Goal: Information Seeking & Learning: Learn about a topic

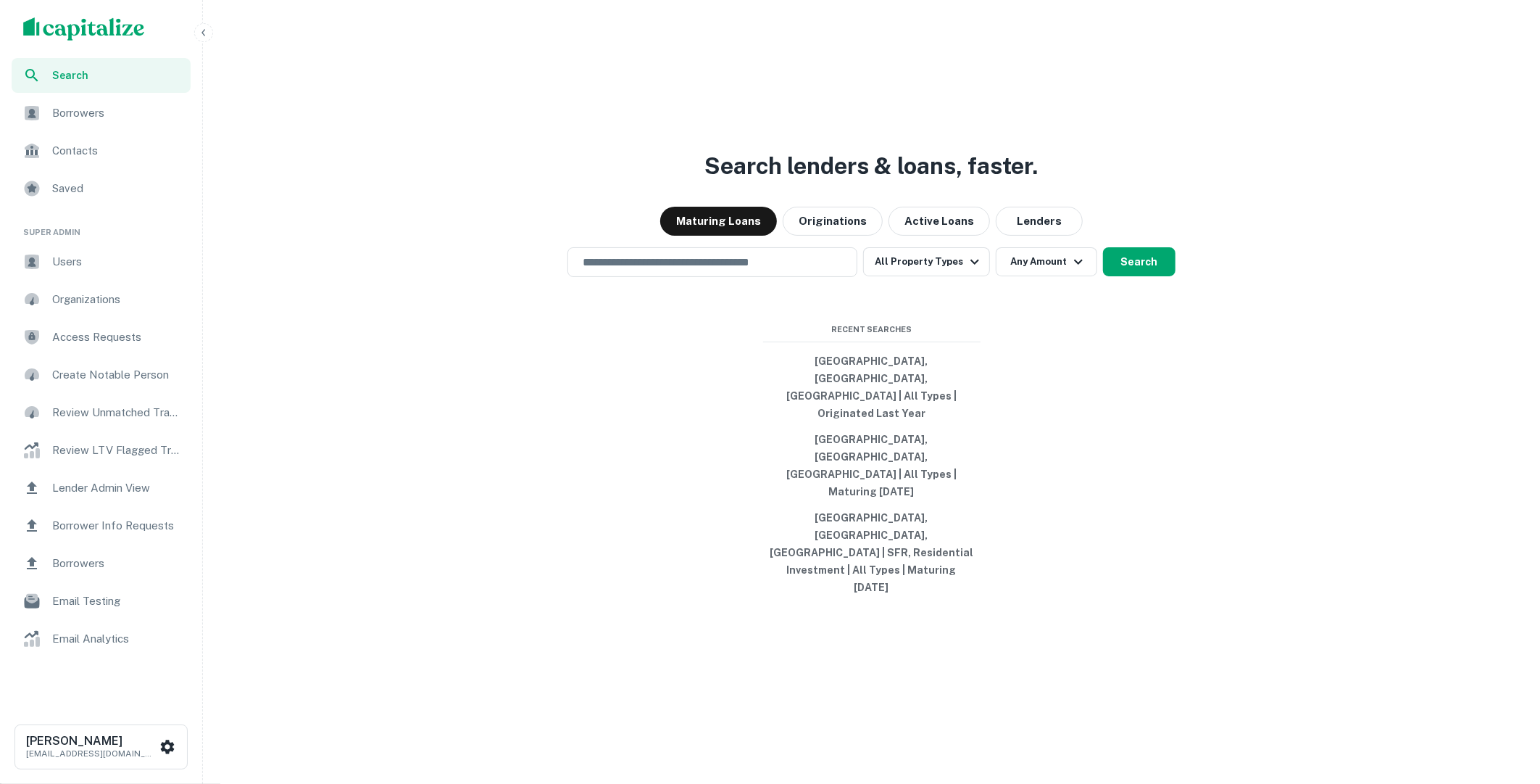
click at [1353, 71] on div "Search lenders & loans, faster. Maturing Loans Originations Active Loans Lender…" at bounding box center [872, 426] width 1326 height 784
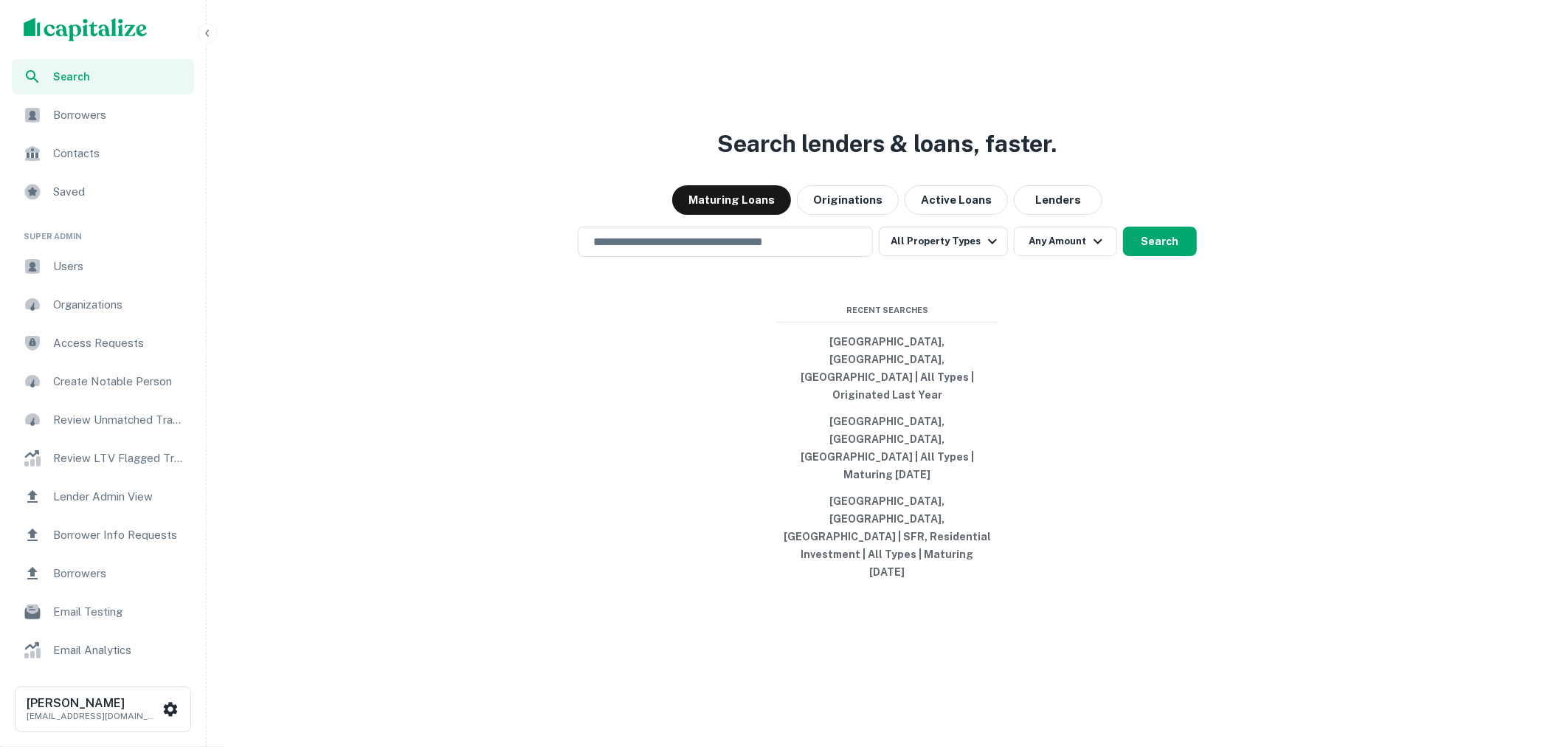
click at [209, 36] on icon "button" at bounding box center [207, 33] width 12 height 12
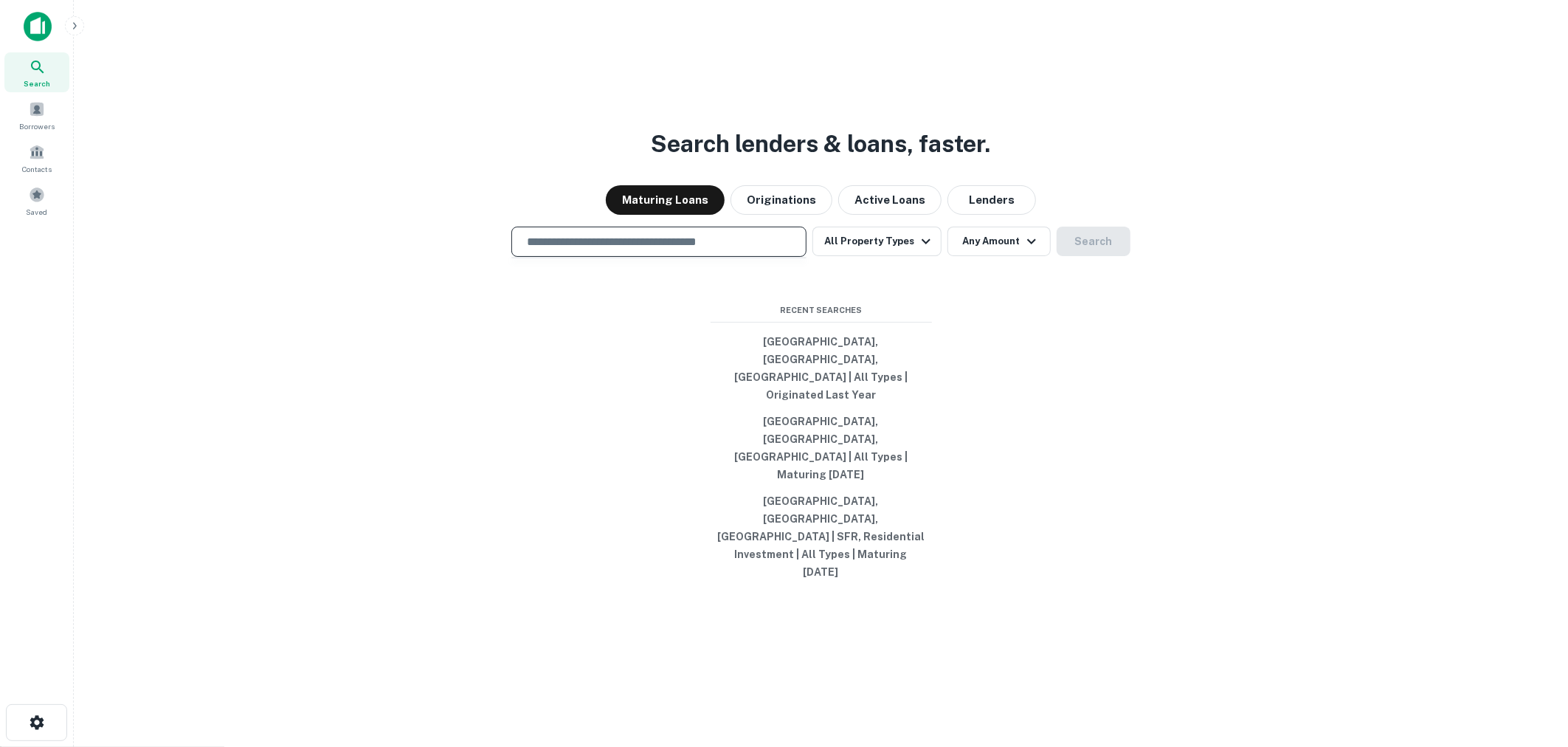
click at [703, 251] on input "text" at bounding box center [659, 241] width 282 height 17
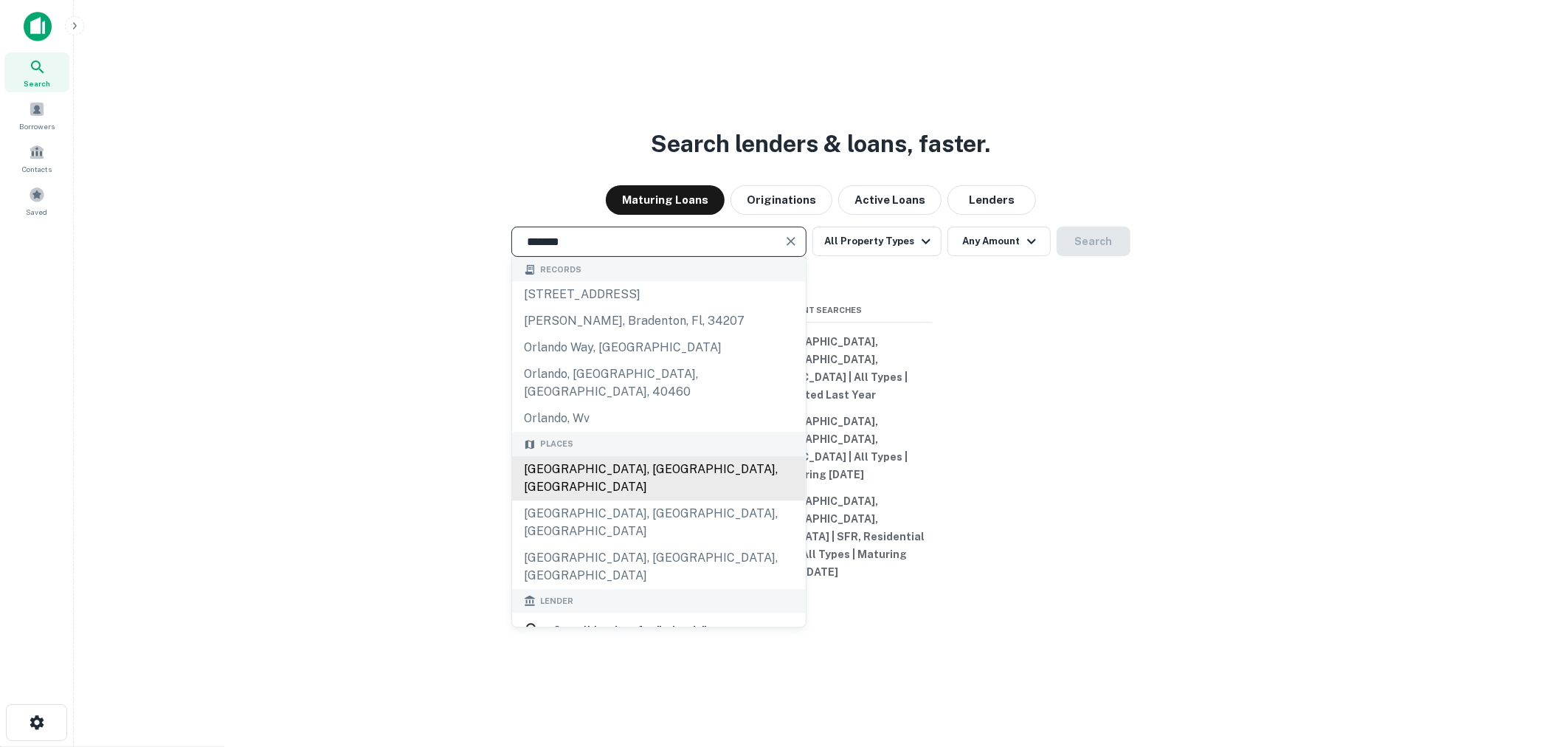
click at [649, 500] on div "[GEOGRAPHIC_DATA], [GEOGRAPHIC_DATA], [GEOGRAPHIC_DATA]" at bounding box center [658, 478] width 294 height 44
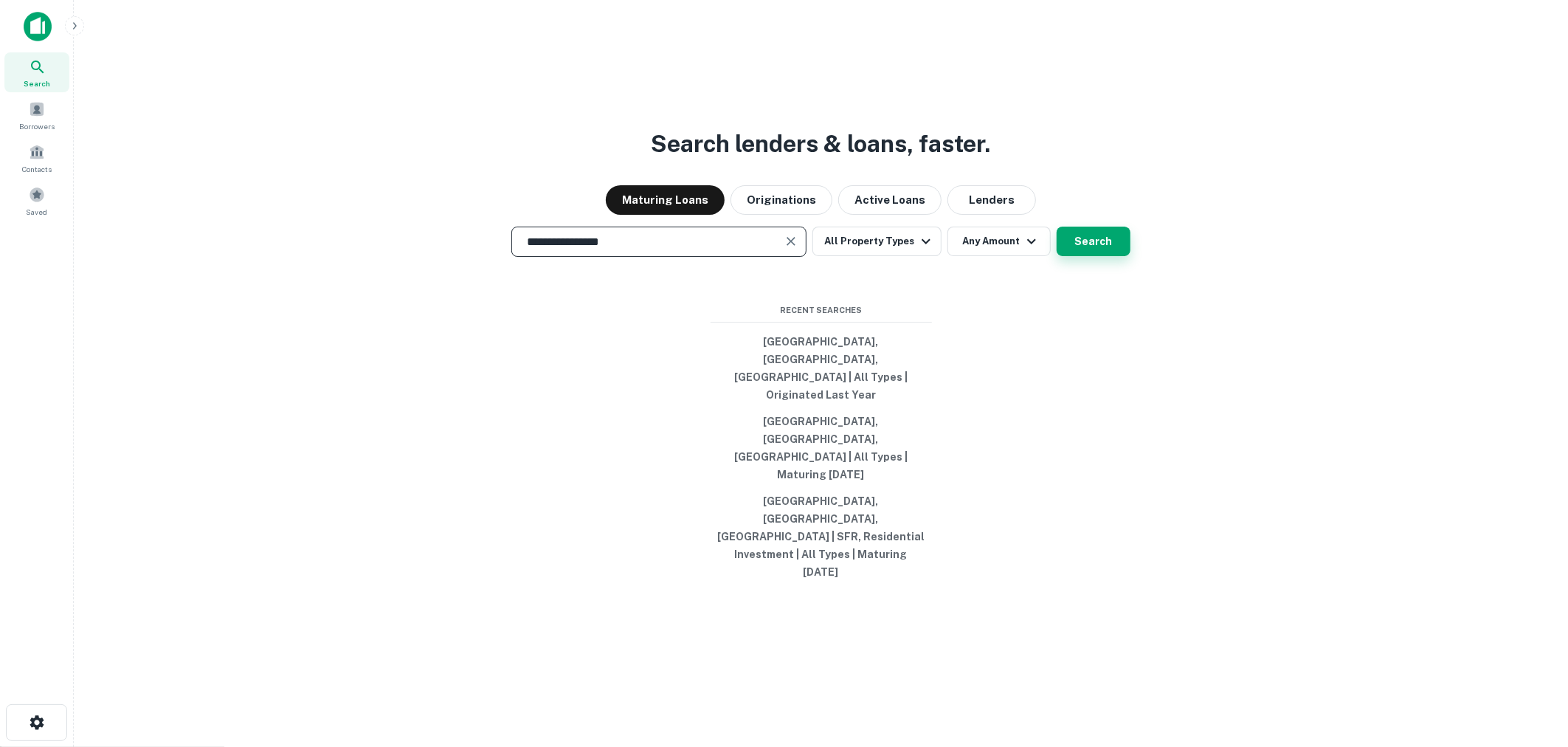
type input "**********"
click at [1090, 256] on button "Search" at bounding box center [1094, 241] width 74 height 29
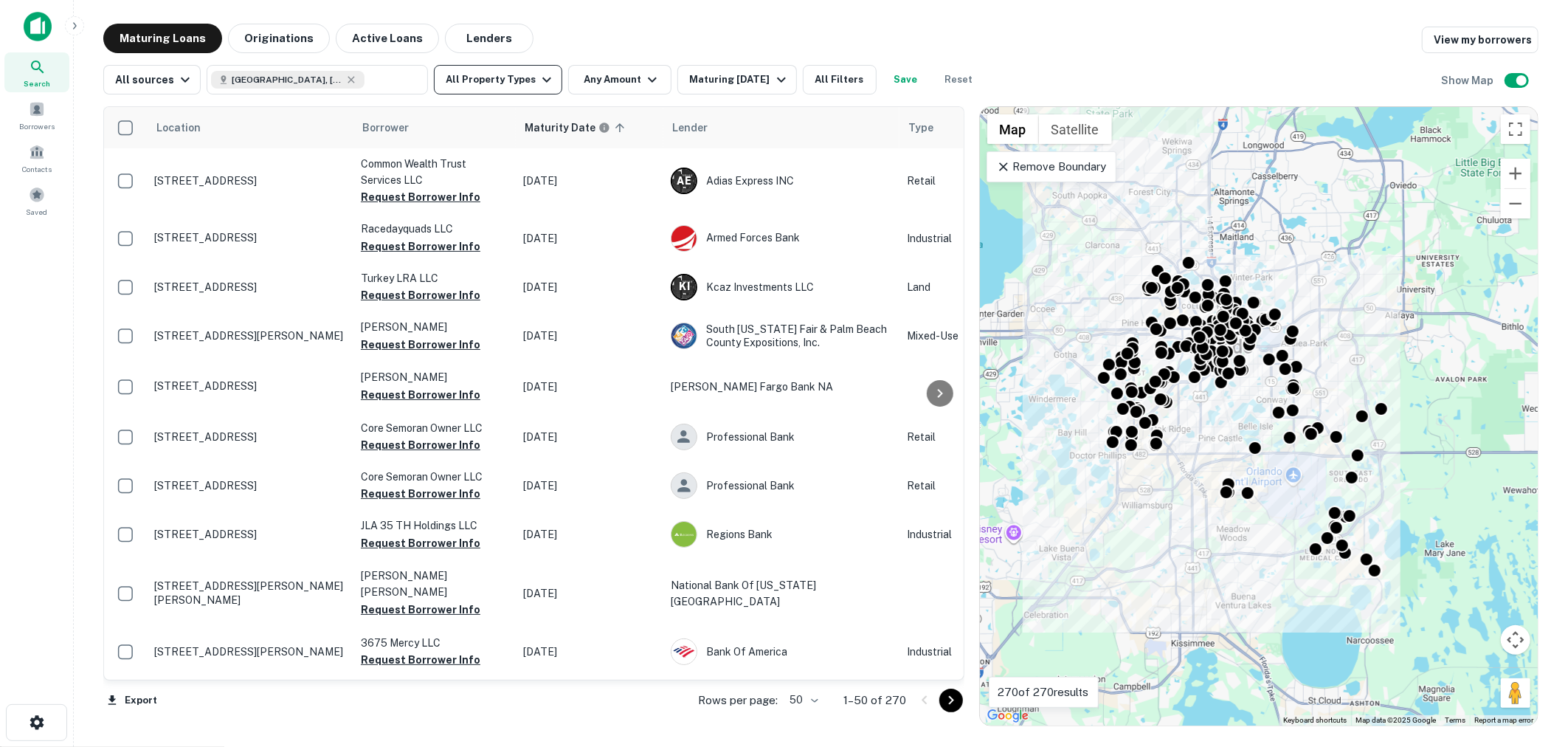
click at [540, 81] on icon "button" at bounding box center [546, 79] width 17 height 18
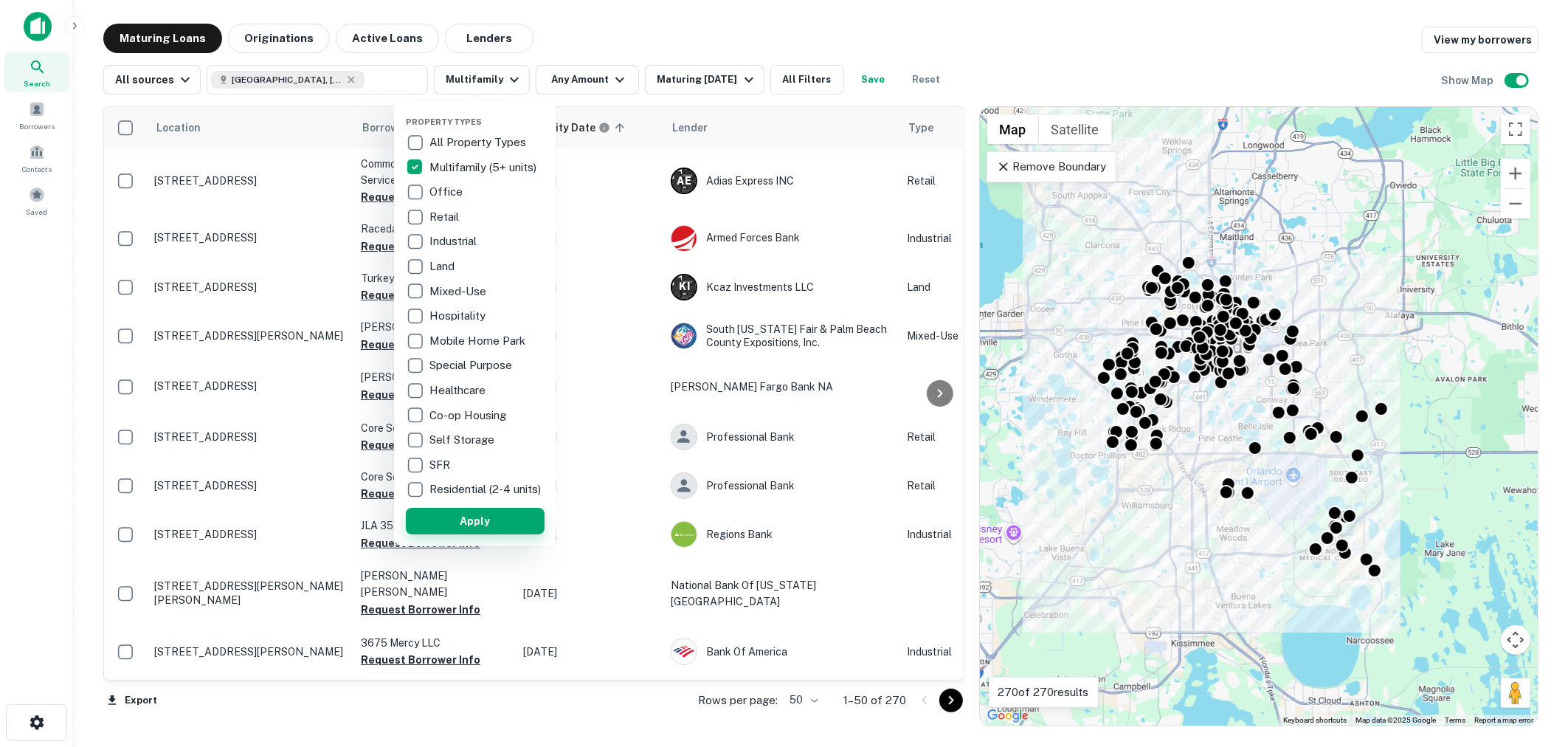
click at [492, 532] on button "Apply" at bounding box center [475, 520] width 139 height 27
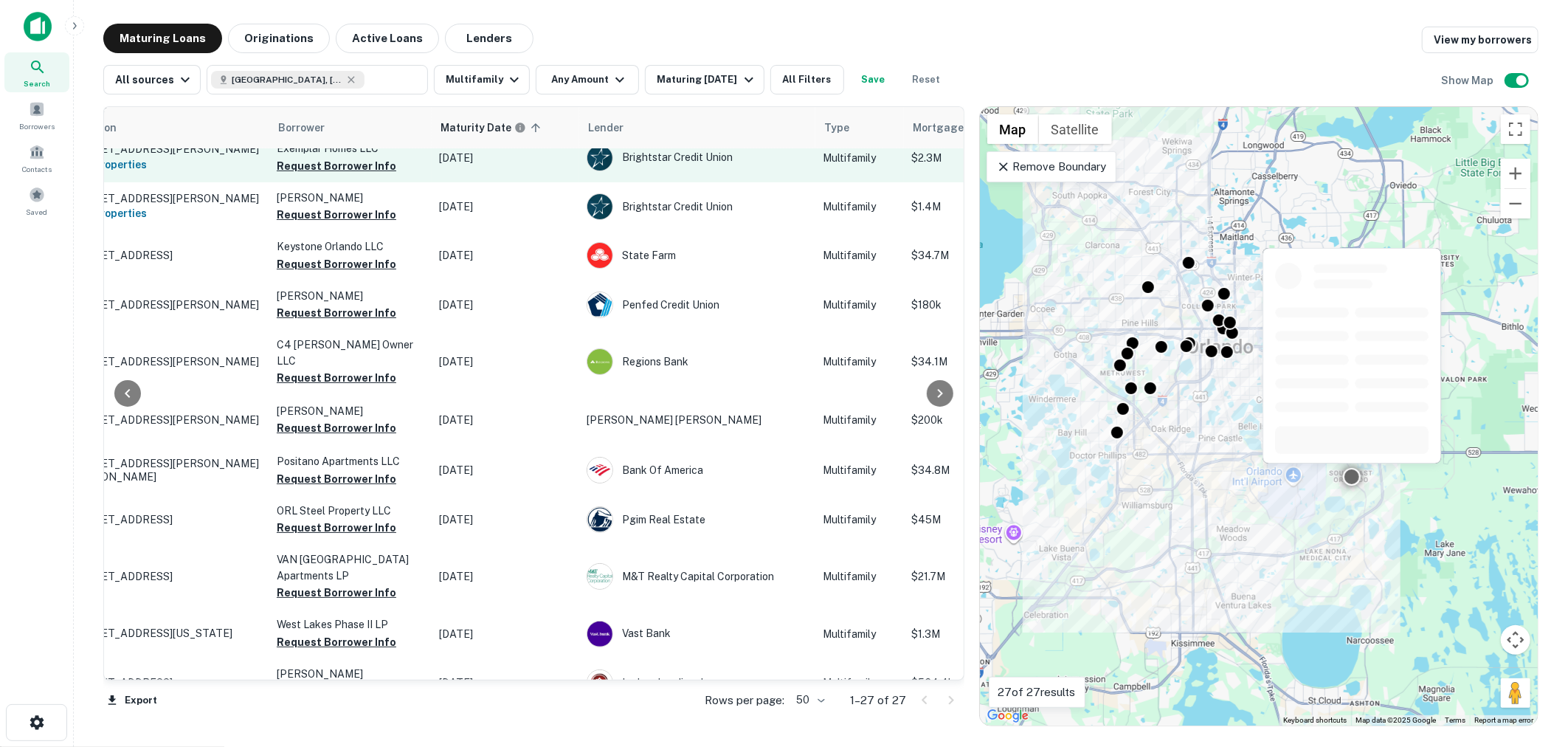
scroll to position [545, 84]
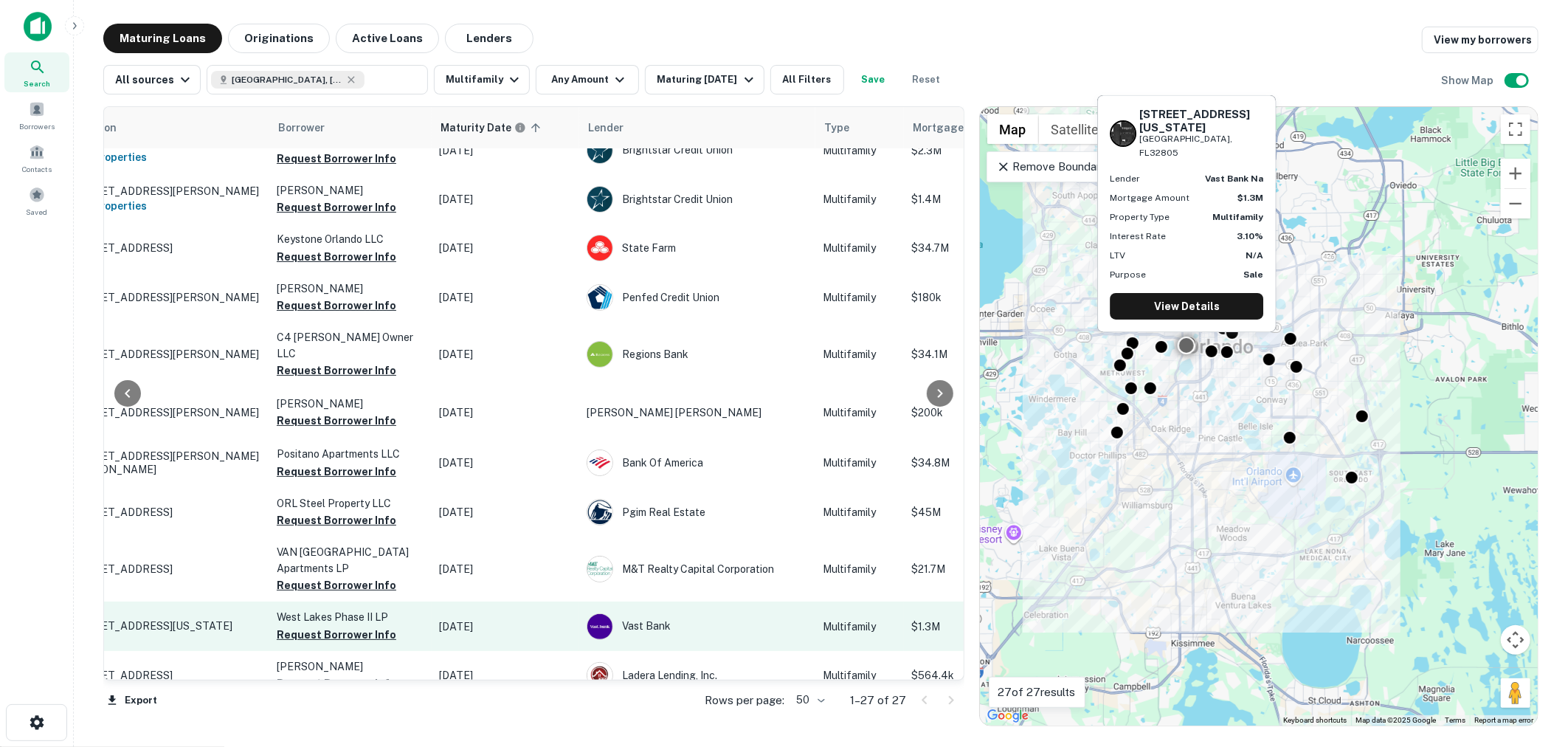
click at [194, 620] on p "[STREET_ADDRESS][US_STATE]" at bounding box center [166, 626] width 192 height 13
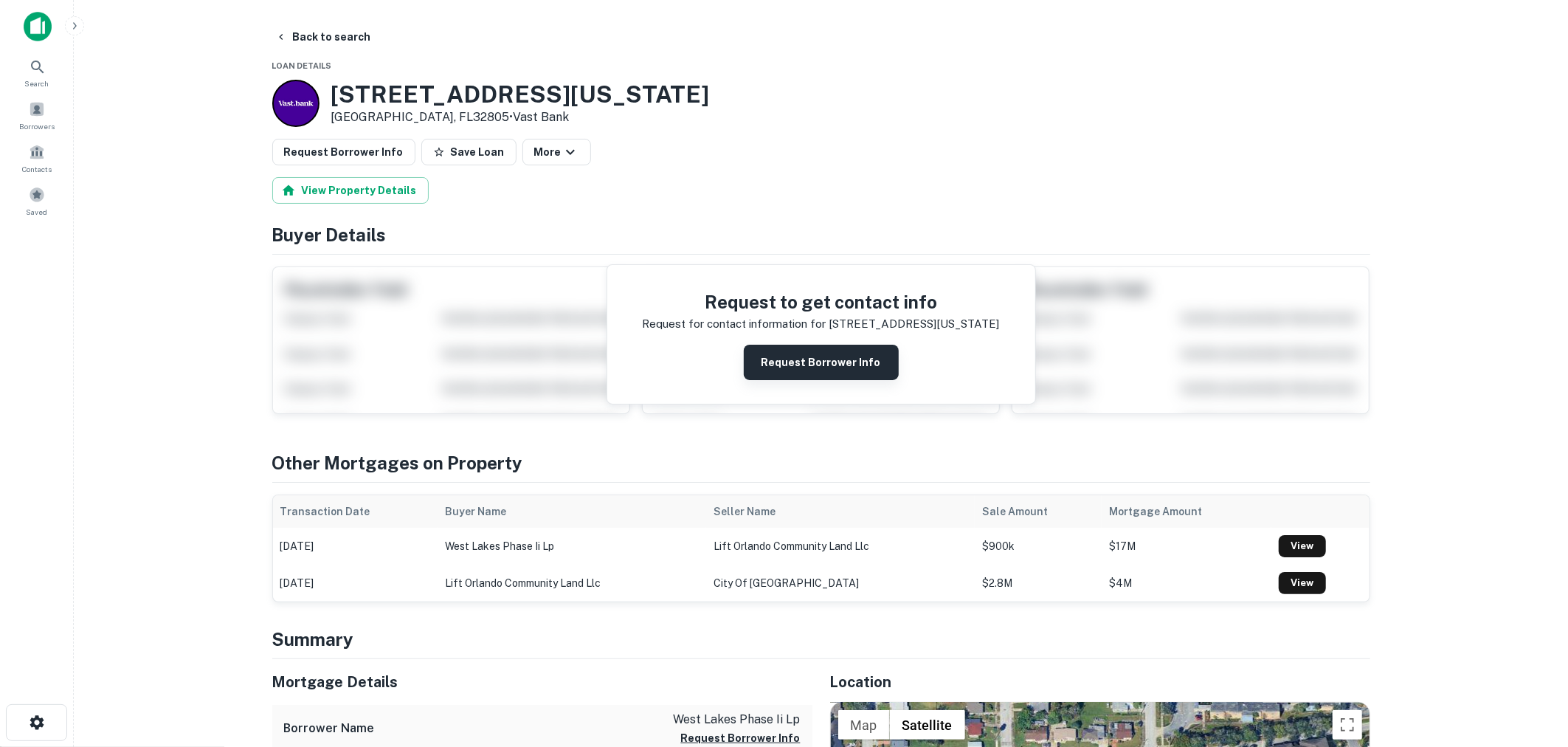
click at [823, 368] on button "Request Borrower Info" at bounding box center [821, 362] width 155 height 35
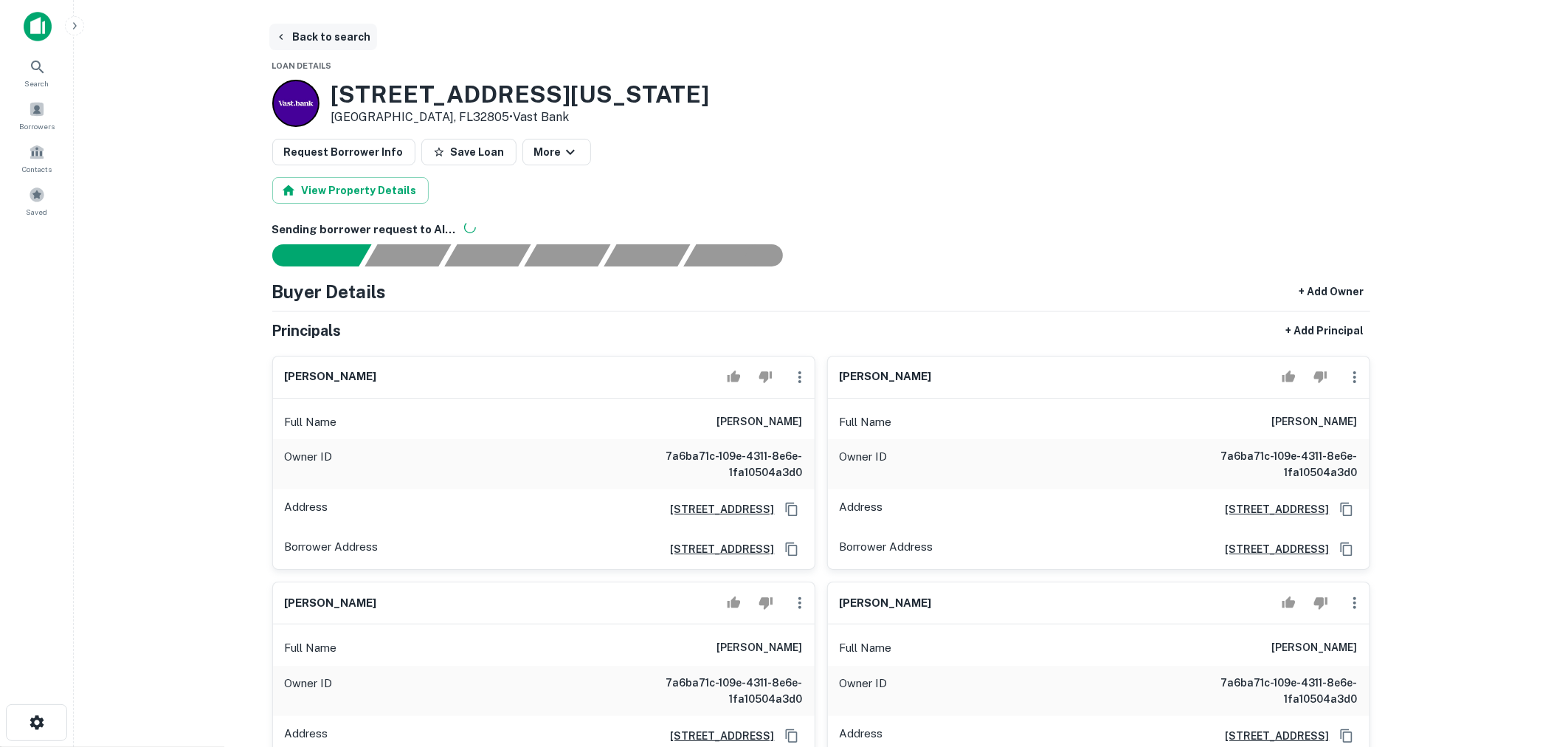
click at [343, 28] on button "Back to search" at bounding box center [323, 37] width 108 height 27
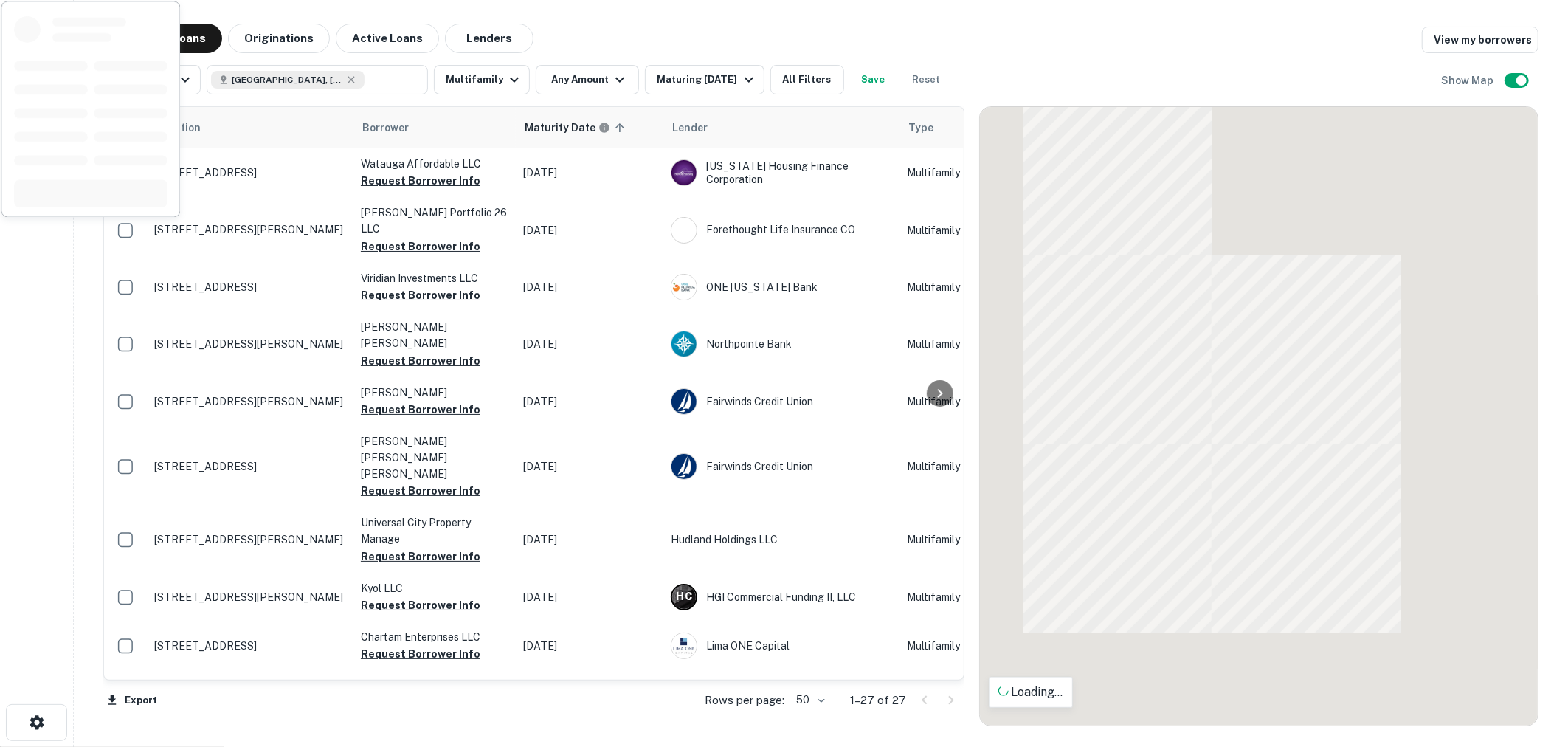
scroll to position [545, 0]
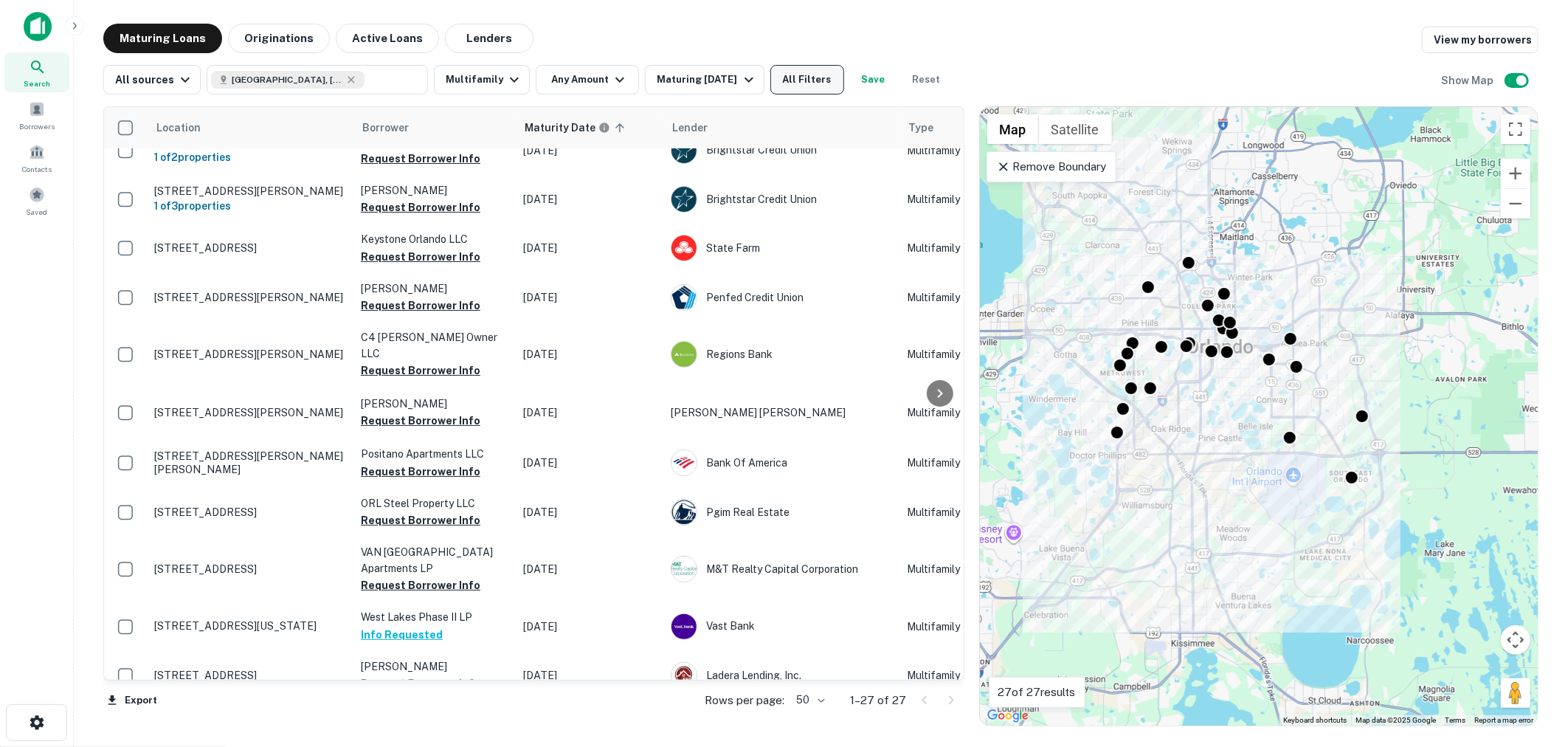
click at [791, 75] on button "All Filters" at bounding box center [807, 80] width 74 height 29
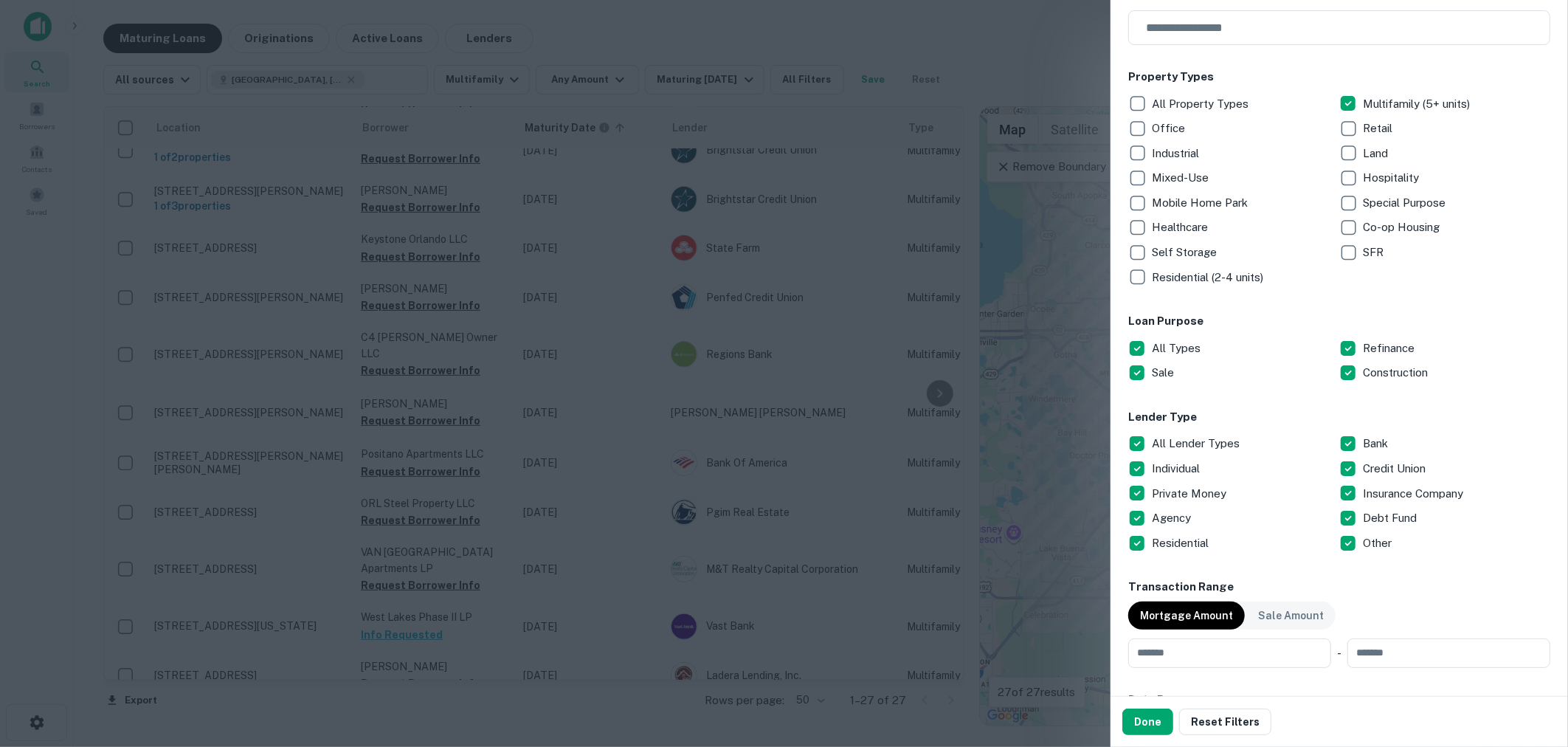
scroll to position [202, 0]
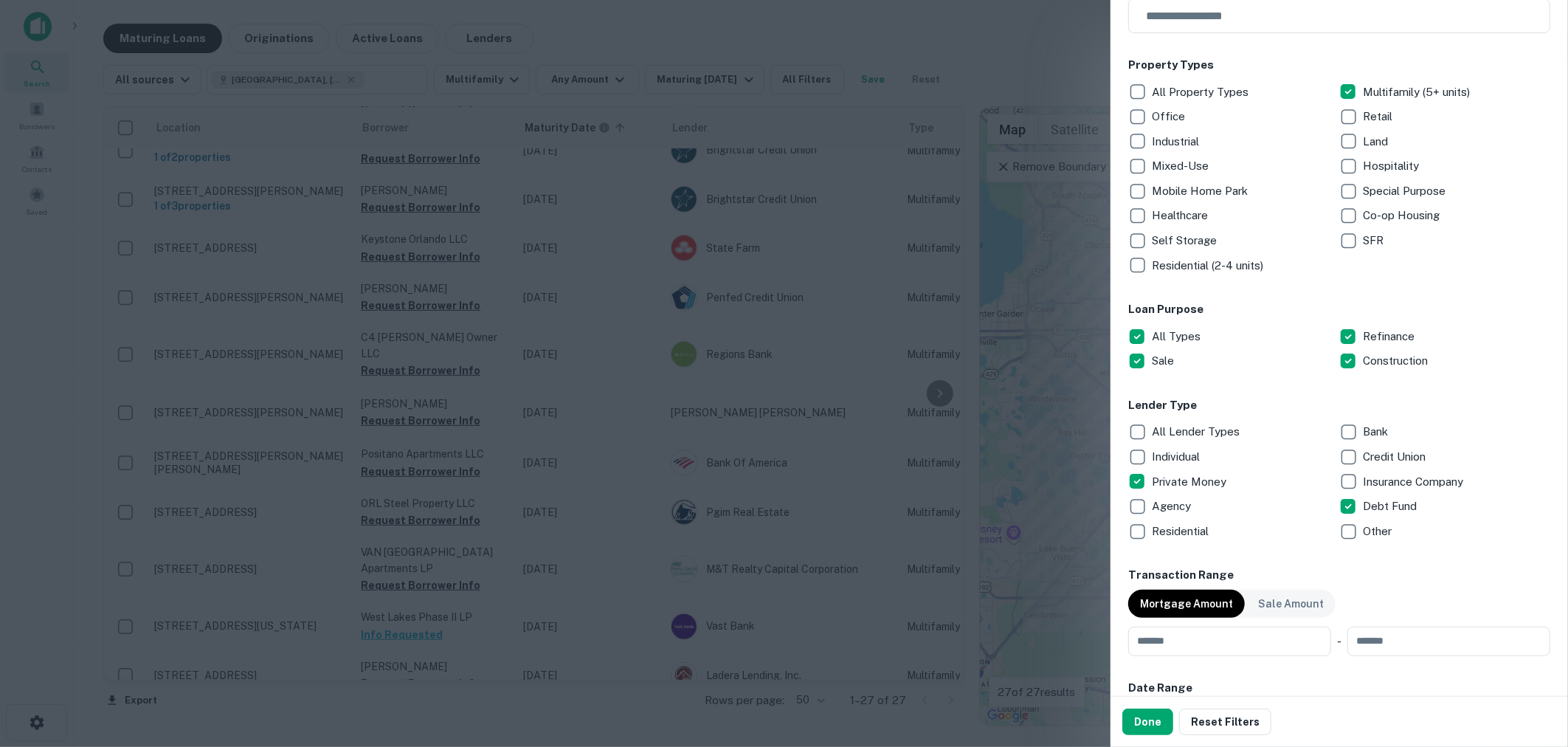
drag, startPoint x: 1146, startPoint y: 726, endPoint x: 1084, endPoint y: 592, distance: 147.6
click at [1146, 726] on button "Done" at bounding box center [1147, 722] width 51 height 27
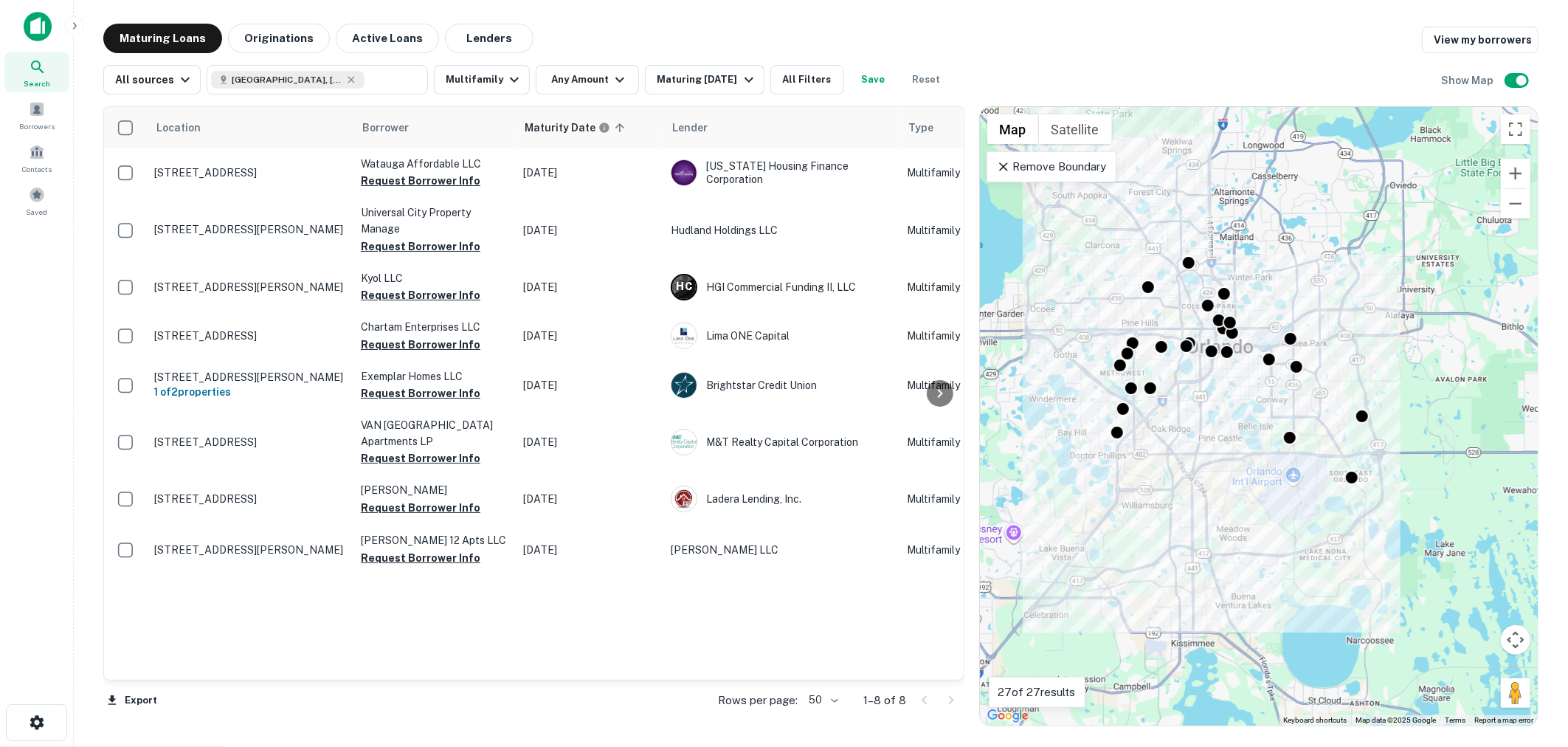
click at [1007, 168] on icon at bounding box center [1004, 167] width 15 height 15
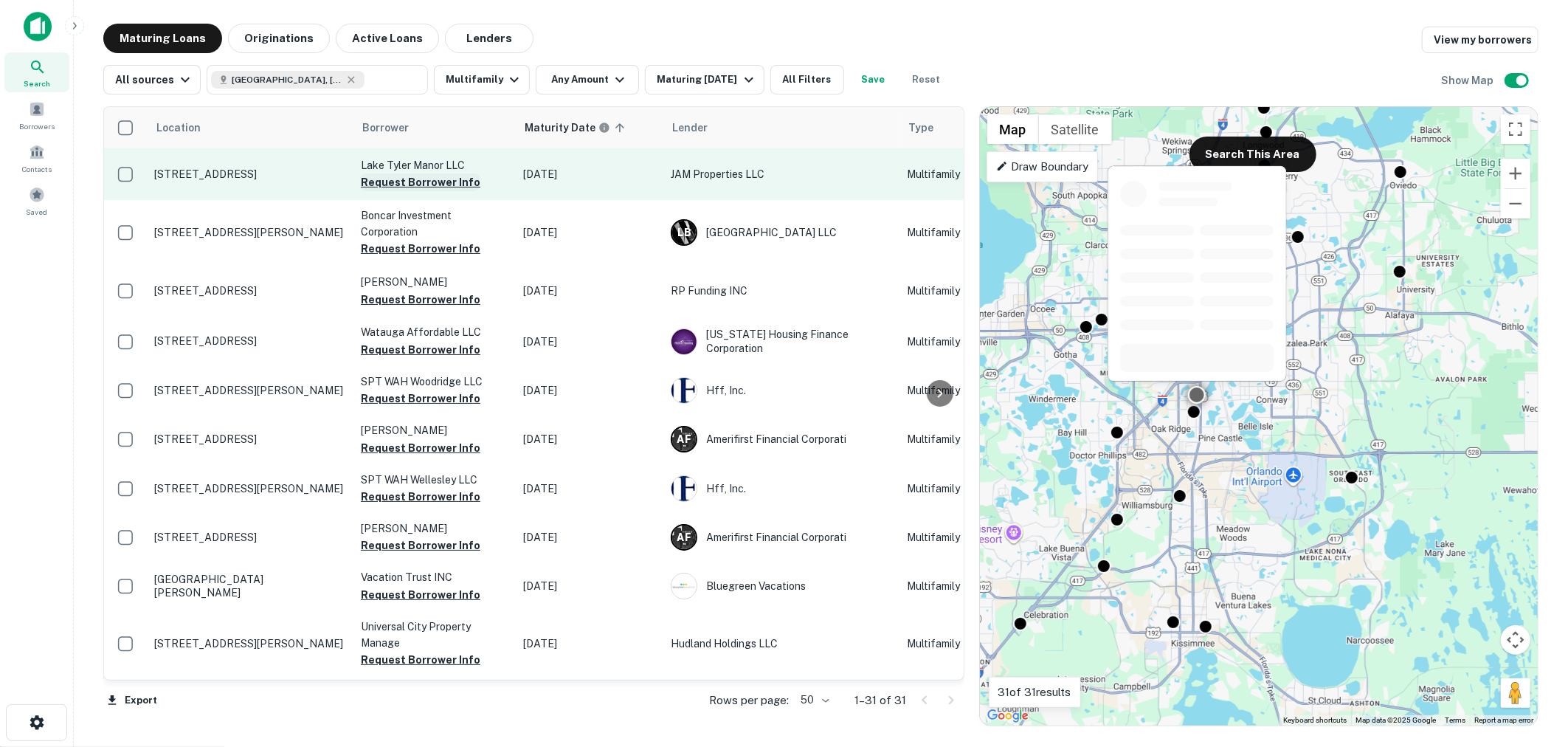
click at [429, 185] on button "Request Borrower Info" at bounding box center [421, 181] width 120 height 18
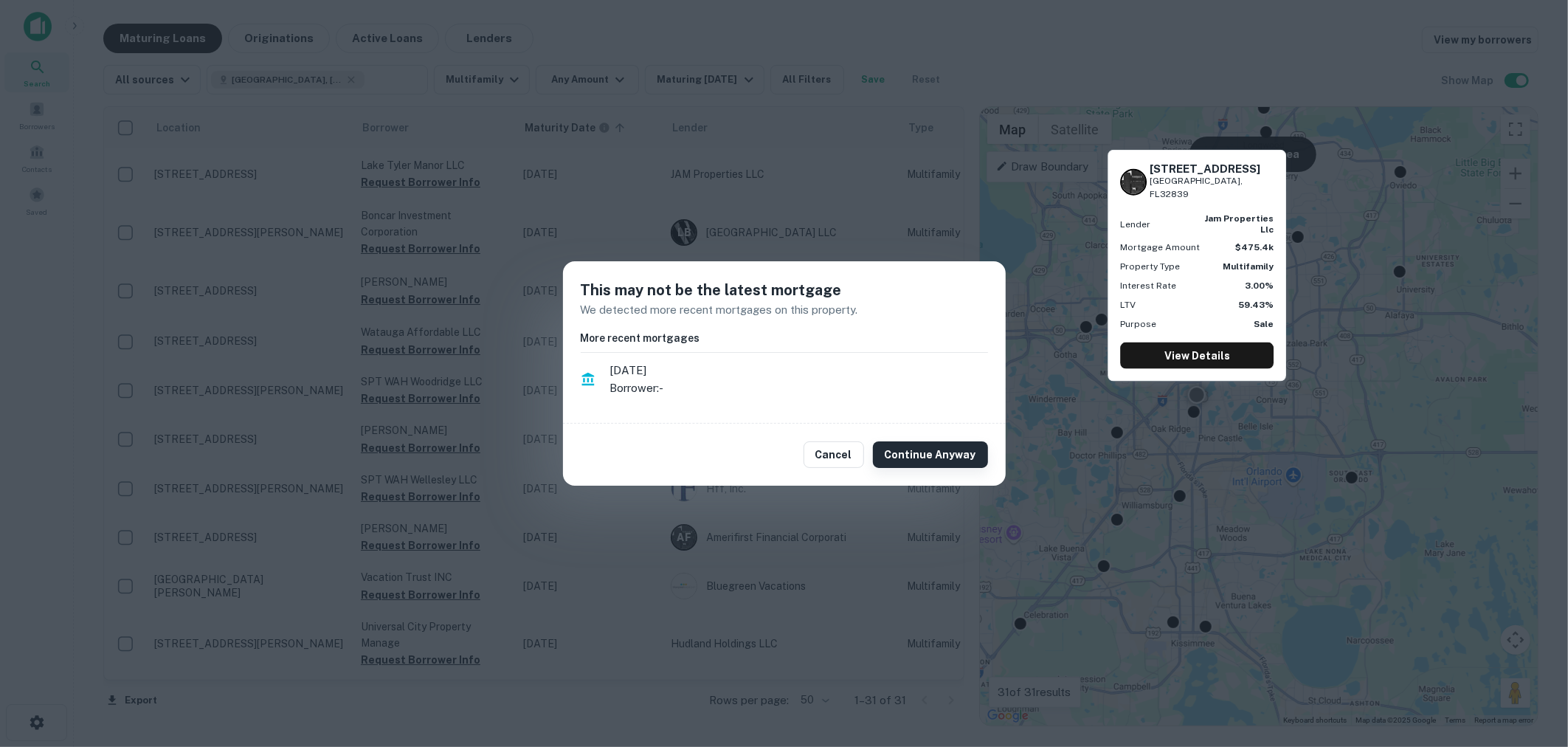
click at [902, 454] on button "Continue Anyway" at bounding box center [930, 454] width 115 height 27
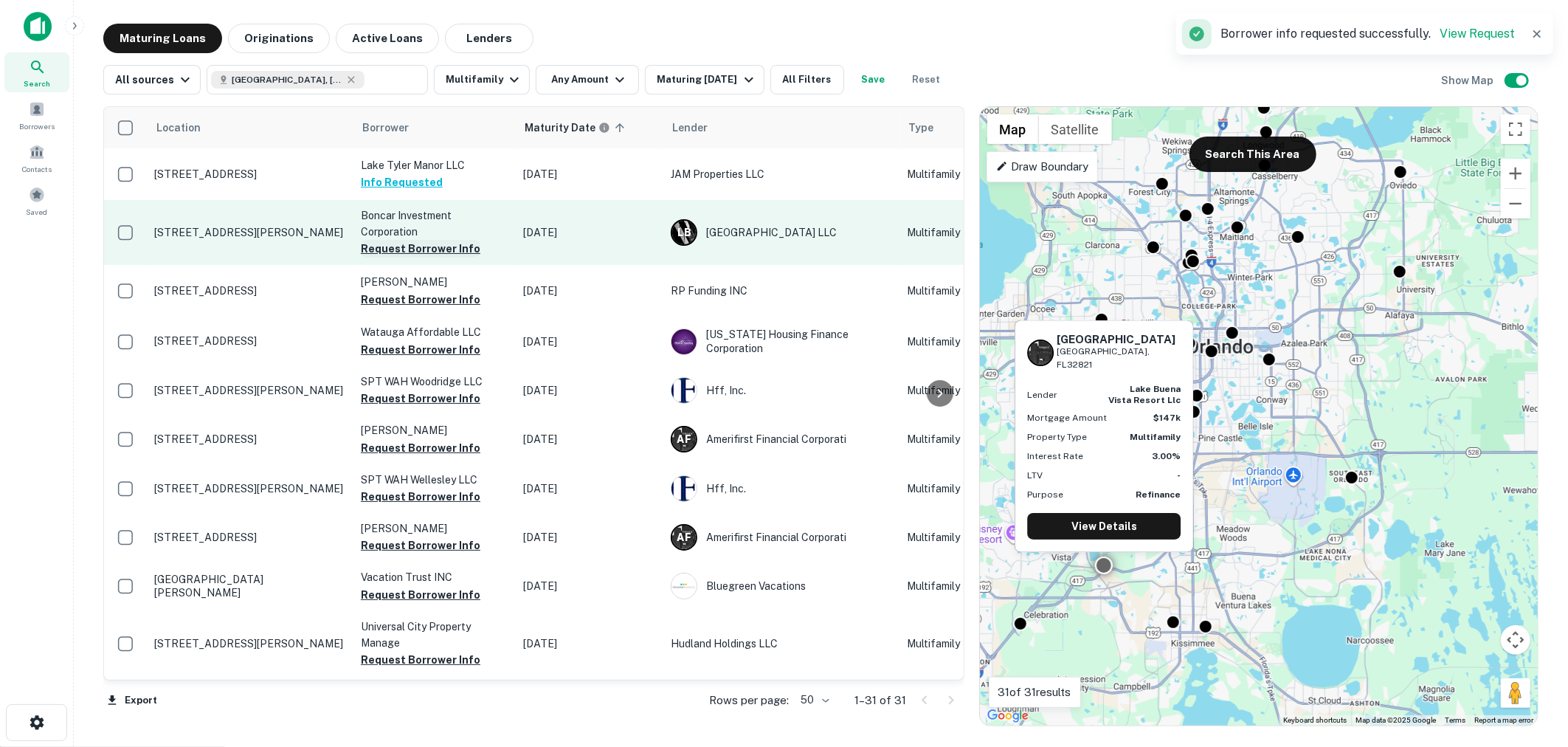
click at [434, 255] on button "Request Borrower Info" at bounding box center [421, 249] width 120 height 18
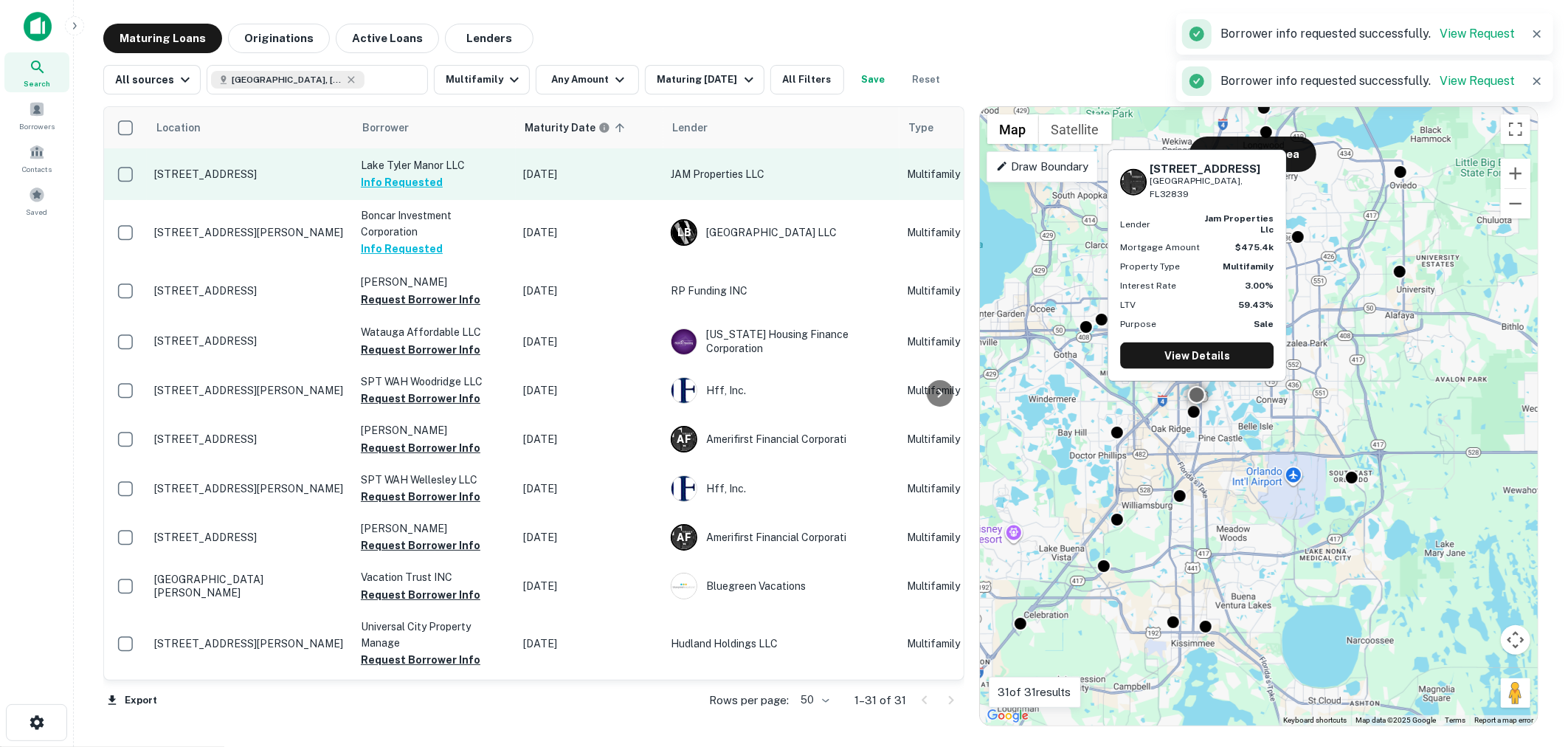
click at [318, 181] on p "[STREET_ADDRESS]" at bounding box center [250, 174] width 192 height 13
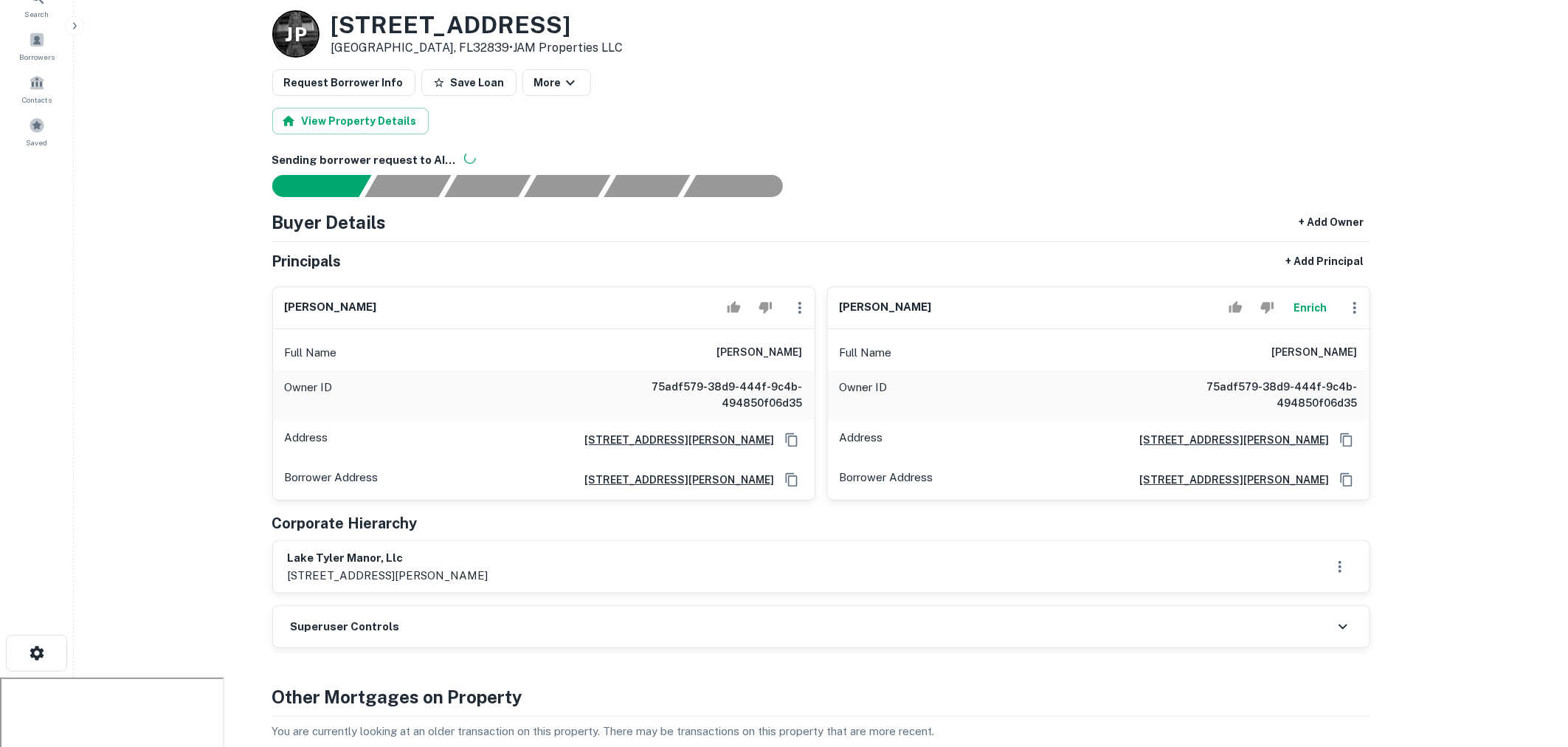
scroll to position [88, 0]
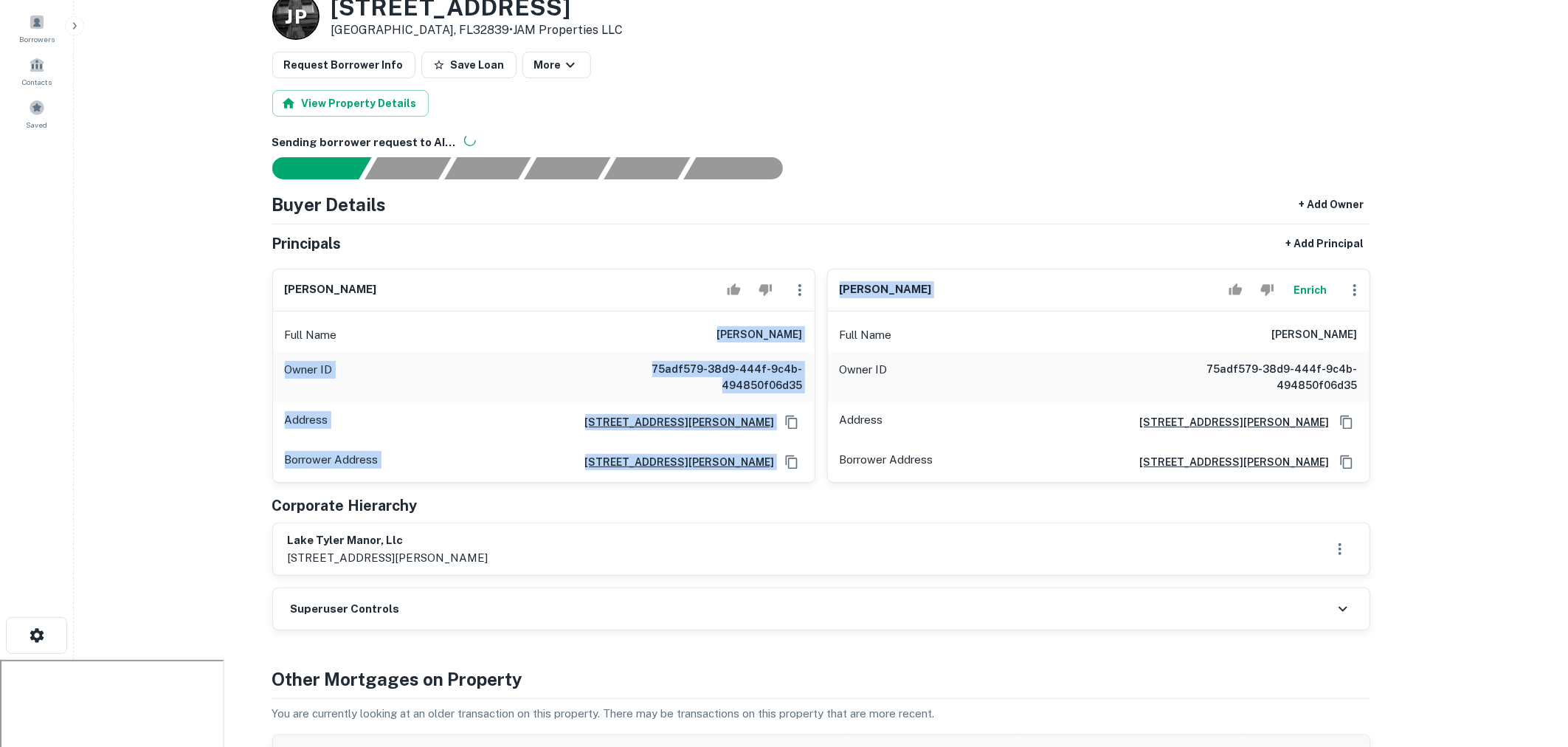
drag, startPoint x: 713, startPoint y: 330, endPoint x: 822, endPoint y: 327, distance: 109.0
click at [822, 327] on div "george g roberts Full Name george g roberts Owner ID 75adf579-38d9-444f-9c4b-49…" at bounding box center [816, 370] width 1110 height 227
click at [798, 330] on h6 "george g roberts" at bounding box center [760, 334] width 86 height 18
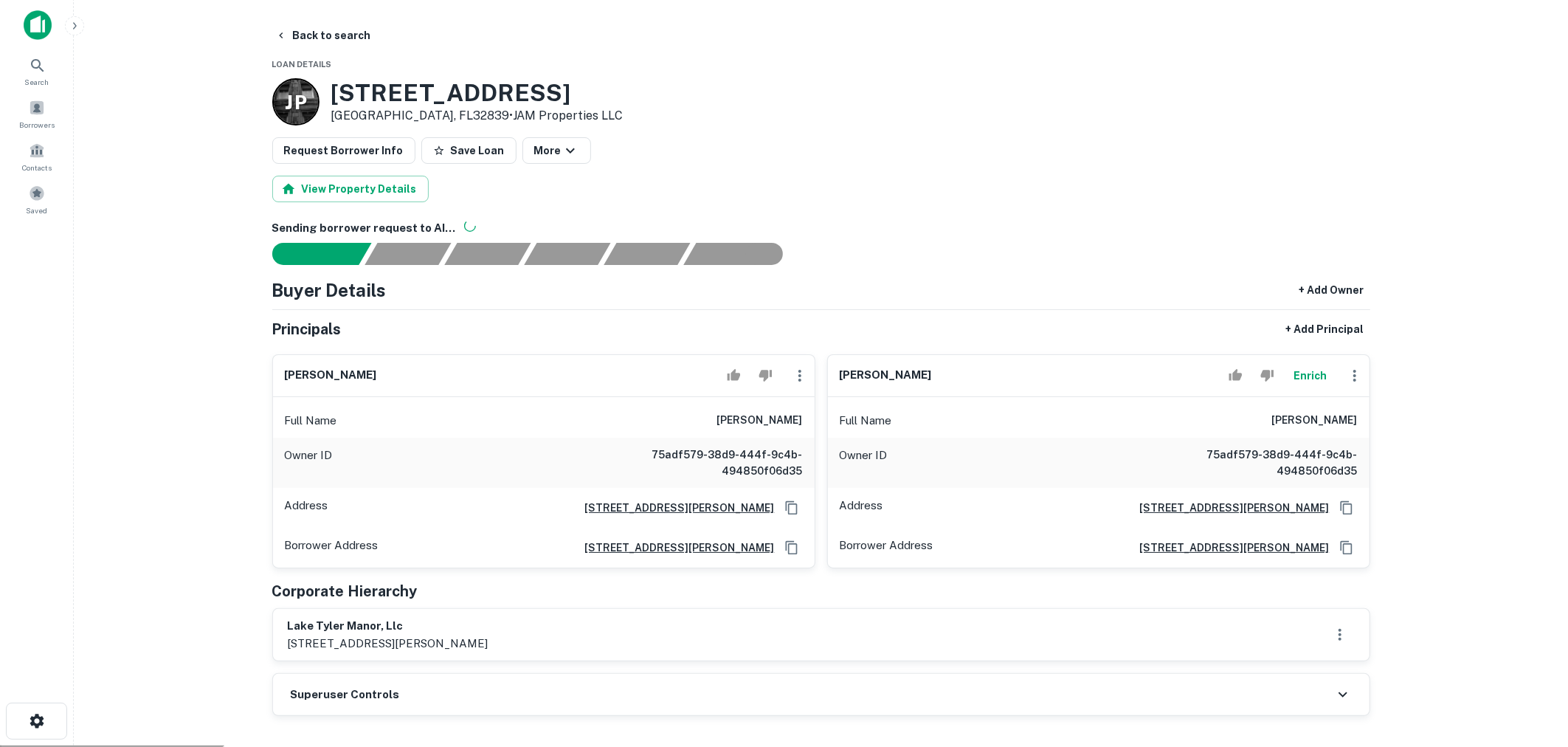
scroll to position [0, 0]
drag, startPoint x: 714, startPoint y: 422, endPoint x: 805, endPoint y: 419, distance: 91.0
click at [805, 419] on div "Full Name george g roberts" at bounding box center [544, 422] width 541 height 35
click at [339, 32] on button "Back to search" at bounding box center [323, 37] width 108 height 27
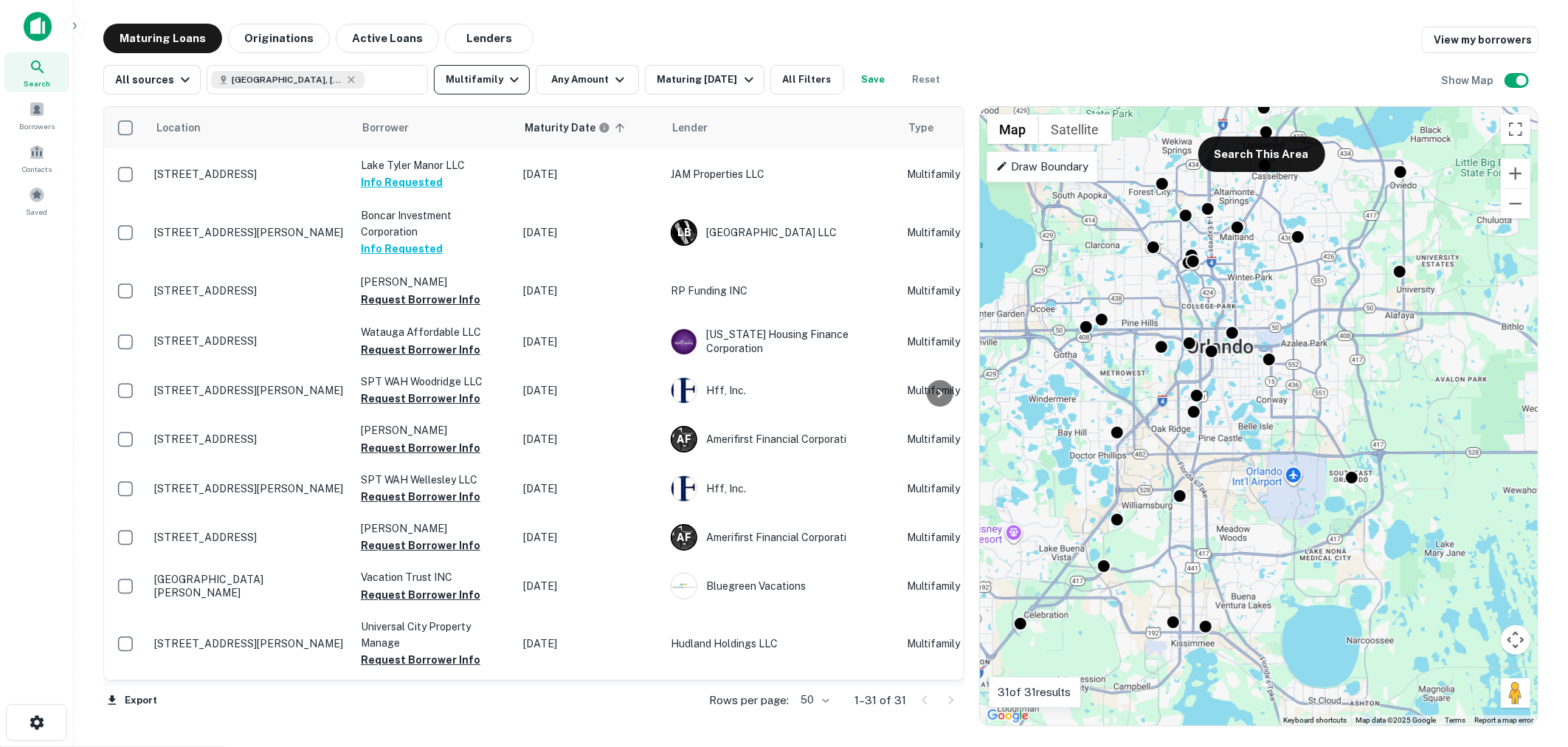
click at [505, 76] on icon "button" at bounding box center [514, 79] width 17 height 18
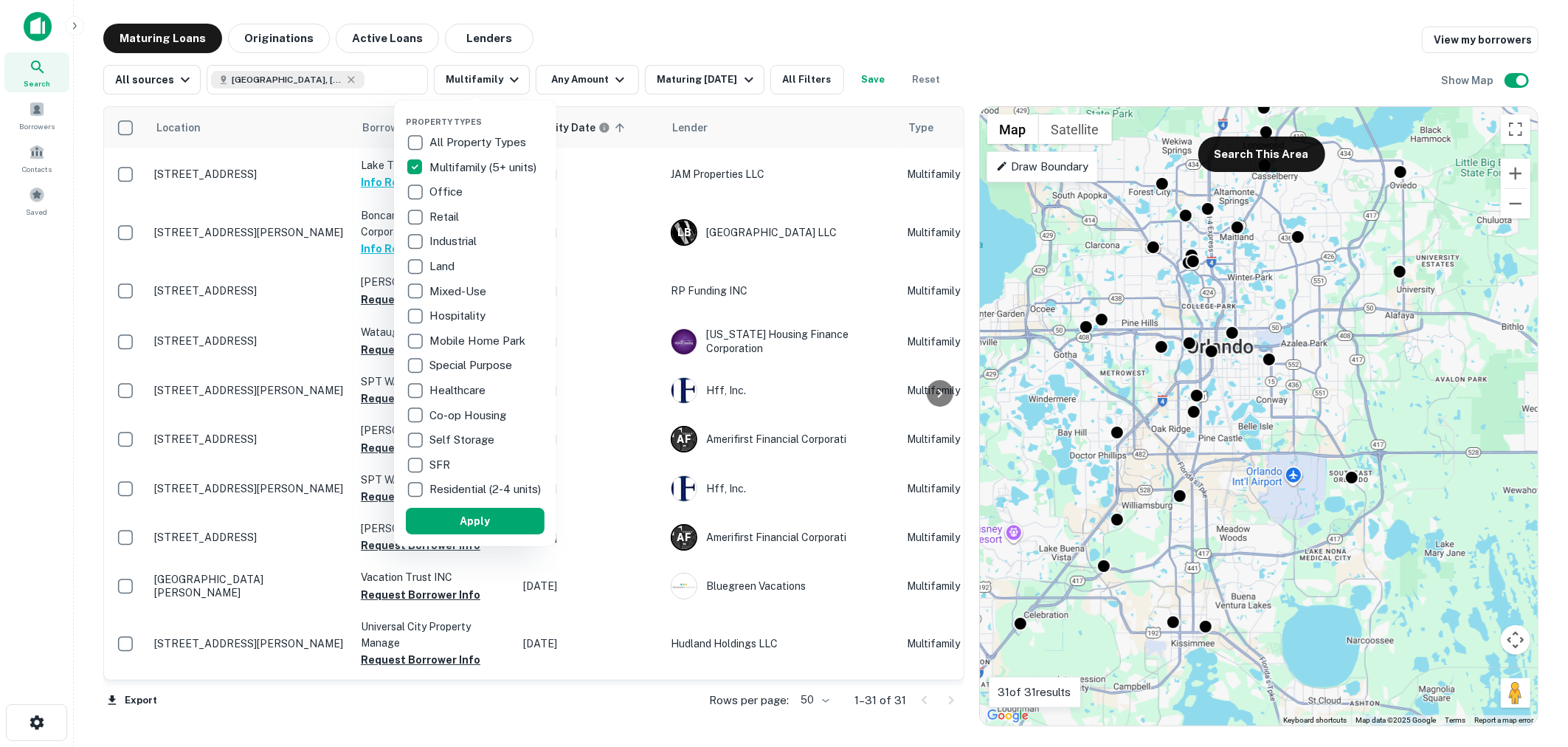
click at [430, 158] on p "Multifamily (5+ units)" at bounding box center [484, 167] width 110 height 18
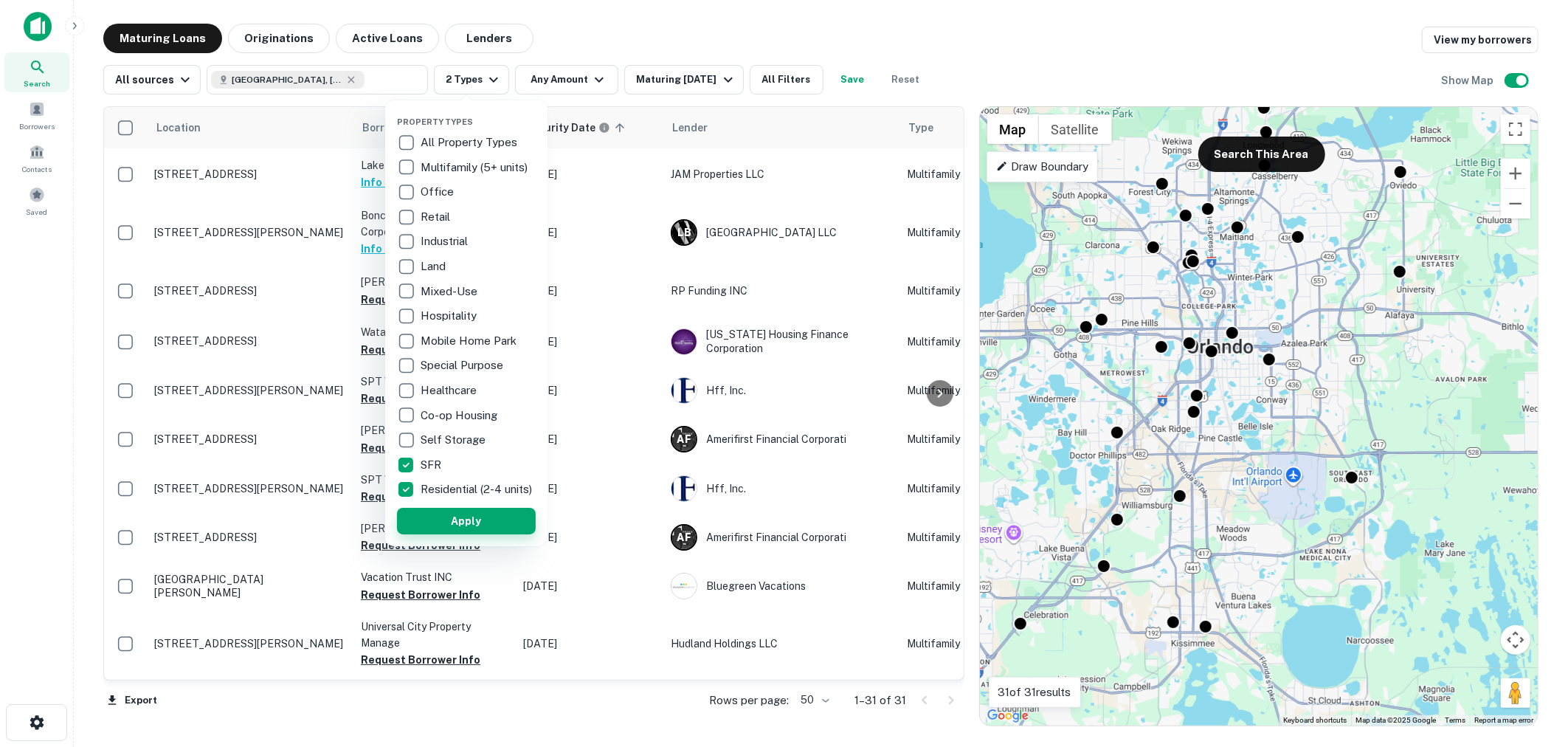
click at [434, 534] on button "Apply" at bounding box center [466, 520] width 139 height 27
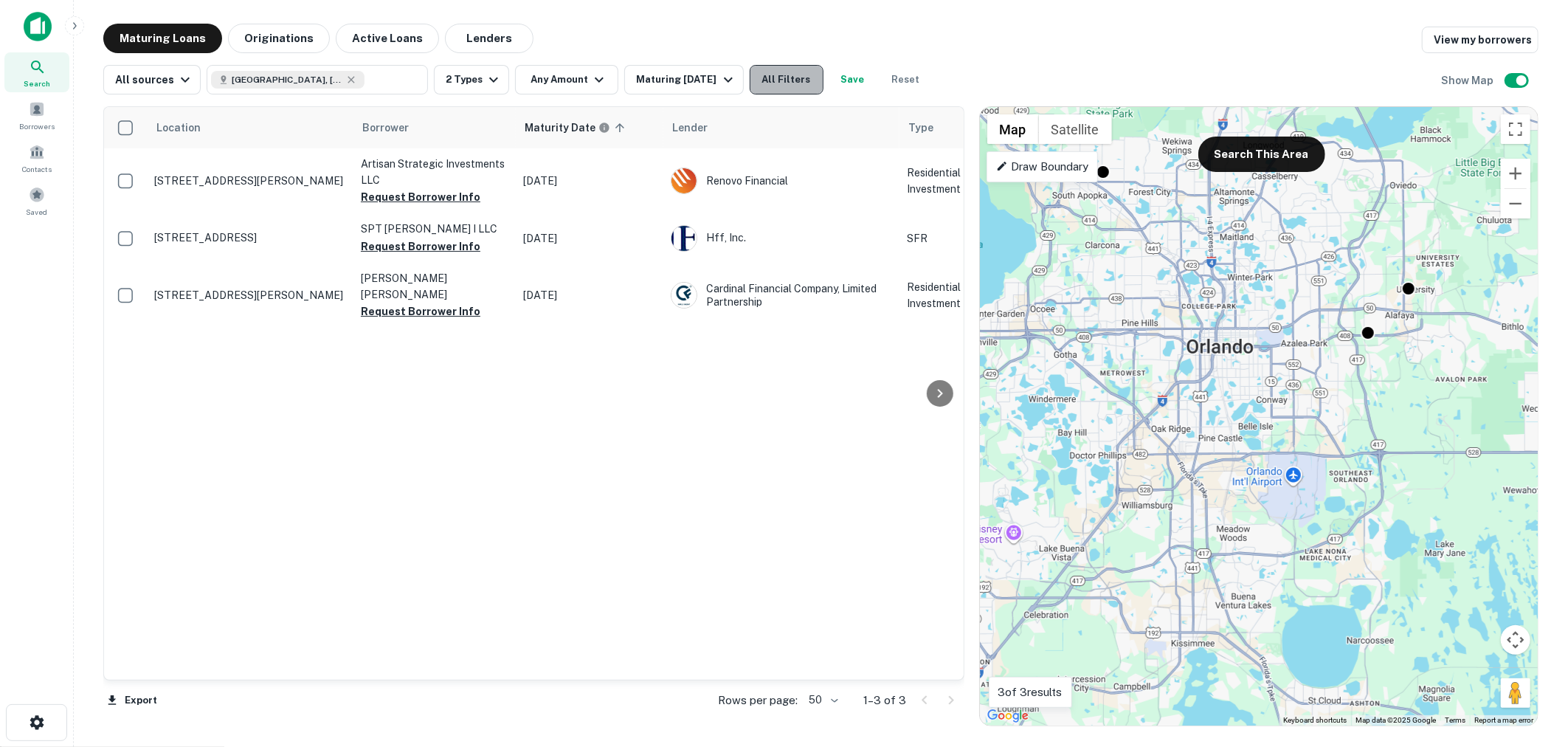
click at [769, 84] on button "All Filters" at bounding box center [786, 80] width 74 height 29
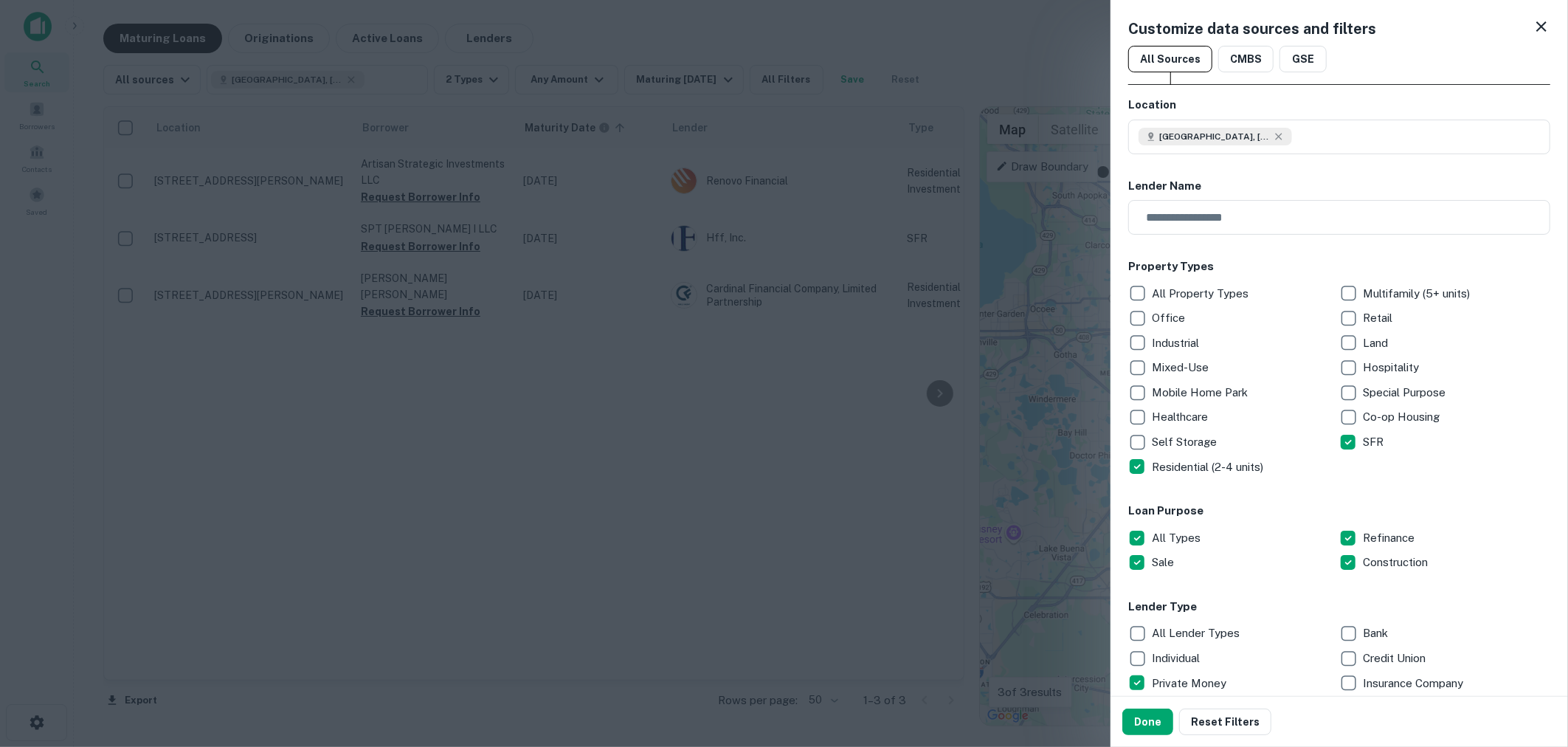
scroll to position [139, 0]
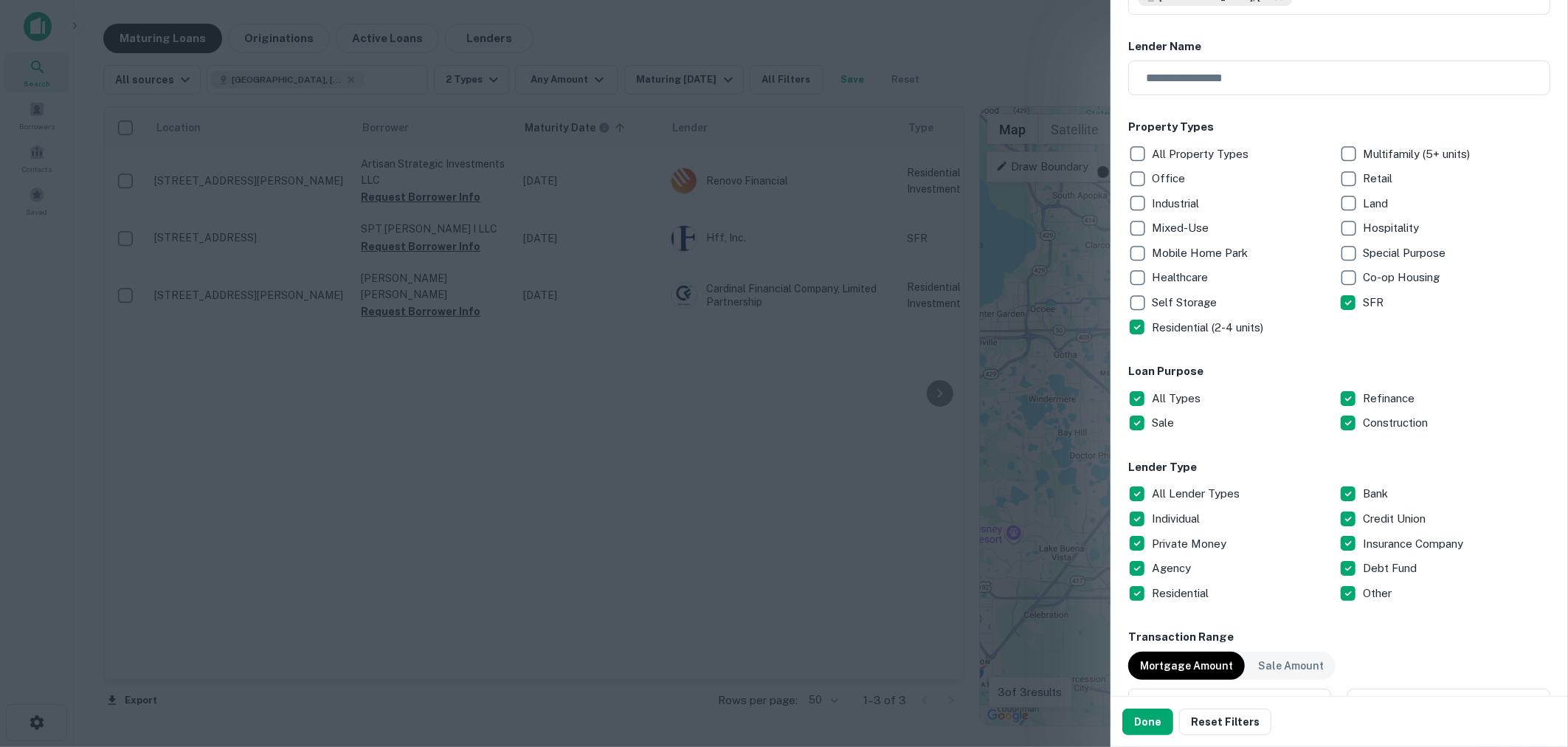
click at [1157, 724] on button "Done" at bounding box center [1147, 722] width 51 height 27
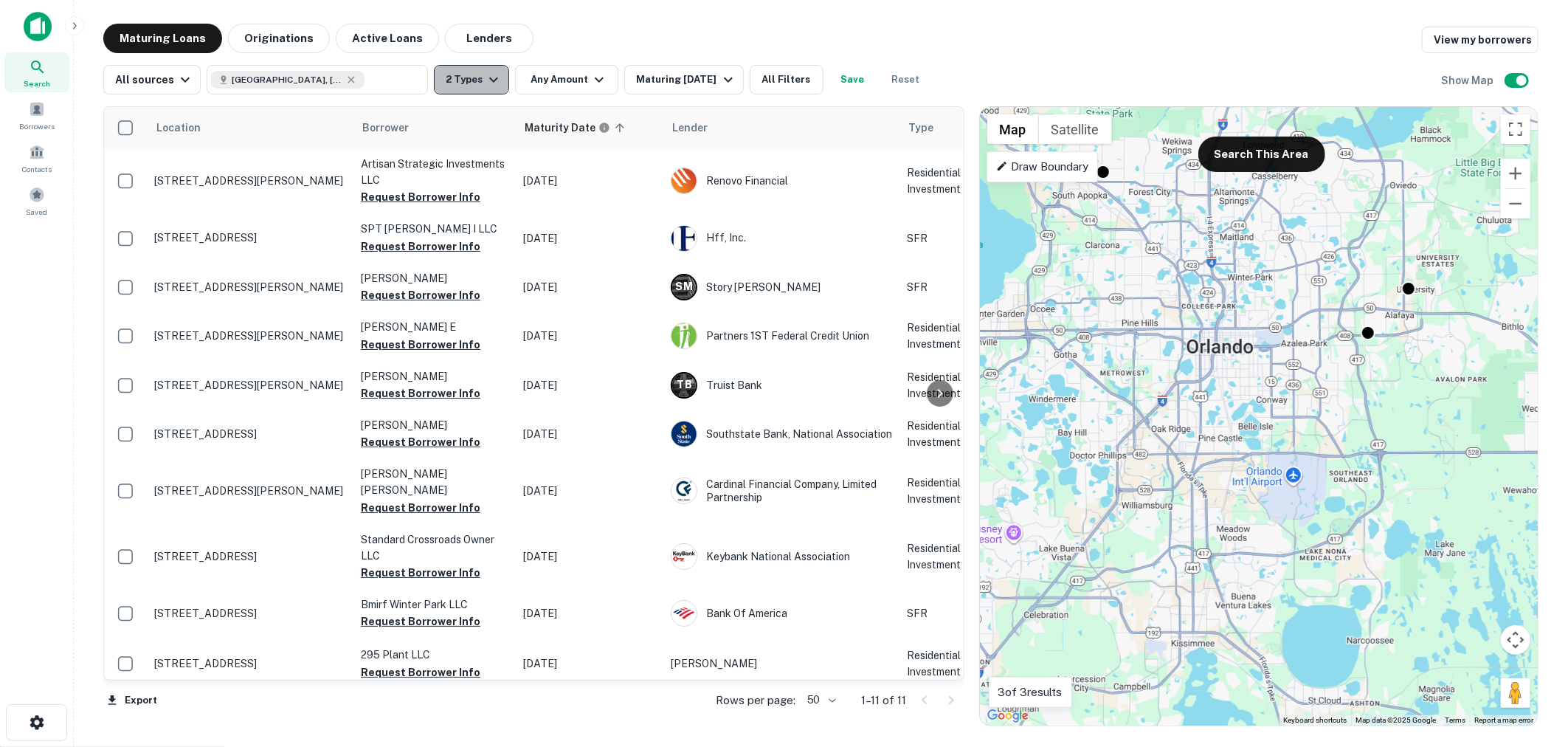
click at [490, 74] on icon "button" at bounding box center [494, 79] width 17 height 18
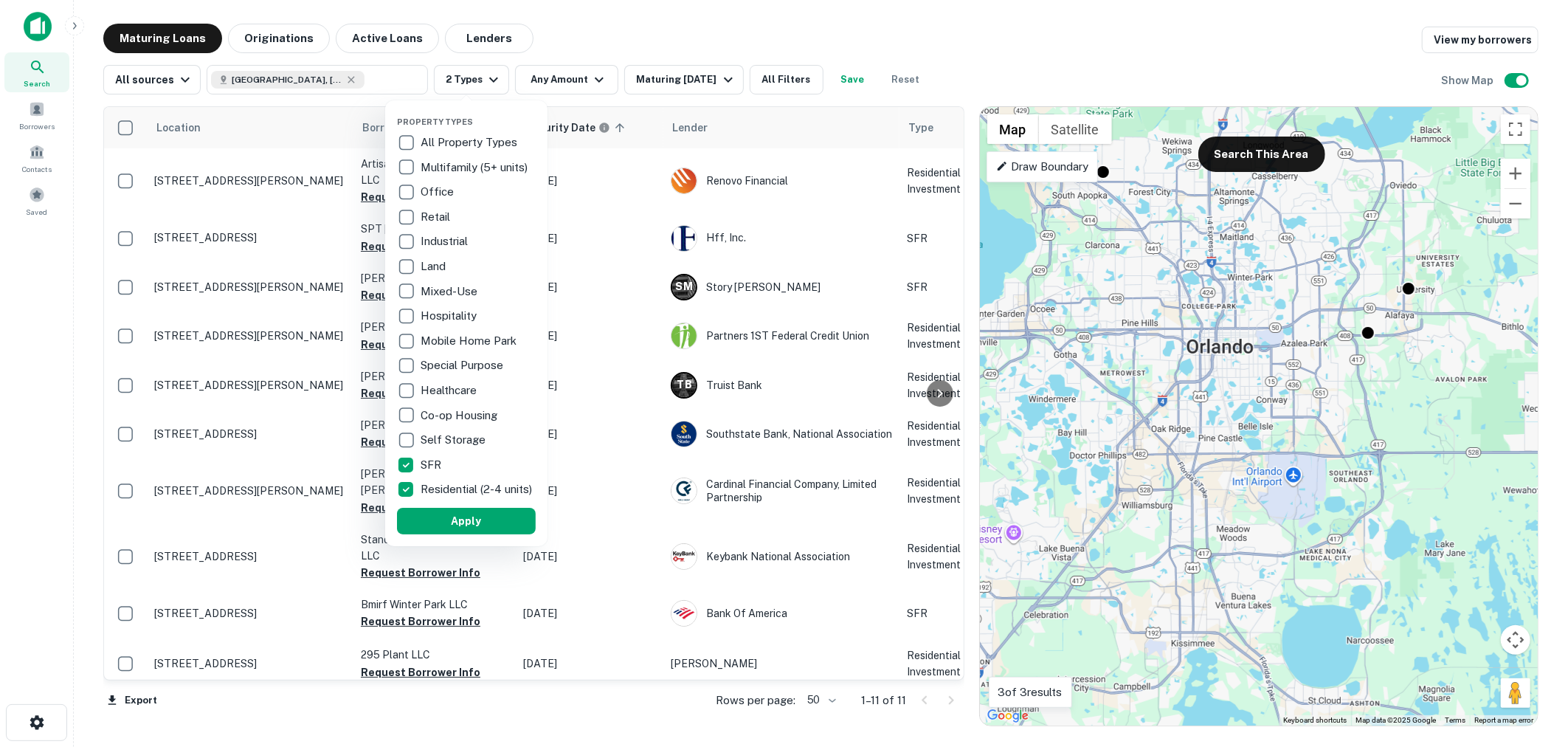
click at [945, 62] on div at bounding box center [784, 373] width 1568 height 747
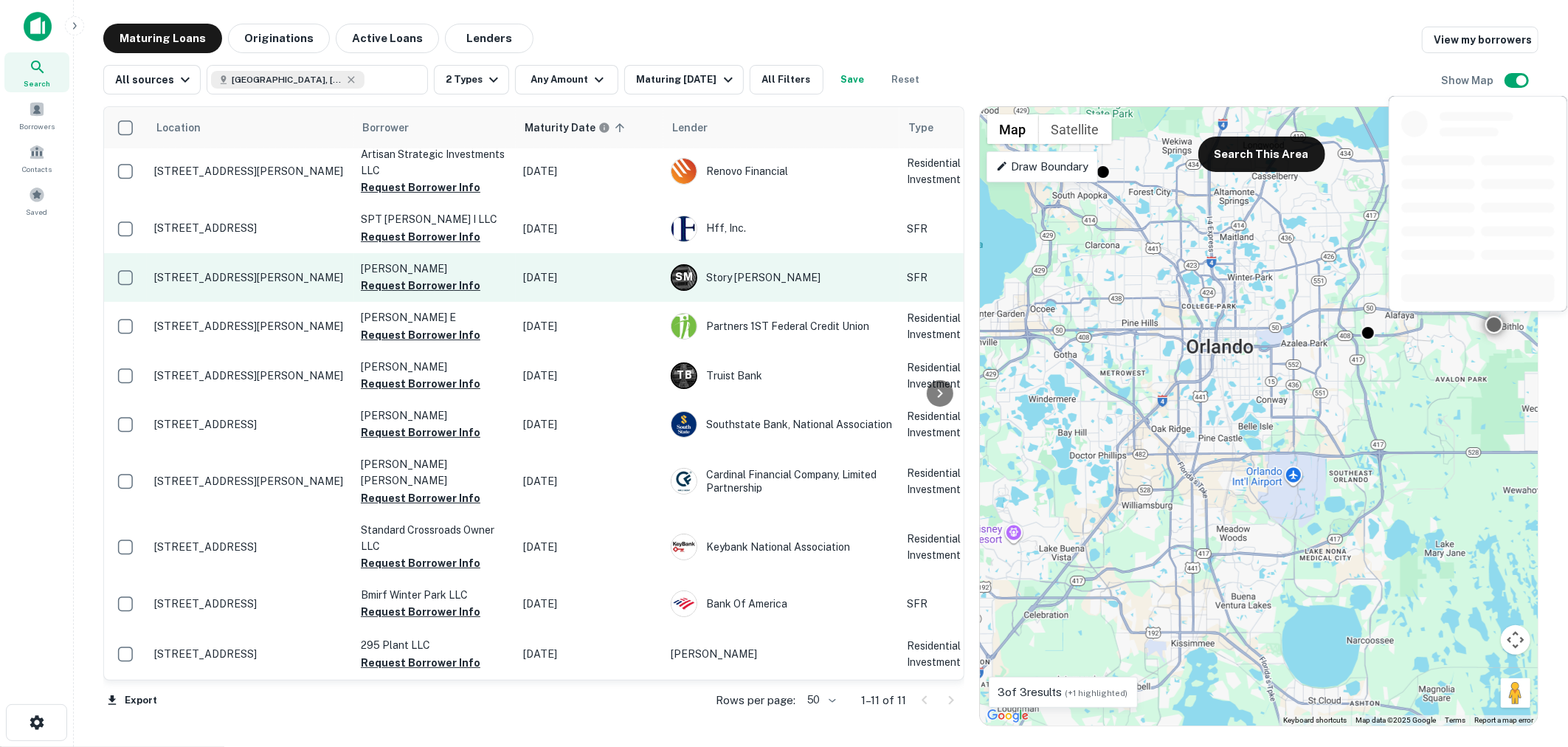
scroll to position [10, 0]
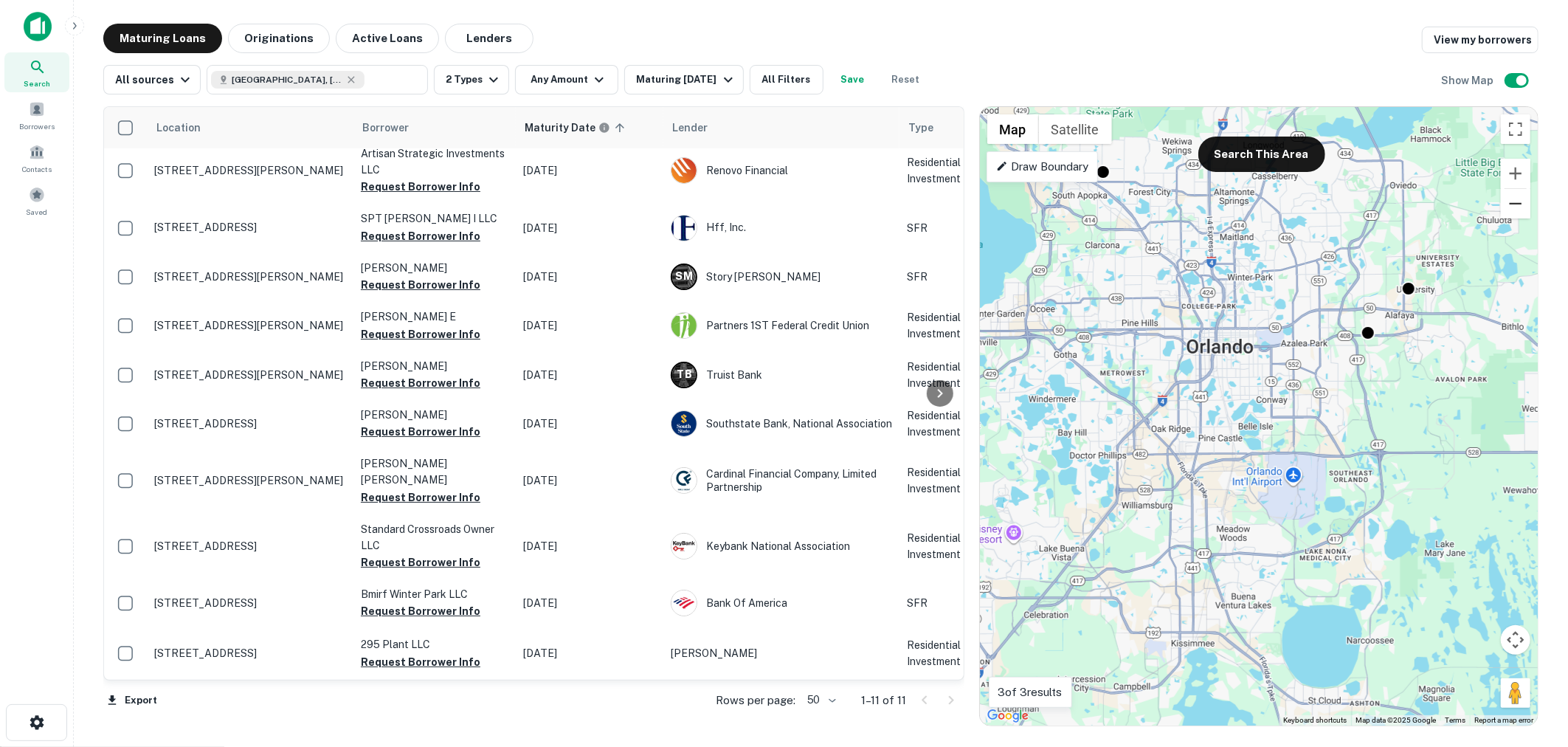
click at [1516, 209] on button "Zoom out" at bounding box center [1516, 204] width 29 height 29
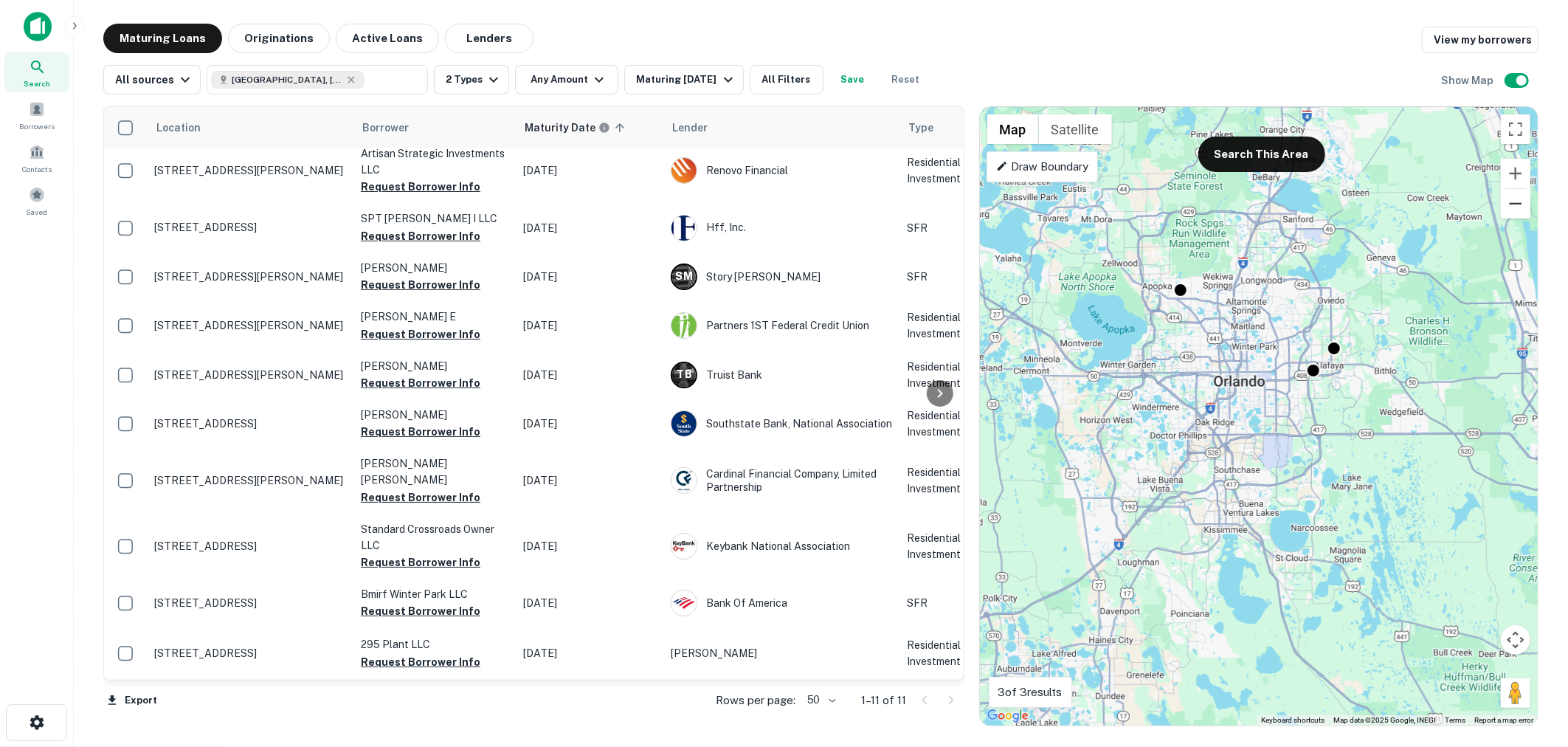
click at [1516, 209] on button "Zoom out" at bounding box center [1516, 204] width 29 height 29
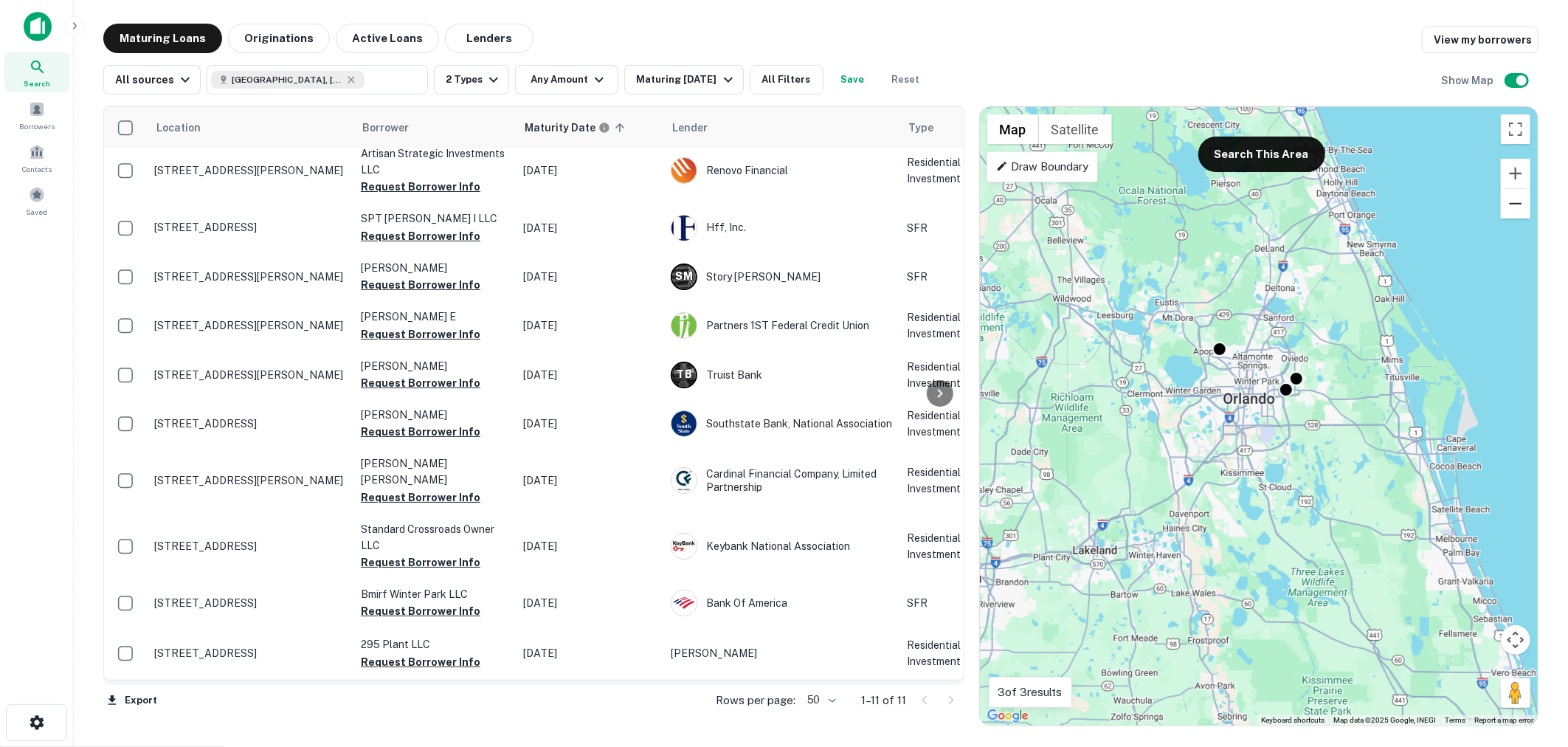
click at [1516, 209] on button "Zoom out" at bounding box center [1516, 204] width 29 height 29
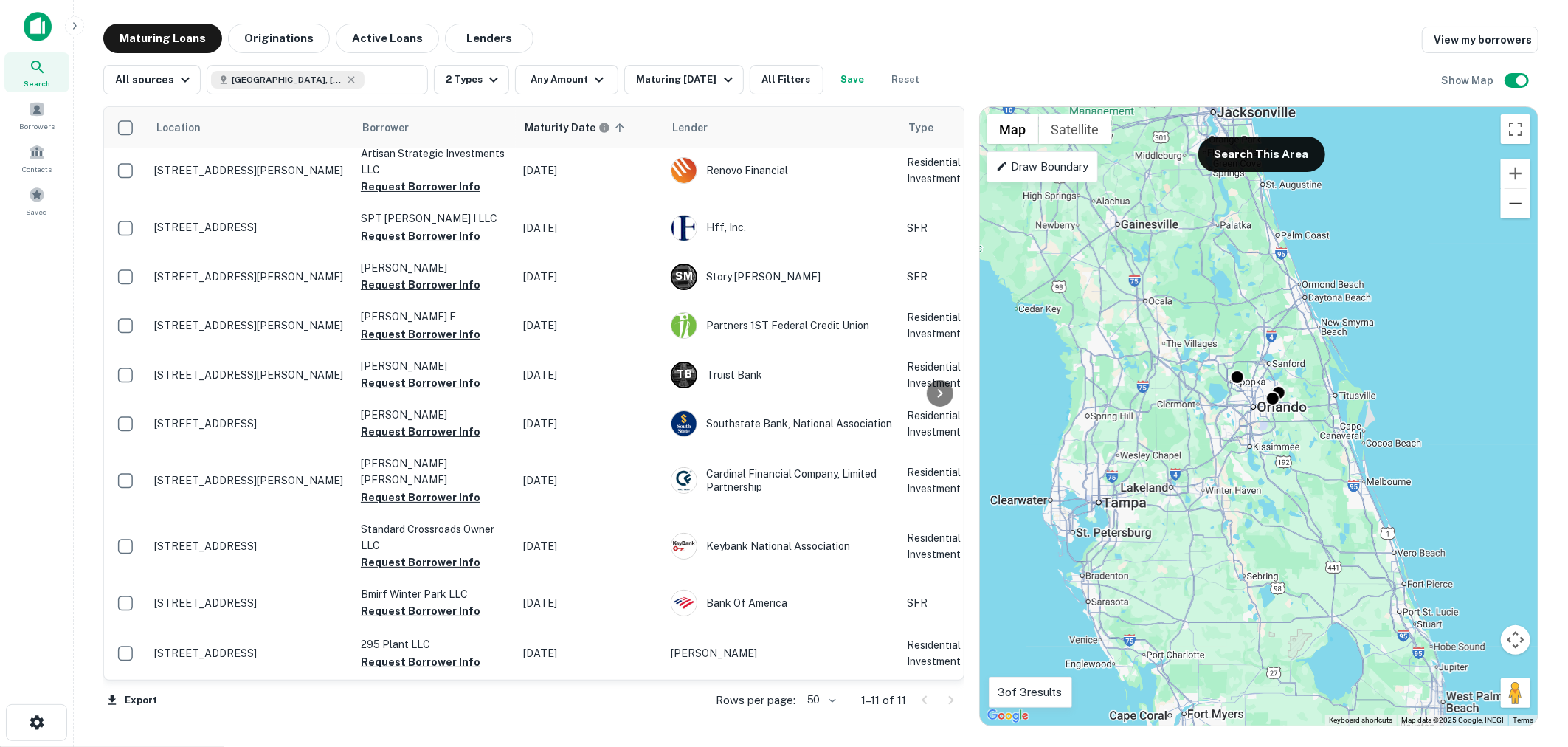
click at [1516, 209] on button "Zoom out" at bounding box center [1516, 204] width 29 height 29
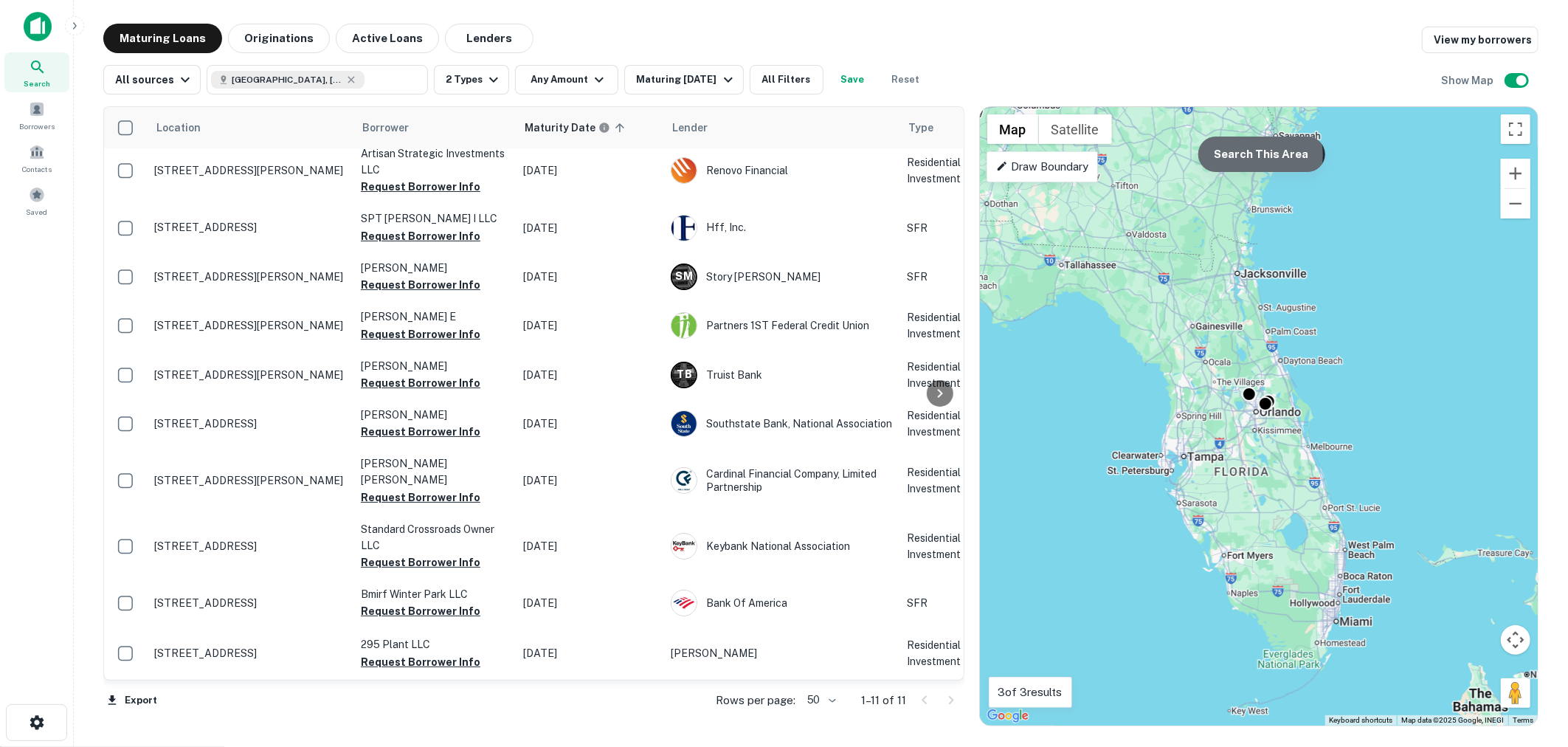
click at [1240, 155] on button "Search This Area" at bounding box center [1262, 154] width 127 height 35
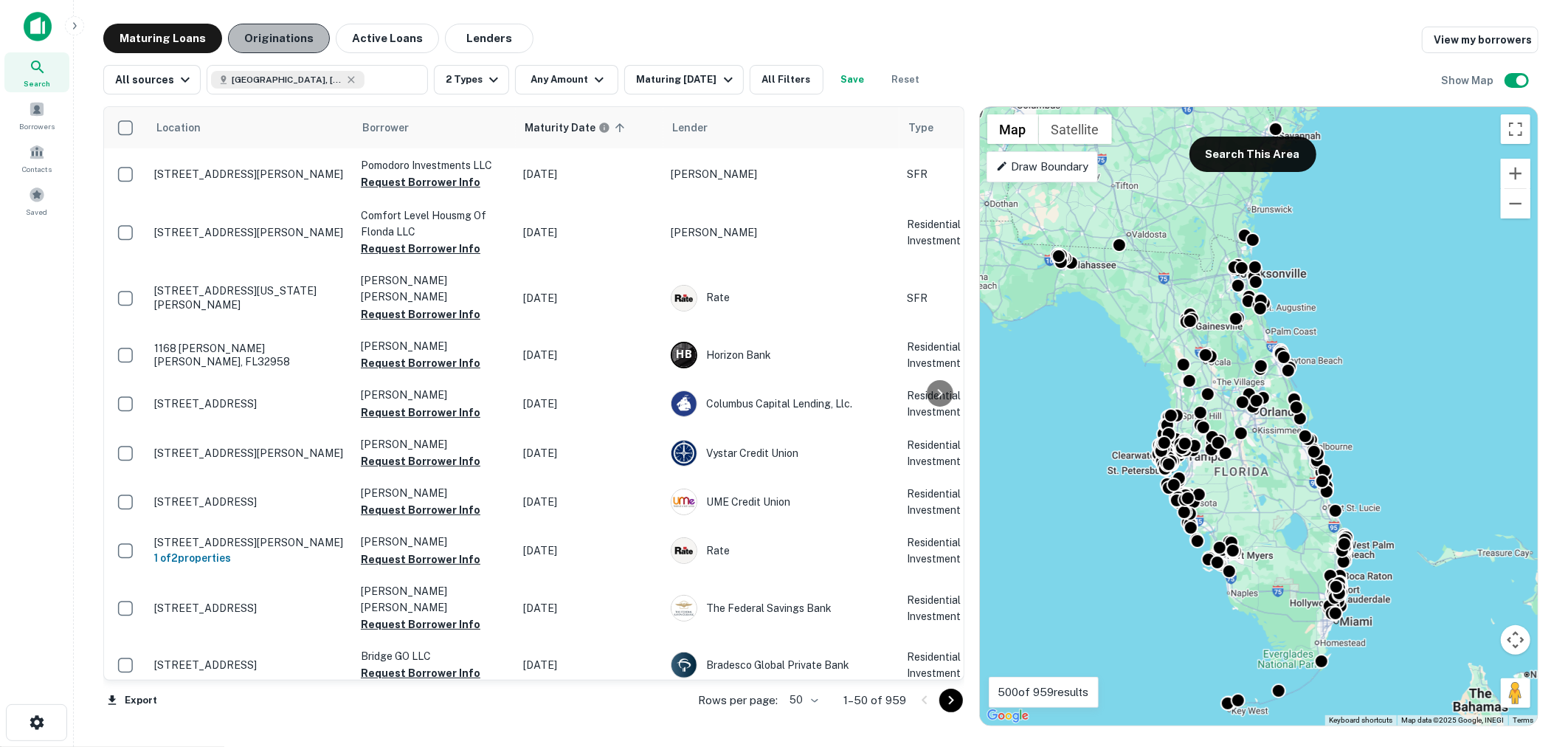
click at [285, 45] on button "Originations" at bounding box center [279, 39] width 102 height 29
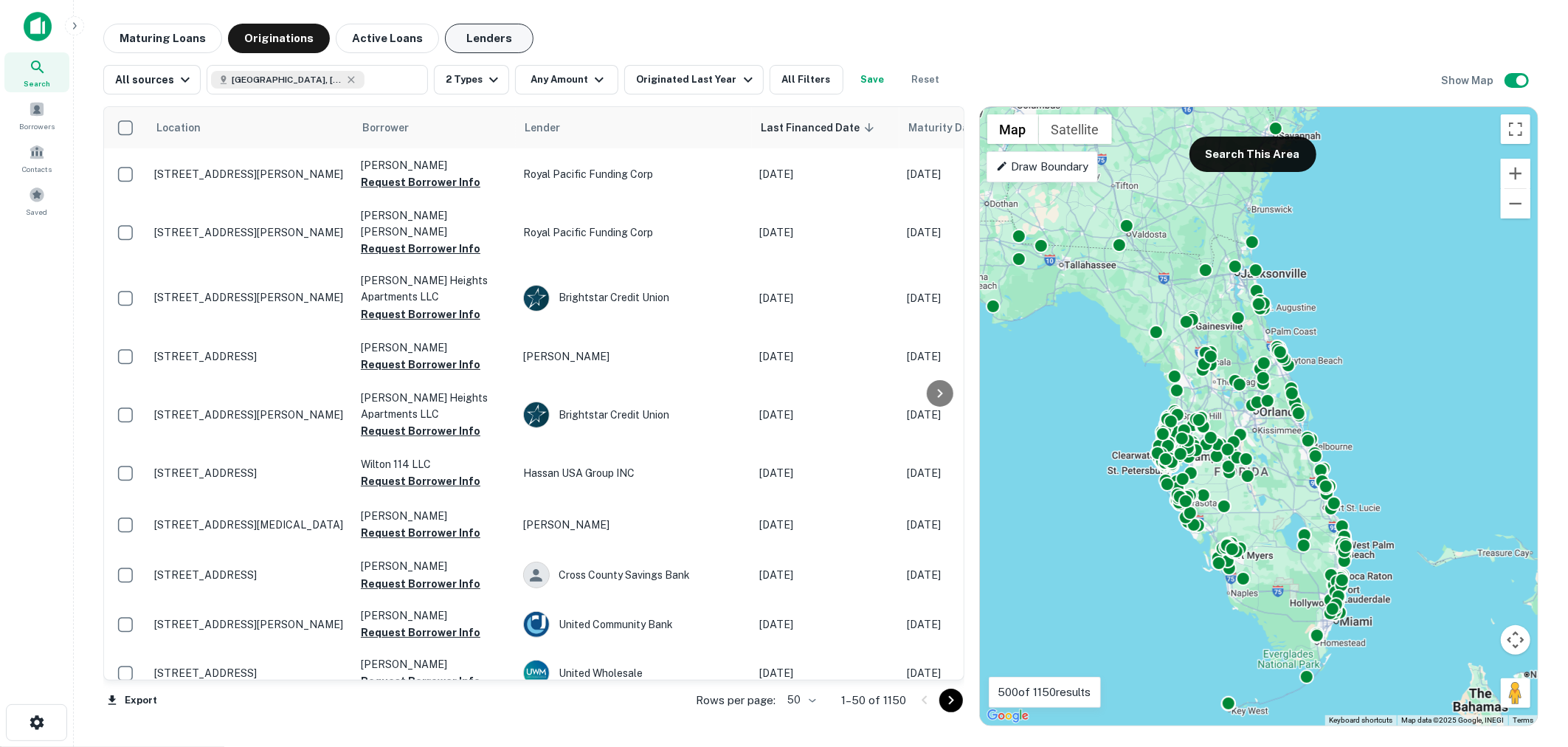
click at [482, 35] on button "Lenders" at bounding box center [489, 39] width 88 height 29
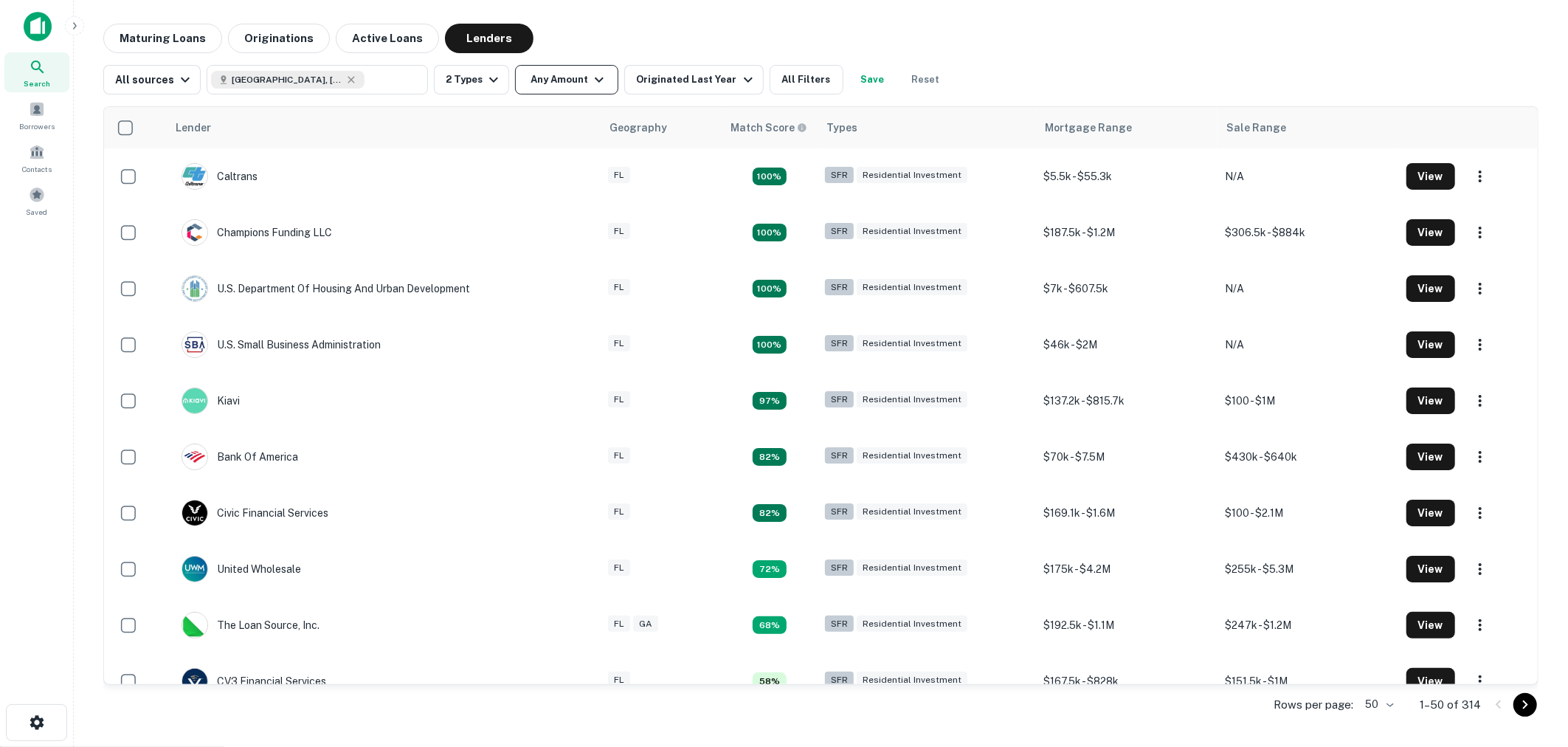
click at [589, 89] on button "Any Amount" at bounding box center [567, 80] width 103 height 29
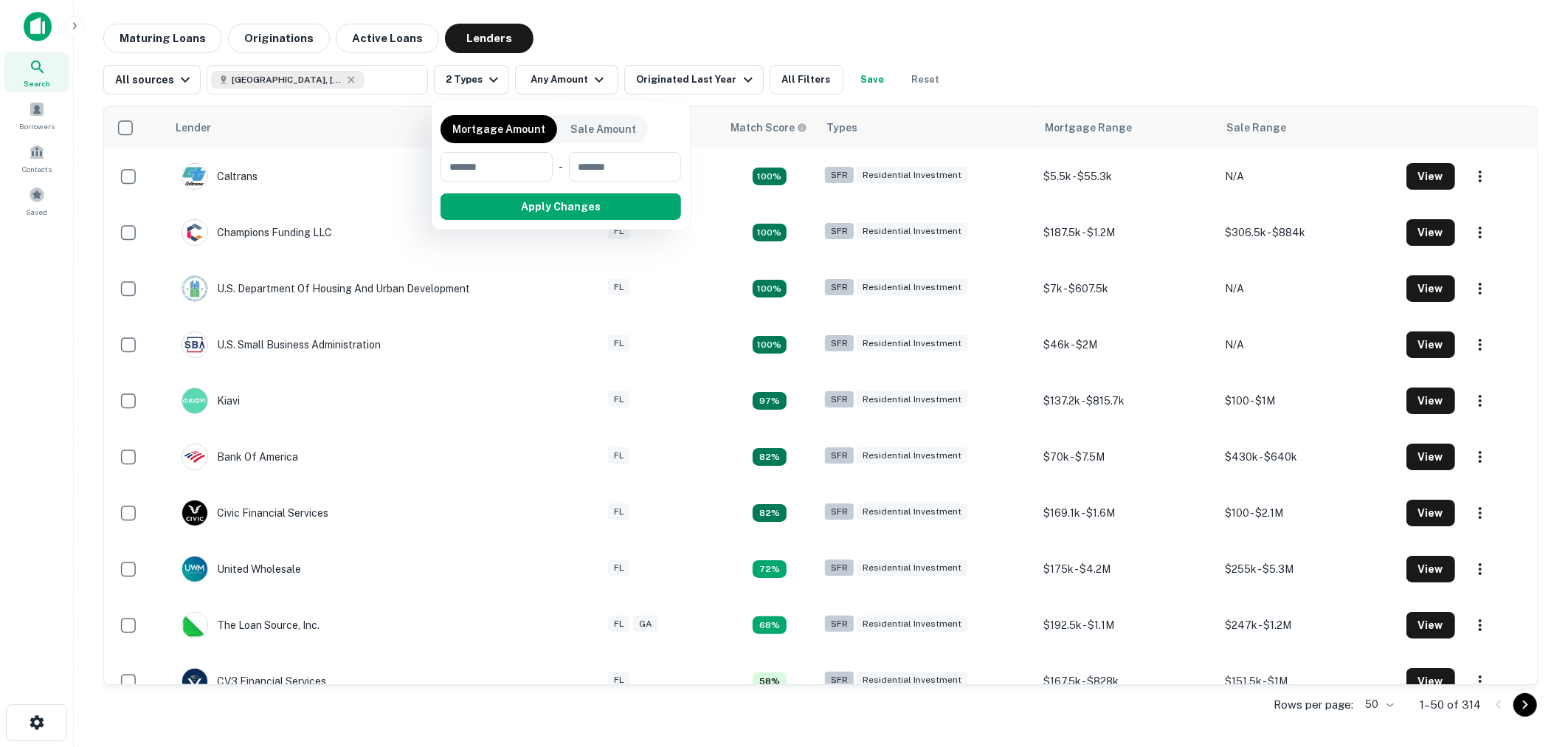
click at [663, 31] on div at bounding box center [784, 373] width 1568 height 747
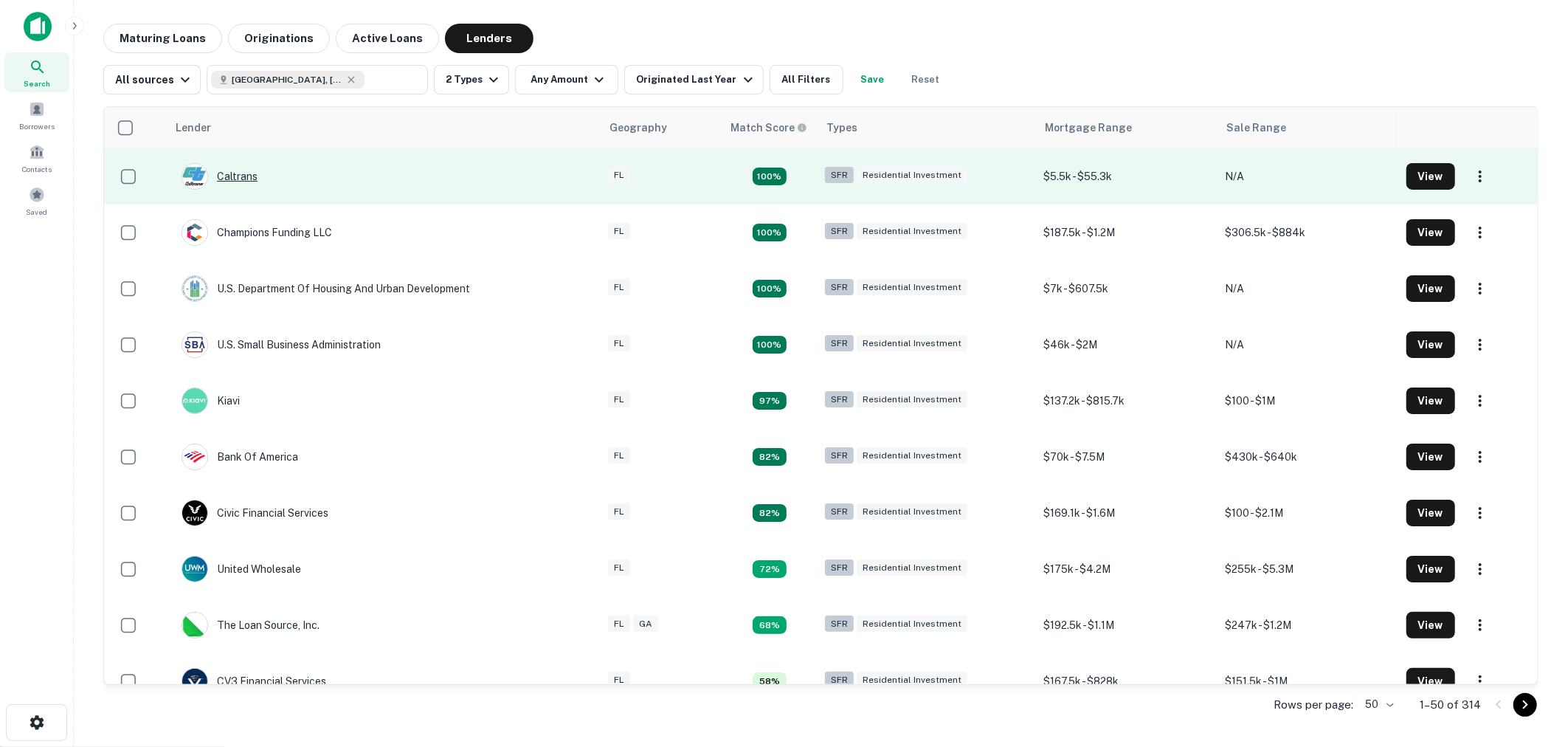
click at [233, 173] on div "Caltrans" at bounding box center [219, 176] width 76 height 27
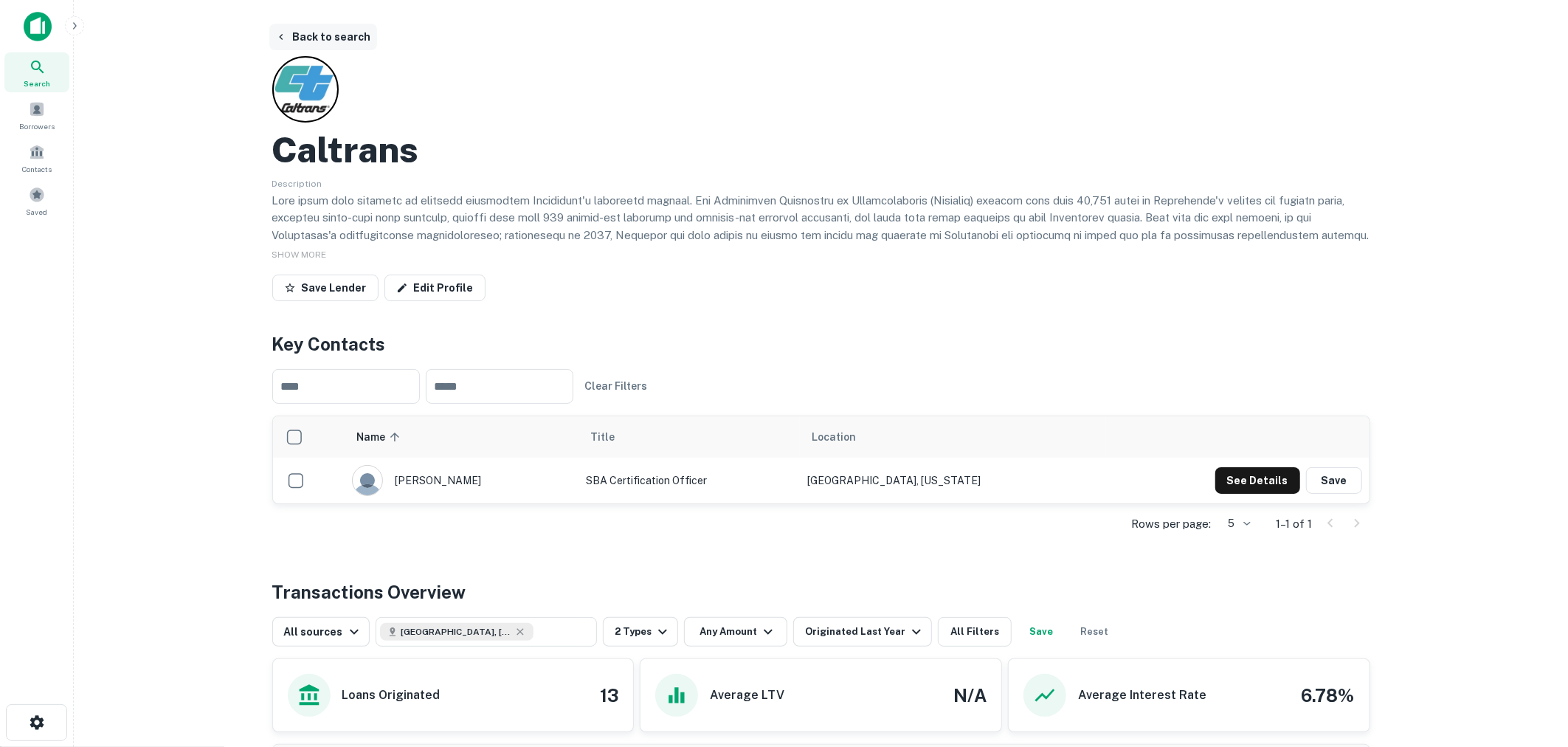
click at [328, 45] on button "Back to search" at bounding box center [323, 37] width 108 height 27
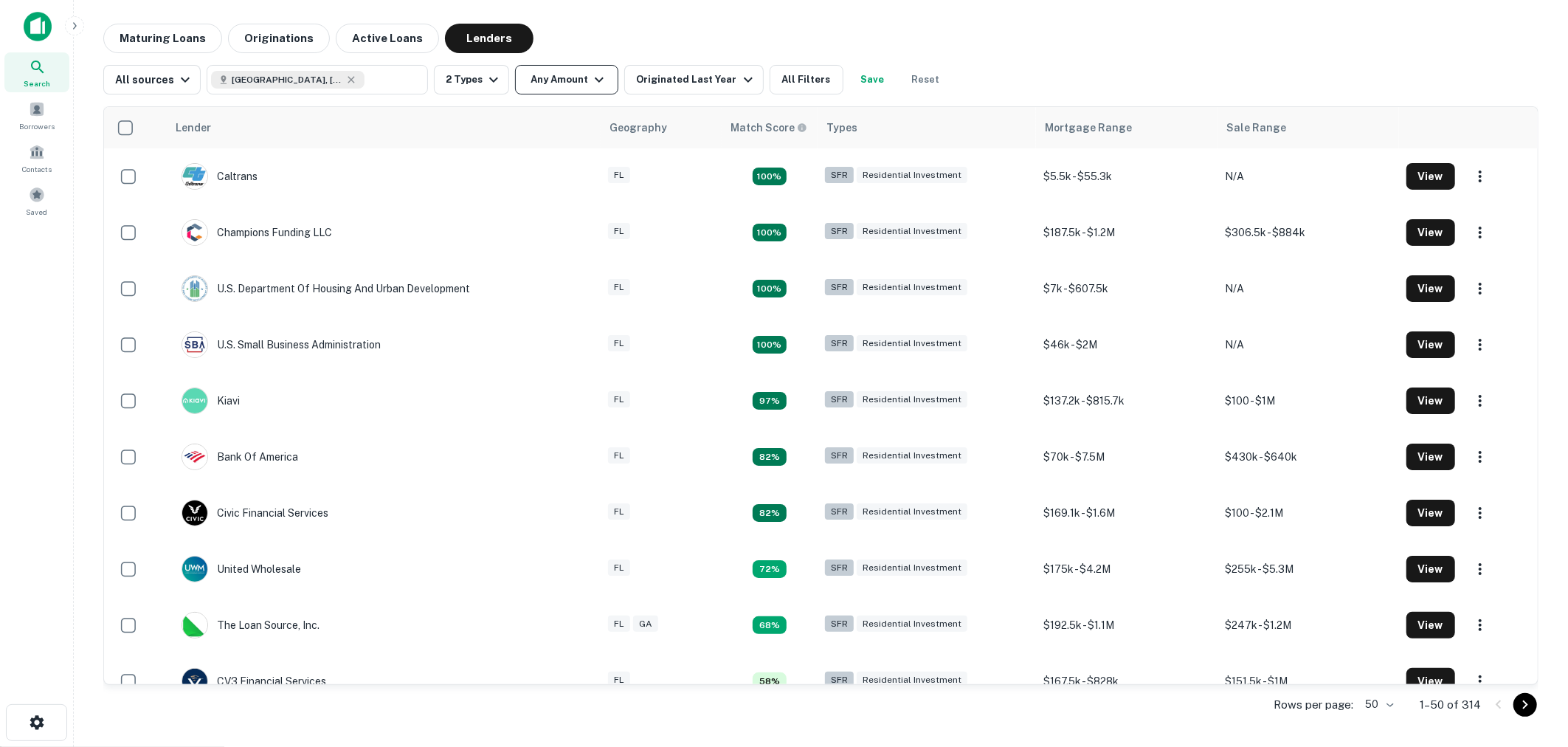
click at [600, 73] on icon "button" at bounding box center [598, 79] width 17 height 18
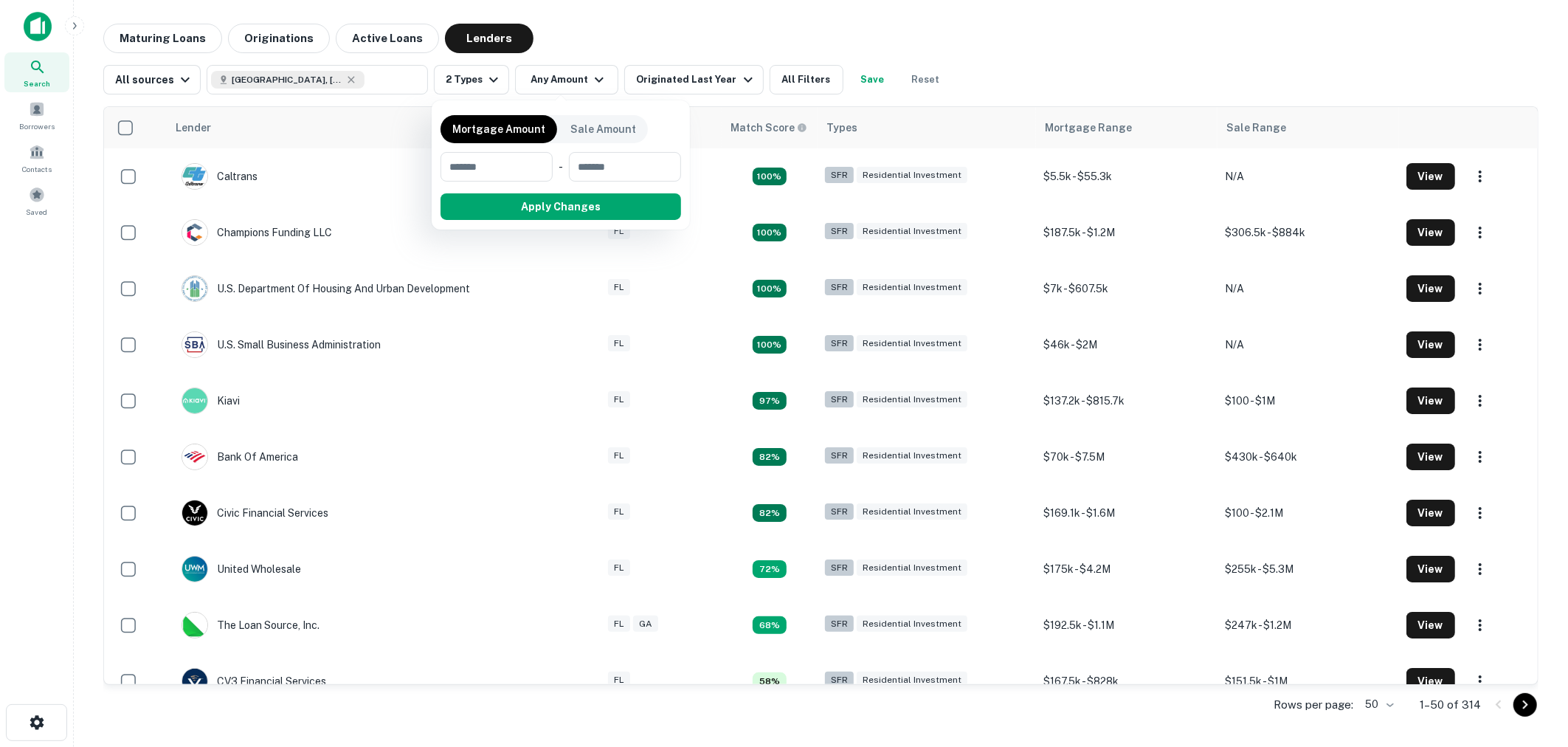
click at [695, 69] on div at bounding box center [784, 373] width 1568 height 747
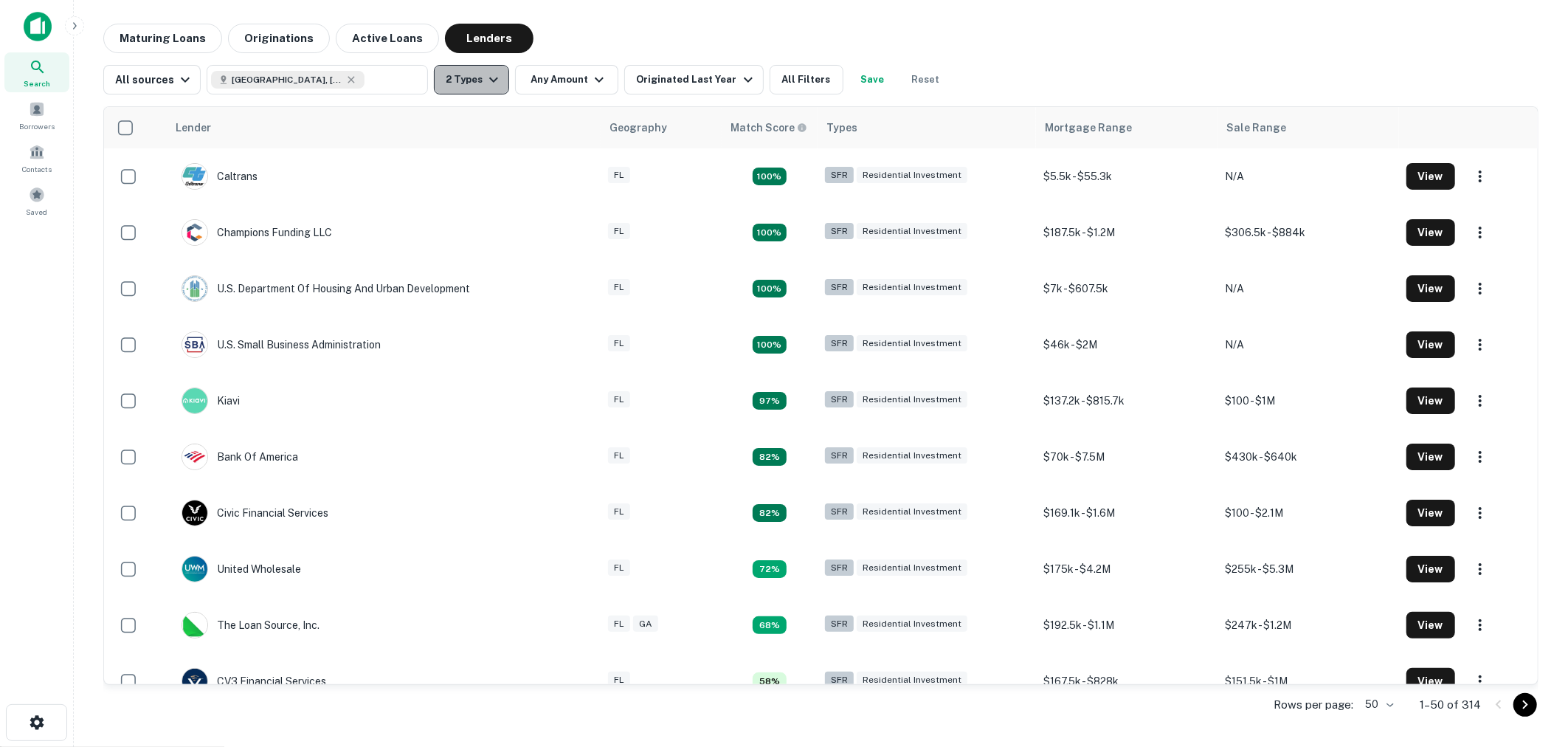
click at [491, 83] on icon "button" at bounding box center [494, 79] width 17 height 18
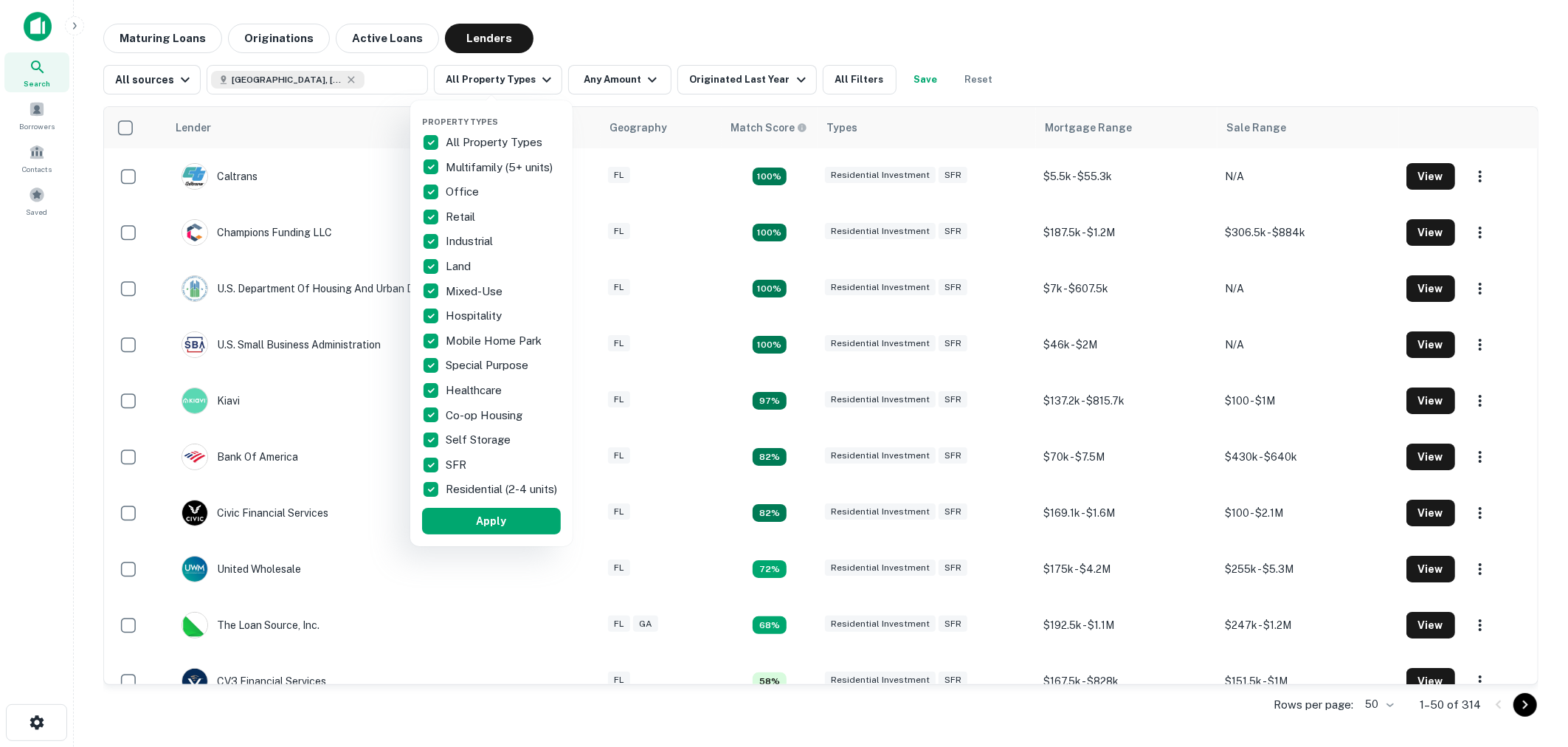
click at [403, 137] on div at bounding box center [784, 373] width 1568 height 747
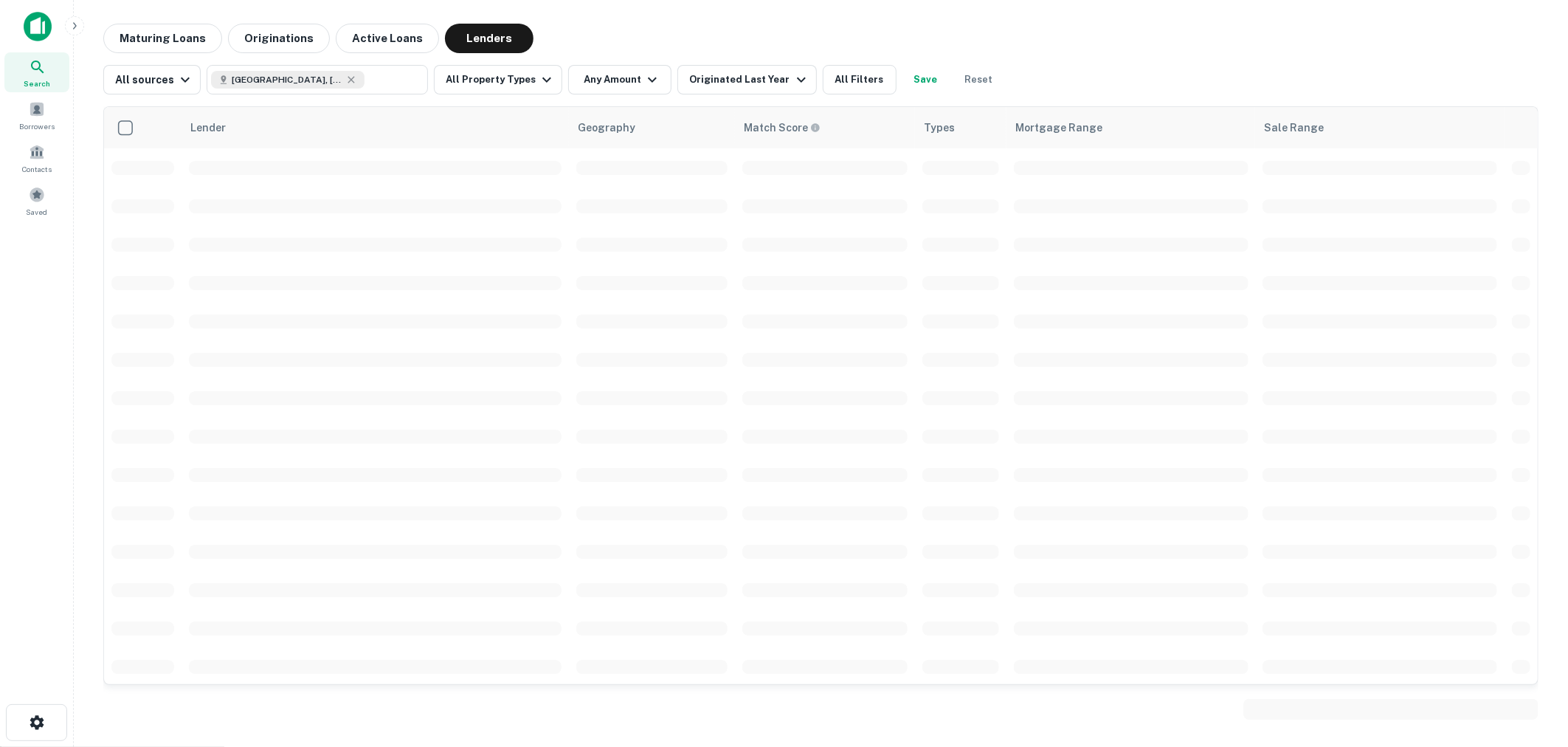
click at [505, 77] on div at bounding box center [784, 373] width 1568 height 747
click at [538, 84] on icon "button" at bounding box center [546, 79] width 17 height 18
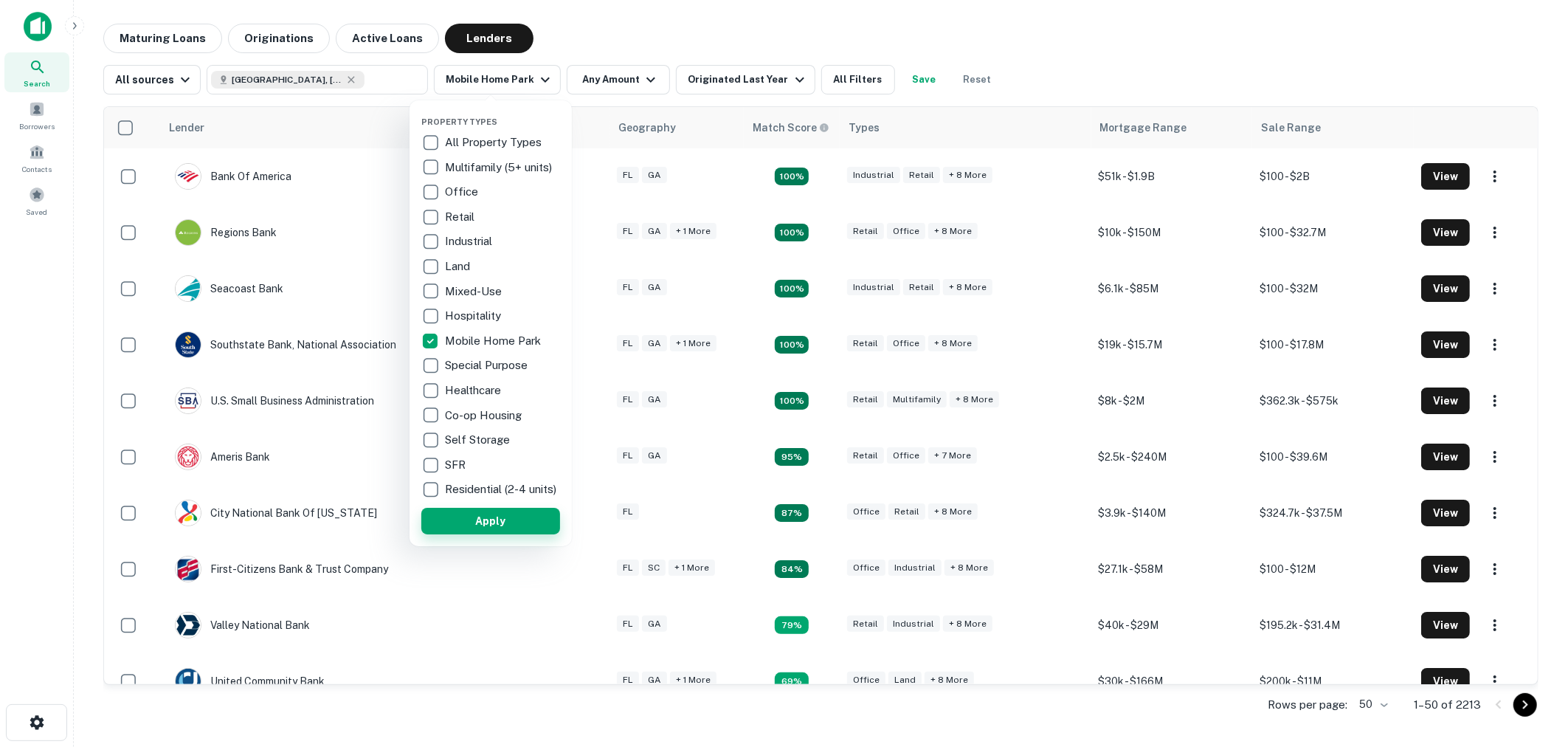
click at [470, 523] on button "Apply" at bounding box center [491, 520] width 139 height 27
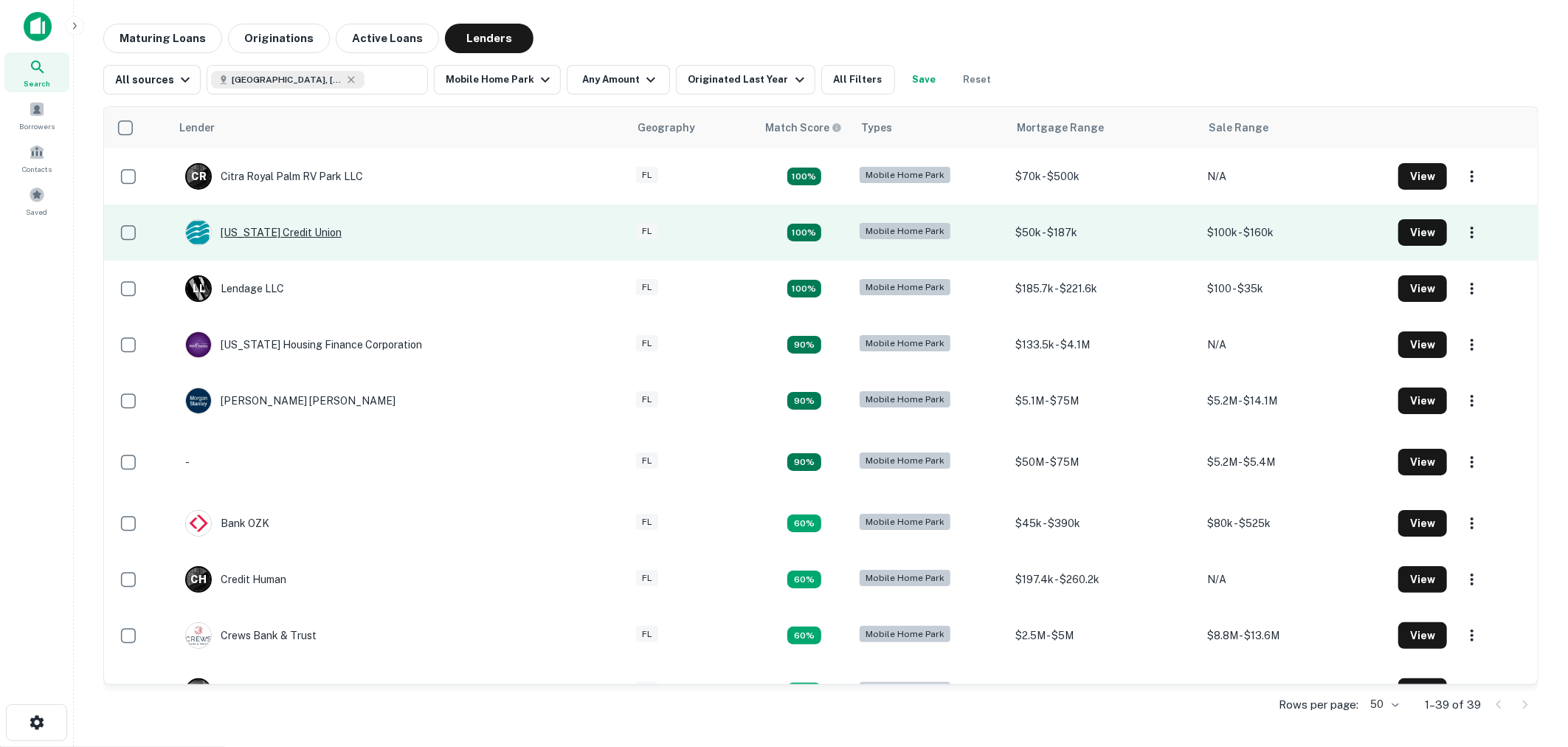
click at [284, 233] on div "Florida Credit Union" at bounding box center [263, 232] width 157 height 27
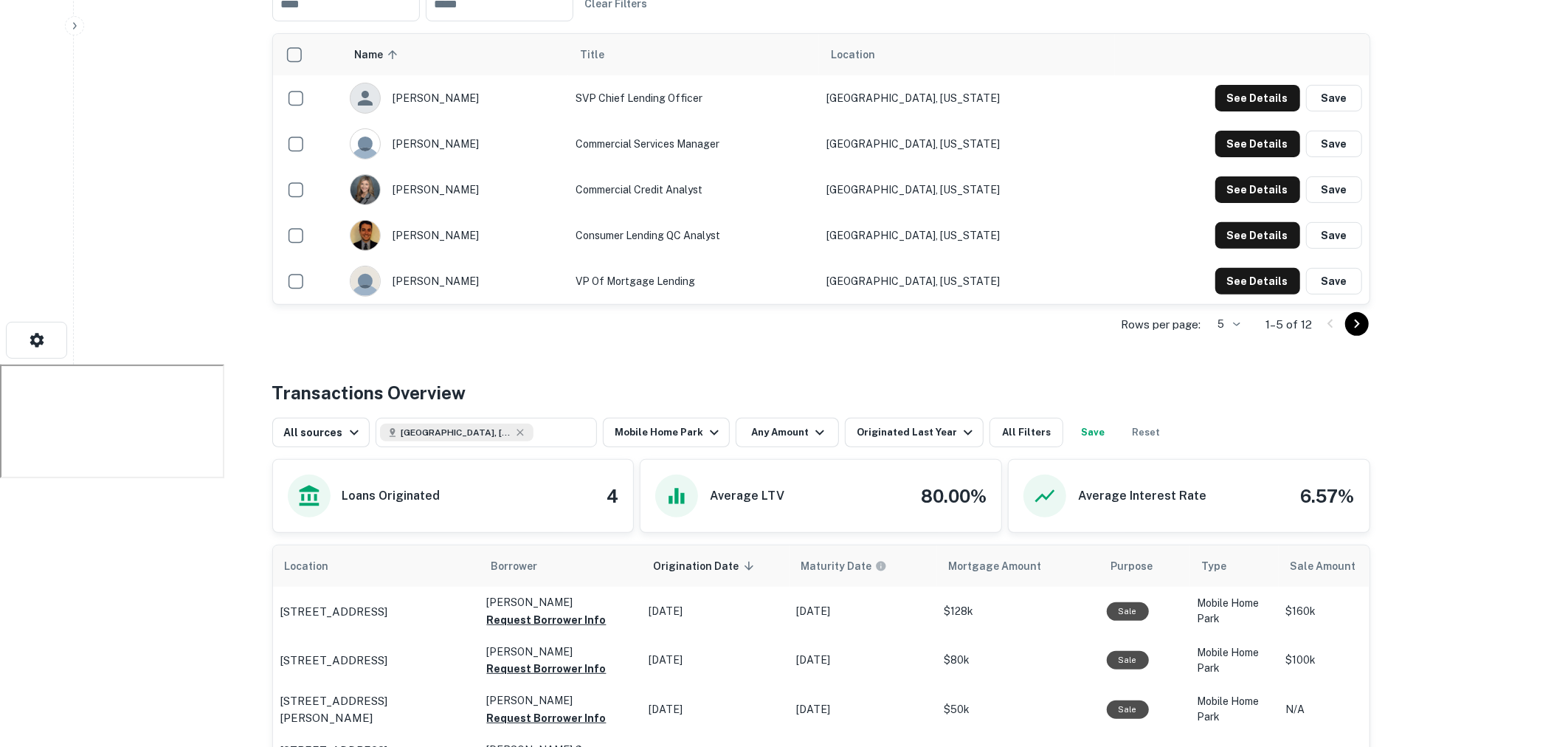
scroll to position [399, 0]
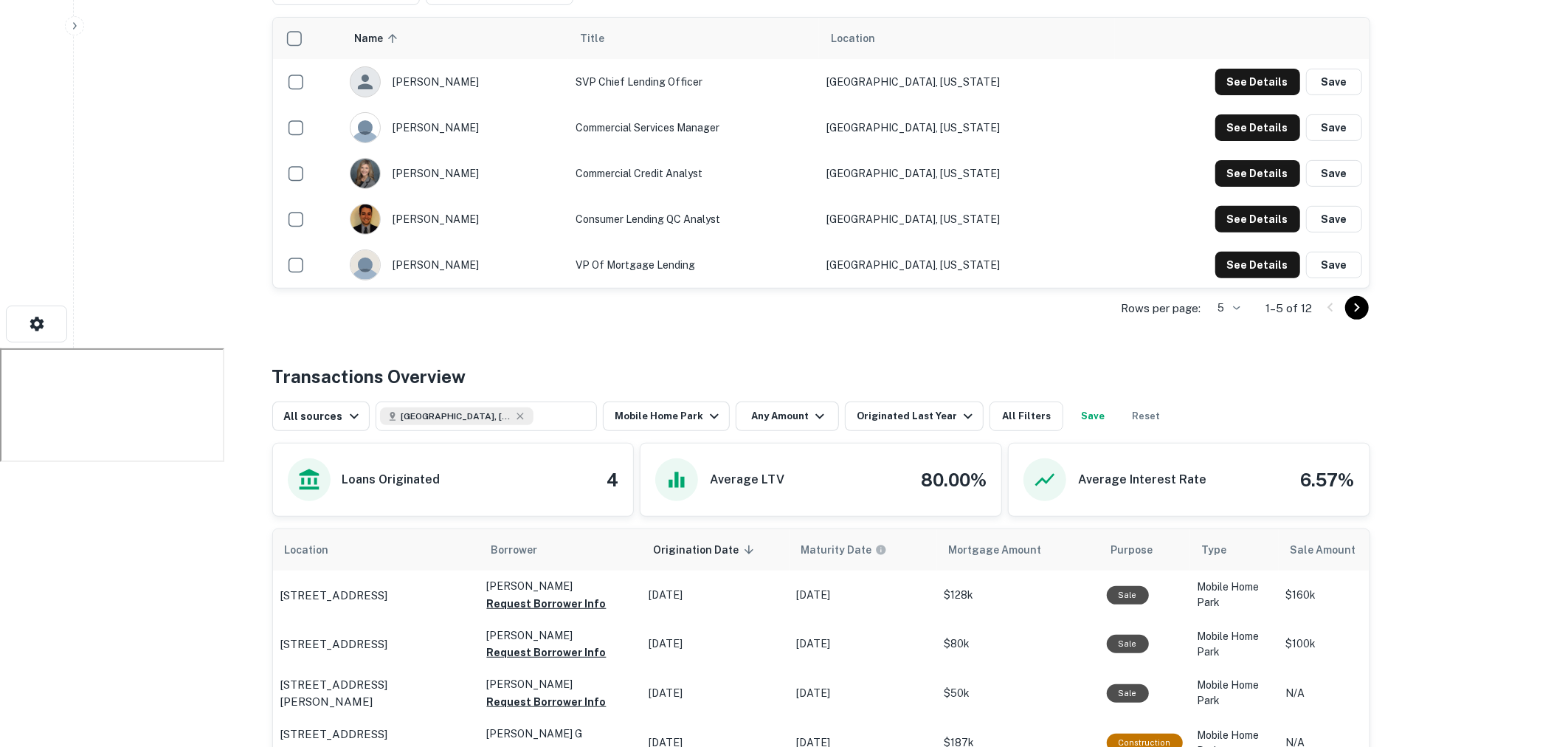
click at [1225, 407] on li "50" at bounding box center [1226, 416] width 39 height 27
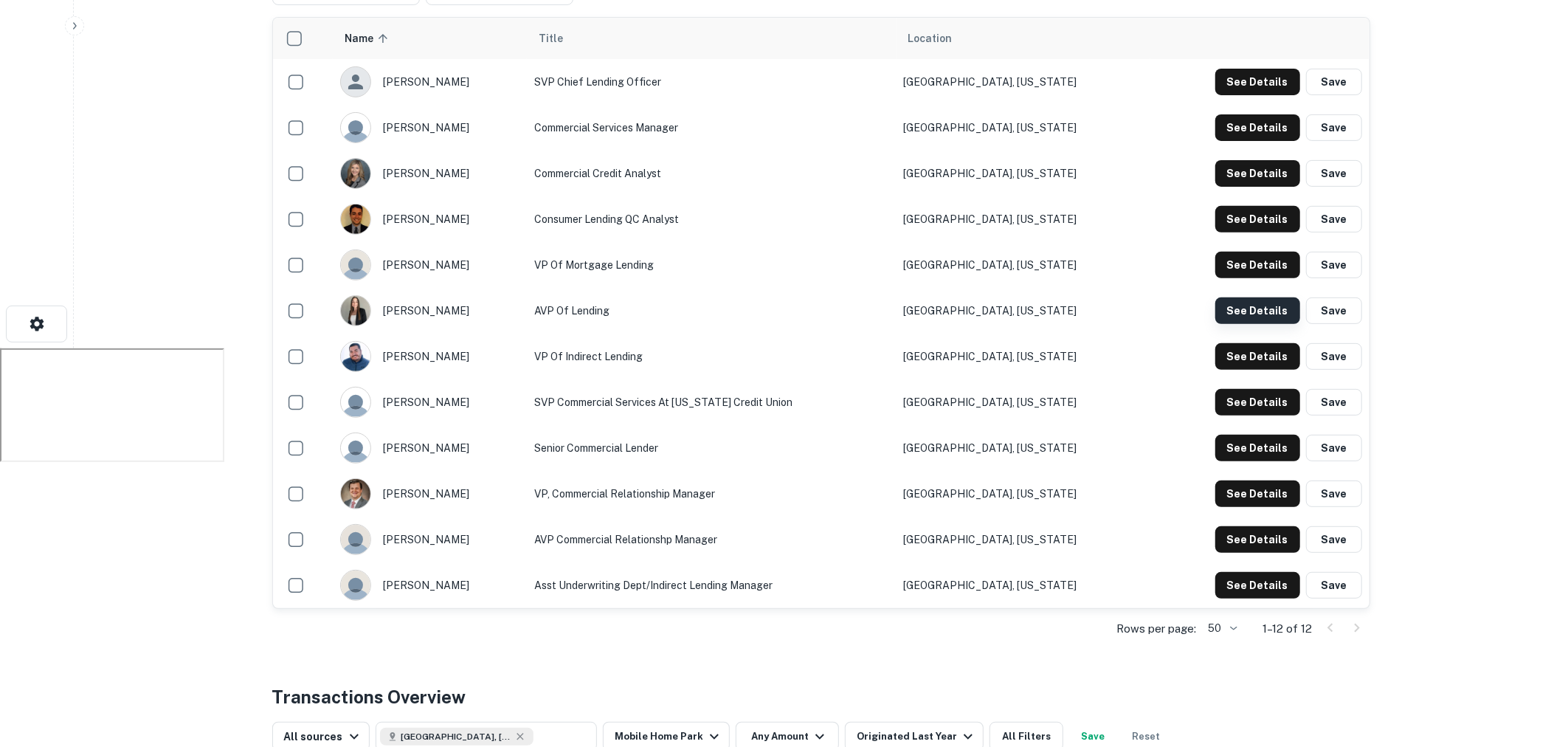
click at [1240, 95] on button "See Details" at bounding box center [1258, 82] width 85 height 27
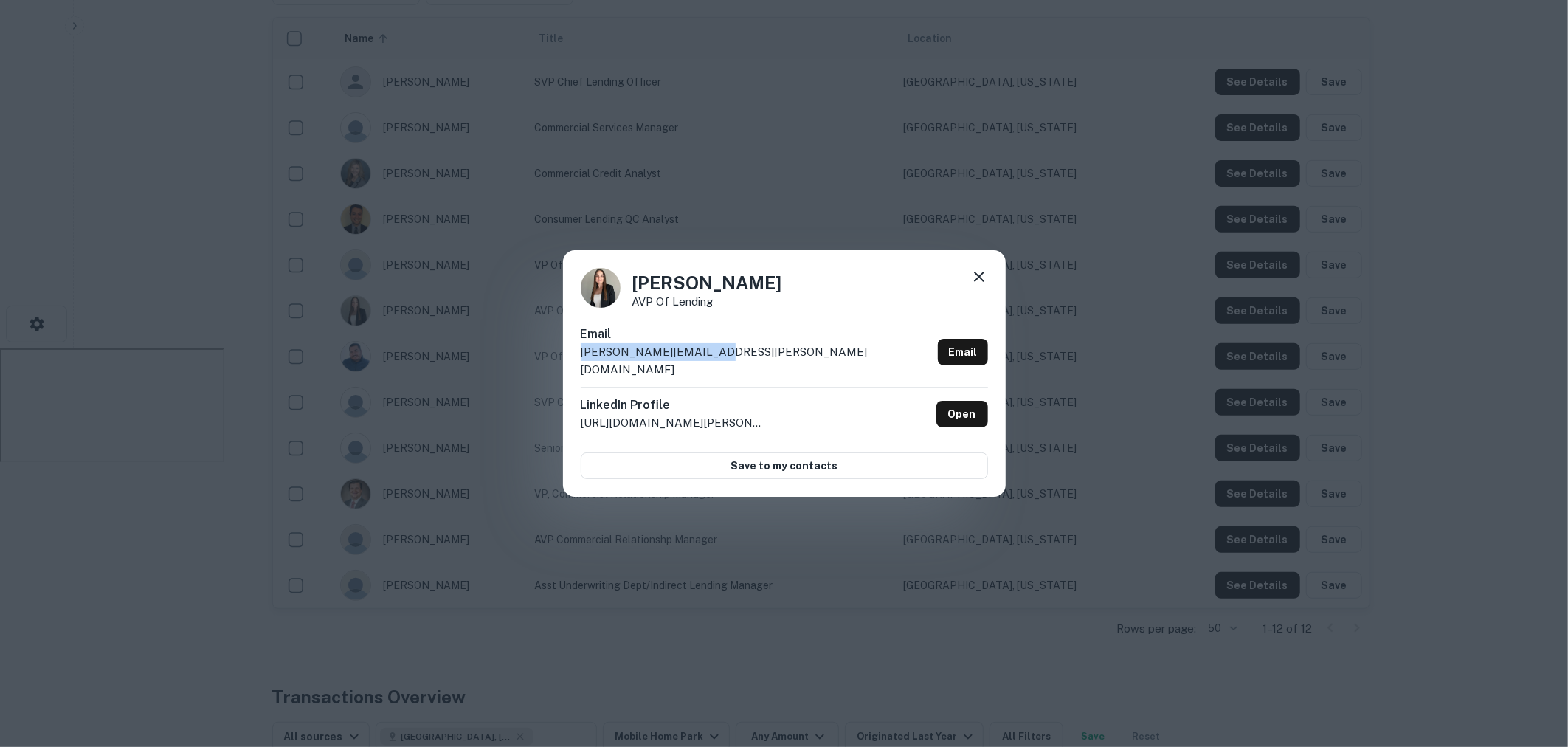
drag, startPoint x: 699, startPoint y: 356, endPoint x: 559, endPoint y: 358, distance: 140.0
click at [559, 358] on div "Alexis Adkins AVP of Lending Email alexis.adkins@flcu.org Email LinkedIn Profil…" at bounding box center [784, 373] width 1568 height 747
click at [692, 414] on p "http://www.linkedin.com/in/alexis-adkins-3a2a81170" at bounding box center [673, 423] width 184 height 18
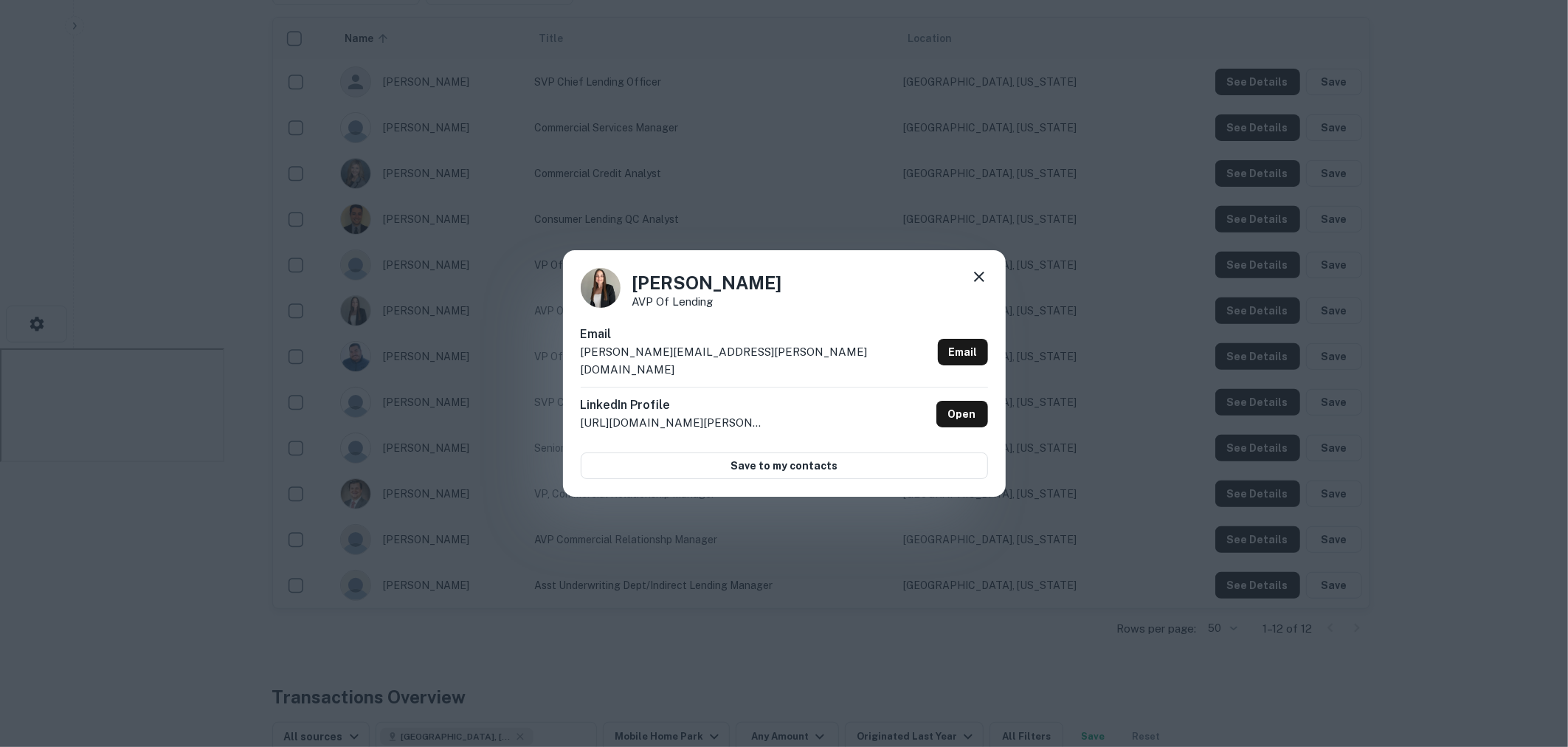
click at [979, 279] on icon at bounding box center [979, 276] width 17 height 18
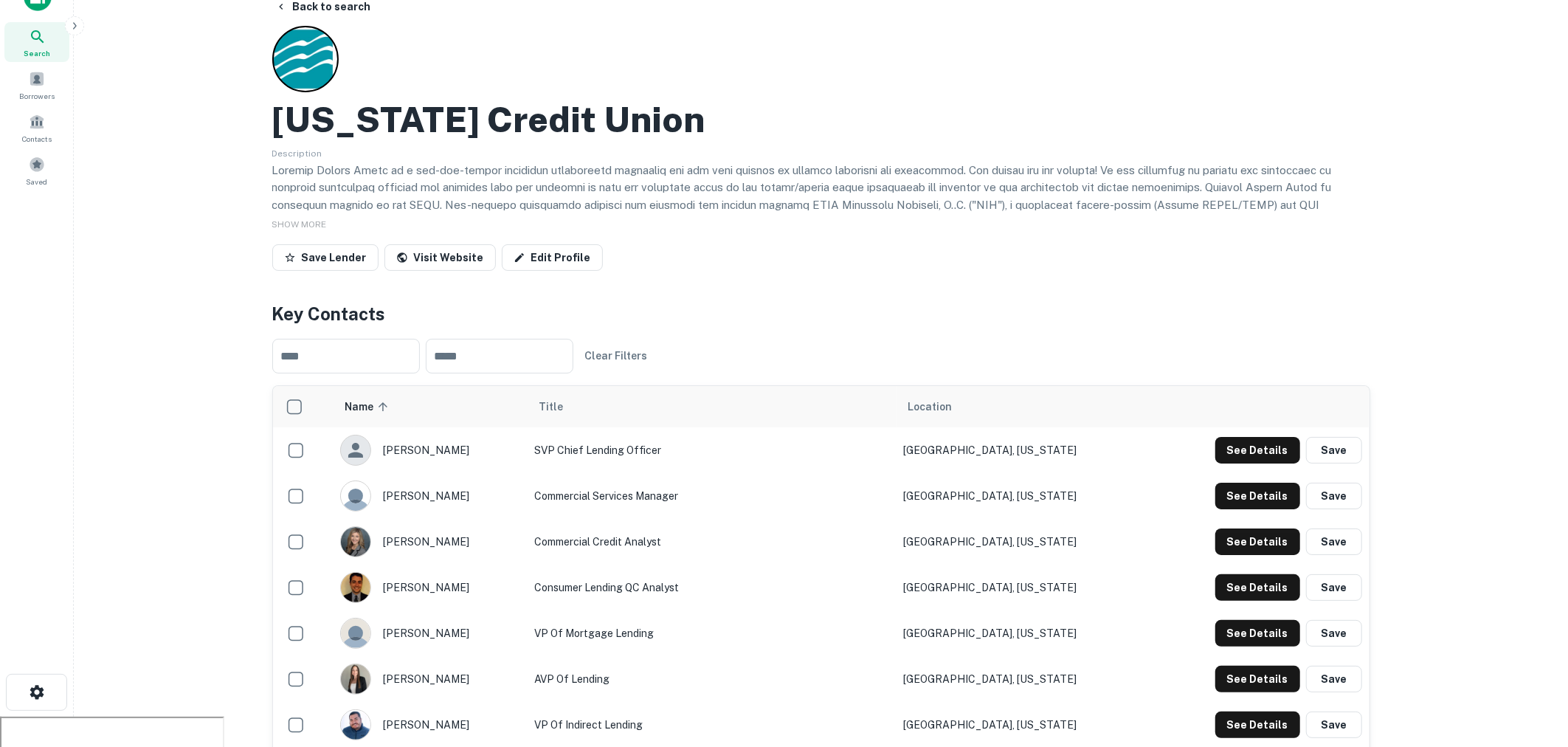
scroll to position [0, 0]
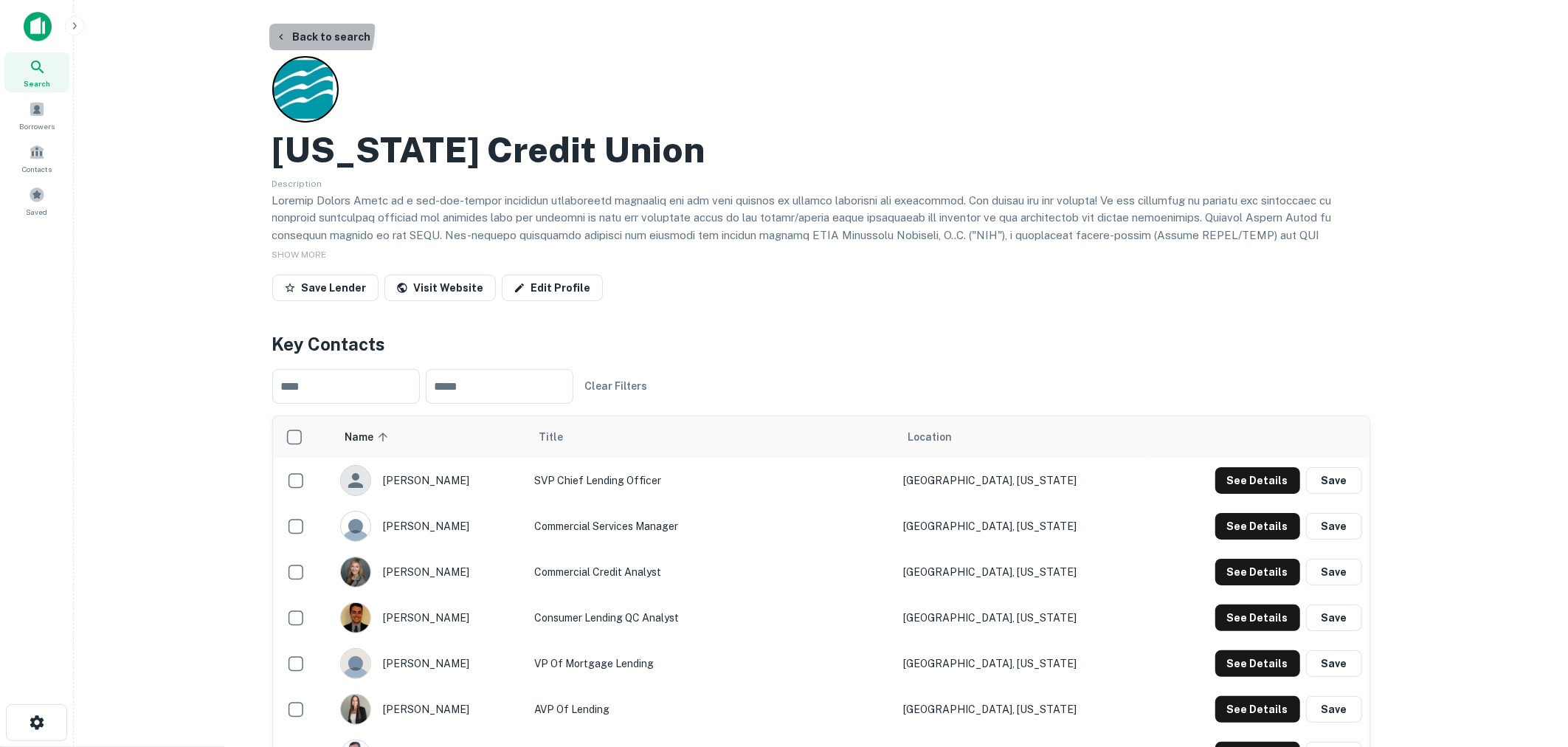
click at [308, 29] on button "Back to search" at bounding box center [323, 37] width 108 height 27
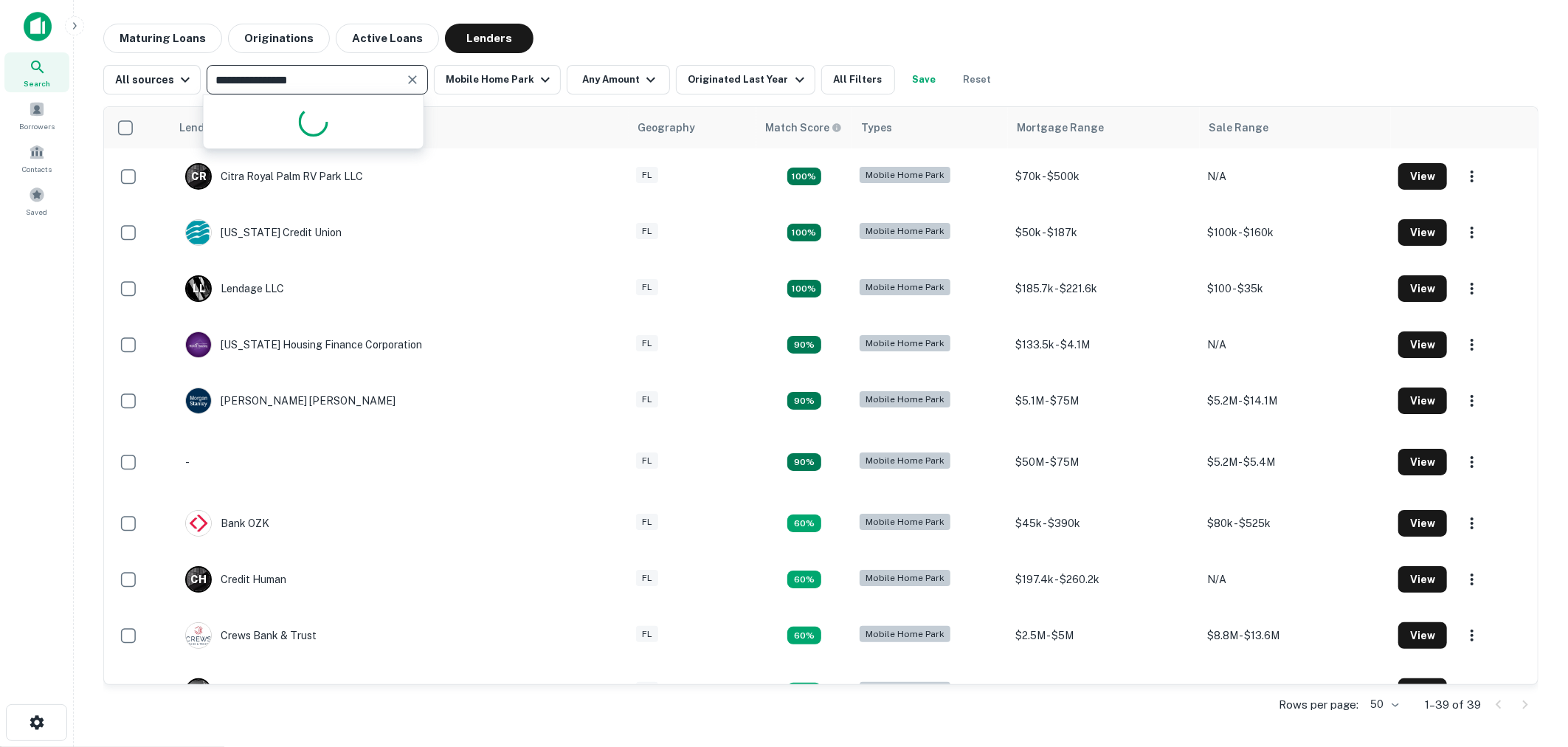
click at [338, 79] on input "**********" at bounding box center [305, 79] width 188 height 20
type input "***"
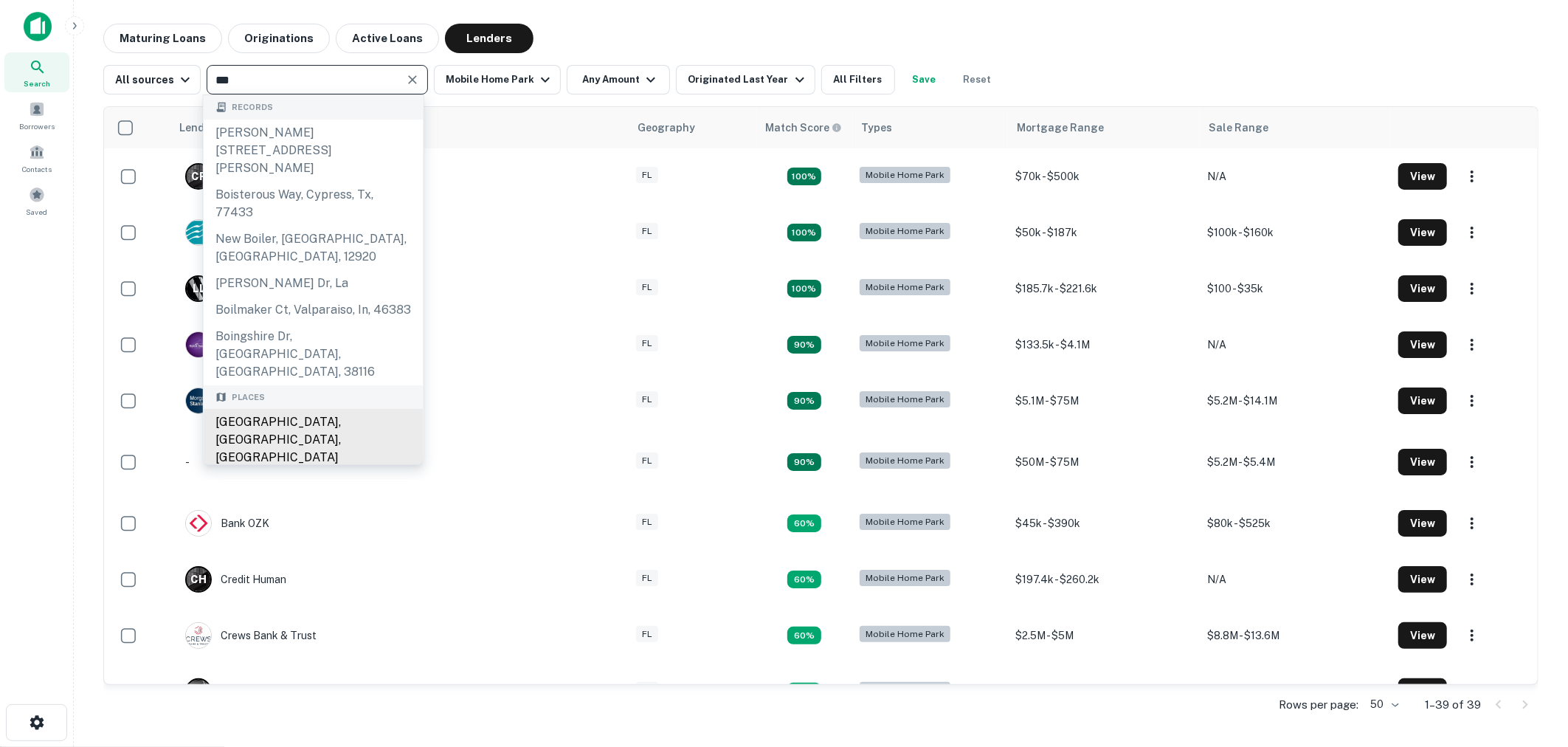
click at [266, 409] on div "Boise, ID, USA" at bounding box center [313, 439] width 220 height 62
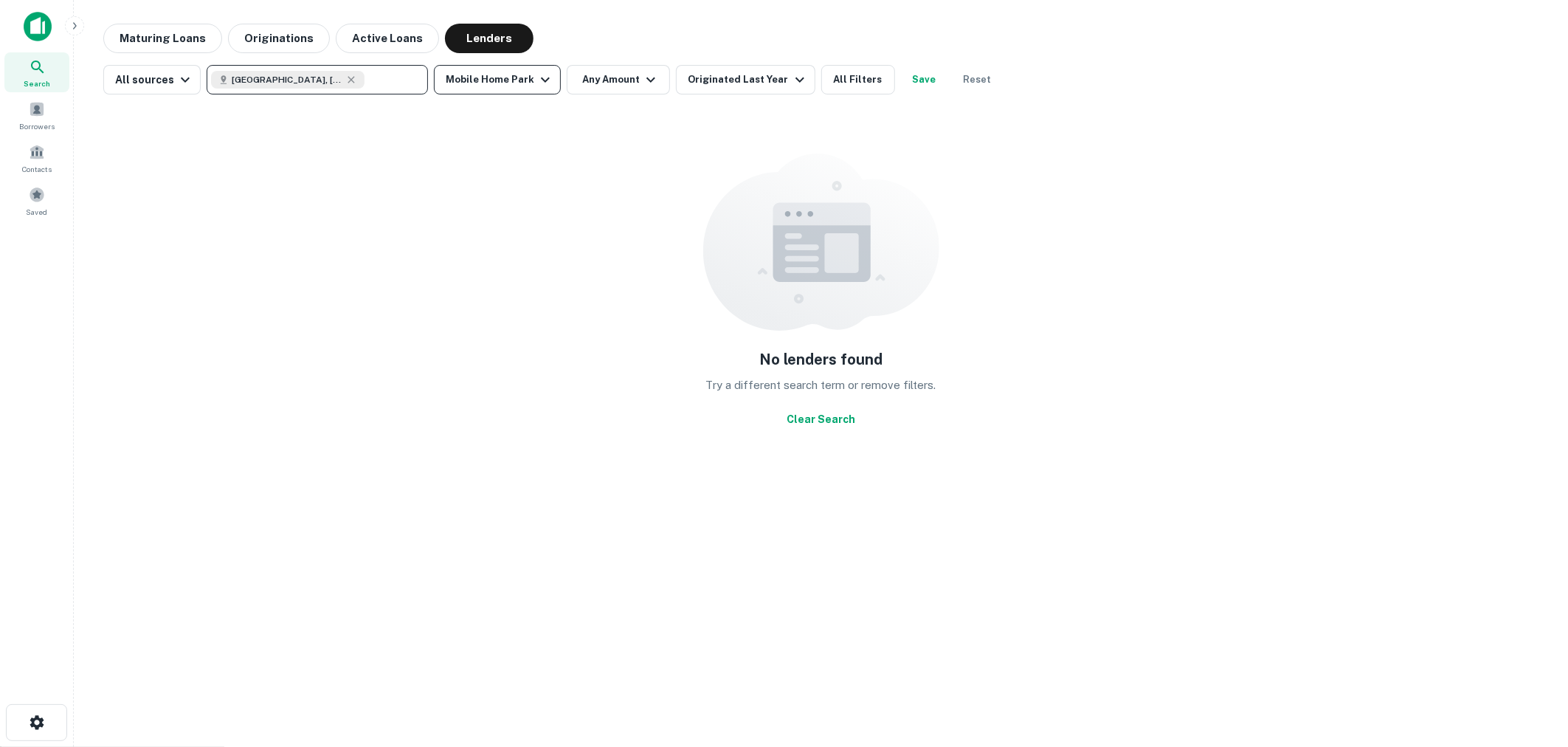
click at [537, 85] on icon "button" at bounding box center [545, 79] width 17 height 18
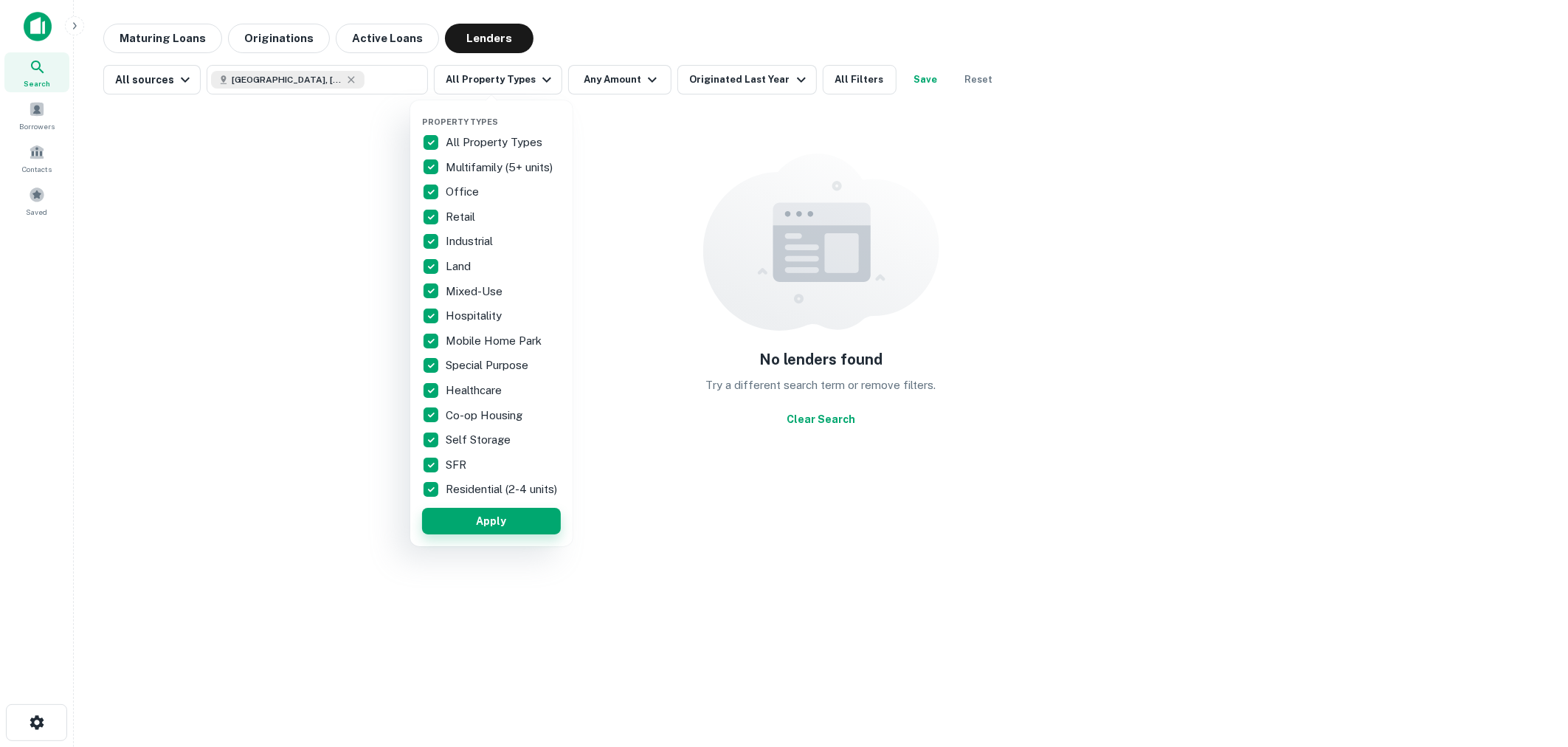
click at [508, 534] on button "Apply" at bounding box center [492, 520] width 139 height 27
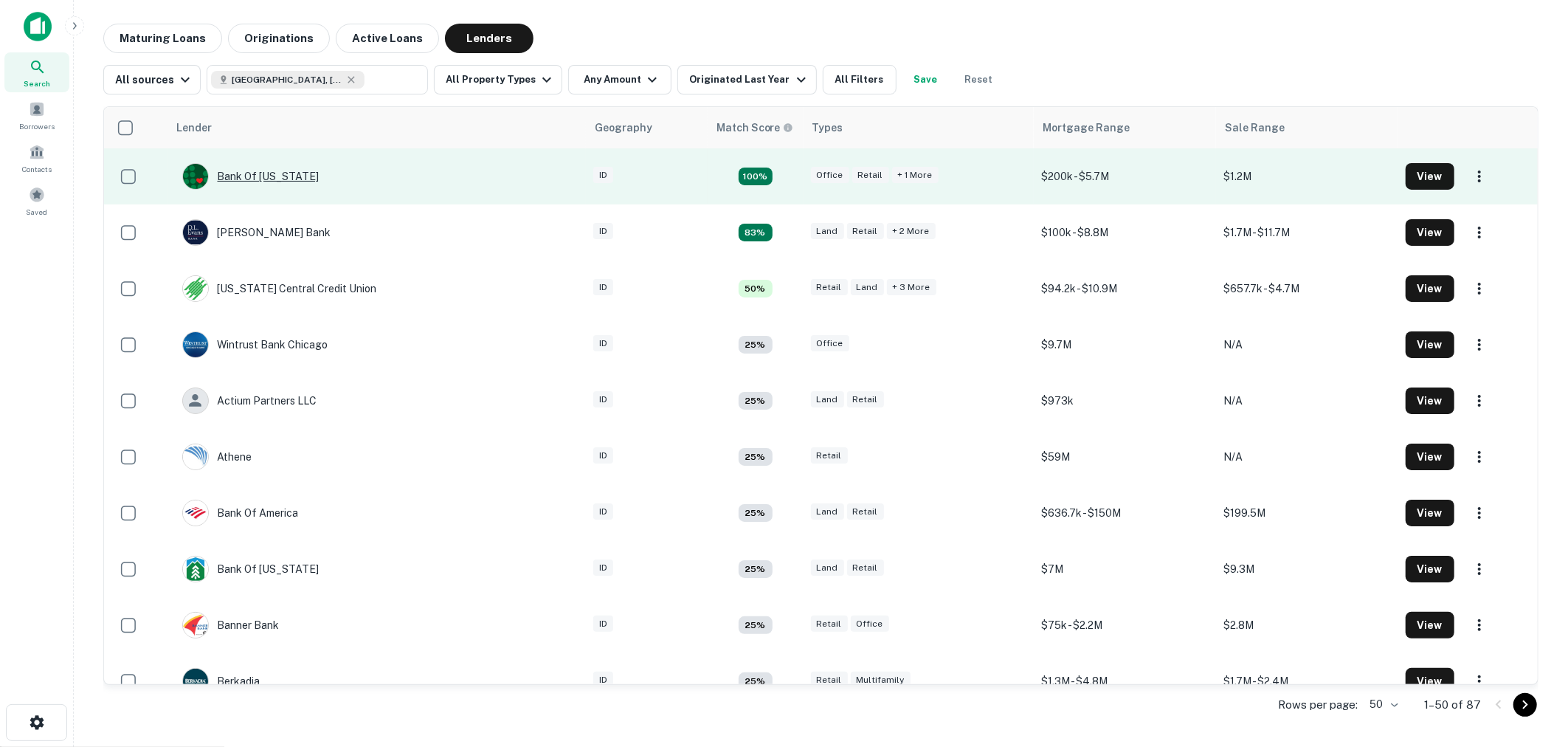
click at [262, 172] on div "Bank Of Idaho" at bounding box center [250, 176] width 137 height 27
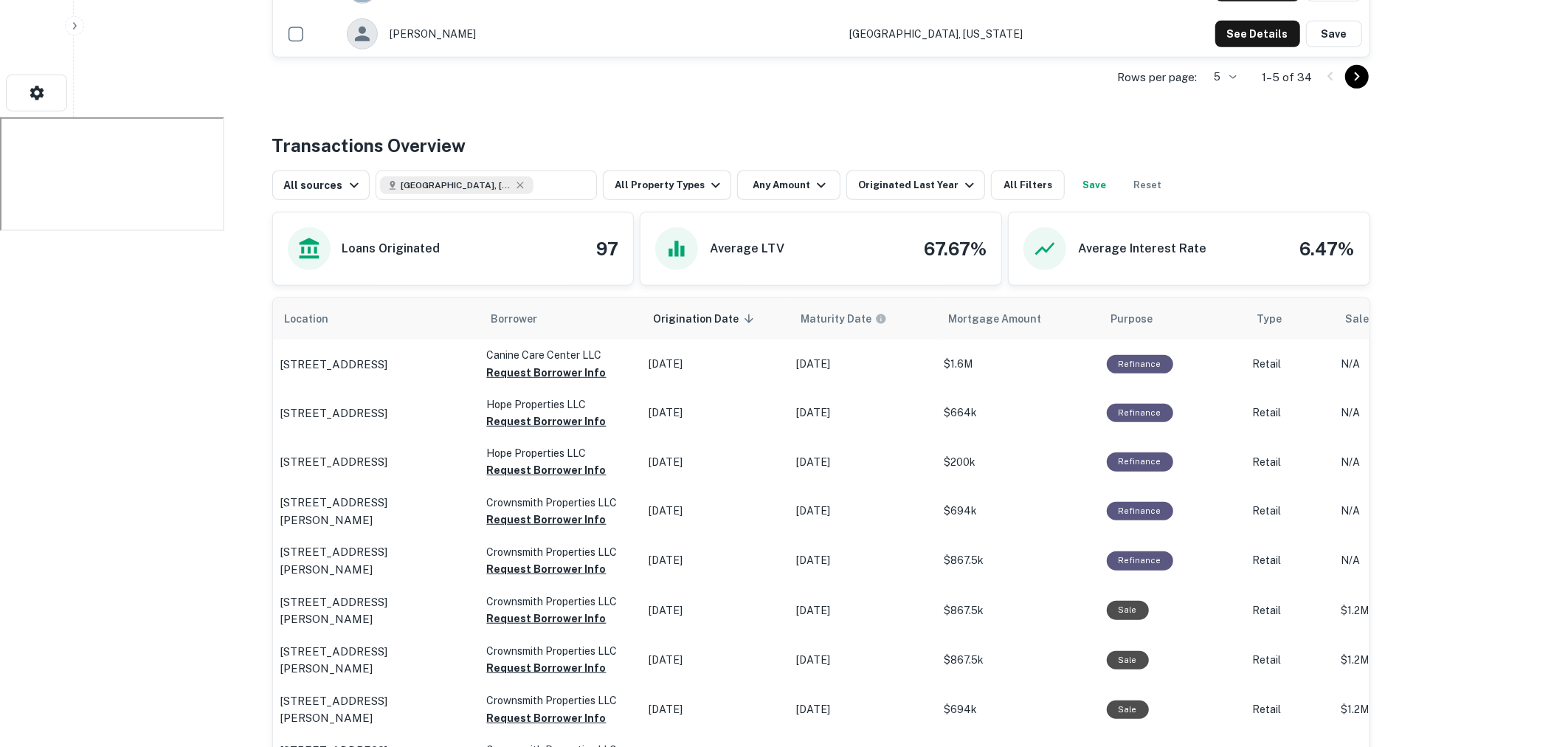
scroll to position [654, 0]
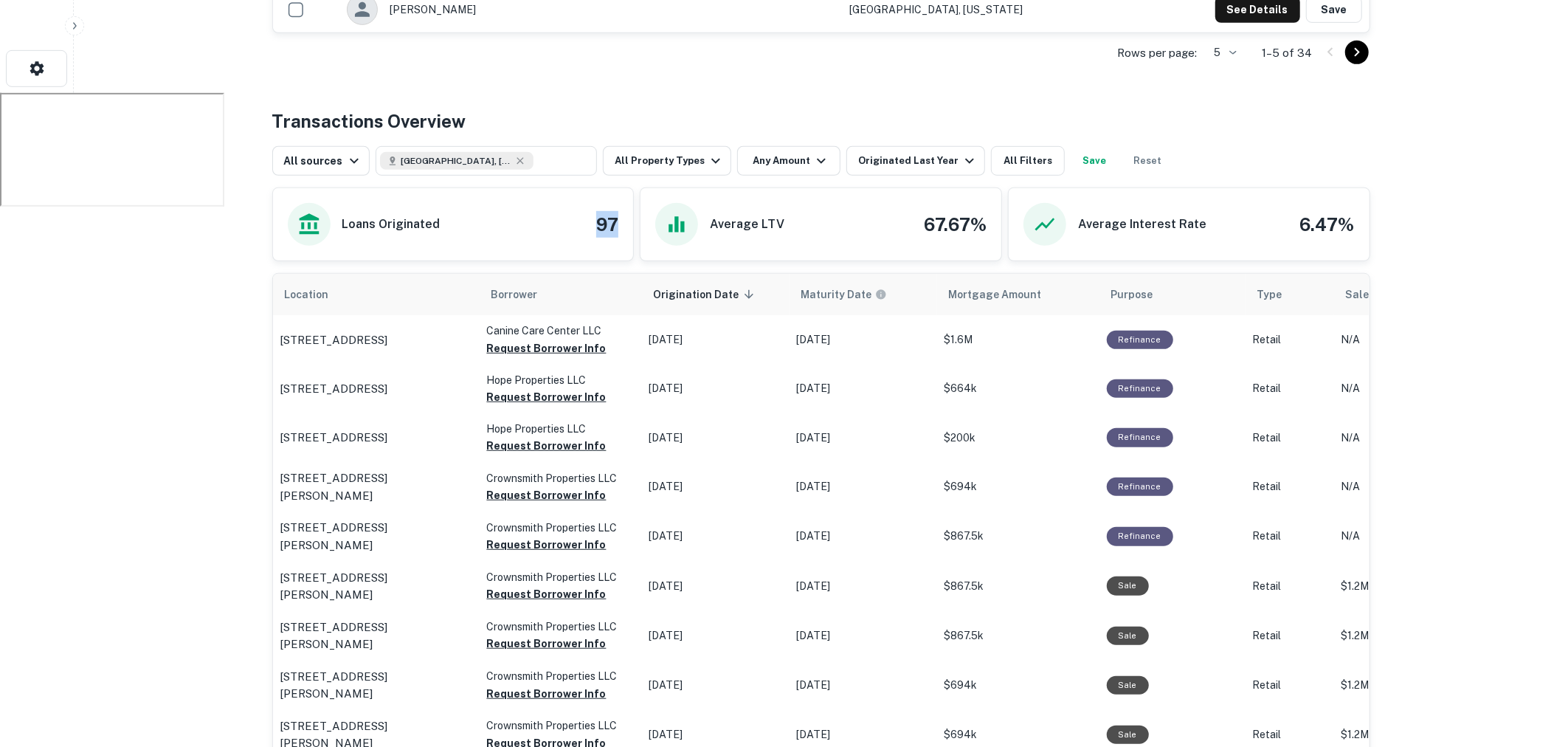
drag, startPoint x: 589, startPoint y: 225, endPoint x: 629, endPoint y: 225, distance: 40.0
click at [629, 225] on div "Loans Originated 97" at bounding box center [454, 224] width 361 height 73
click at [820, 117] on div "Transactions Overview" at bounding box center [821, 121] width 1098 height 27
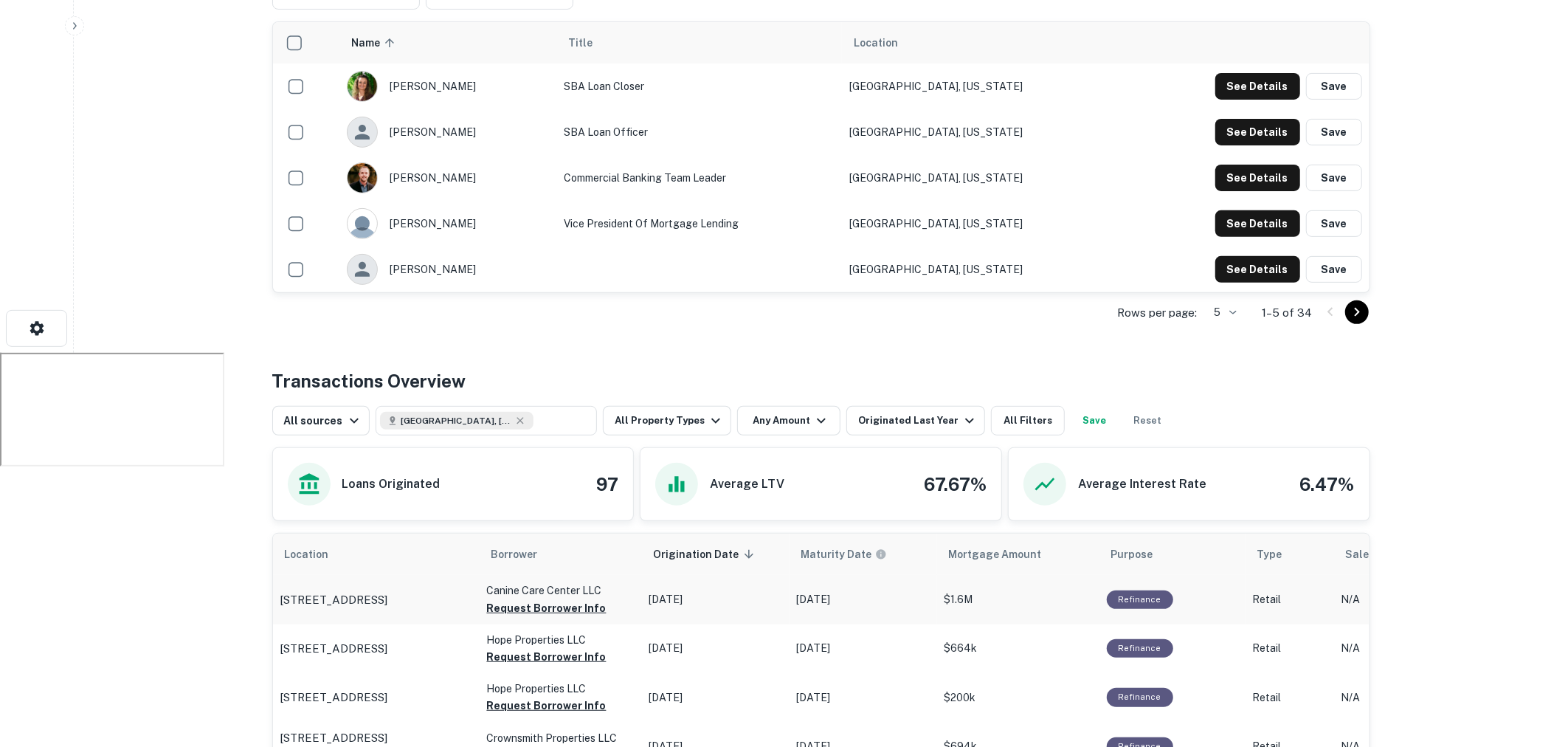
scroll to position [391, 0]
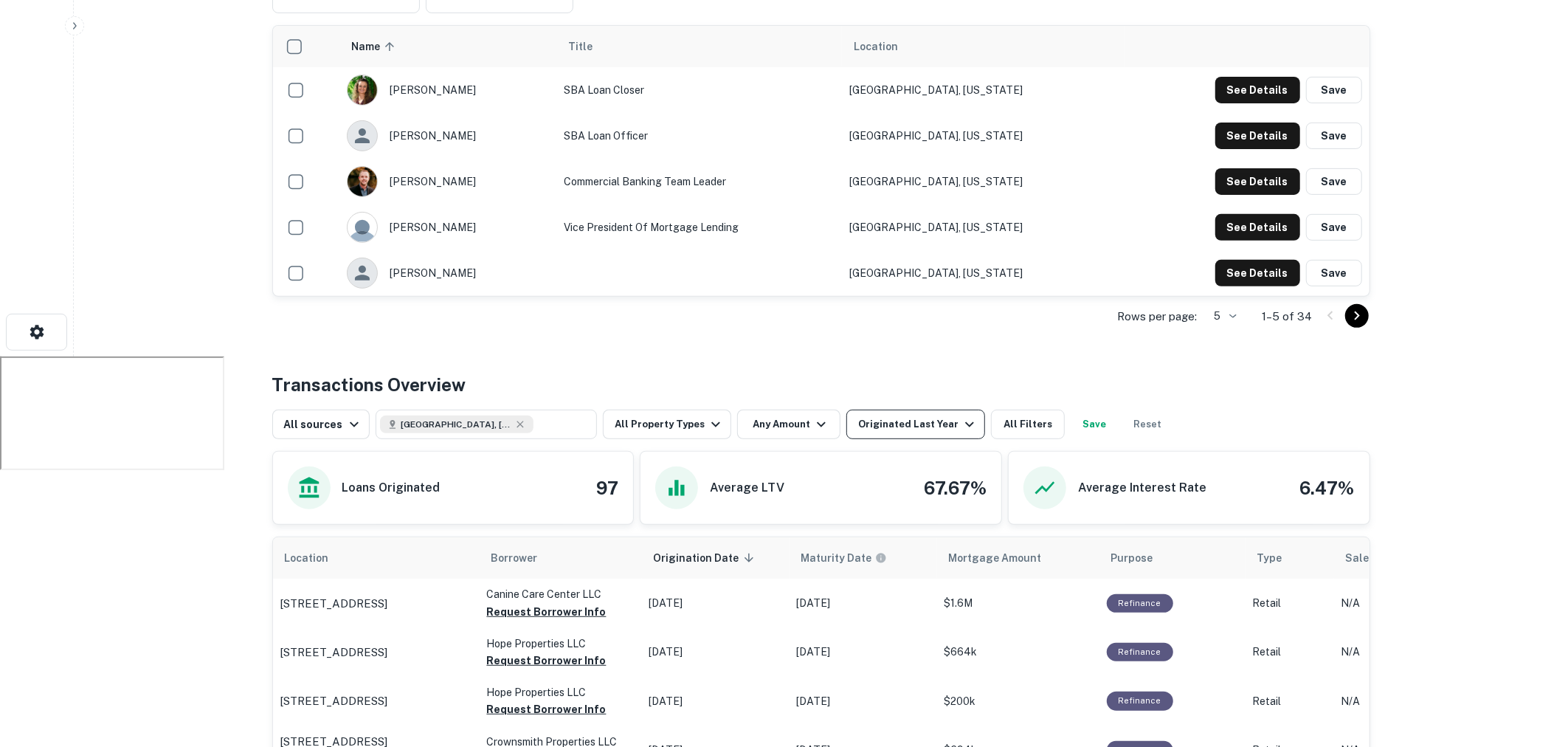
click at [961, 426] on icon "button" at bounding box center [970, 424] width 17 height 18
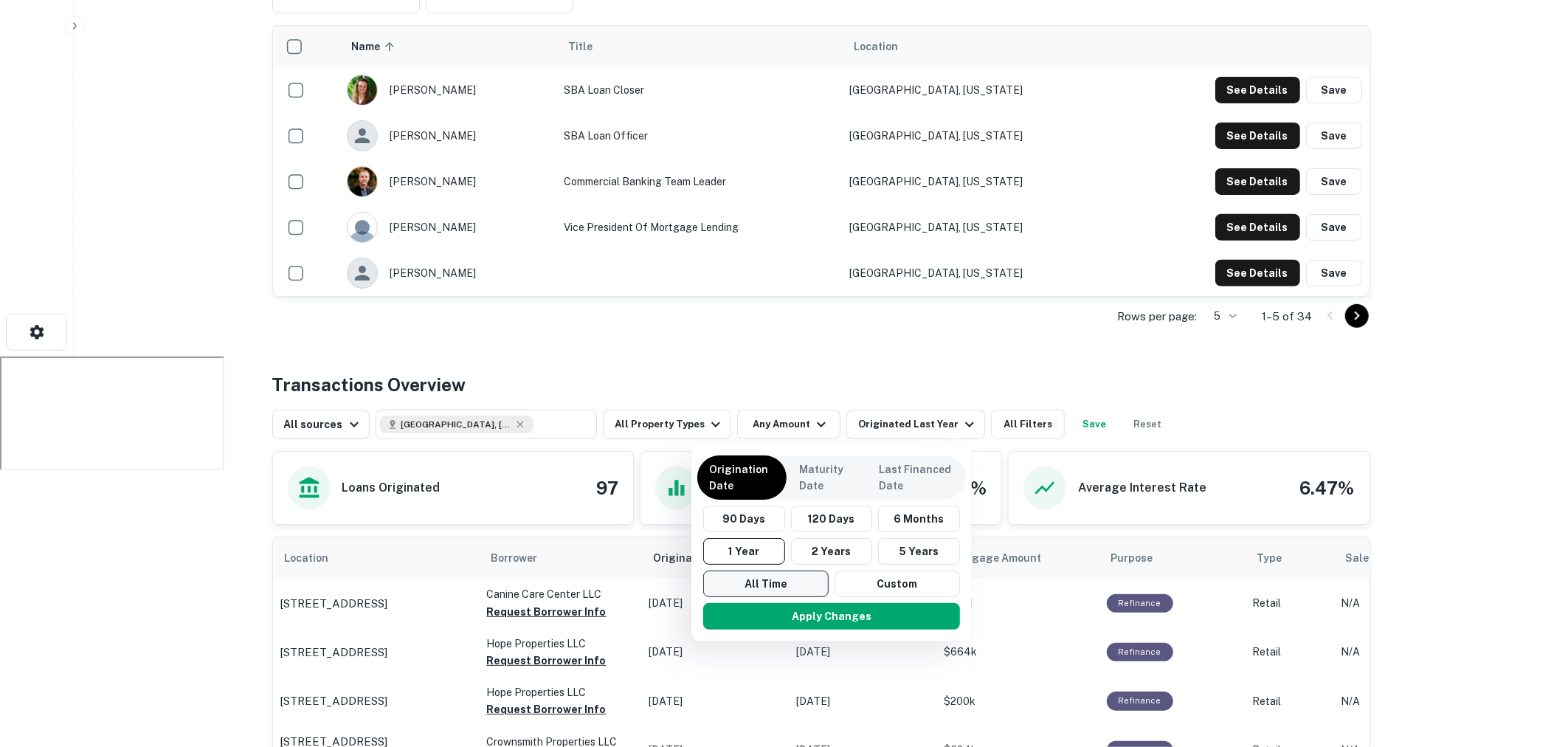
click at [786, 586] on button "All Time" at bounding box center [766, 584] width 125 height 27
click at [798, 613] on button "Apply Changes" at bounding box center [827, 616] width 257 height 27
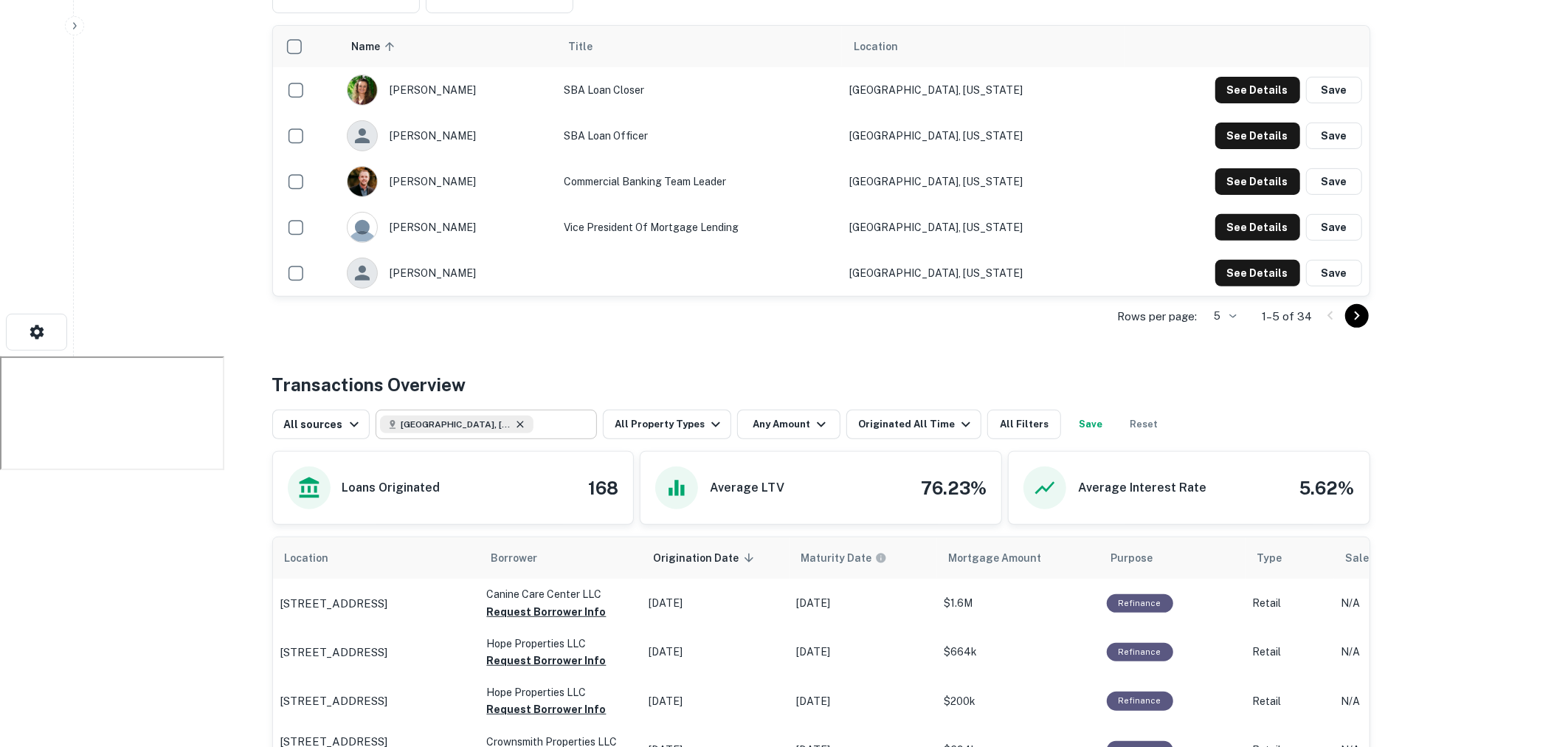
click at [515, 423] on icon at bounding box center [520, 424] width 12 height 12
type input "**********"
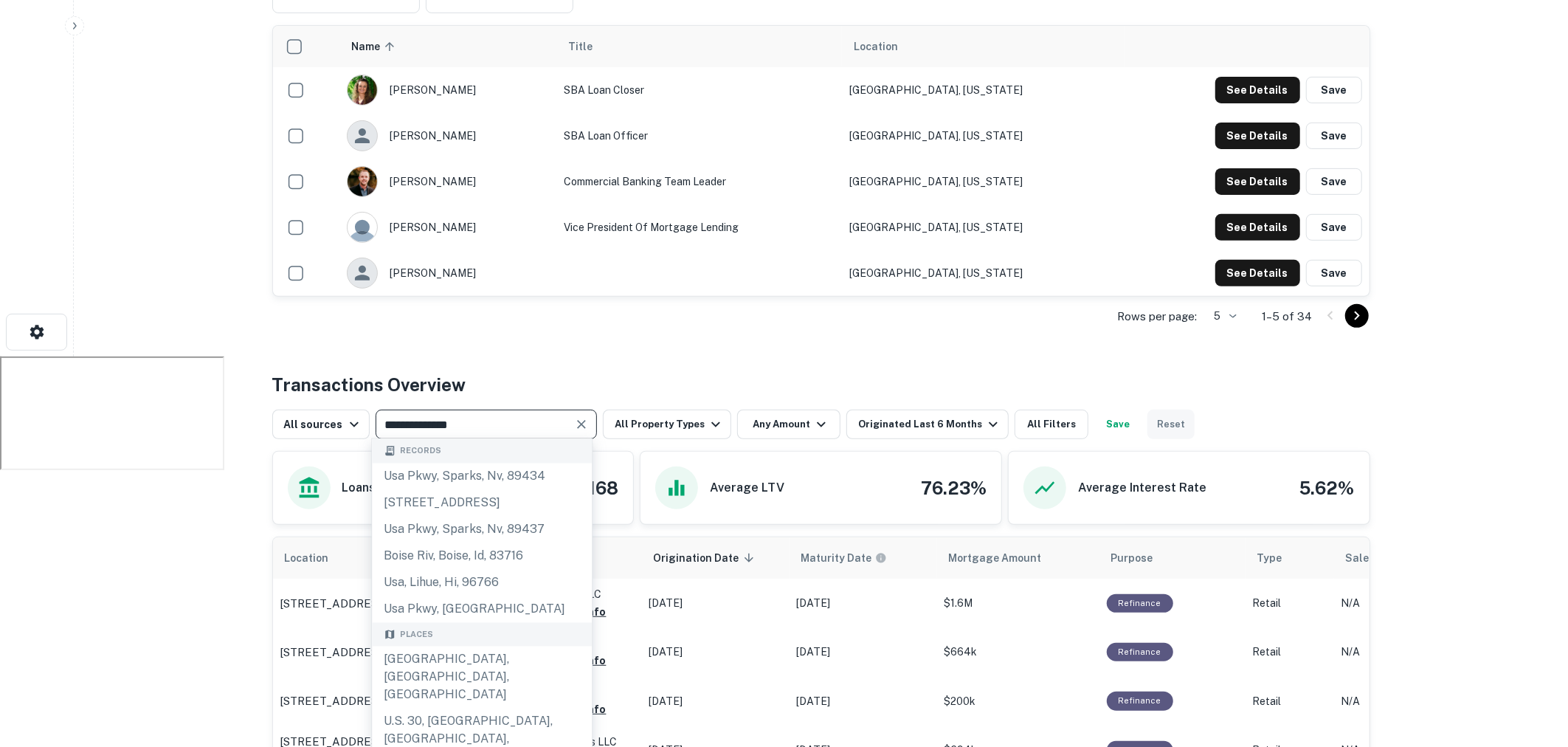
click at [1155, 430] on button "Reset" at bounding box center [1170, 425] width 47 height 29
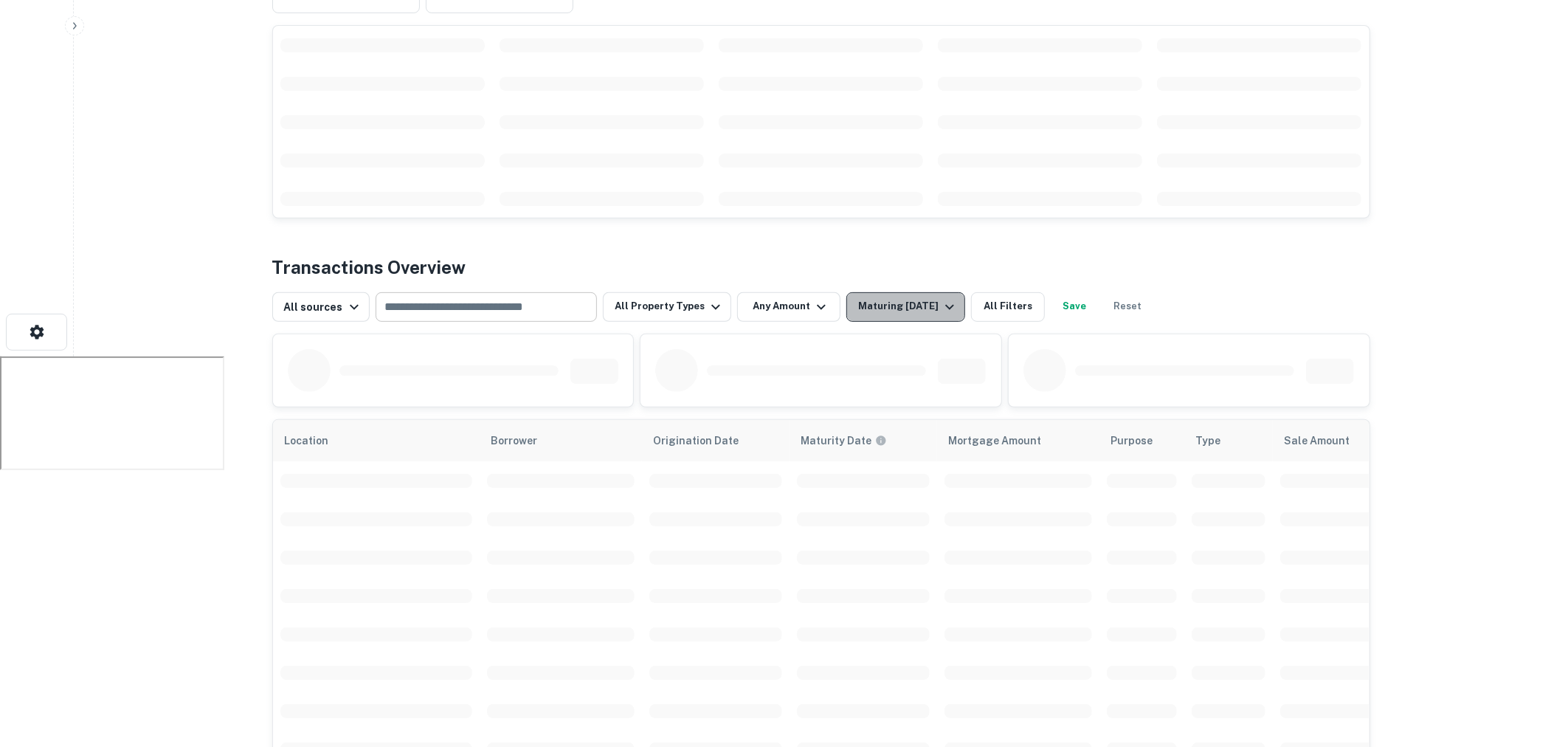
click at [941, 308] on icon "button" at bounding box center [949, 307] width 17 height 18
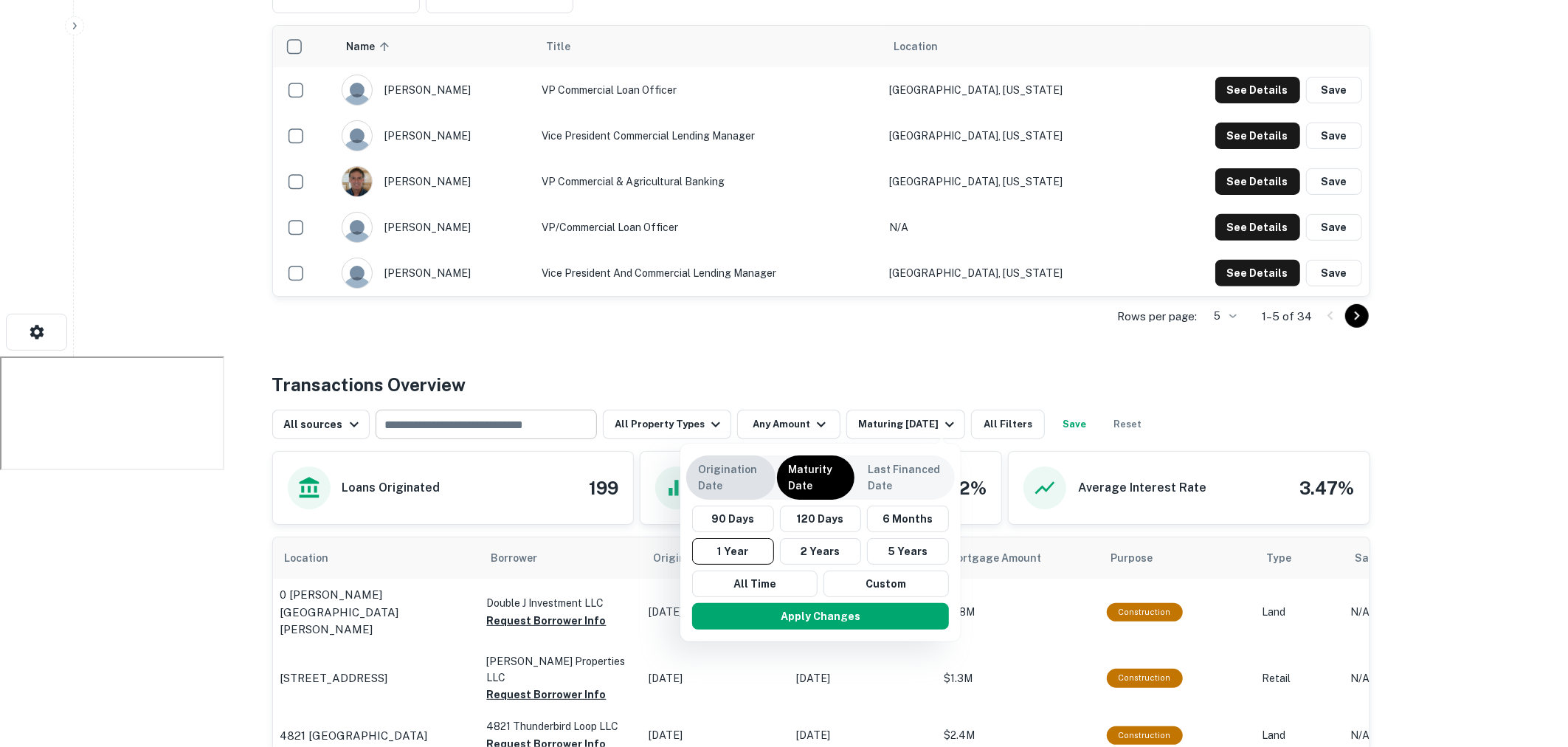
click at [730, 490] on p "Origination Date" at bounding box center [730, 477] width 65 height 32
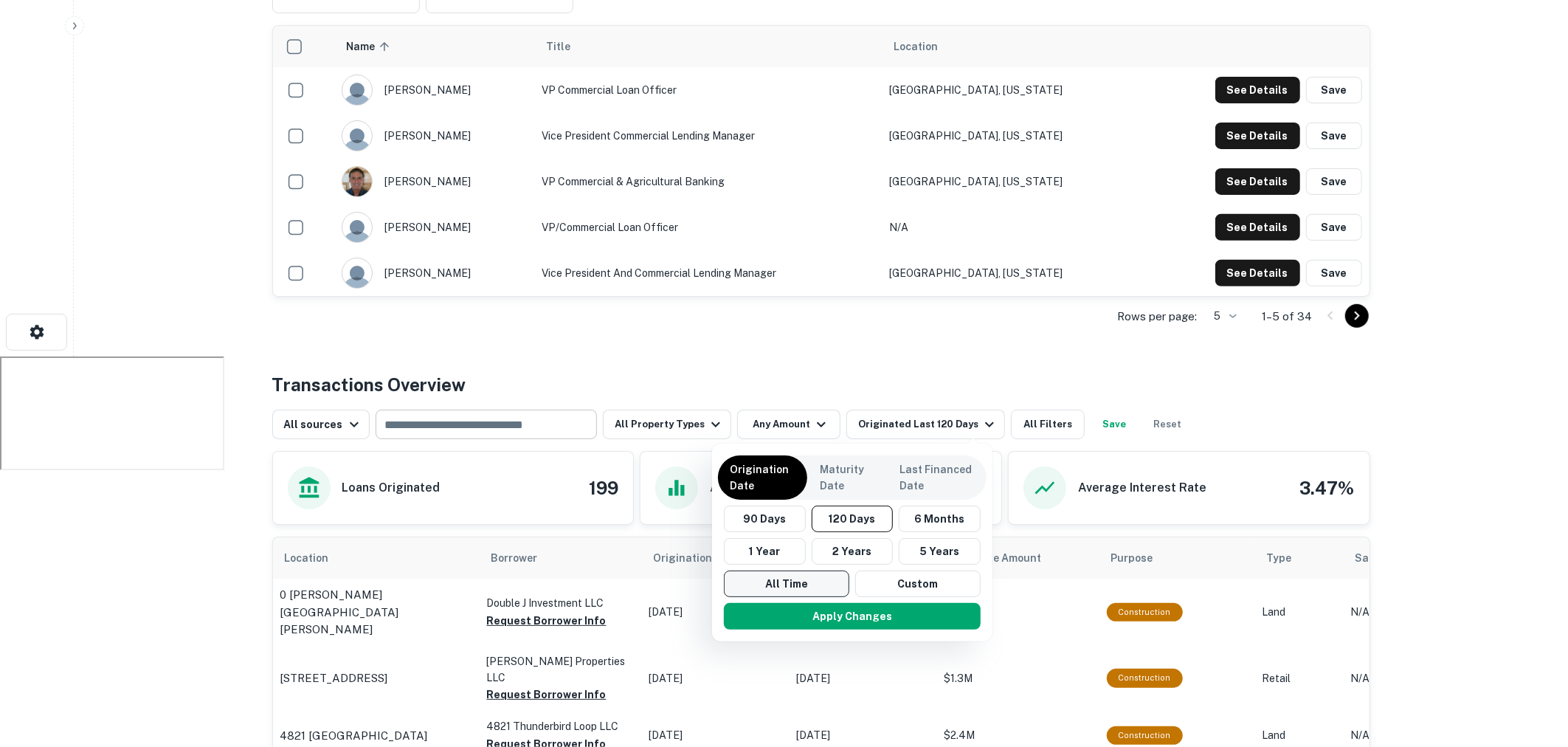
click at [784, 591] on button "All Time" at bounding box center [786, 584] width 125 height 27
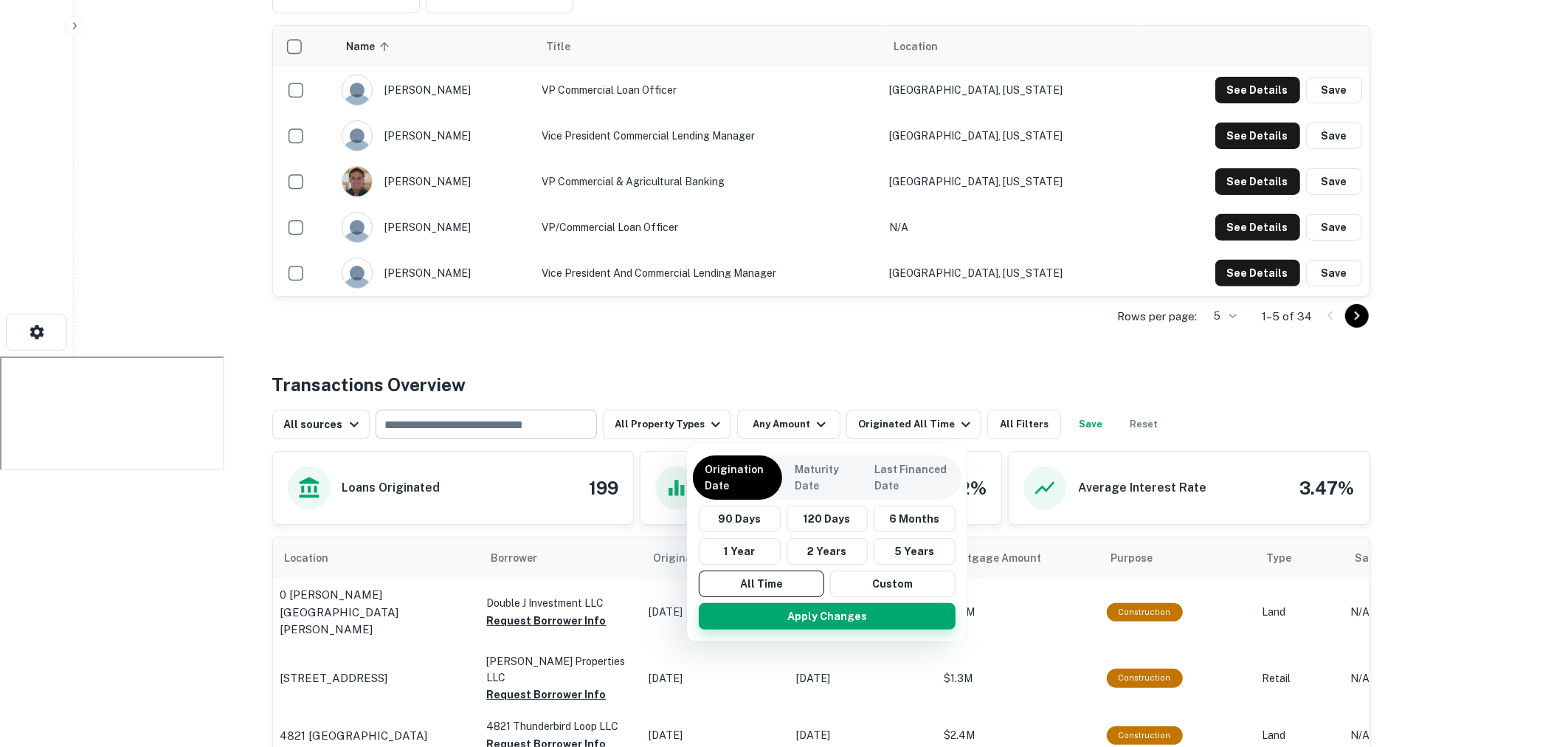
click at [795, 613] on button "Apply Changes" at bounding box center [827, 616] width 257 height 27
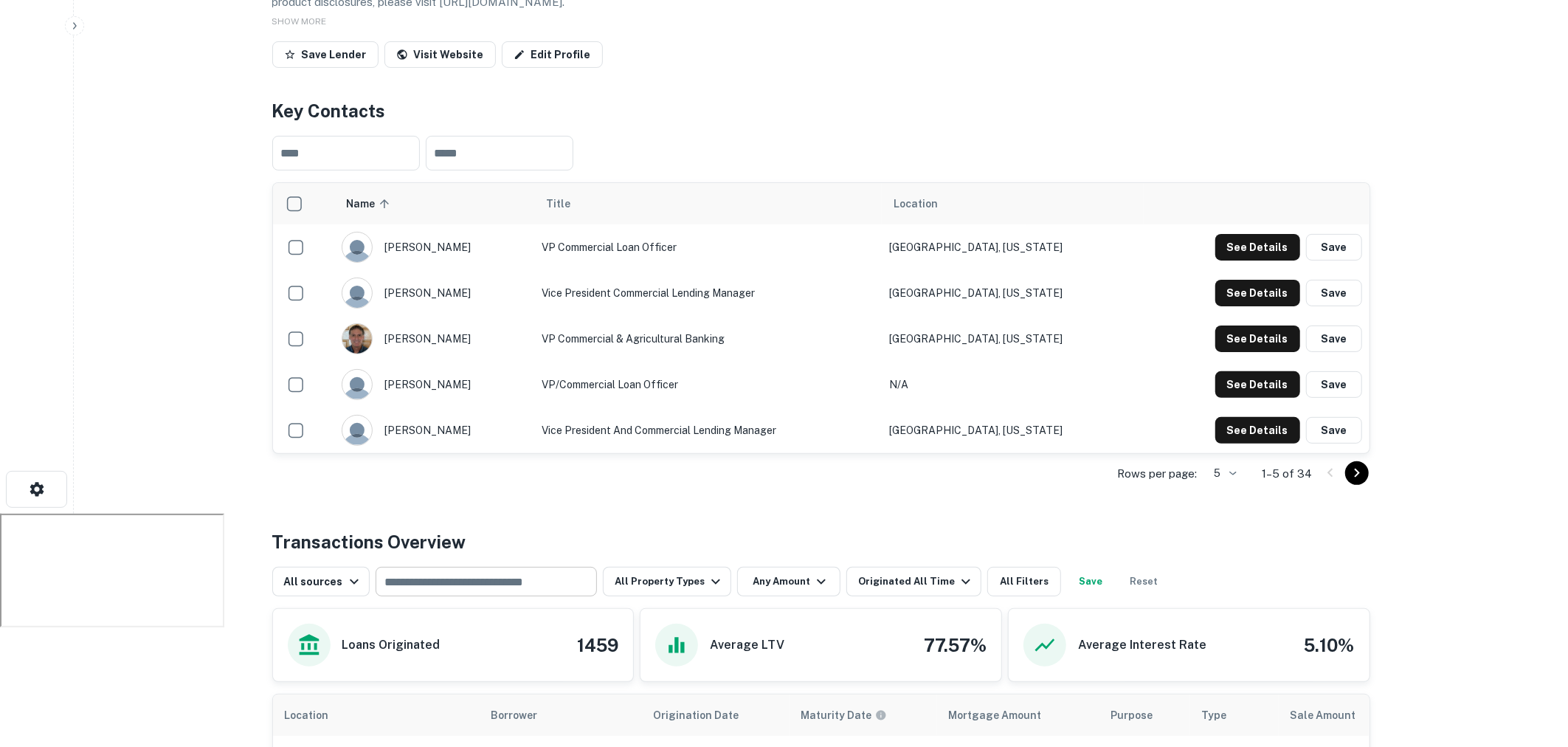
scroll to position [663, 0]
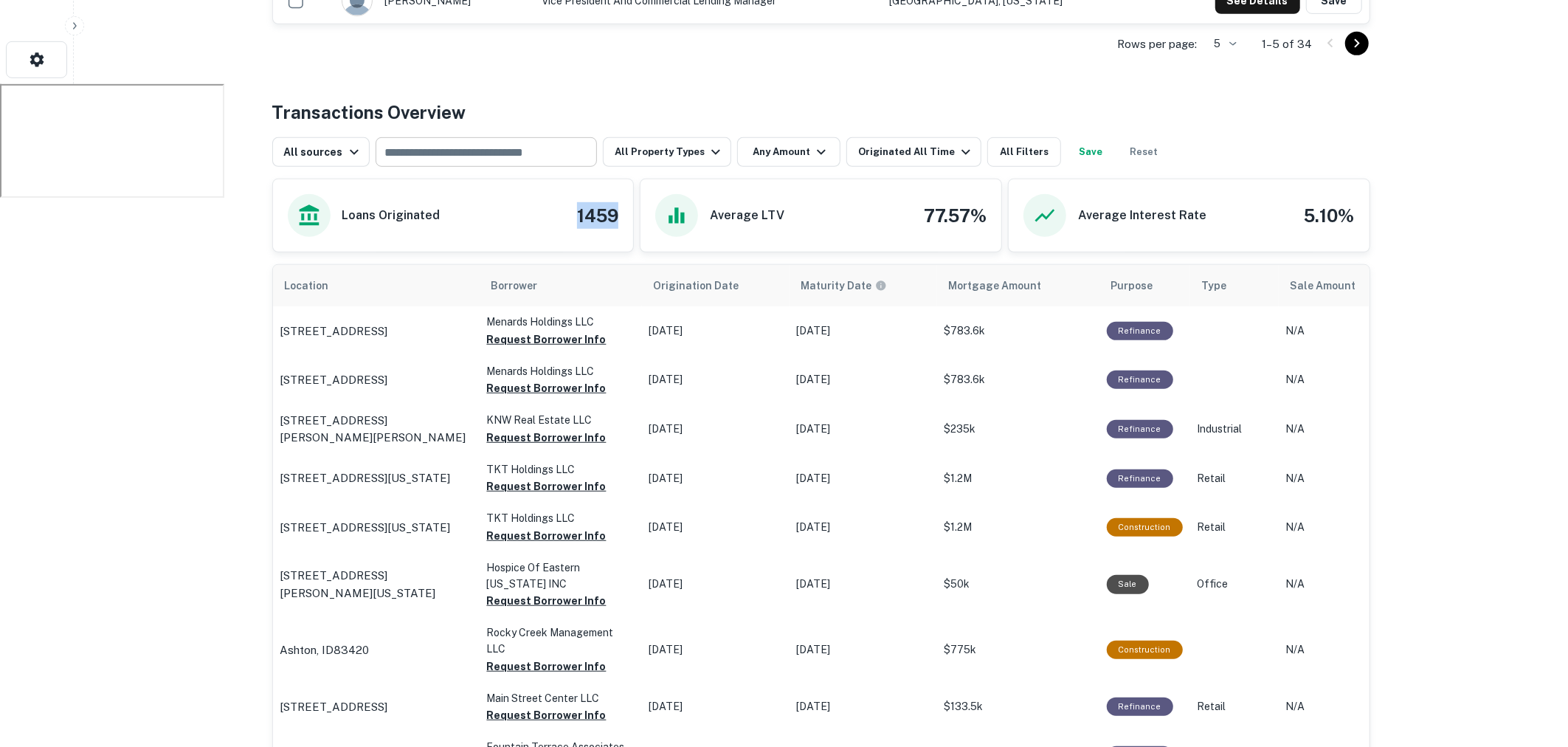
drag, startPoint x: 576, startPoint y: 216, endPoint x: 631, endPoint y: 216, distance: 55.0
click at [630, 216] on div "Loans Originated 1459" at bounding box center [454, 216] width 361 height 73
click at [779, 100] on div "Transactions Overview" at bounding box center [821, 111] width 1098 height 27
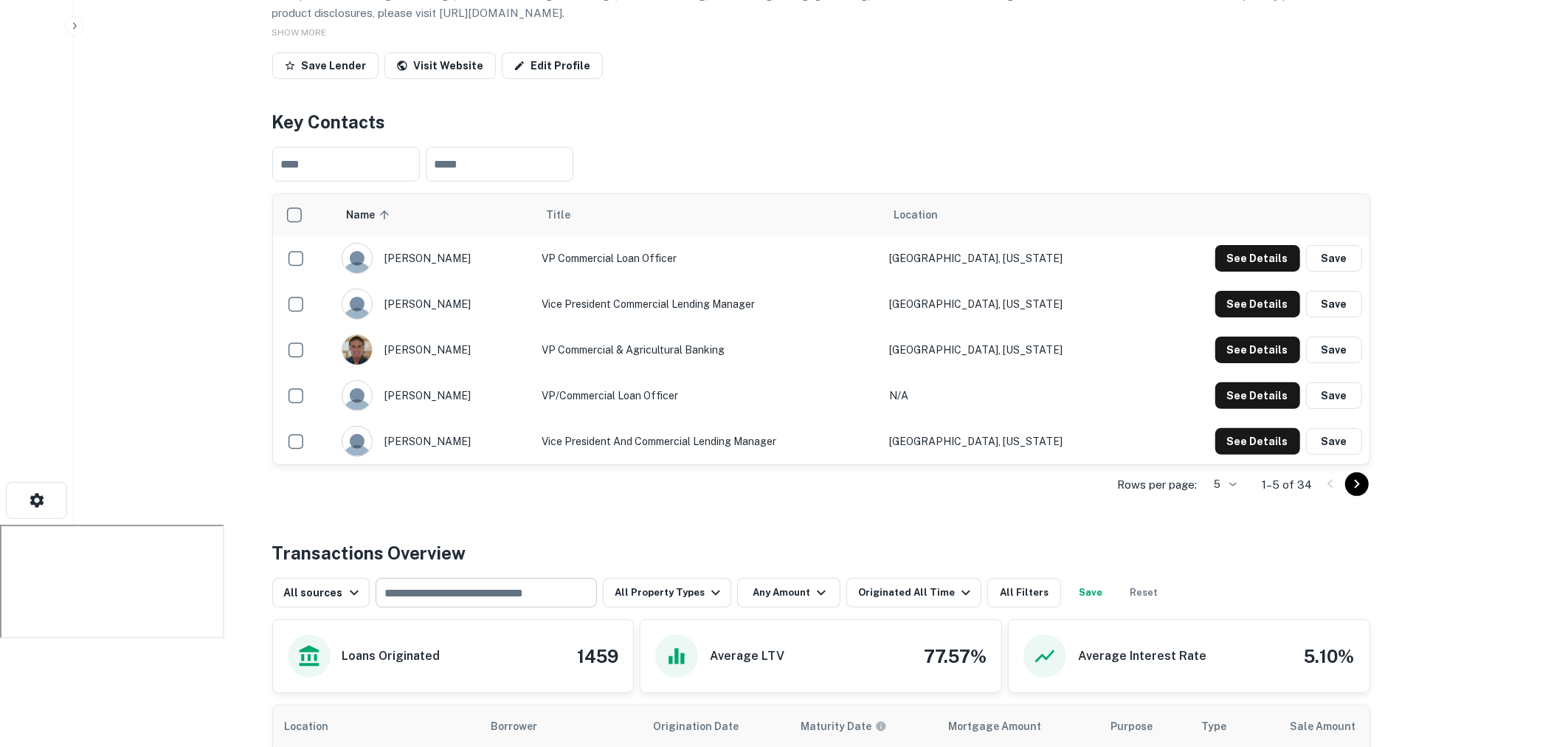
scroll to position [0, 0]
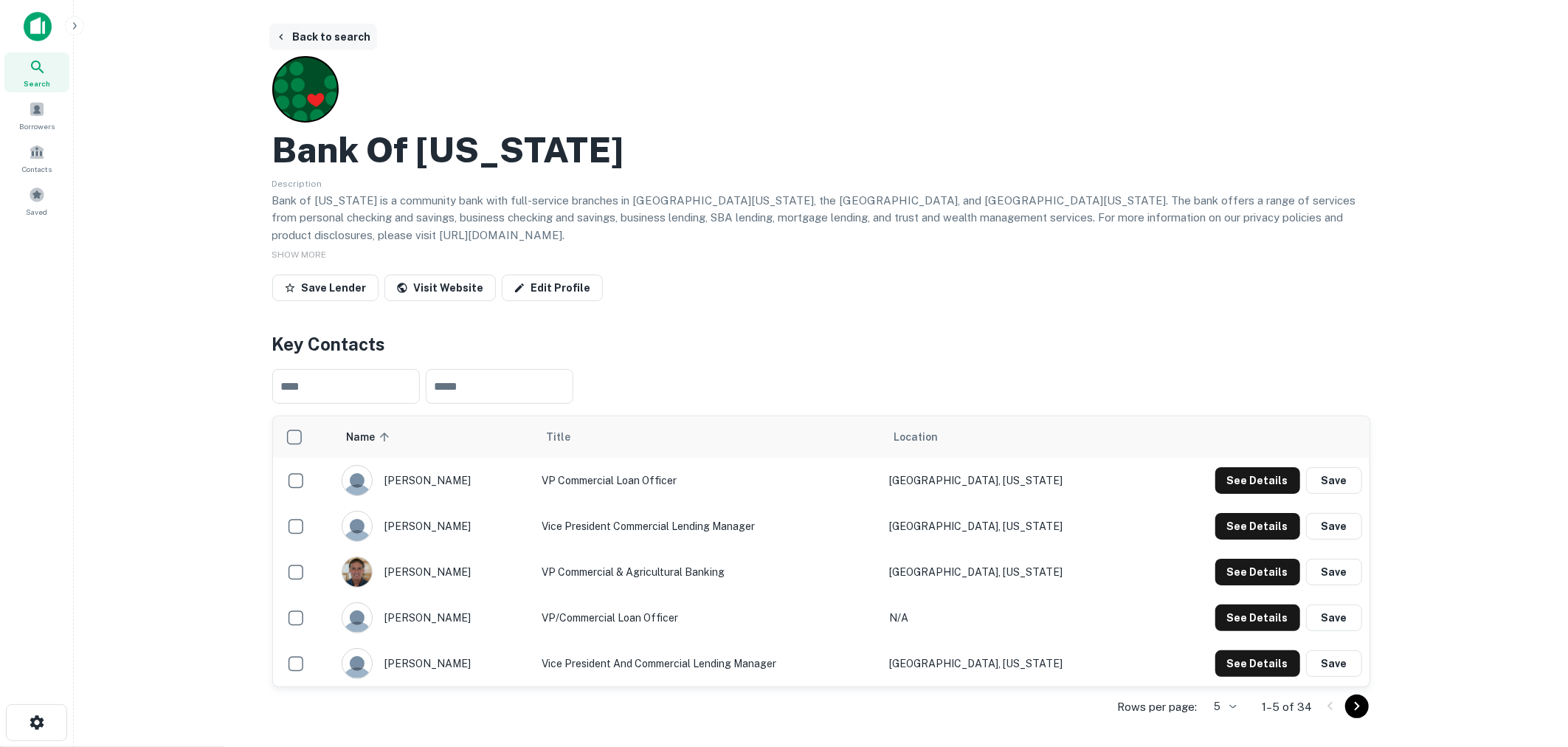
click at [353, 38] on button "Back to search" at bounding box center [323, 37] width 108 height 27
click at [337, 38] on button "Back to search" at bounding box center [323, 37] width 108 height 27
click at [40, 68] on icon at bounding box center [38, 67] width 13 height 13
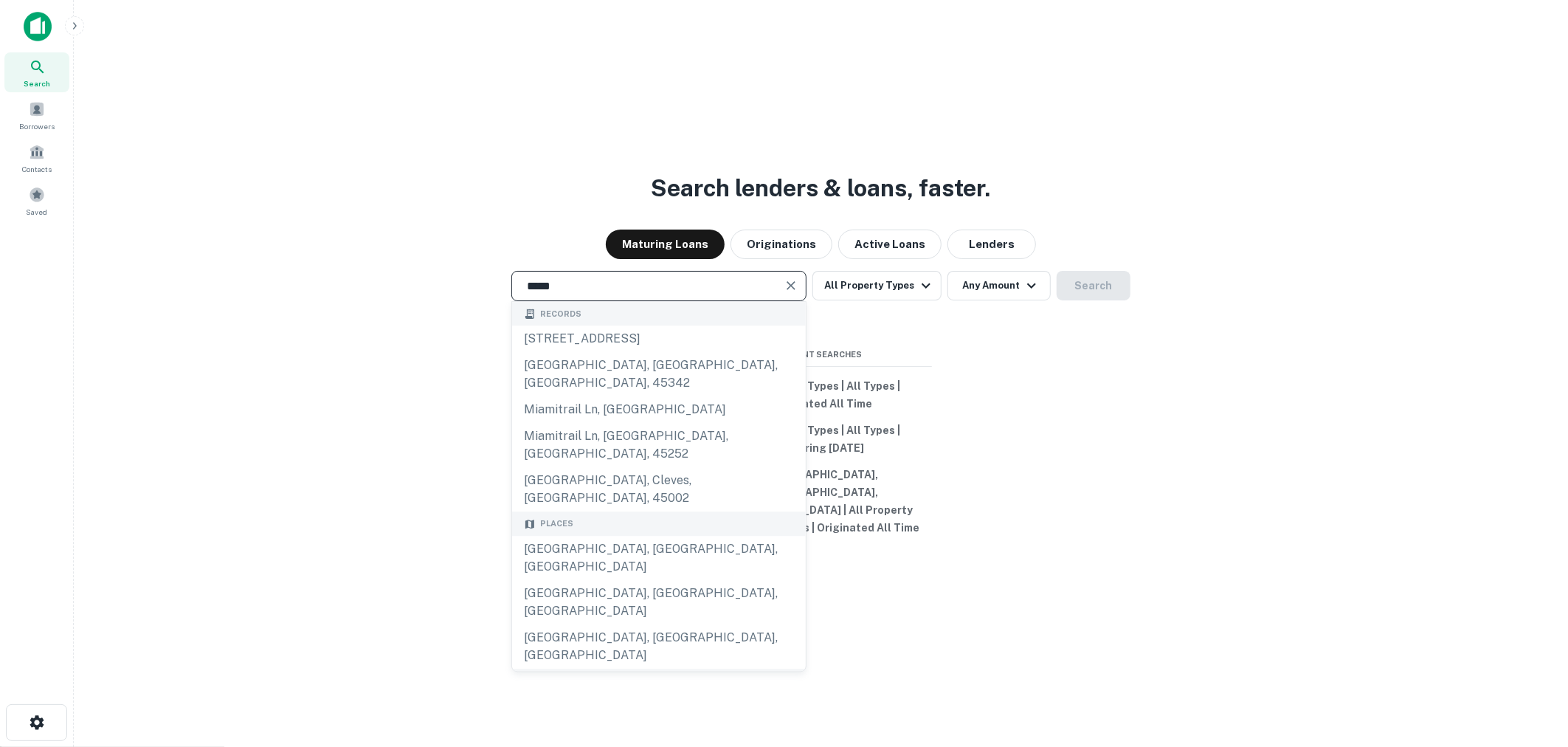
click at [677, 516] on div "Places" at bounding box center [658, 524] width 294 height 24
click at [672, 536] on div "[GEOGRAPHIC_DATA], [GEOGRAPHIC_DATA], [GEOGRAPHIC_DATA]" at bounding box center [658, 558] width 294 height 44
type input "**********"
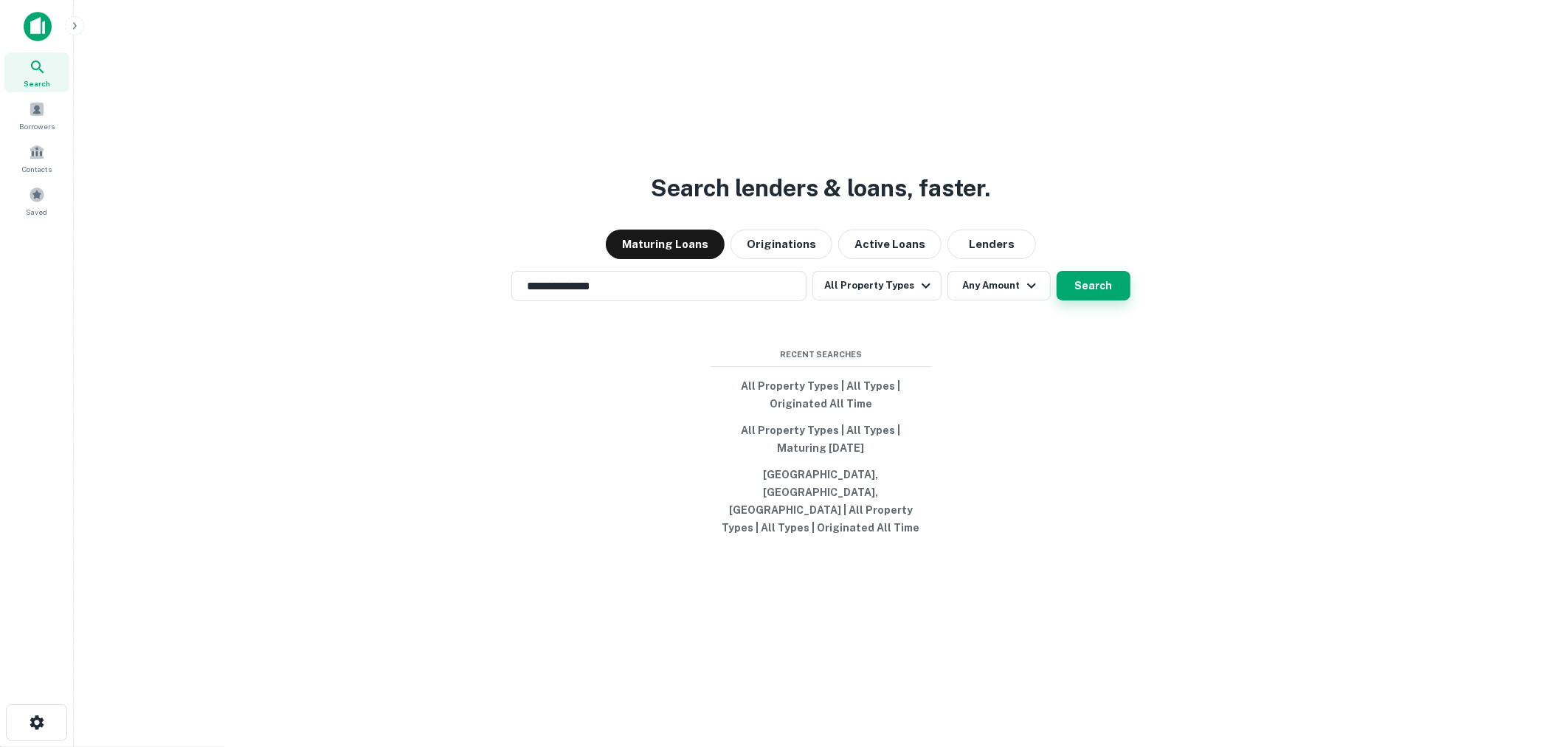
click at [1089, 300] on button "Search" at bounding box center [1094, 286] width 74 height 29
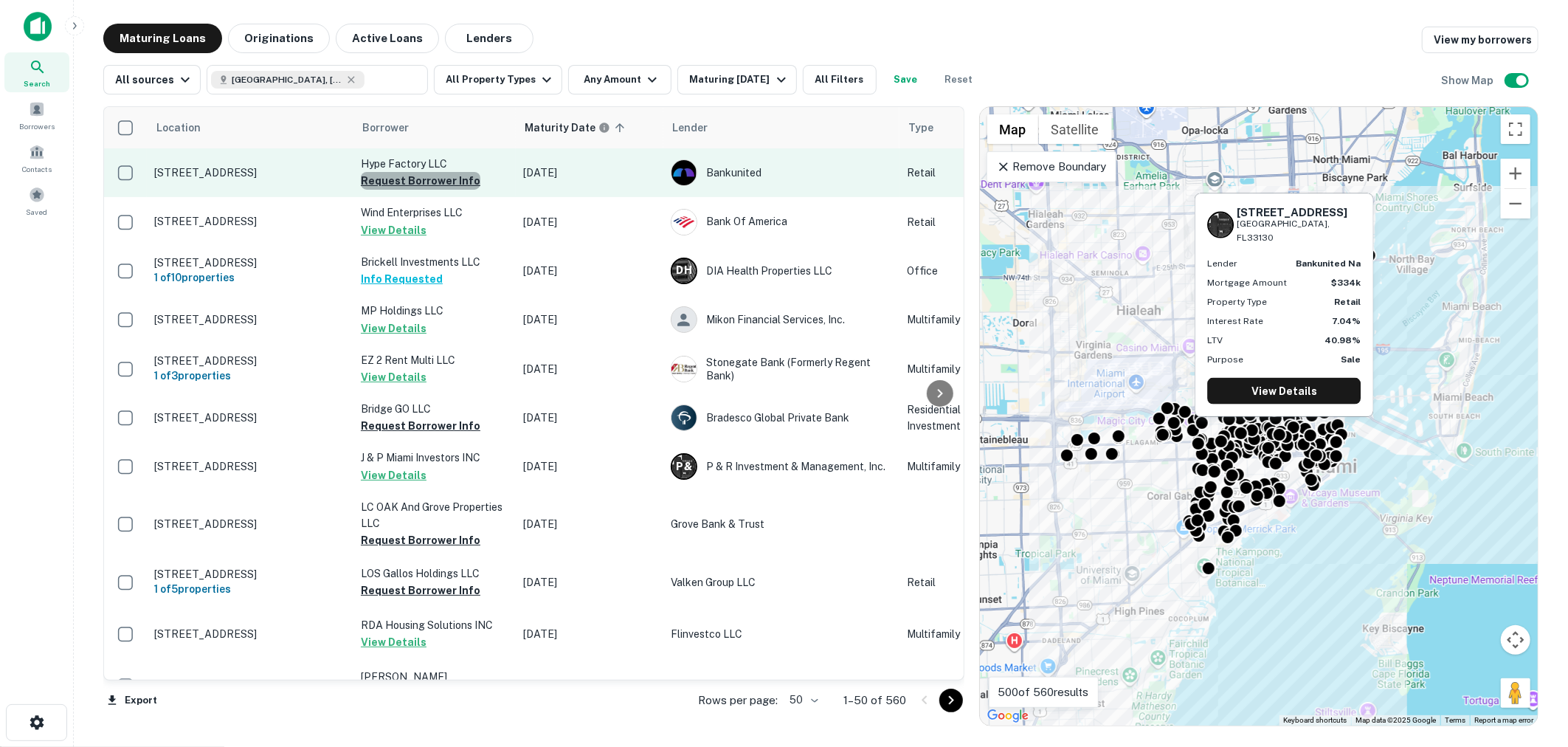
click at [423, 182] on button "Request Borrower Info" at bounding box center [421, 181] width 120 height 18
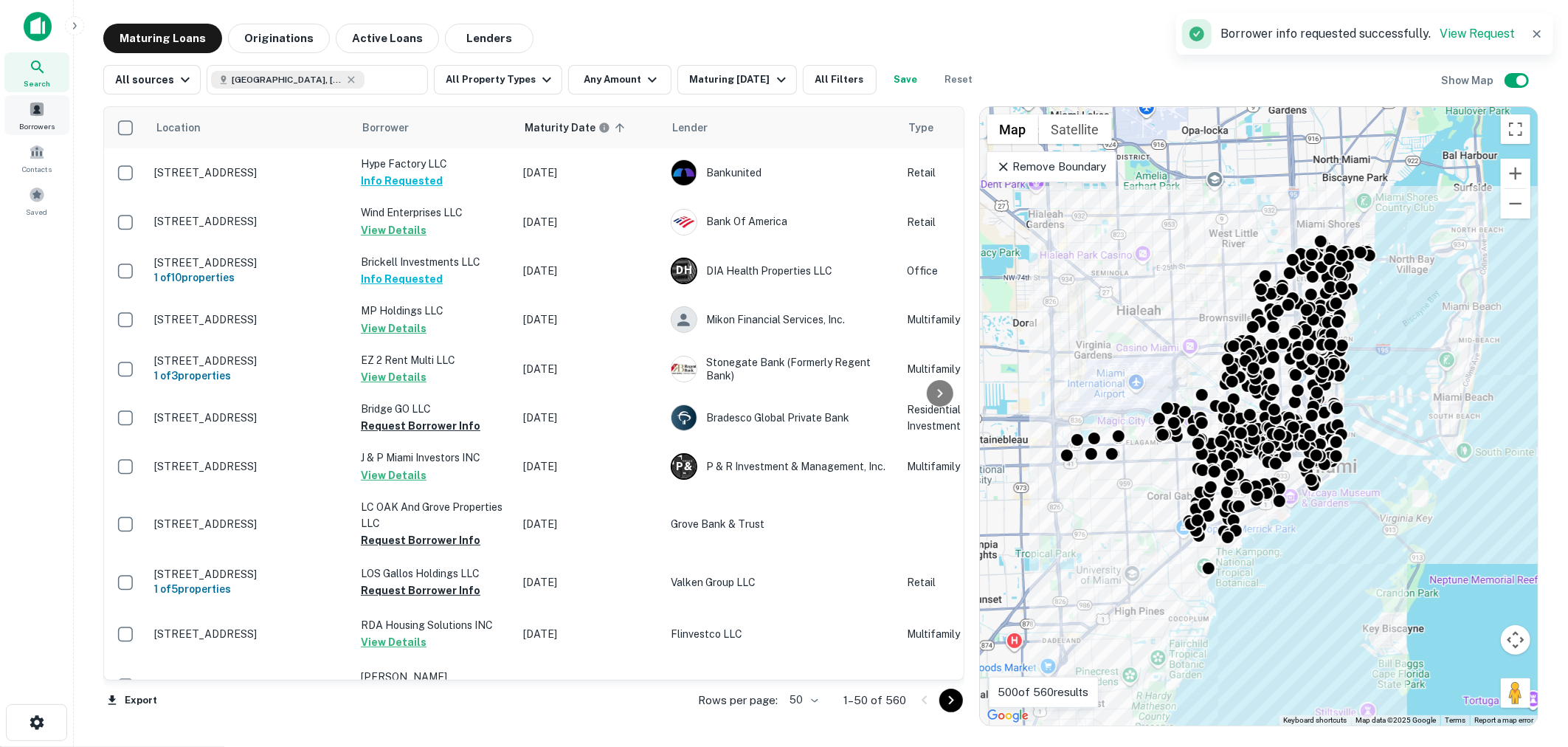
click at [53, 117] on div "Borrowers" at bounding box center [37, 114] width 65 height 40
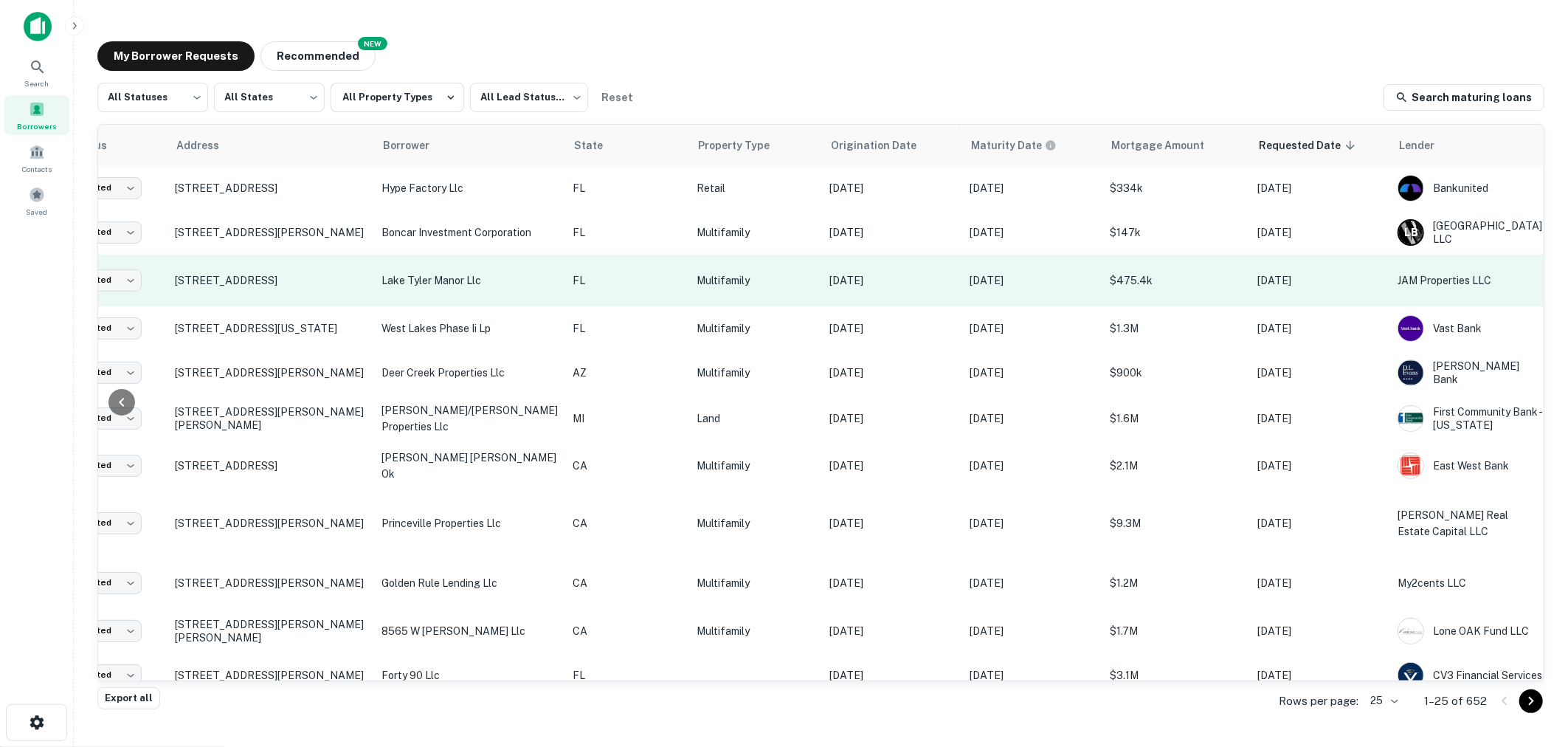
scroll to position [0, 110]
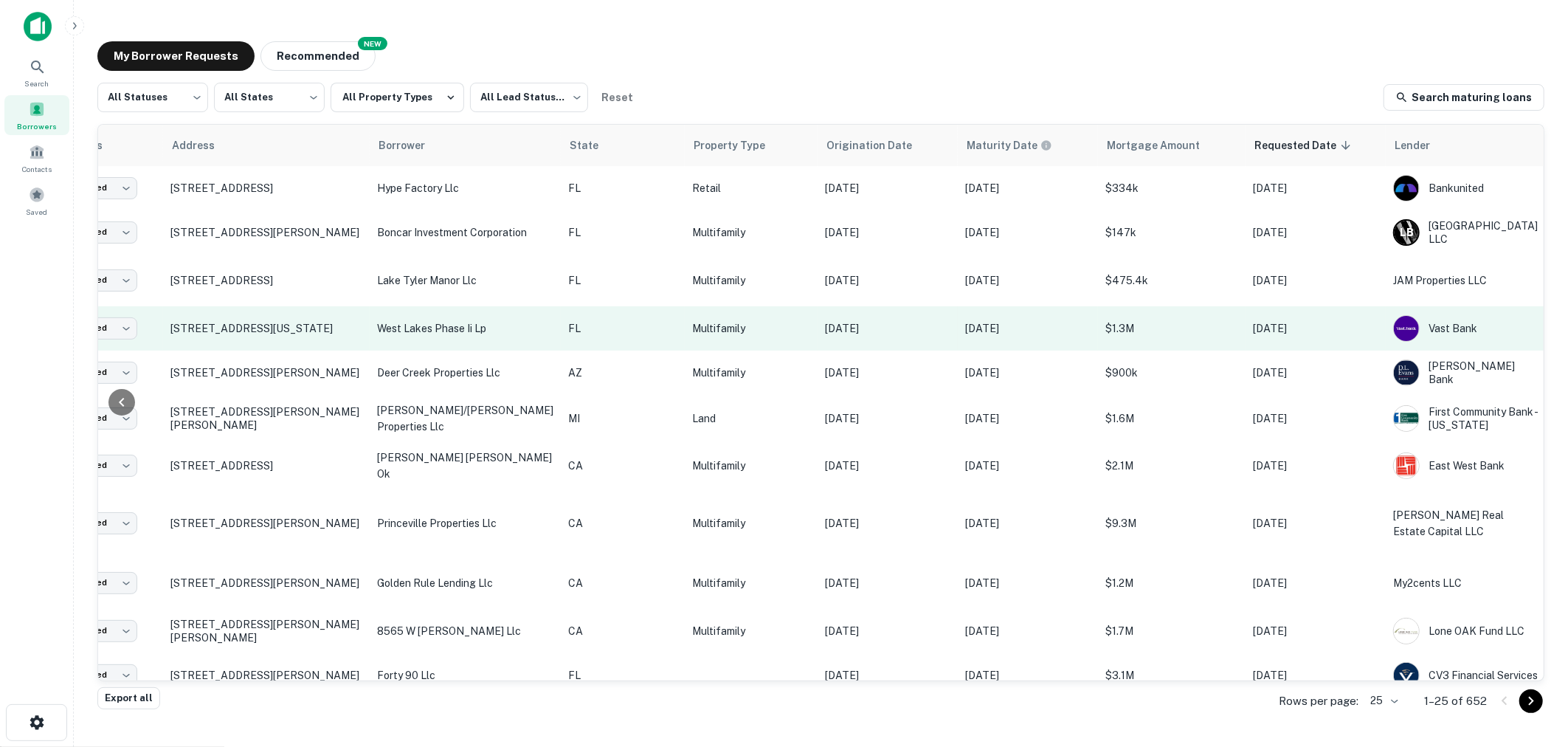
click at [692, 325] on p "Multifamily" at bounding box center [751, 329] width 118 height 17
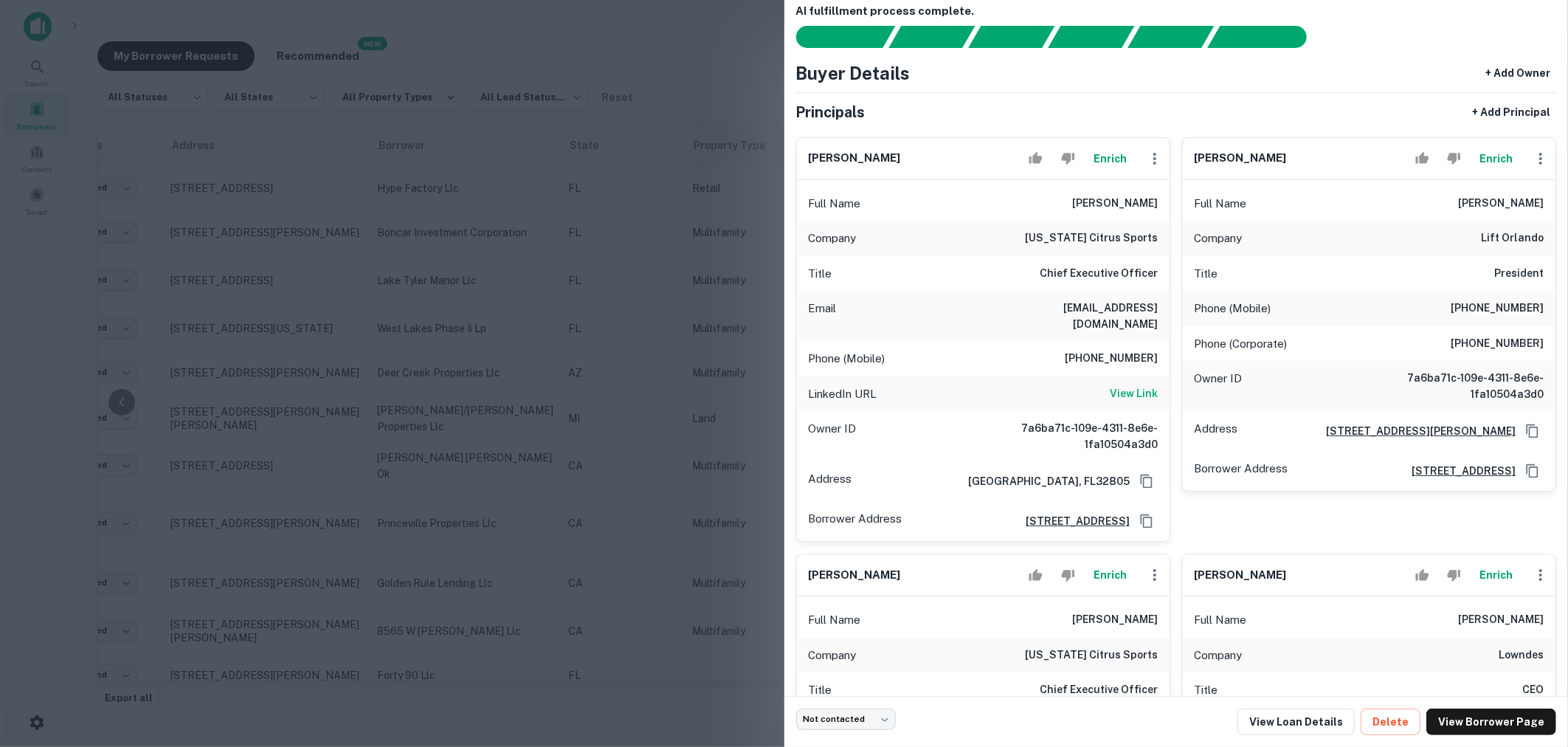
scroll to position [21, 0]
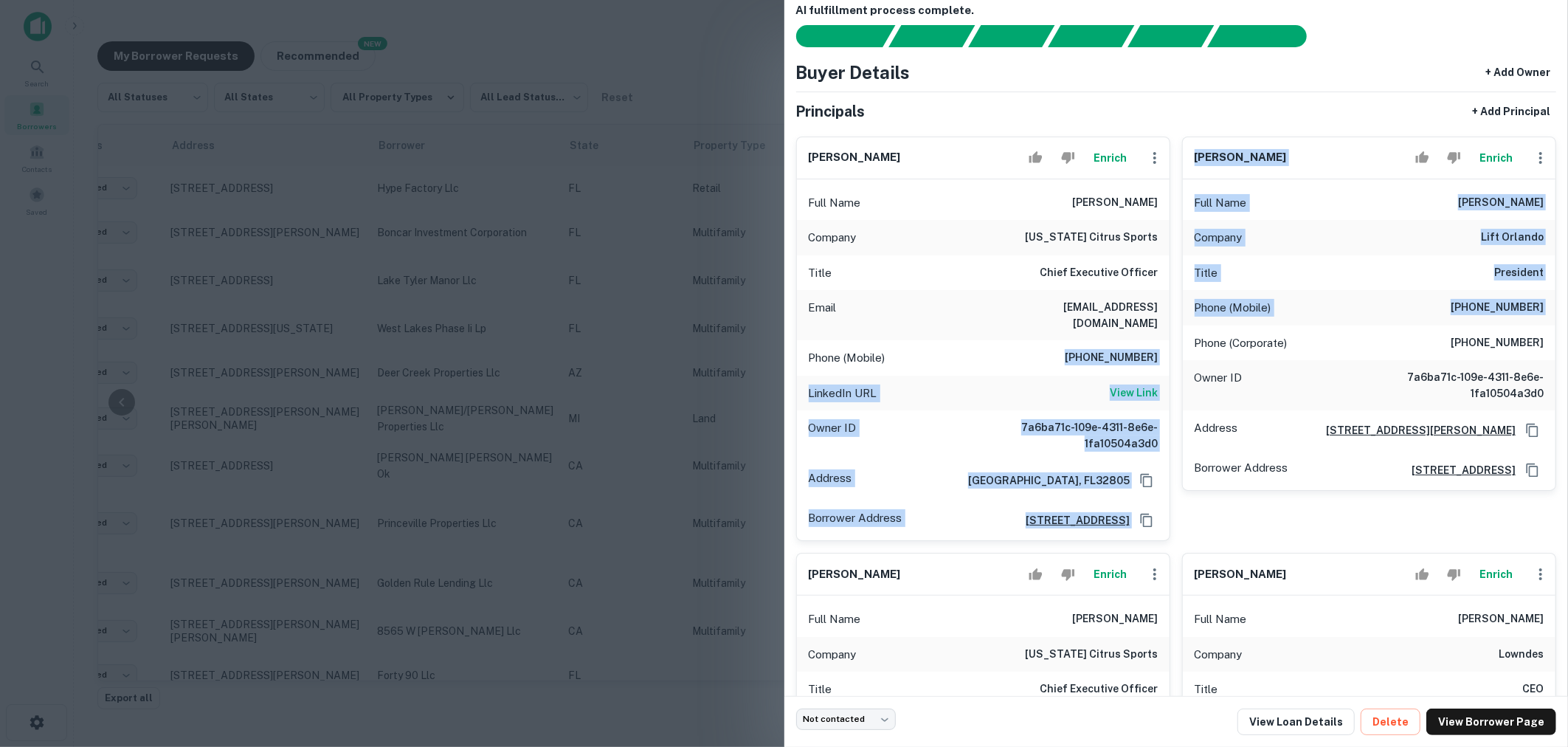
drag, startPoint x: 1087, startPoint y: 341, endPoint x: 1190, endPoint y: 341, distance: 103.0
click at [1117, 349] on h6 "407-760-0229" at bounding box center [1111, 357] width 93 height 18
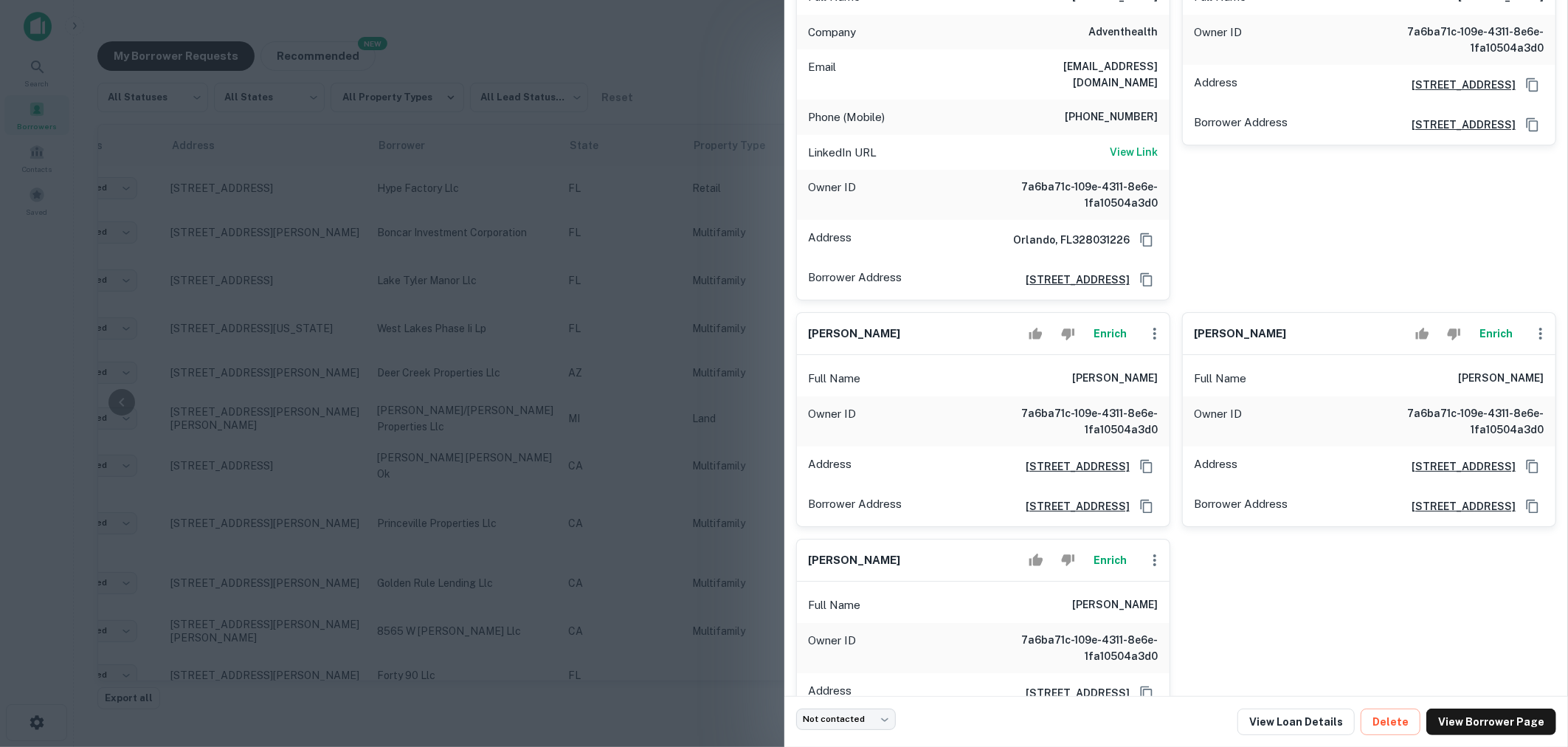
scroll to position [1239, 0]
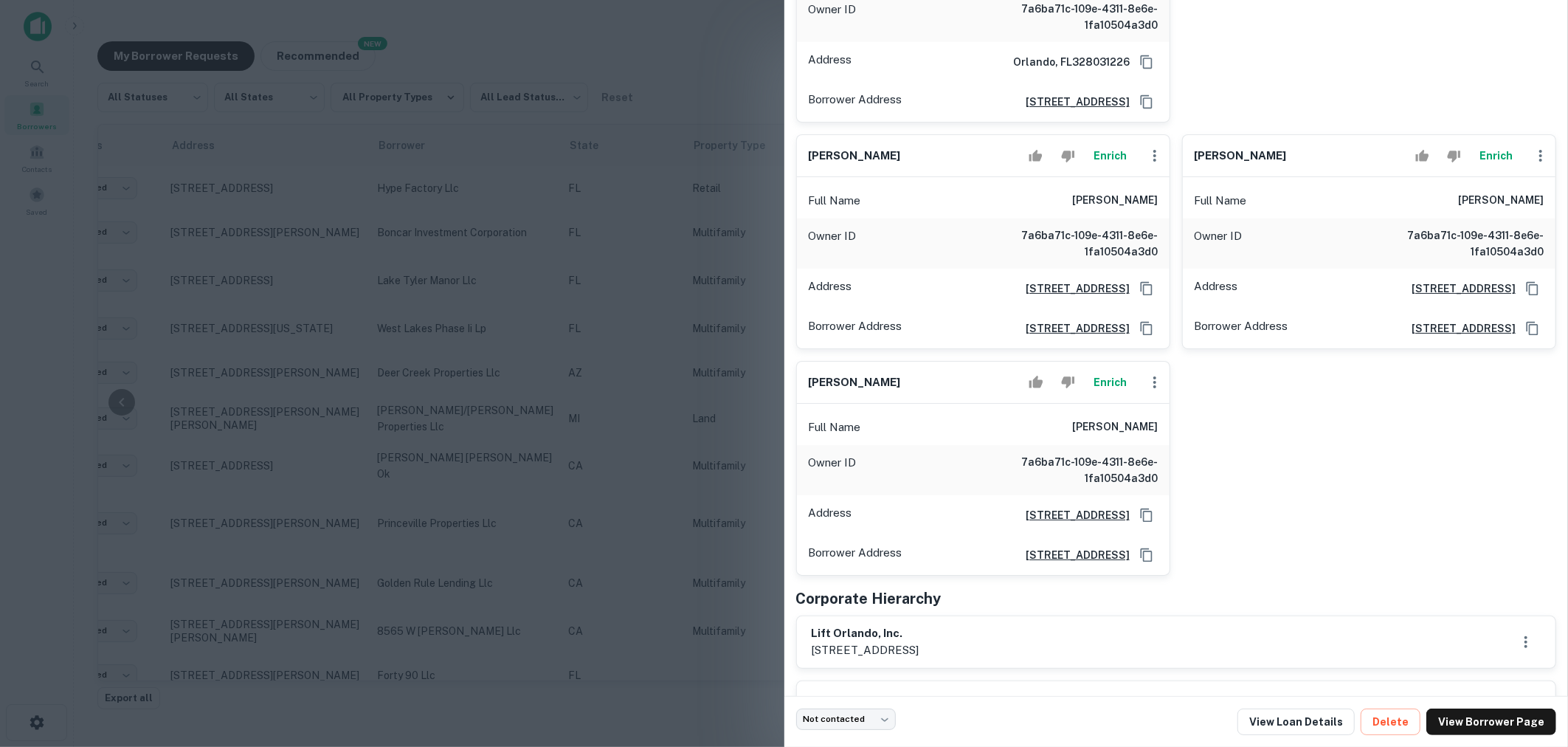
click at [704, 239] on div at bounding box center [784, 373] width 1568 height 747
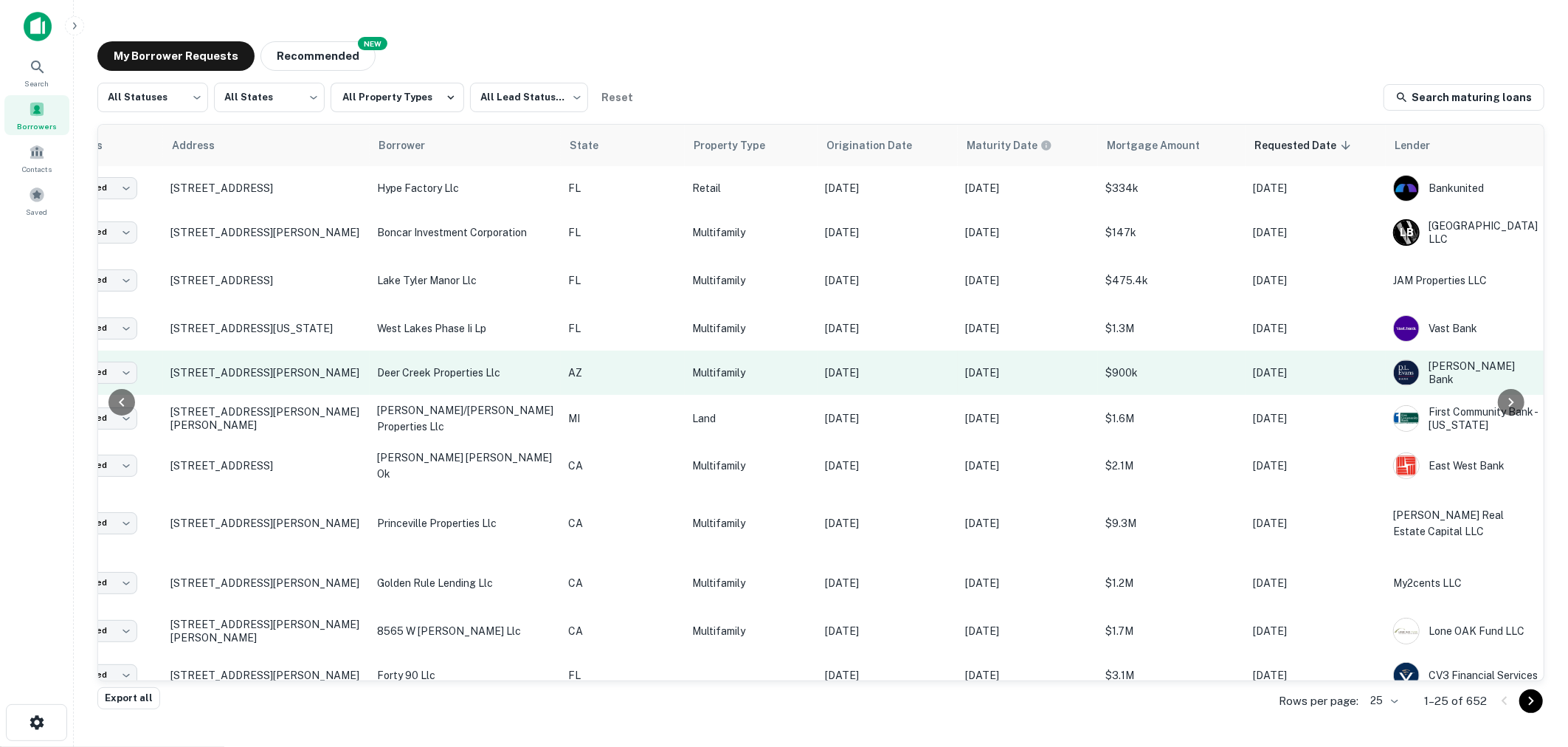
scroll to position [0, 0]
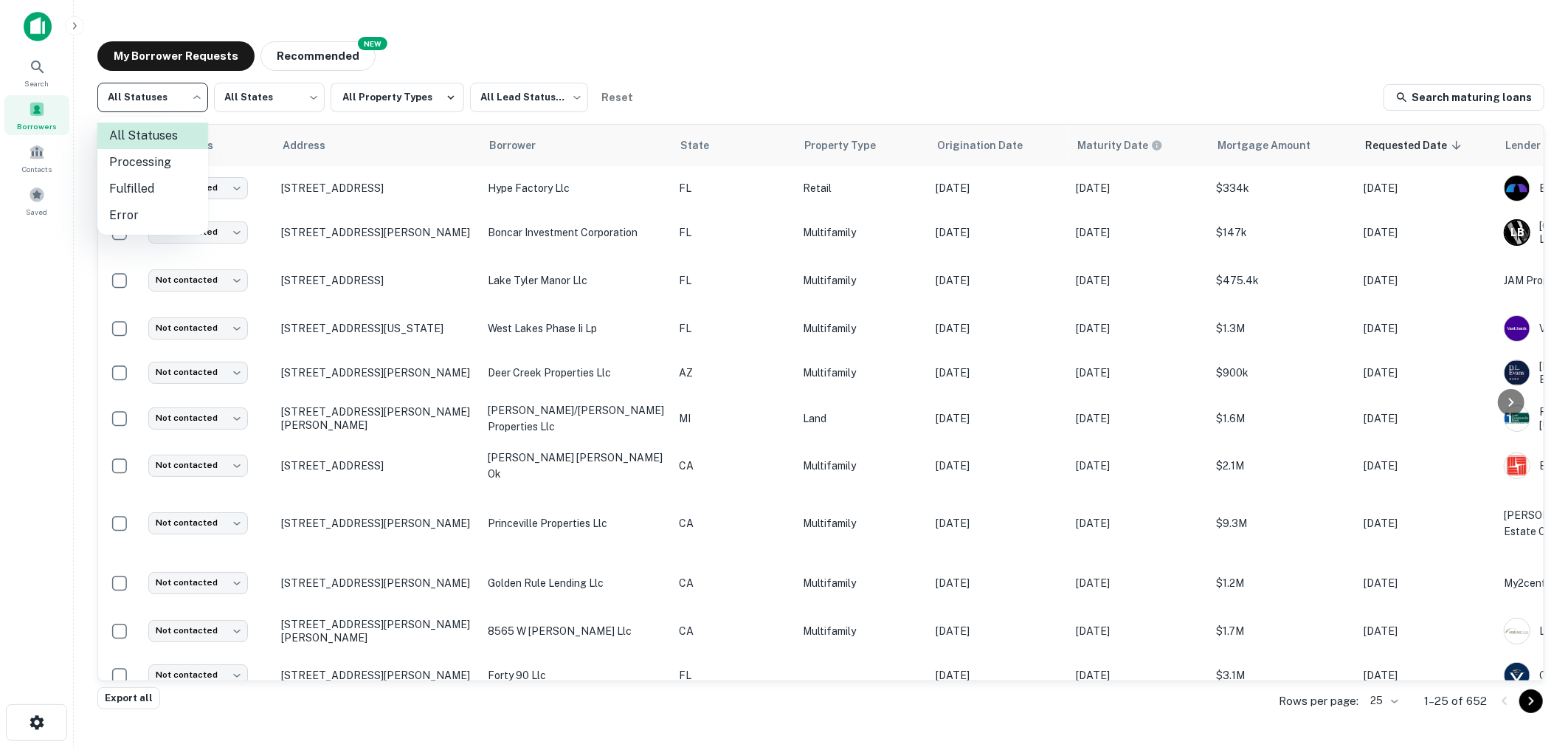
click at [187, 100] on body "Search Borrowers Contacts Saved My Borrower Requests NEW Recommended All Status…" at bounding box center [784, 373] width 1568 height 747
click at [141, 182] on li "Fulfilled" at bounding box center [153, 189] width 110 height 27
type input "*********"
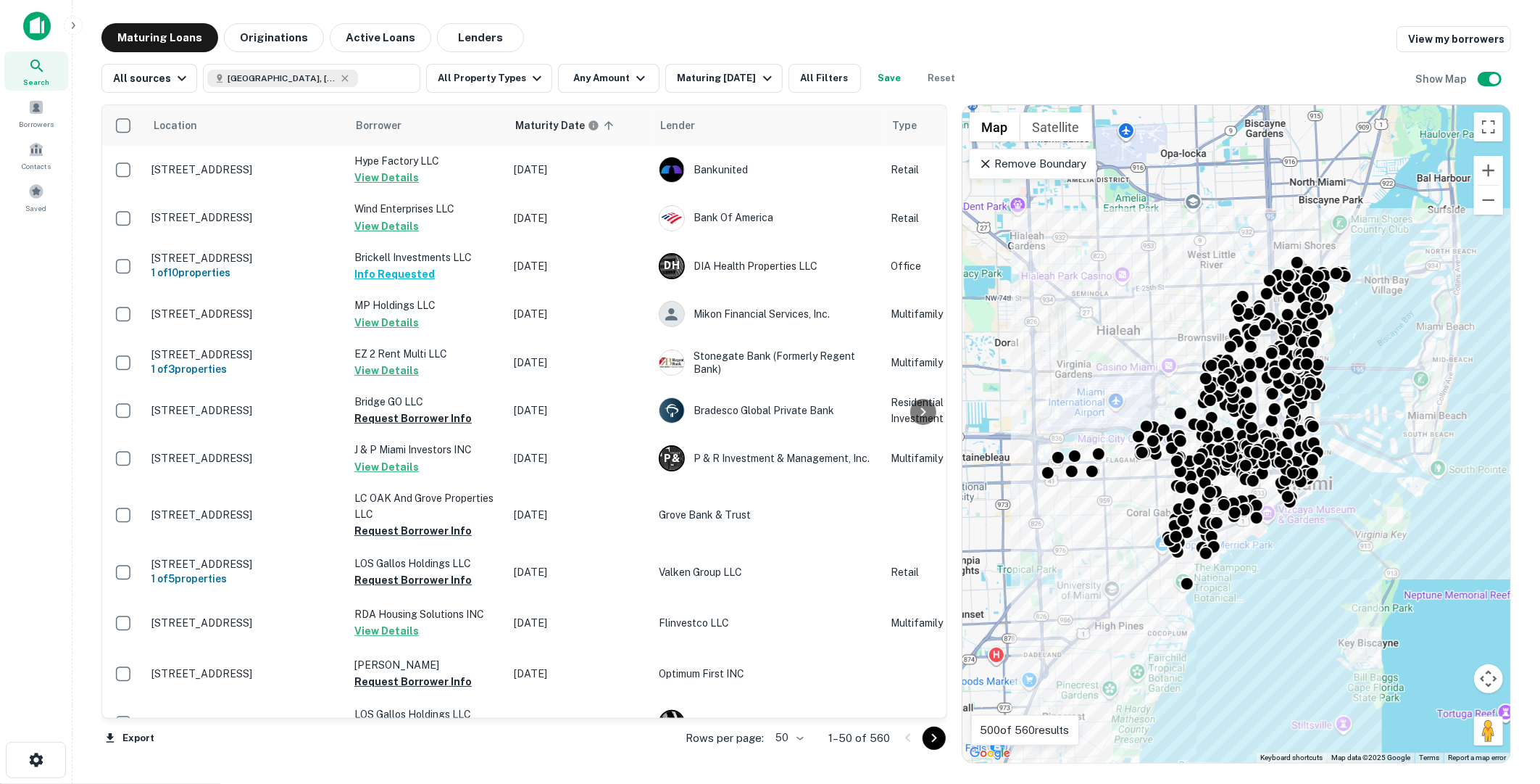
click at [33, 14] on img at bounding box center [37, 26] width 27 height 29
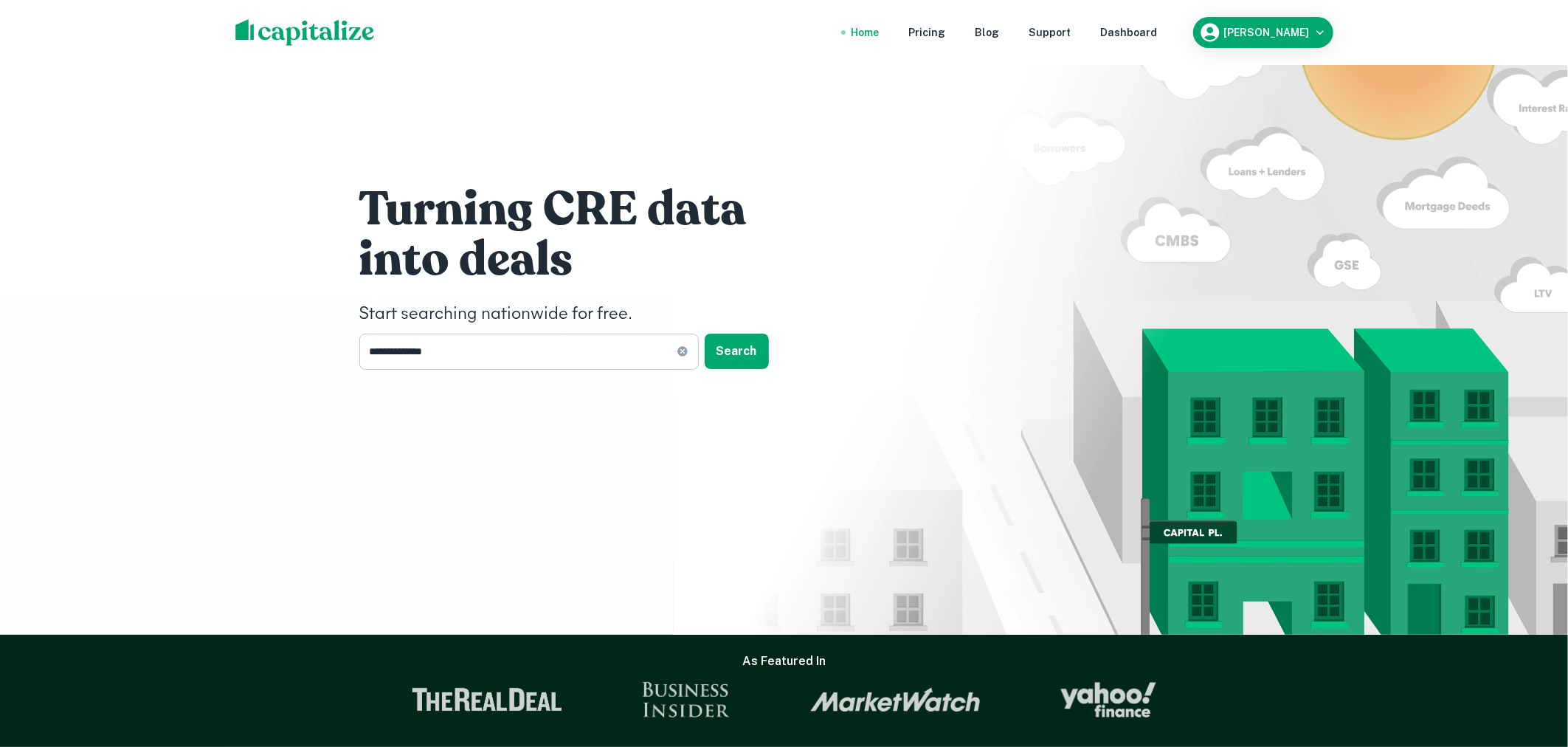
click at [681, 347] on icon at bounding box center [682, 351] width 9 height 9
click at [1142, 29] on div "Dashboard" at bounding box center [1130, 32] width 57 height 17
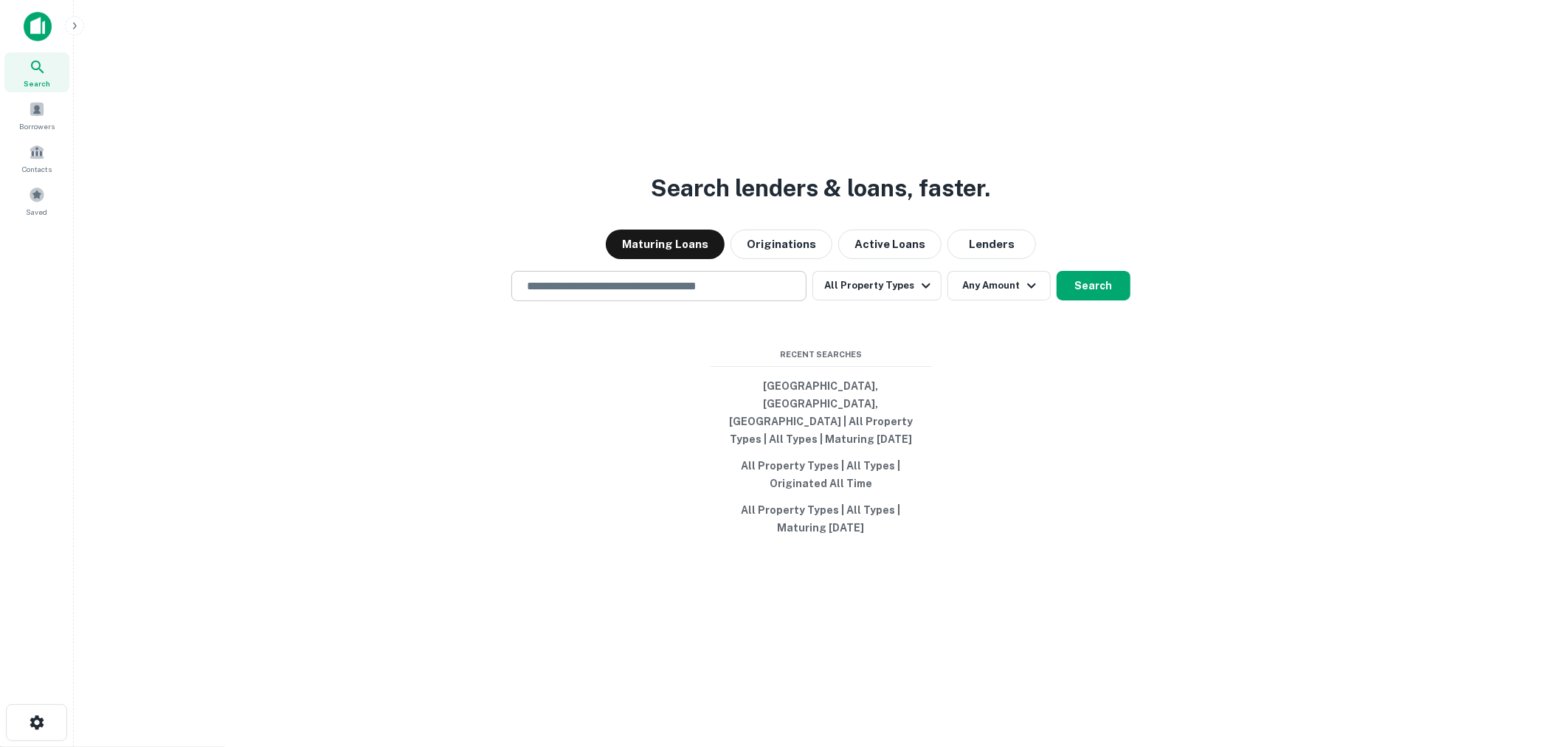
click at [771, 292] on div "​" at bounding box center [658, 286] width 296 height 30
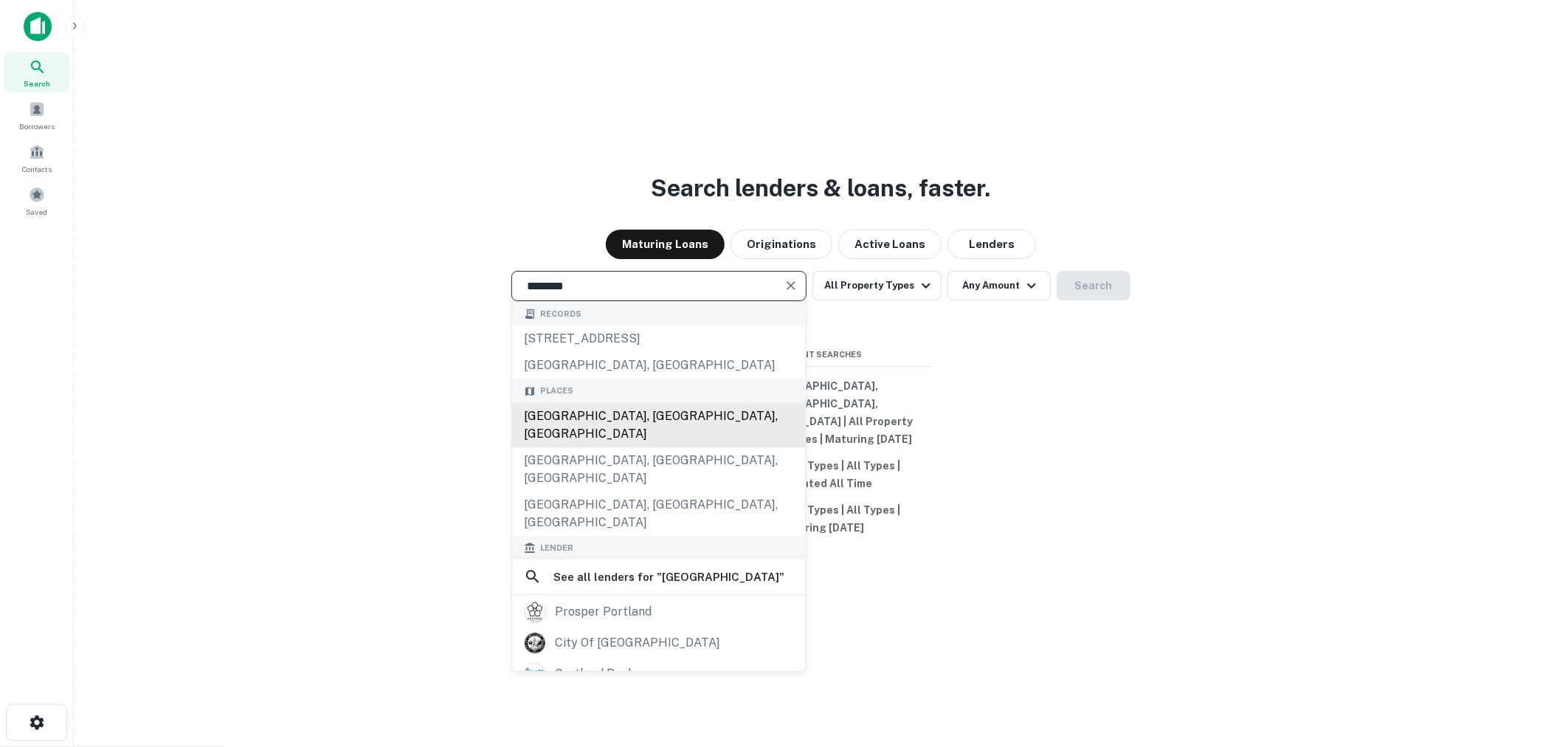
click at [673, 438] on div "Portland, OR, USA" at bounding box center [658, 426] width 294 height 44
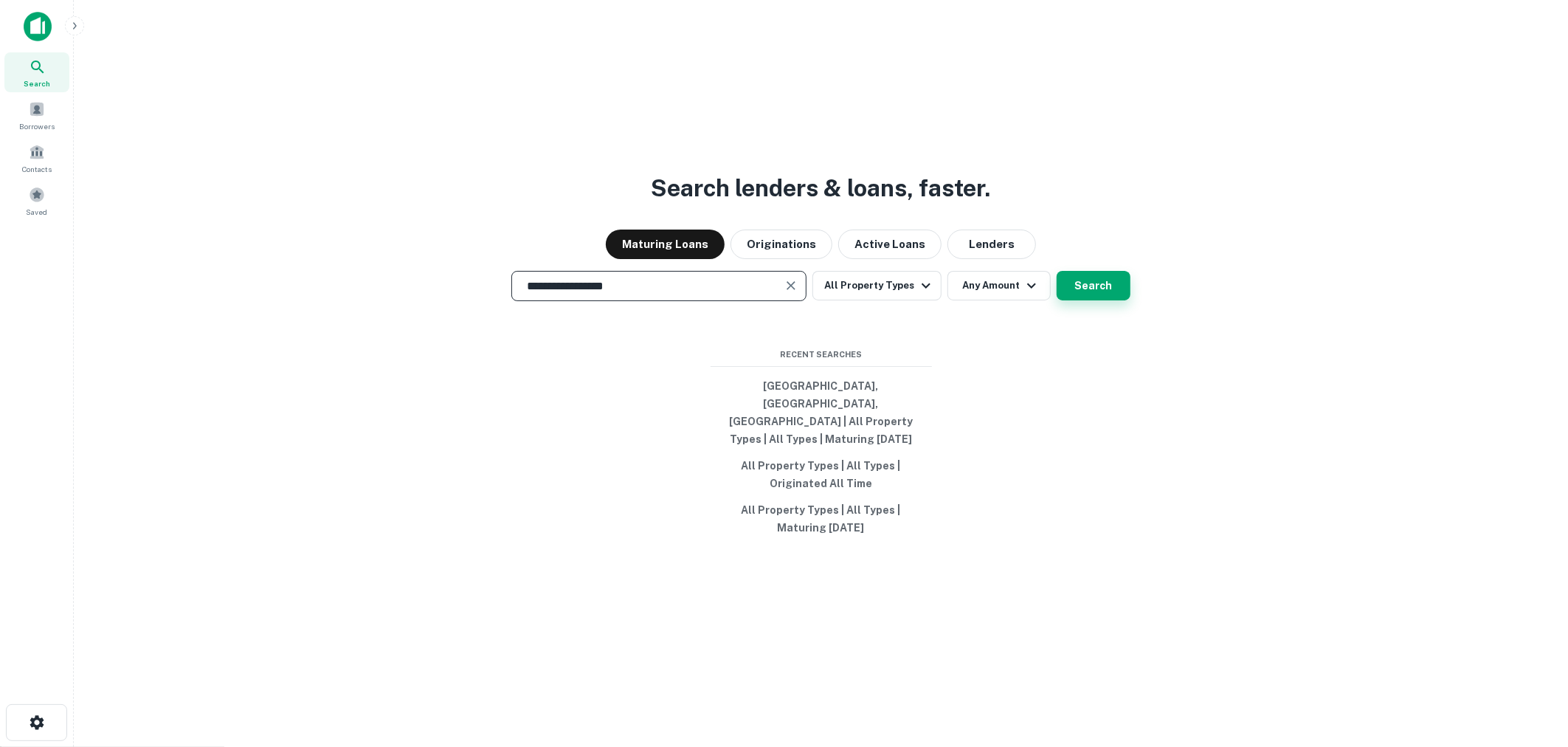
type input "**********"
click at [1104, 300] on button "Search" at bounding box center [1094, 286] width 74 height 29
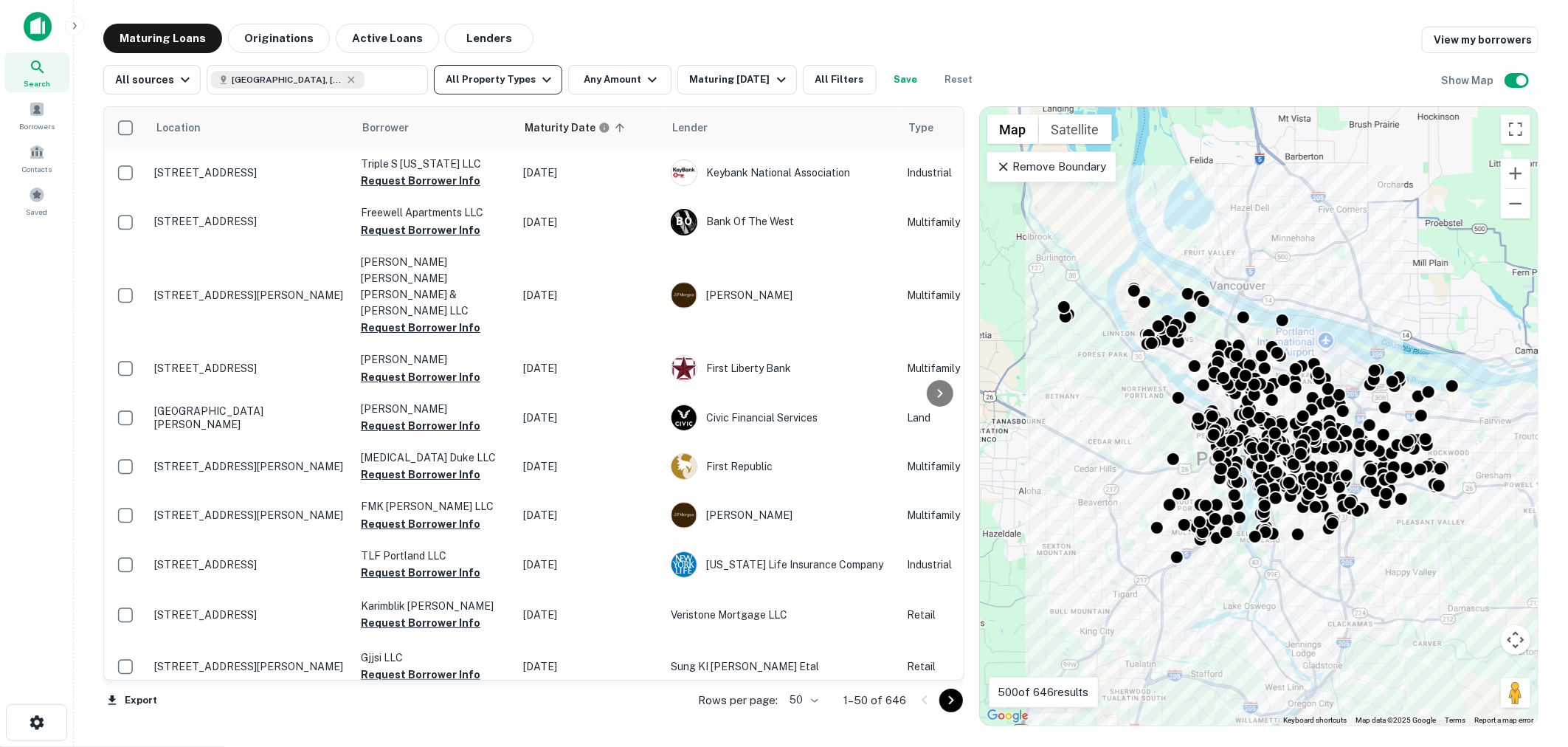
click at [540, 83] on icon "button" at bounding box center [546, 79] width 17 height 18
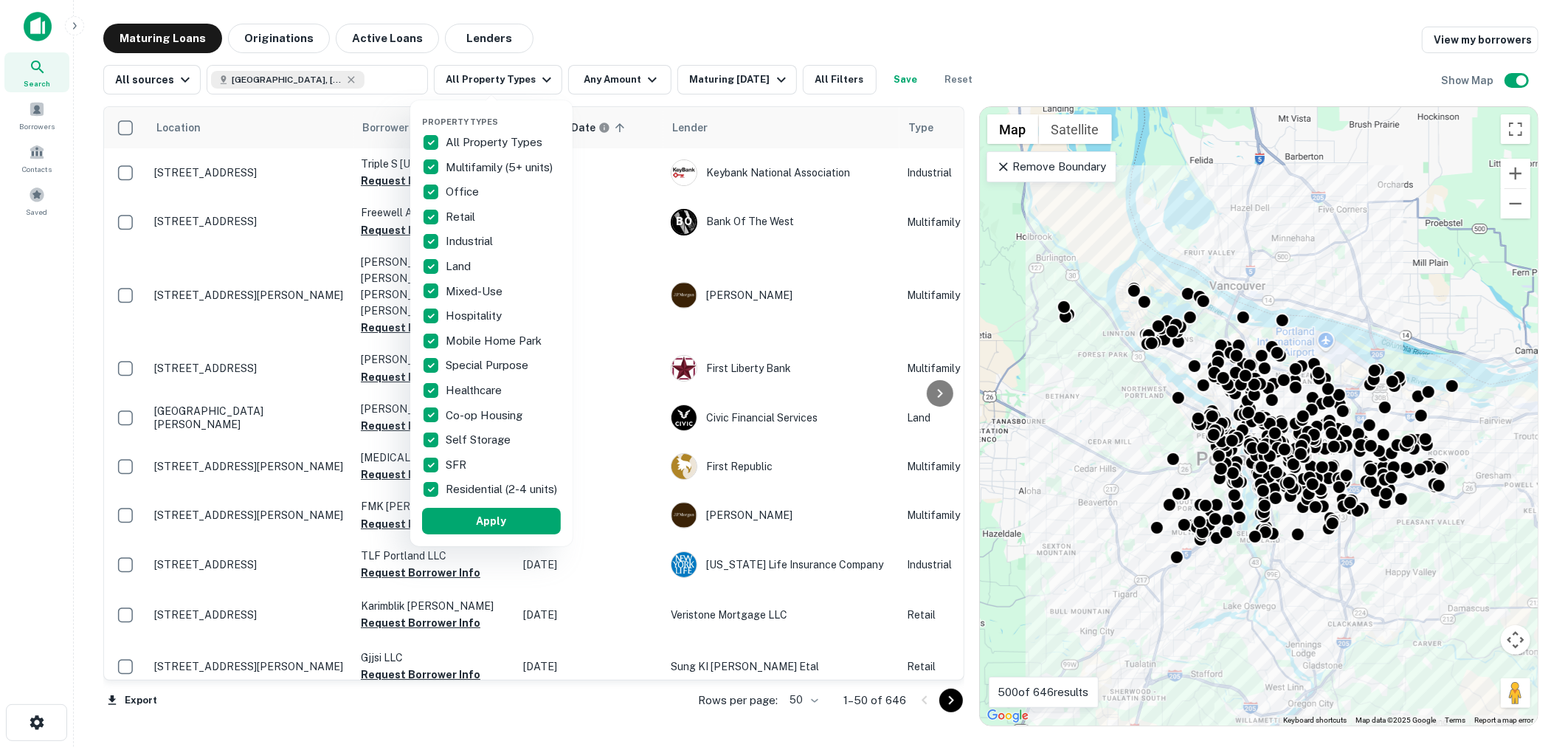
click at [640, 33] on div at bounding box center [784, 373] width 1568 height 747
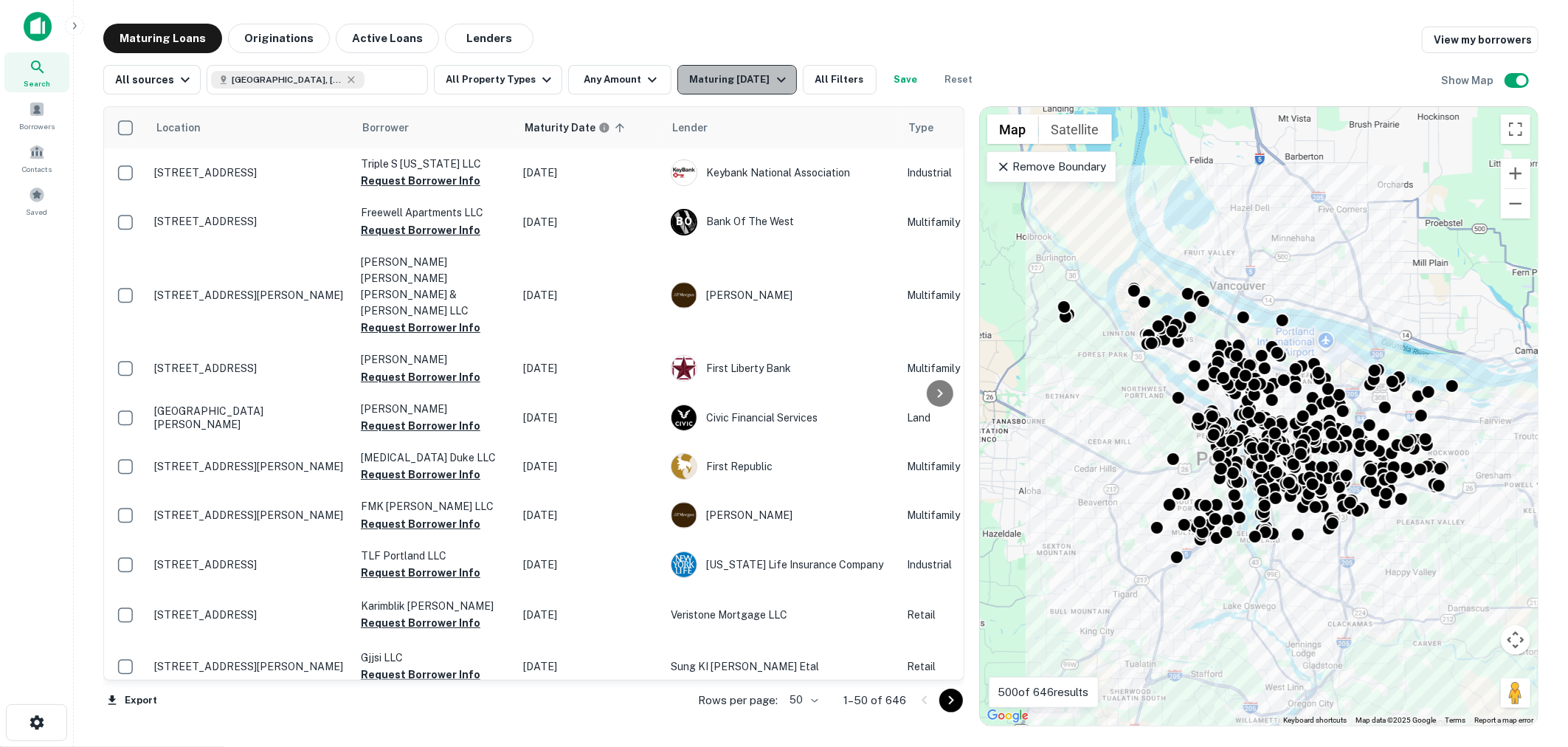
click at [777, 80] on icon "button" at bounding box center [782, 80] width 9 height 6
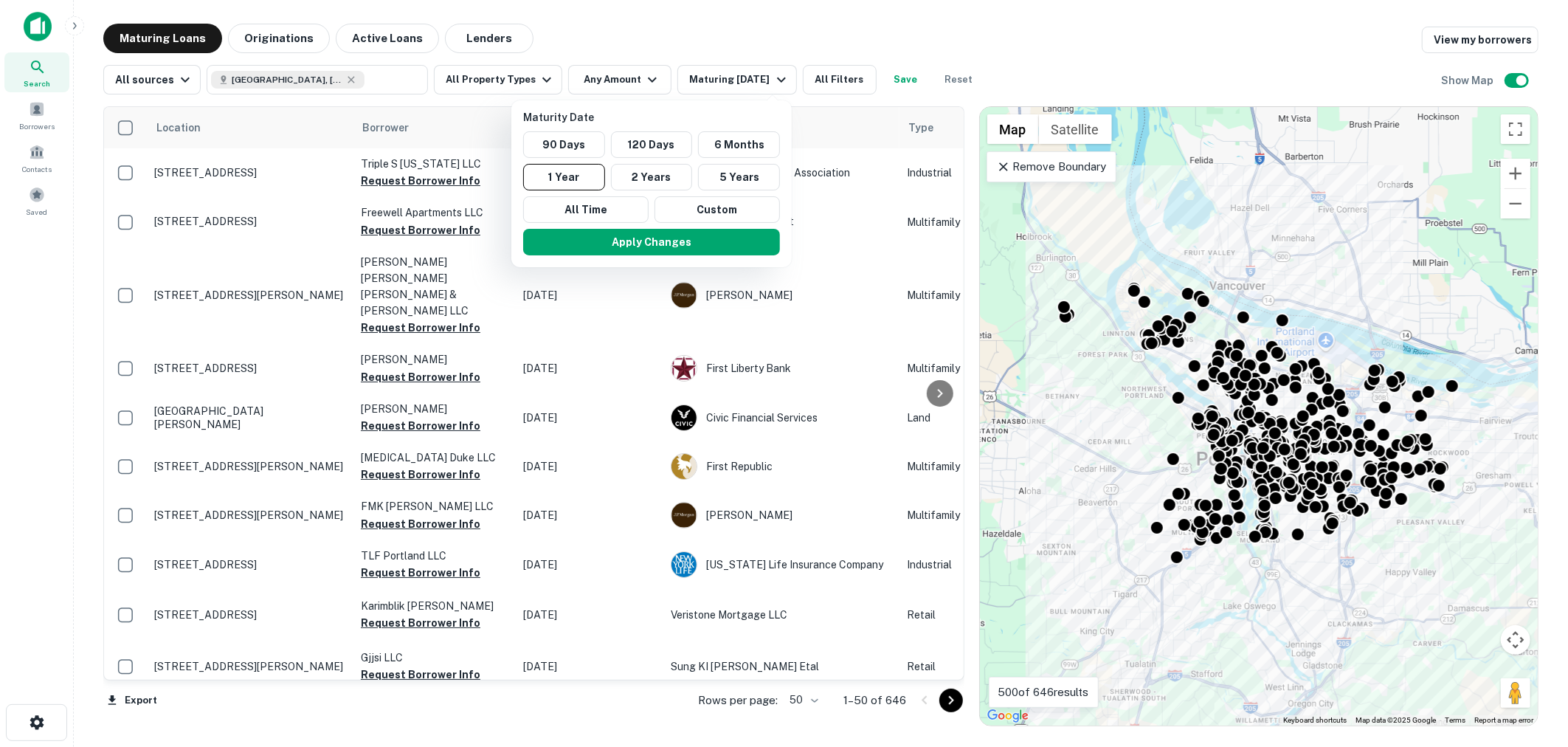
click at [673, 35] on div at bounding box center [784, 373] width 1568 height 747
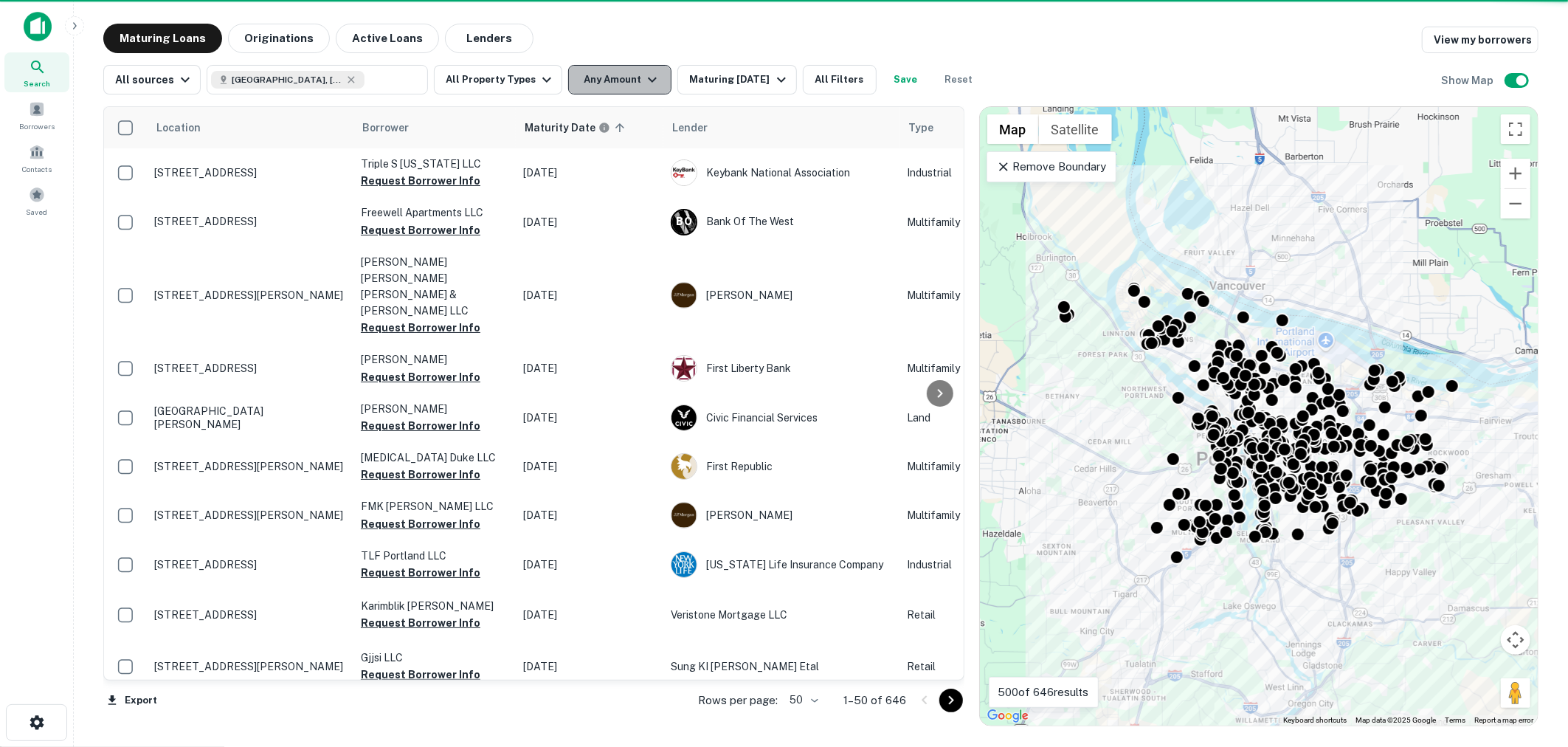
click at [645, 73] on icon "button" at bounding box center [652, 79] width 17 height 18
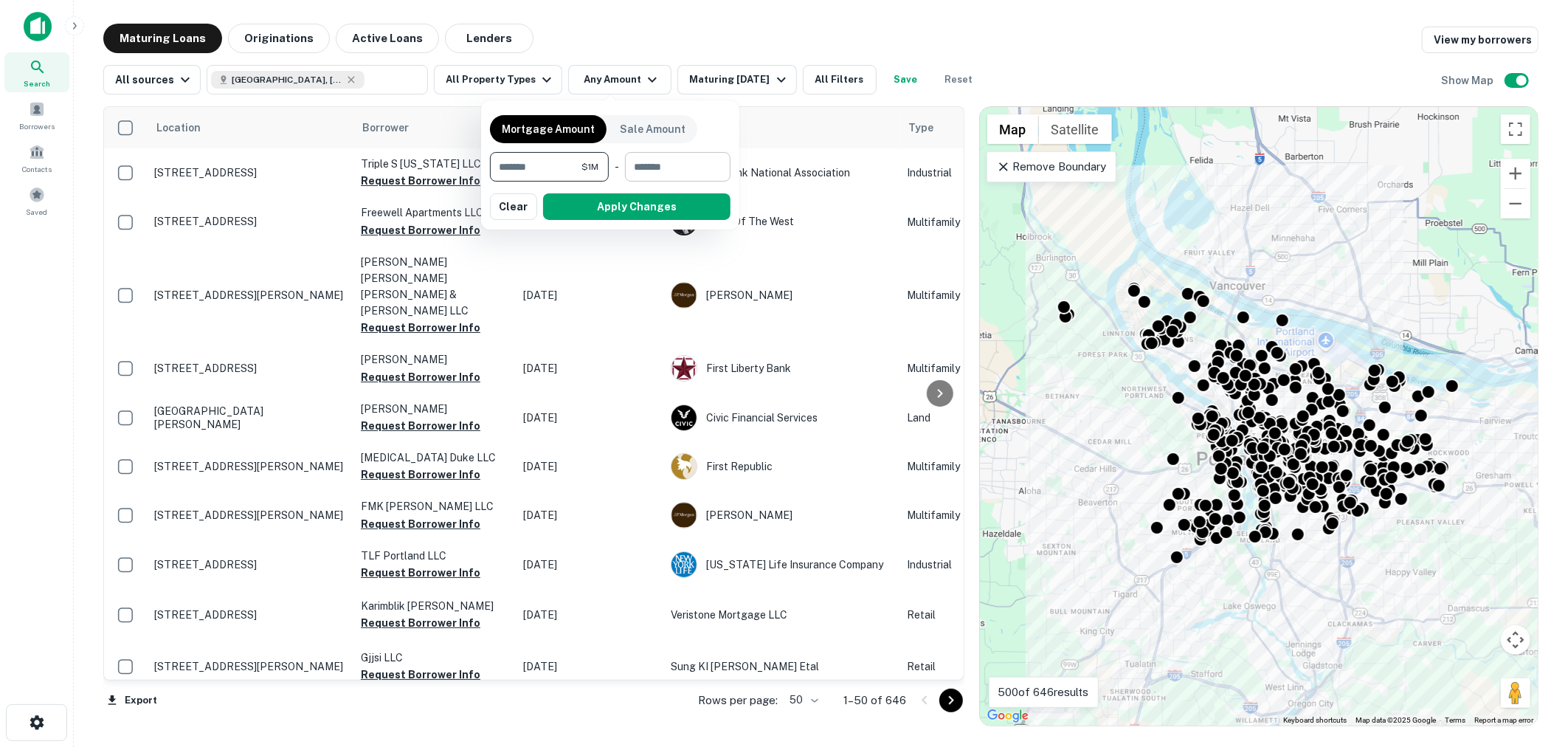
type input "*******"
click at [677, 166] on input "number" at bounding box center [672, 167] width 95 height 29
type input "********"
click at [665, 192] on div "Mortgage Amount Sale Amount ******* $1M ​ - ******** $10M ​ Apply Changes Clear" at bounding box center [610, 165] width 240 height 111
click at [665, 196] on button "Apply Changes" at bounding box center [637, 206] width 188 height 27
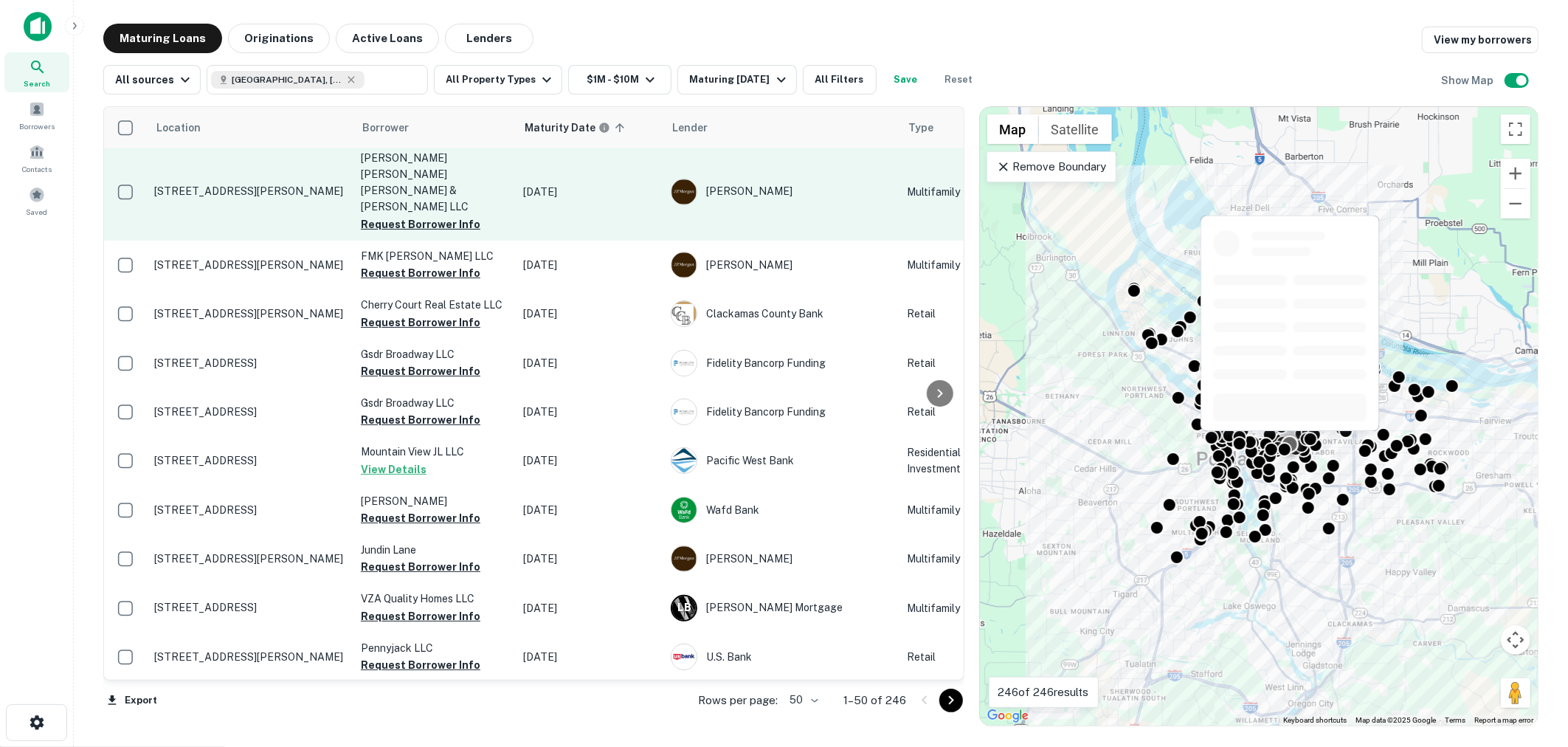
scroll to position [56, 0]
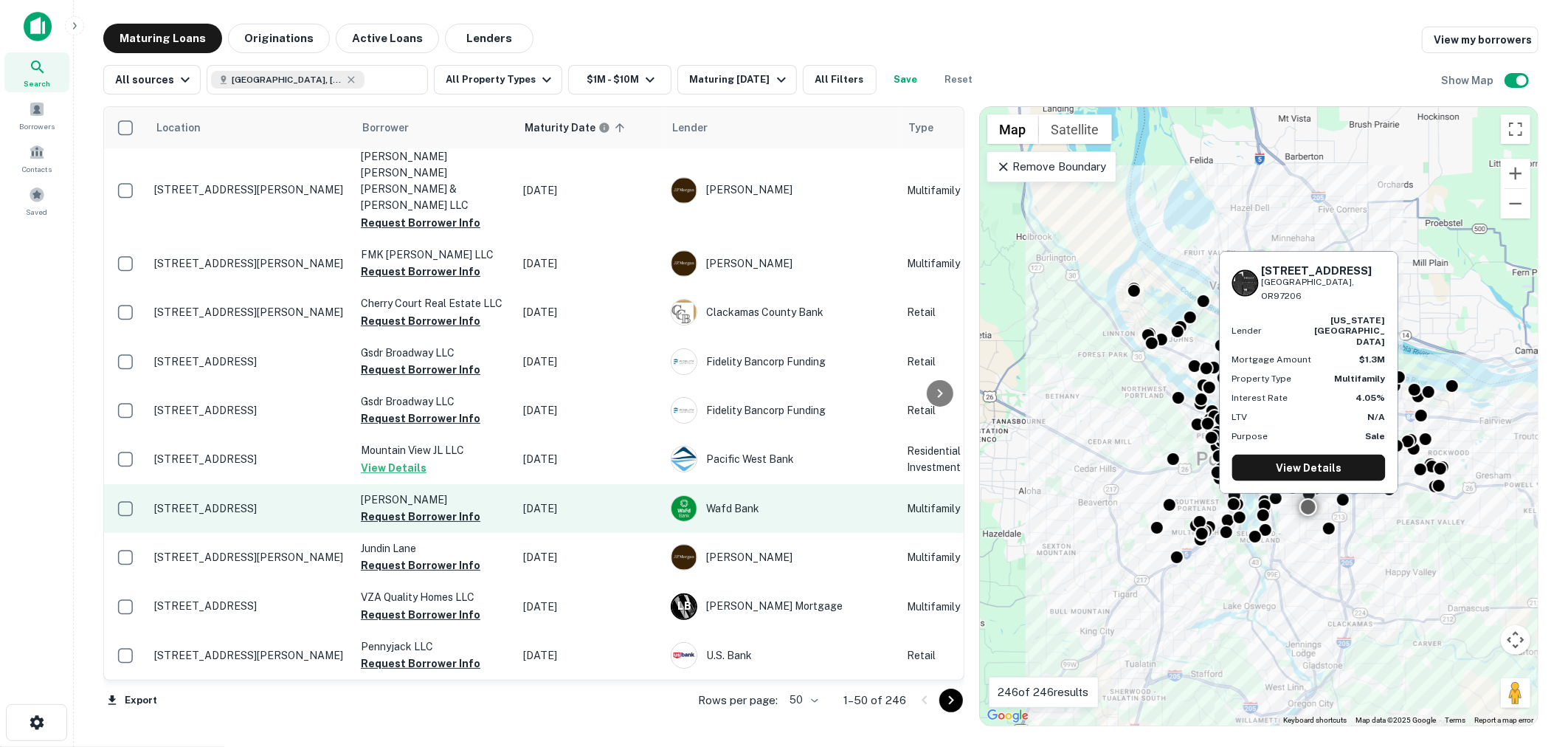
click at [225, 502] on p "6110 Se 52nd Ave Portland, OR97206" at bounding box center [250, 508] width 192 height 13
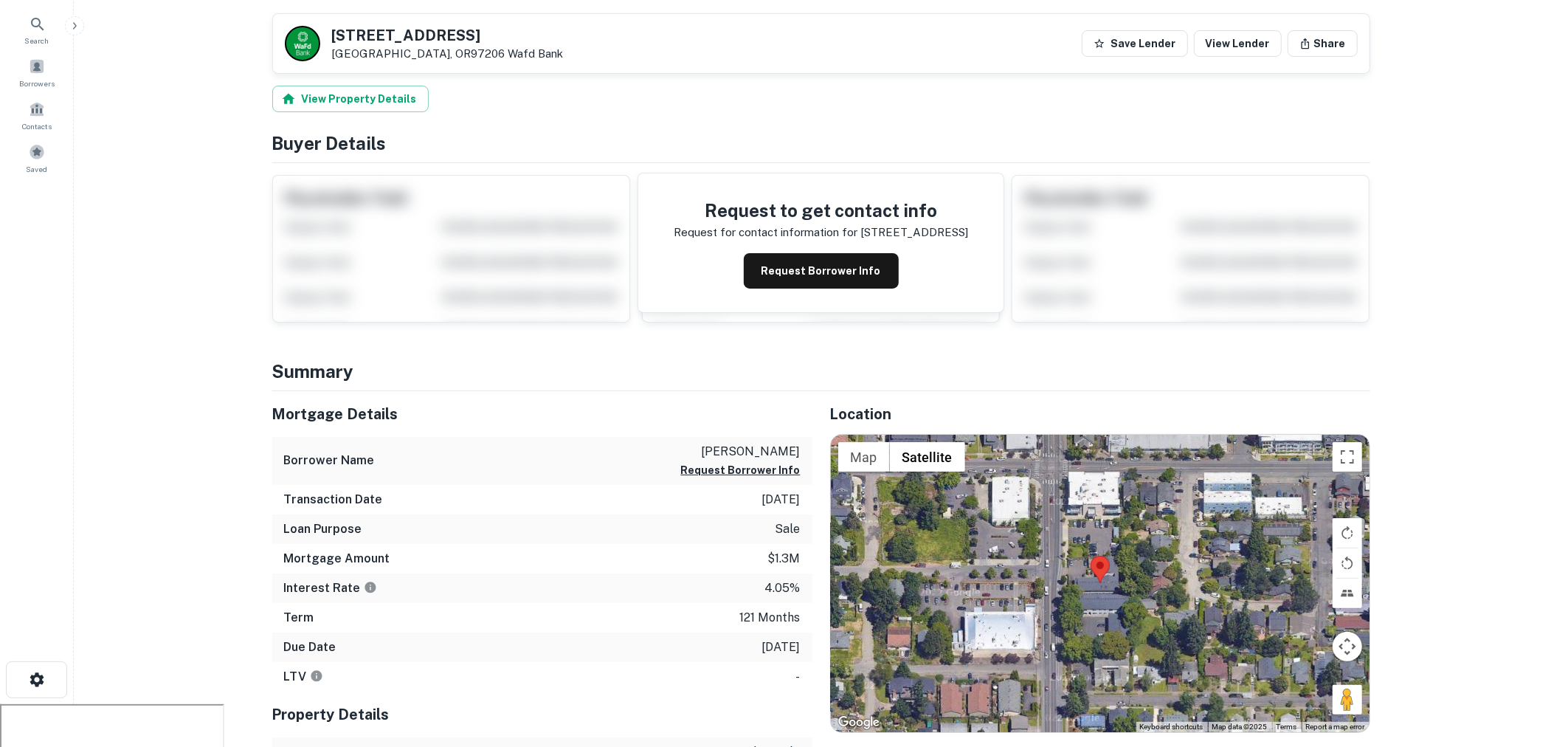
scroll to position [19, 0]
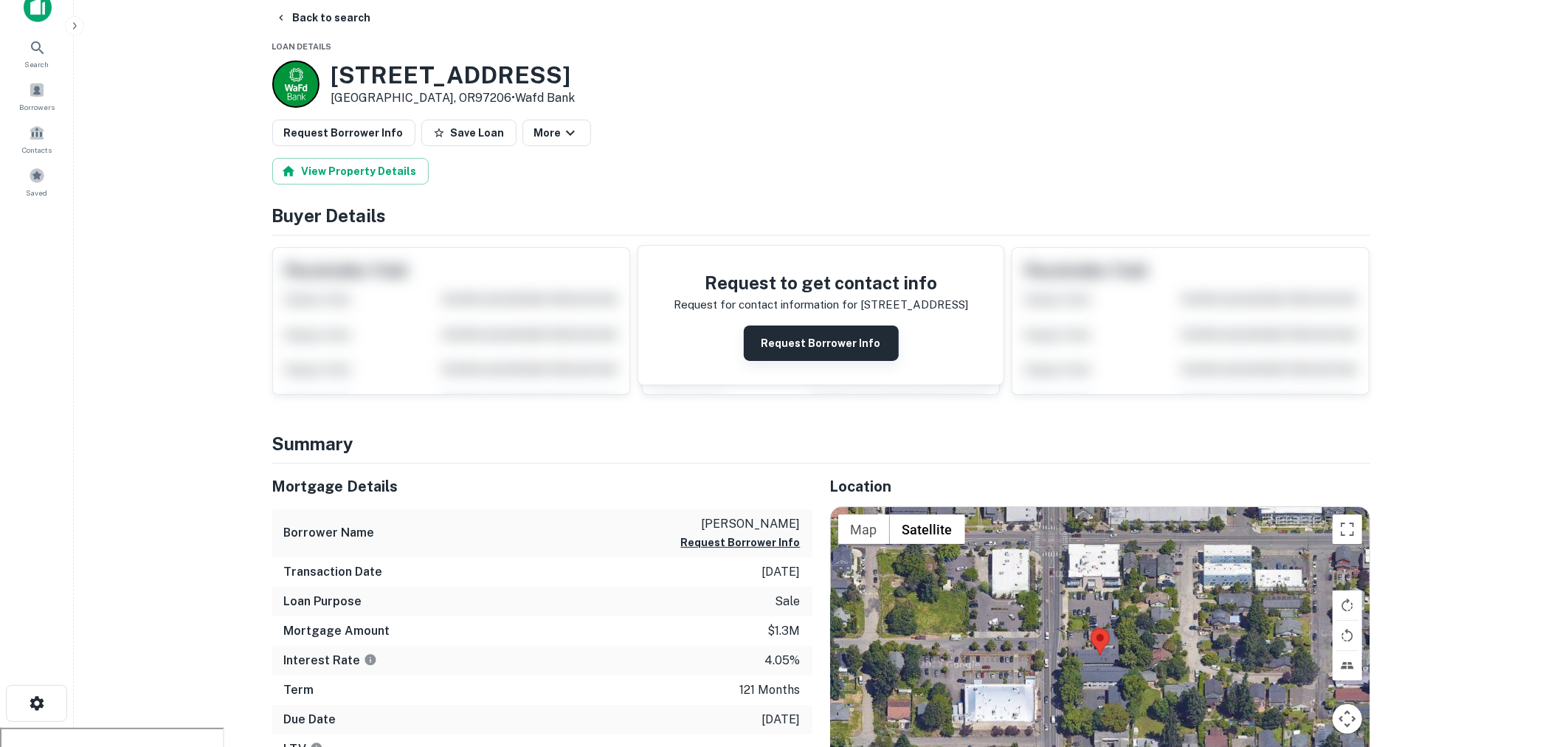
click at [791, 336] on button "Request Borrower Info" at bounding box center [821, 343] width 155 height 35
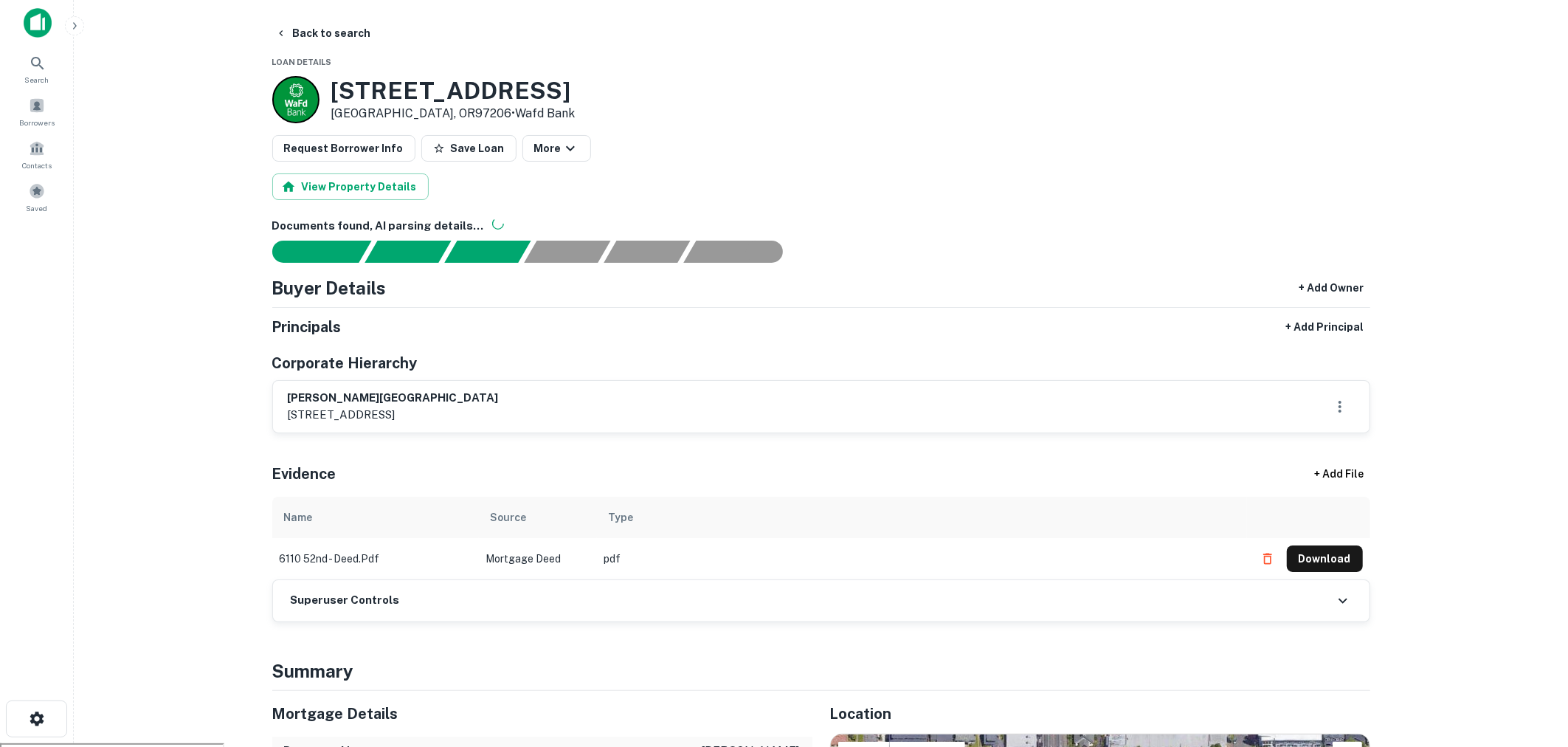
scroll to position [0, 0]
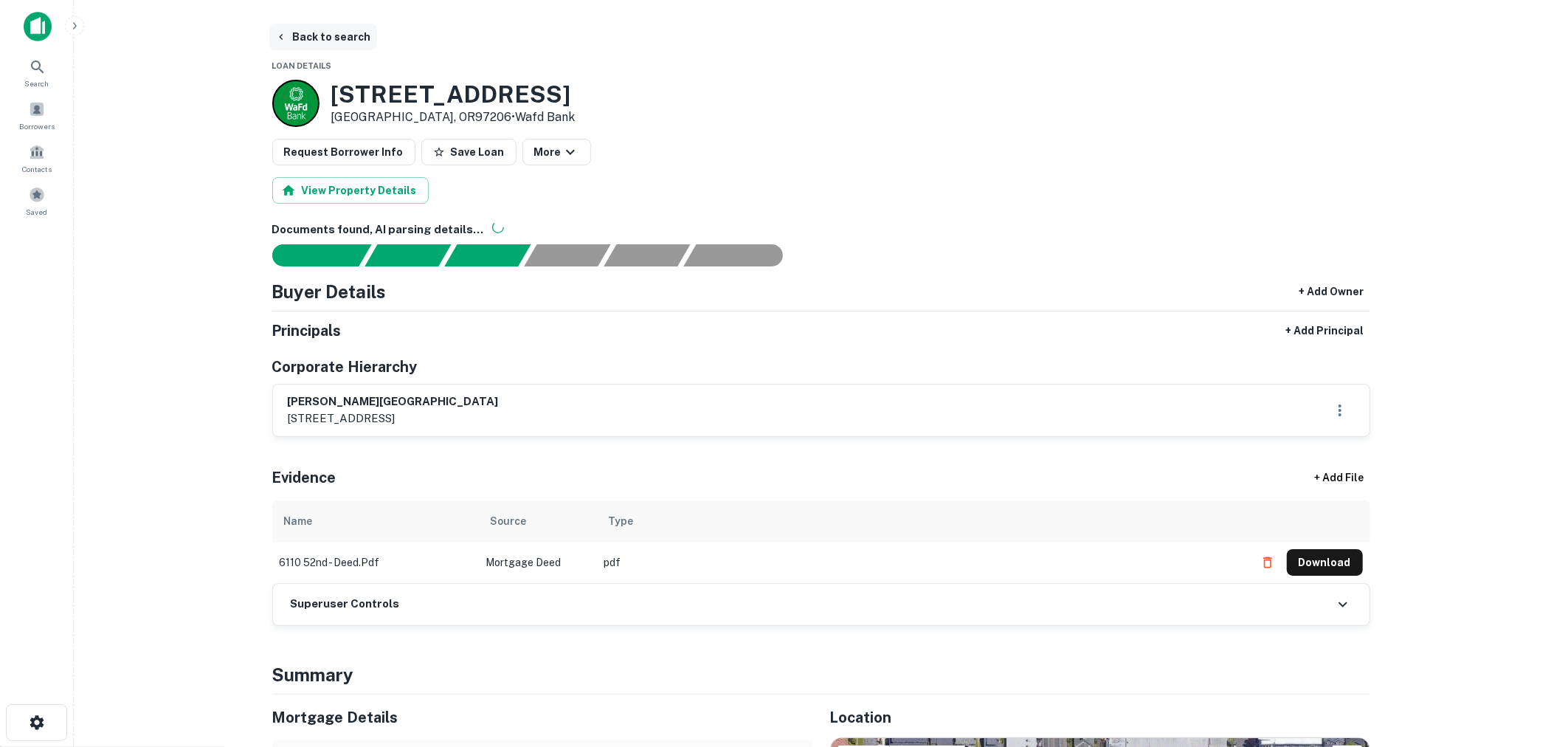
click at [330, 44] on button "Back to search" at bounding box center [323, 37] width 108 height 27
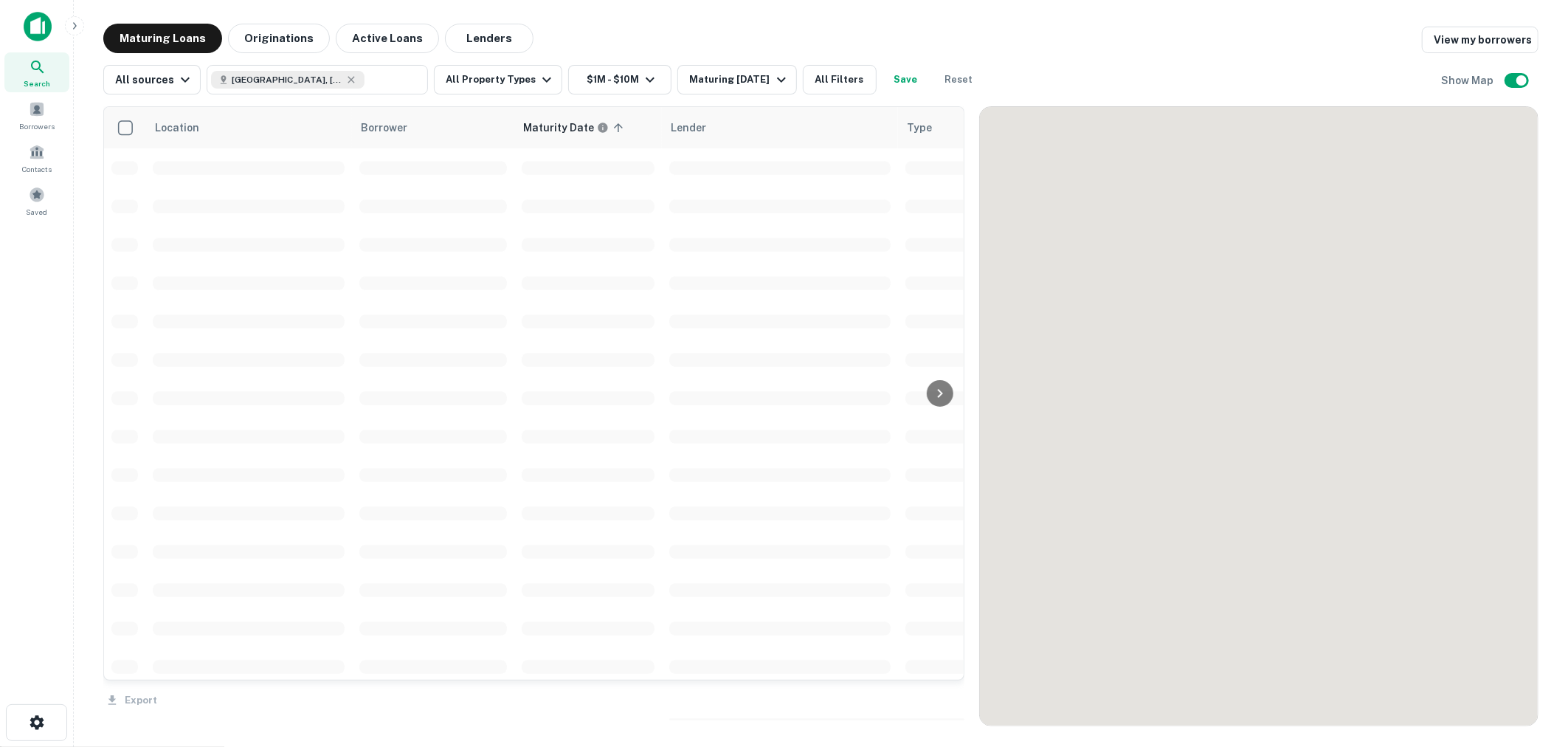
scroll to position [56, 0]
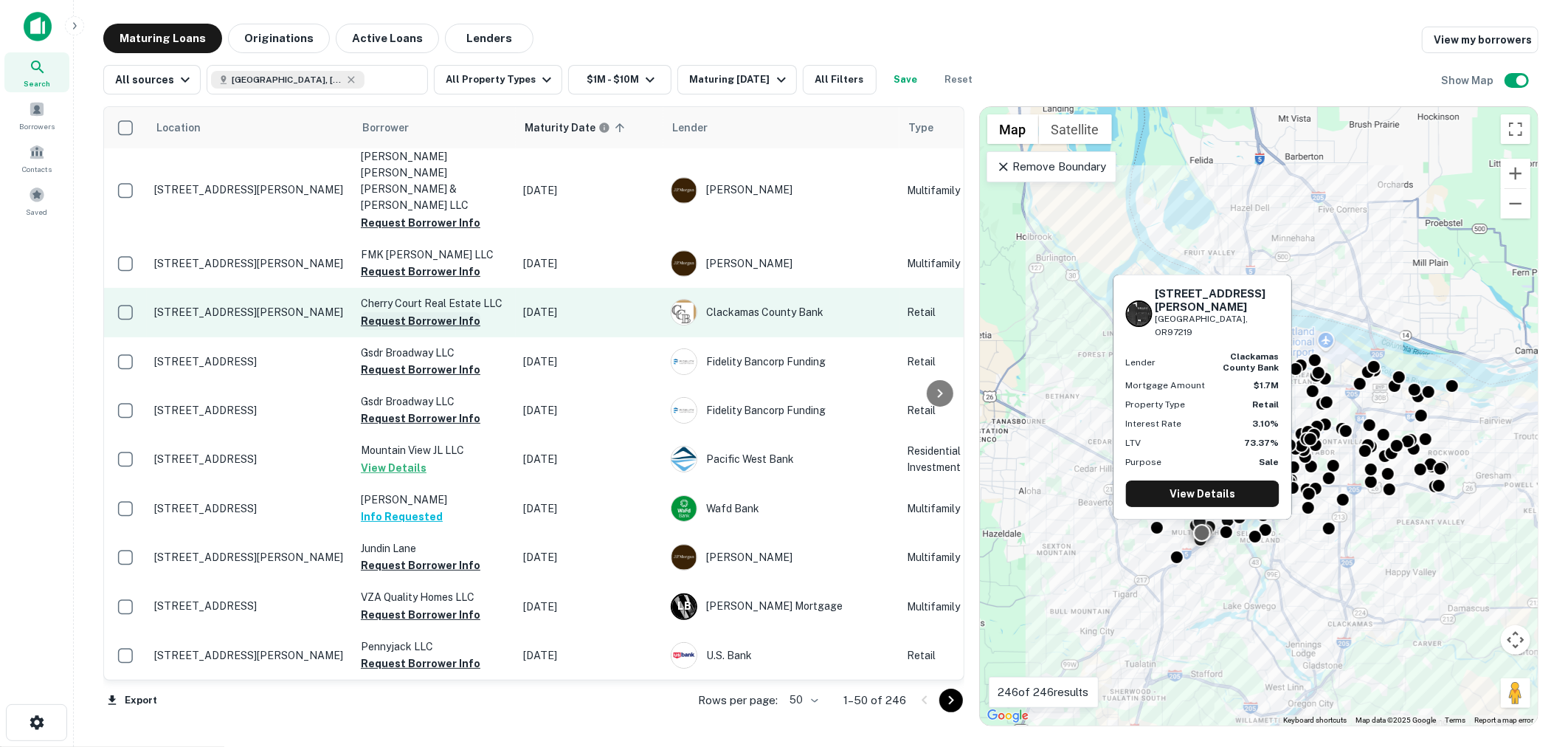
click at [438, 312] on button "Request Borrower Info" at bounding box center [421, 321] width 120 height 18
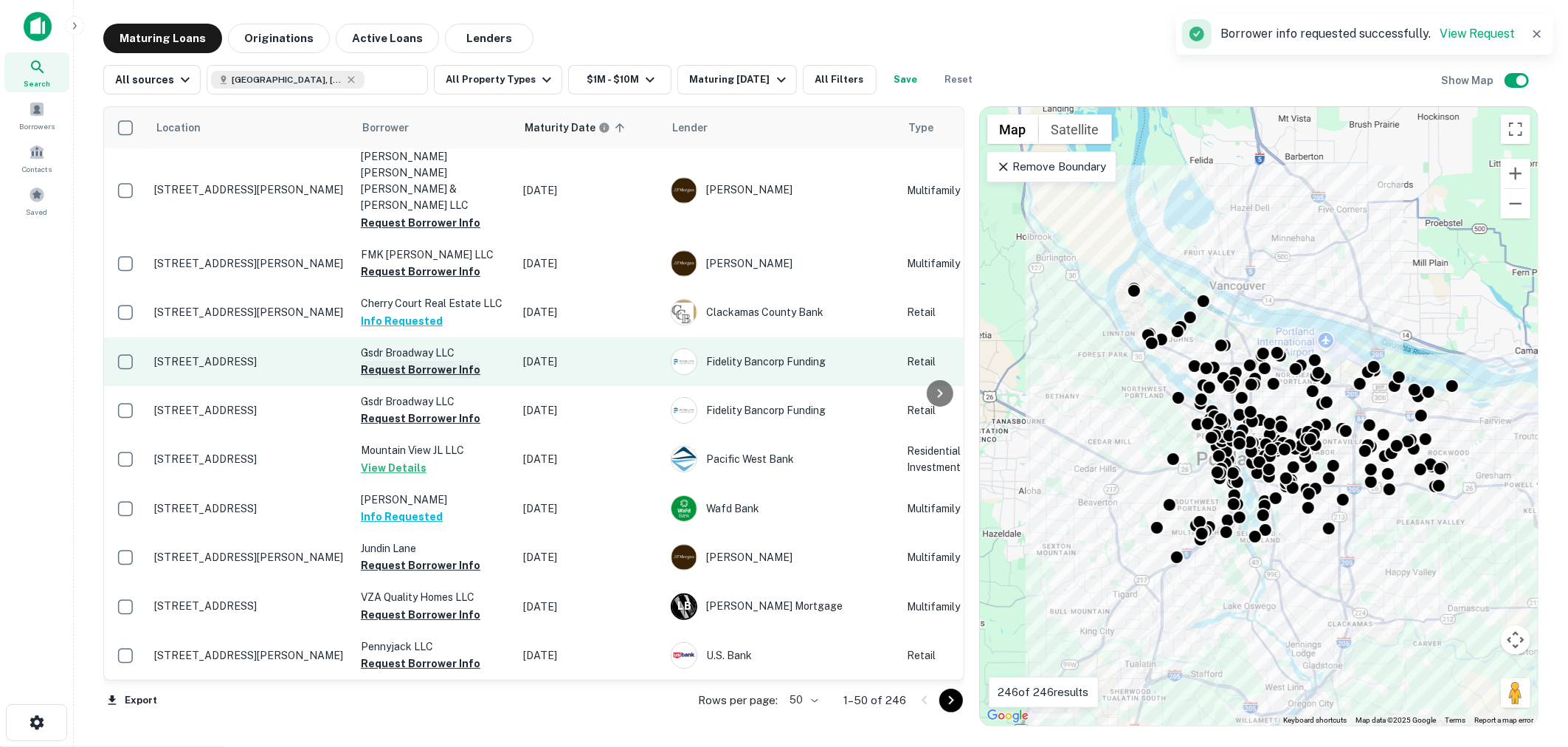
click at [439, 361] on button "Request Borrower Info" at bounding box center [421, 369] width 120 height 18
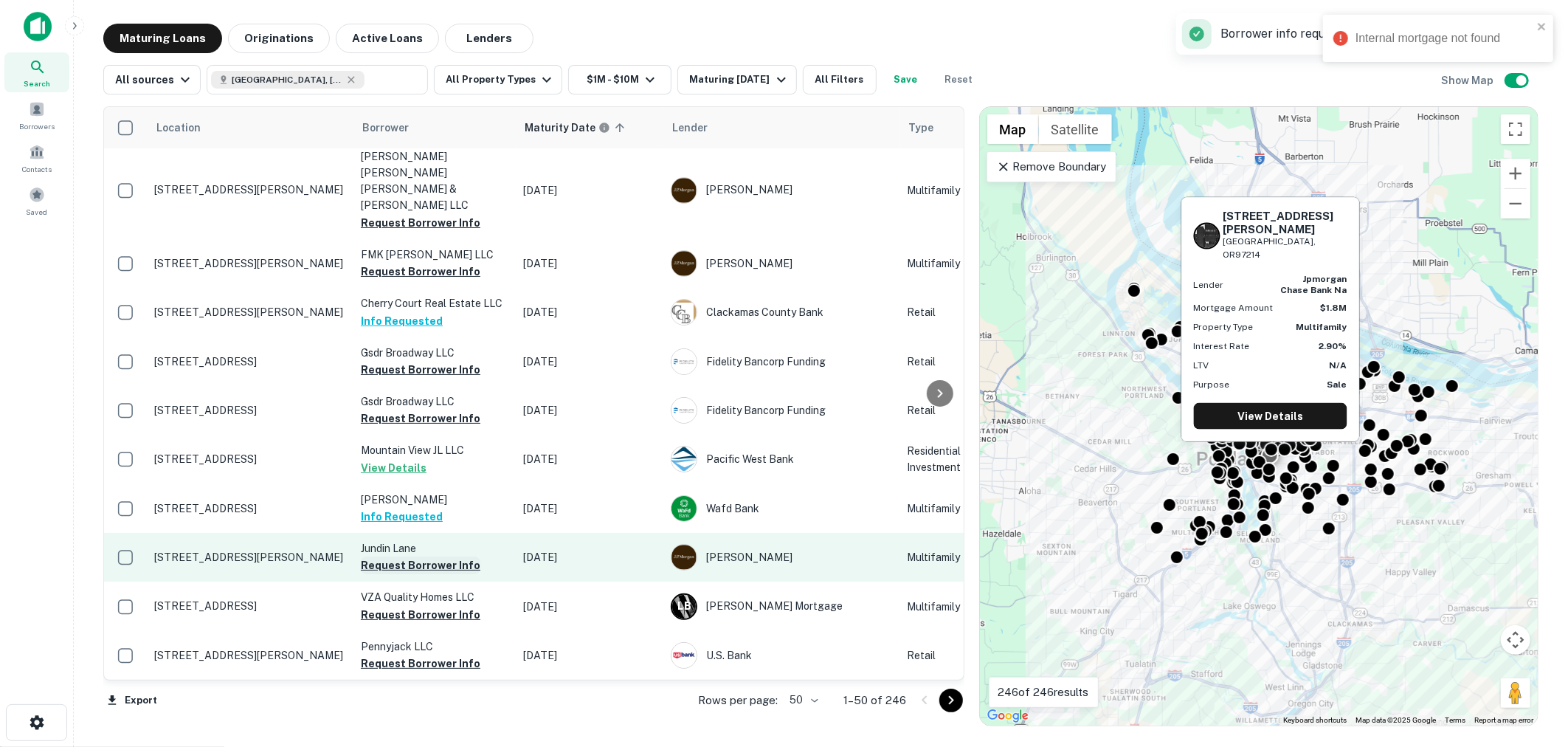
click at [441, 556] on button "Request Borrower Info" at bounding box center [421, 565] width 120 height 18
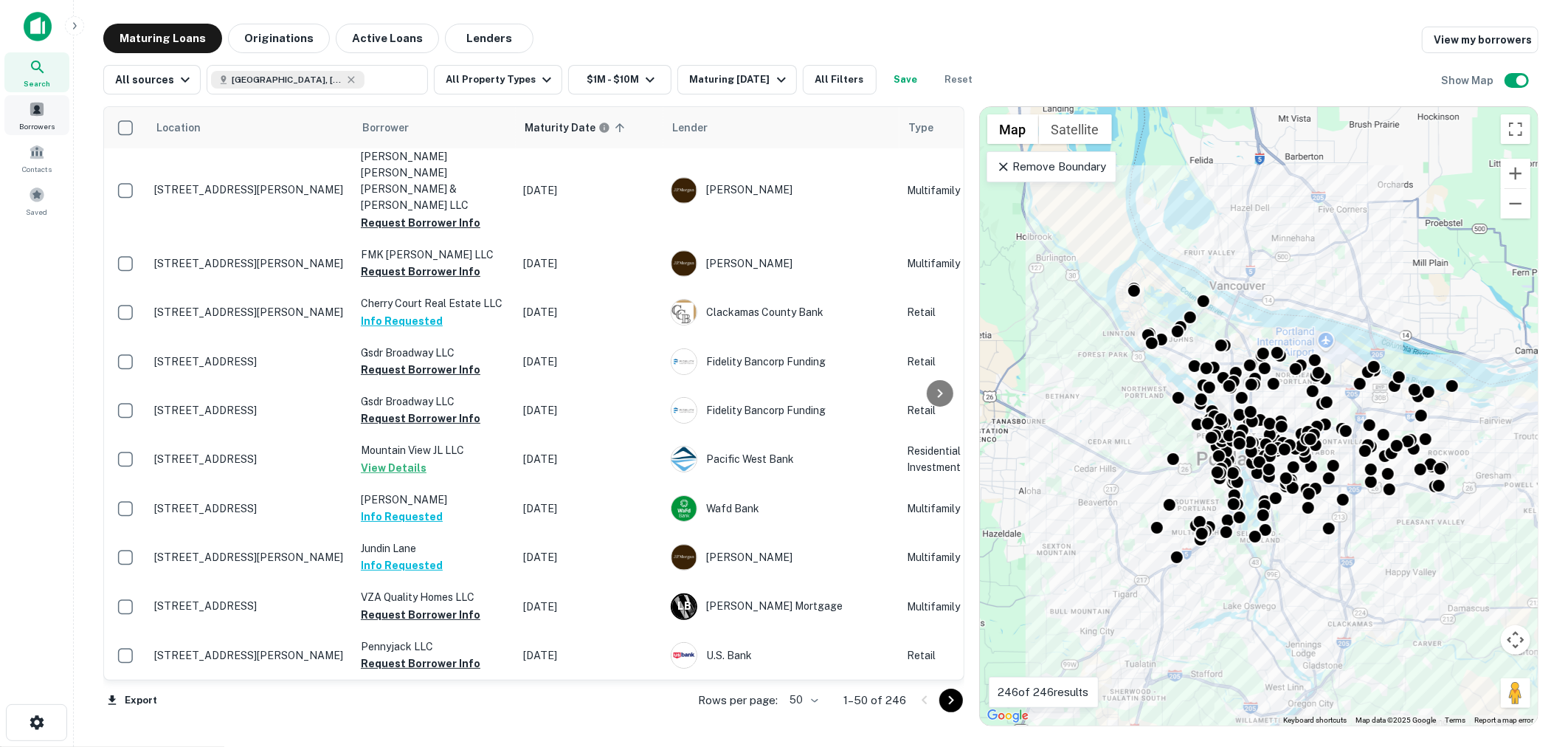
click at [46, 126] on span "Borrowers" at bounding box center [37, 126] width 35 height 12
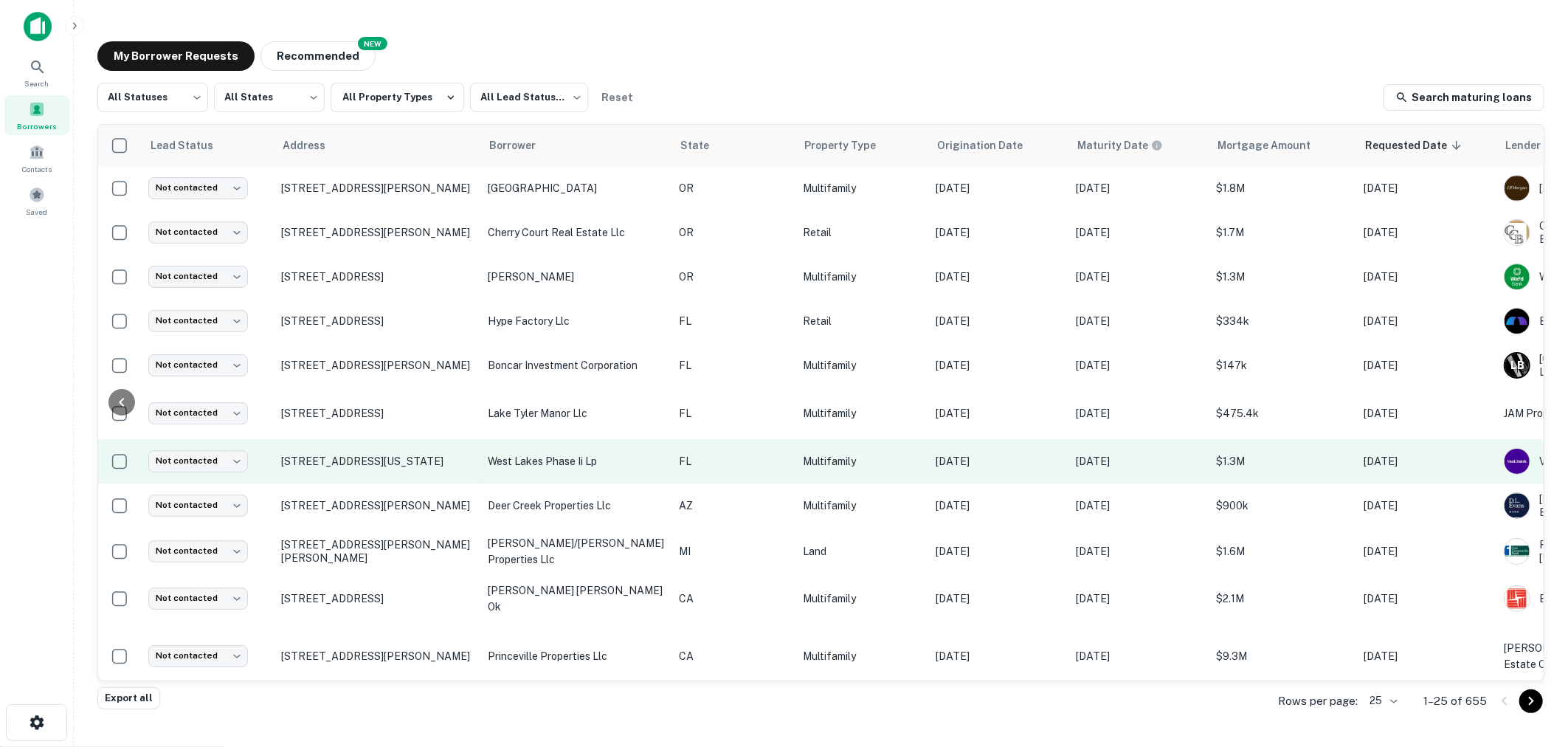
scroll to position [0, 139]
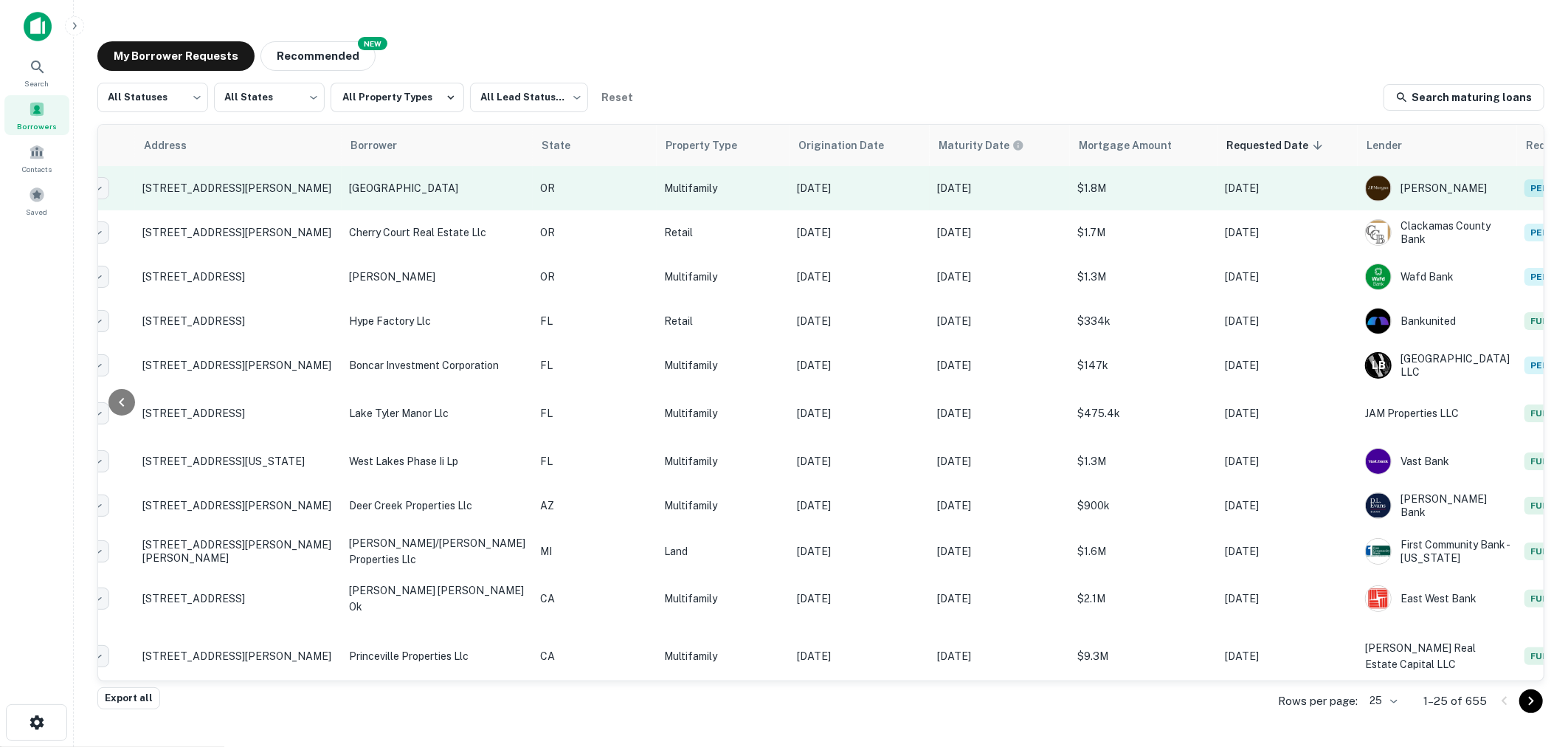
click at [1077, 184] on p "$1.8M" at bounding box center [1144, 189] width 133 height 17
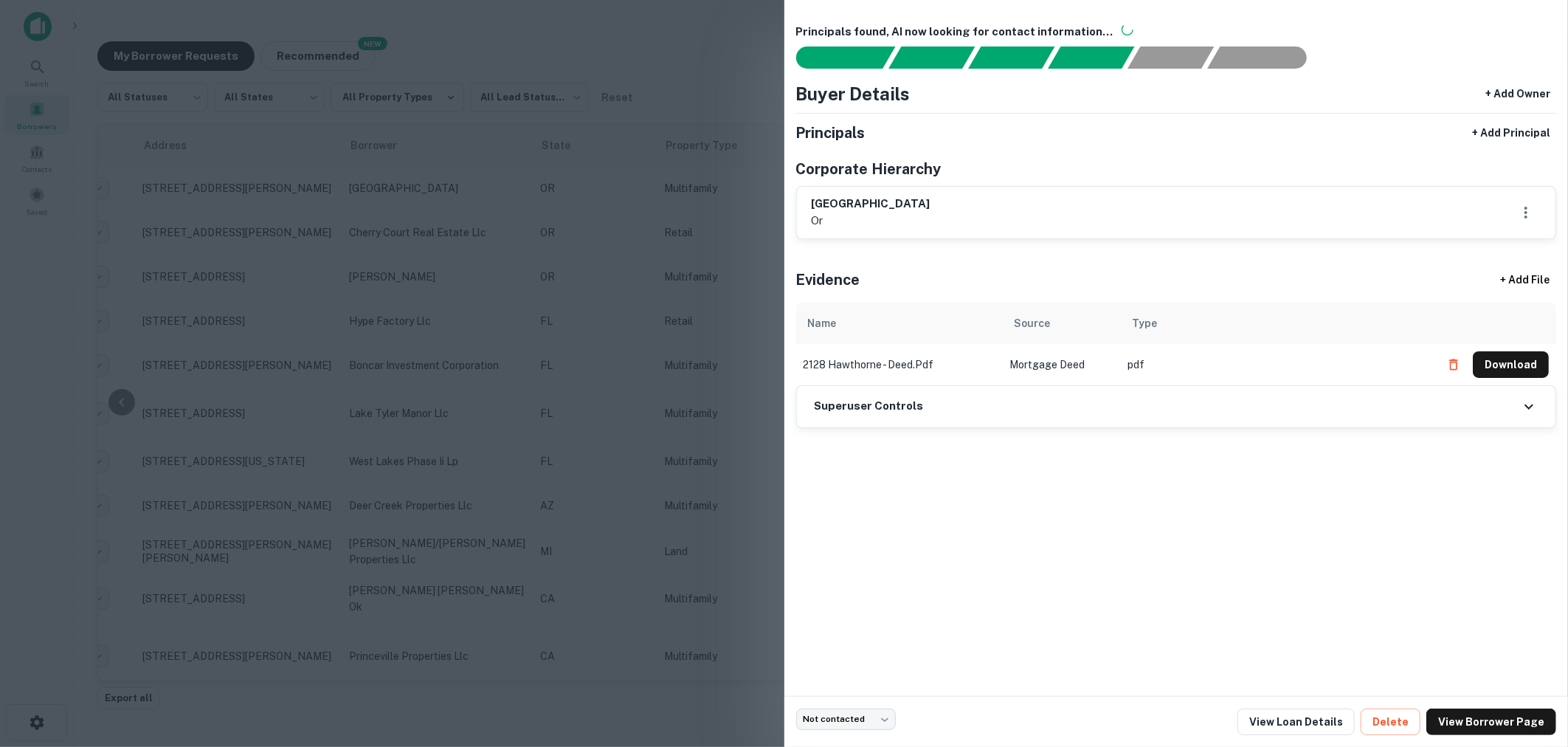
click at [729, 324] on div at bounding box center [784, 373] width 1568 height 747
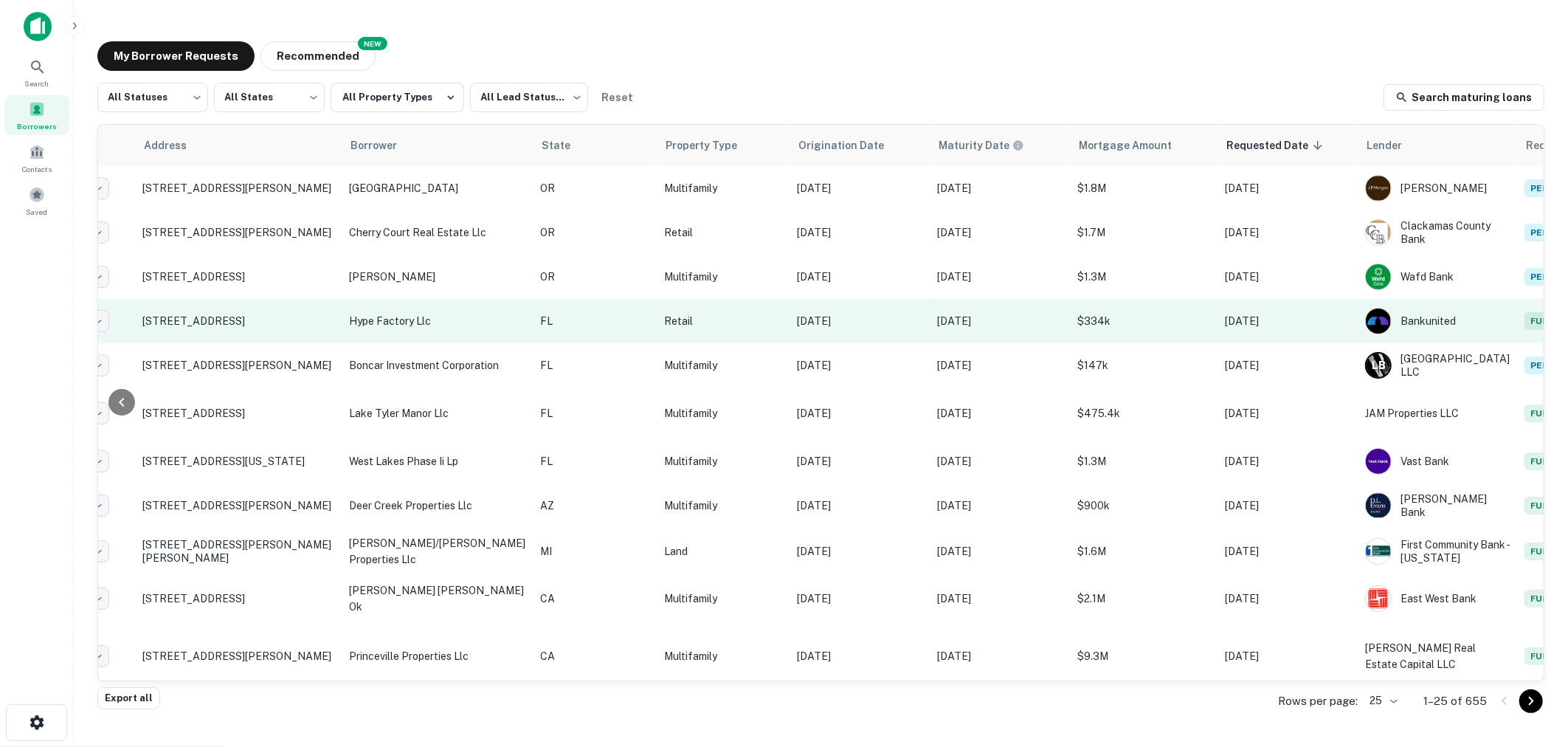
click at [1079, 328] on p "$334k" at bounding box center [1144, 321] width 133 height 17
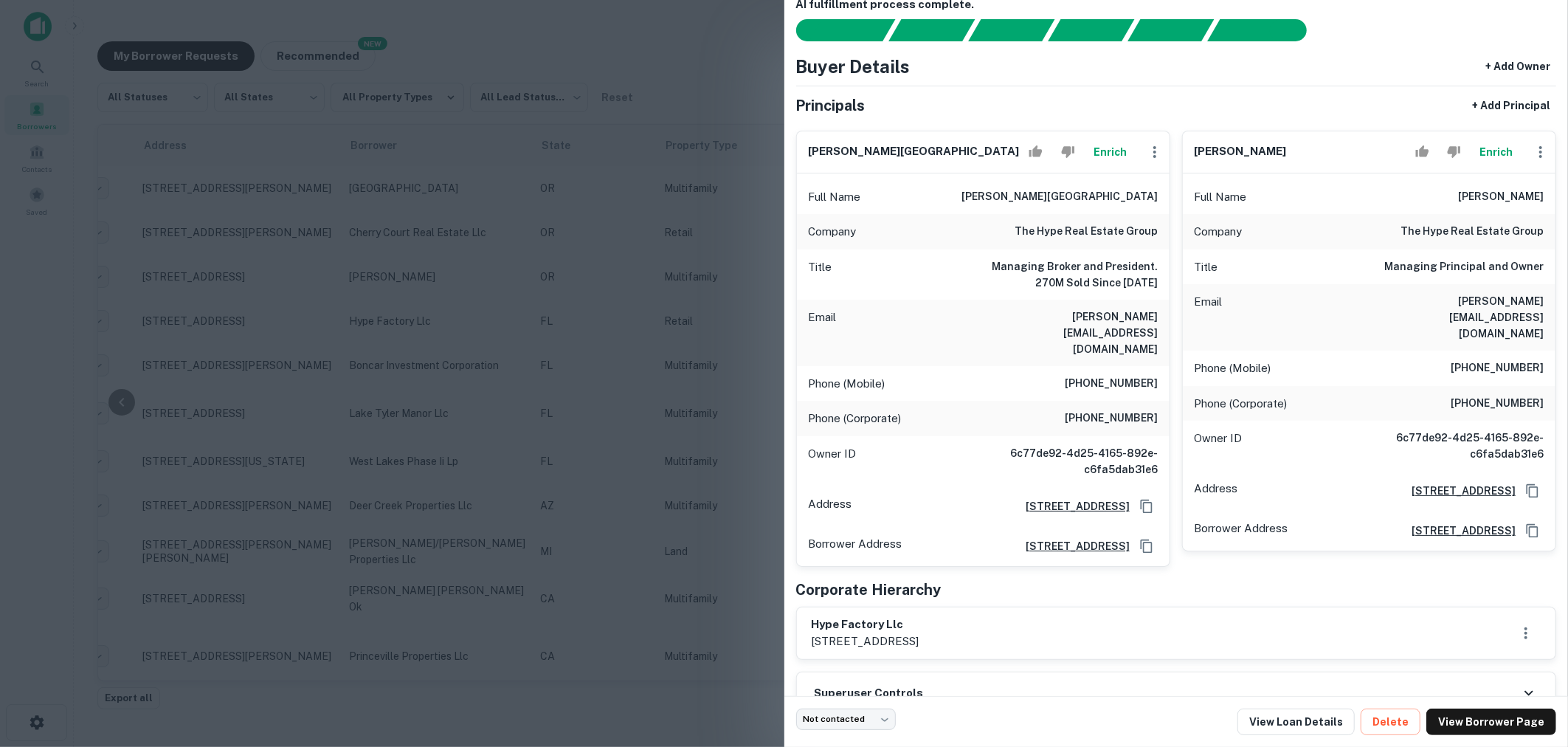
scroll to position [35, 0]
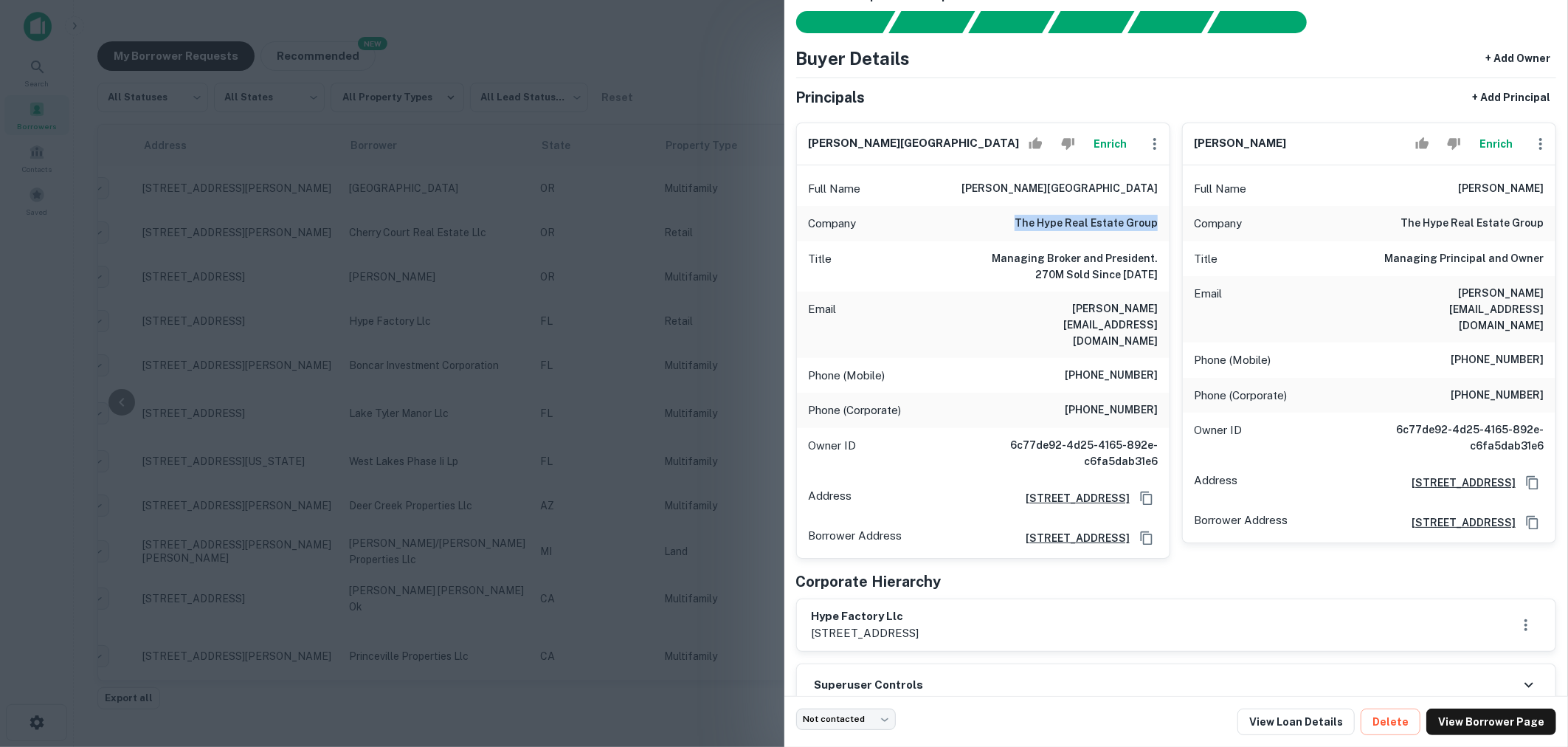
drag, startPoint x: 1016, startPoint y: 223, endPoint x: 1155, endPoint y: 233, distance: 139.4
click at [1155, 232] on div "Company the hype real estate group" at bounding box center [983, 224] width 373 height 35
click at [1122, 228] on h6 "the hype real estate group" at bounding box center [1086, 223] width 144 height 18
drag, startPoint x: 1424, startPoint y: 288, endPoint x: 1546, endPoint y: 288, distance: 122.0
click at [1546, 288] on div "Email raul@thehypegroup.com" at bounding box center [1369, 309] width 373 height 66
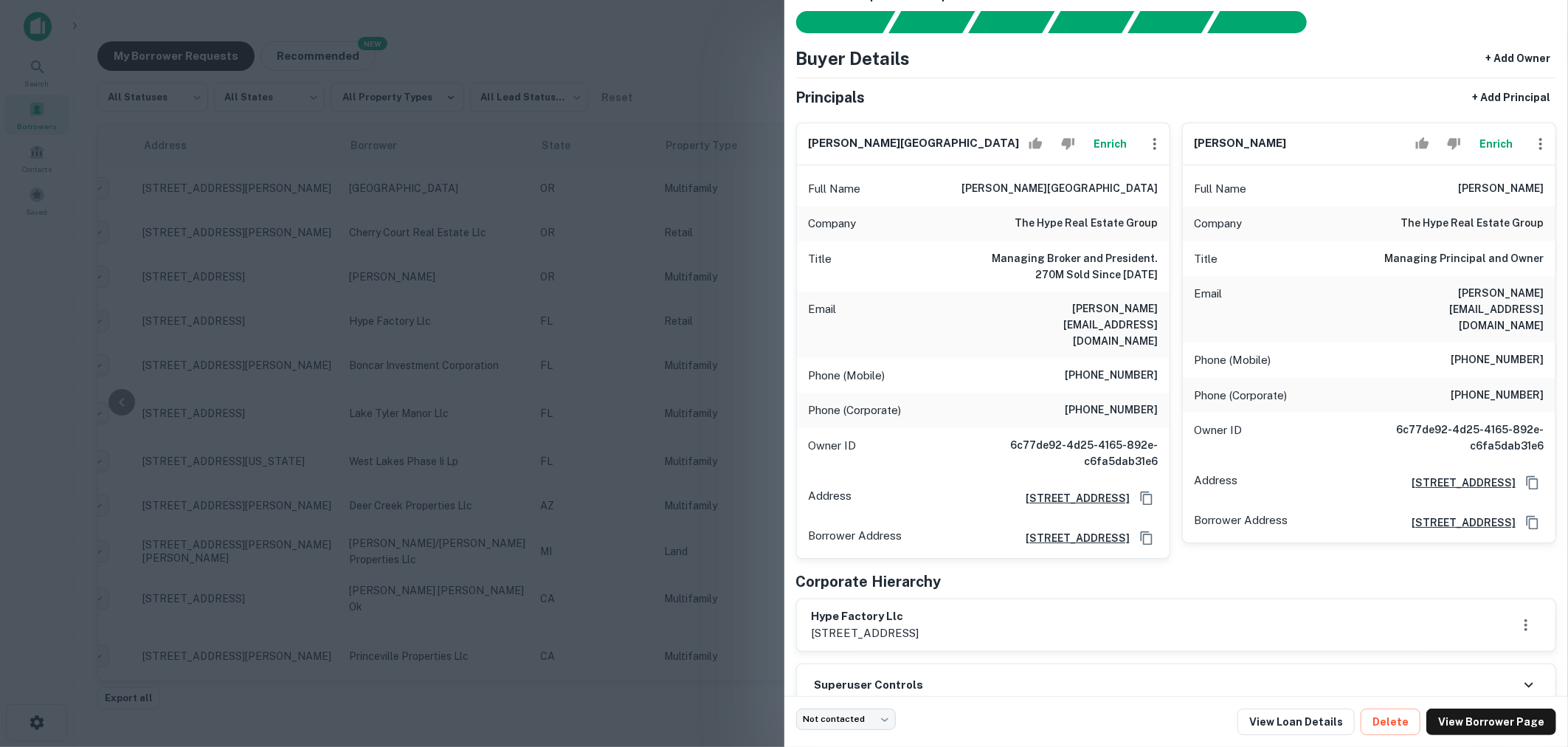
click at [1353, 378] on div "Phone (Corporate) (305) 303-3837" at bounding box center [1369, 395] width 373 height 35
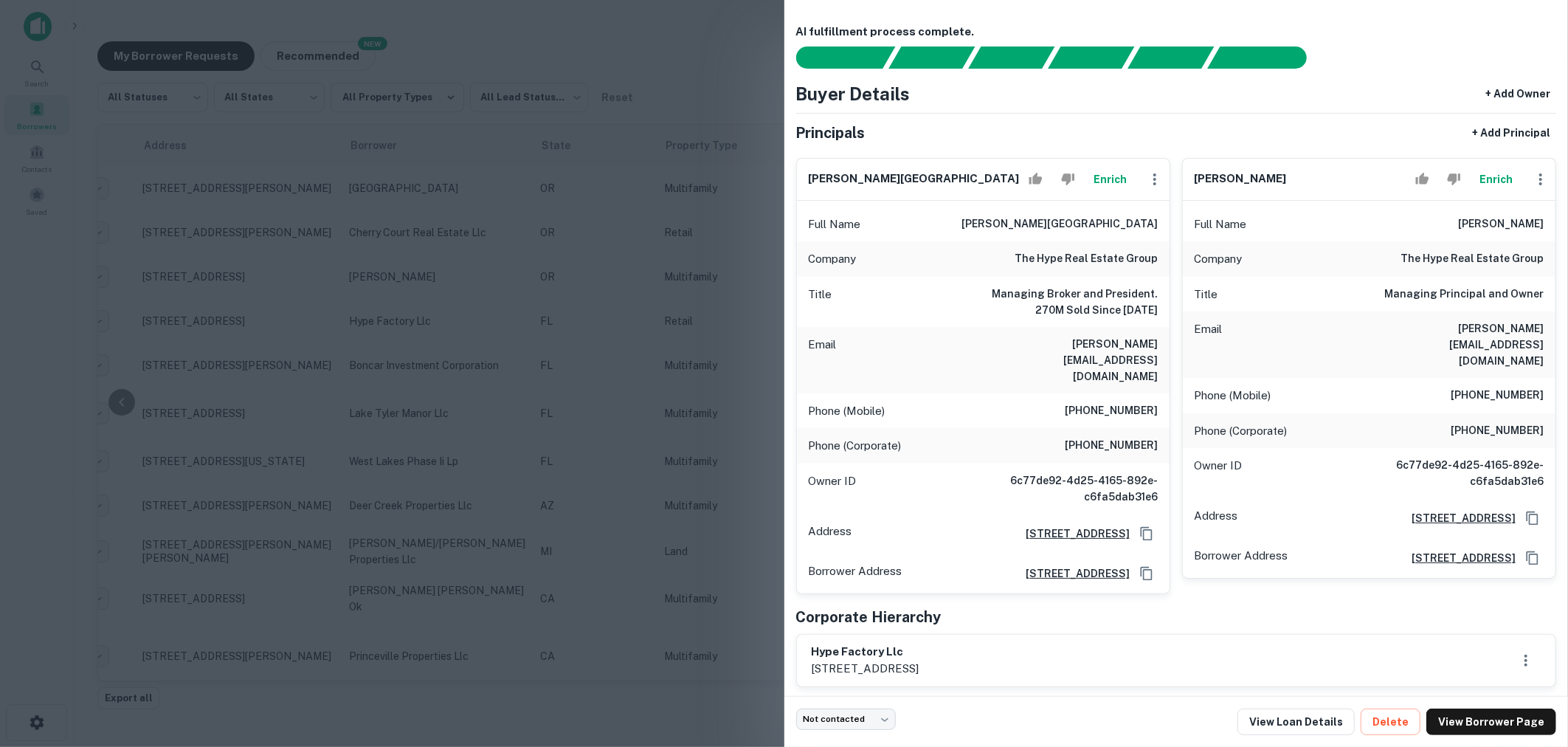
click at [623, 282] on div at bounding box center [784, 373] width 1568 height 747
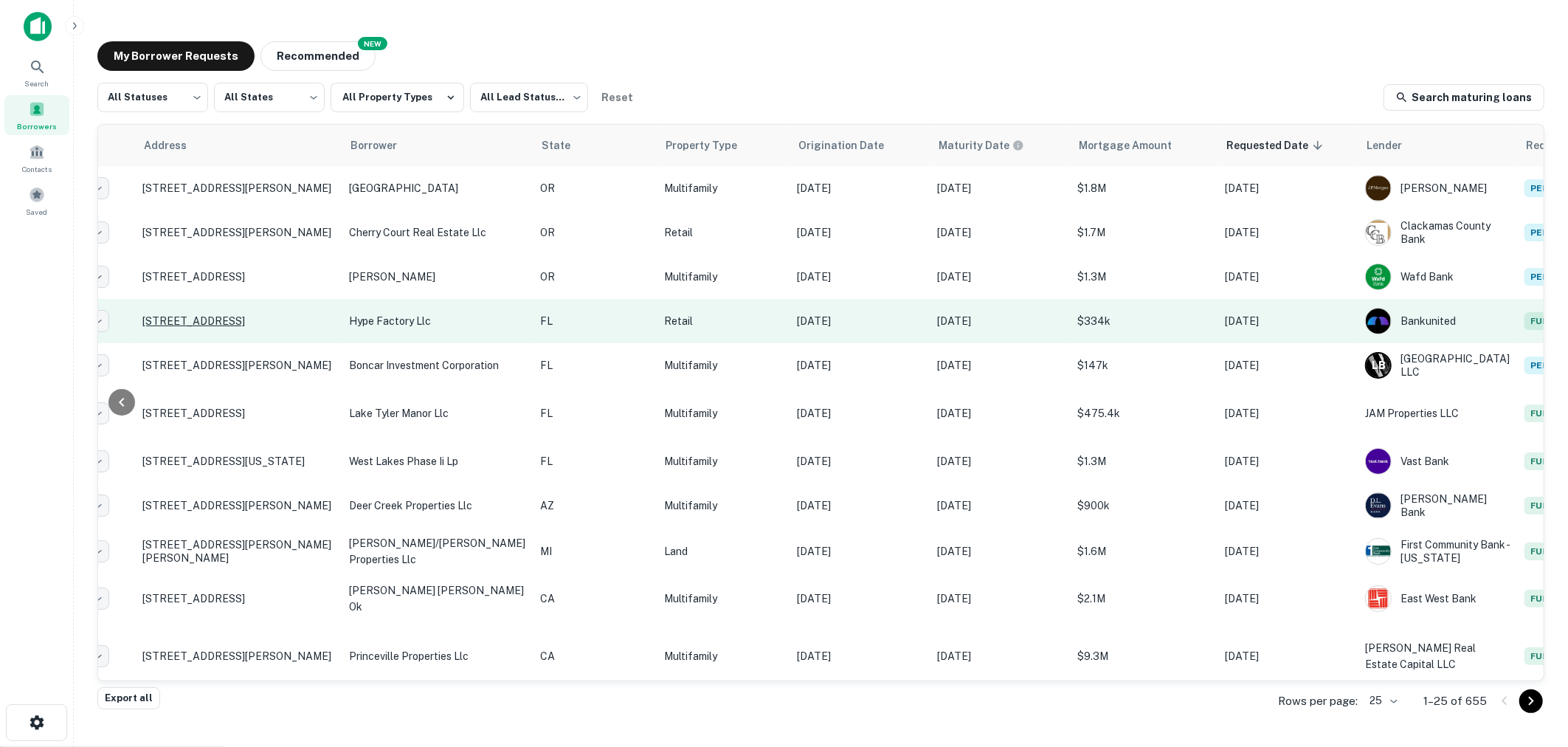
click at [245, 320] on p "[STREET_ADDRESS]" at bounding box center [238, 321] width 192 height 13
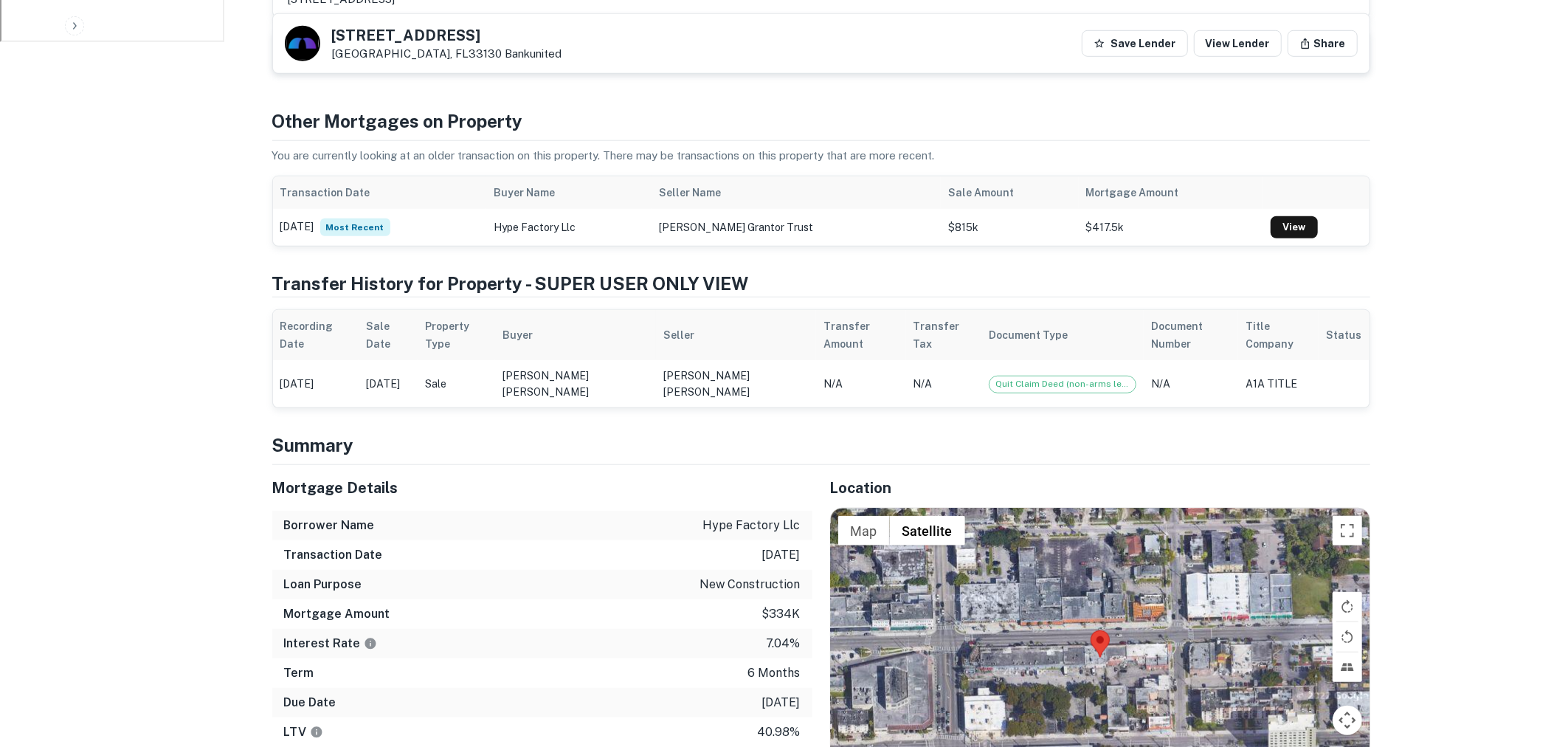
scroll to position [822, 0]
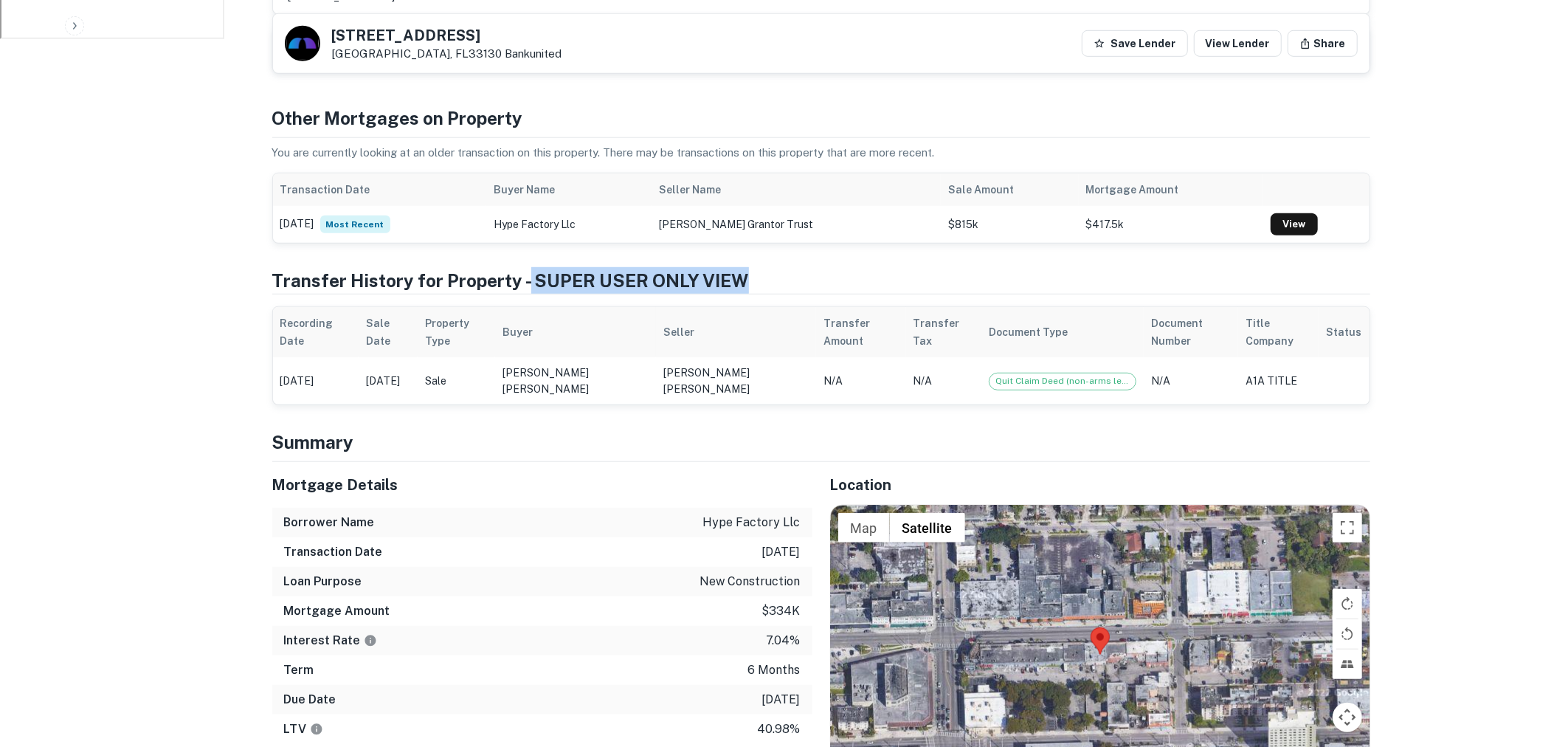
drag, startPoint x: 757, startPoint y: 248, endPoint x: 527, endPoint y: 248, distance: 230.0
click at [527, 267] on h4 "Transfer History for Property - SUPER USER ONLY VIEW" at bounding box center [821, 280] width 1098 height 27
click at [694, 267] on h4 "Transfer History for Property - SUPER USER ONLY VIEW" at bounding box center [821, 280] width 1098 height 27
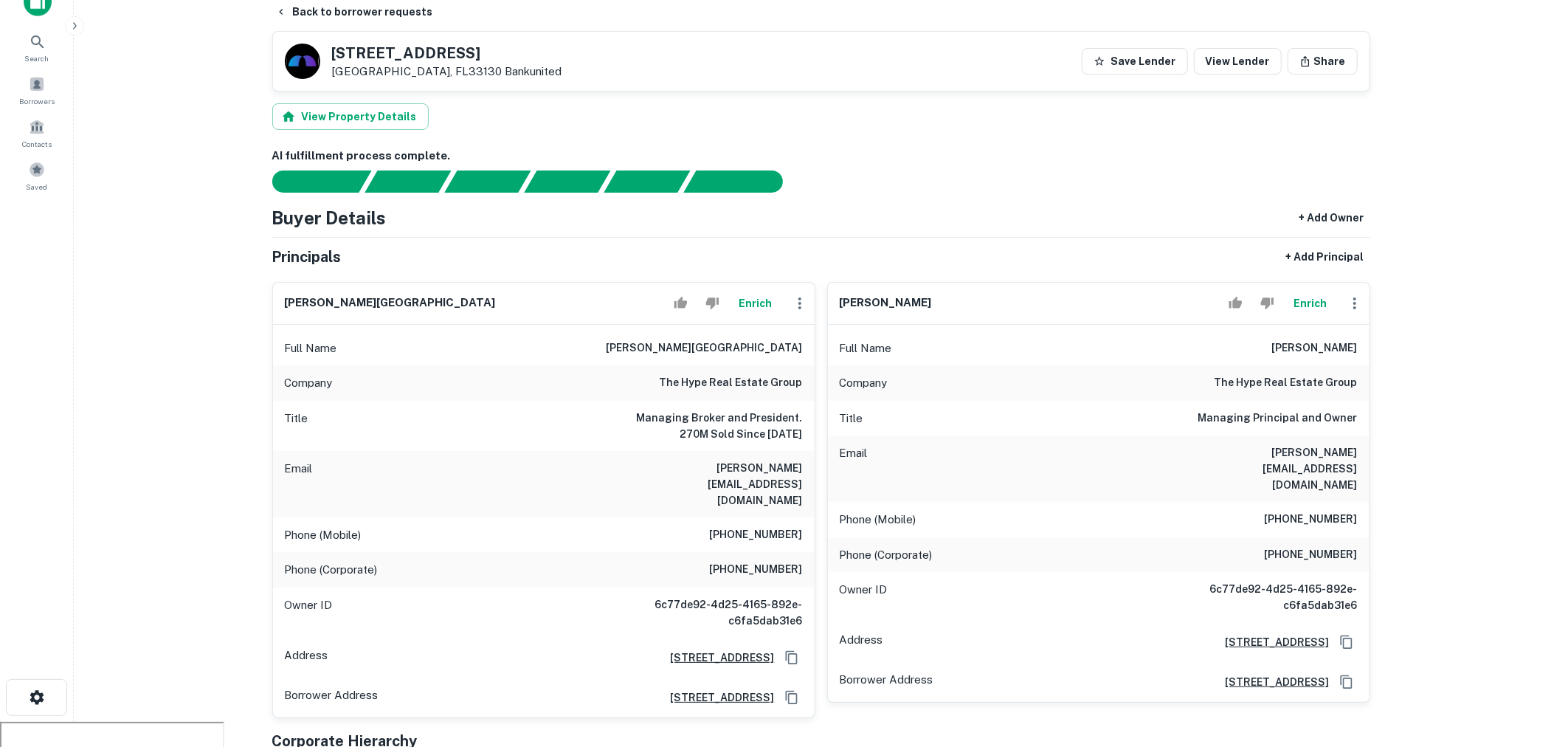
scroll to position [0, 0]
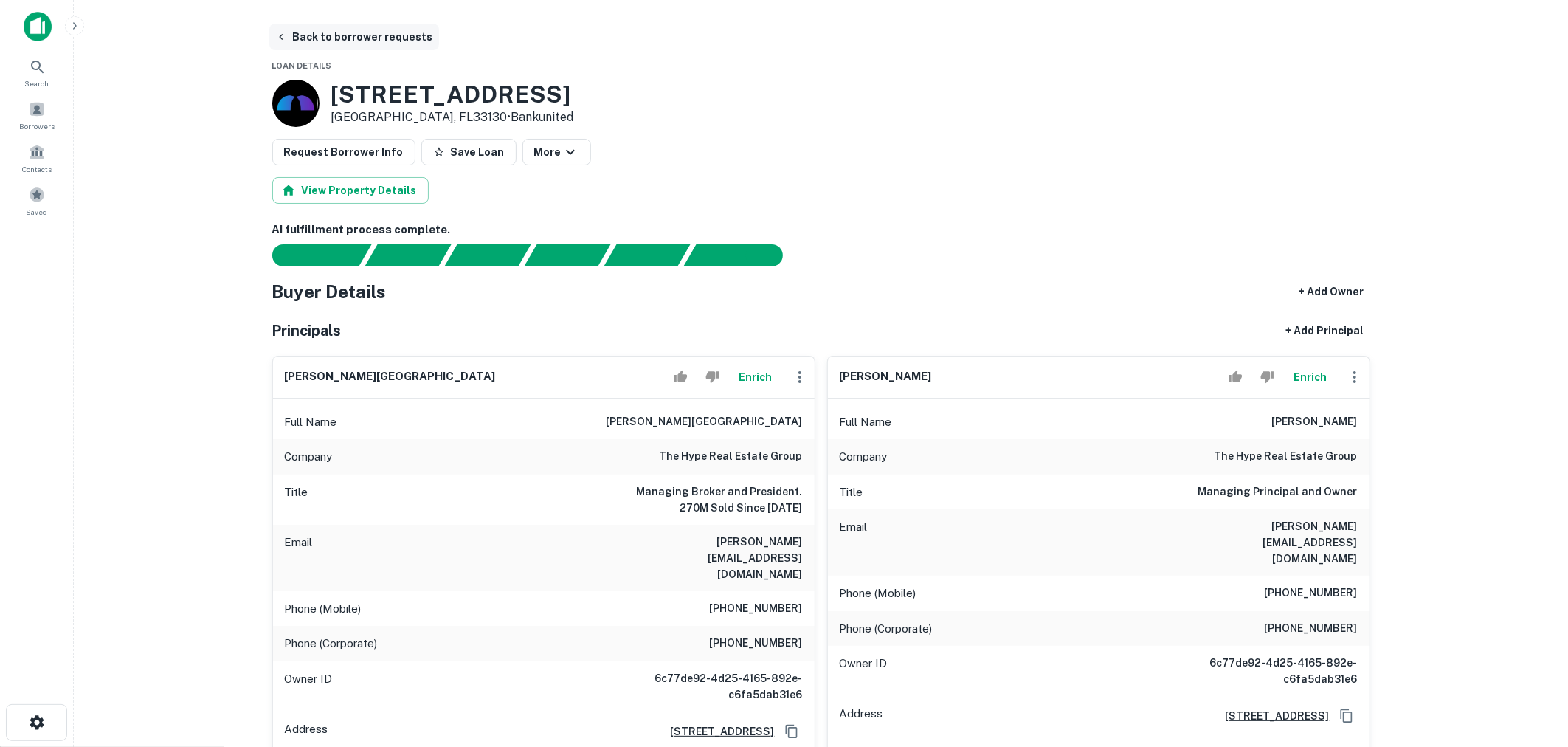
click at [324, 34] on button "Back to borrower requests" at bounding box center [354, 37] width 169 height 27
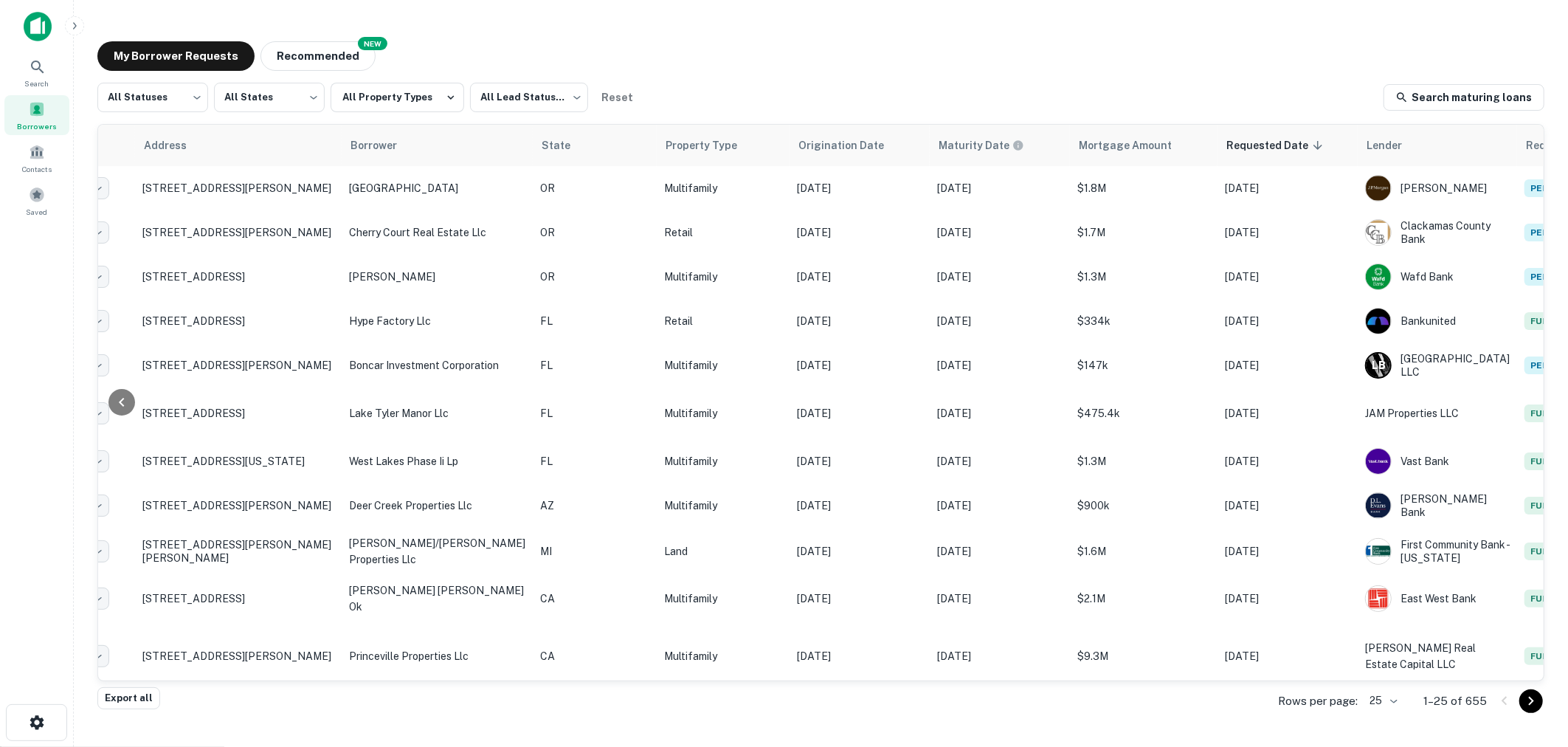
scroll to position [0, 15]
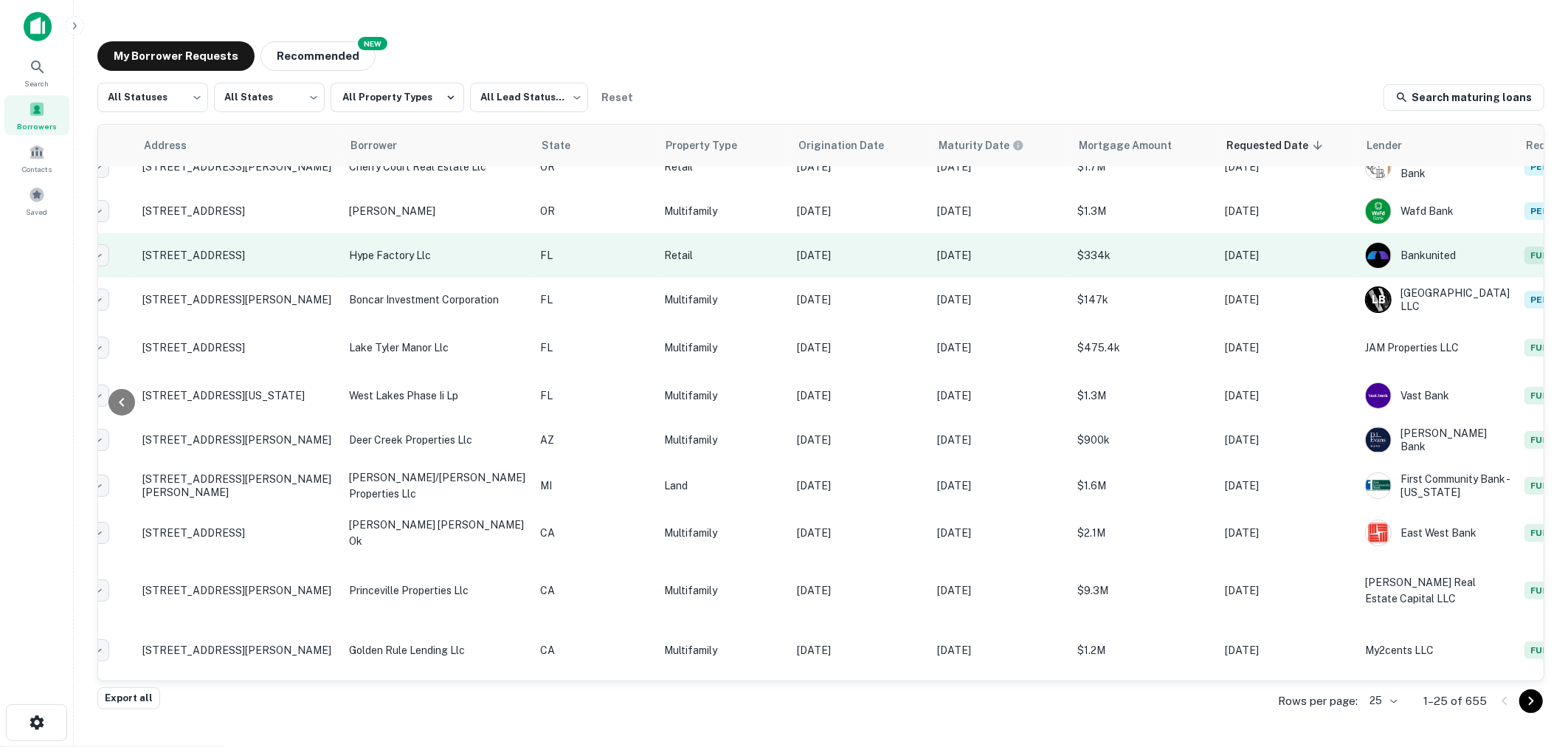
scroll to position [78, 139]
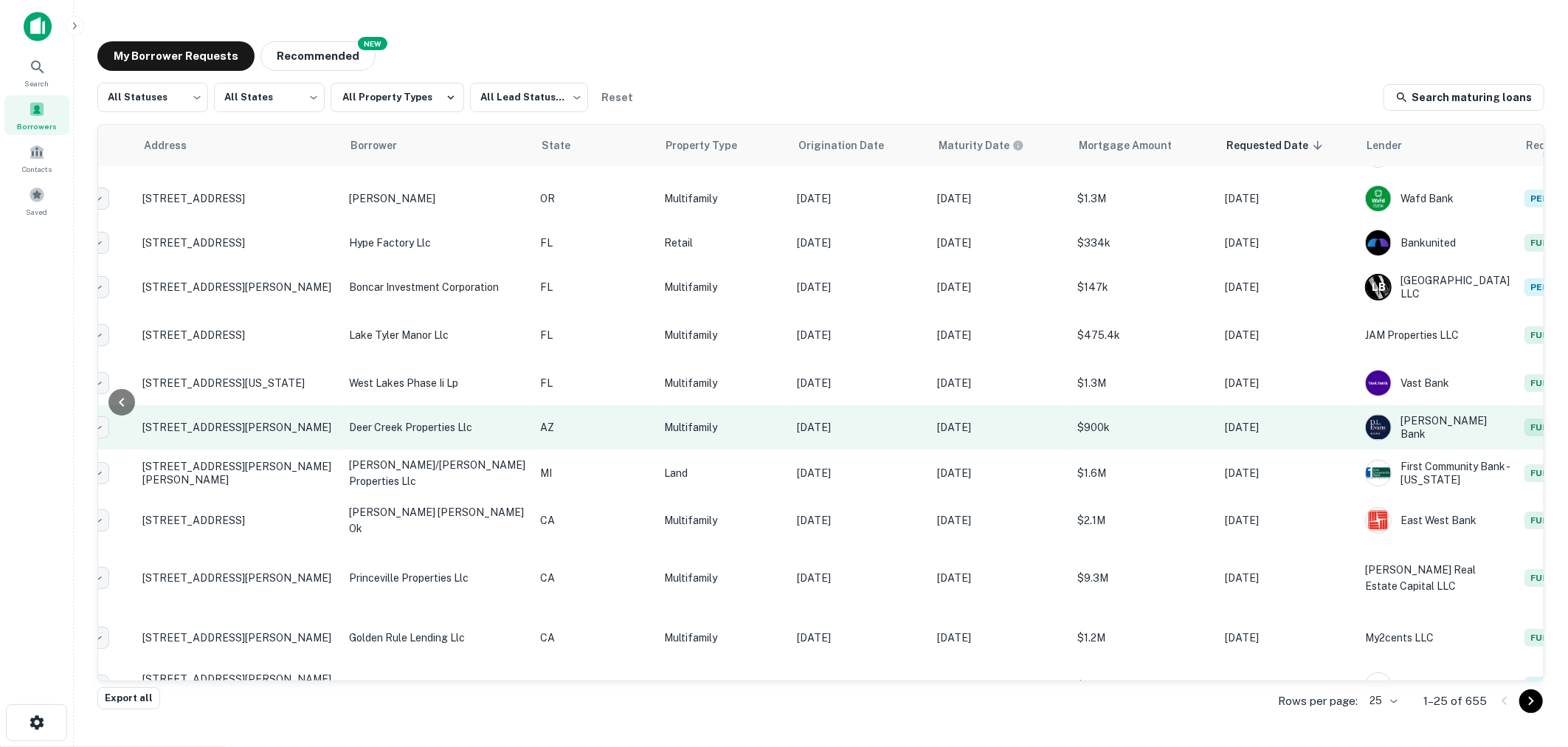
click at [797, 427] on p "[DATE]" at bounding box center [860, 427] width 125 height 17
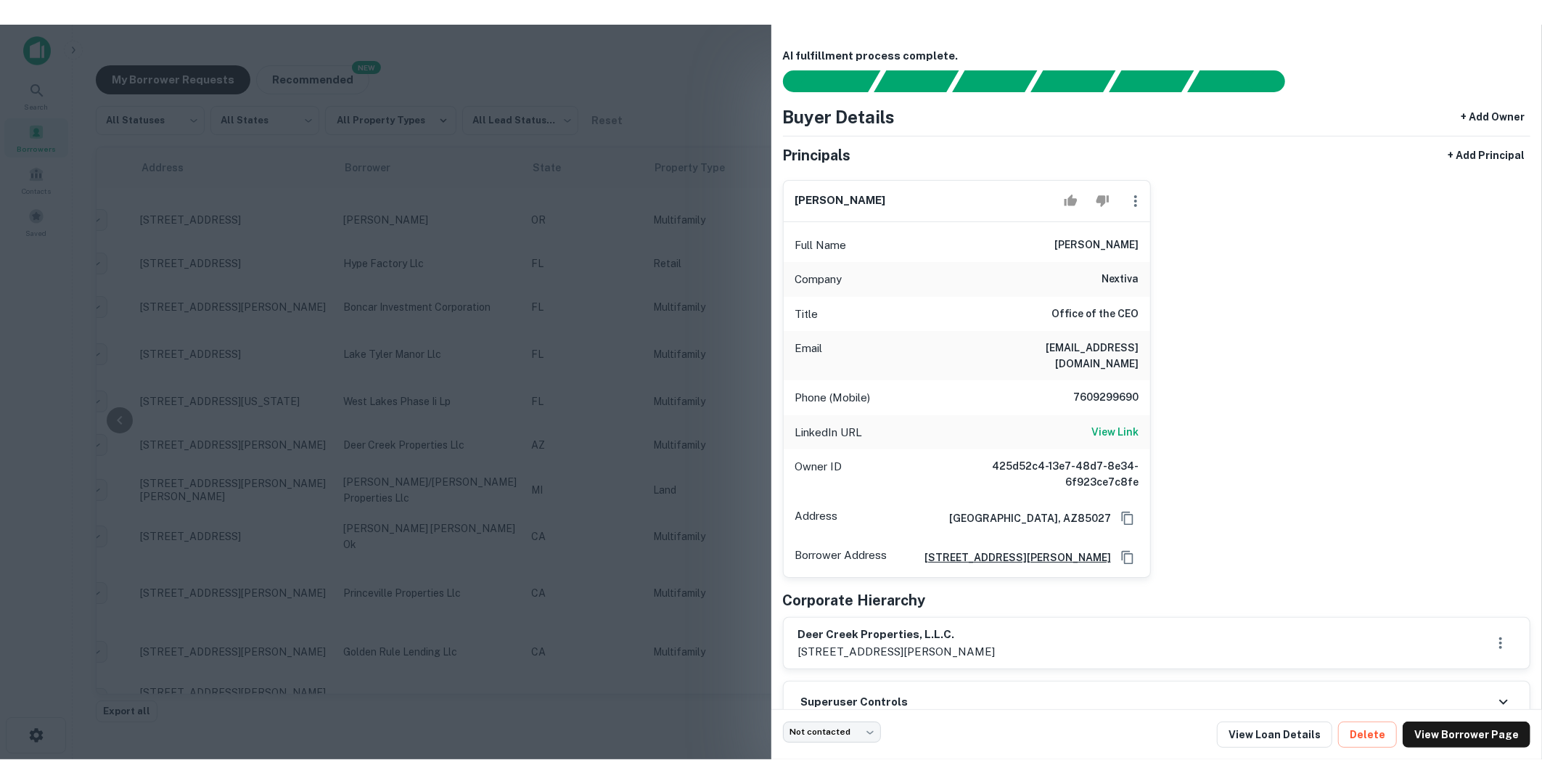
scroll to position [20, 0]
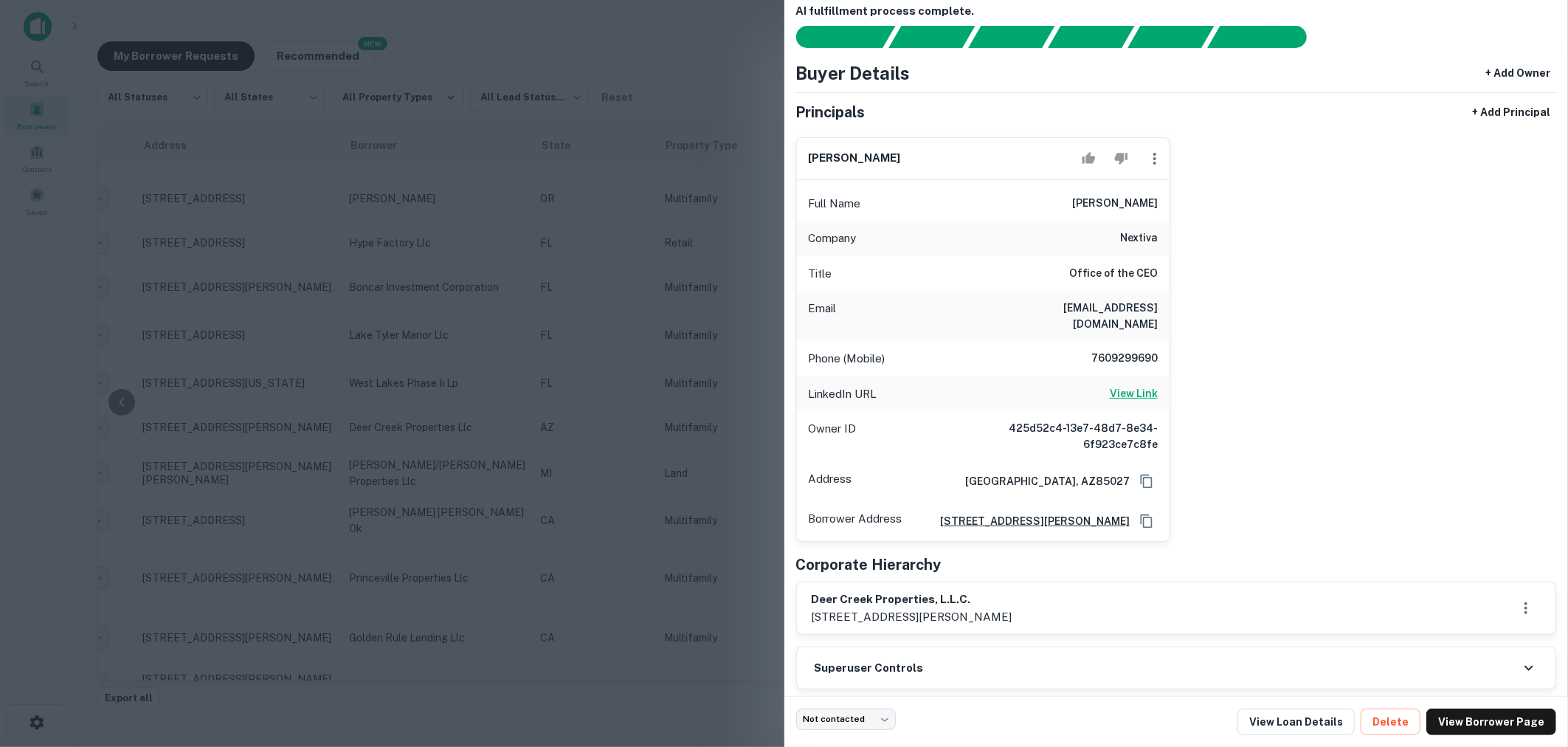
click at [1150, 385] on h6 "View Link" at bounding box center [1134, 393] width 48 height 17
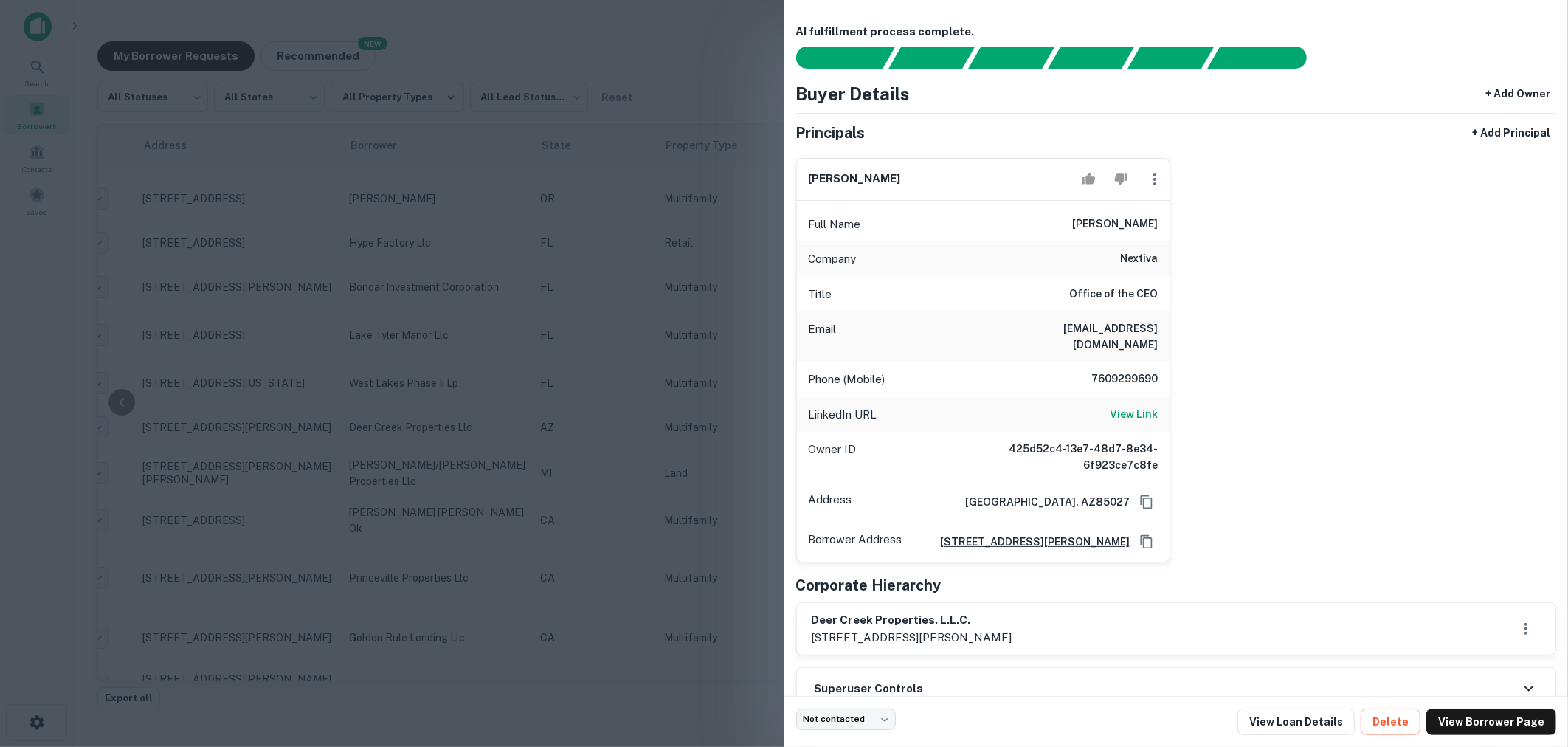
click at [401, 290] on div at bounding box center [784, 373] width 1568 height 747
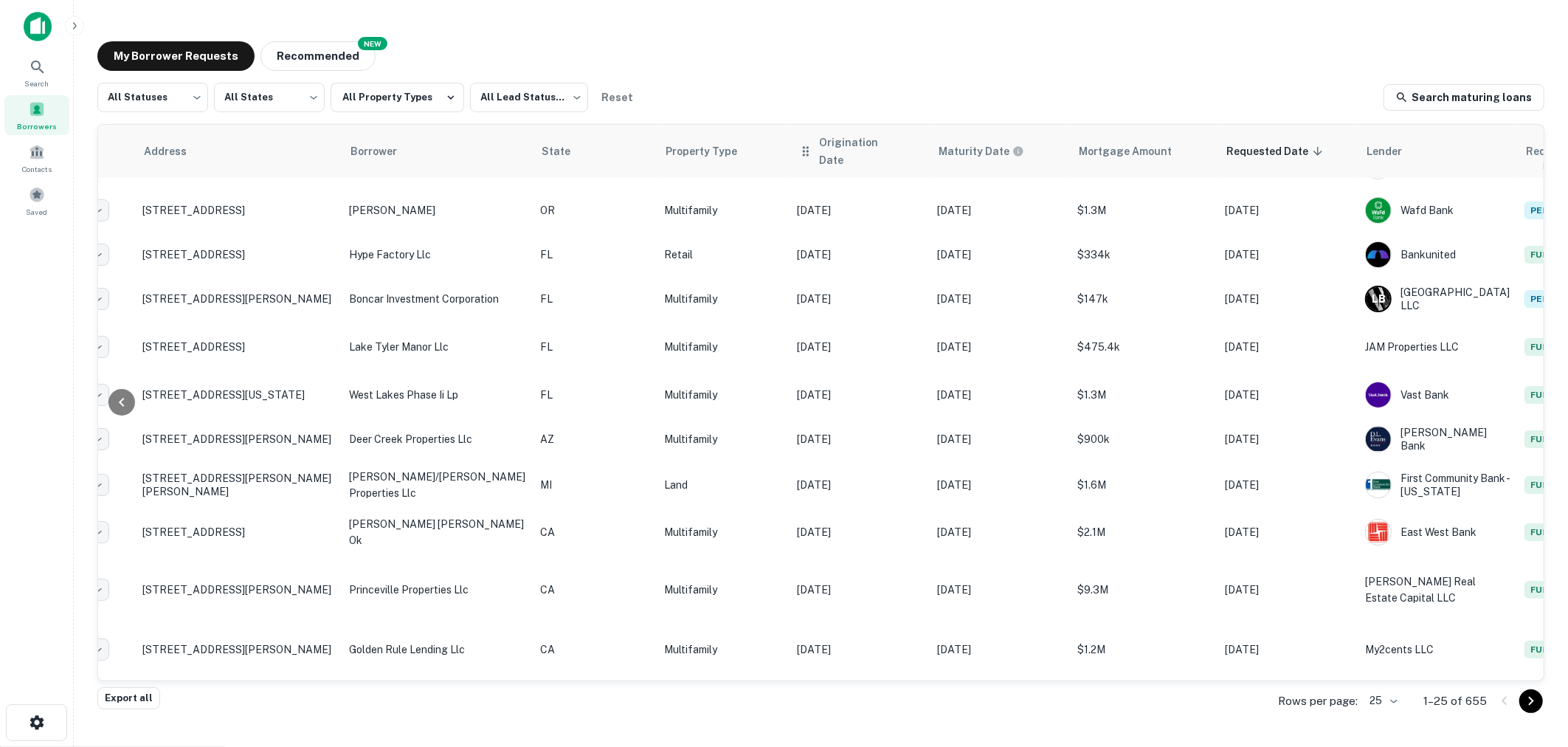
scroll to position [0, 139]
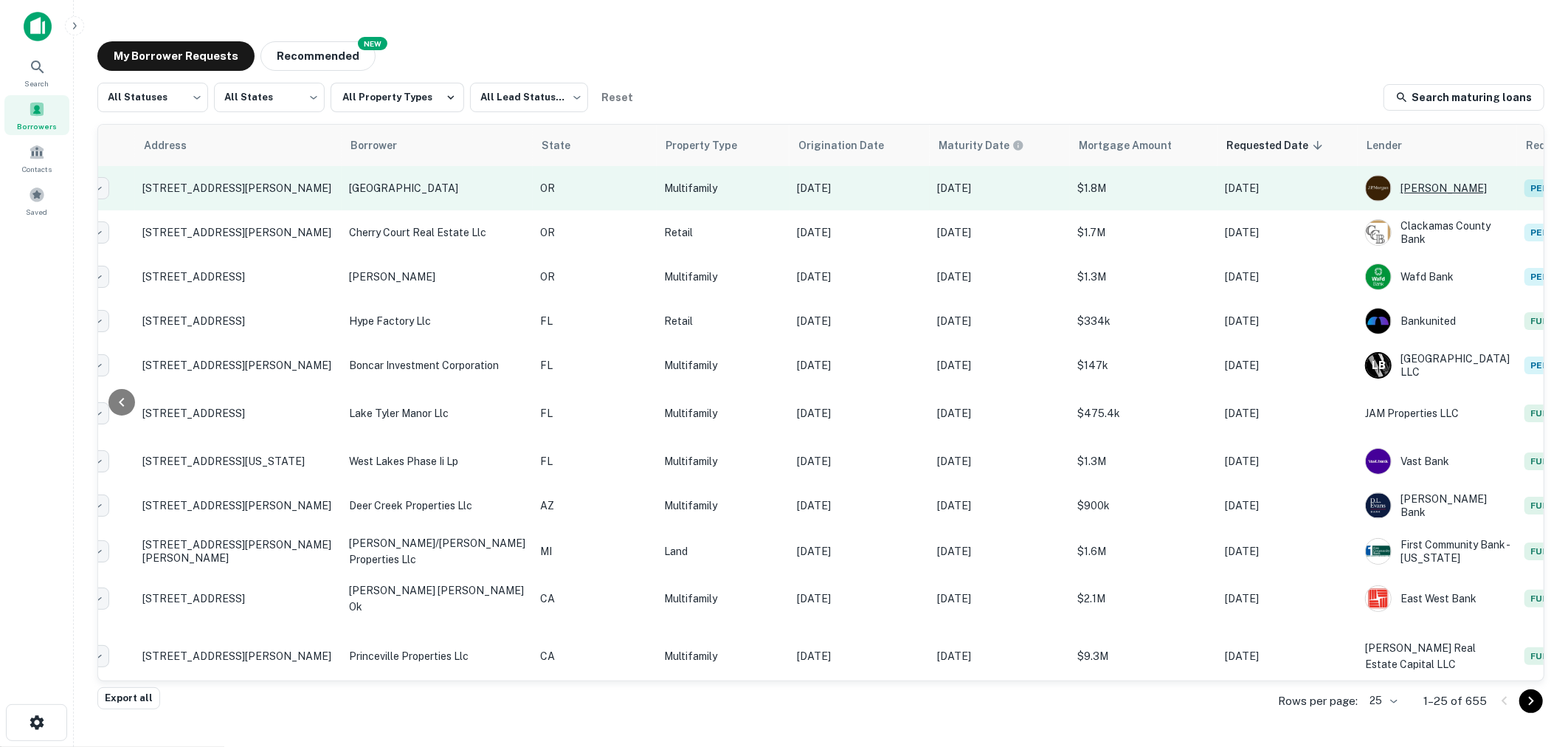
scroll to position [0, 134]
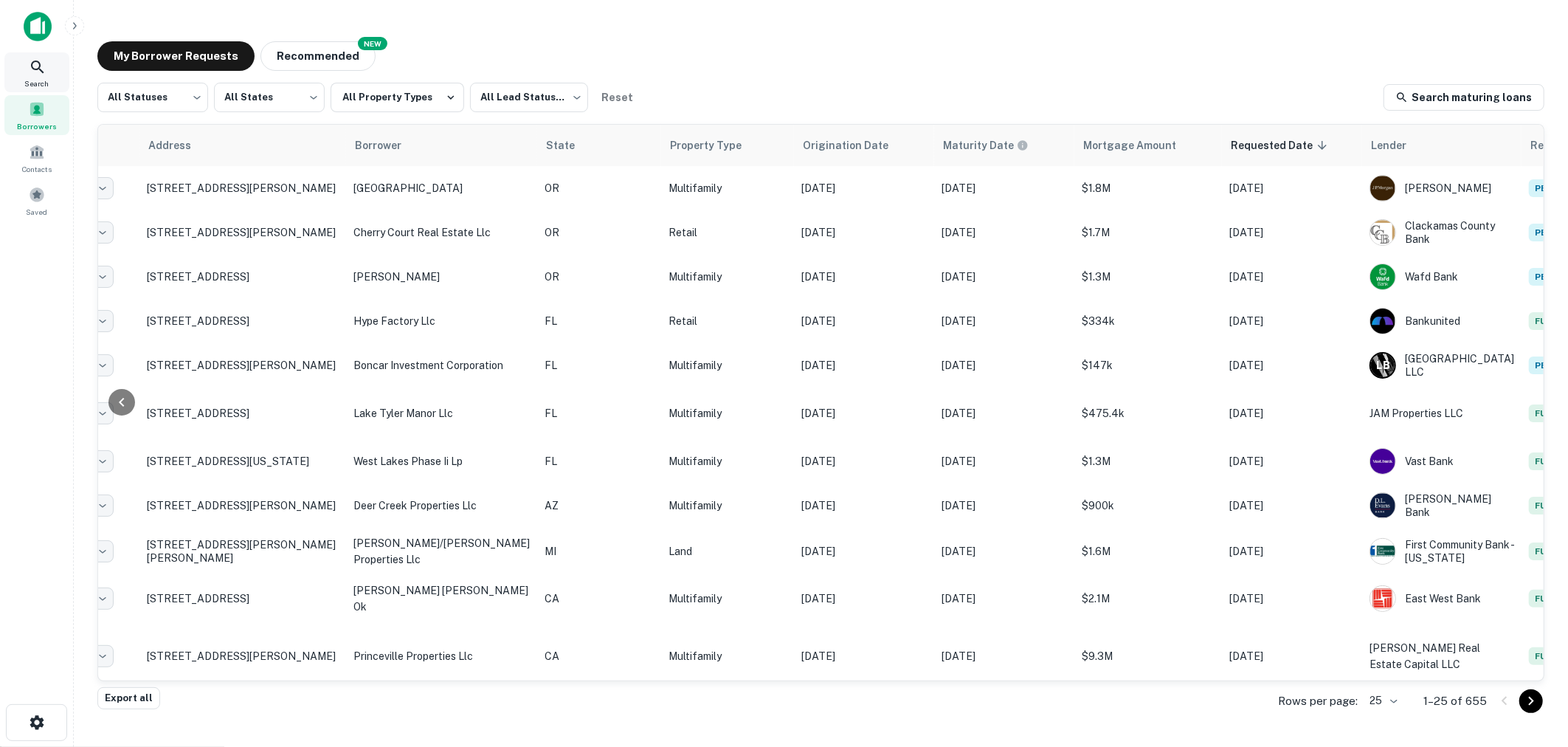
click at [51, 71] on div "Search" at bounding box center [37, 72] width 65 height 40
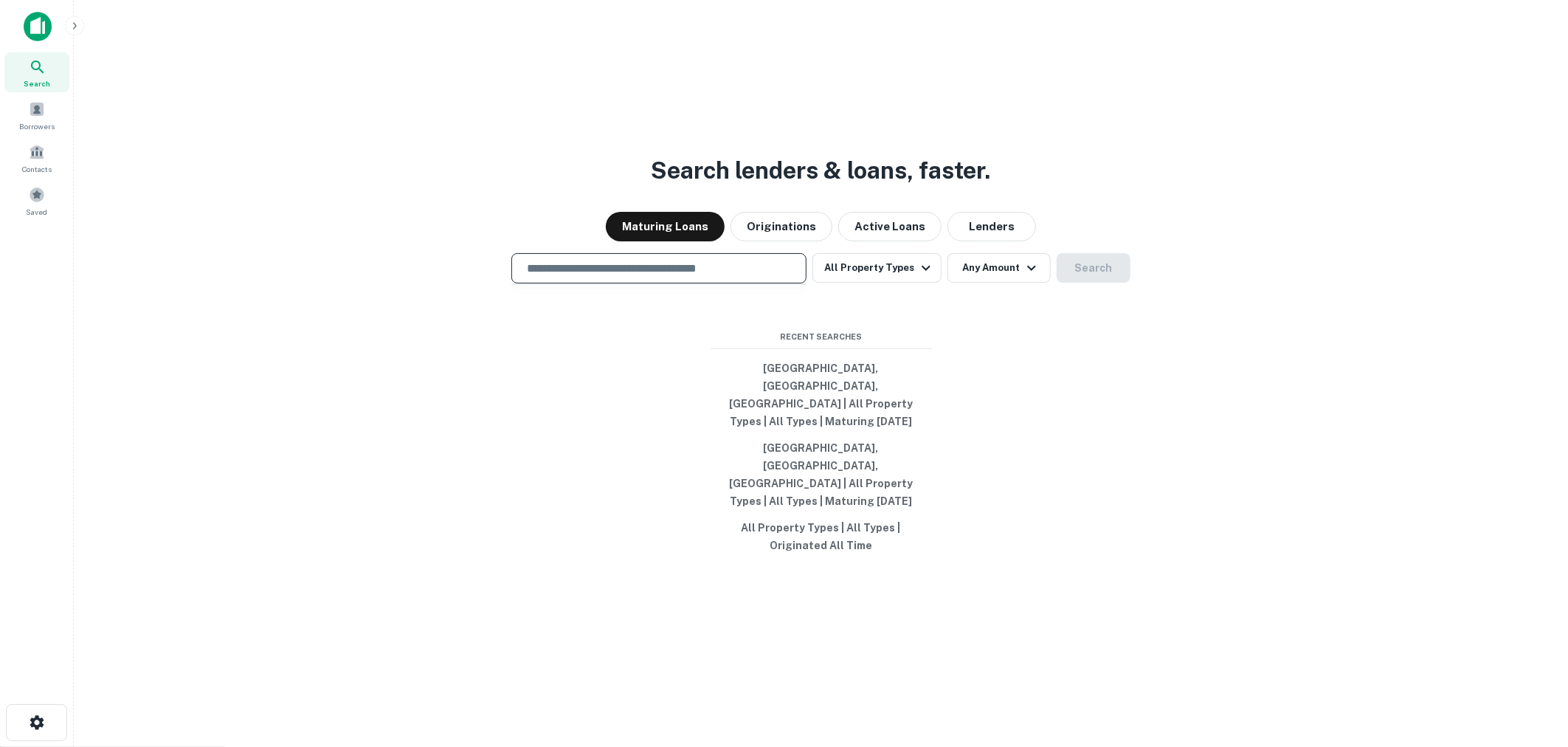
click at [695, 277] on input "text" at bounding box center [659, 268] width 282 height 17
click at [686, 277] on input "text" at bounding box center [659, 268] width 282 height 17
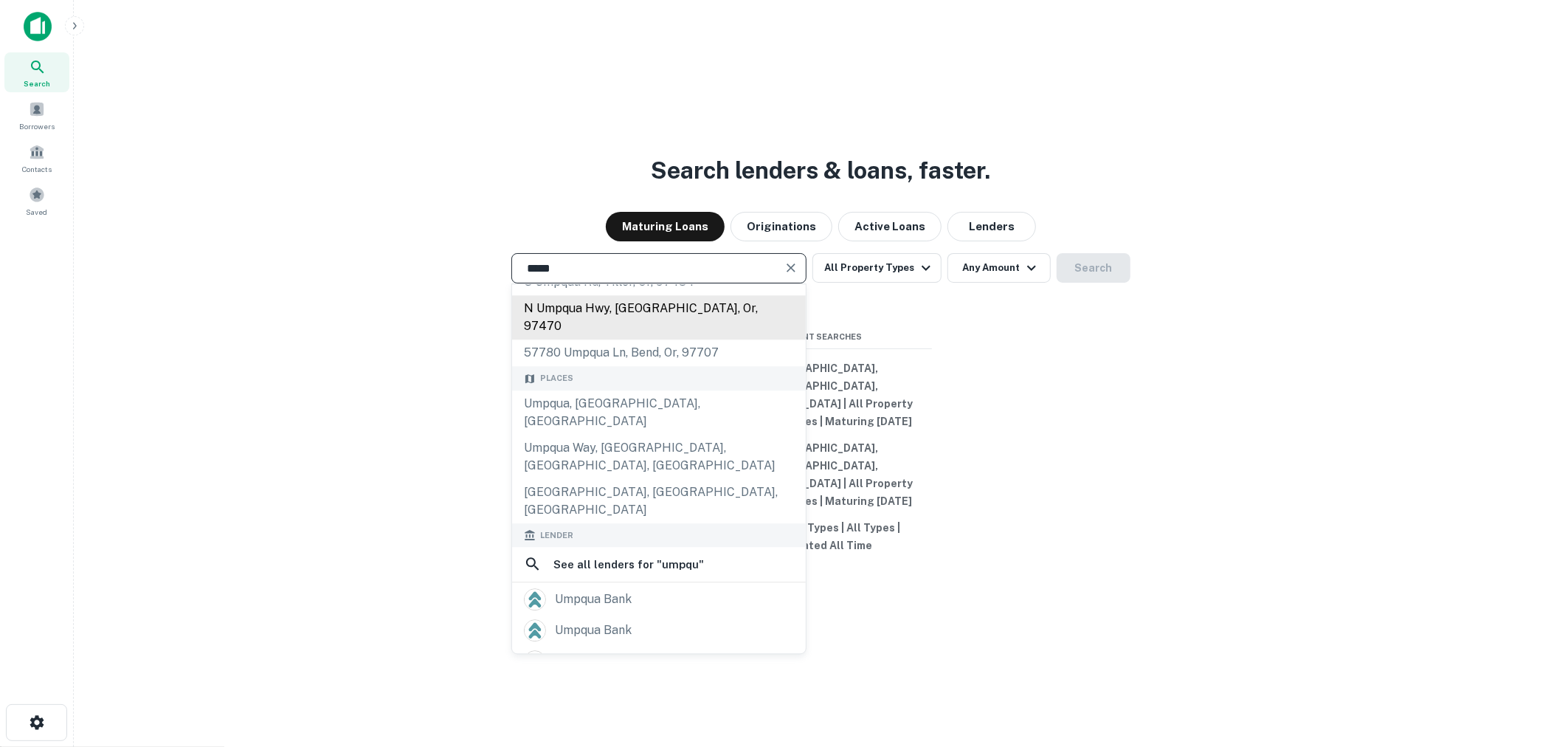
scroll to position [95, 0]
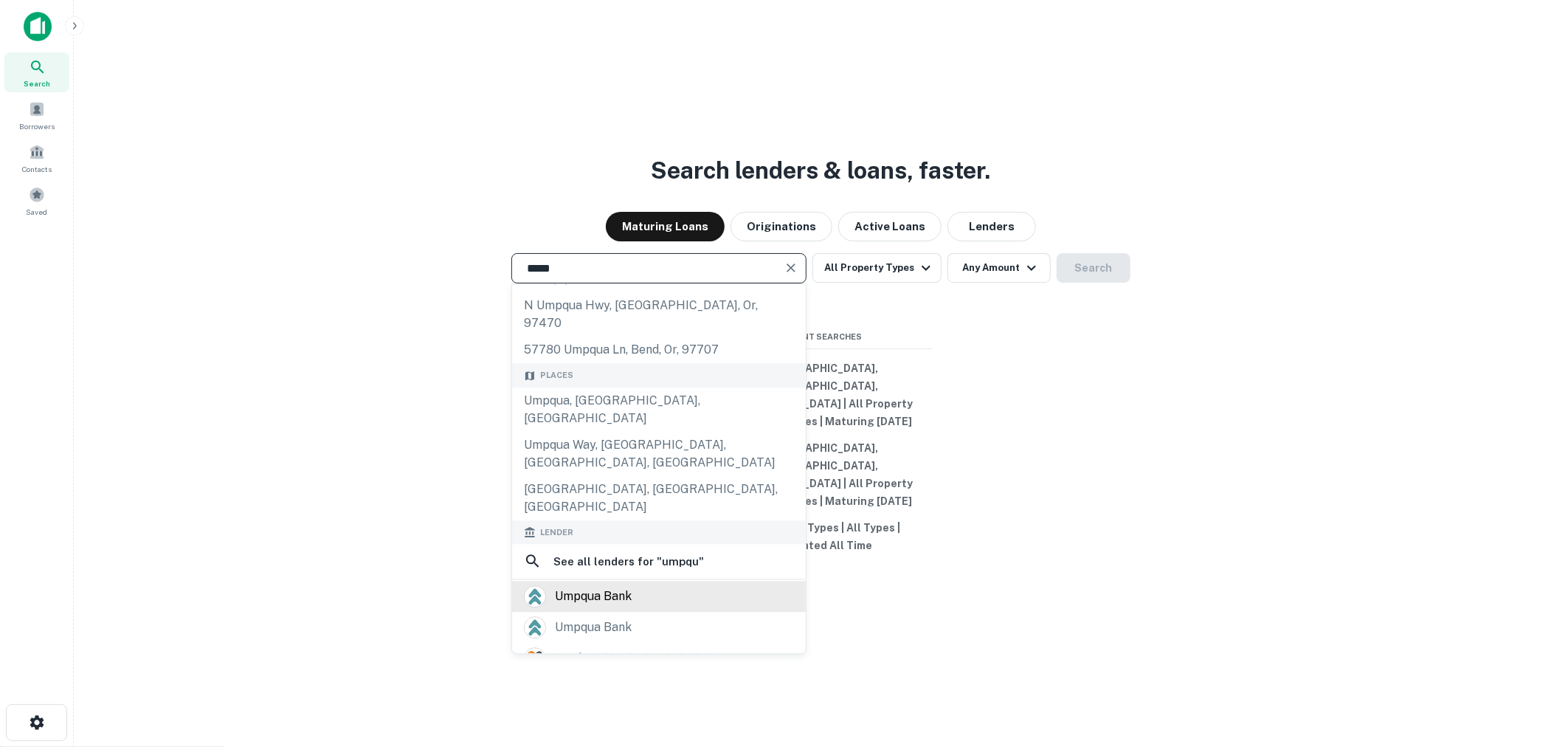
type input "*****"
click at [703, 586] on div "umpqua bank" at bounding box center [658, 597] width 270 height 22
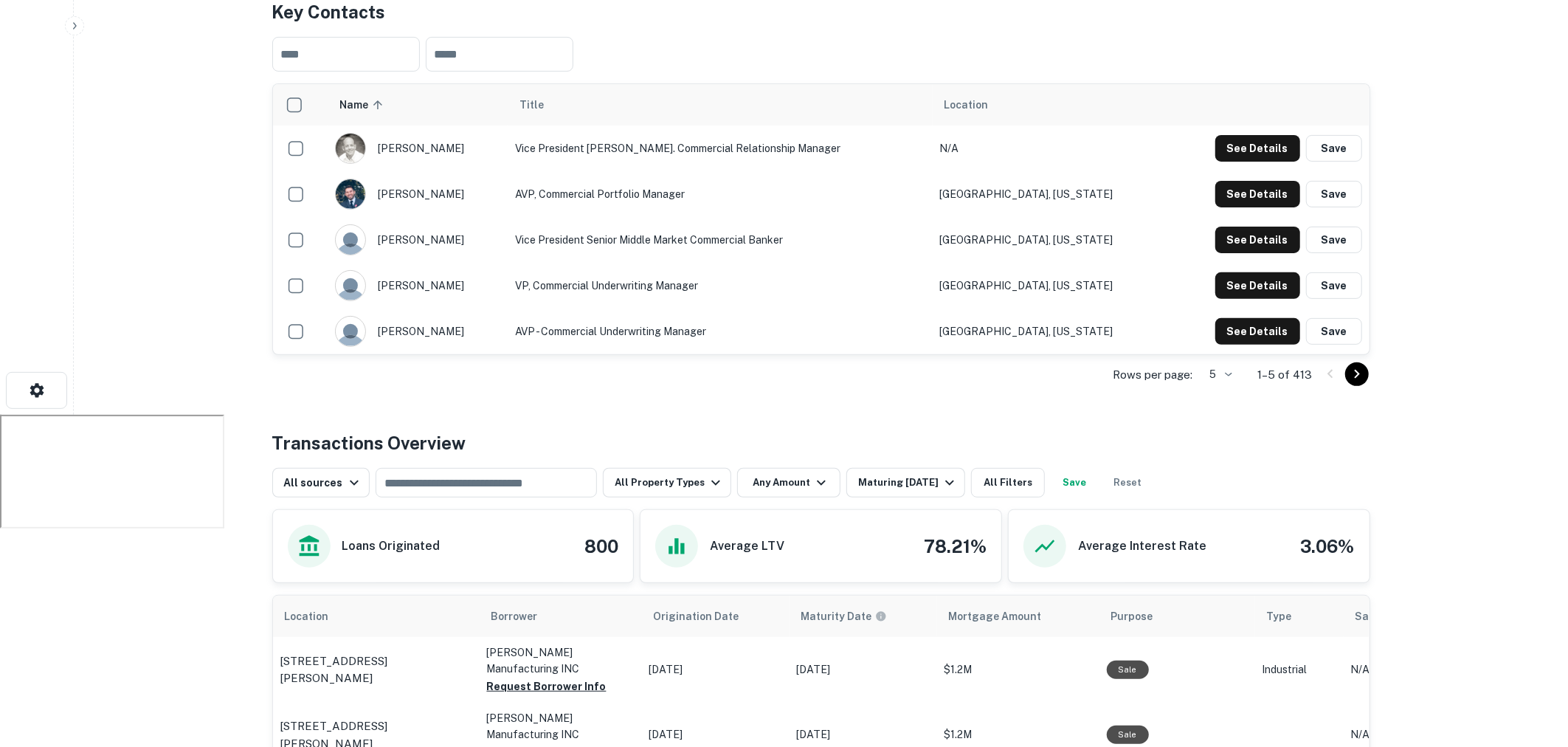
scroll to position [333, 0]
click at [1360, 377] on icon "Go to next page" at bounding box center [1356, 372] width 17 height 18
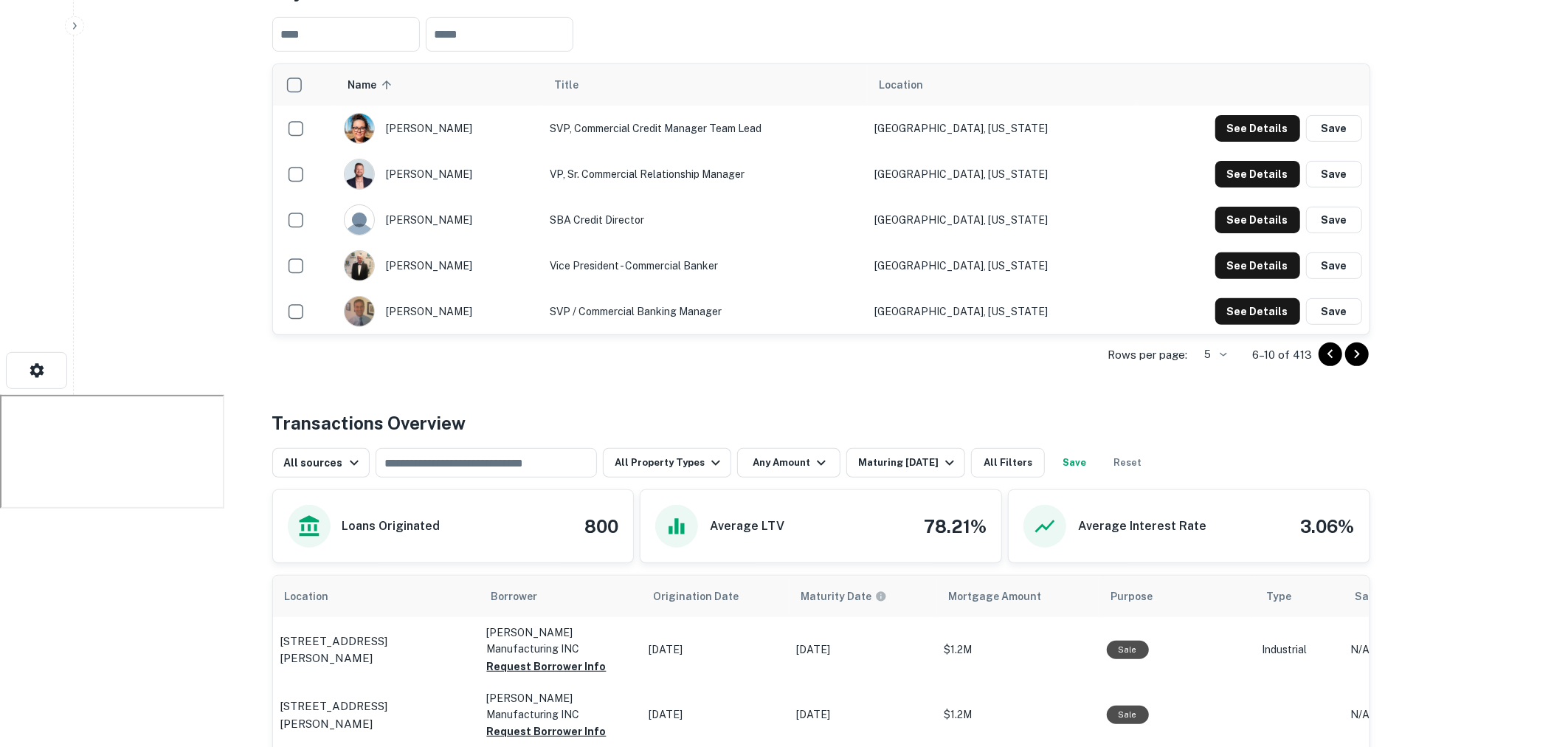
scroll to position [352, 0]
click at [1251, 130] on button "See Details" at bounding box center [1258, 129] width 85 height 27
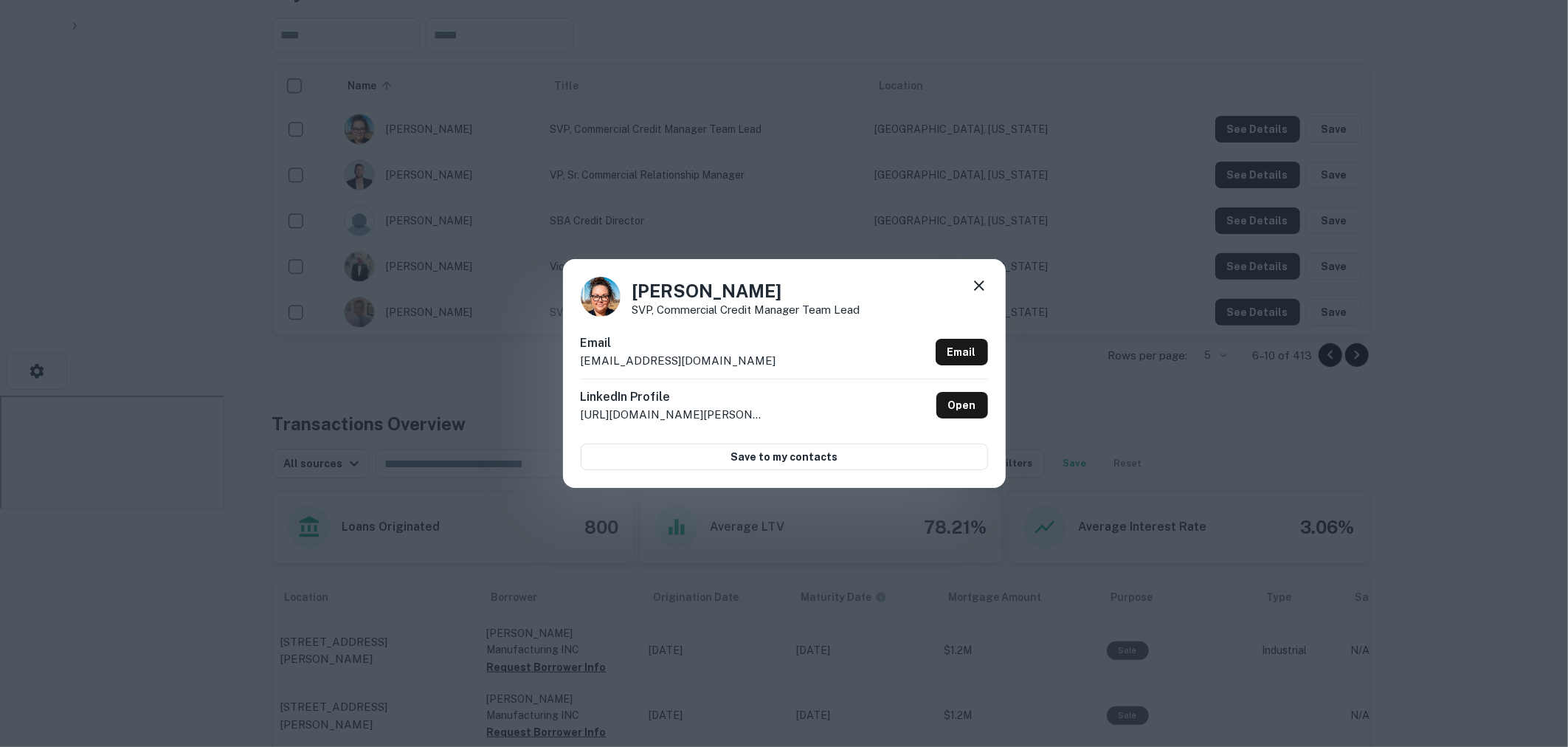
click at [984, 286] on icon at bounding box center [979, 286] width 17 height 18
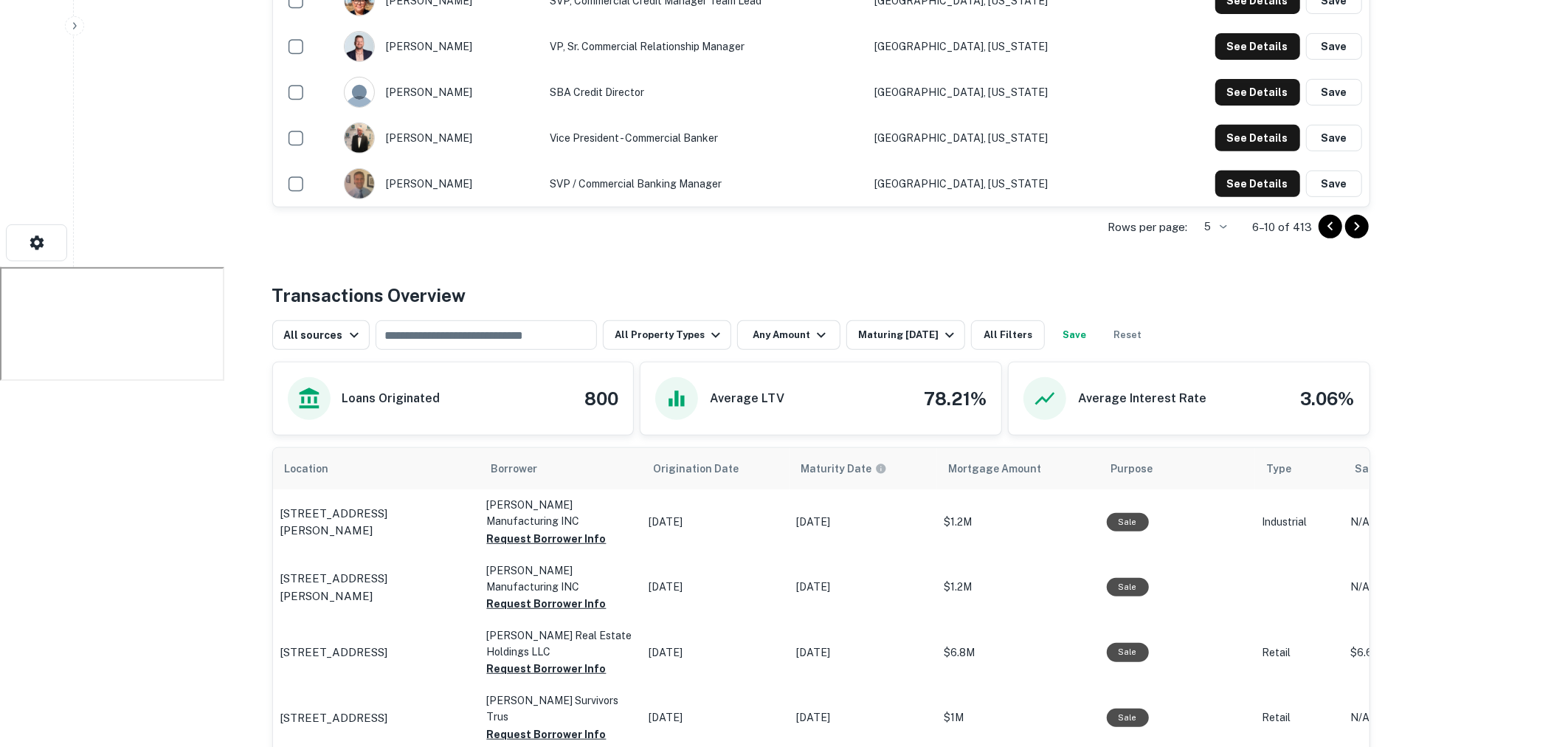
scroll to position [620, 0]
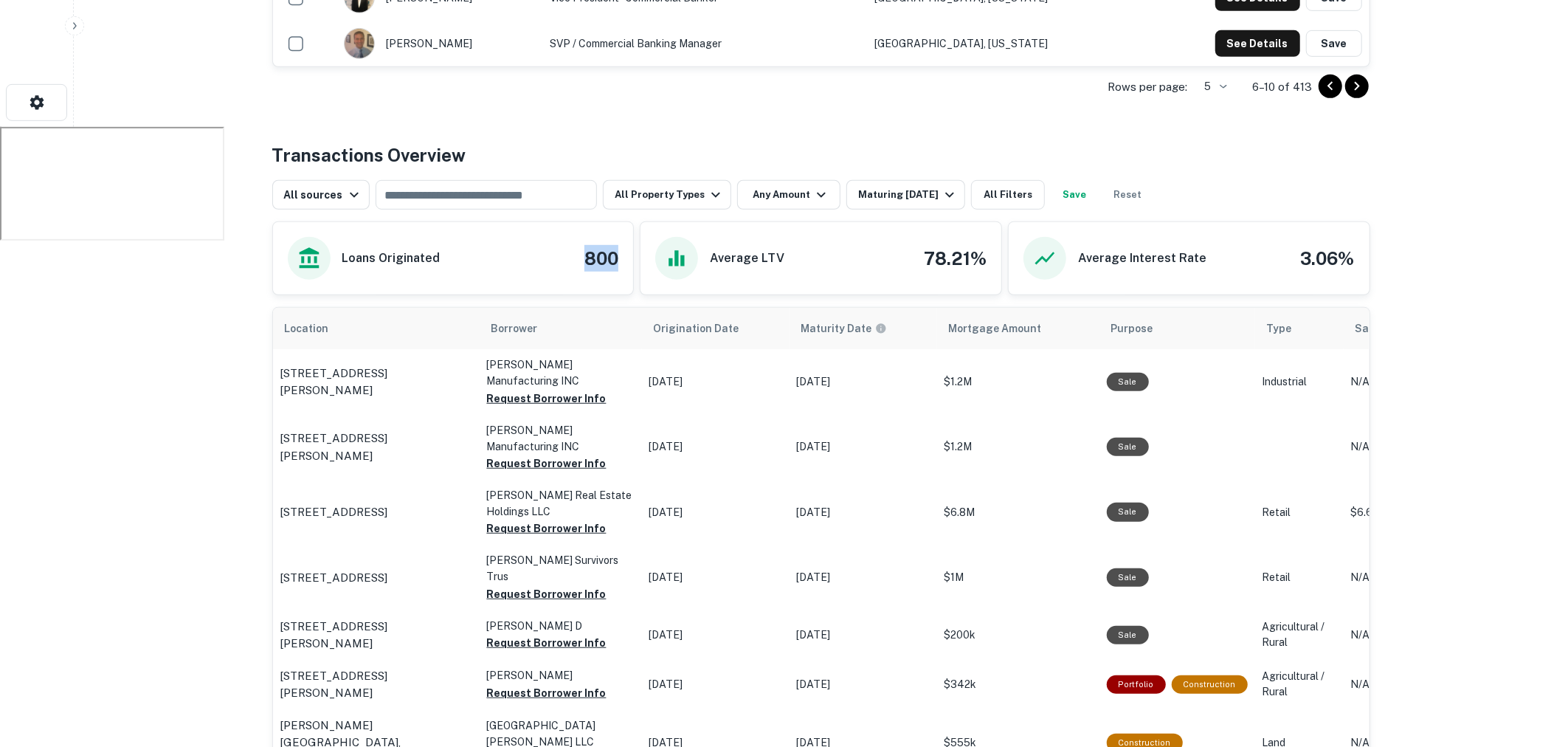
drag, startPoint x: 573, startPoint y: 255, endPoint x: 620, endPoint y: 255, distance: 47.0
click at [620, 255] on div "Loans Originated 800" at bounding box center [454, 258] width 361 height 73
click at [932, 197] on div "Maturing In 1 Year" at bounding box center [908, 194] width 100 height 18
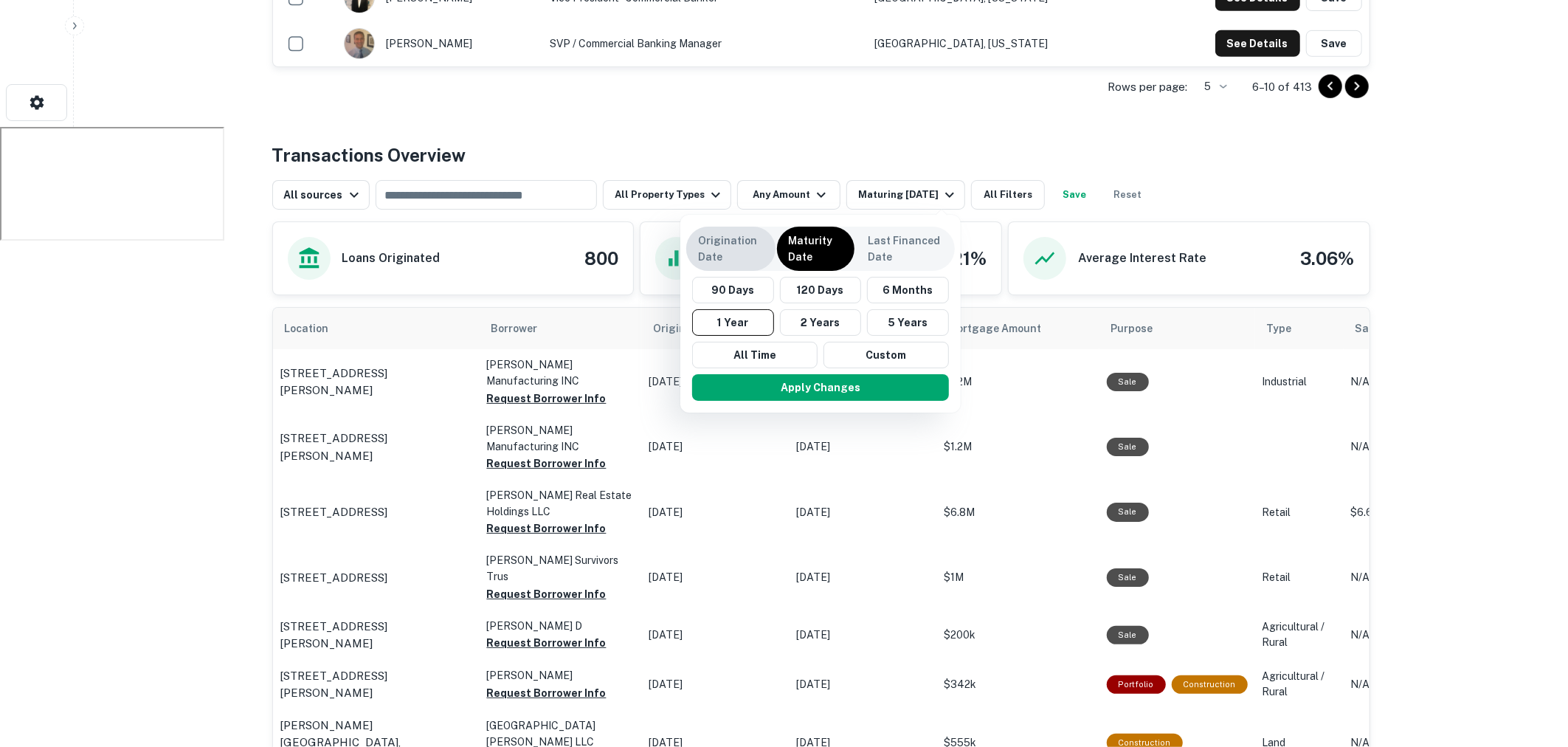
click at [758, 248] on p "Origination Date" at bounding box center [730, 248] width 65 height 32
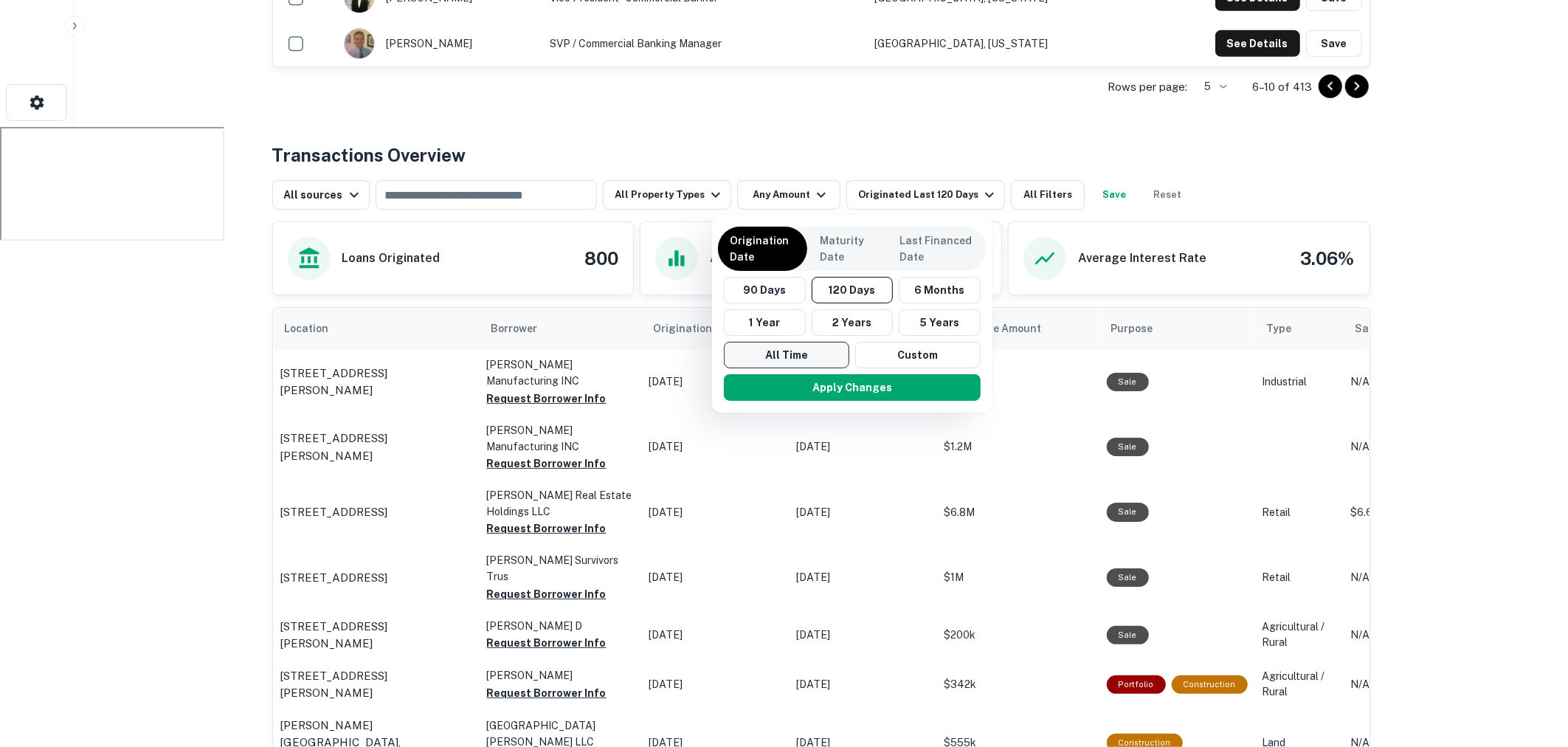
click at [785, 352] on button "All Time" at bounding box center [786, 355] width 125 height 27
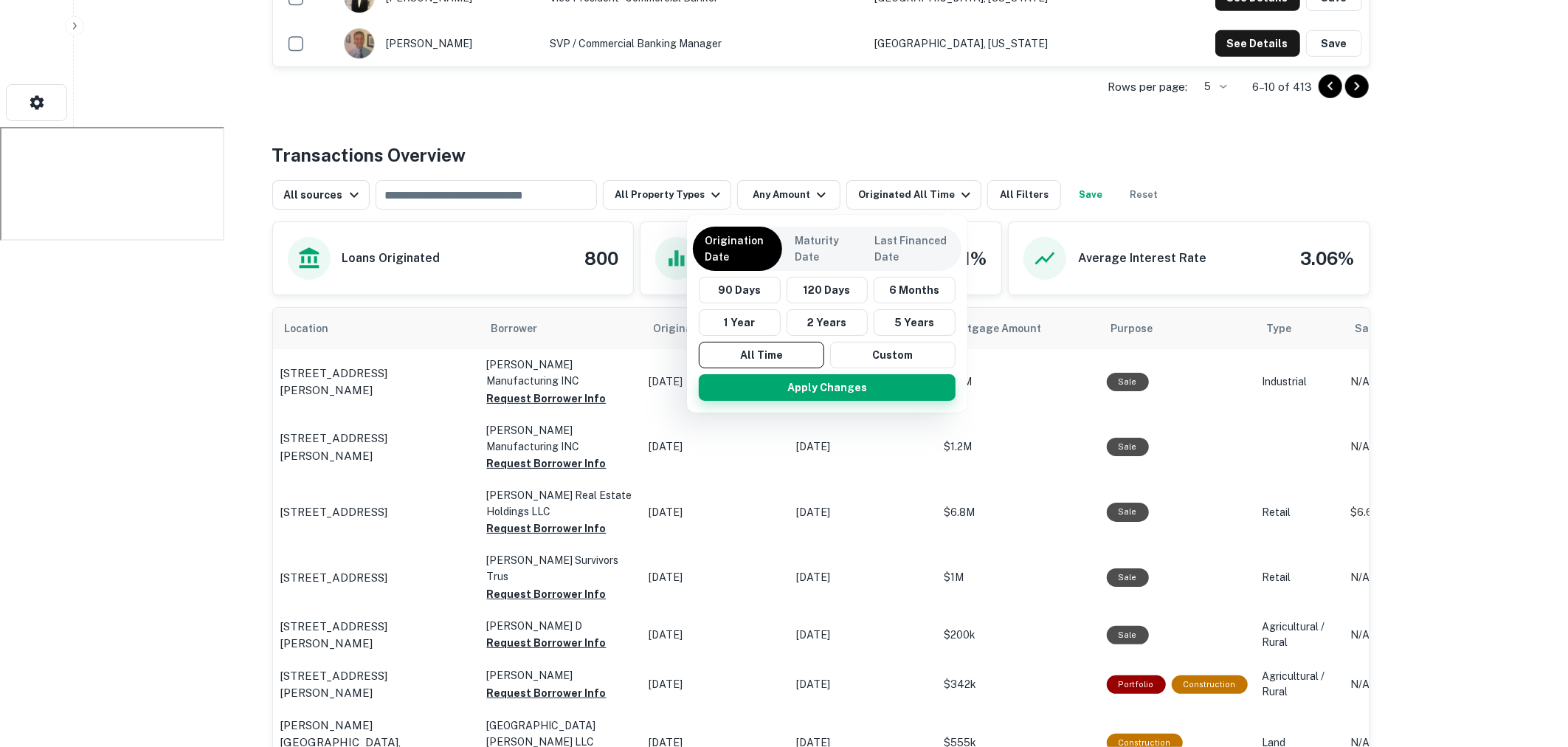
click at [833, 392] on button "Apply Changes" at bounding box center [827, 387] width 257 height 27
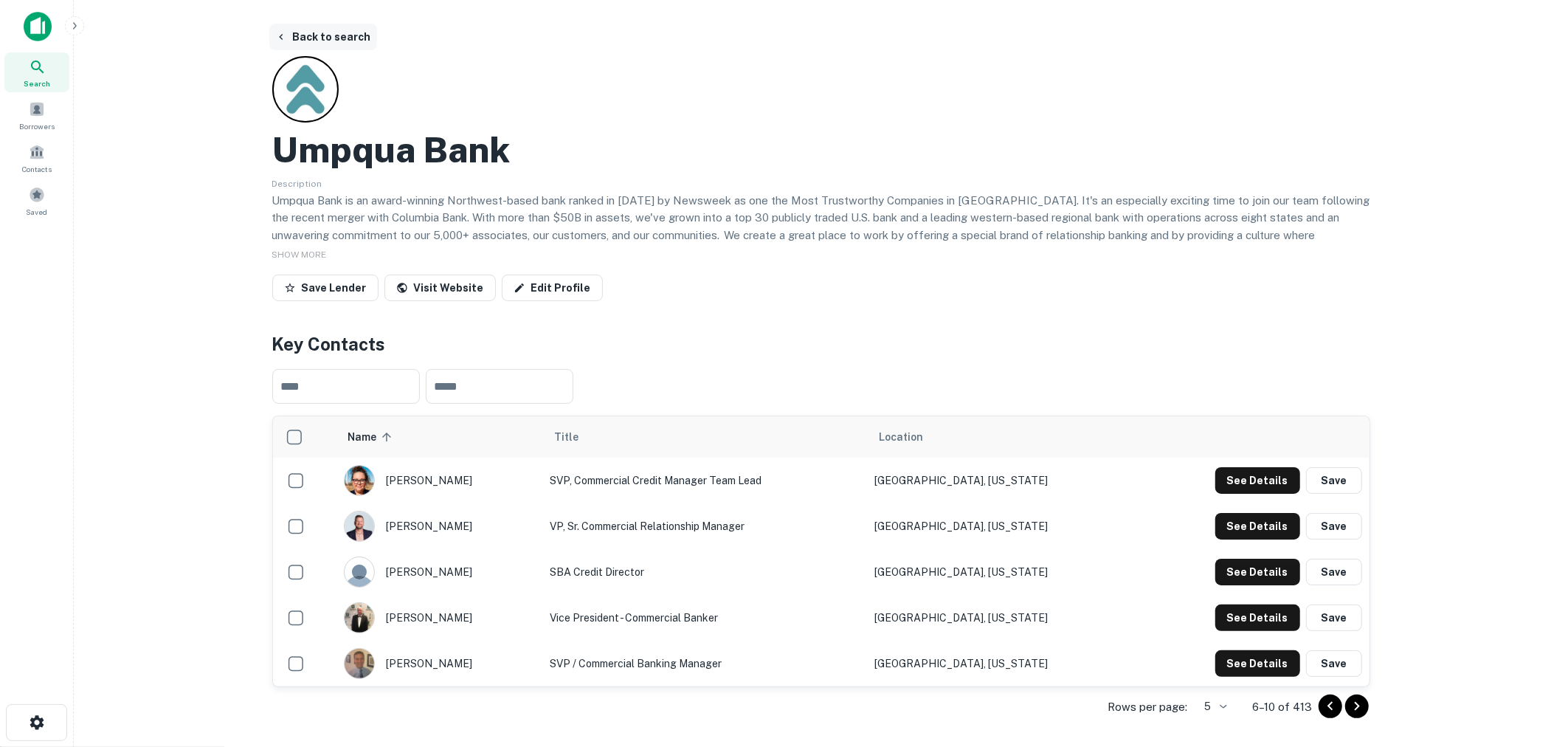
click at [321, 42] on button "Back to search" at bounding box center [323, 37] width 108 height 27
click at [343, 32] on button "Back to search" at bounding box center [323, 37] width 108 height 27
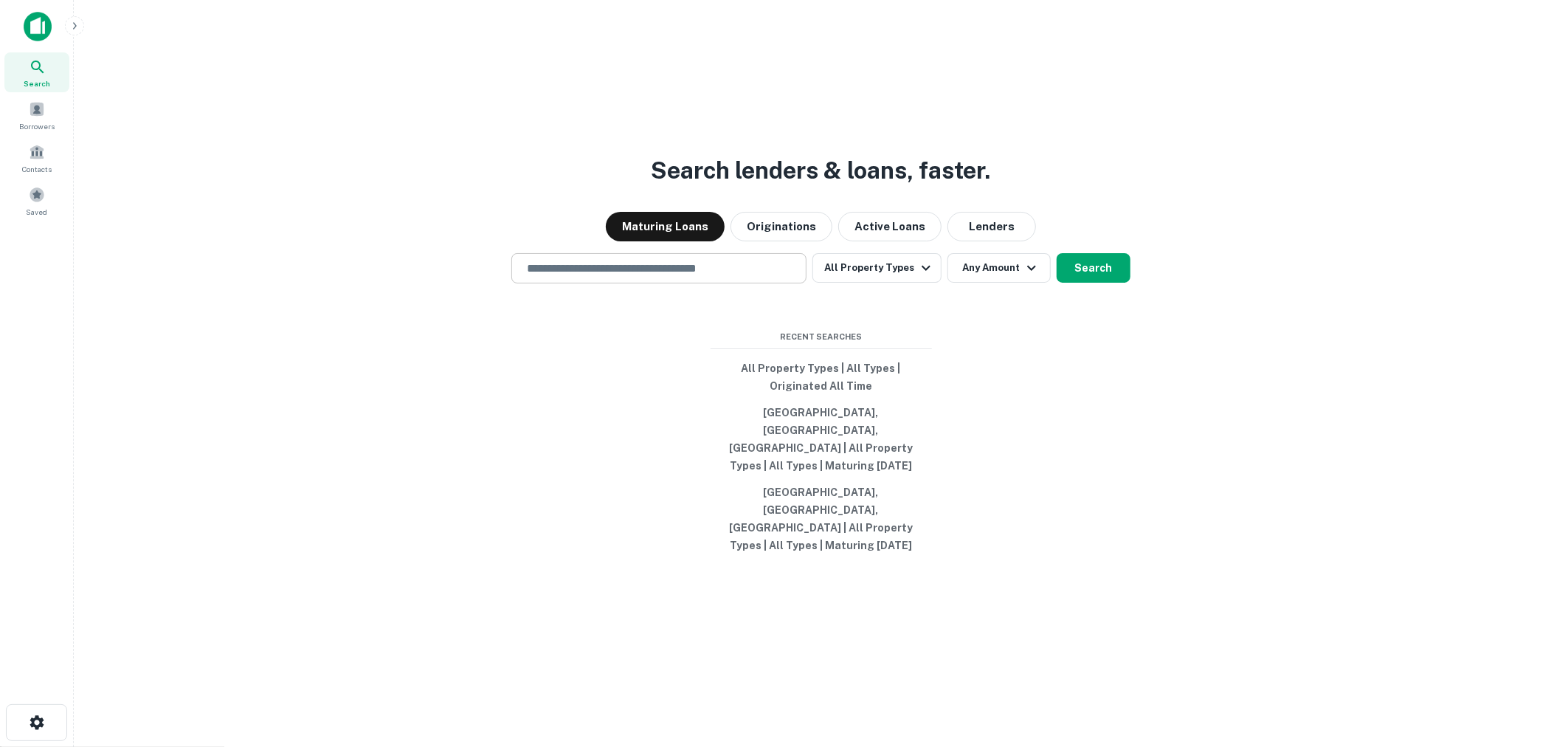
click at [713, 284] on div "​" at bounding box center [658, 268] width 296 height 30
type input "*"
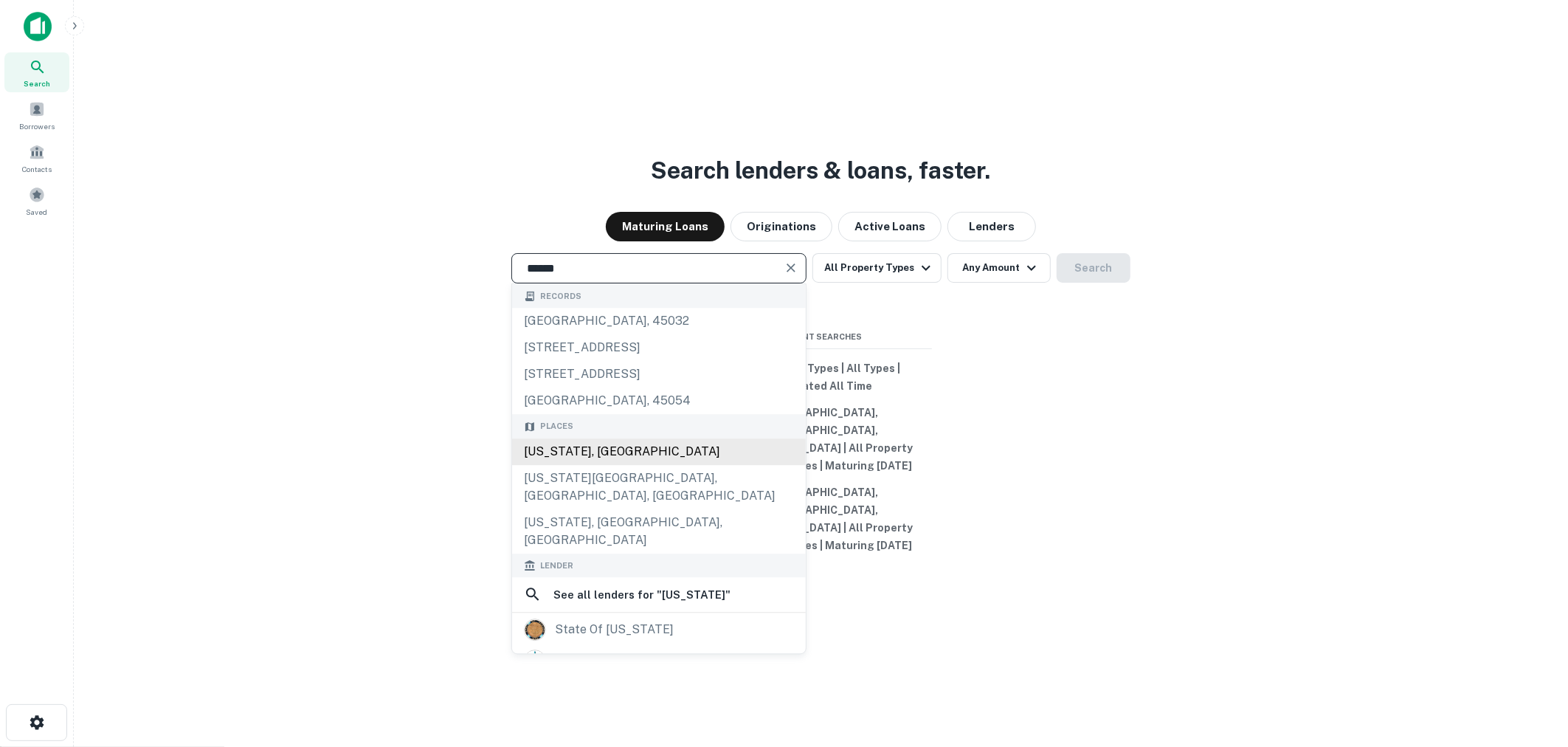
click at [671, 465] on div "Oregon, USA" at bounding box center [658, 451] width 294 height 27
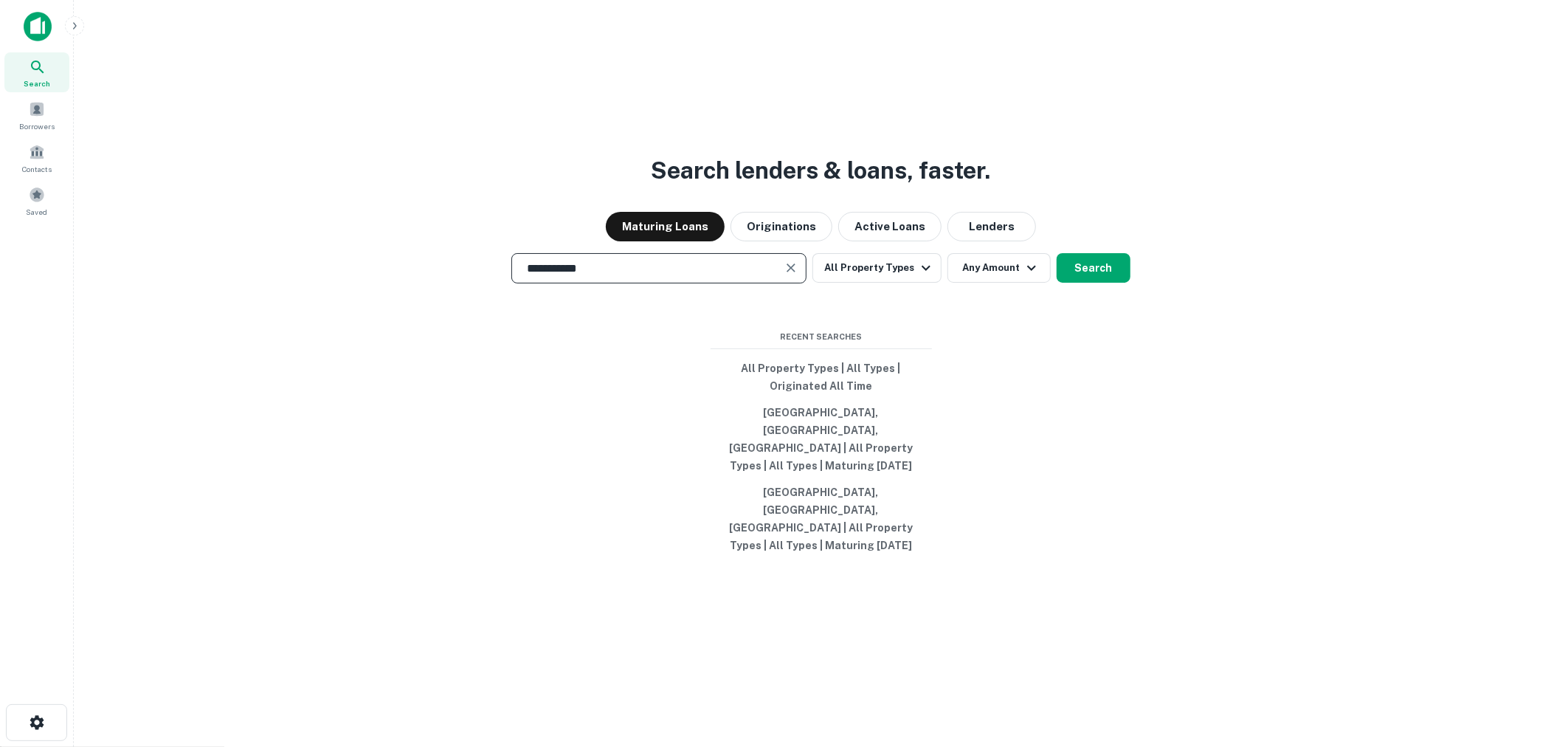
click at [718, 277] on input "**********" at bounding box center [648, 268] width 260 height 17
type input "**********"
click at [1098, 283] on button "Search" at bounding box center [1094, 268] width 74 height 29
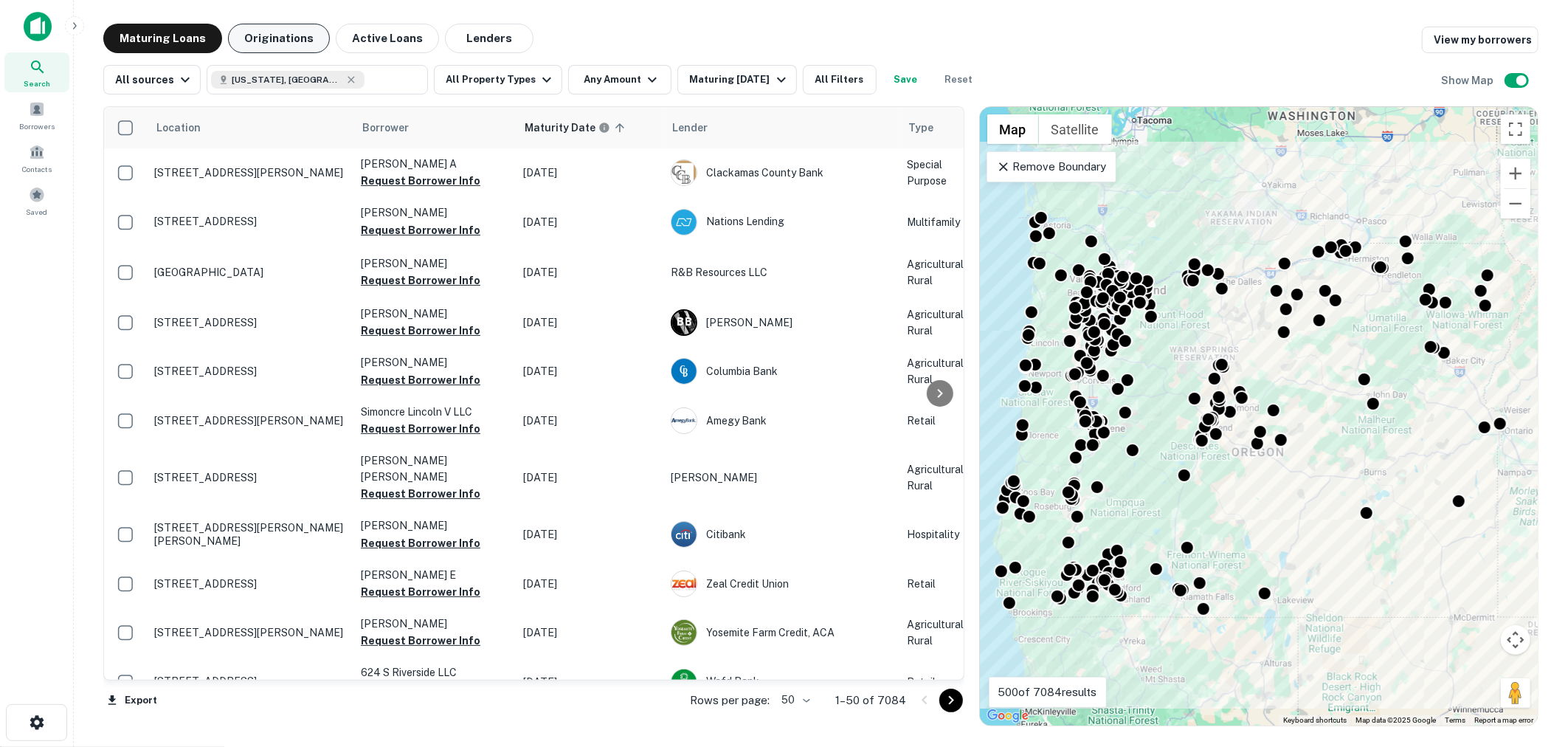
click at [272, 31] on button "Originations" at bounding box center [279, 39] width 102 height 29
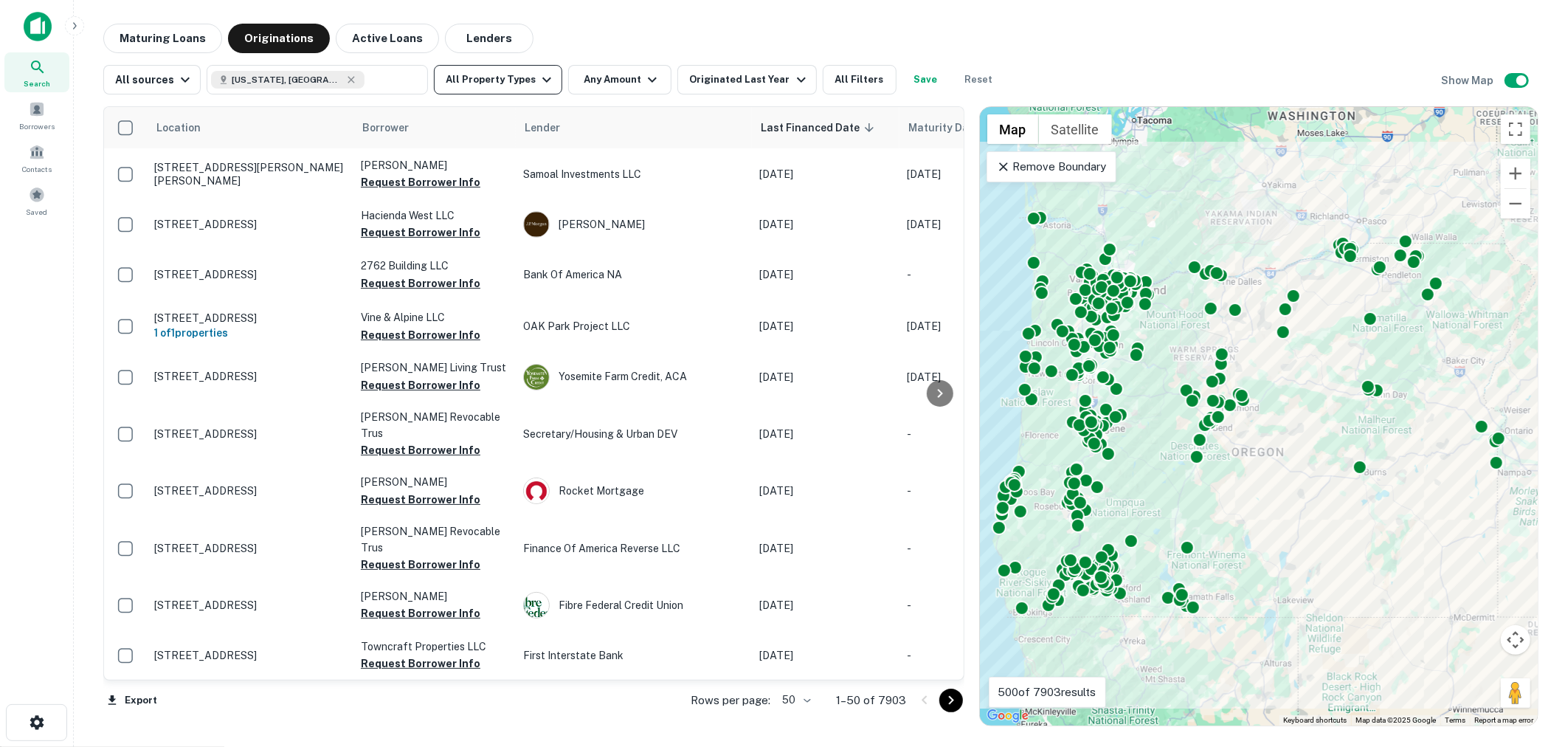
click at [538, 82] on icon "button" at bounding box center [546, 79] width 17 height 18
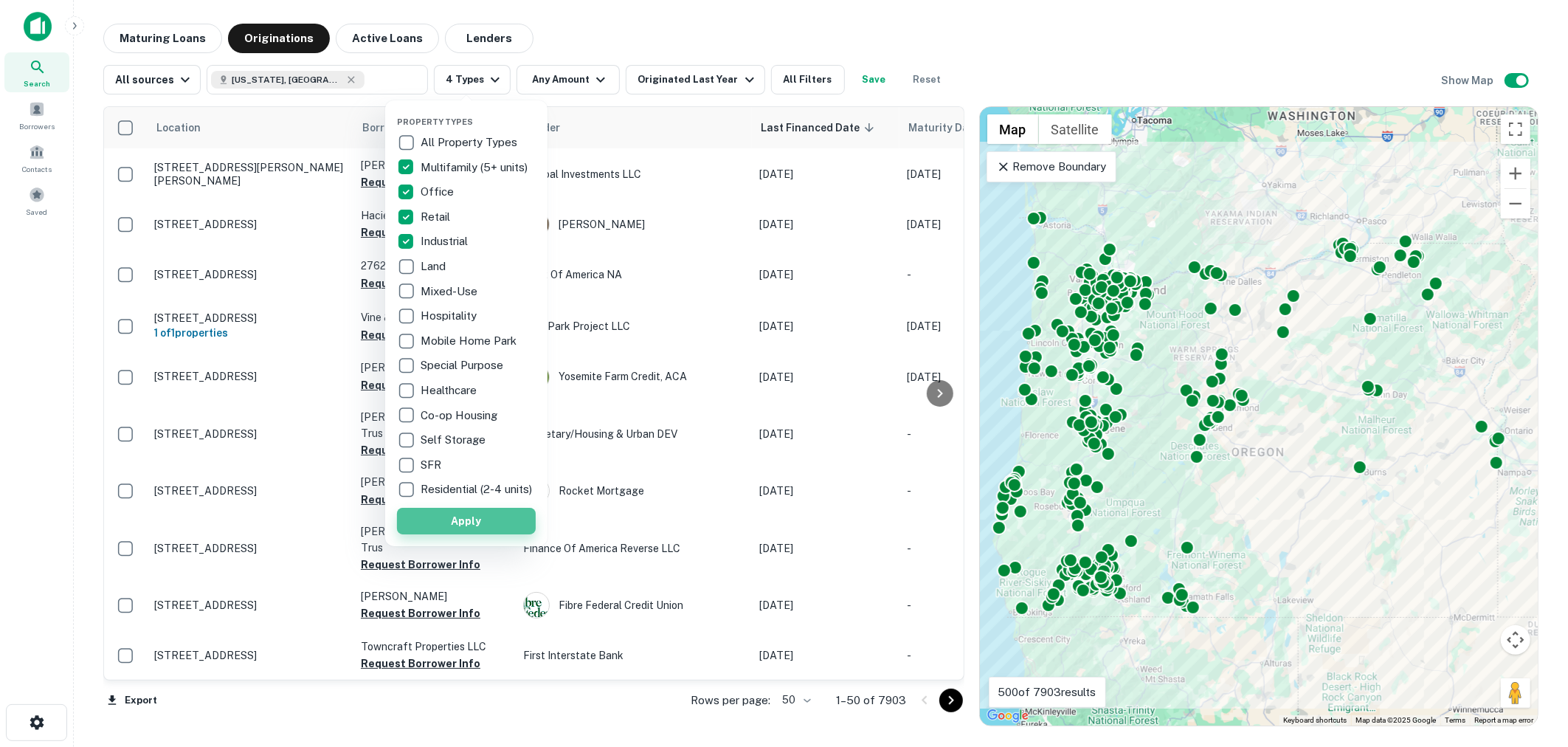
click at [445, 518] on button "Apply" at bounding box center [466, 520] width 139 height 27
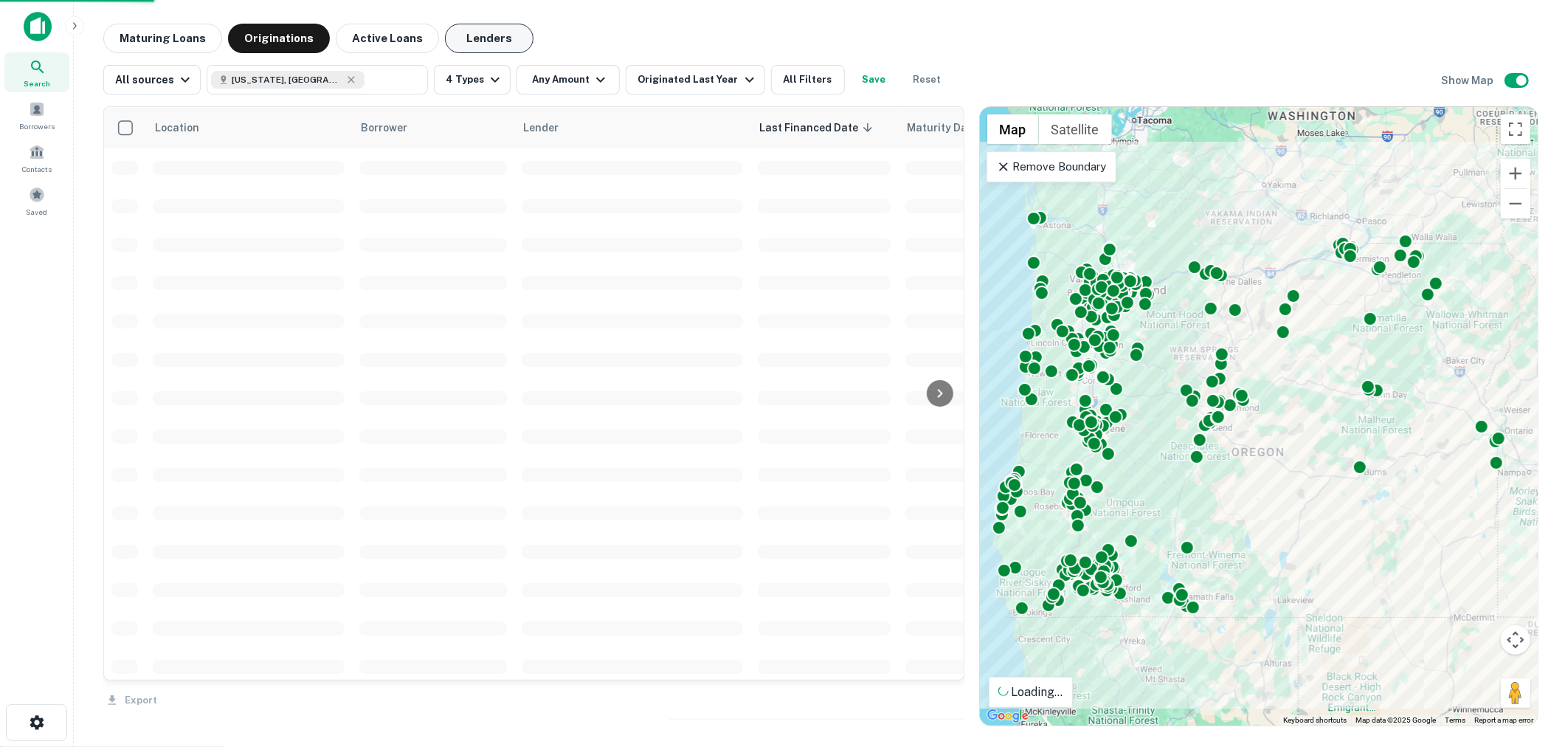
click at [489, 42] on button "Lenders" at bounding box center [489, 39] width 88 height 29
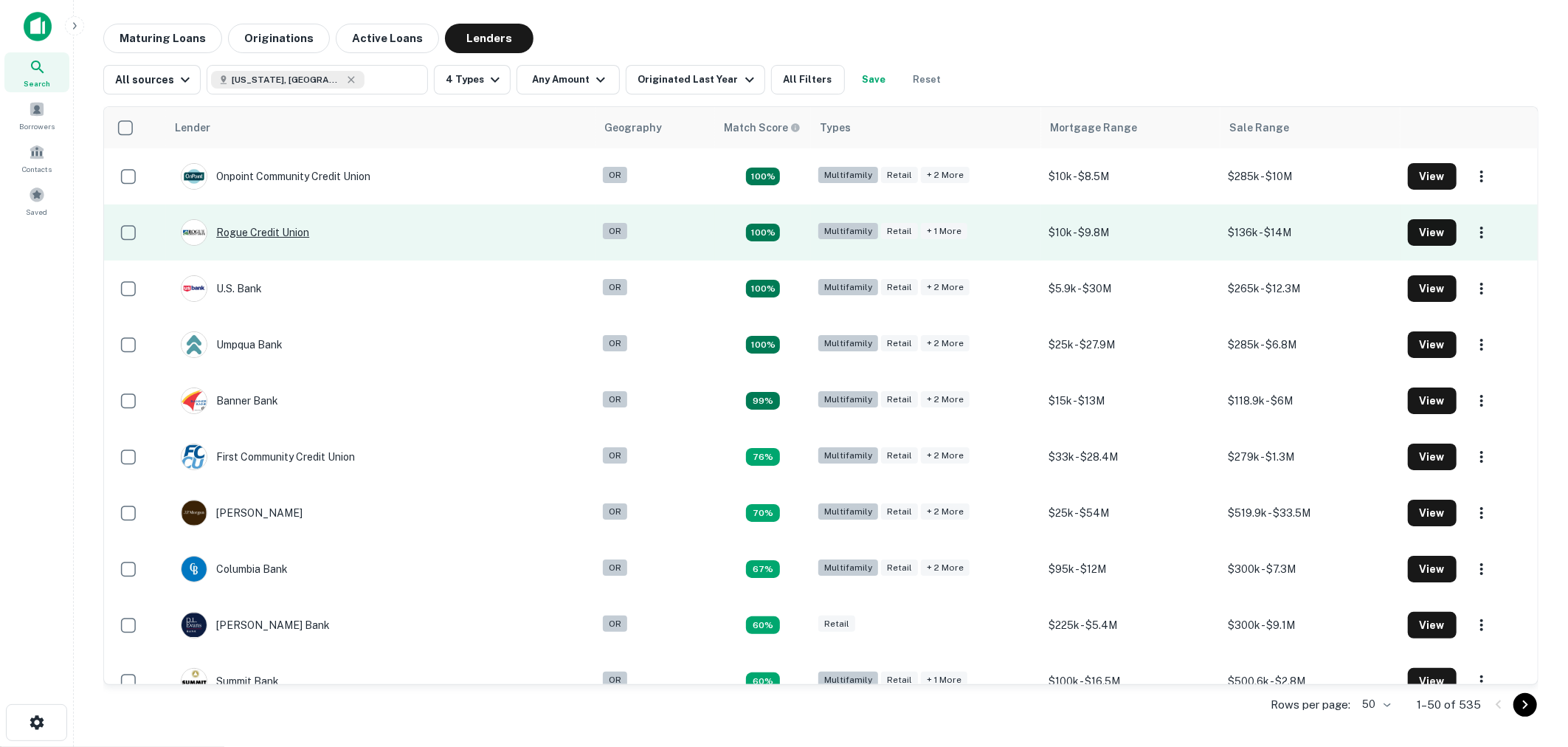
click at [283, 233] on div "Rogue Credit Union" at bounding box center [244, 232] width 128 height 27
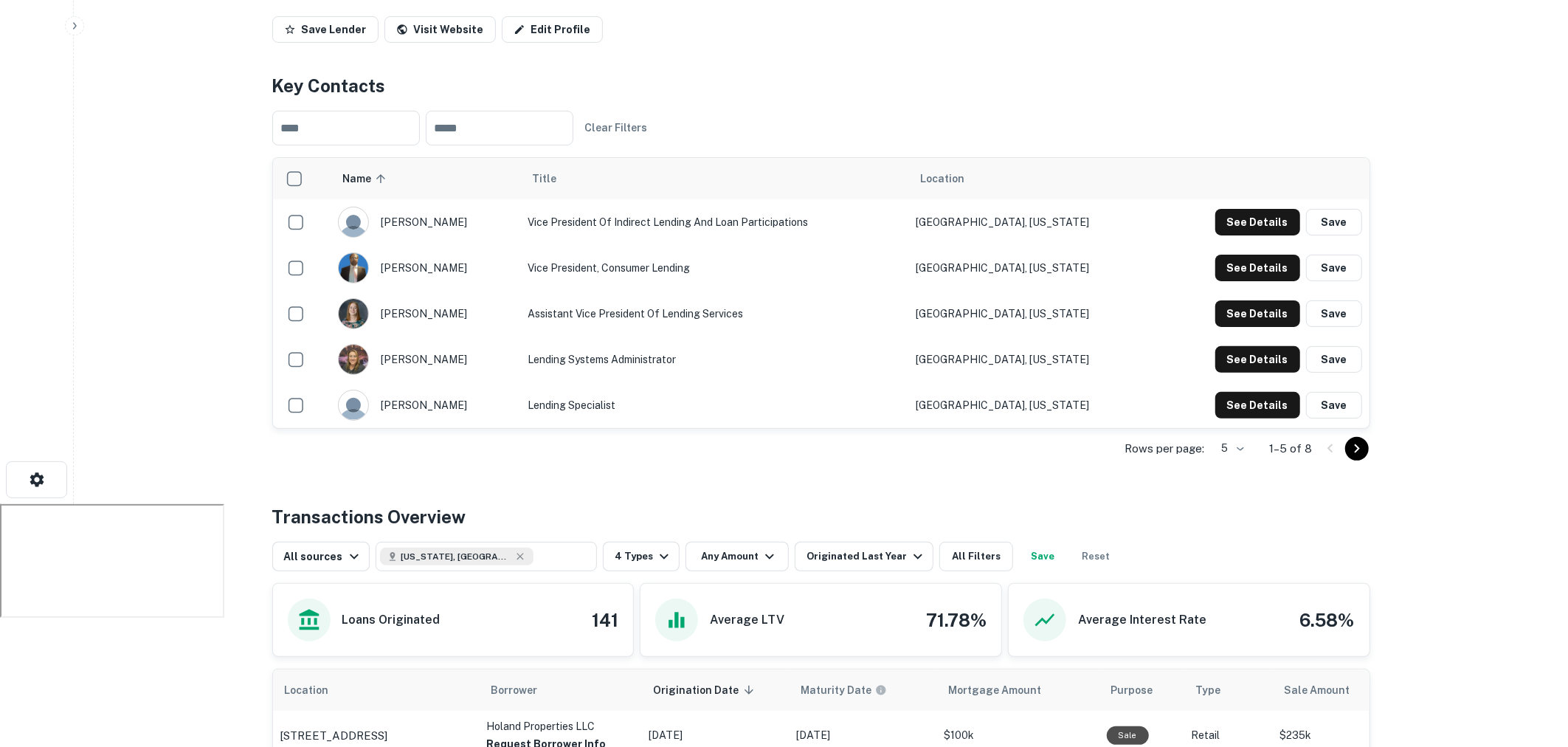
scroll to position [148, 0]
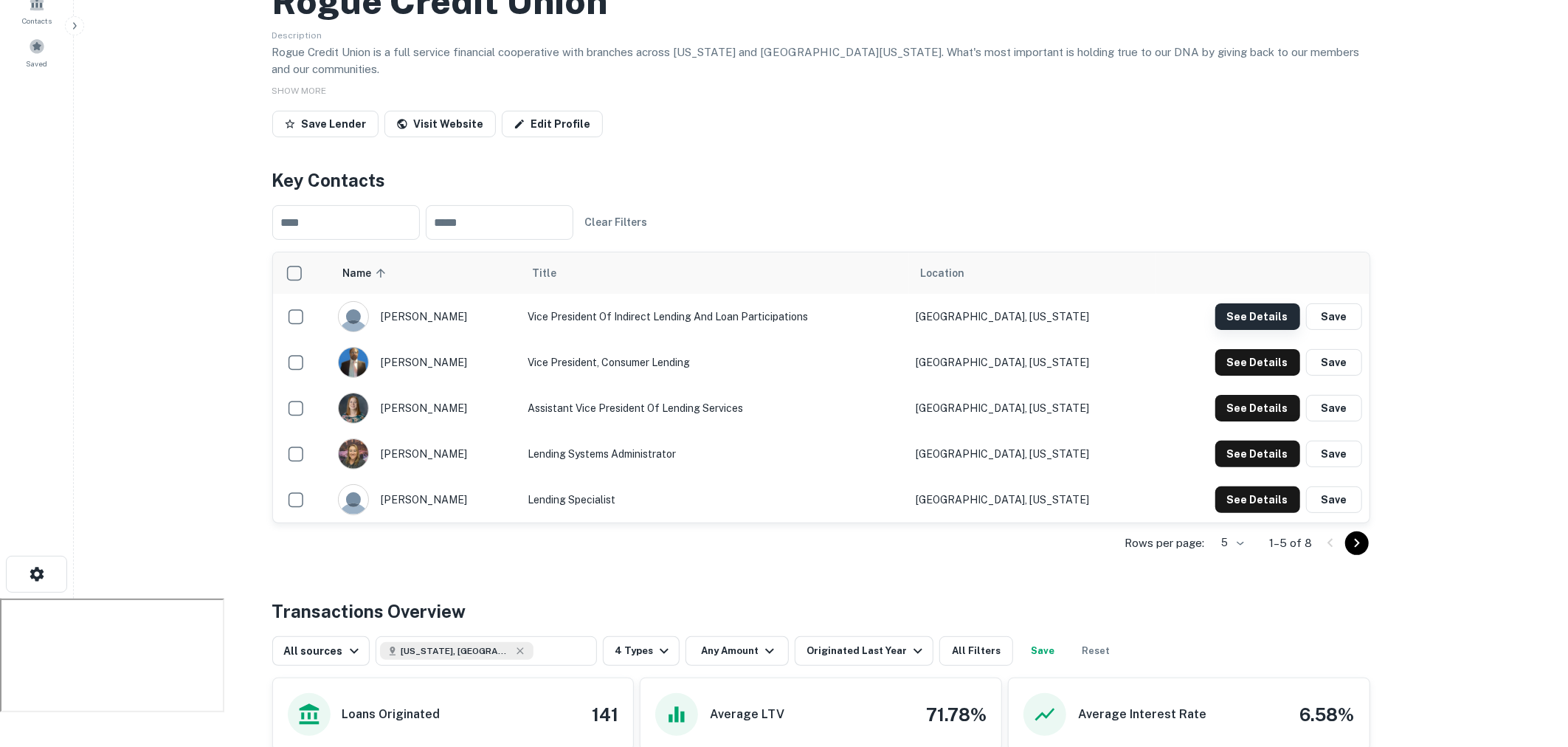
click at [1283, 303] on button "See Details" at bounding box center [1258, 316] width 85 height 27
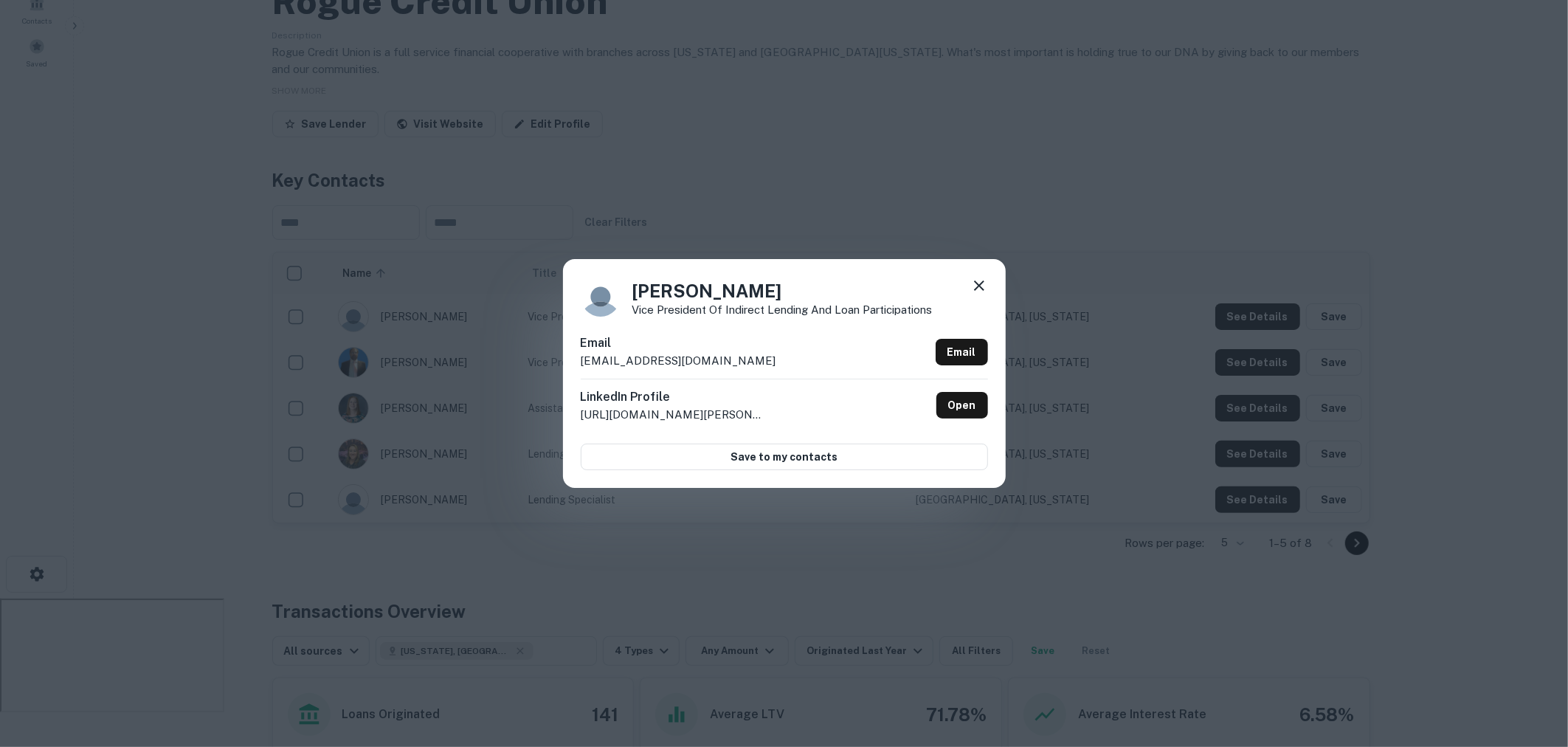
click at [1100, 335] on div "Steven Kannenberg Vice President of Indirect Lending and Loan Participations Em…" at bounding box center [784, 373] width 1568 height 747
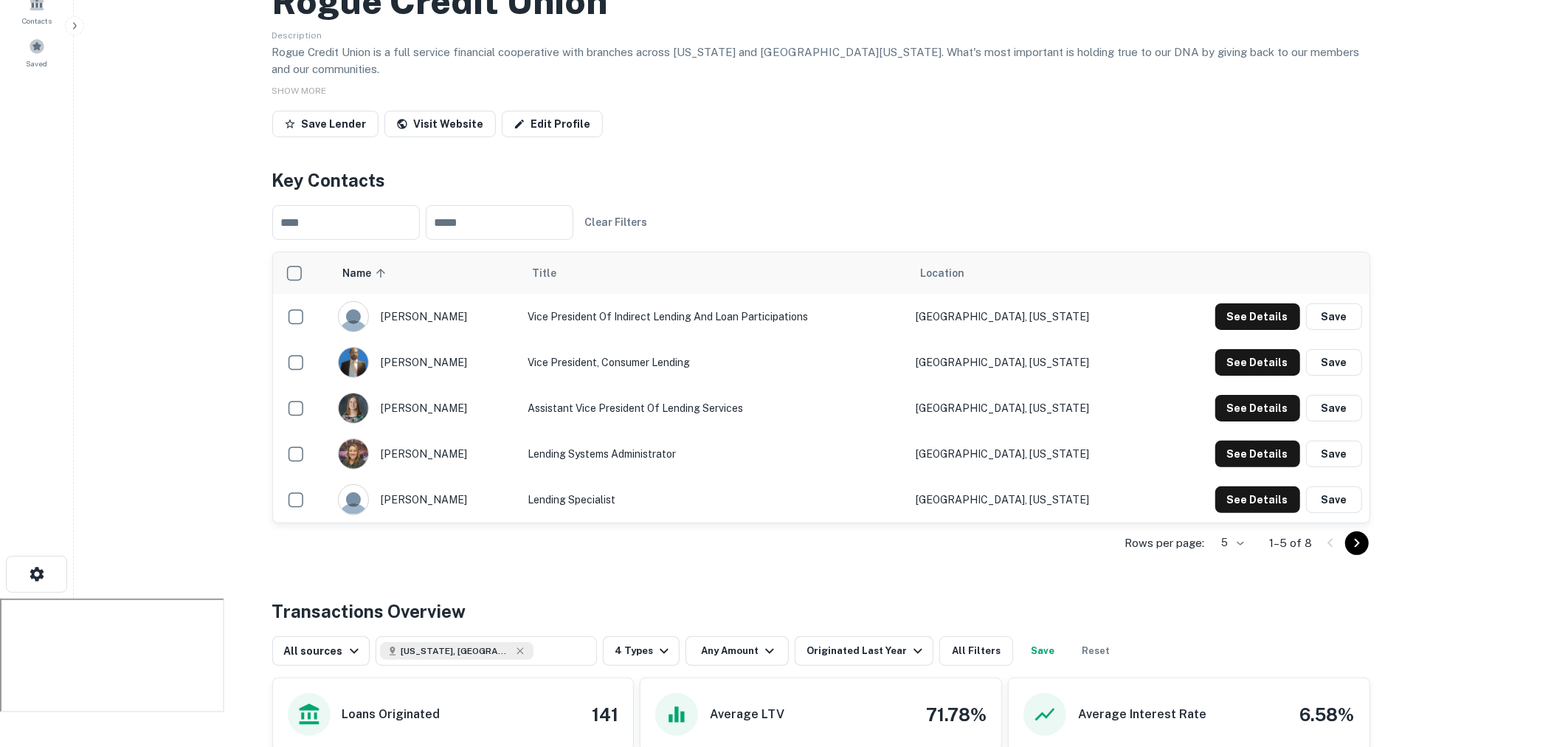
scroll to position [0, 0]
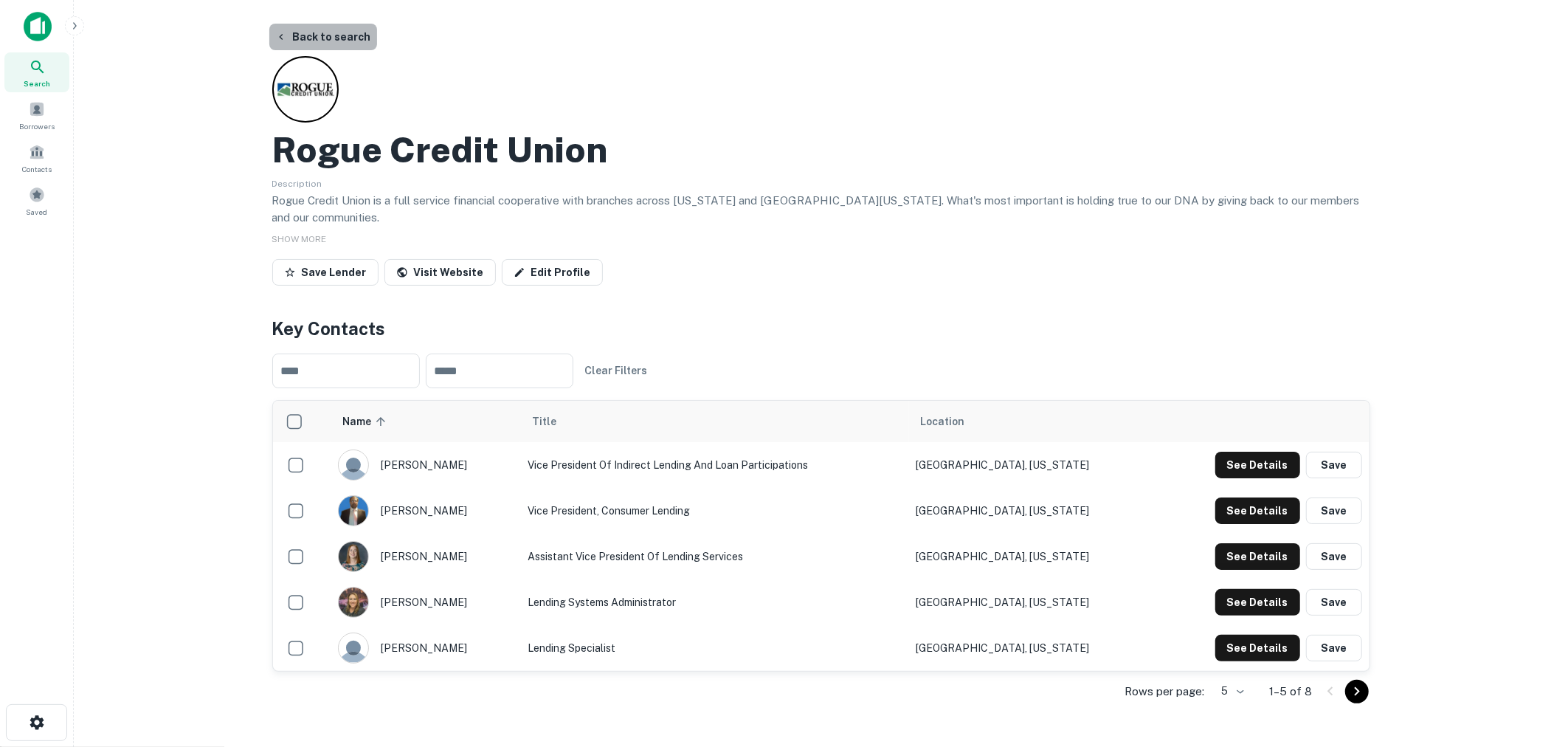
click at [333, 44] on button "Back to search" at bounding box center [323, 37] width 108 height 27
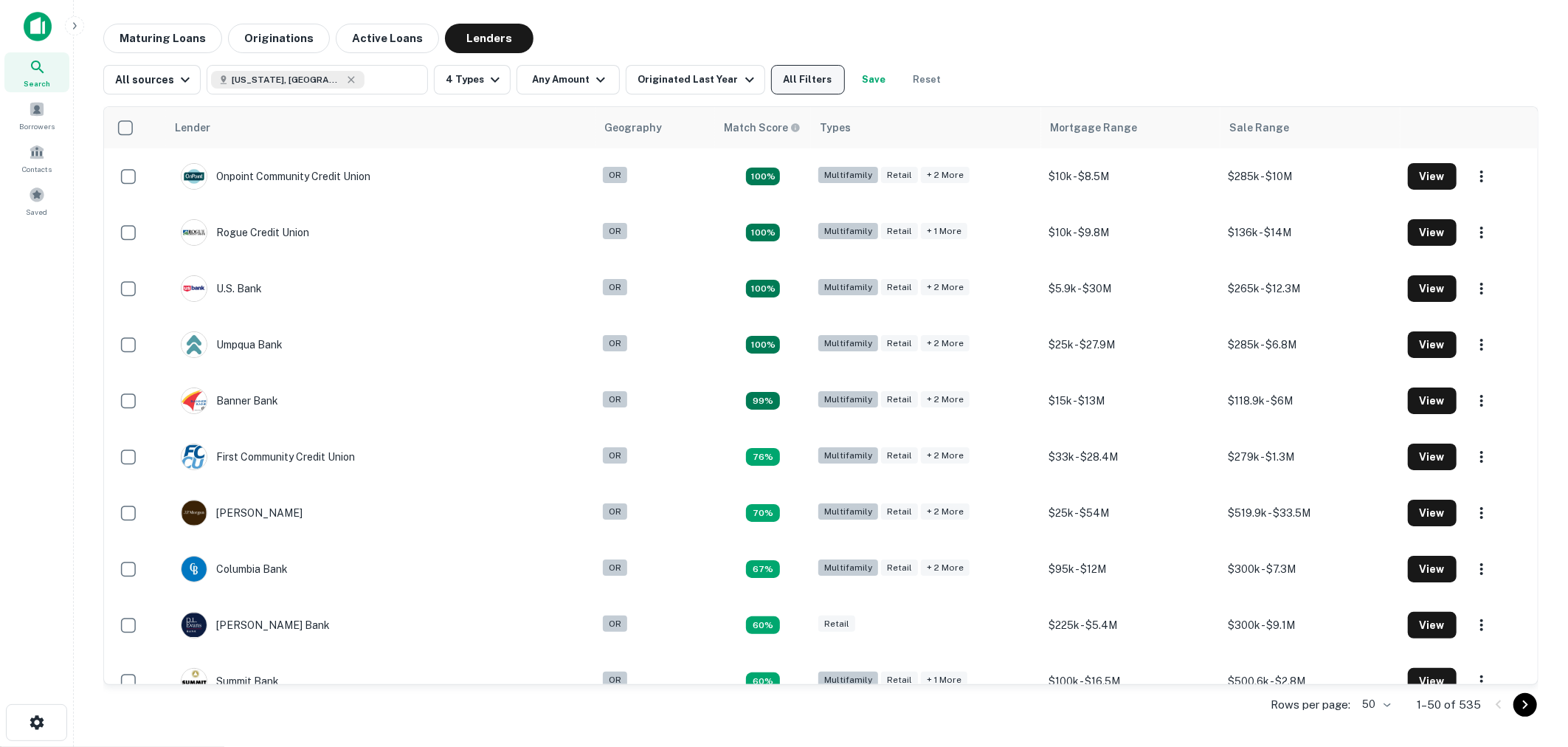
click at [801, 65] on button "All Filters" at bounding box center [808, 80] width 74 height 29
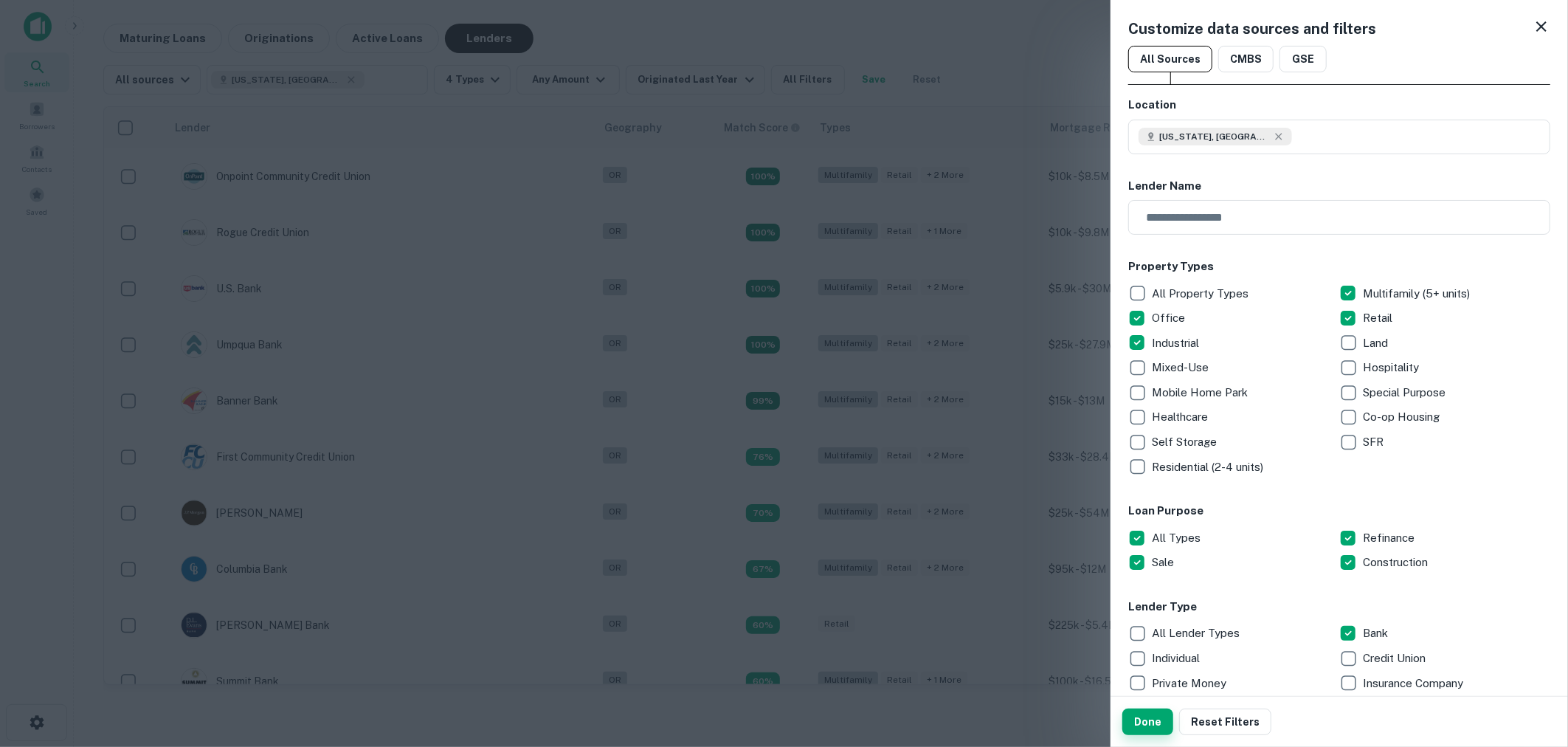
click at [1148, 716] on button "Done" at bounding box center [1147, 722] width 51 height 27
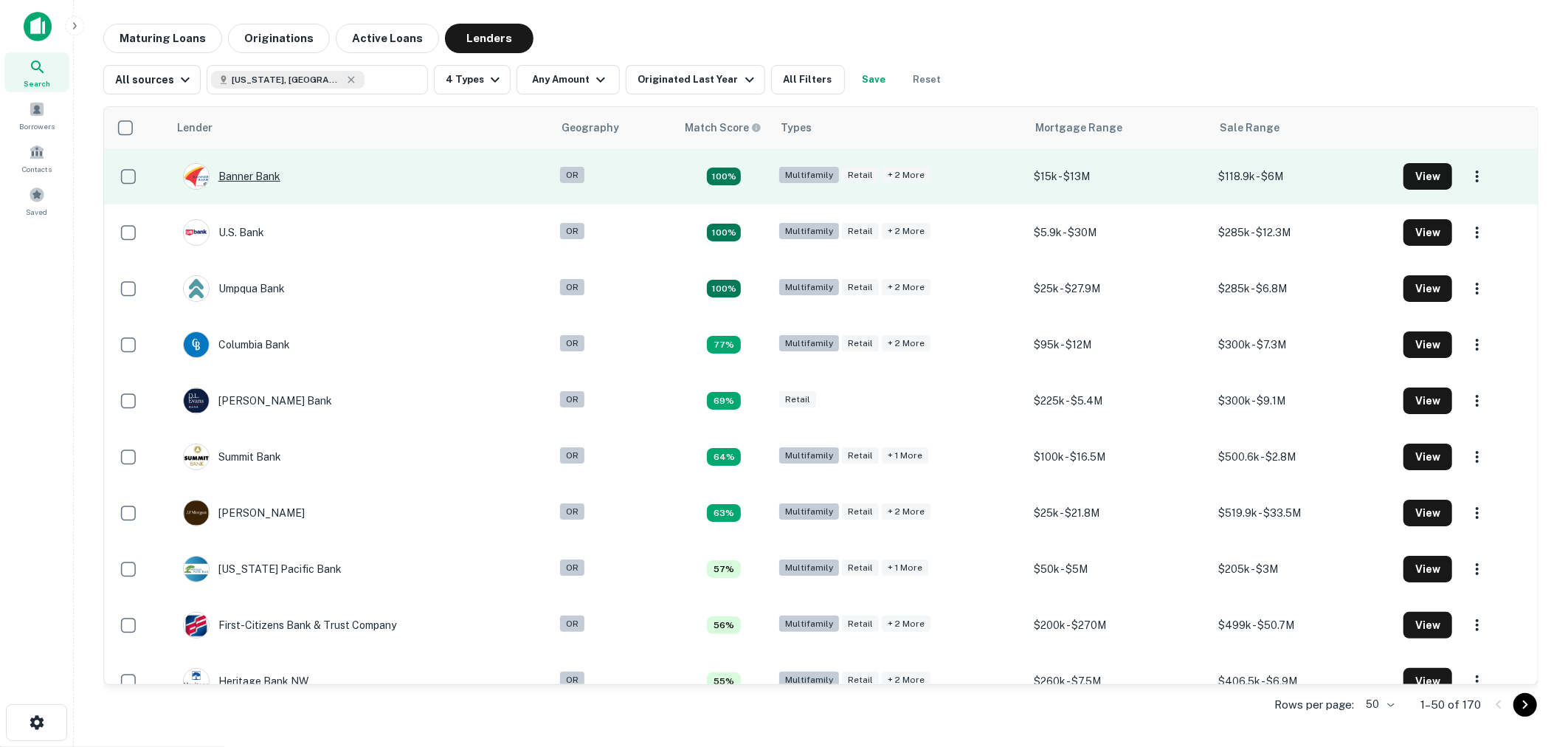
click at [266, 178] on div "Banner Bank" at bounding box center [232, 176] width 98 height 27
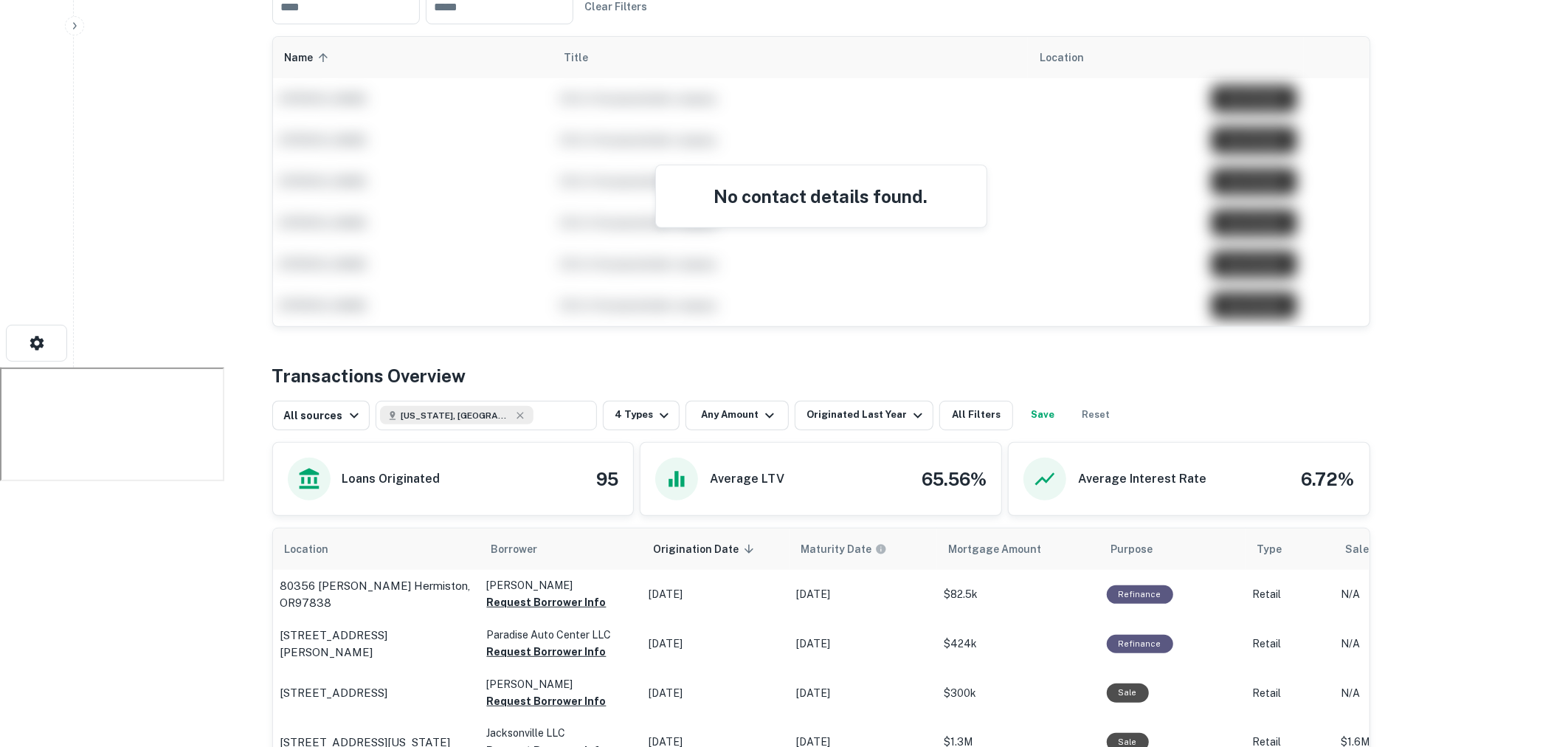
scroll to position [463, 0]
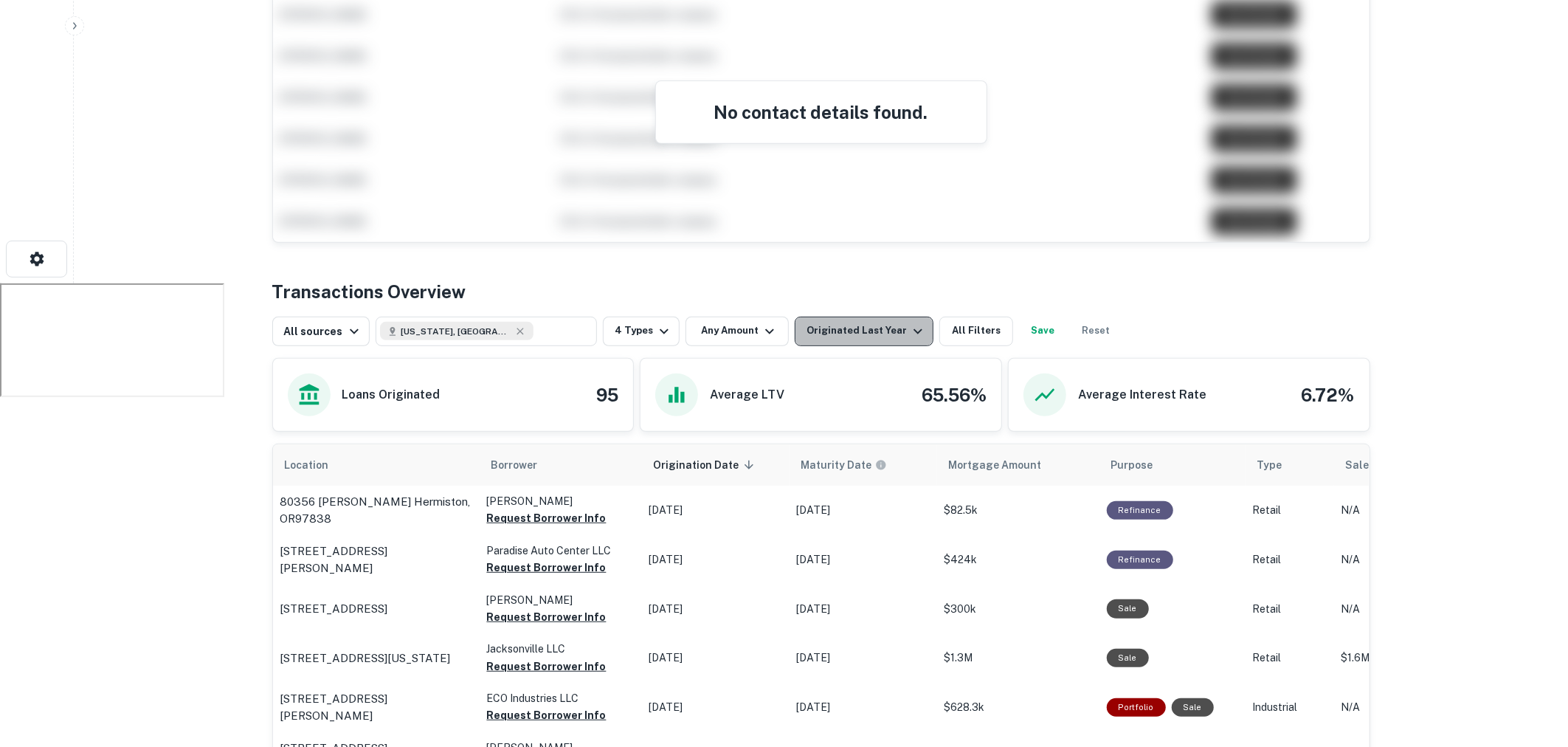
click at [910, 329] on icon "button" at bounding box center [918, 331] width 17 height 18
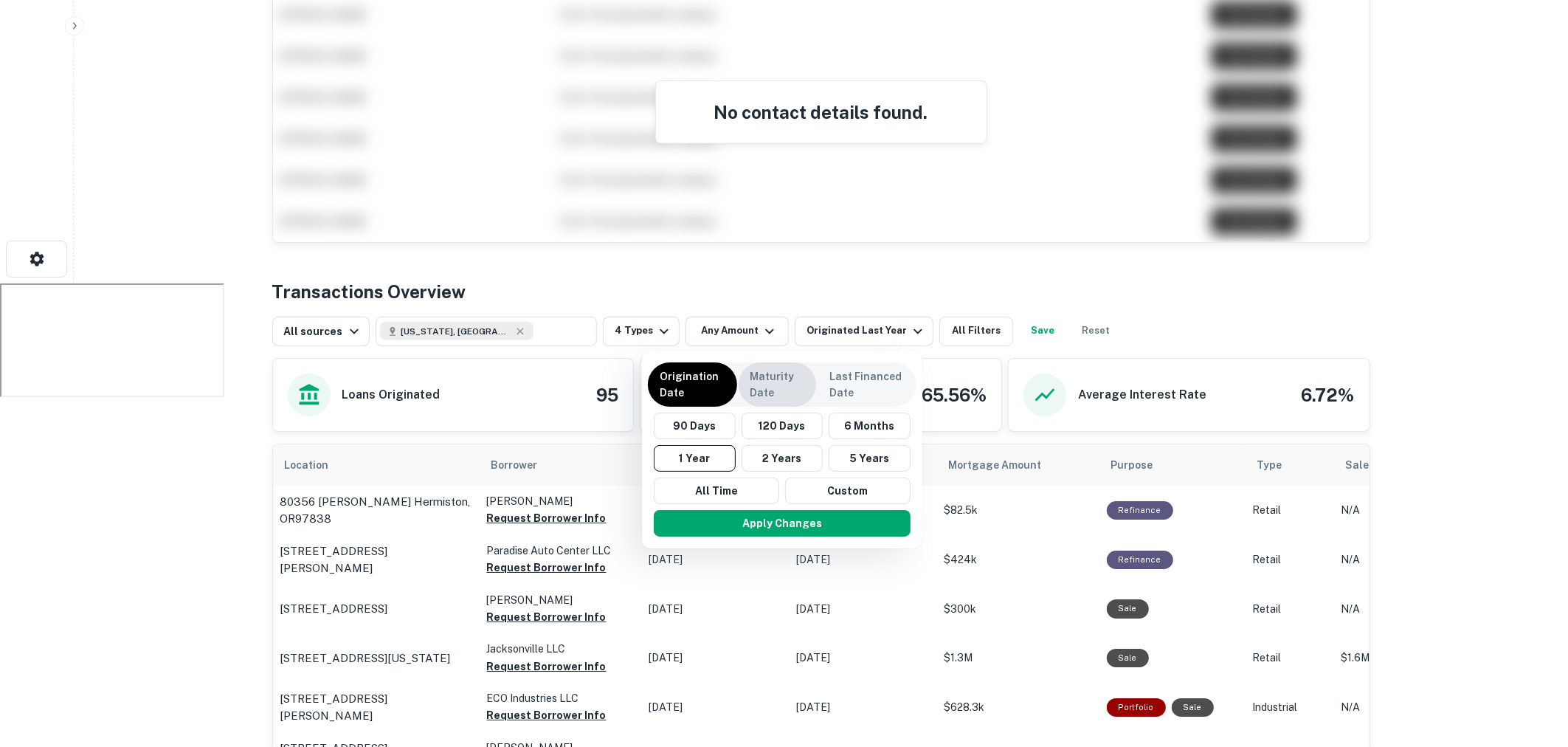
click at [764, 397] on p "Maturity Date" at bounding box center [777, 384] width 54 height 32
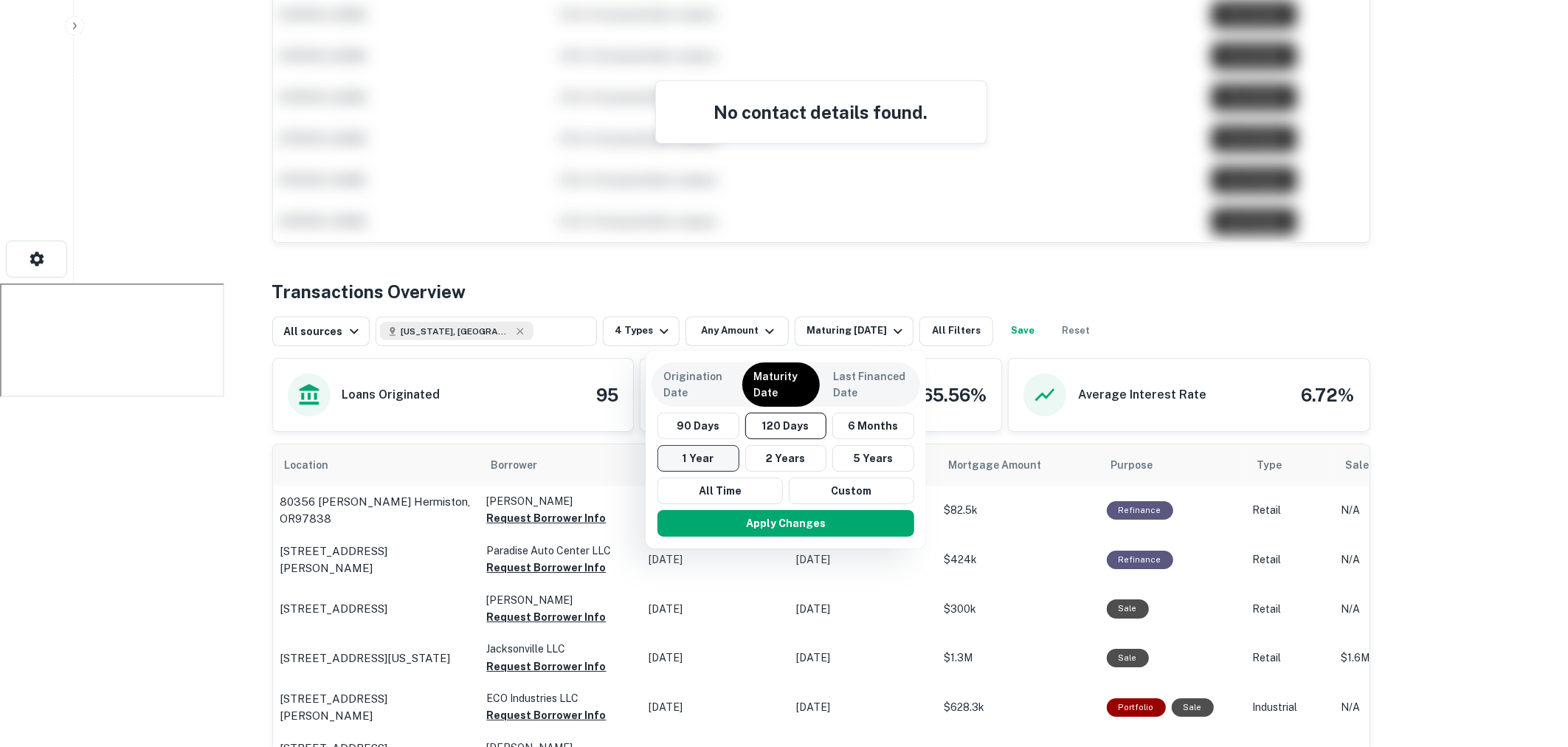
click at [719, 449] on button "1 Year" at bounding box center [698, 458] width 82 height 27
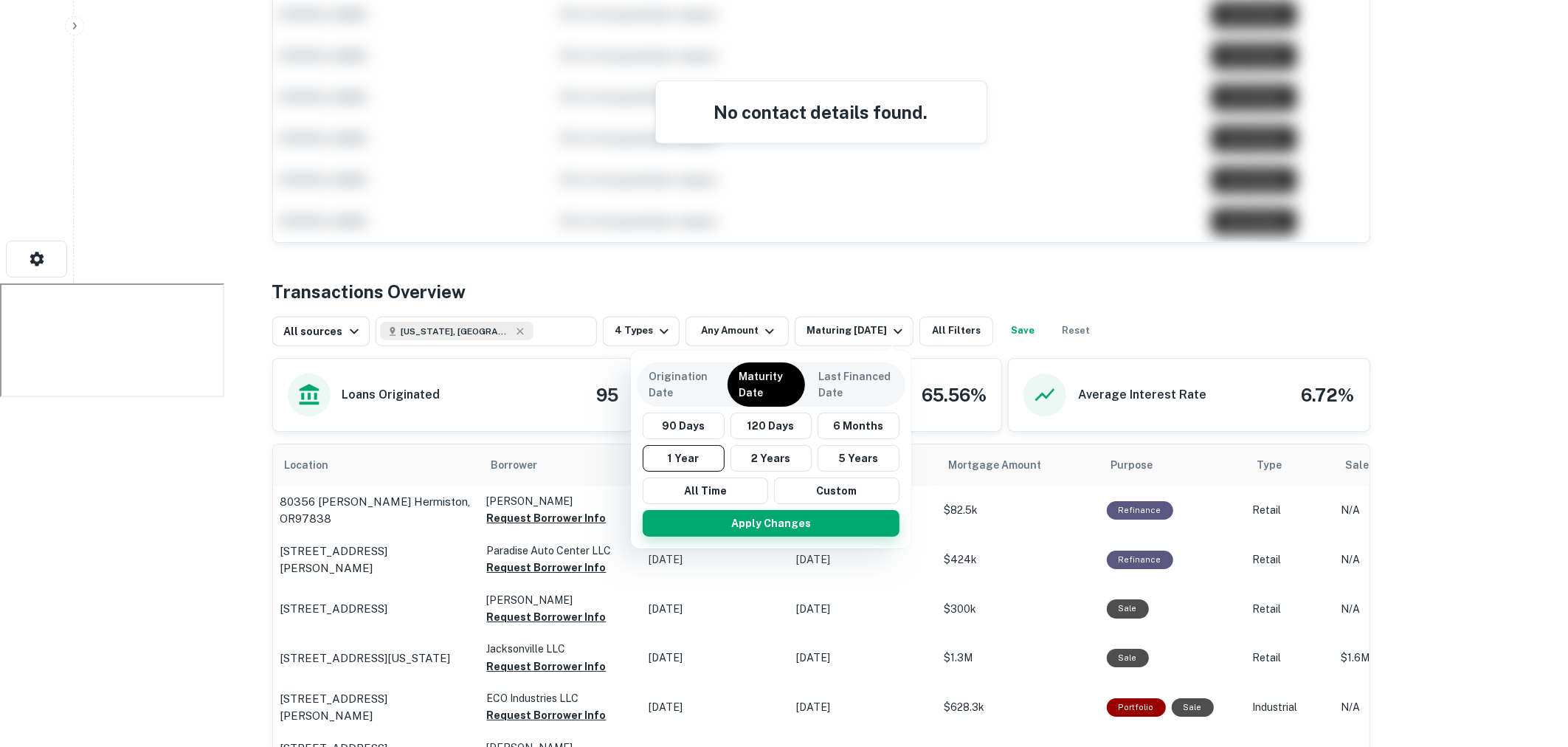
click at [755, 512] on button "Apply Changes" at bounding box center [771, 523] width 257 height 27
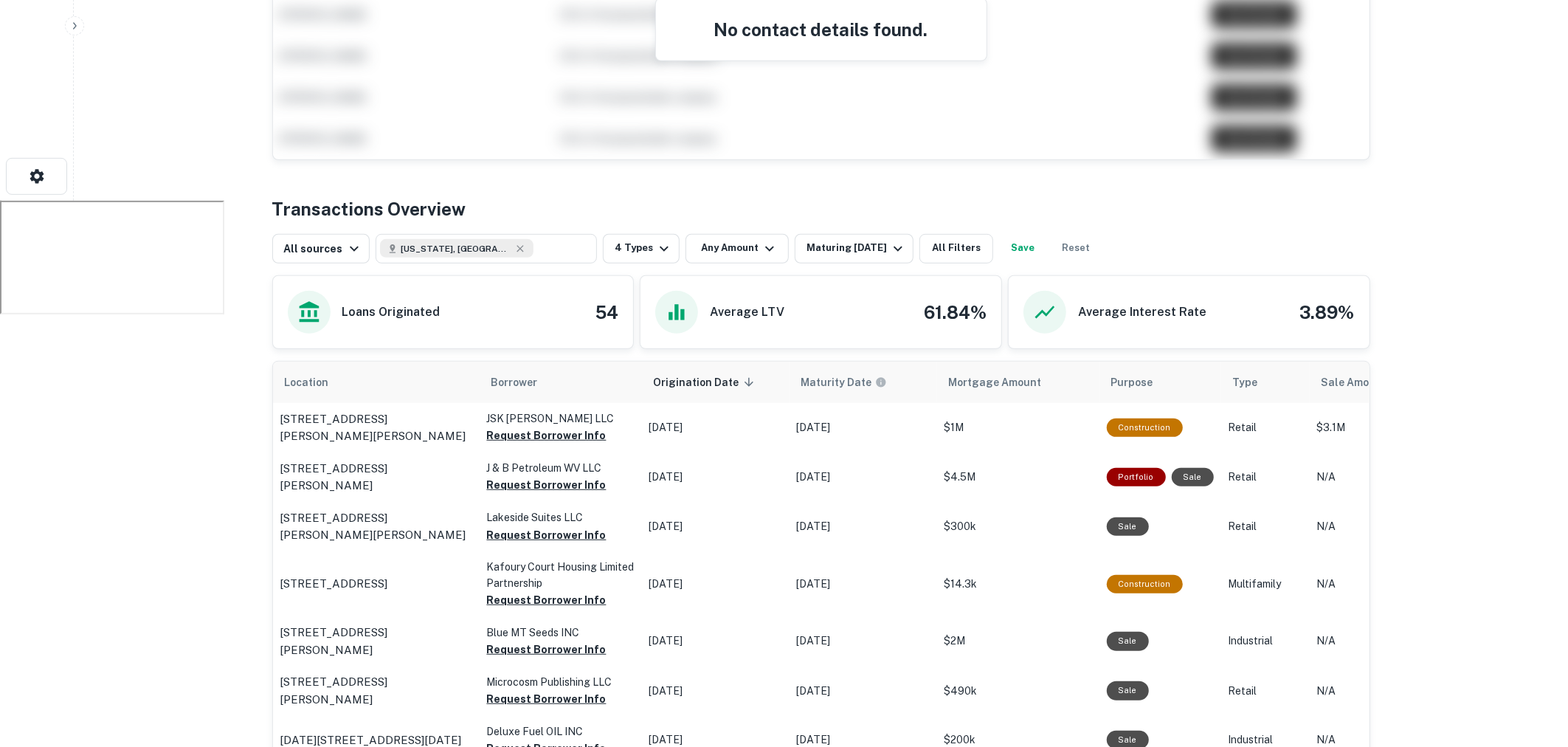
scroll to position [548, 0]
click at [766, 257] on button "Any Amount" at bounding box center [738, 247] width 103 height 29
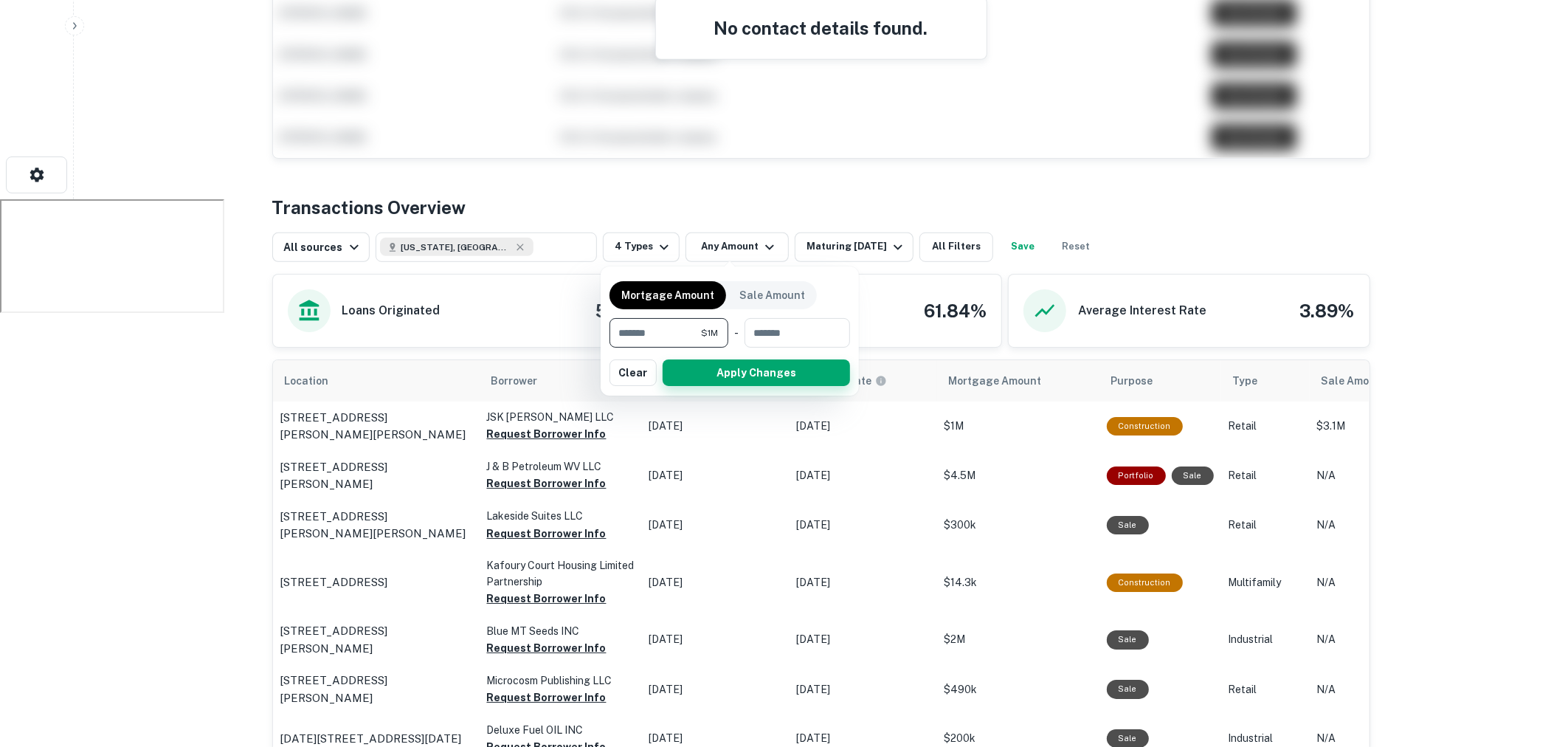
type input "*******"
click at [796, 367] on button "Apply Changes" at bounding box center [757, 372] width 188 height 27
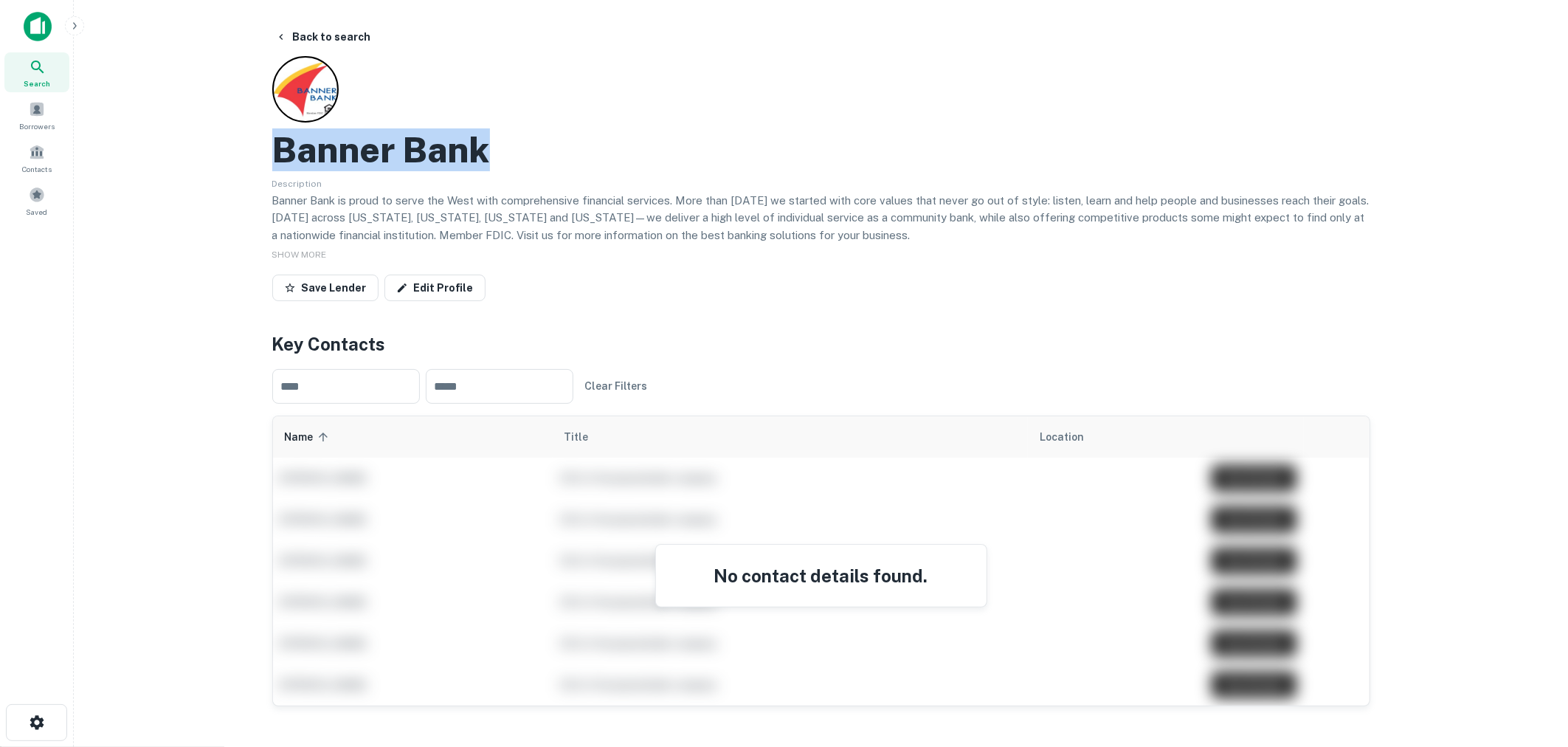
drag, startPoint x: 505, startPoint y: 156, endPoint x: 266, endPoint y: 167, distance: 239.3
click at [502, 146] on div "Banner Bank" at bounding box center [821, 149] width 1098 height 42
click at [28, 28] on img at bounding box center [38, 27] width 28 height 29
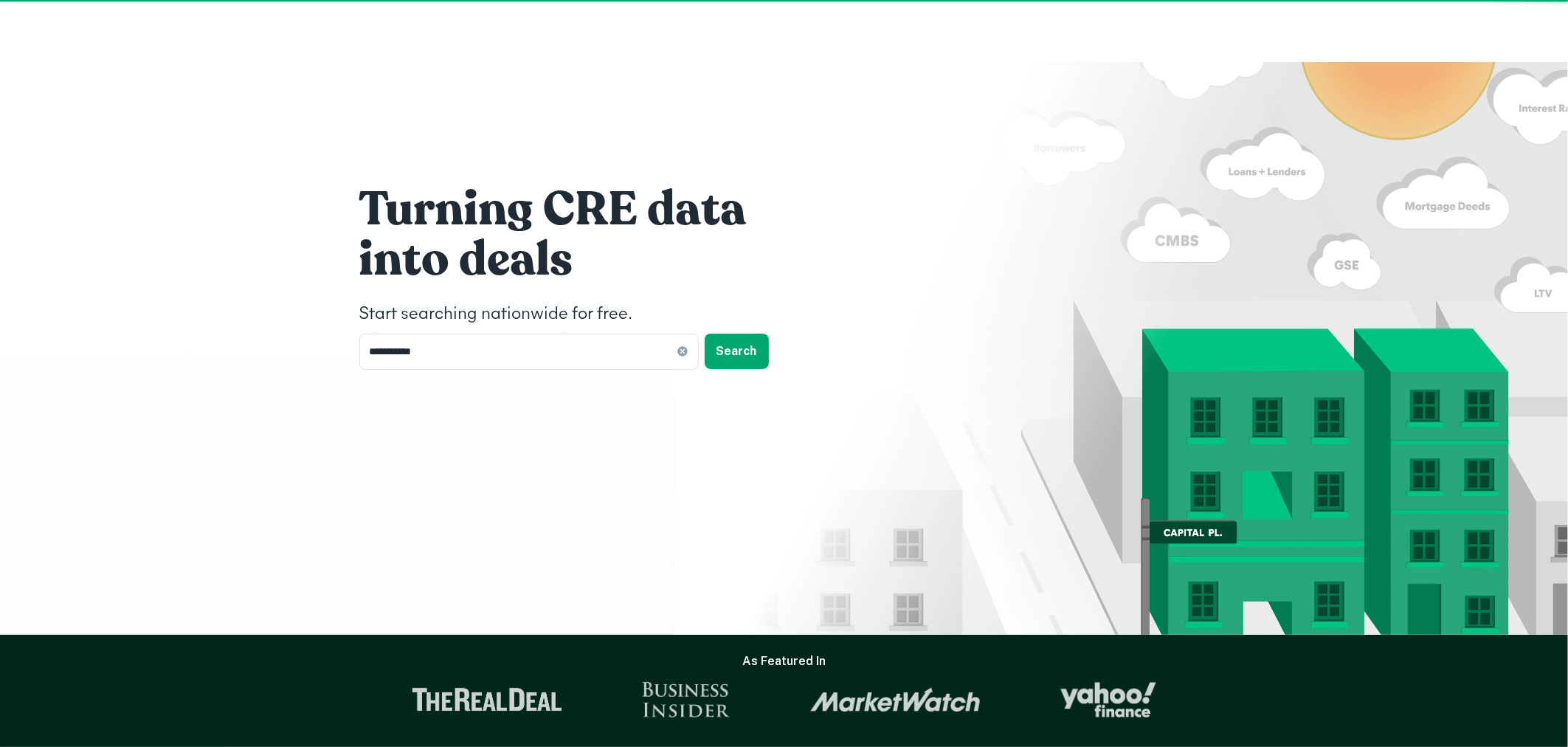
click at [48, 28] on div "**********" at bounding box center [784, 317] width 1568 height 635
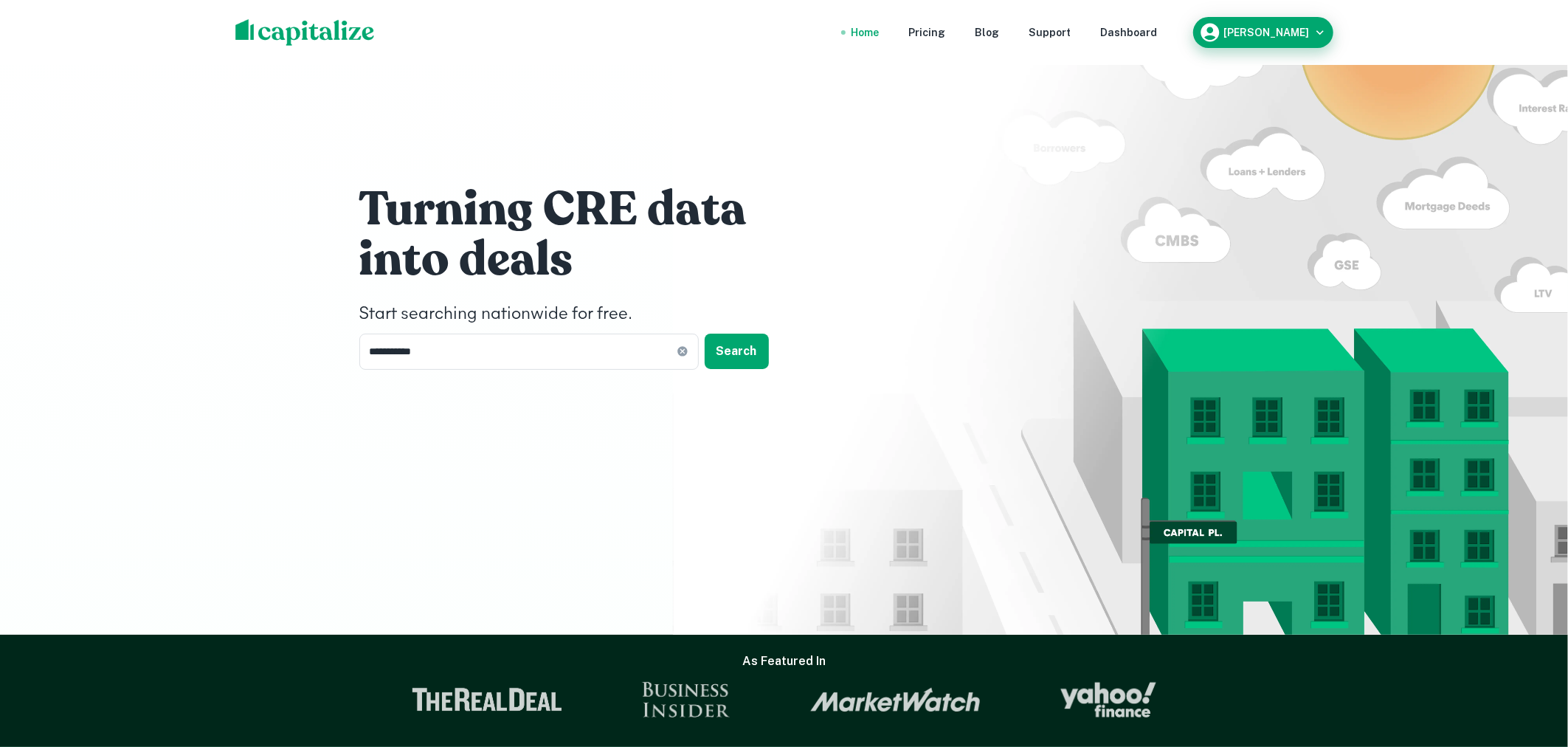
click at [1214, 41] on icon "button" at bounding box center [1211, 32] width 22 height 22
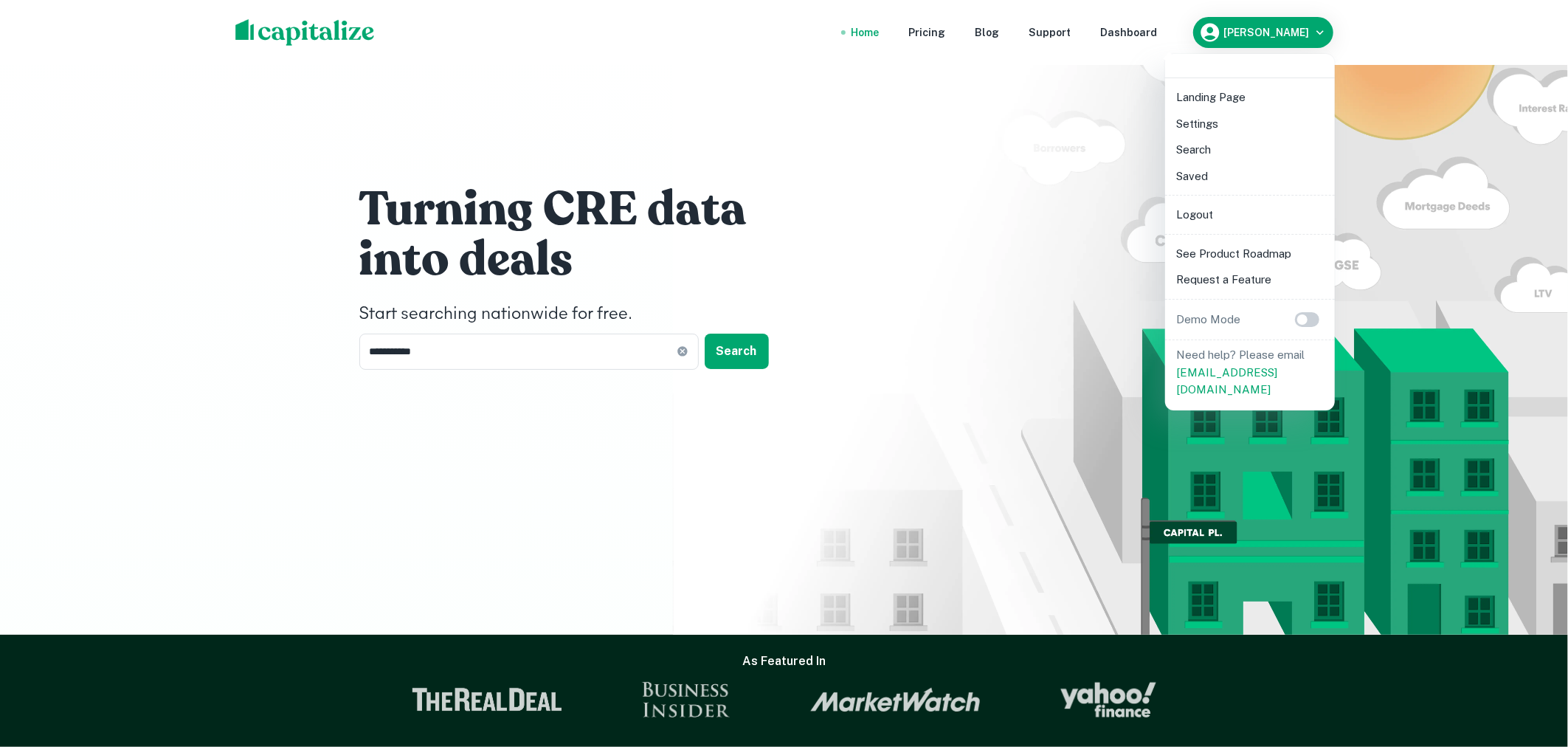
click at [1192, 218] on li "Logout" at bounding box center [1250, 215] width 158 height 27
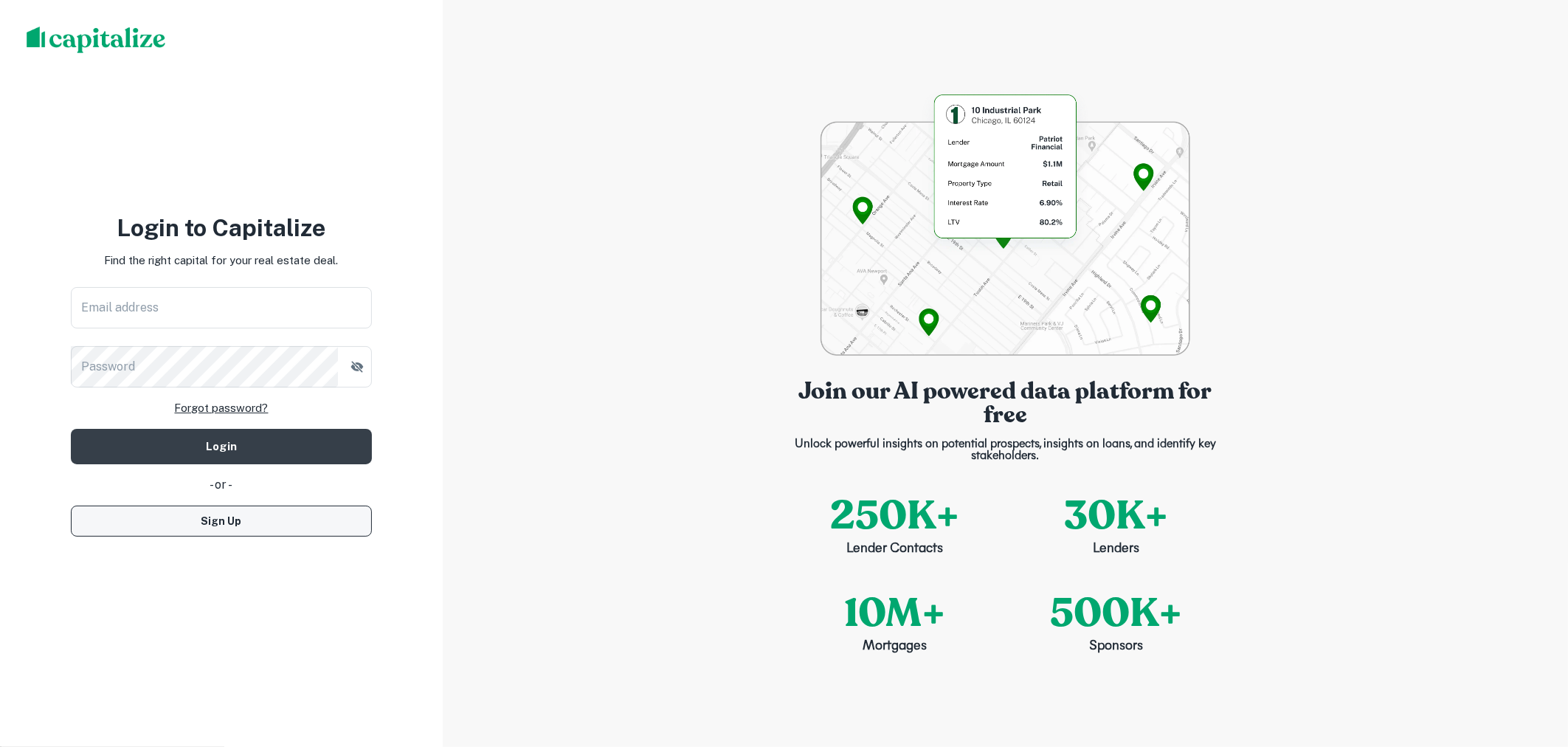
click at [290, 525] on button "Sign Up" at bounding box center [221, 521] width 301 height 31
select select "**"
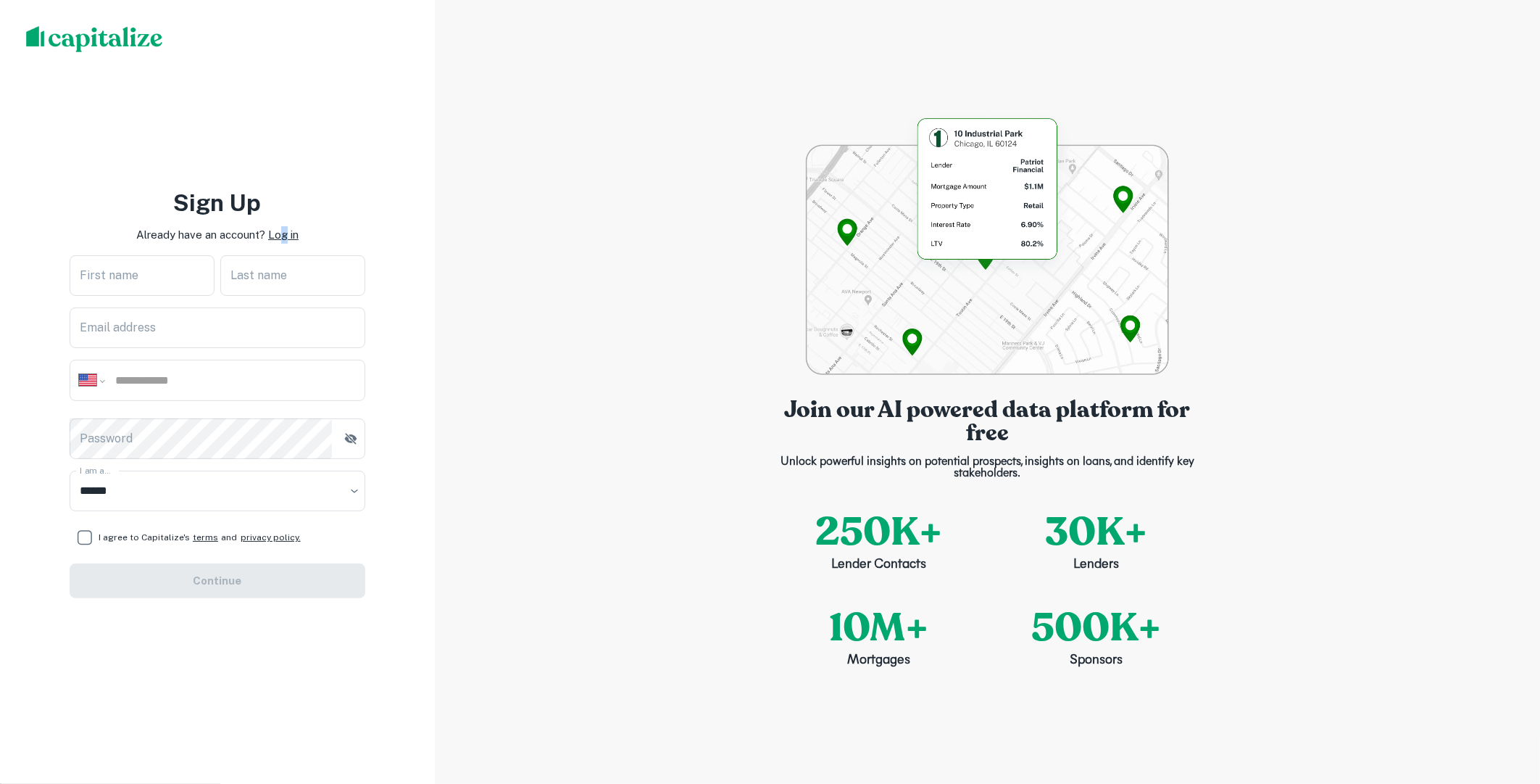
click at [283, 236] on p "Log in" at bounding box center [284, 234] width 31 height 17
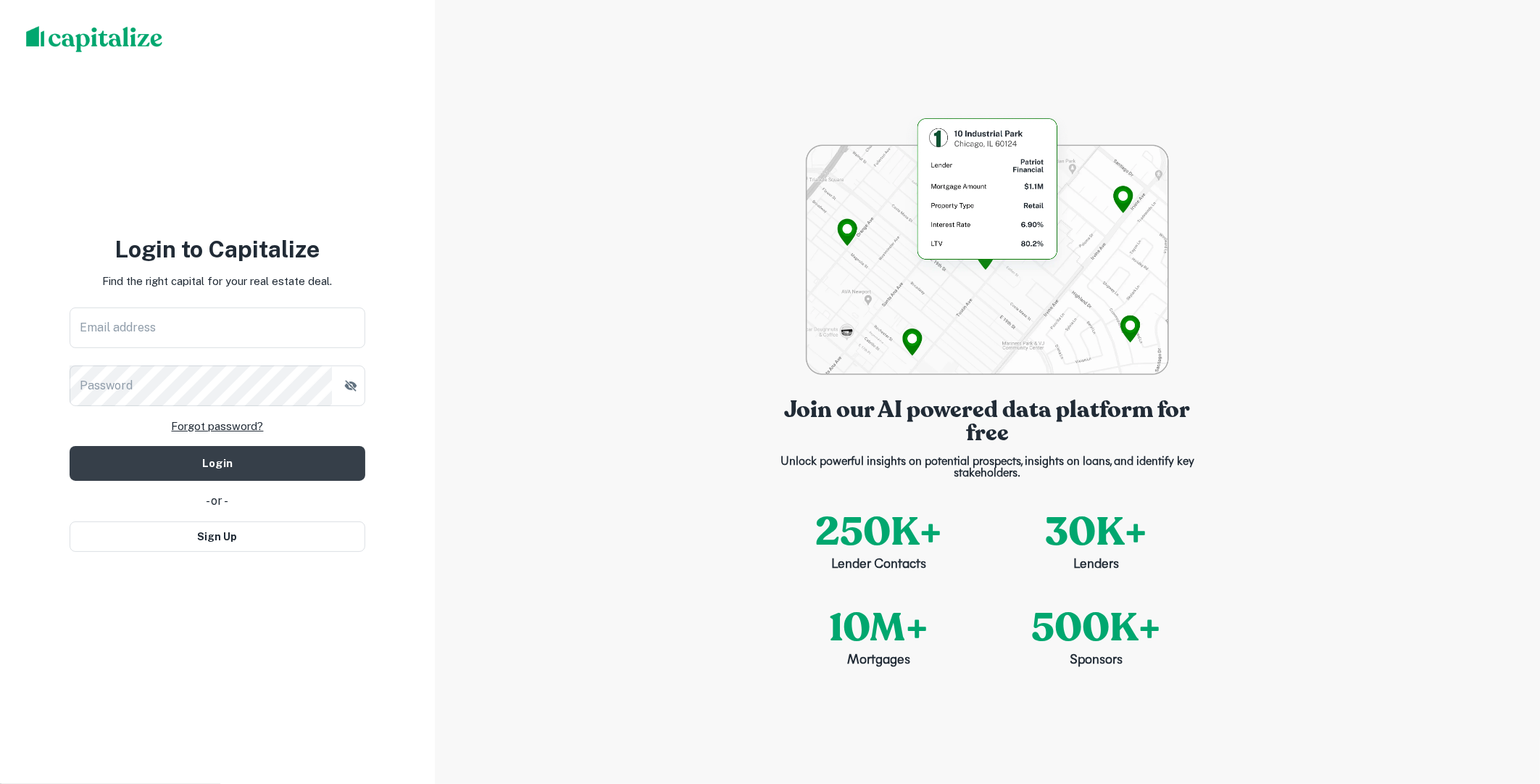
click at [286, 298] on div "Login to Capitalize Find the right capital for your real estate deal. Email add…" at bounding box center [217, 392] width 296 height 319
click at [279, 322] on input "Email address" at bounding box center [217, 327] width 296 height 41
type input "**********"
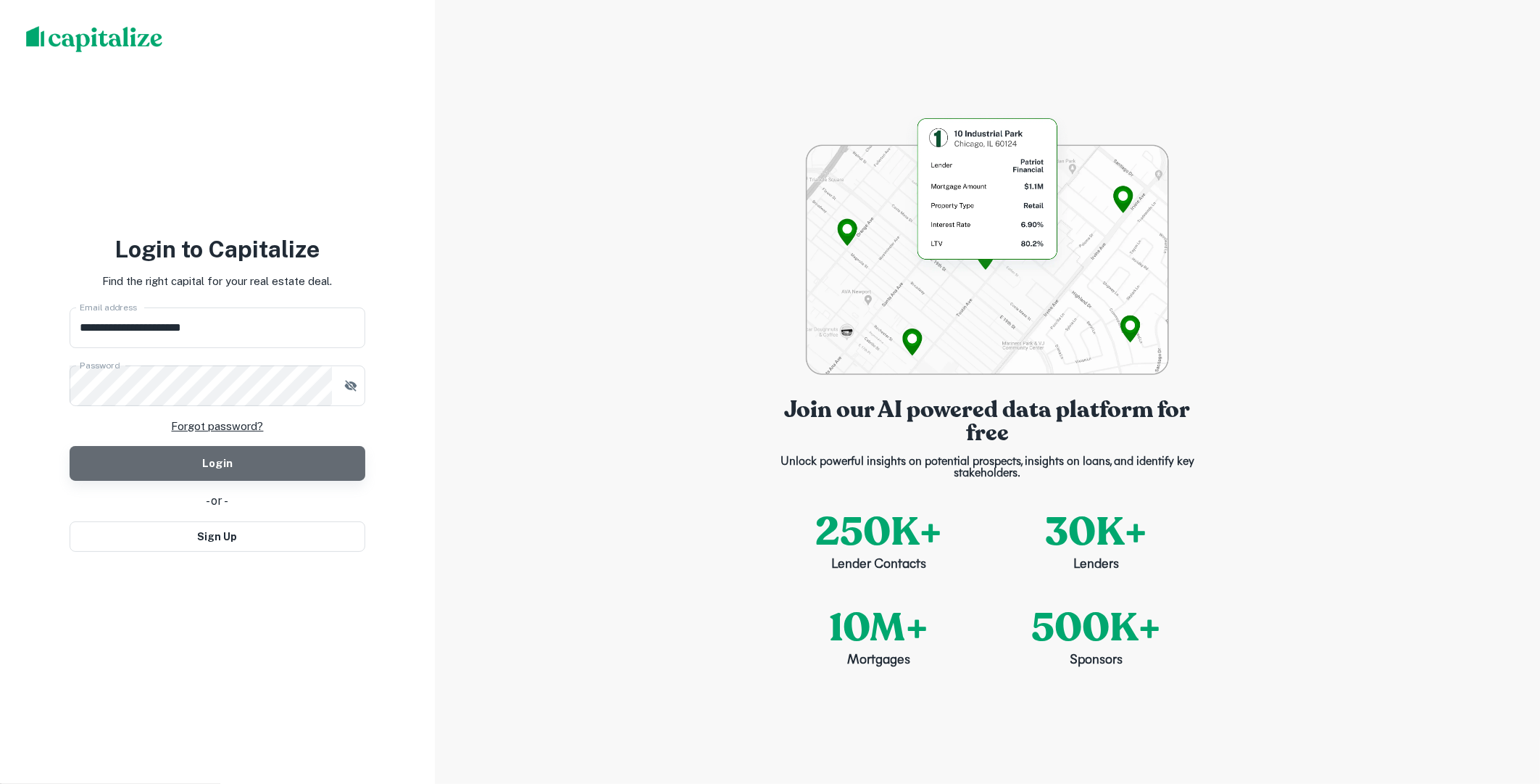
click at [241, 480] on button "Login" at bounding box center [217, 463] width 296 height 34
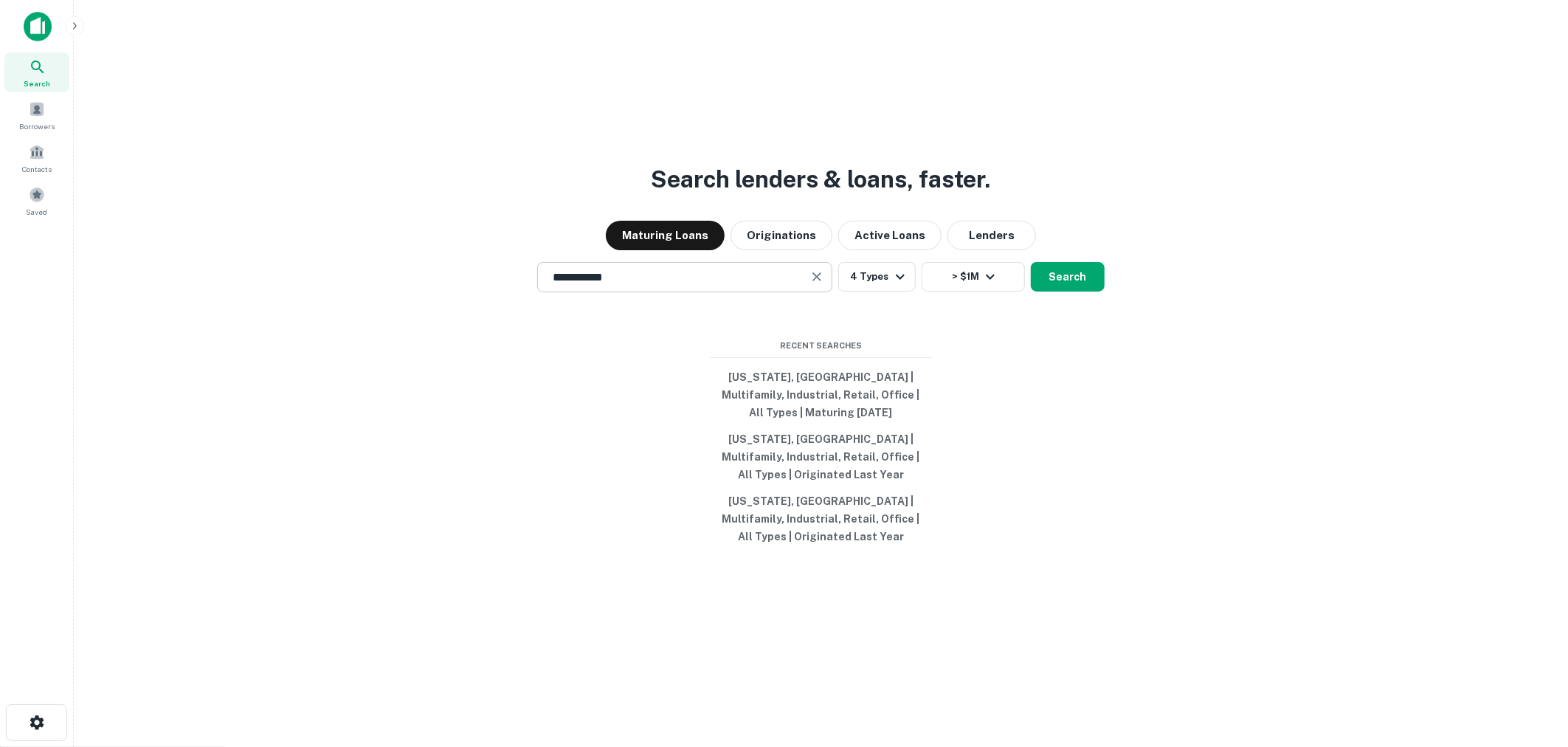
click at [727, 284] on input "**********" at bounding box center [674, 277] width 260 height 17
click at [603, 518] on div "Search lenders & loans, faster. Maturing Loans Originations Active Loans Lender…" at bounding box center [821, 408] width 1471 height 747
click at [25, 120] on span "Borrowers" at bounding box center [37, 123] width 65 height 12
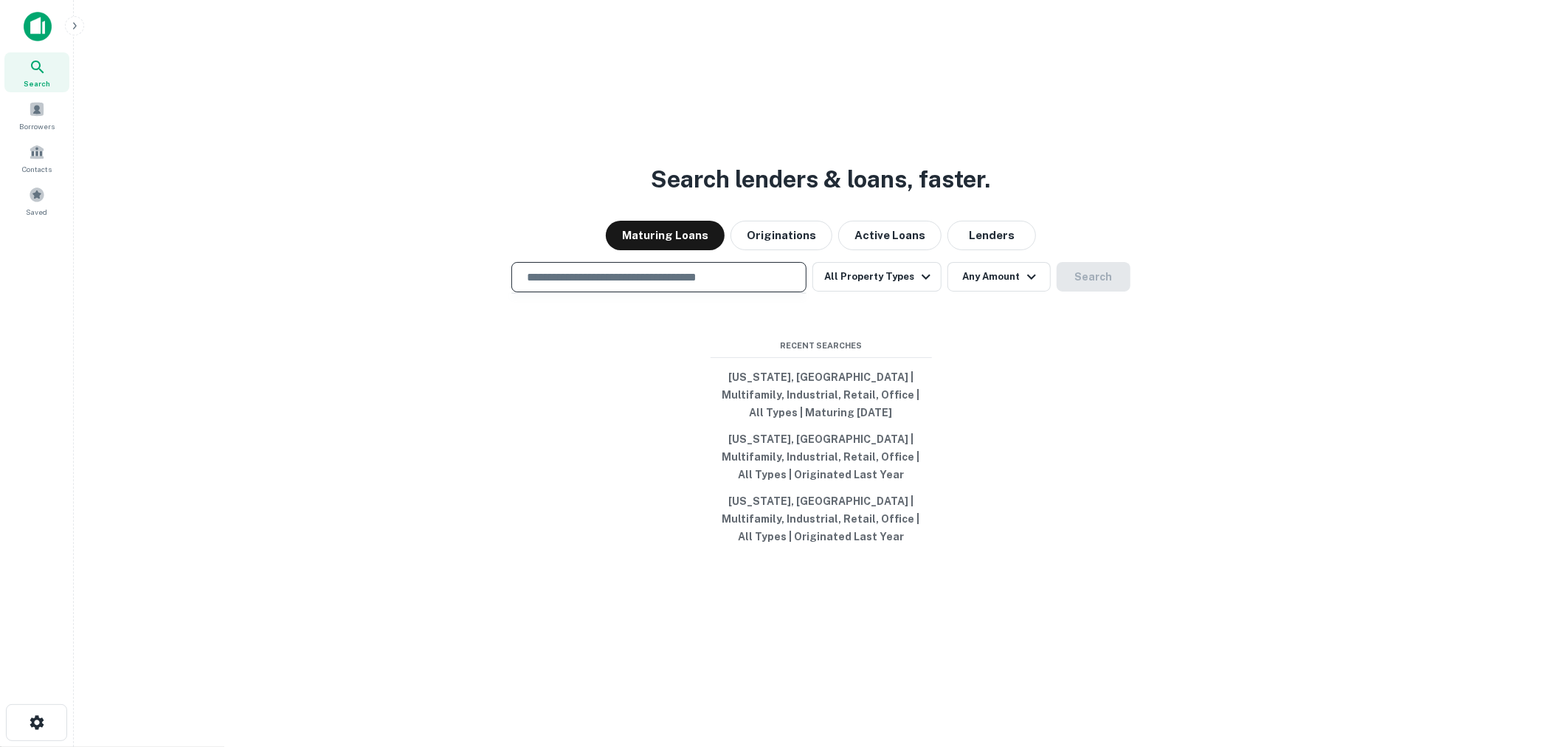
click at [685, 279] on input "text" at bounding box center [659, 277] width 282 height 17
click at [617, 286] on div "​" at bounding box center [658, 277] width 296 height 30
click at [452, 352] on div "Search lenders & loans, faster. Maturing Loans Originations Active Loans Lender…" at bounding box center [821, 408] width 1471 height 747
click at [613, 274] on input "text" at bounding box center [659, 277] width 282 height 17
type input "**********"
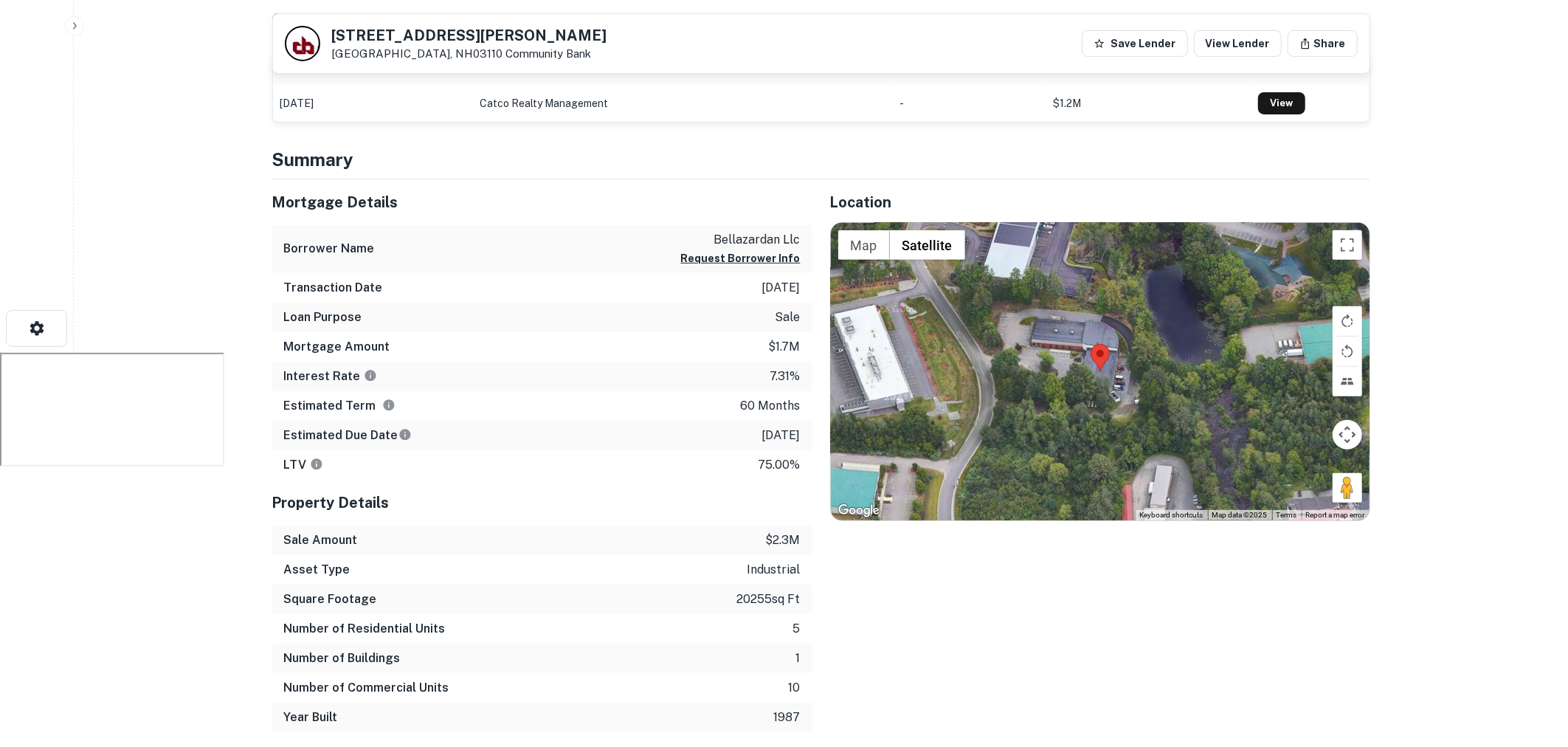
scroll to position [396, 0]
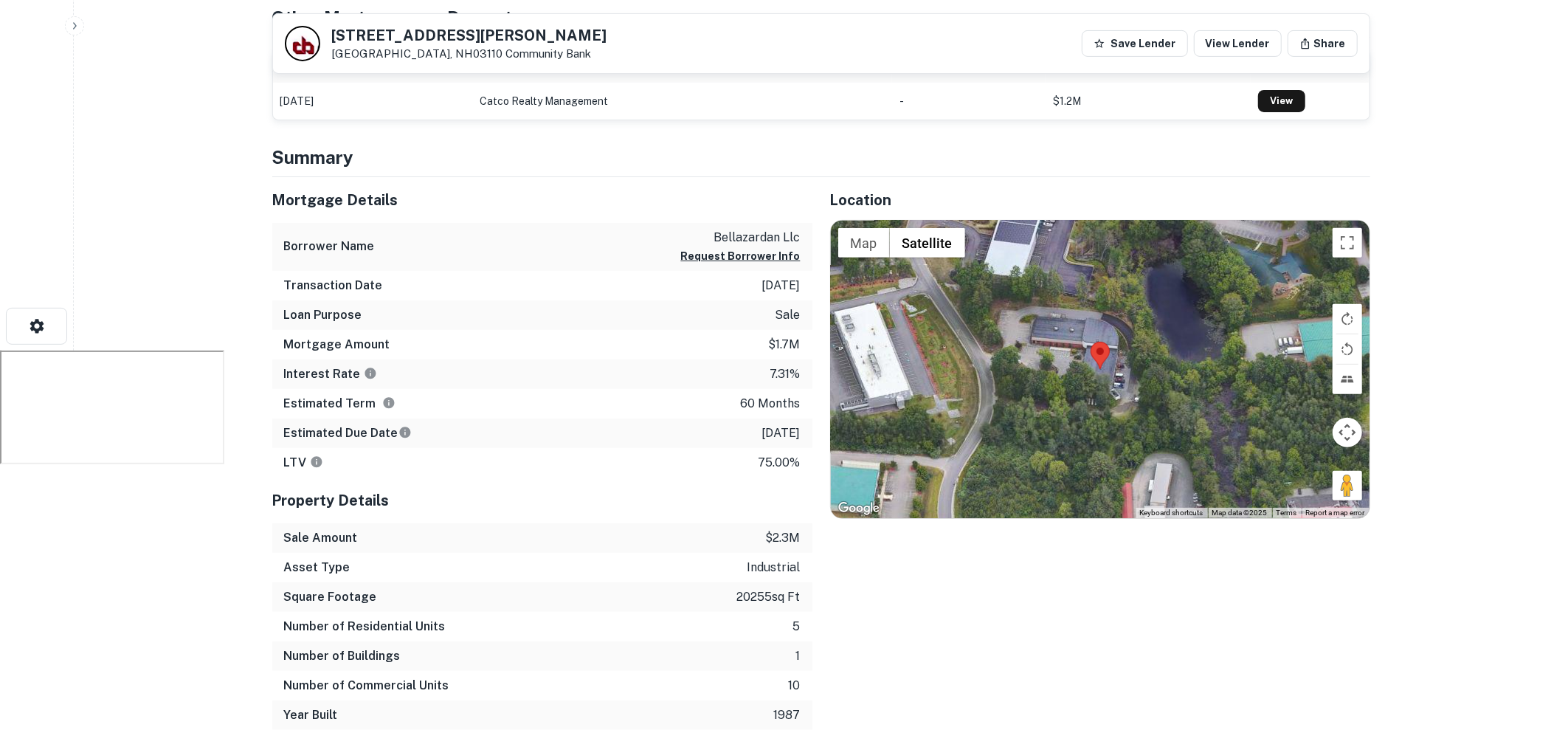
drag, startPoint x: 745, startPoint y: 288, endPoint x: 802, endPoint y: 283, distance: 57.2
click at [802, 283] on div "Transaction Date [DATE]" at bounding box center [542, 286] width 540 height 29
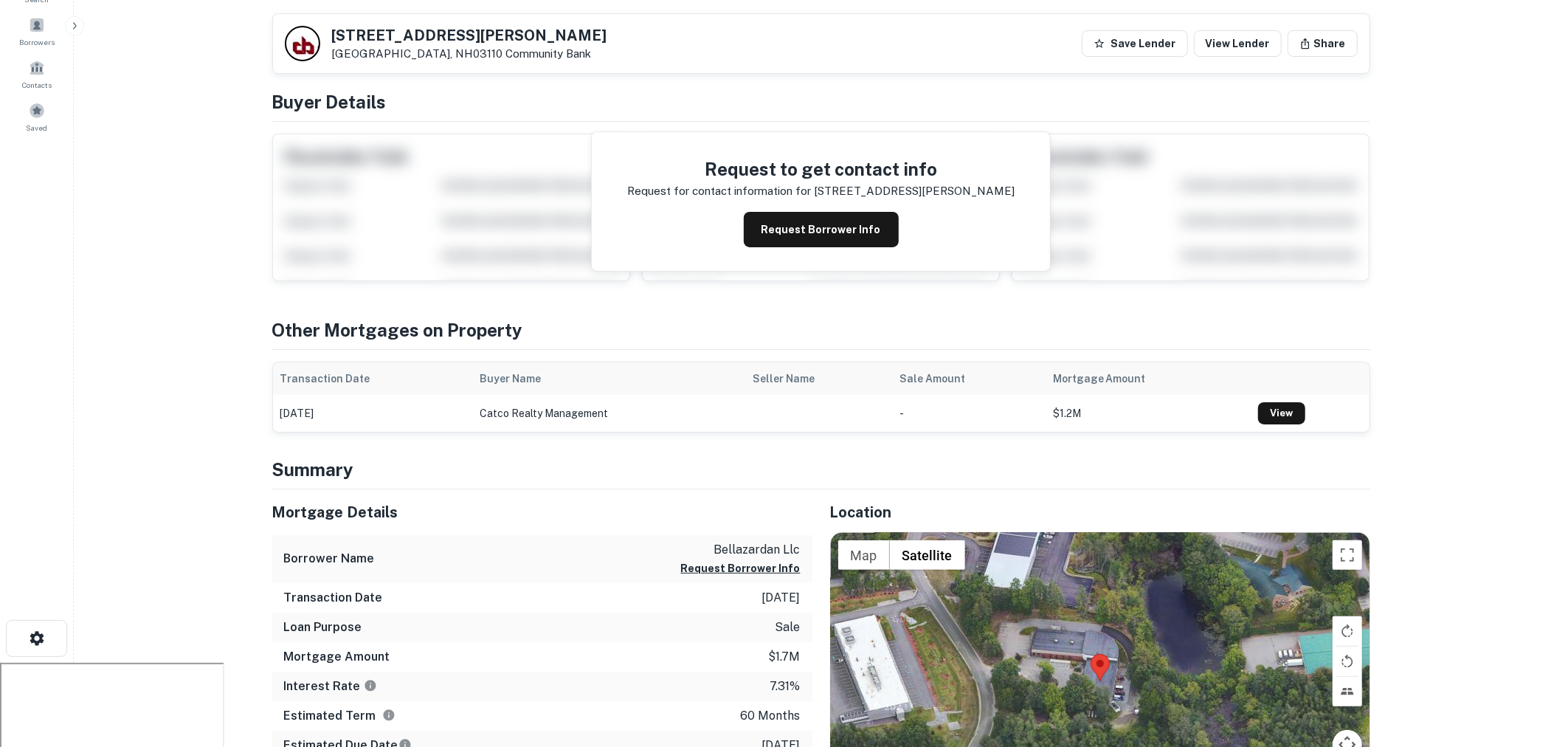
scroll to position [87, 0]
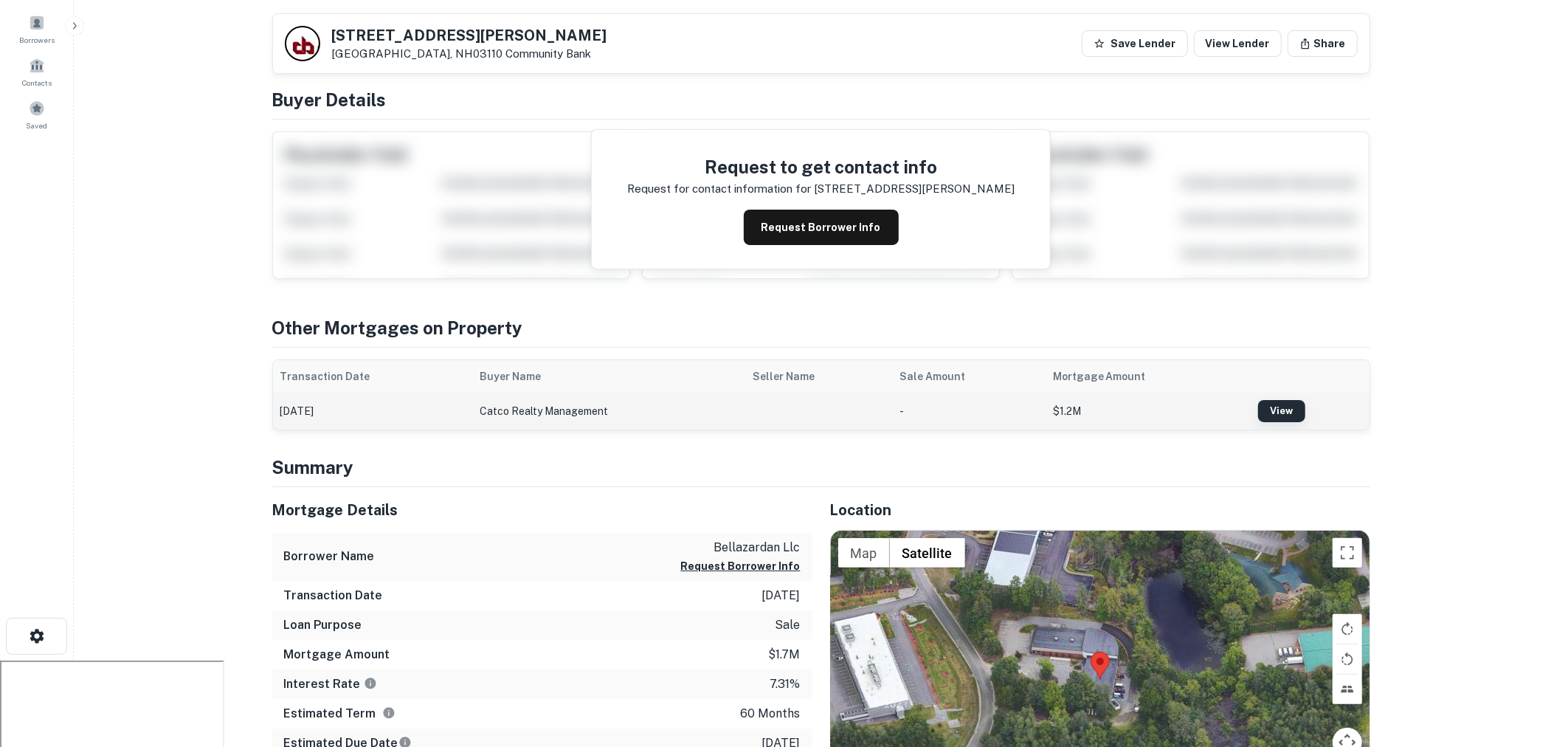
click at [1266, 408] on link "View" at bounding box center [1282, 411] width 47 height 22
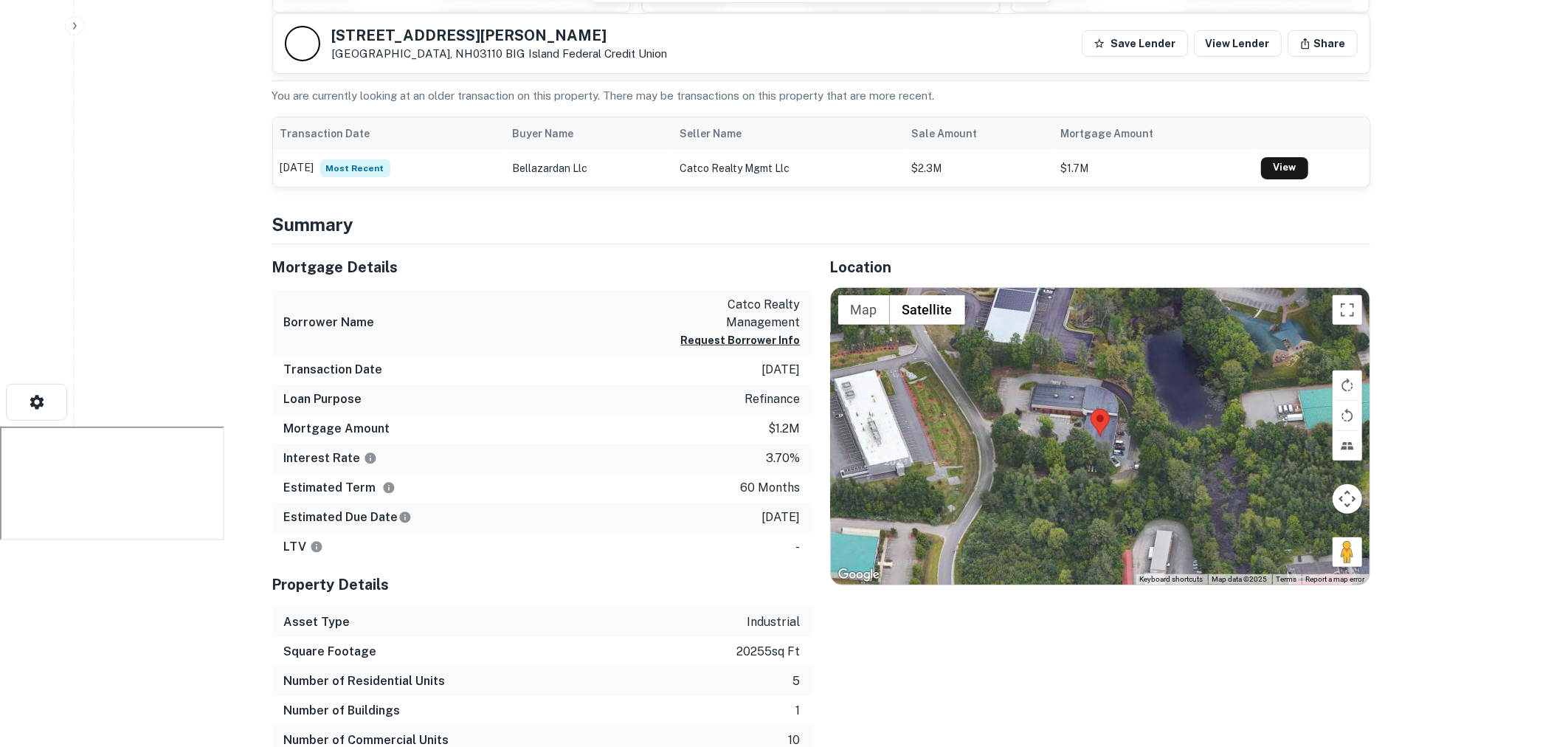
scroll to position [327, 0]
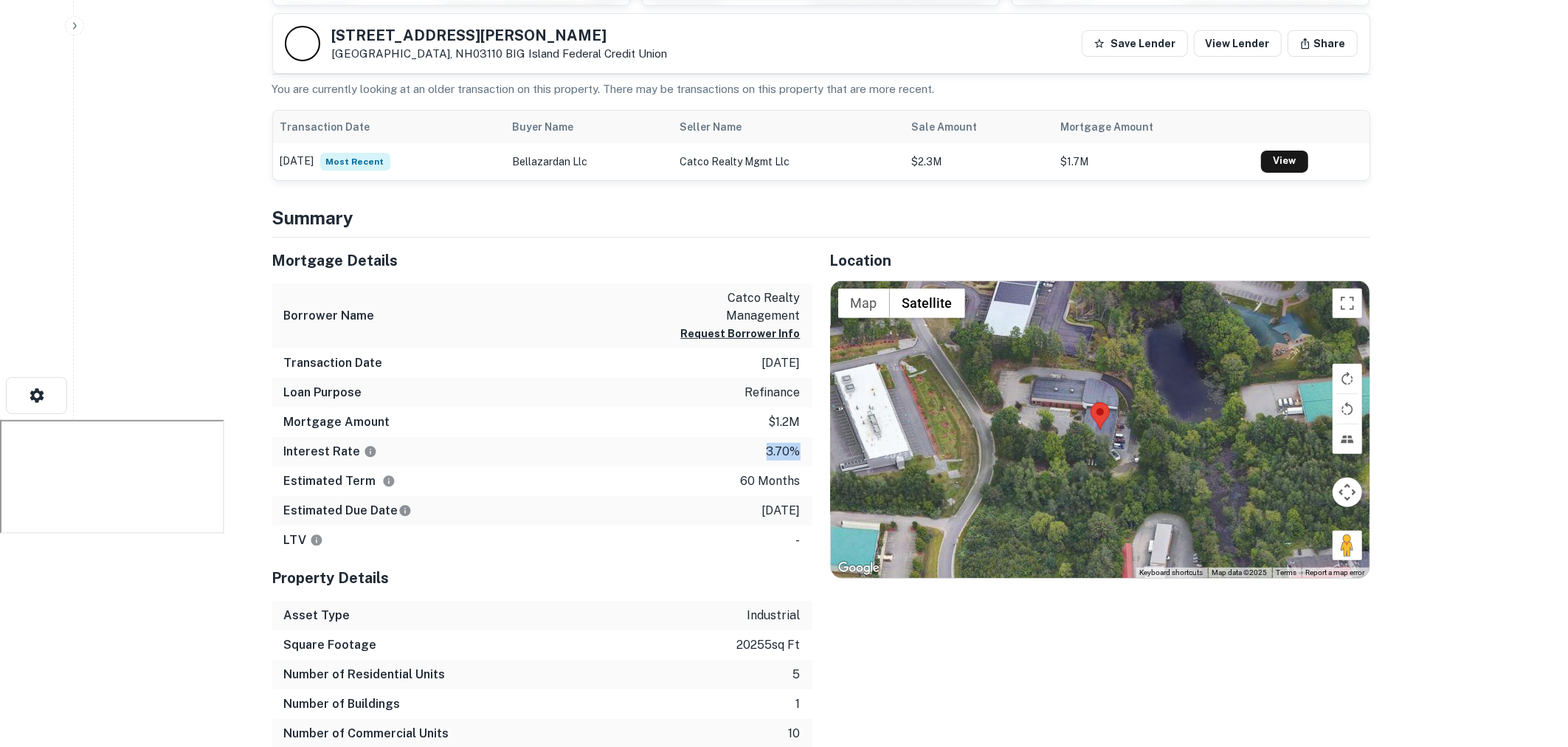
drag, startPoint x: 759, startPoint y: 449, endPoint x: 808, endPoint y: 447, distance: 49.0
click at [808, 447] on div "Interest Rate 3.70%" at bounding box center [542, 452] width 540 height 29
click at [700, 461] on div "Interest Rate 3.70%" at bounding box center [542, 452] width 540 height 29
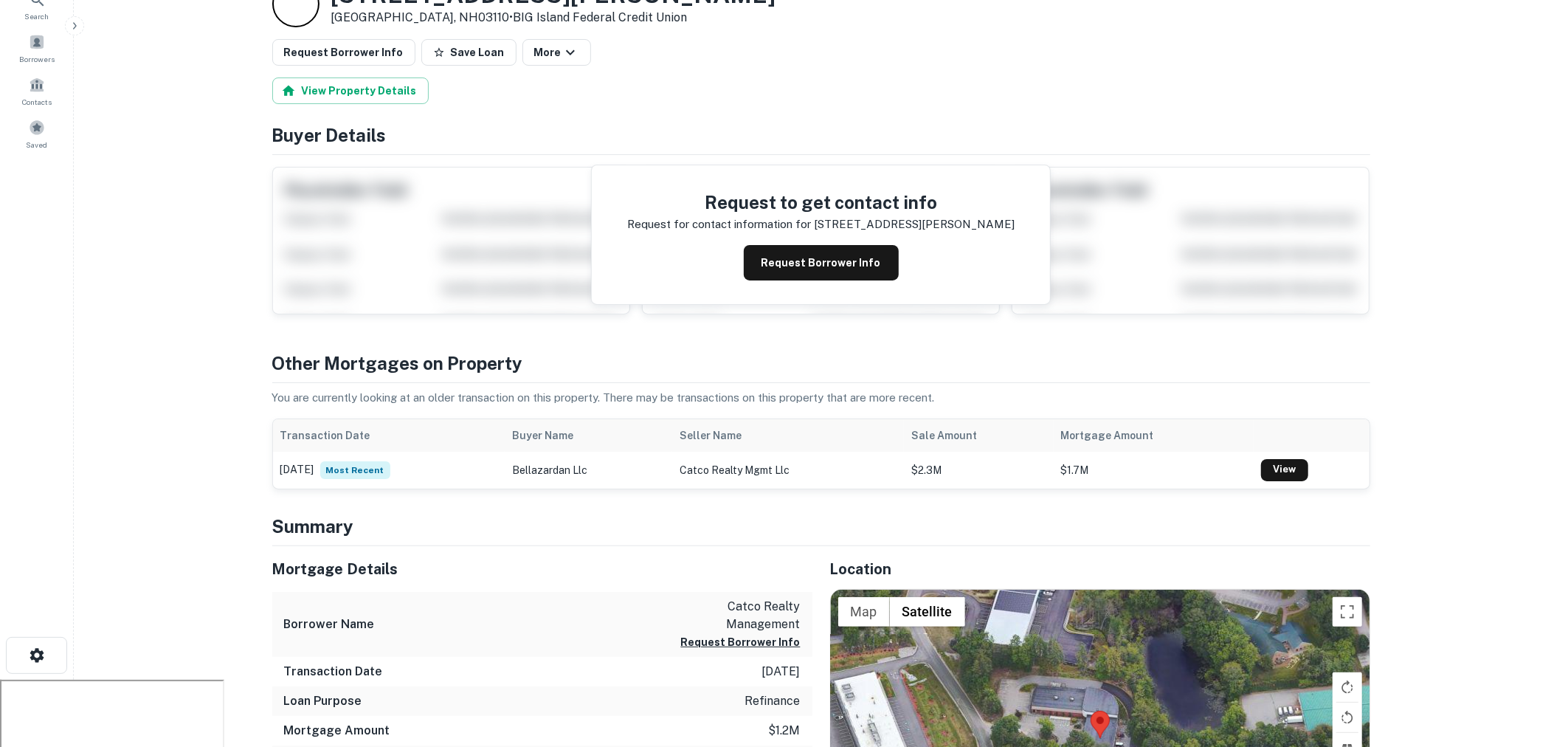
scroll to position [64, 0]
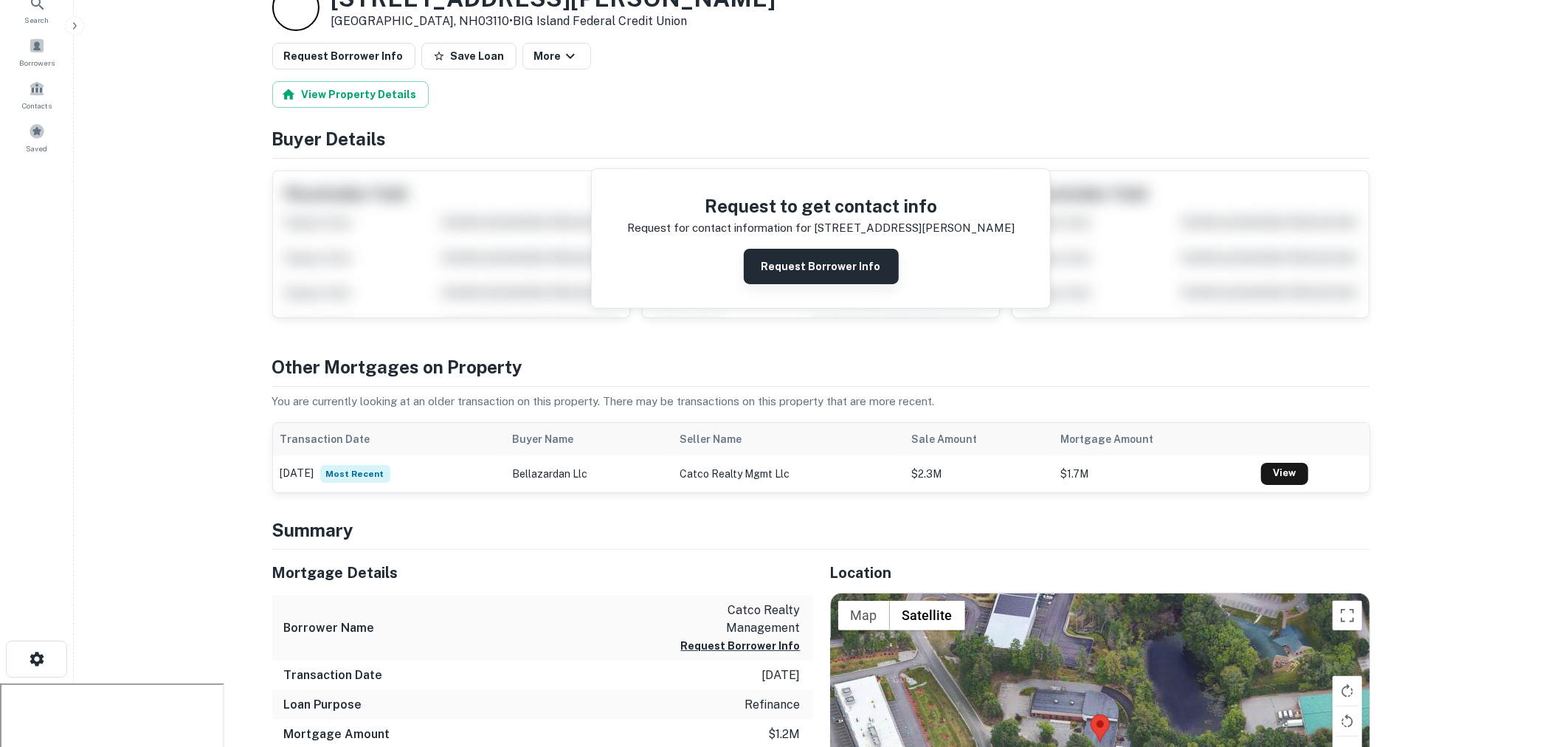
click at [830, 275] on button "Request Borrower Info" at bounding box center [821, 266] width 155 height 35
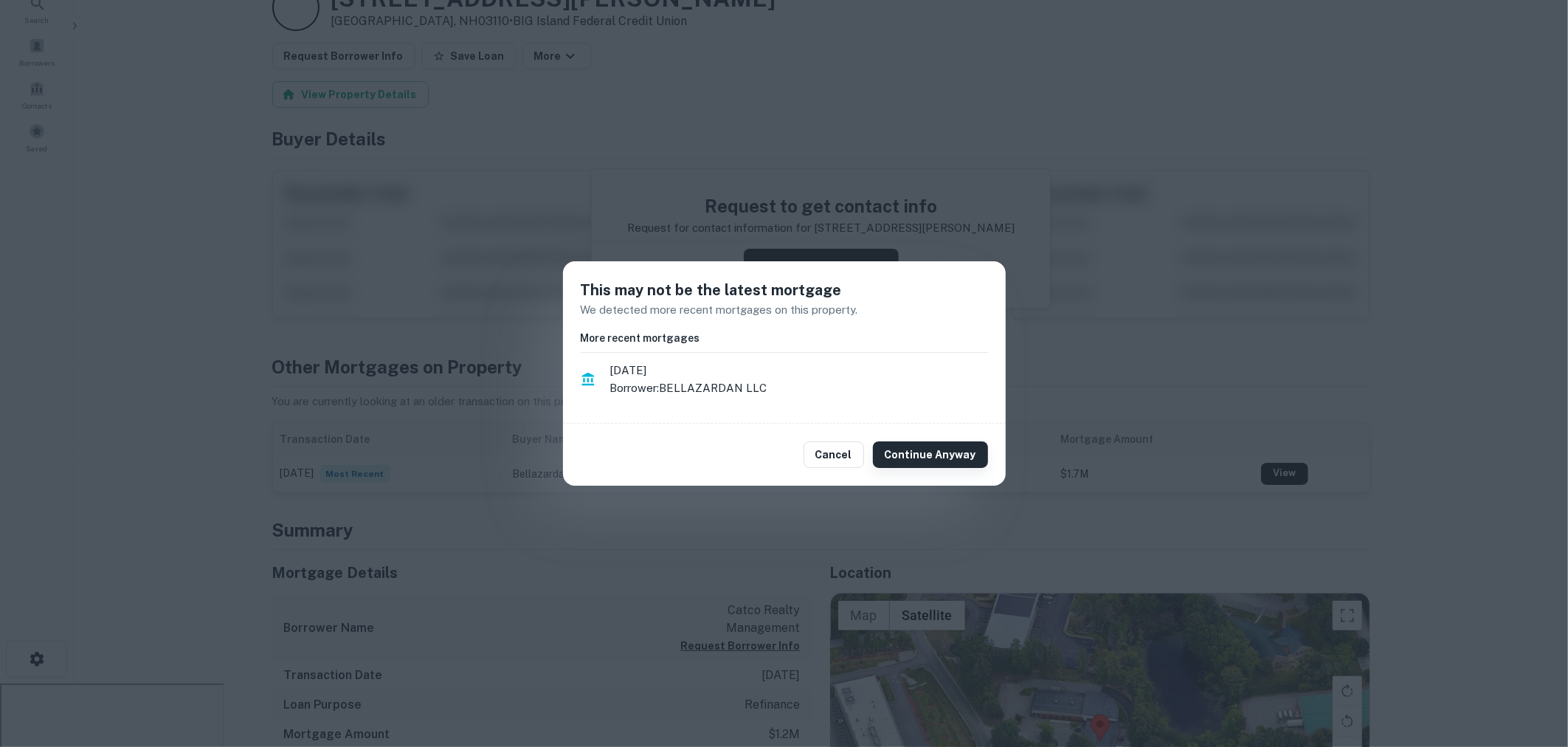
click at [929, 455] on button "Continue Anyway" at bounding box center [930, 454] width 115 height 27
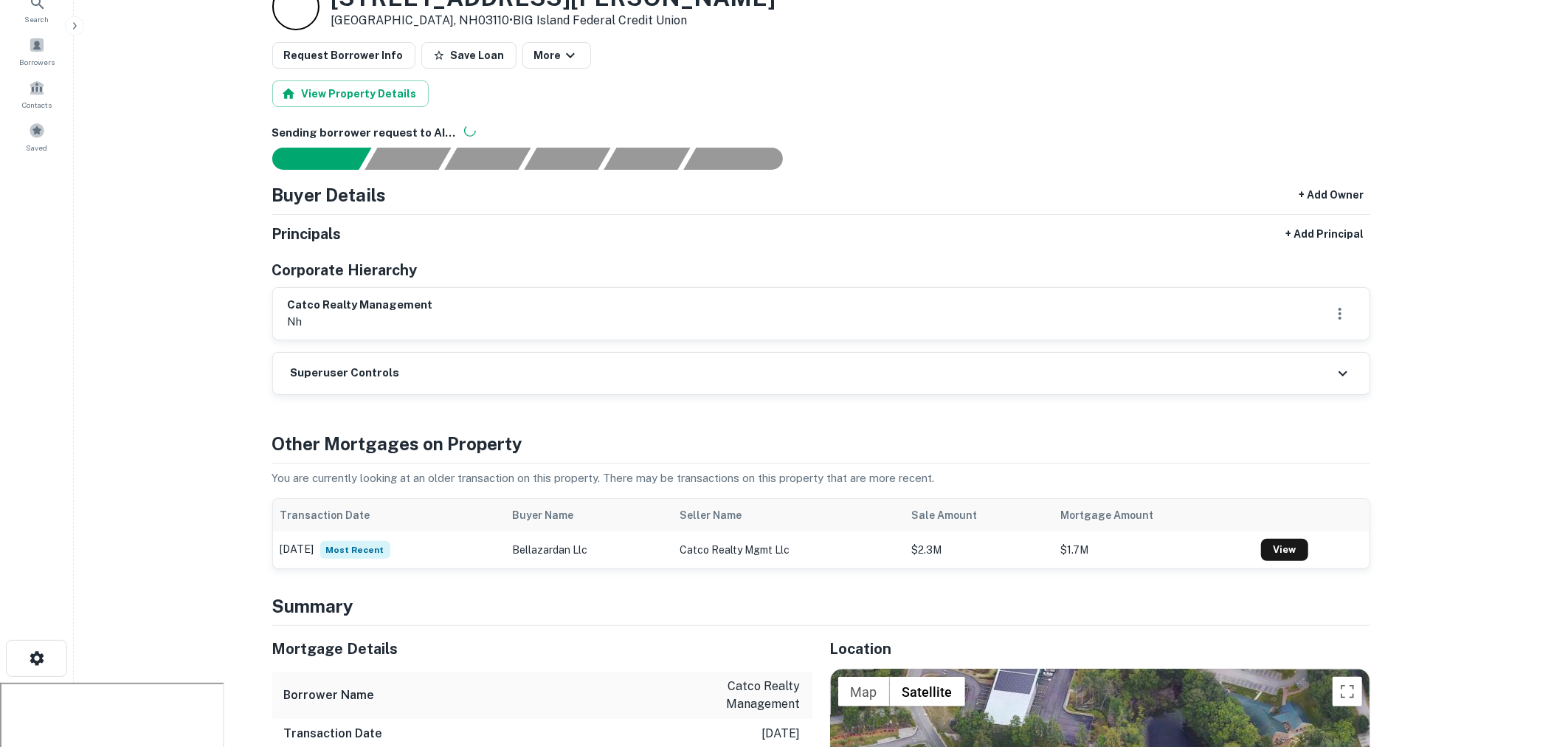
scroll to position [50, 0]
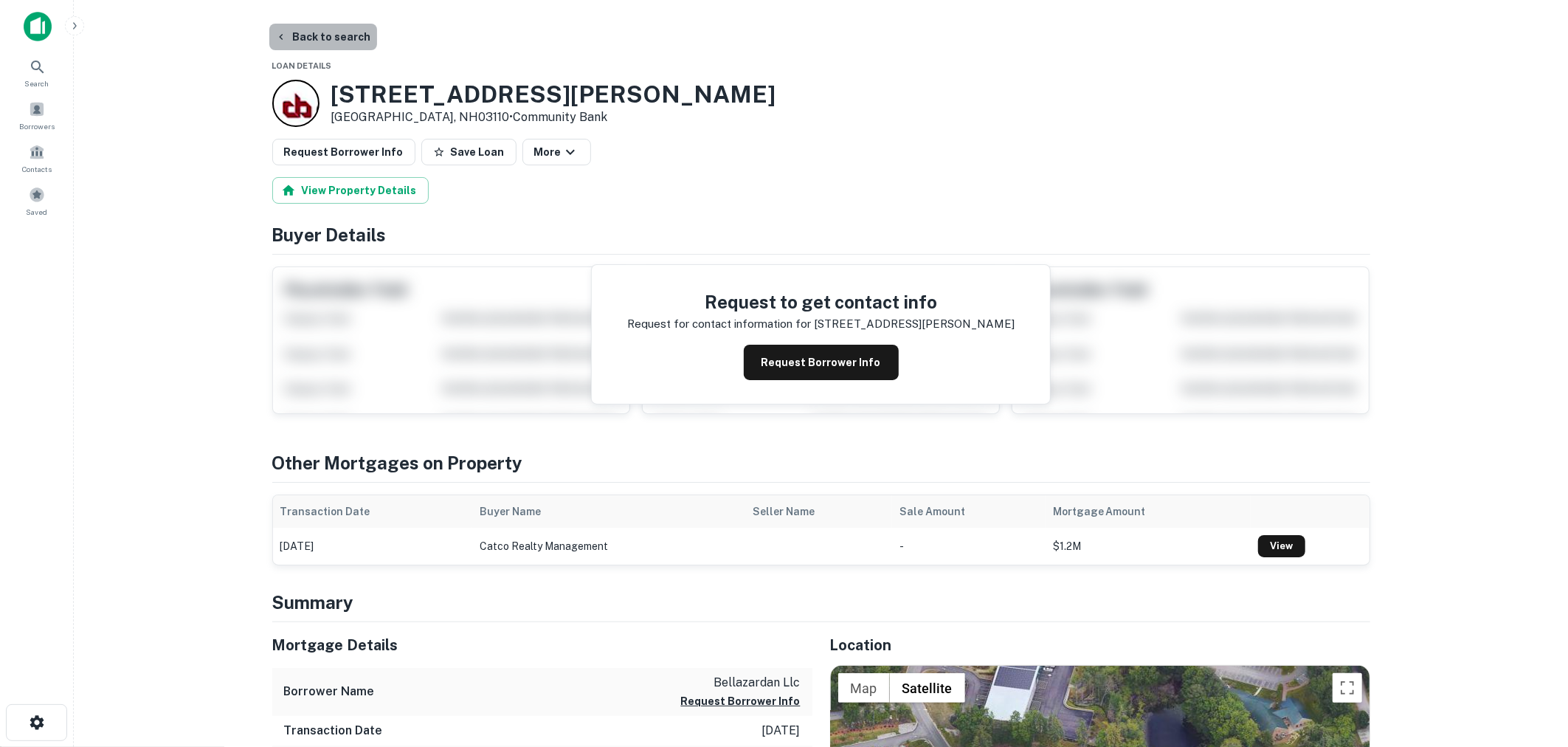
click at [350, 34] on button "Back to search" at bounding box center [323, 37] width 108 height 27
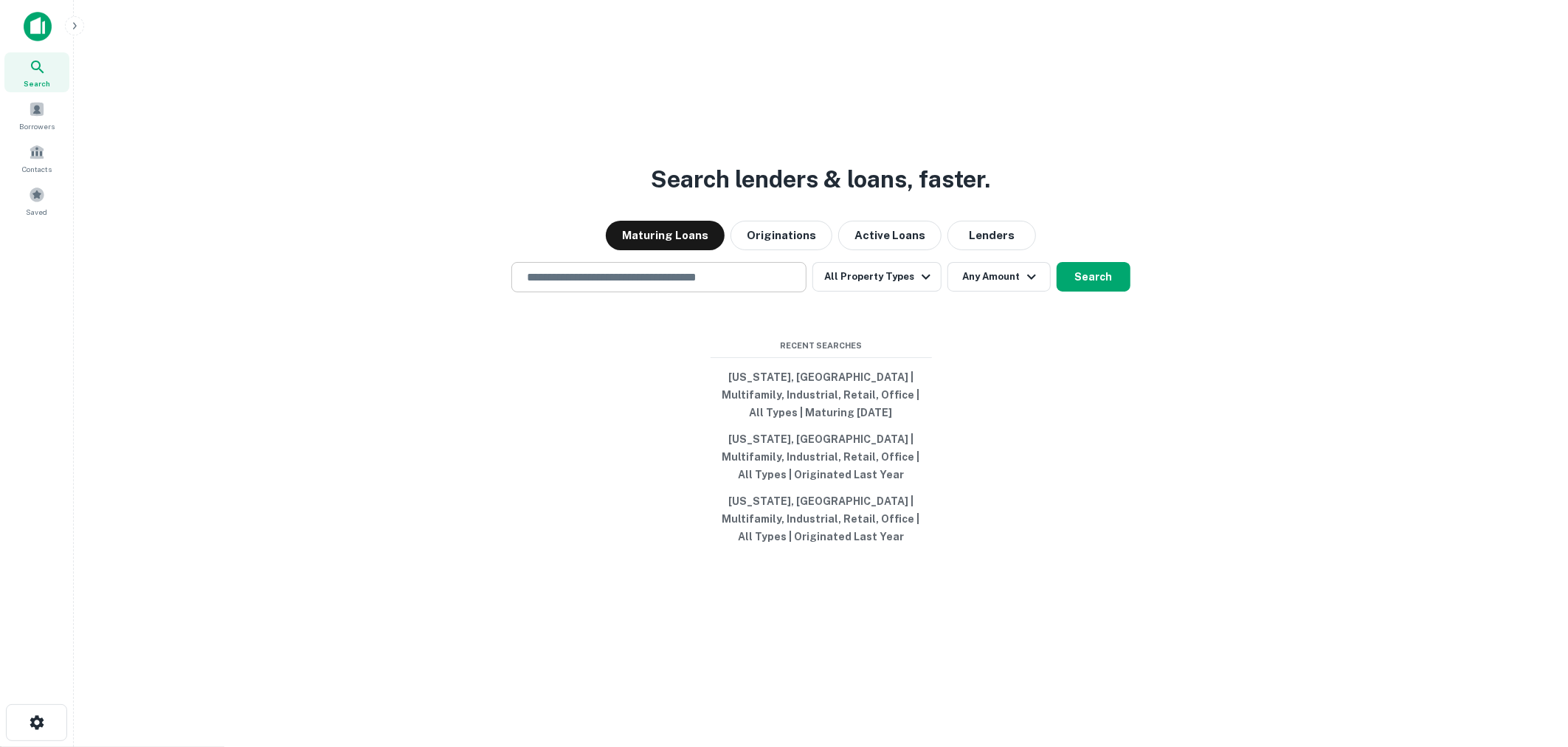
click at [597, 263] on div "​" at bounding box center [658, 277] width 296 height 30
click at [619, 278] on input "text" at bounding box center [659, 277] width 282 height 17
click at [519, 342] on div at bounding box center [658, 329] width 296 height 74
click at [623, 270] on input "text" at bounding box center [659, 277] width 282 height 17
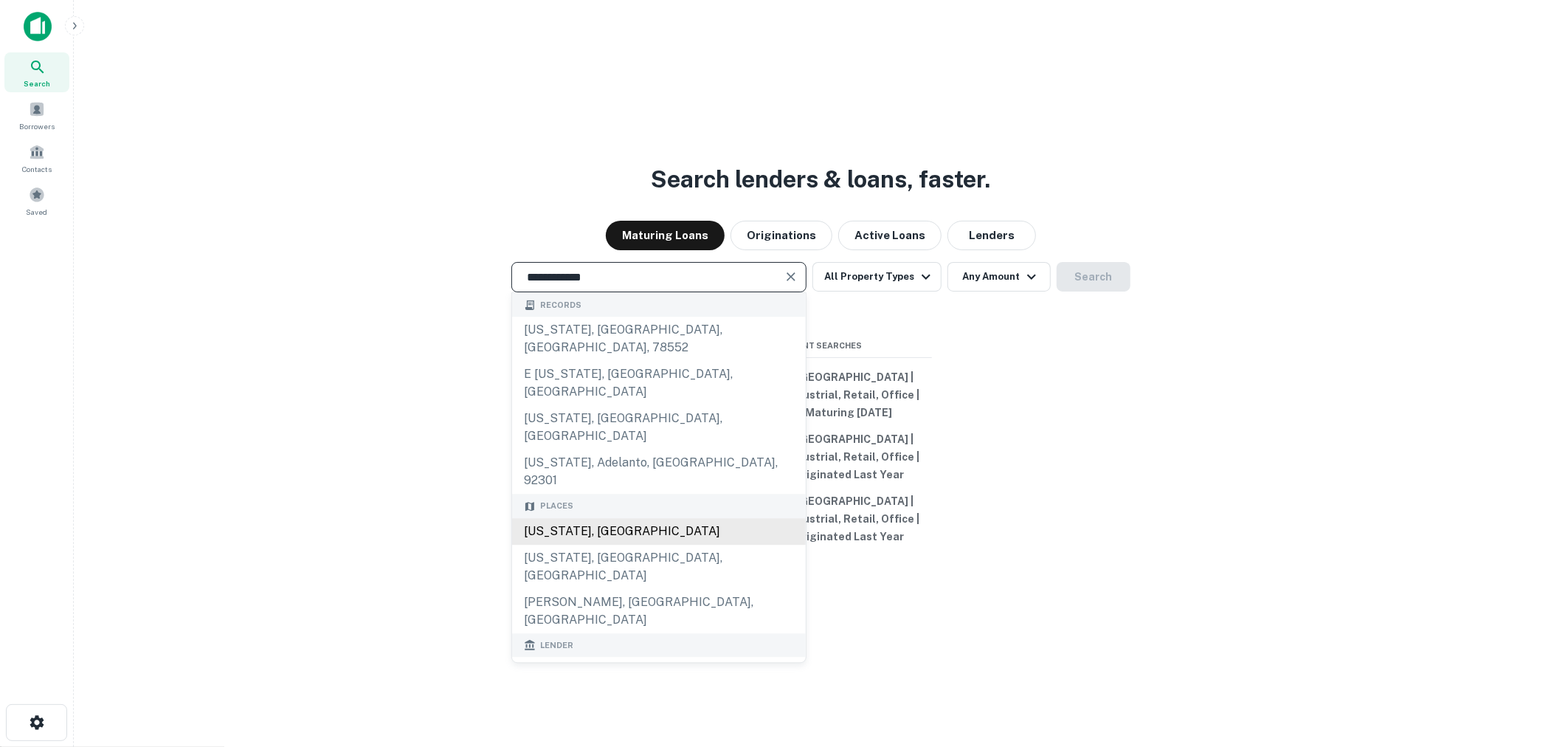
click at [603, 519] on div "[US_STATE], [GEOGRAPHIC_DATA]" at bounding box center [658, 531] width 294 height 27
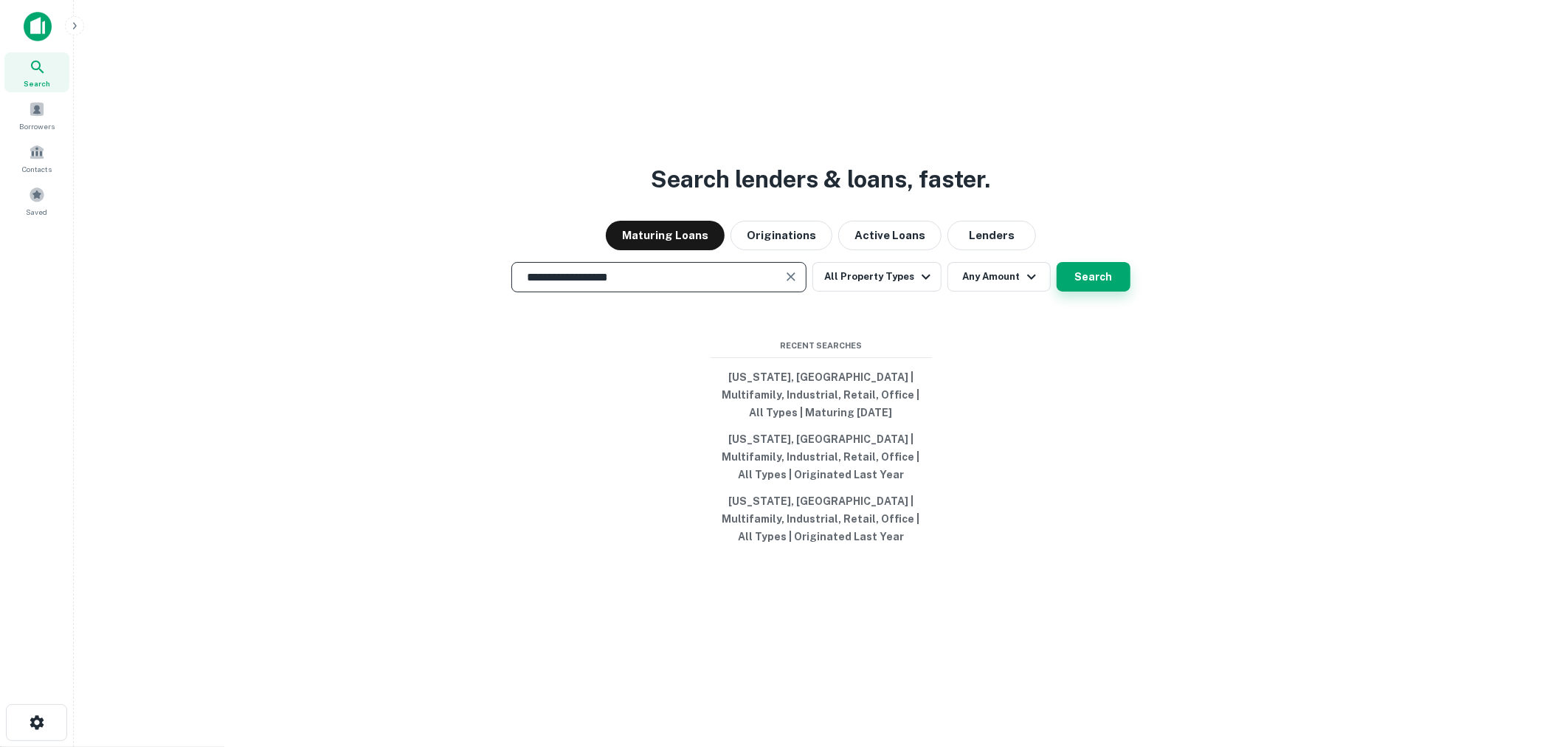
type input "**********"
click at [1082, 273] on button "Search" at bounding box center [1094, 277] width 74 height 29
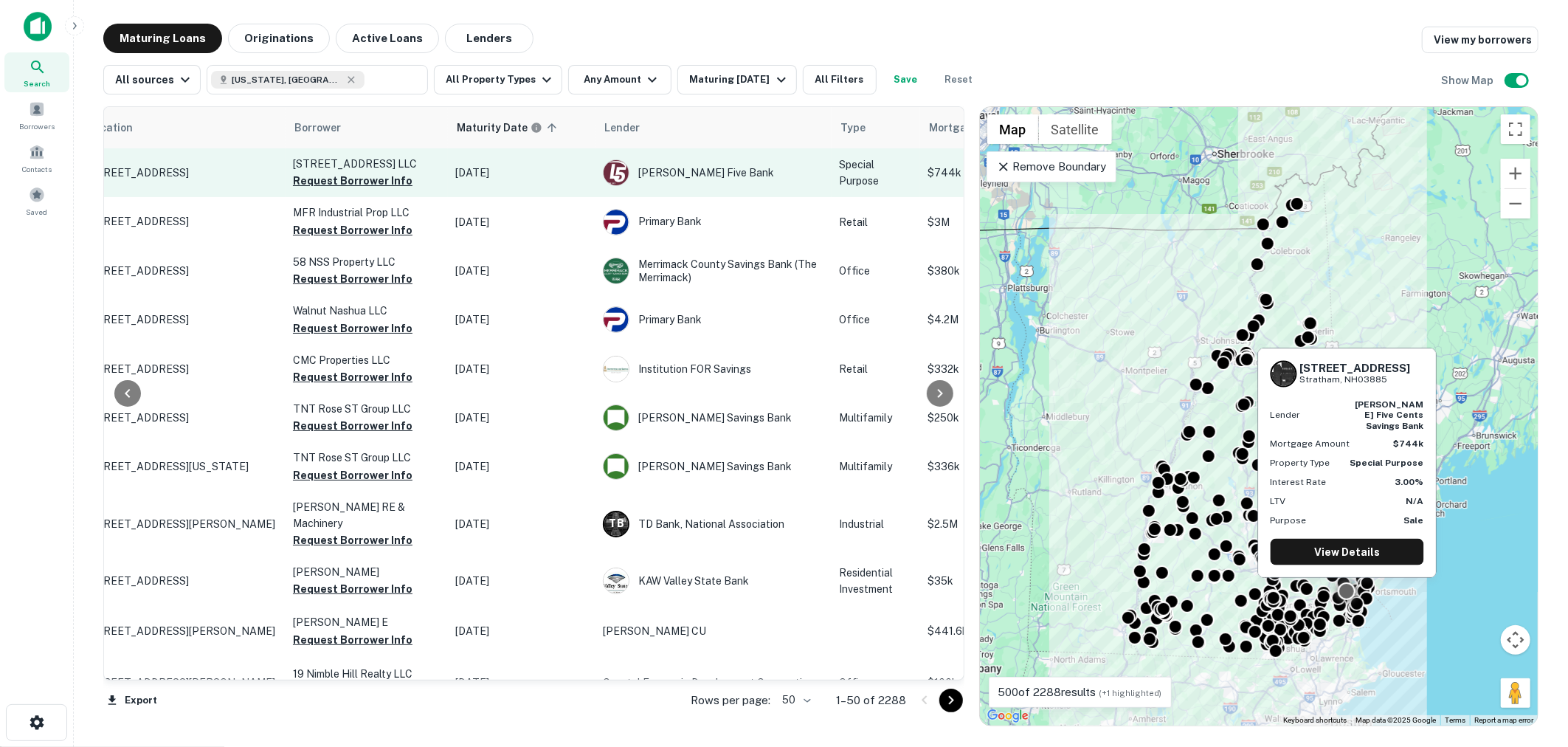
scroll to position [0, 63]
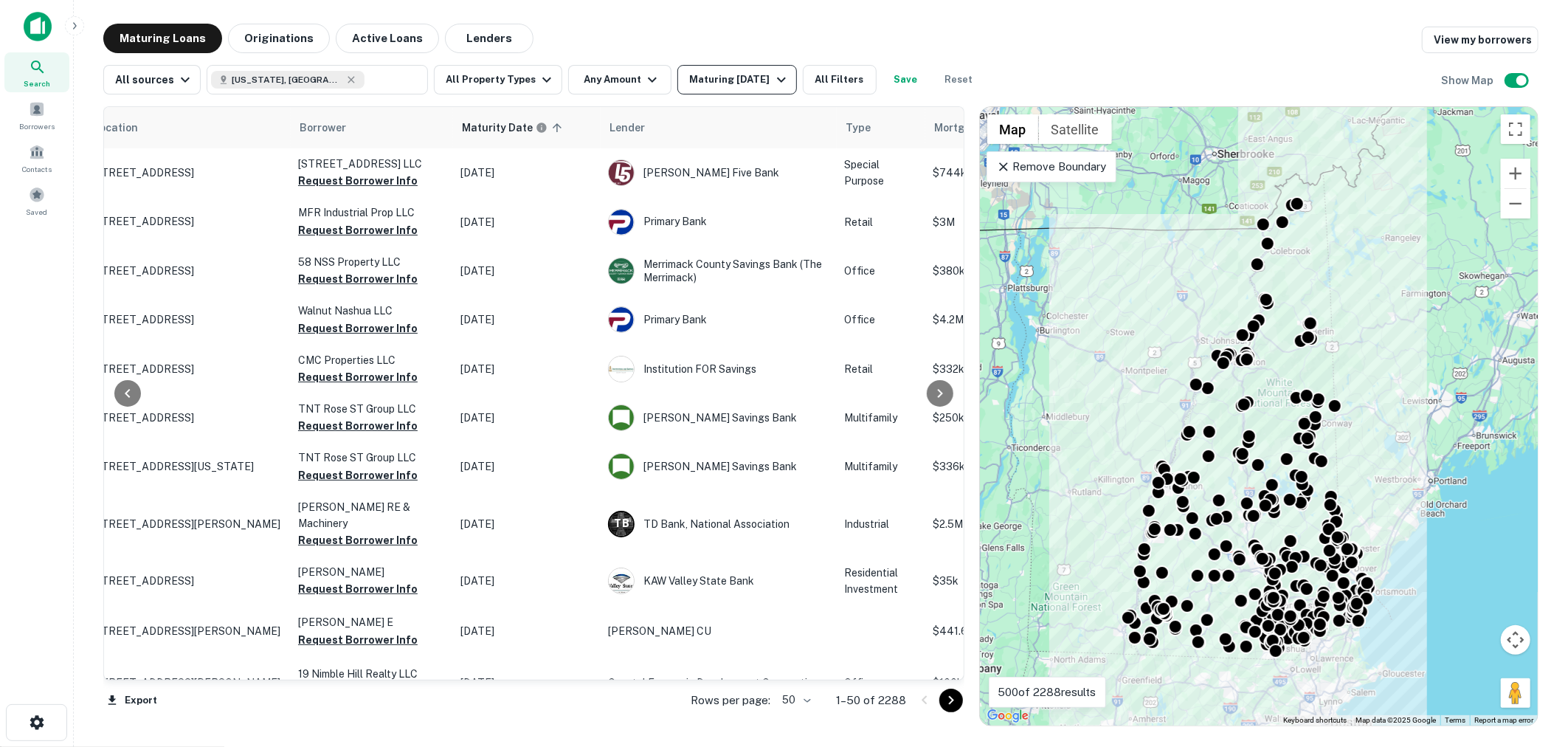
click at [772, 76] on icon "button" at bounding box center [781, 79] width 17 height 18
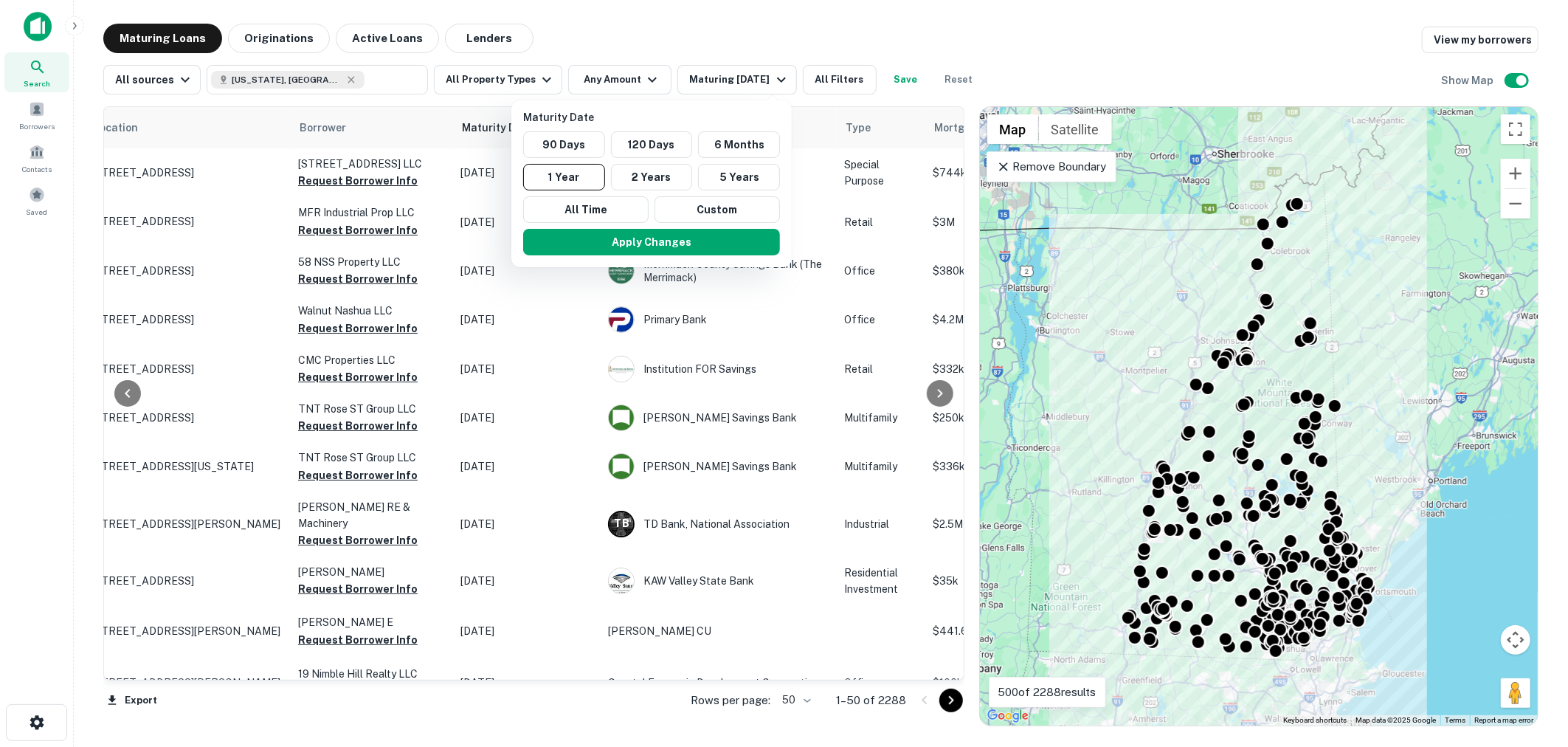
click at [695, 54] on div at bounding box center [784, 373] width 1568 height 747
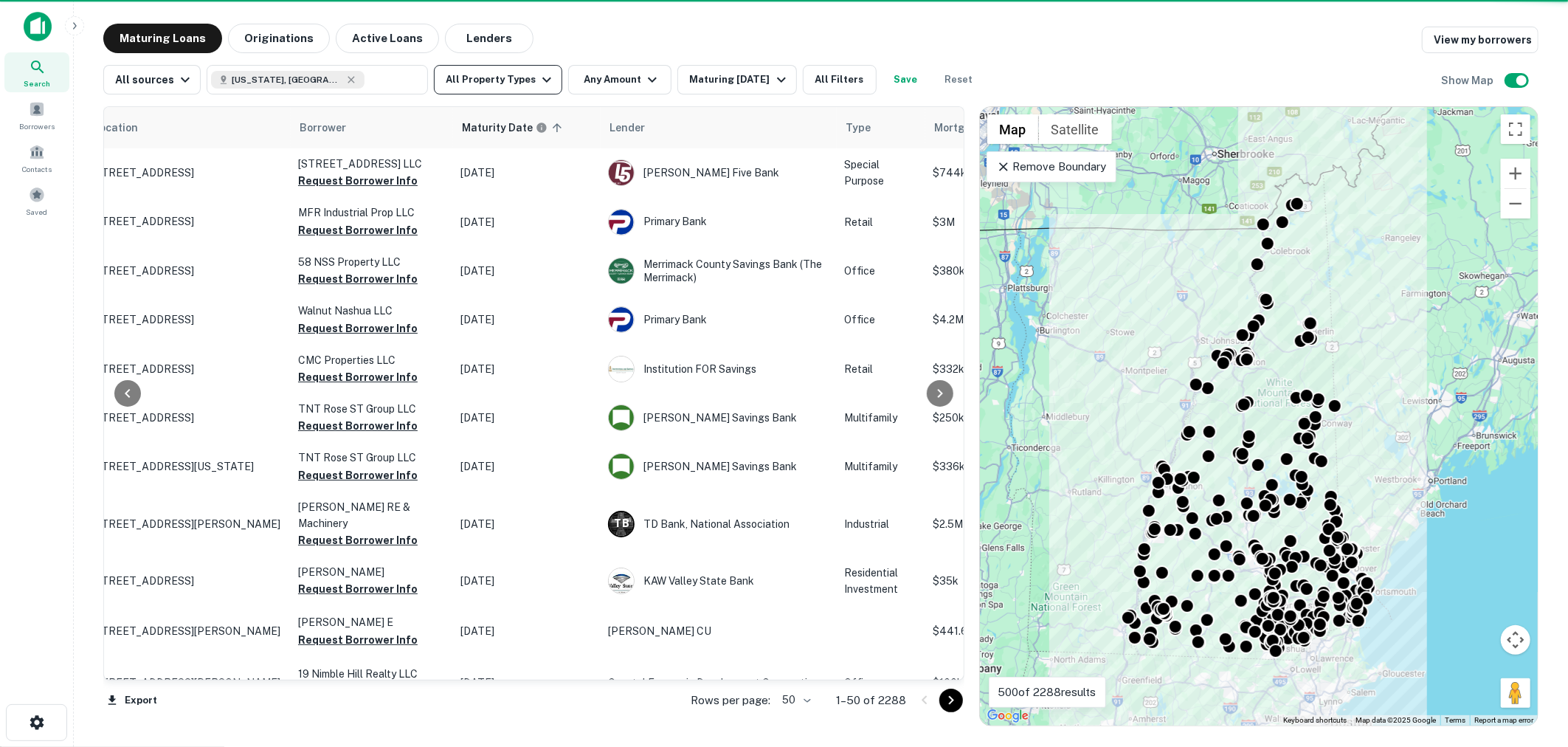
click at [538, 84] on icon "button" at bounding box center [546, 79] width 17 height 18
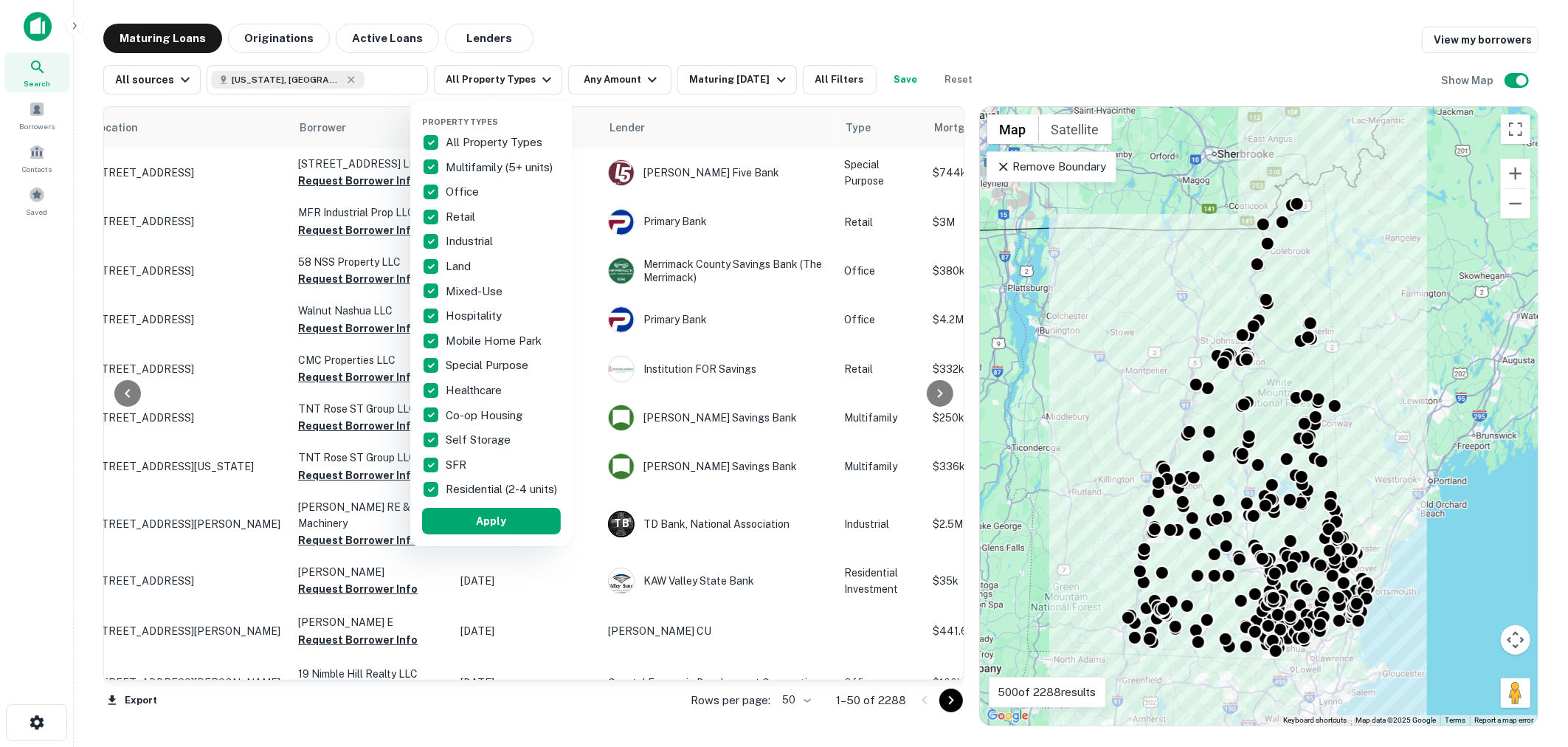
click at [734, 28] on div at bounding box center [784, 373] width 1568 height 747
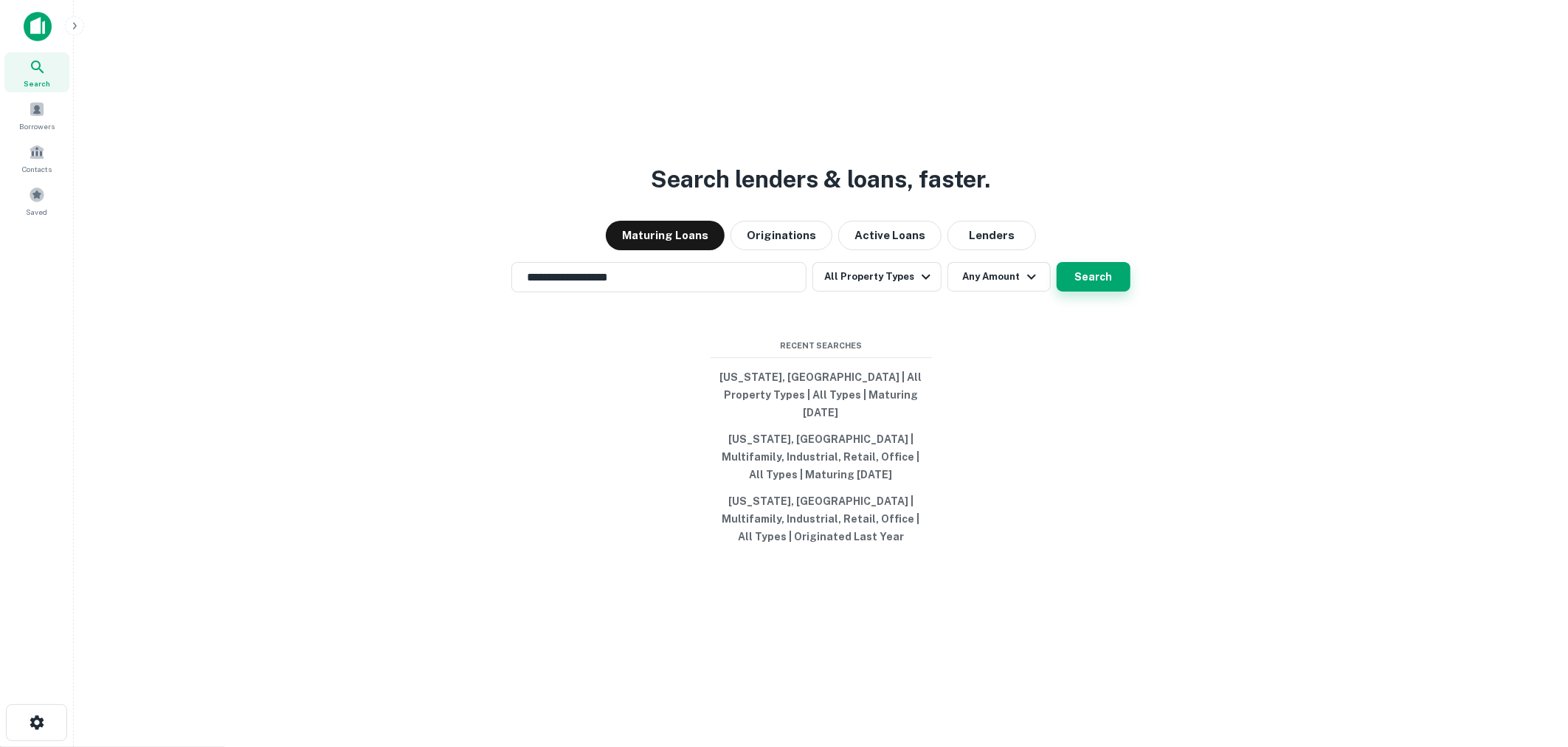
click at [1084, 284] on button "Search" at bounding box center [1094, 277] width 74 height 29
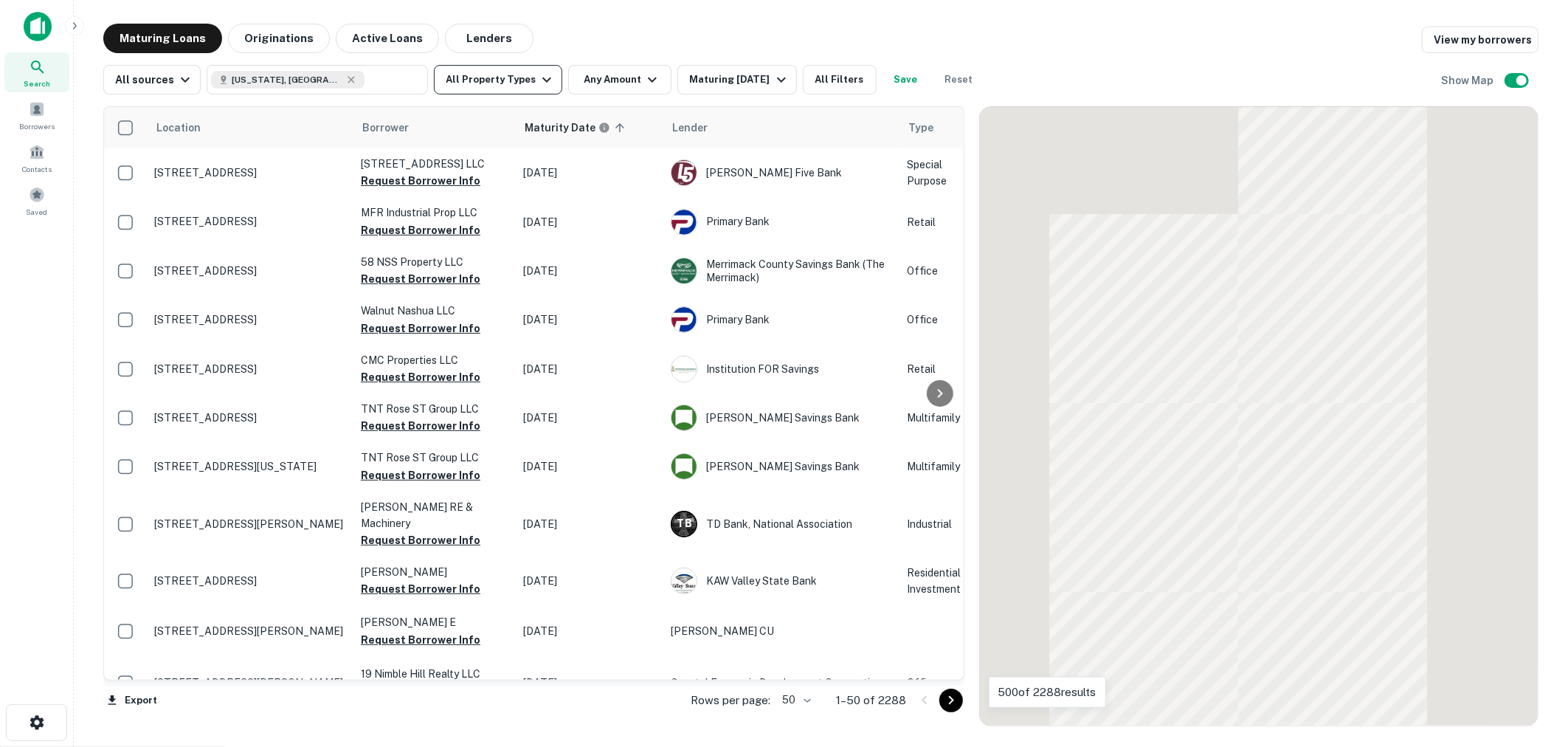
click at [525, 80] on button "All Property Types" at bounding box center [497, 80] width 128 height 29
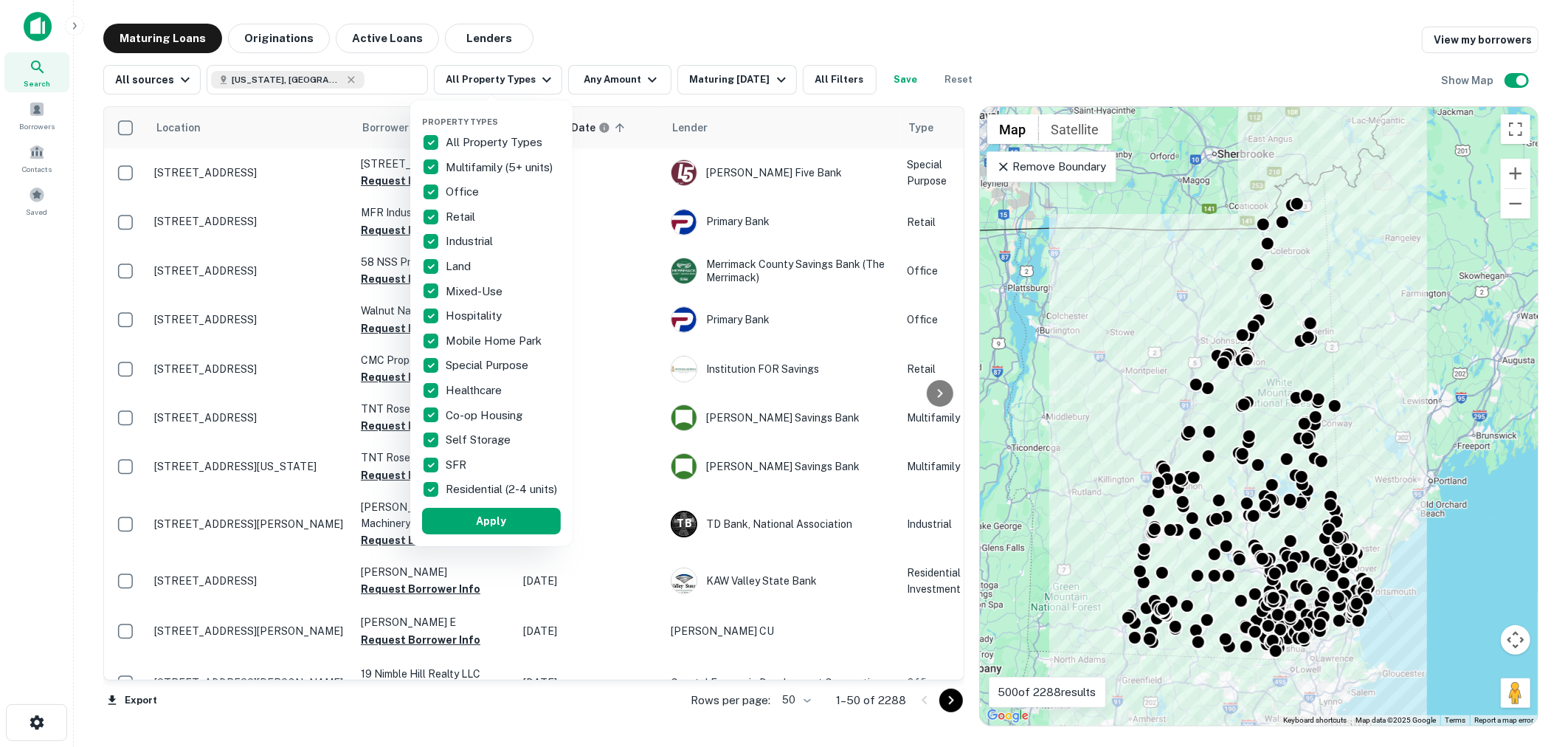
click at [724, 43] on div at bounding box center [784, 373] width 1568 height 747
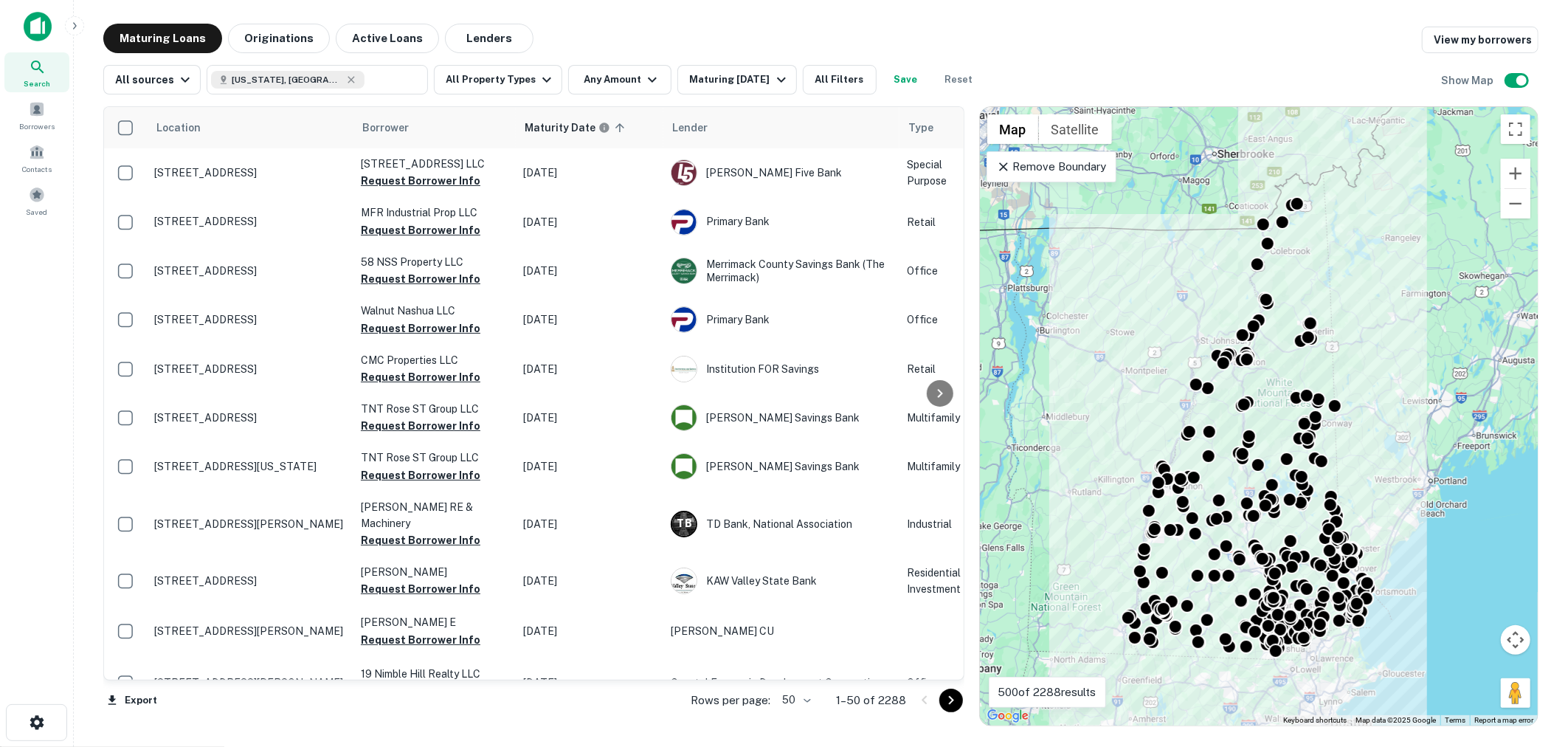
click at [1005, 166] on icon at bounding box center [1004, 167] width 15 height 15
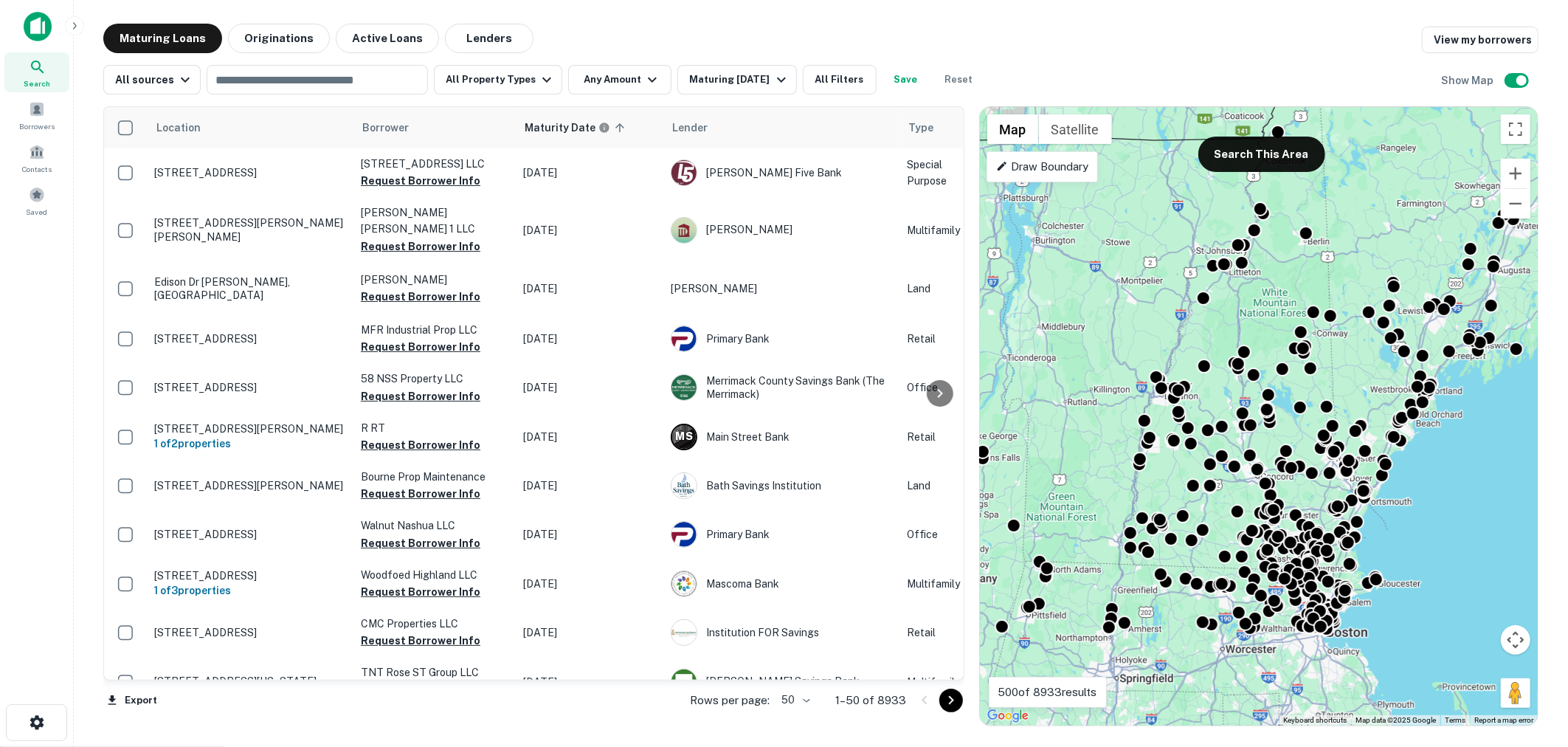
drag, startPoint x: 1374, startPoint y: 485, endPoint x: 1369, endPoint y: 393, distance: 92.1
click at [1369, 393] on div "To activate drag with keyboard, press Alt + Enter. Once in keyboard drag state,…" at bounding box center [1260, 416] width 558 height 619
click at [1024, 170] on p "Draw Boundary" at bounding box center [1042, 167] width 92 height 18
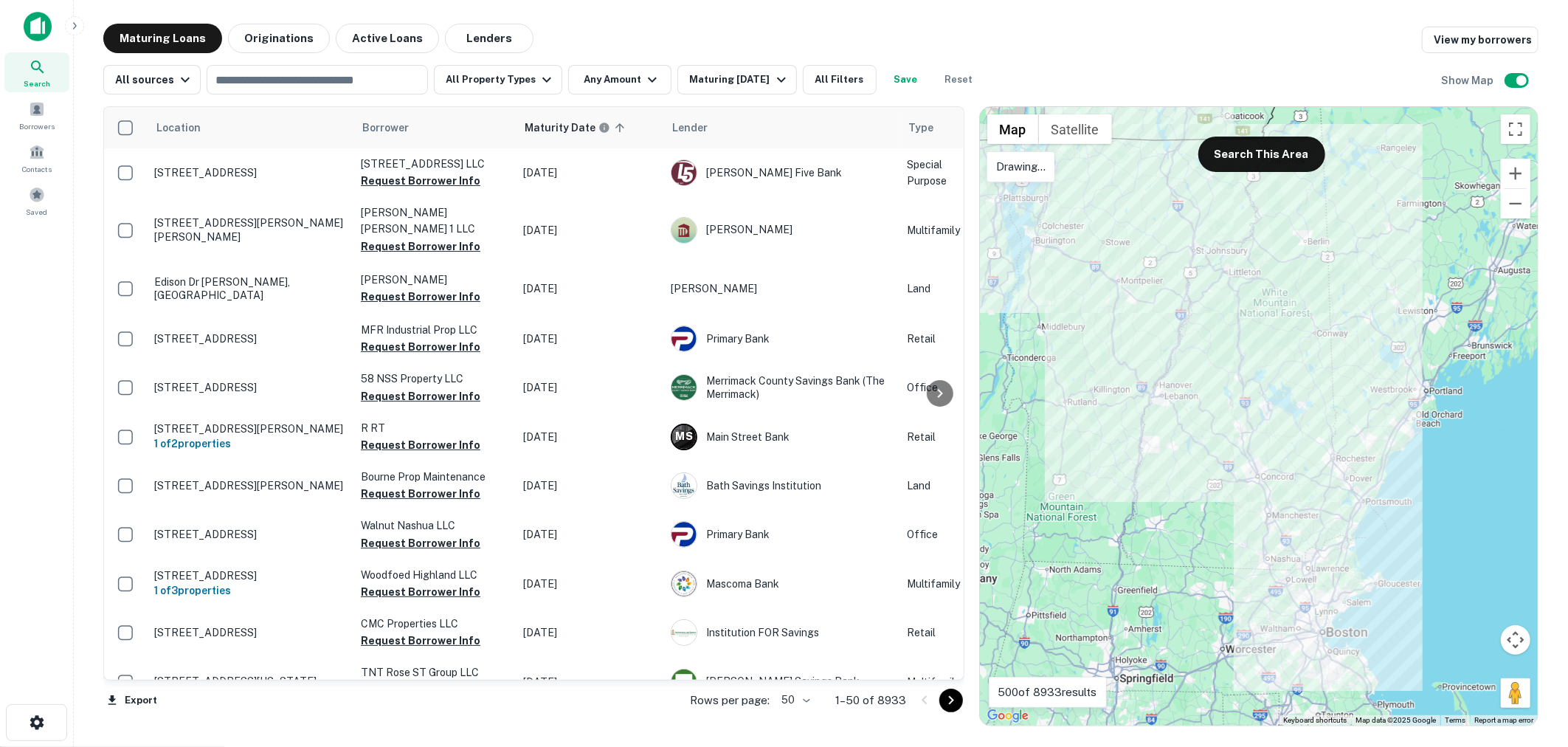
click at [1167, 225] on div at bounding box center [1260, 416] width 558 height 619
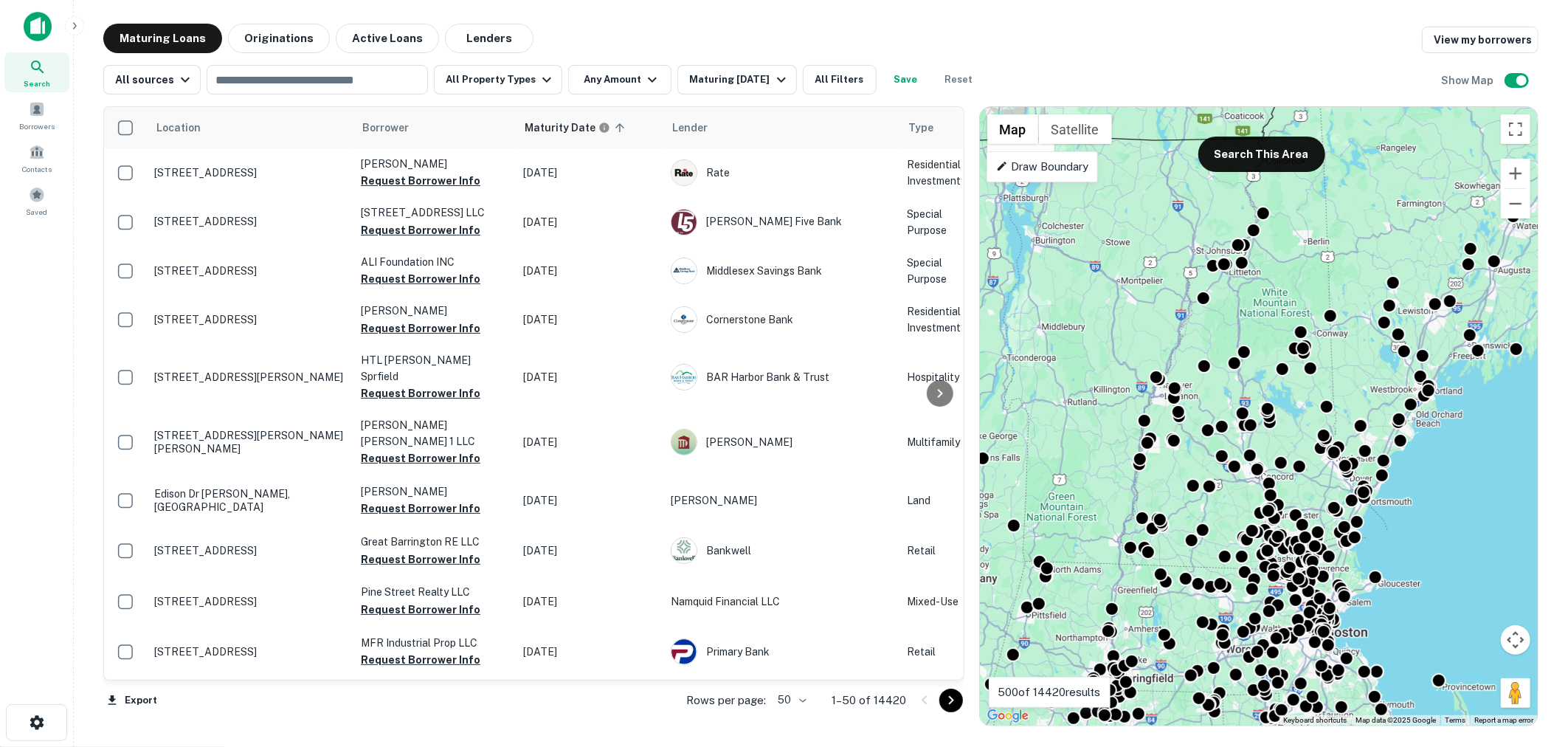
click at [1020, 167] on p "Draw Boundary" at bounding box center [1042, 167] width 92 height 18
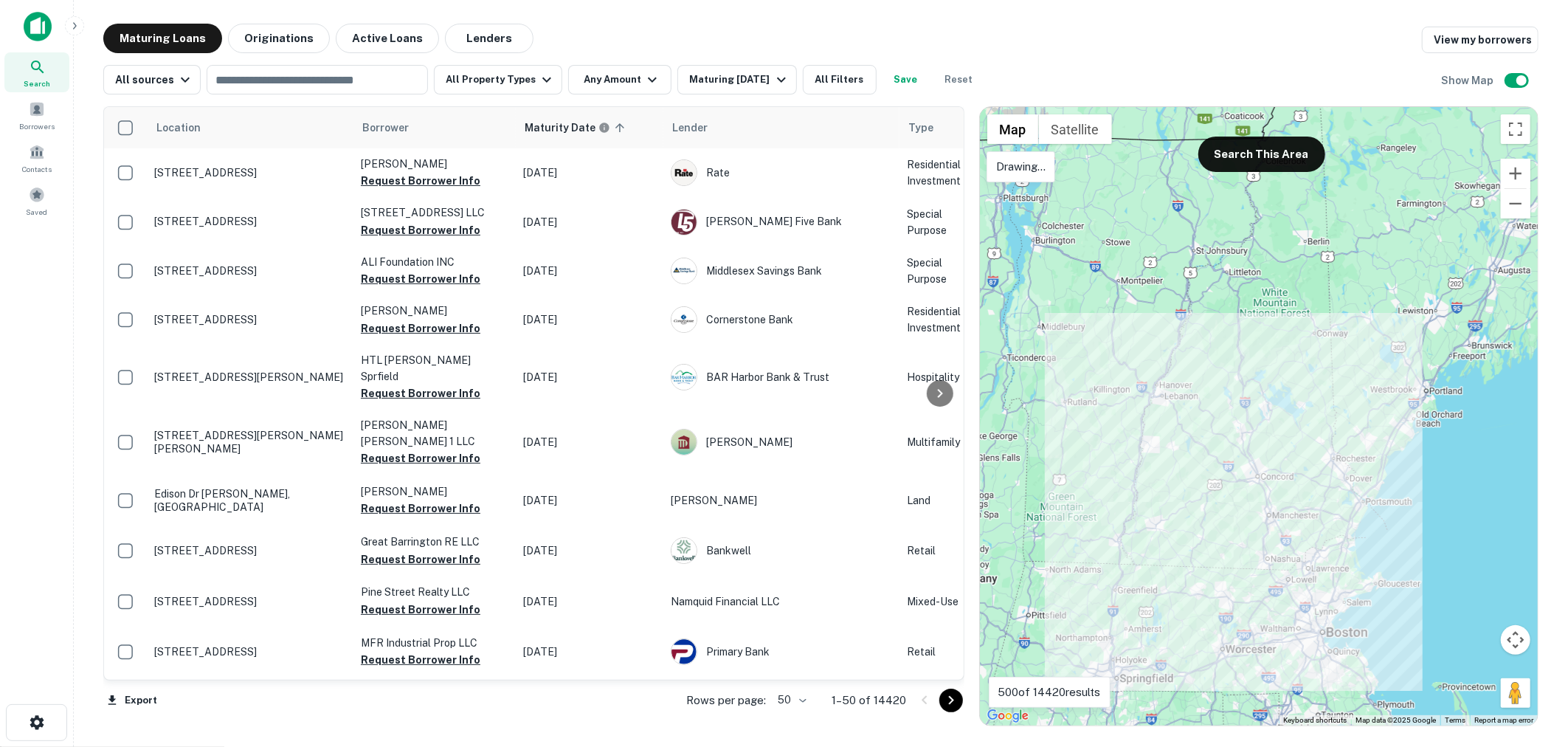
drag, startPoint x: 1207, startPoint y: 469, endPoint x: 1203, endPoint y: 485, distance: 16.5
click at [1203, 485] on div at bounding box center [1260, 416] width 558 height 619
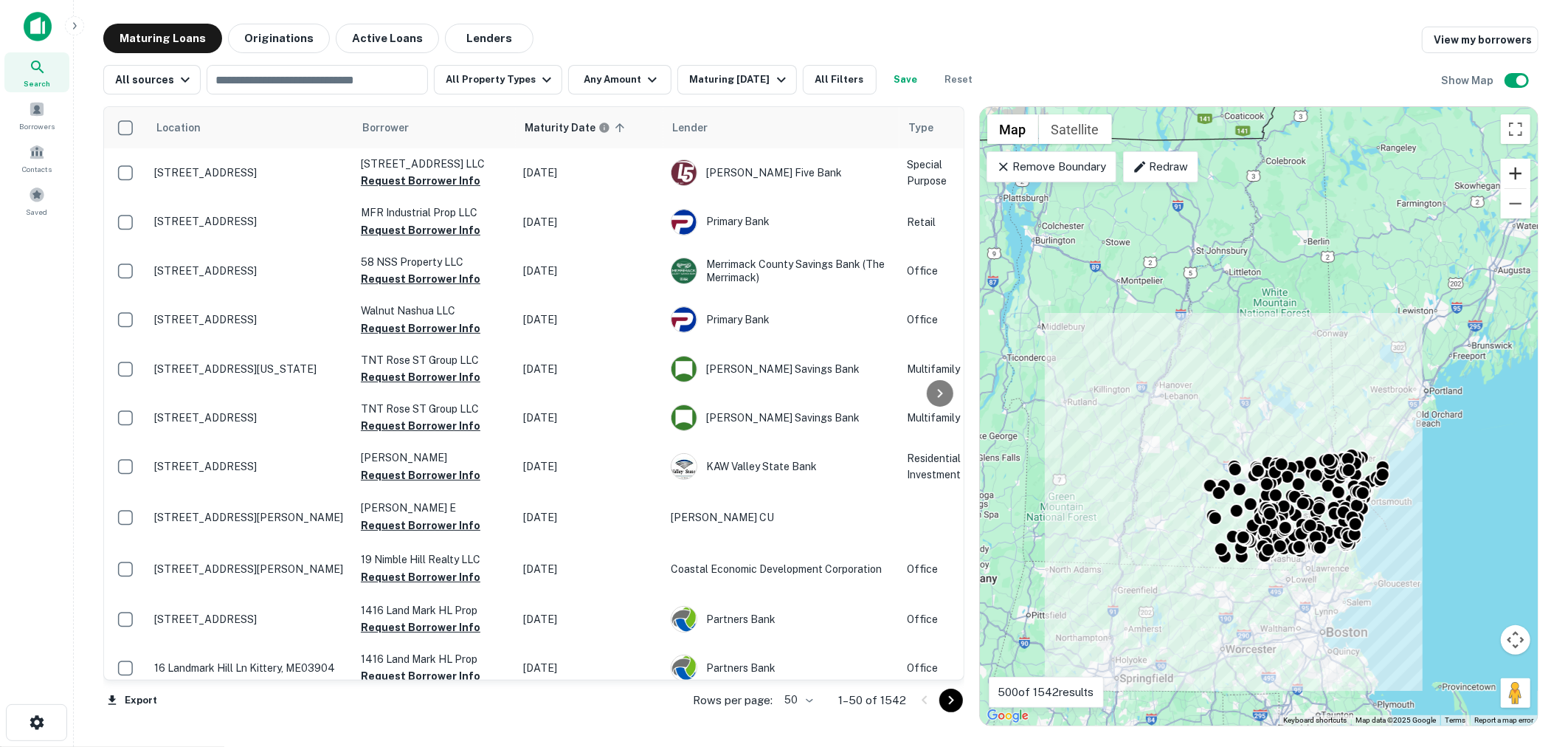
click at [1516, 174] on button "Zoom in" at bounding box center [1516, 173] width 29 height 29
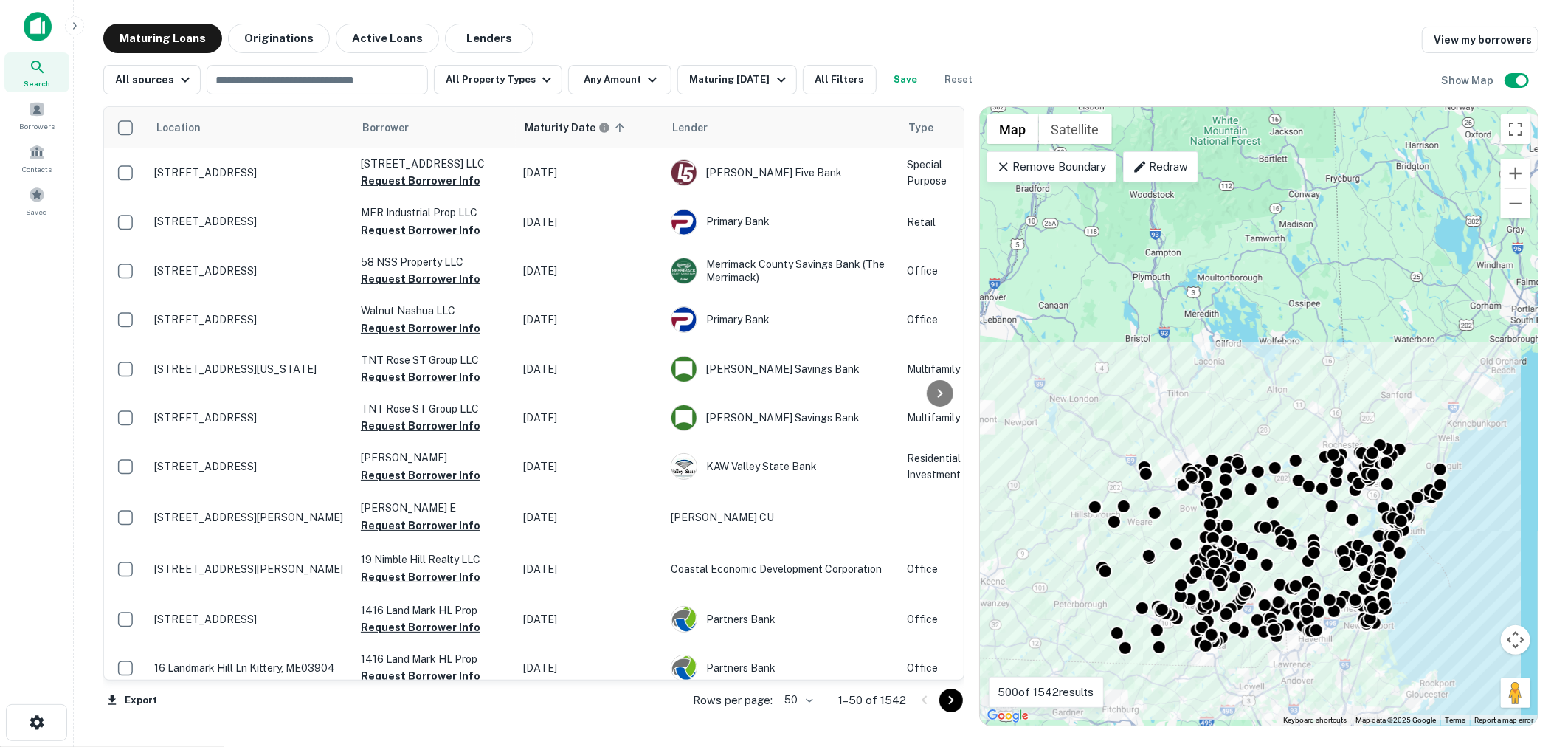
drag, startPoint x: 1406, startPoint y: 468, endPoint x: 1277, endPoint y: 380, distance: 156.2
click at [1277, 380] on div "To activate drag with keyboard, press Alt + Enter. Once in keyboard drag state,…" at bounding box center [1260, 416] width 558 height 619
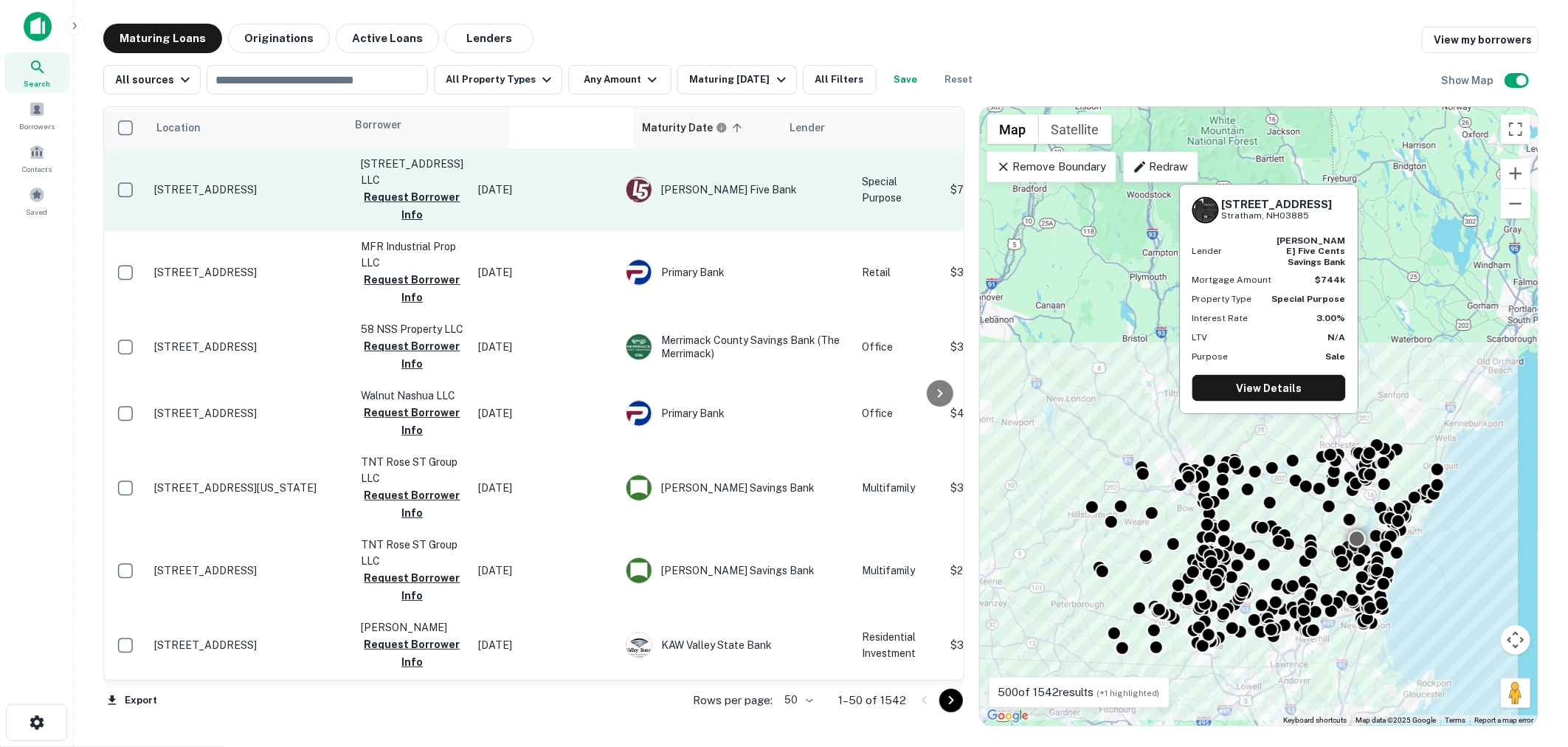
scroll to position [0, 6]
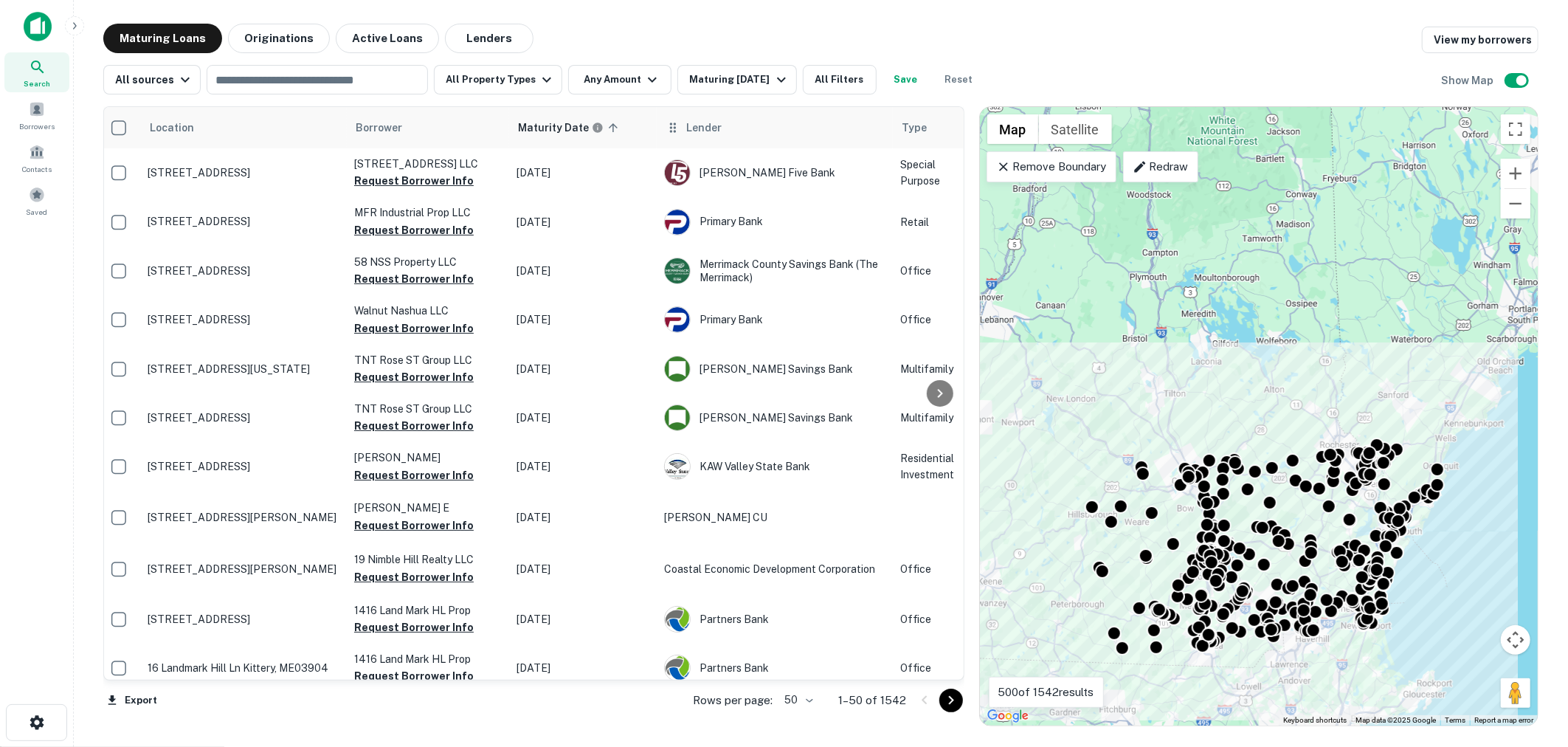
drag, startPoint x: 422, startPoint y: 128, endPoint x: 829, endPoint y: 129, distance: 407.0
click at [829, 129] on tr "Location Borrower Maturity Date sorted ascending Lender Type Mortgage Amount La…" at bounding box center [1235, 127] width 2274 height 41
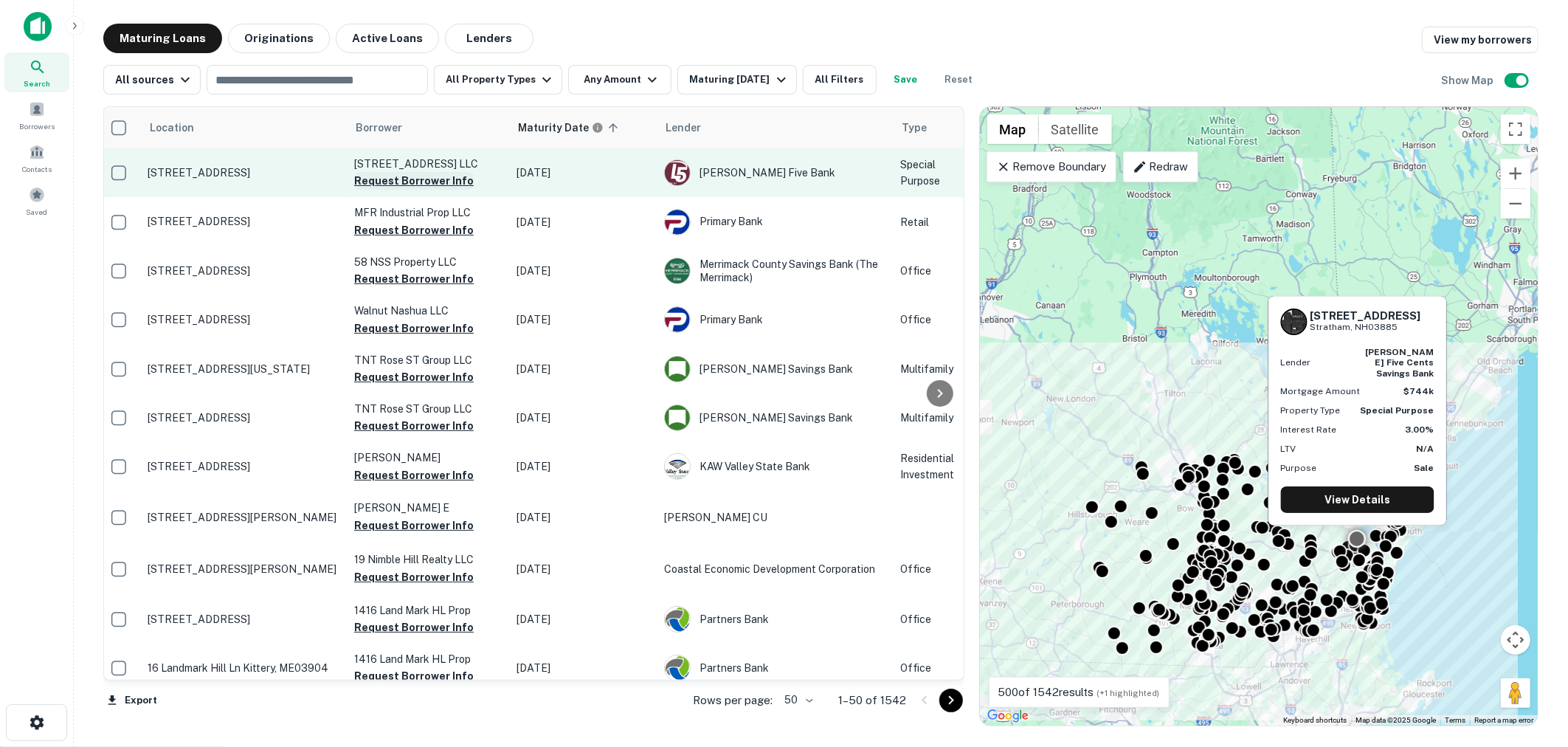
click at [447, 179] on button "Request Borrower Info" at bounding box center [414, 181] width 120 height 18
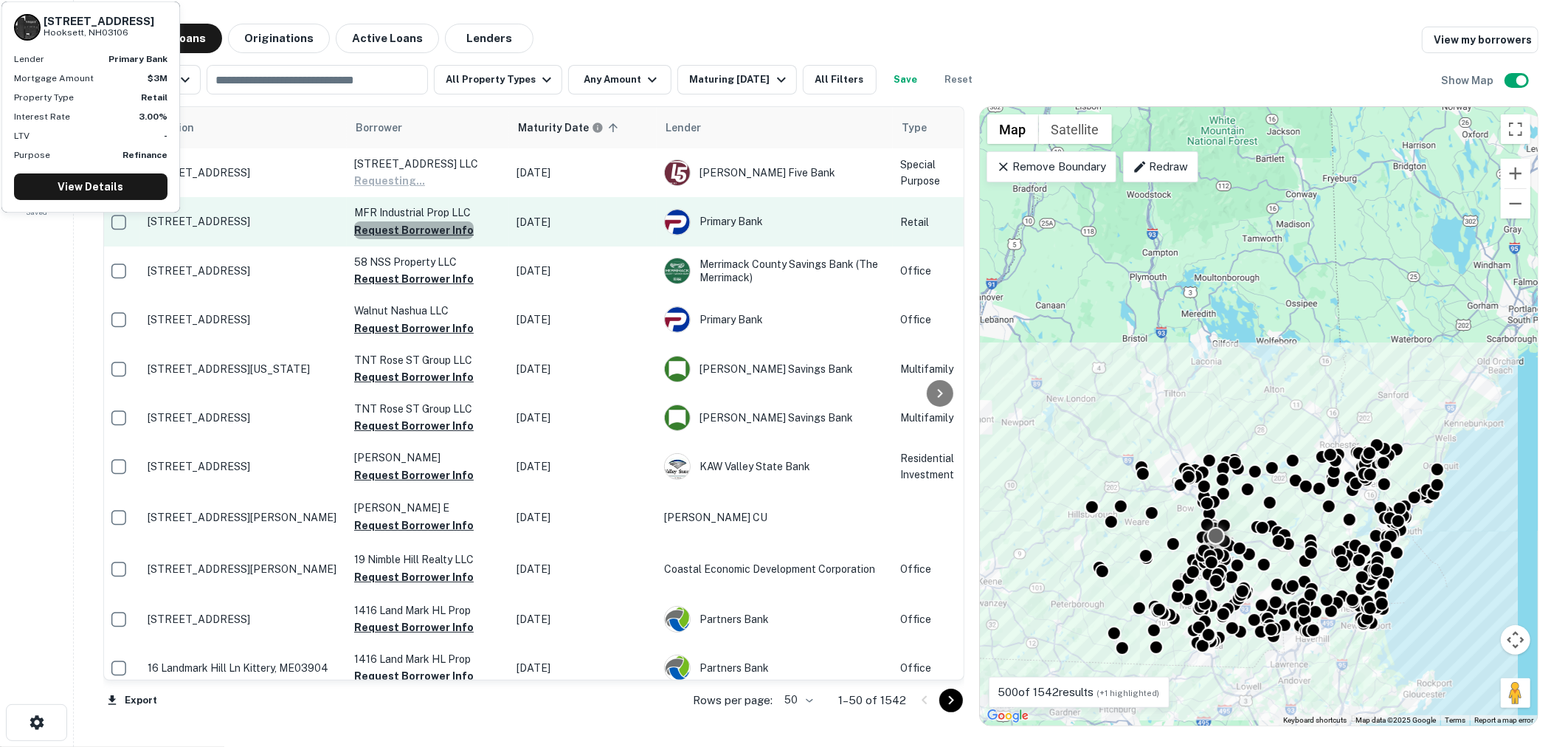
click at [435, 229] on button "Request Borrower Info" at bounding box center [414, 229] width 120 height 18
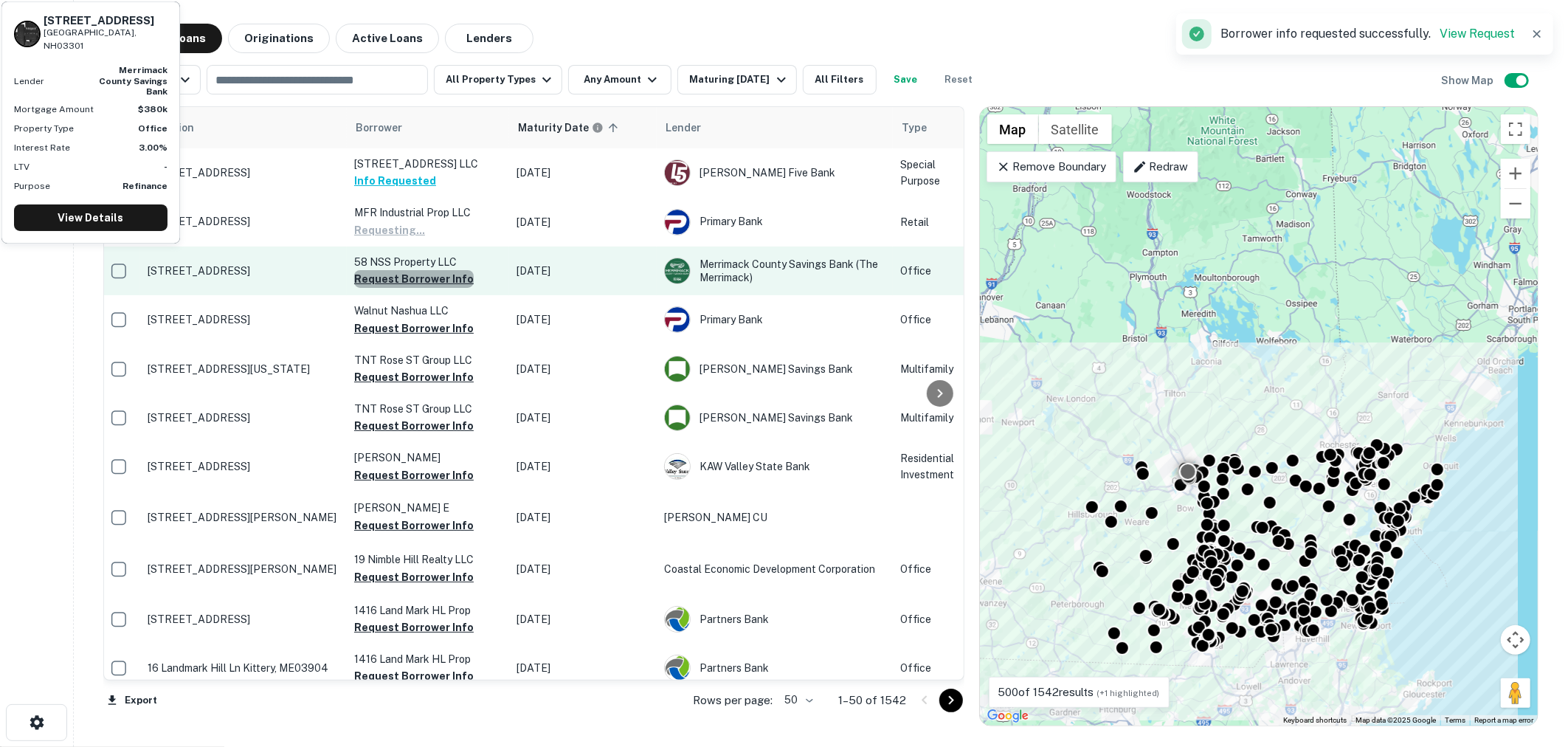
click at [431, 286] on button "Request Borrower Info" at bounding box center [414, 278] width 120 height 18
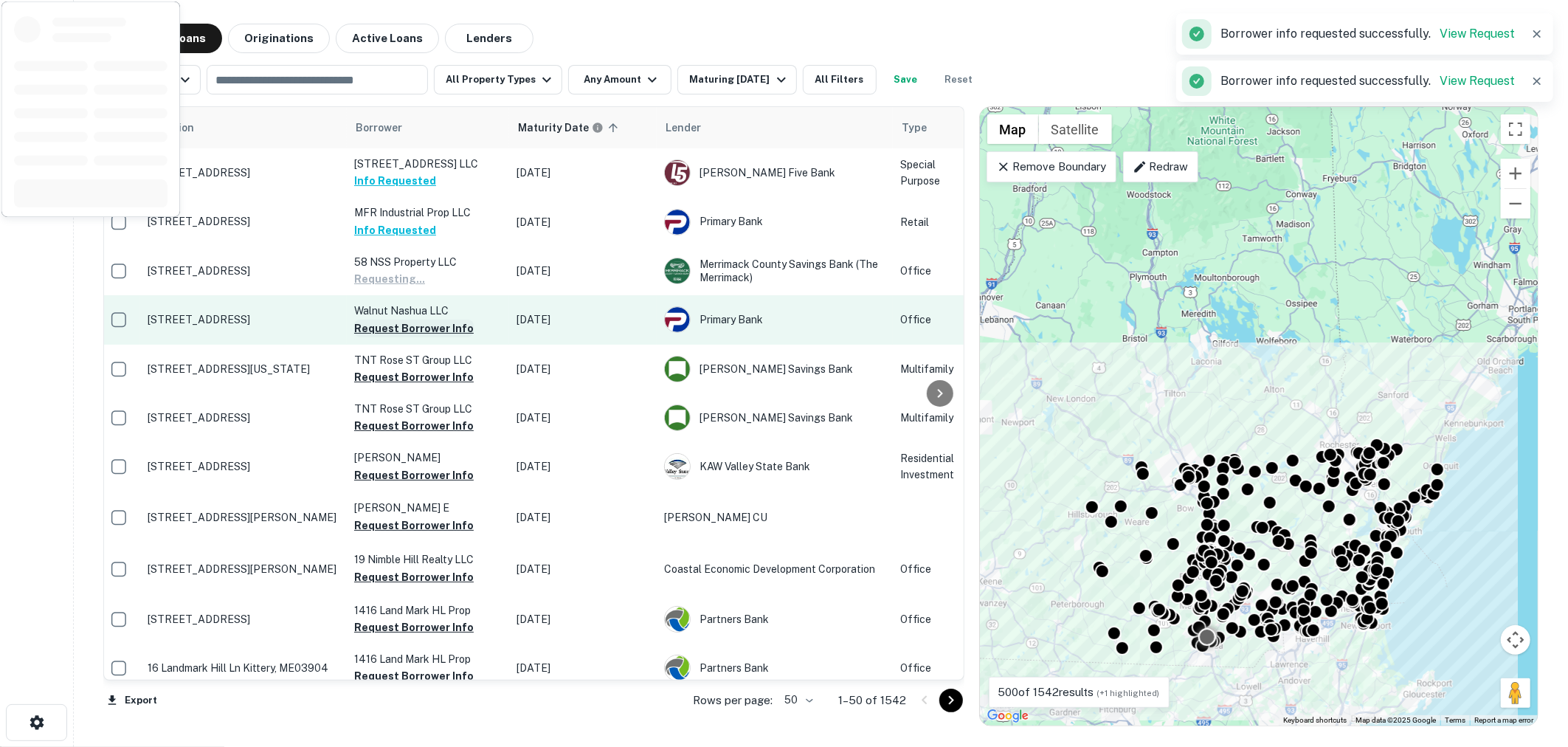
click at [428, 328] on button "Request Borrower Info" at bounding box center [414, 328] width 120 height 18
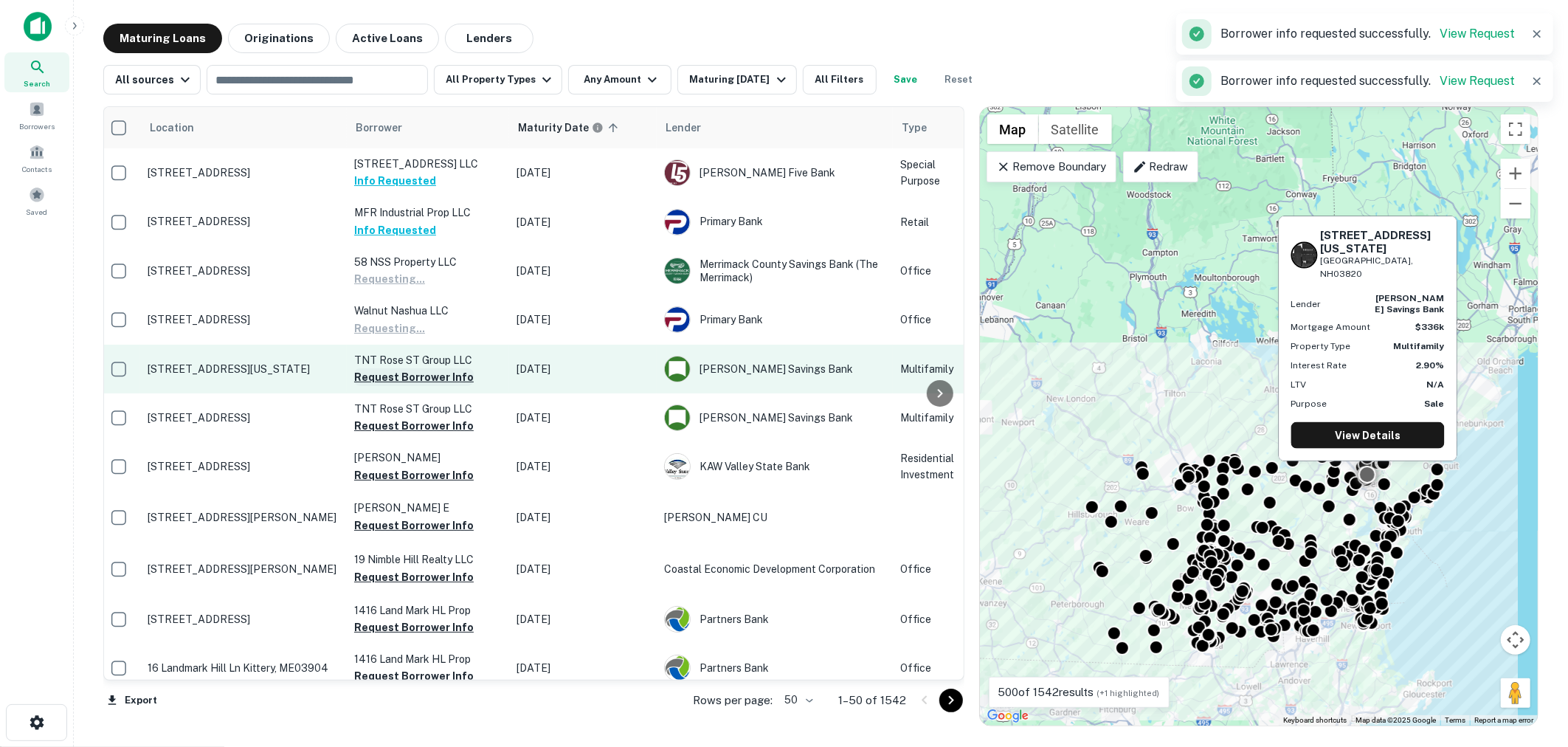
click at [426, 376] on button "Request Borrower Info" at bounding box center [414, 377] width 120 height 18
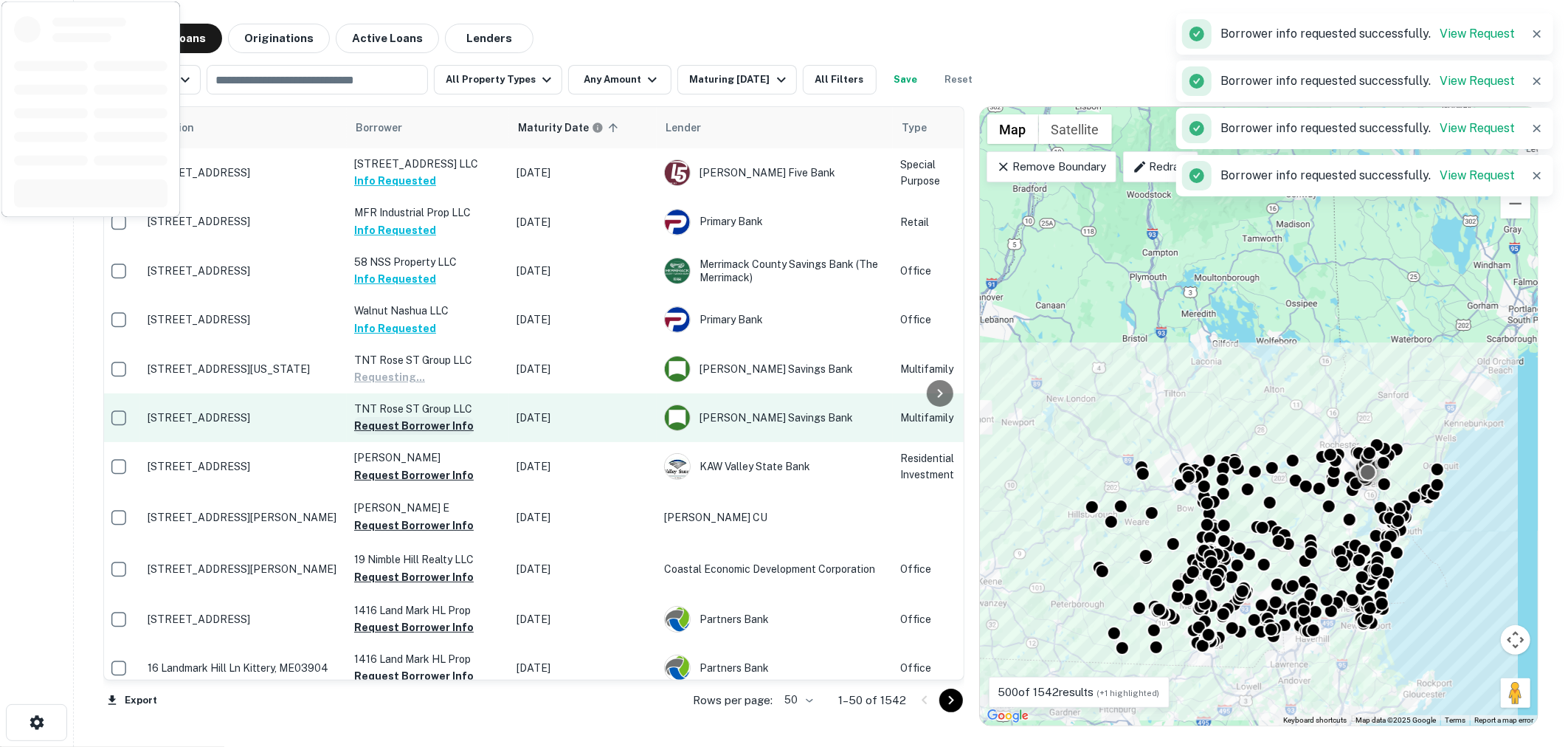
click at [423, 428] on button "Request Borrower Info" at bounding box center [414, 426] width 120 height 18
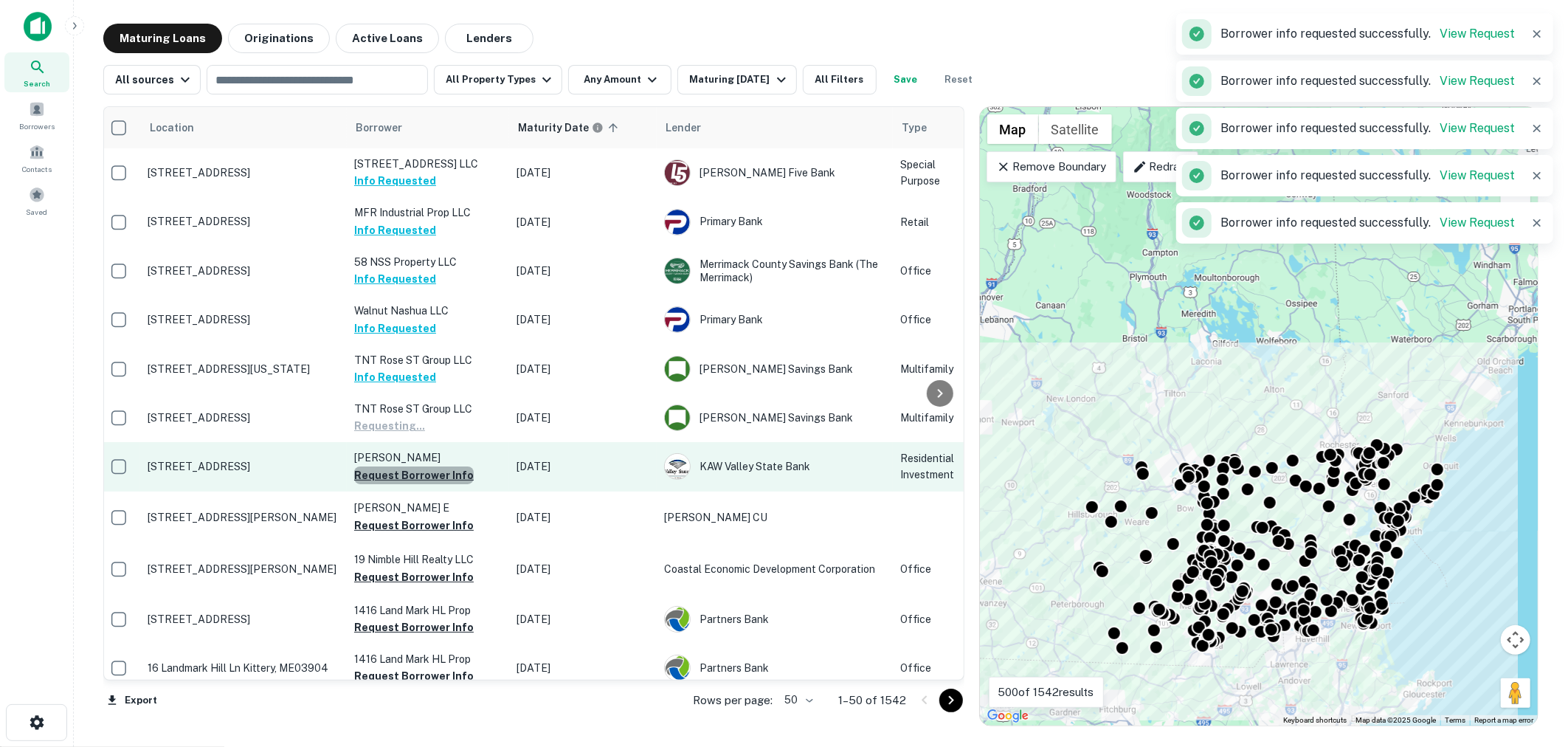
click at [425, 470] on button "Request Borrower Info" at bounding box center [414, 475] width 120 height 18
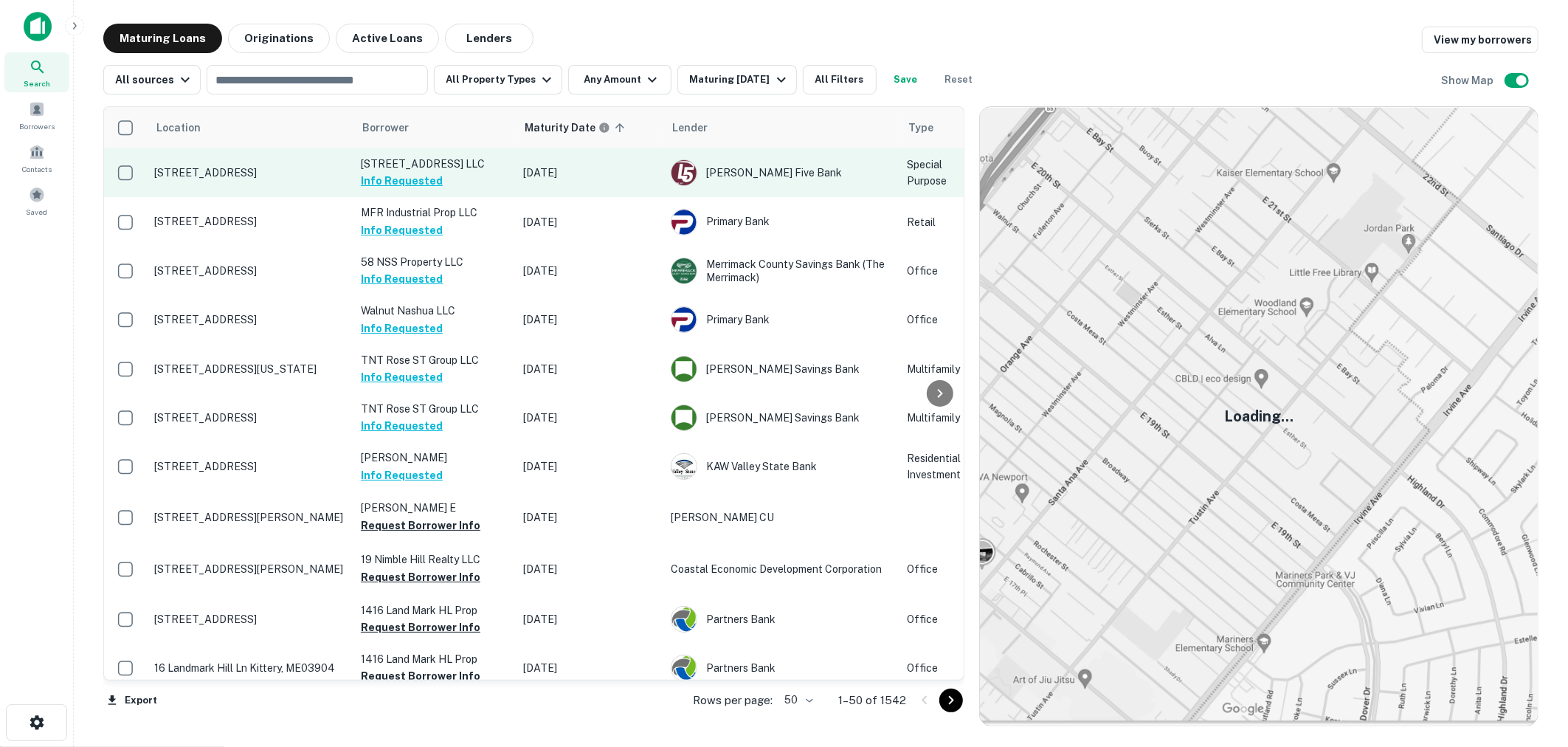
click at [318, 176] on p "[STREET_ADDRESS]" at bounding box center [250, 172] width 192 height 13
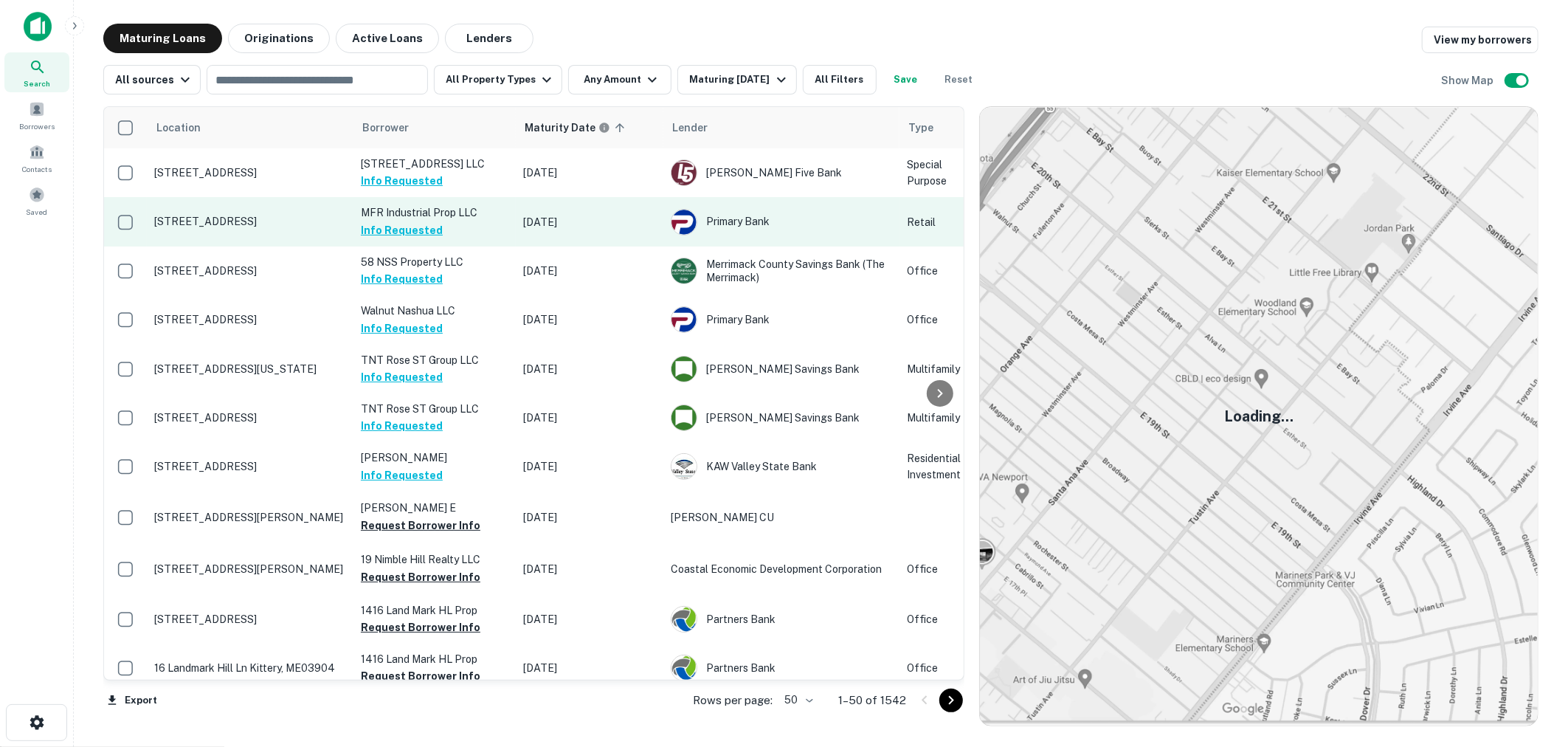
click at [296, 238] on td "[STREET_ADDRESS]" at bounding box center [250, 221] width 206 height 49
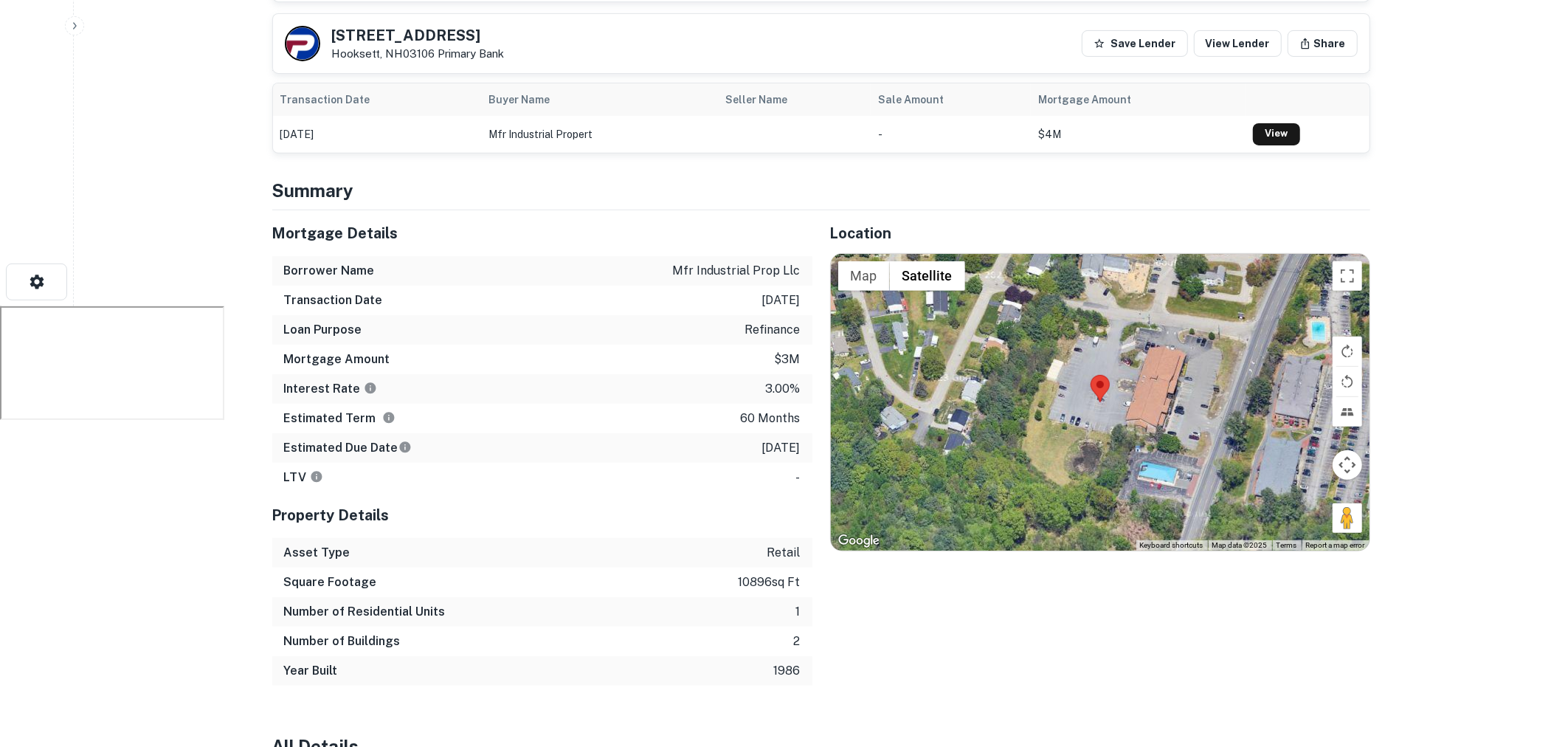
scroll to position [476, 0]
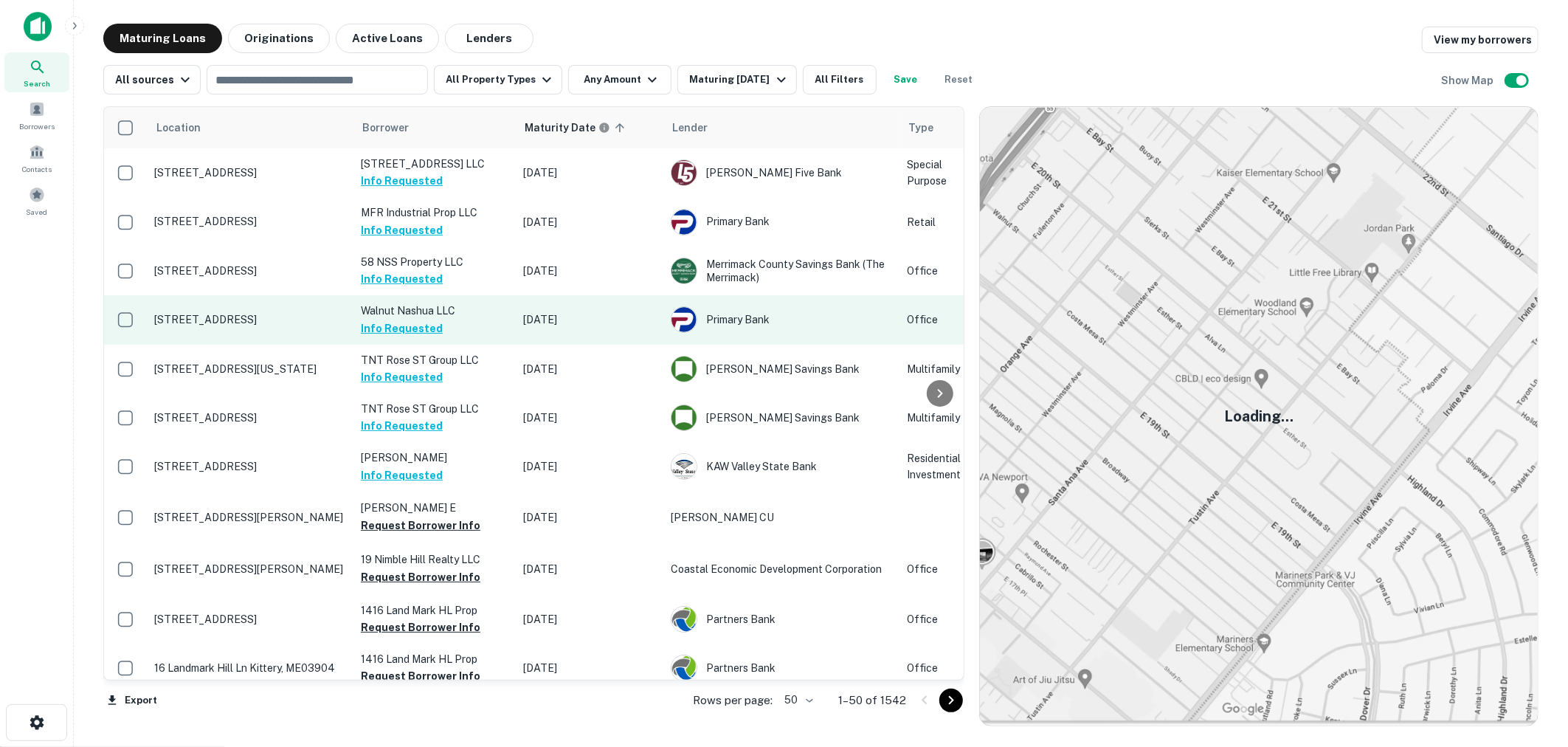
scroll to position [18, 0]
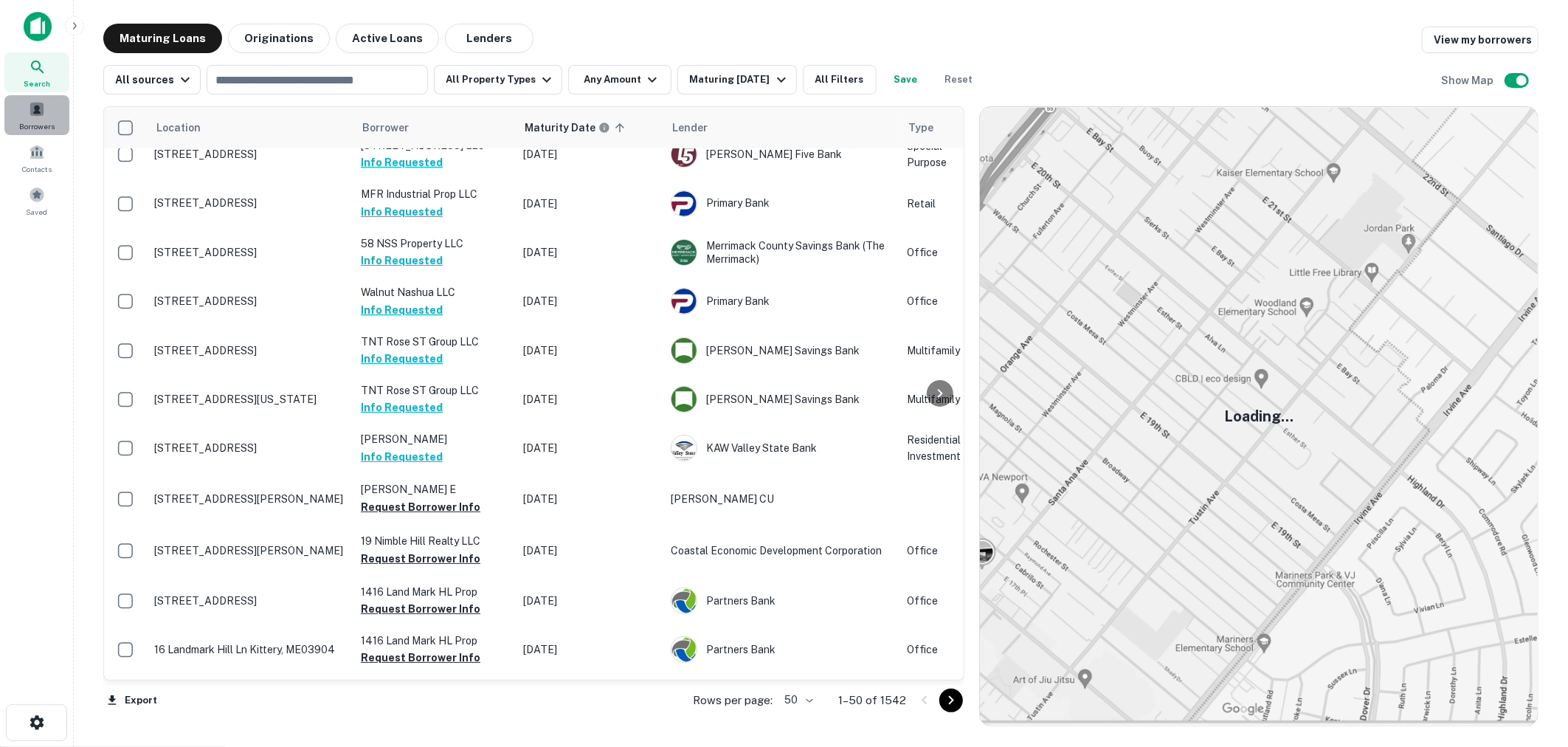
click at [43, 97] on div "Borrowers" at bounding box center [37, 114] width 65 height 40
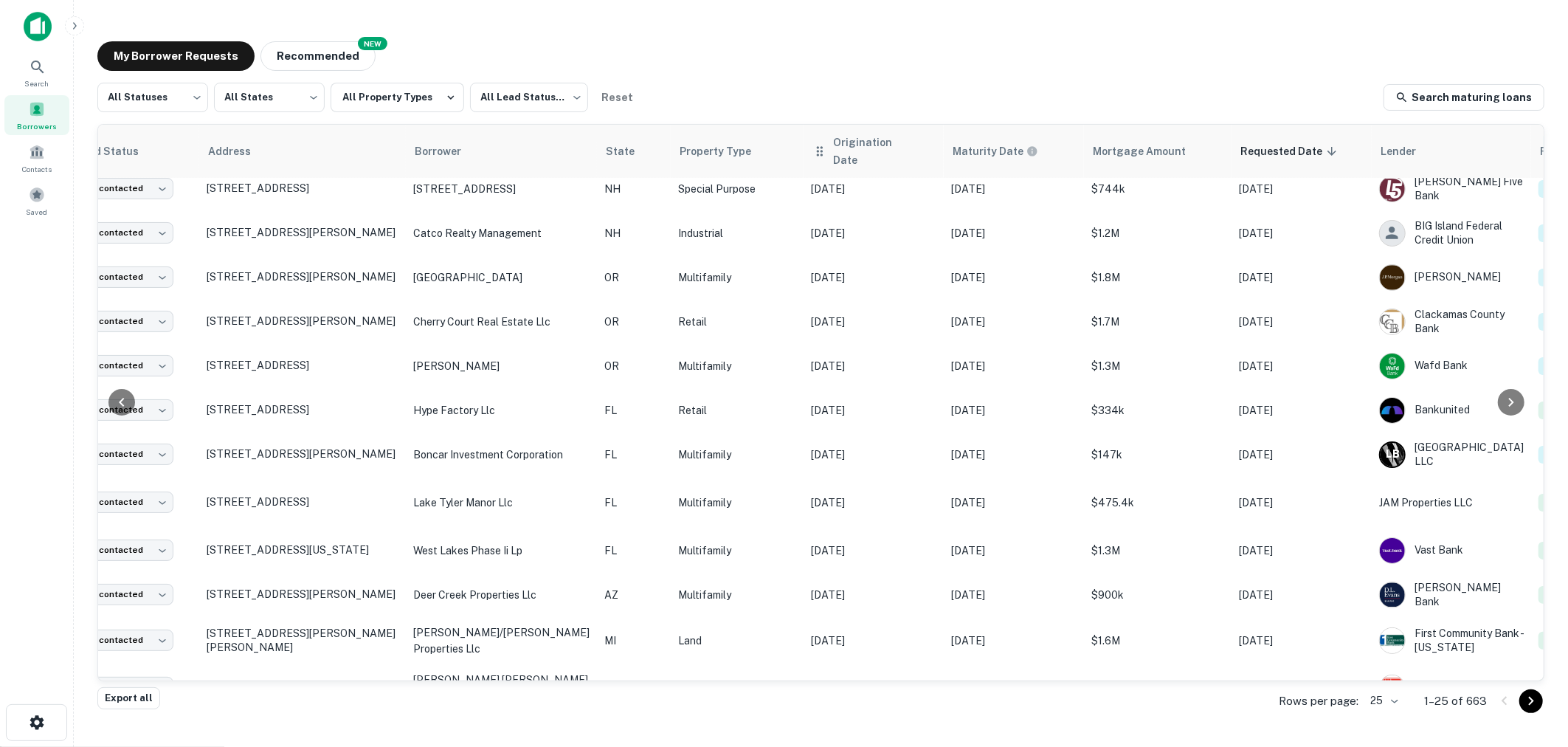
scroll to position [289, 75]
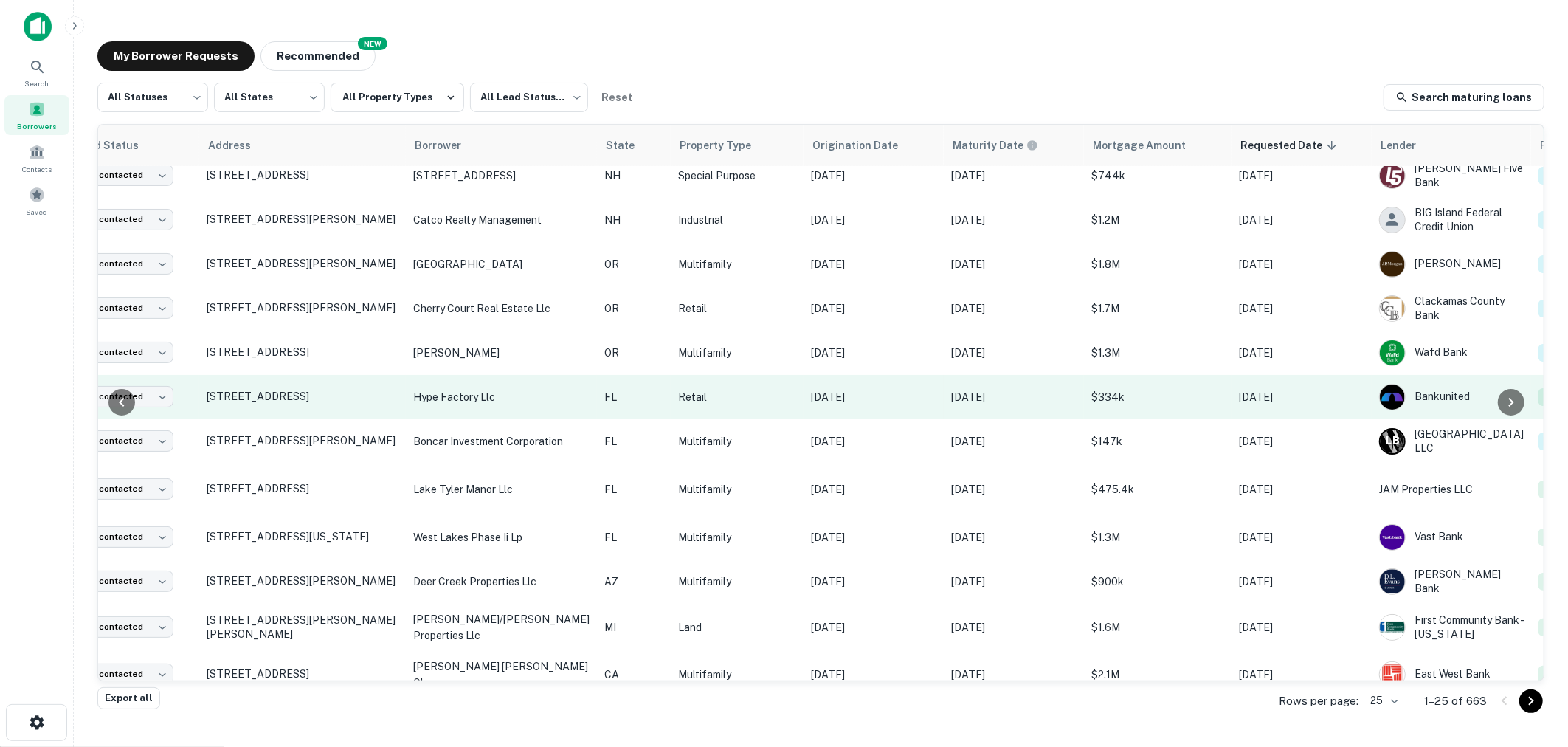
click at [710, 402] on p "Retail" at bounding box center [738, 397] width 118 height 17
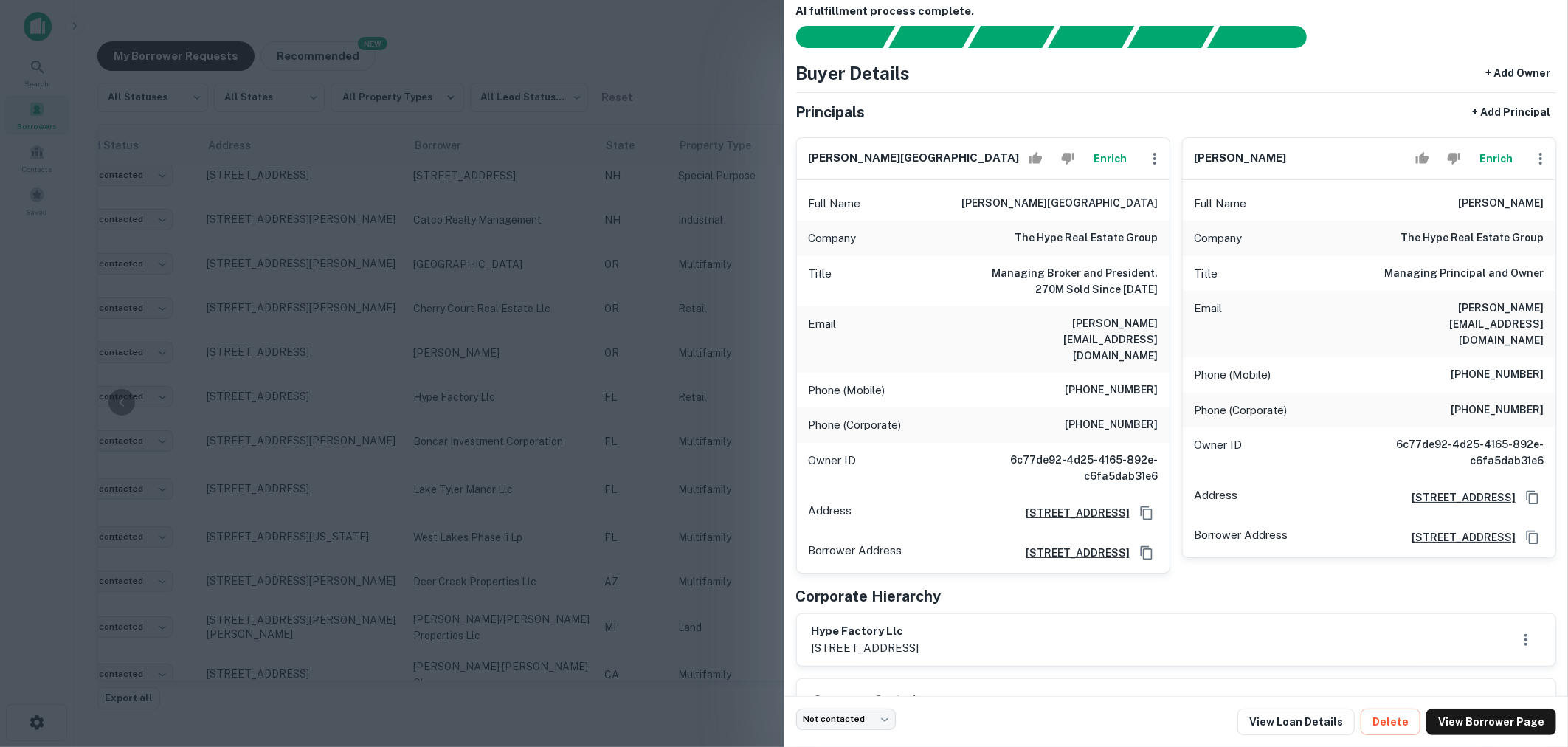
scroll to position [24, 0]
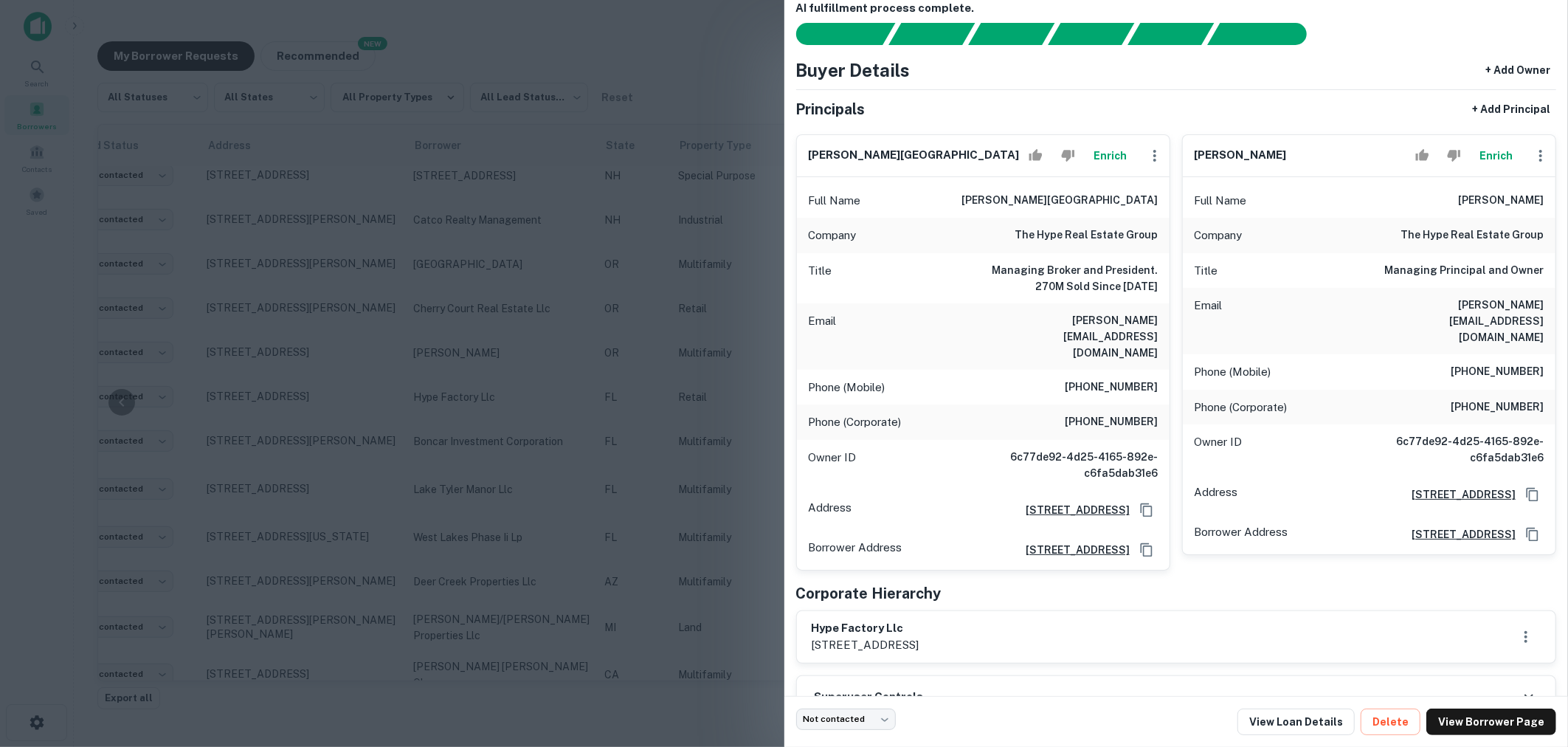
click at [362, 356] on div at bounding box center [784, 373] width 1568 height 747
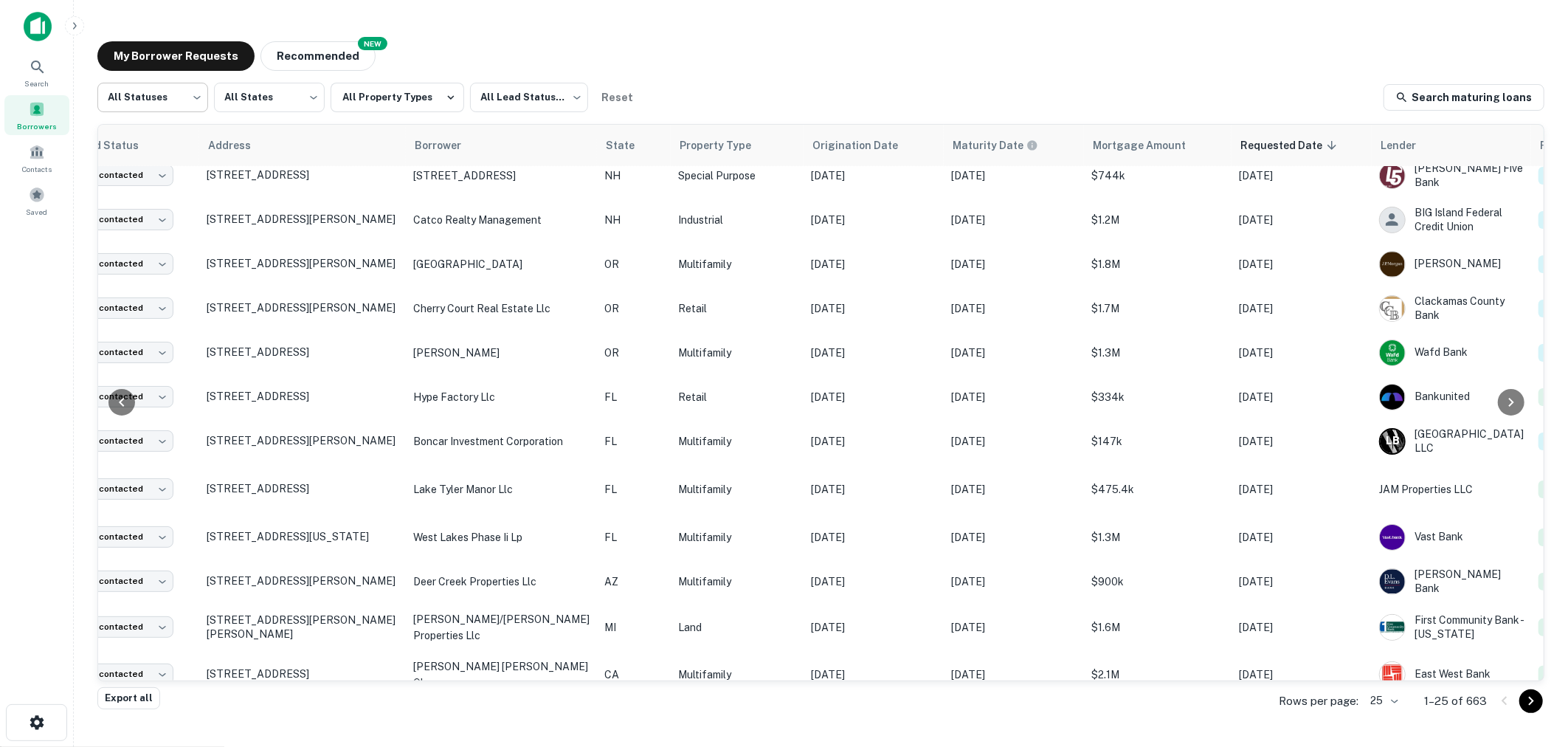
click at [189, 109] on body "Search Borrowers Contacts Saved My Borrower Requests NEW Recommended All Status…" at bounding box center [784, 373] width 1568 height 747
click at [155, 189] on li "Fulfilled" at bounding box center [153, 189] width 110 height 27
type input "*********"
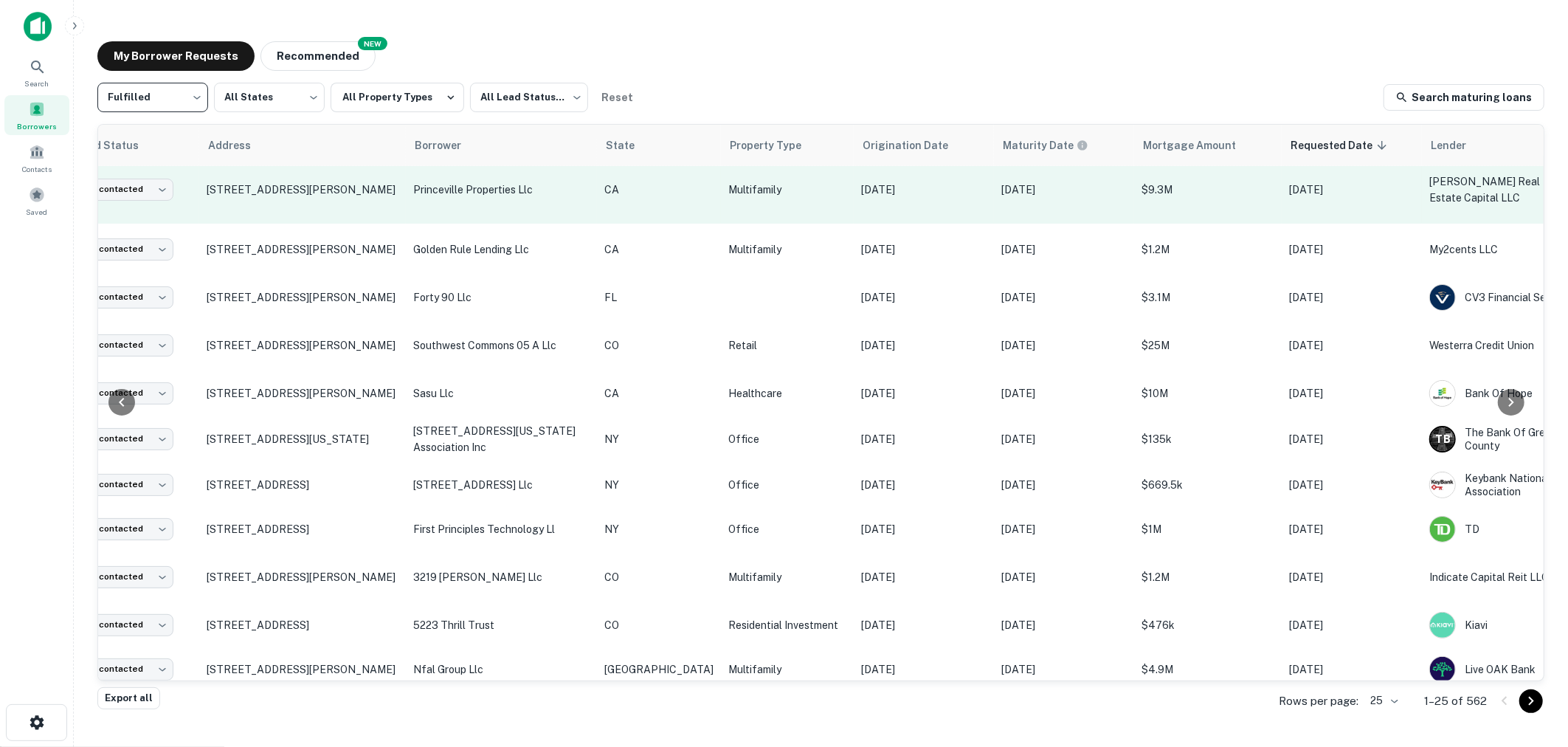
scroll to position [0, 75]
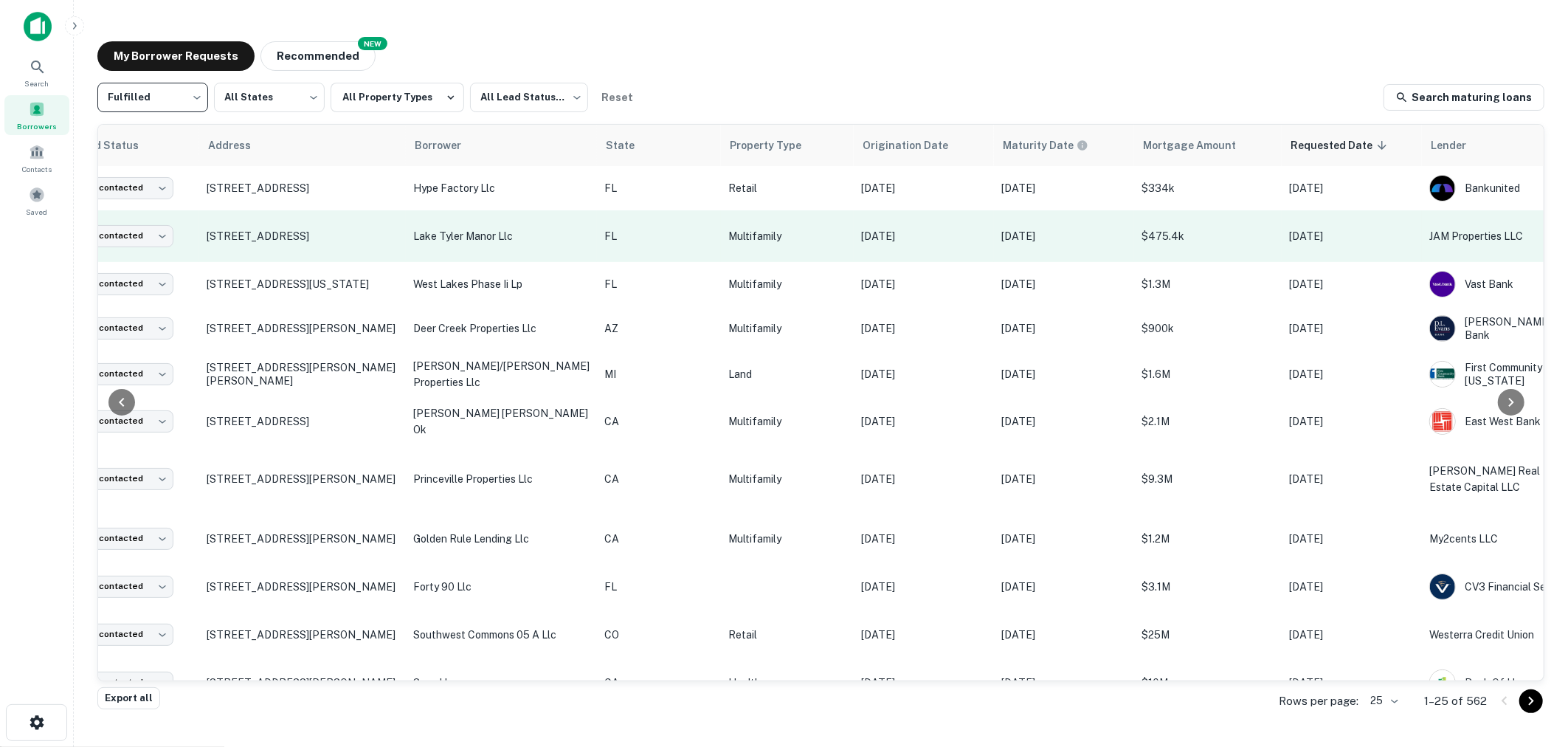
click at [1142, 234] on p "$475.4k" at bounding box center [1208, 237] width 133 height 17
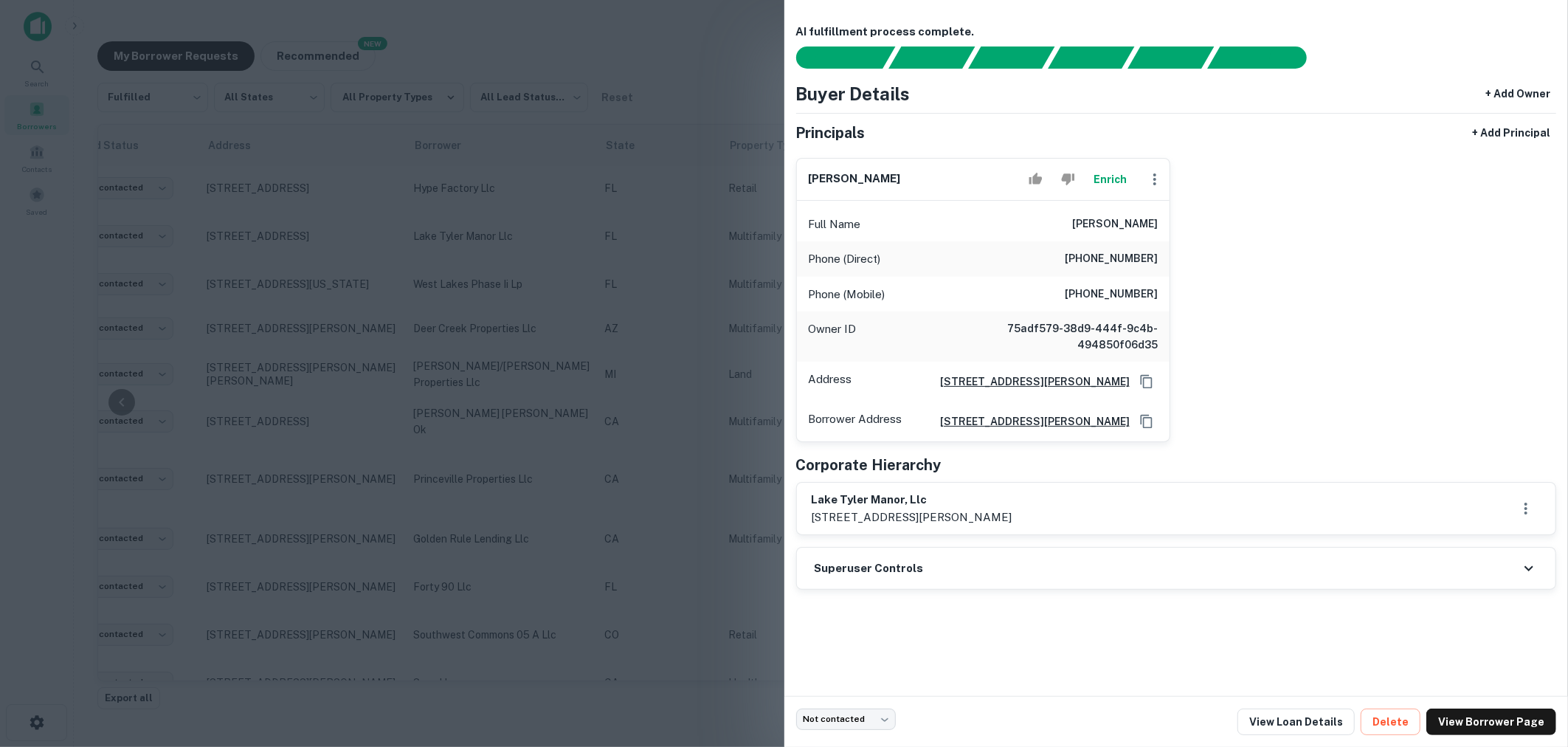
click at [667, 642] on div at bounding box center [784, 373] width 1568 height 747
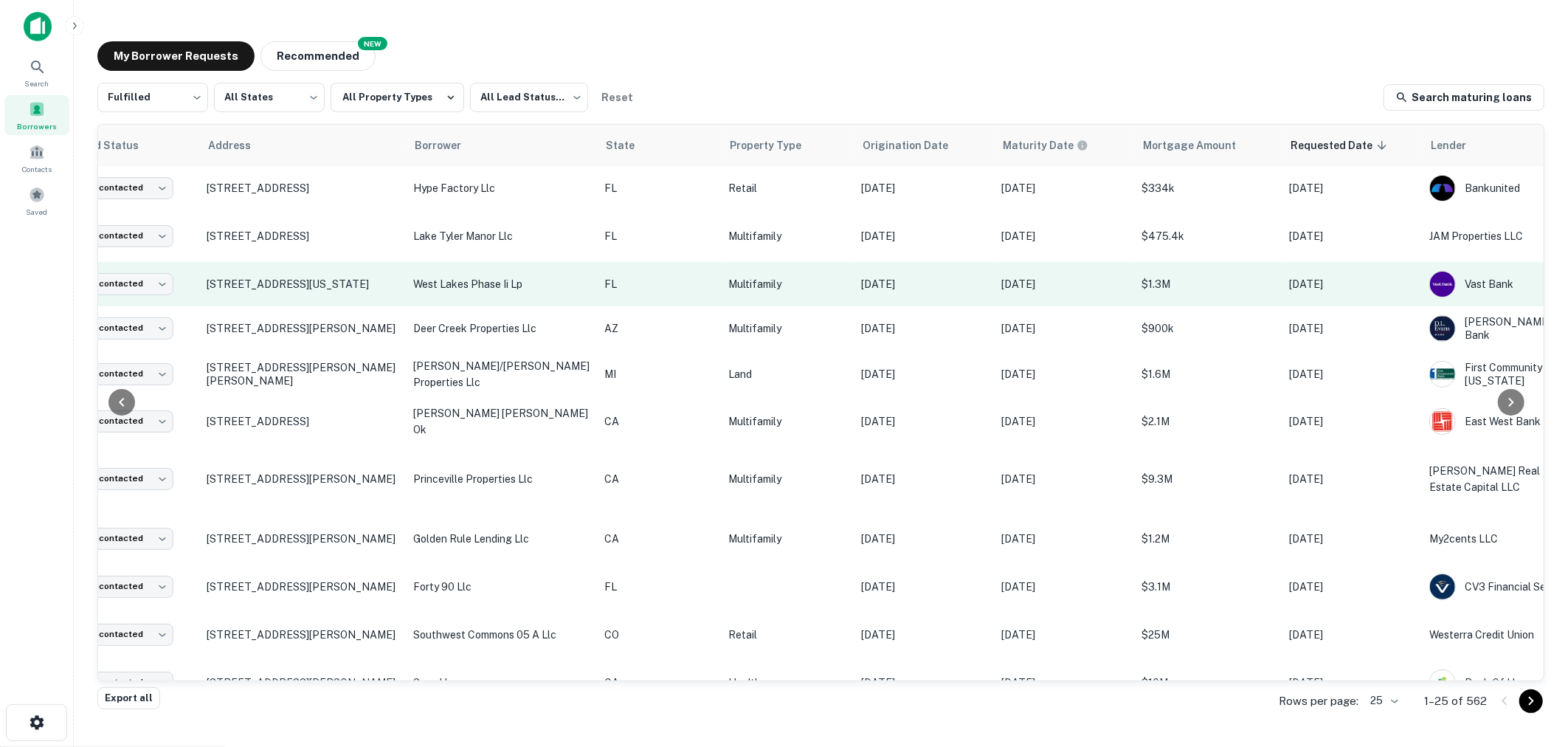
click at [1144, 290] on p "$1.3M" at bounding box center [1208, 285] width 133 height 17
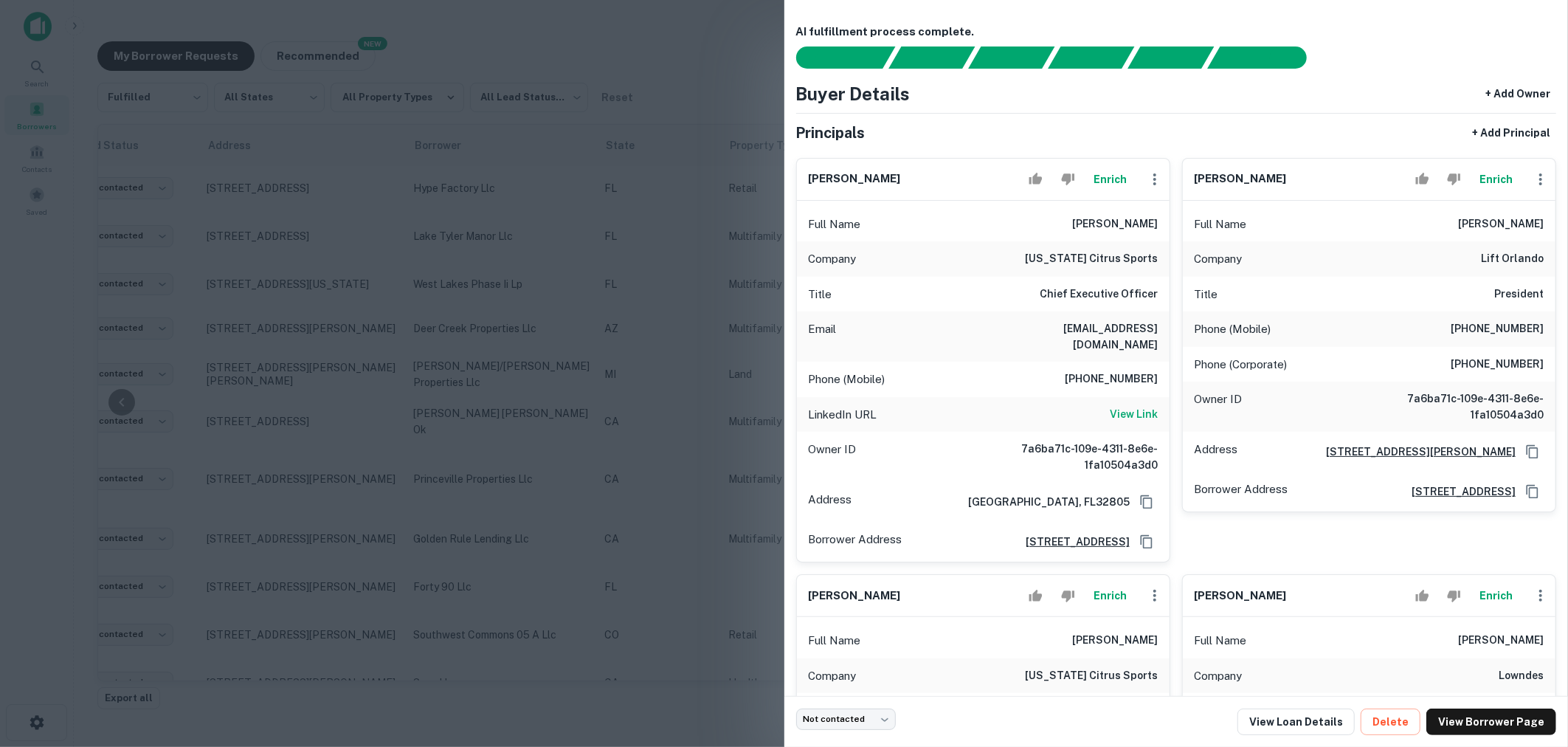
scroll to position [16, 0]
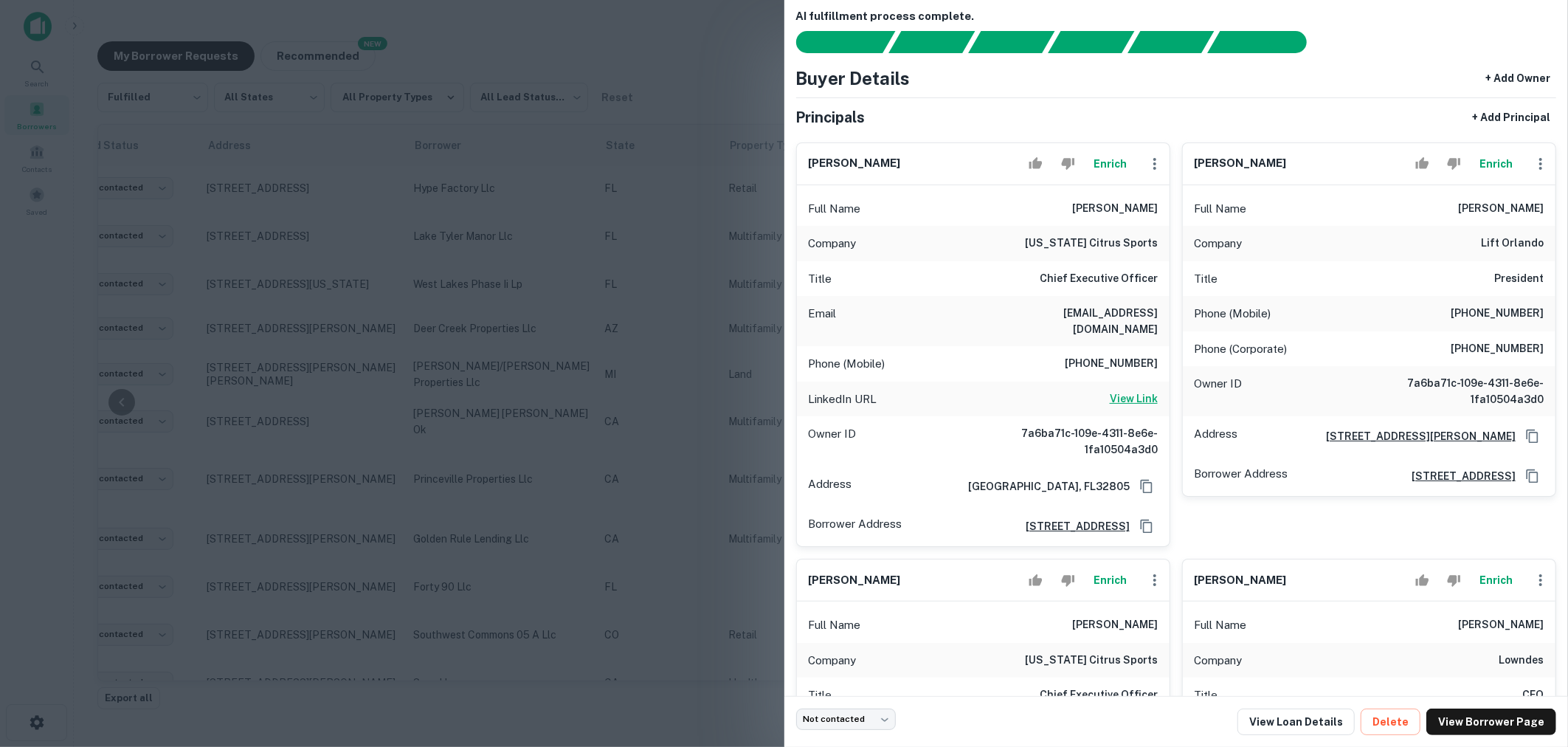
click at [1120, 391] on h6 "View Link" at bounding box center [1134, 399] width 48 height 17
click at [713, 258] on div at bounding box center [784, 373] width 1568 height 747
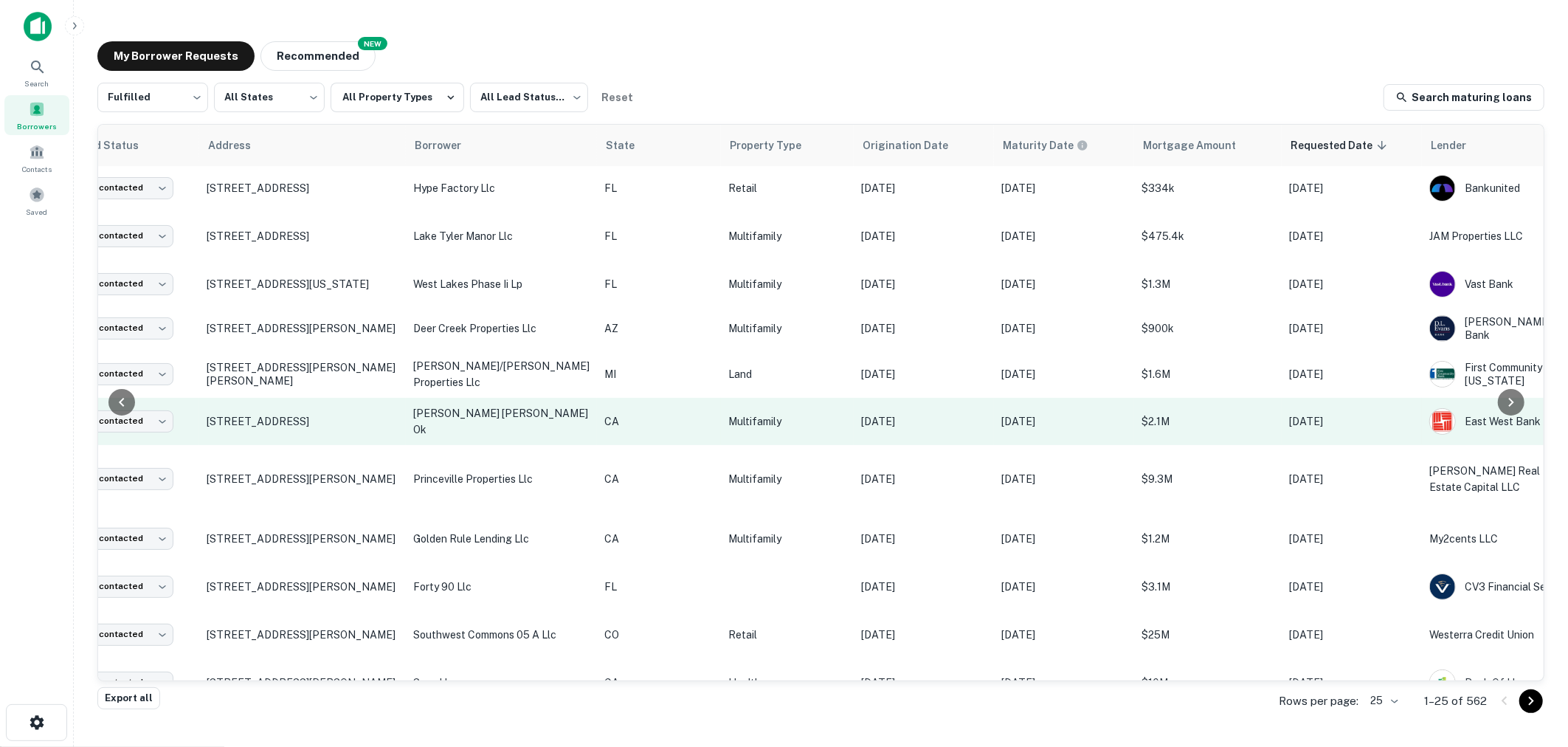
click at [1002, 414] on p "Aug 18, 2025" at bounding box center [1064, 422] width 125 height 17
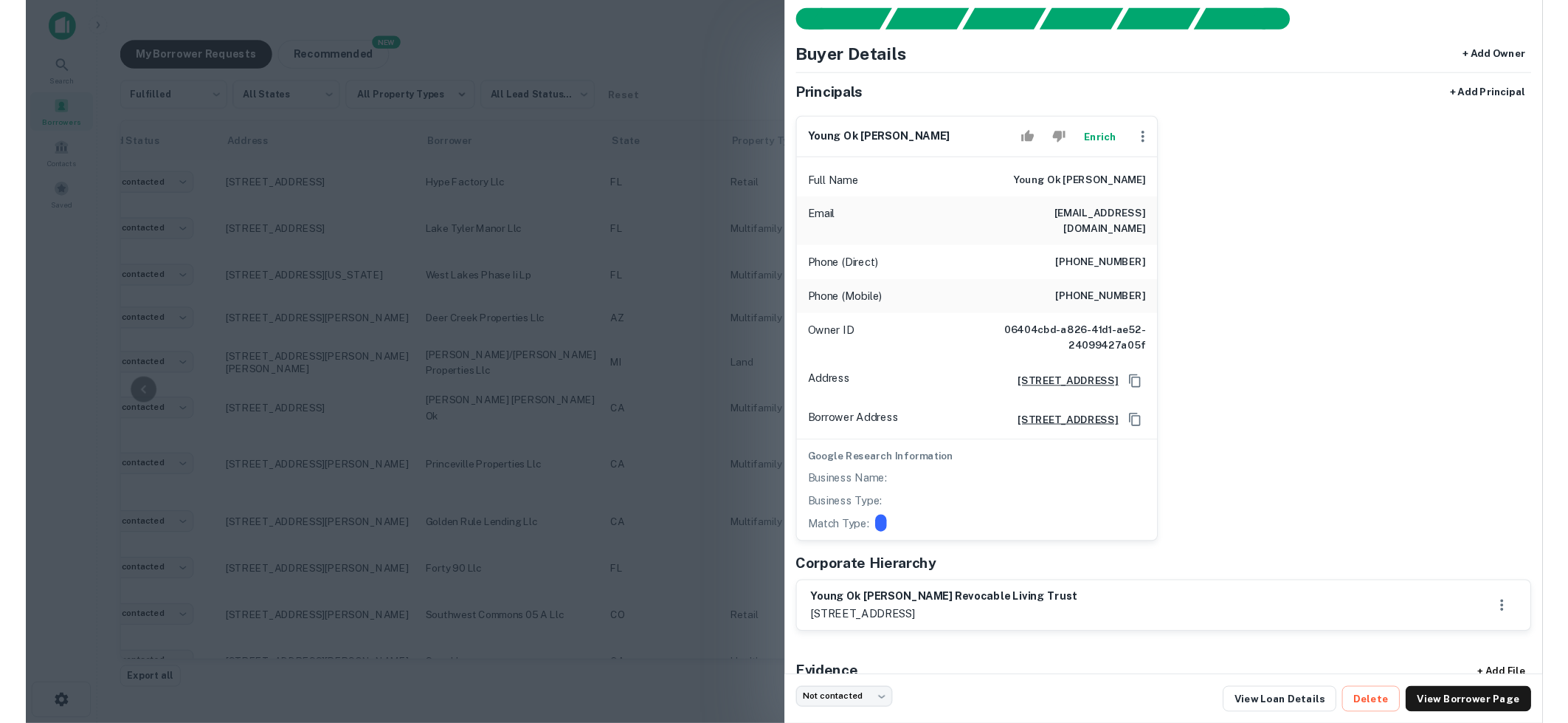
scroll to position [53, 0]
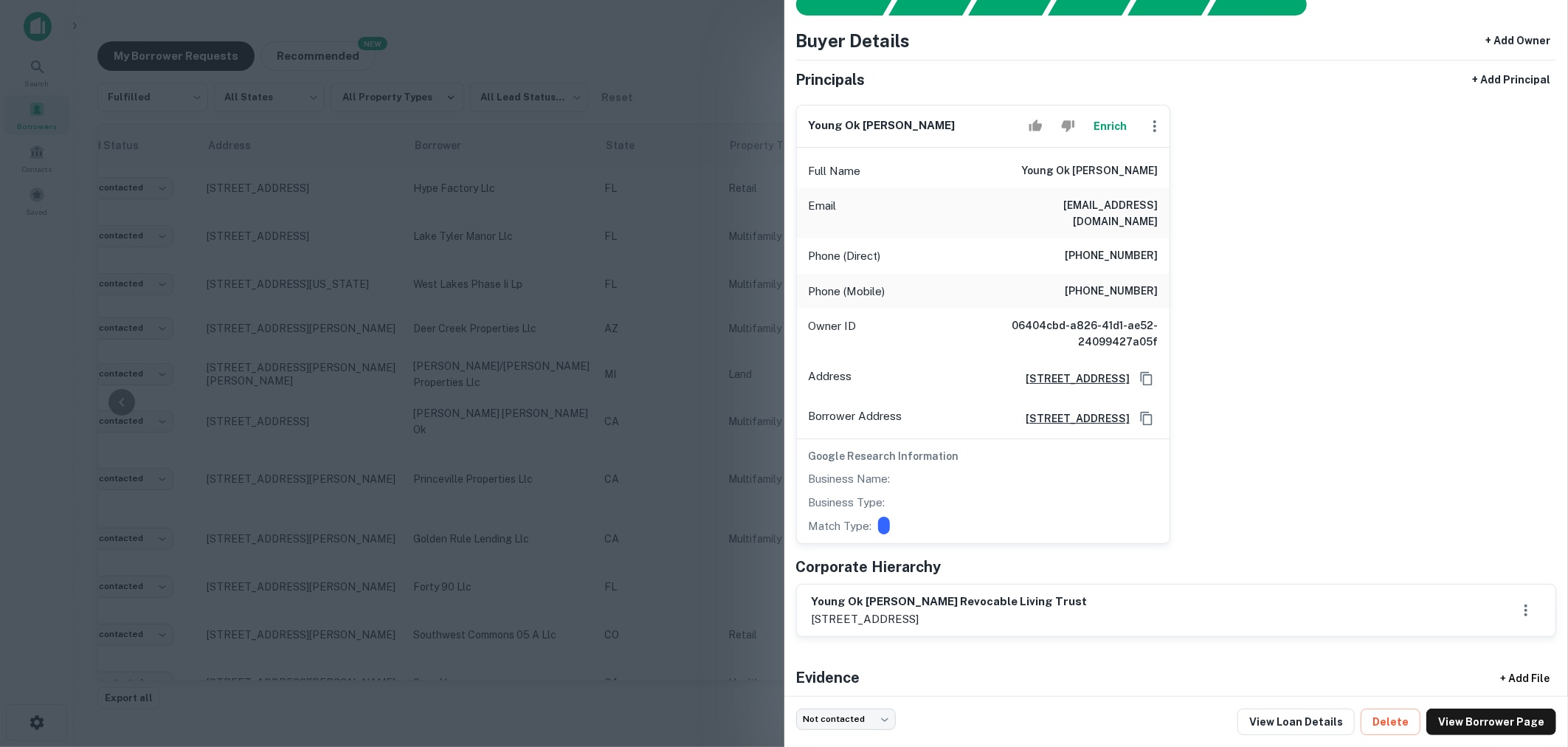
click at [702, 631] on div at bounding box center [784, 373] width 1568 height 747
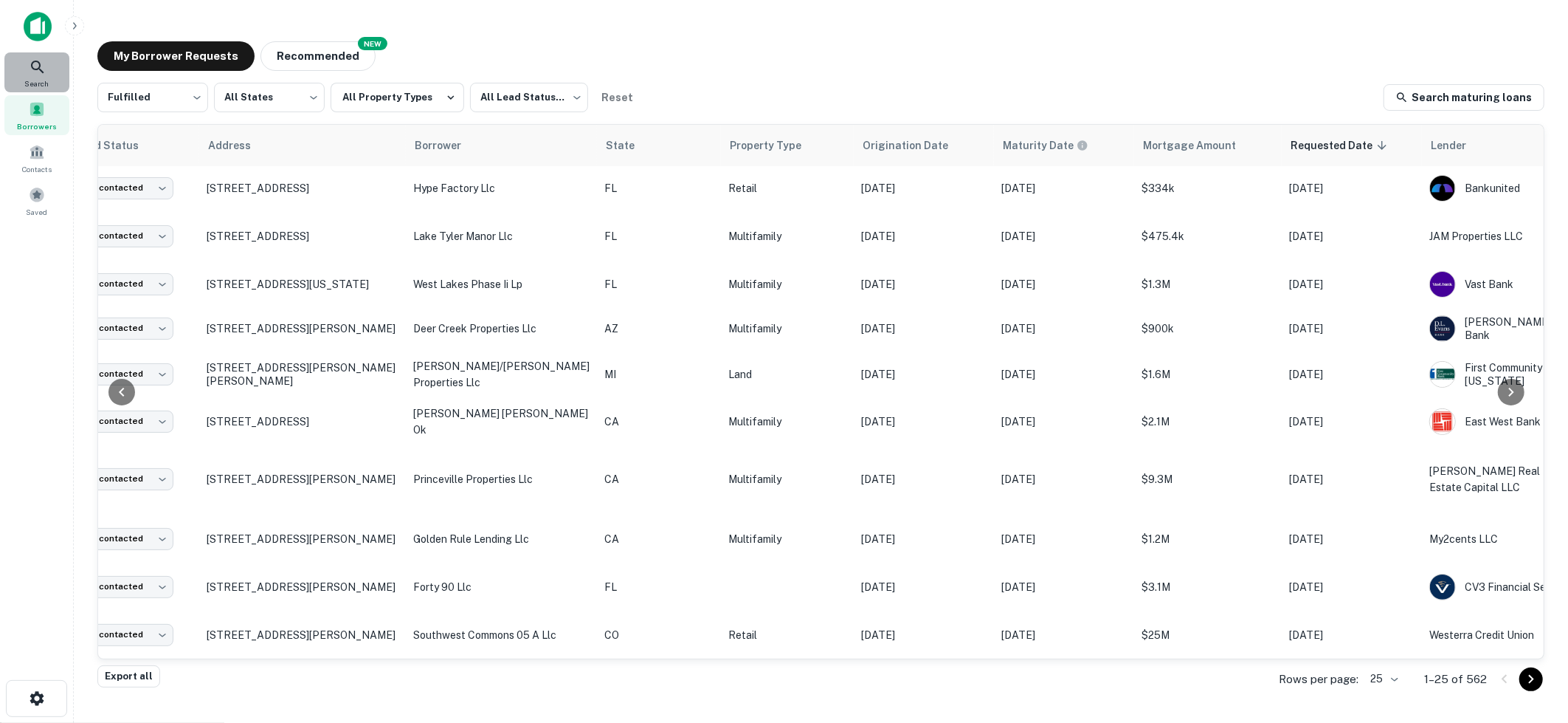
click at [35, 69] on icon at bounding box center [38, 67] width 13 height 13
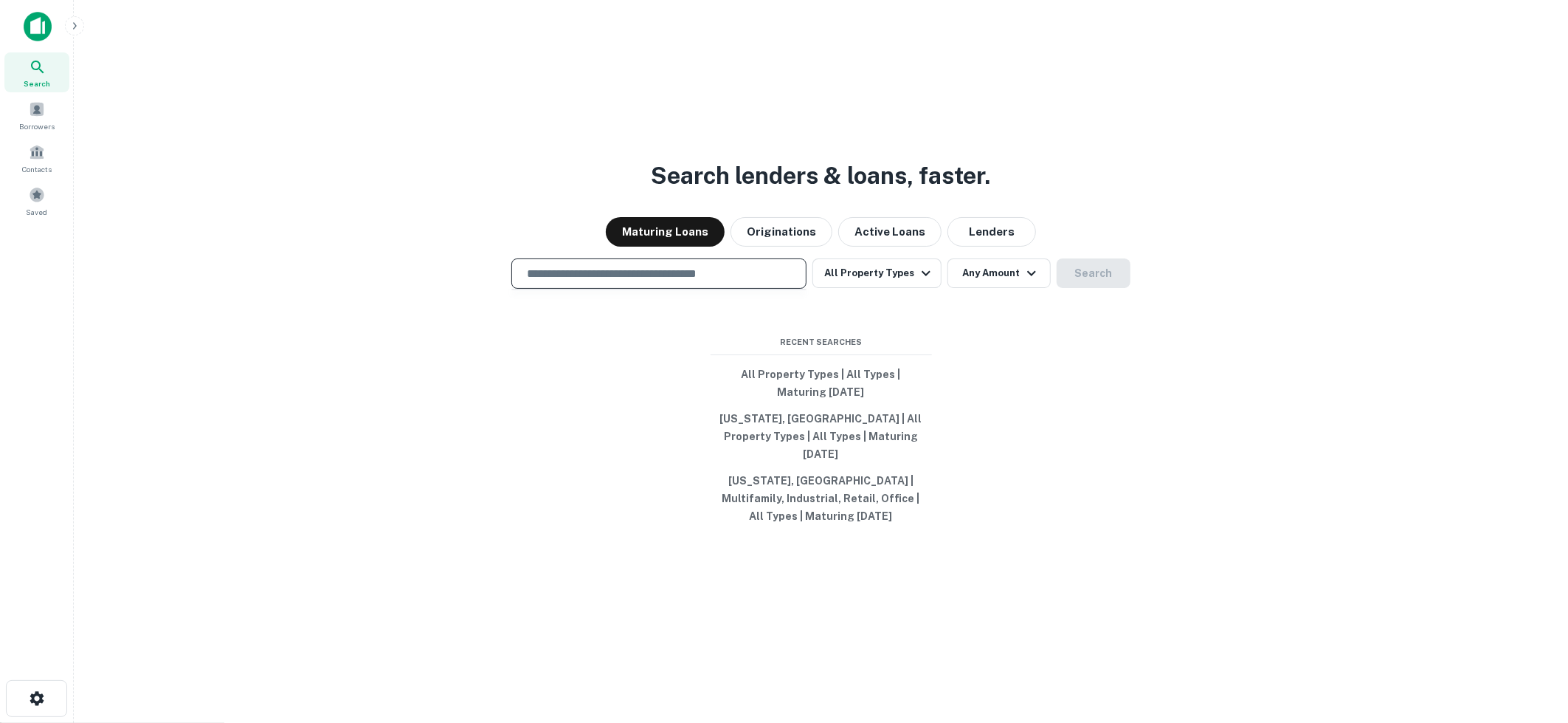
click at [655, 282] on input "text" at bounding box center [659, 274] width 282 height 17
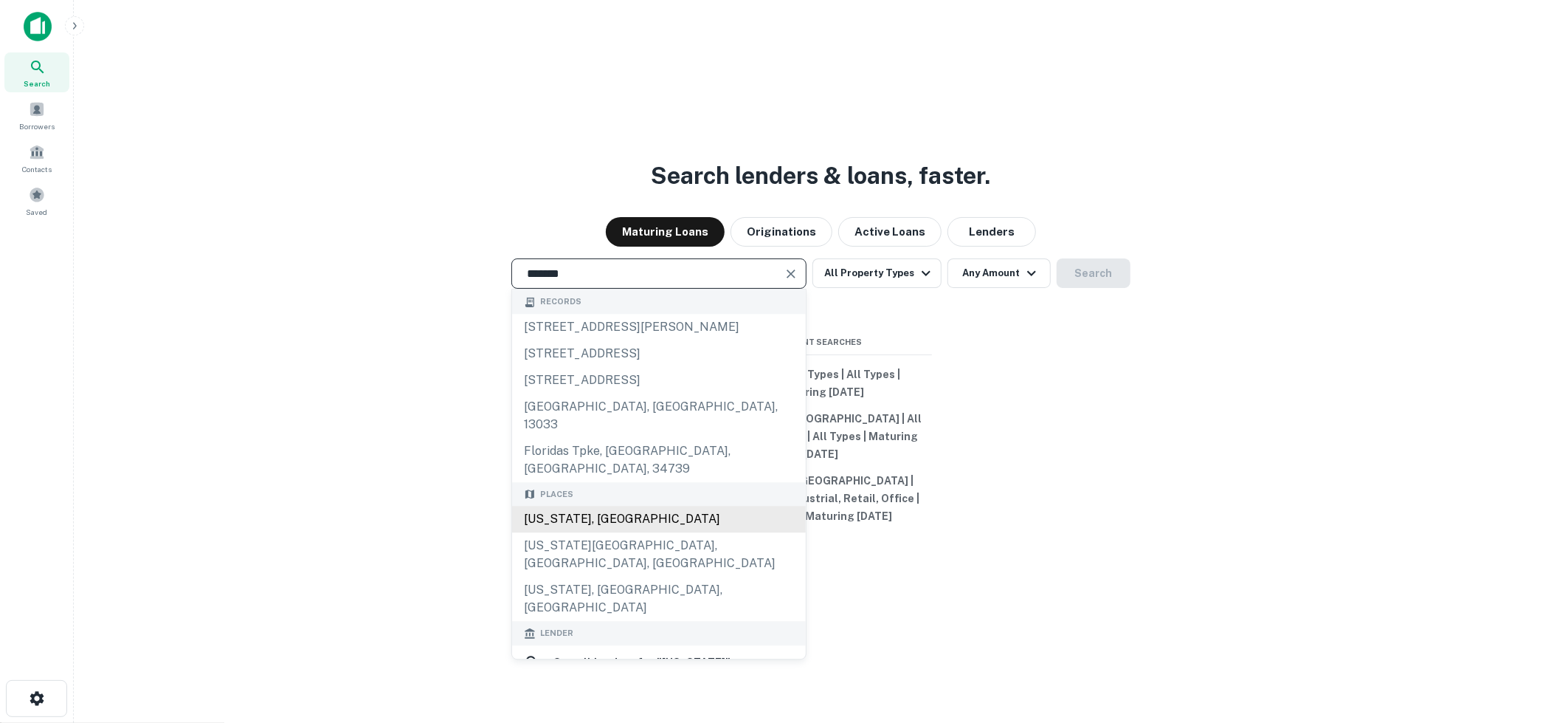
click at [647, 507] on div "[US_STATE], [GEOGRAPHIC_DATA]" at bounding box center [658, 519] width 294 height 27
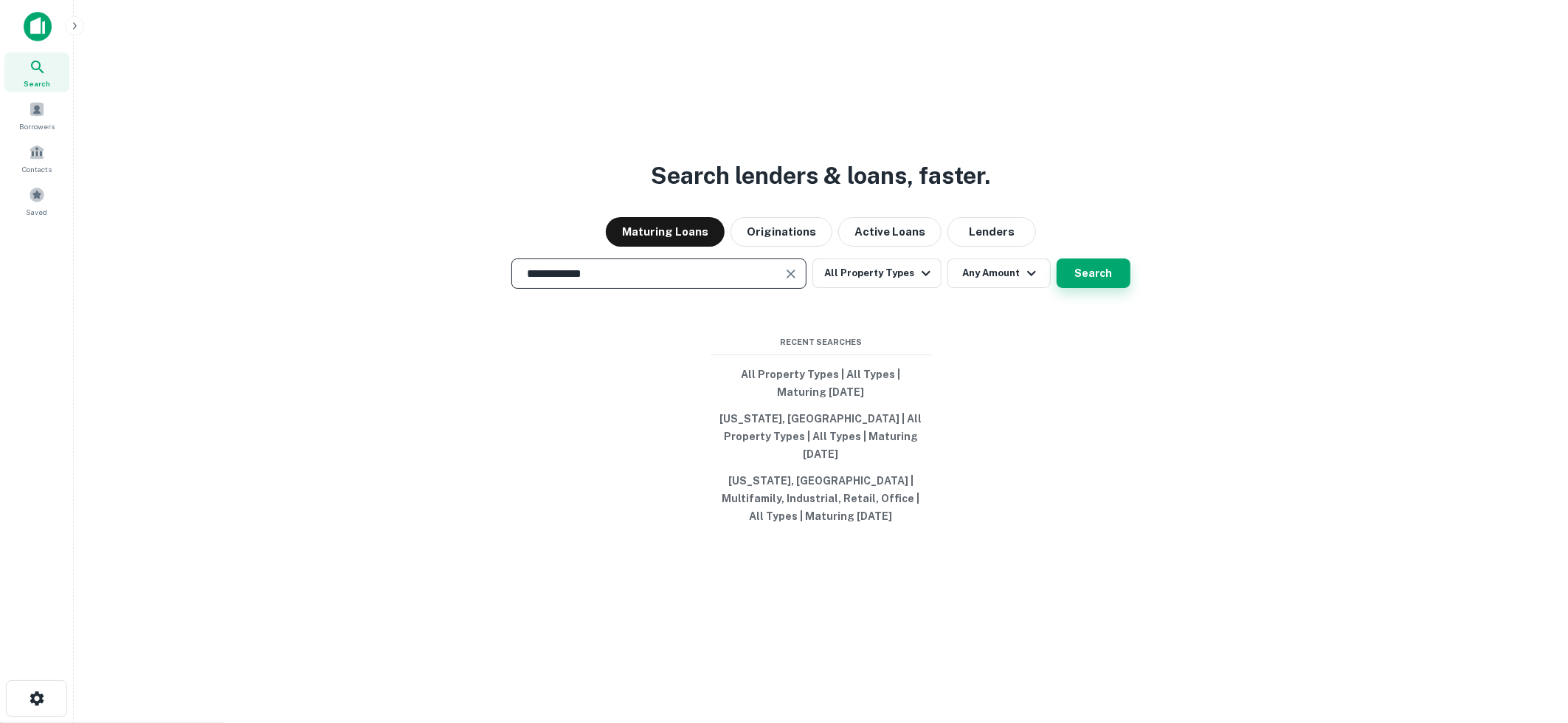
type input "**********"
click at [1083, 288] on button "Search" at bounding box center [1094, 274] width 74 height 29
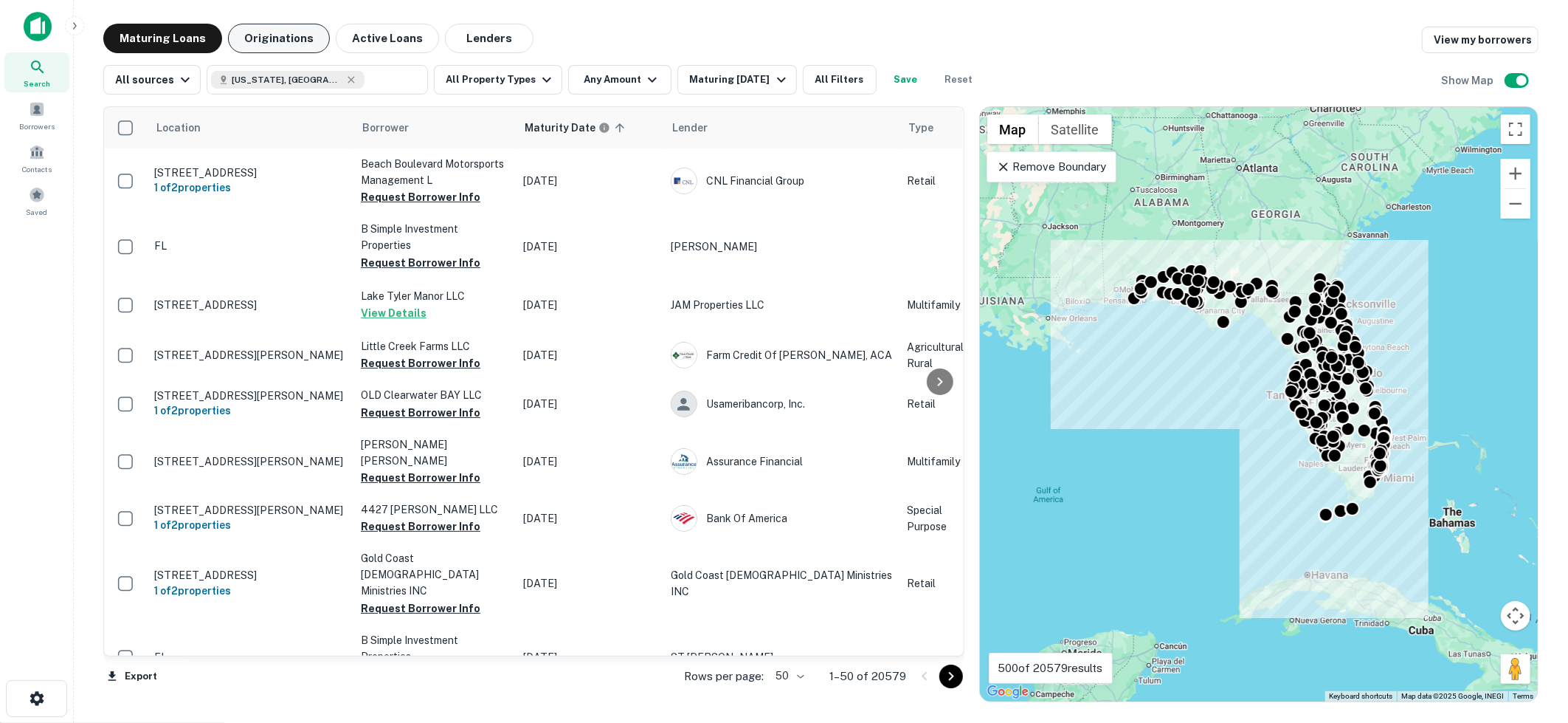
click at [299, 42] on button "Originations" at bounding box center [279, 39] width 102 height 29
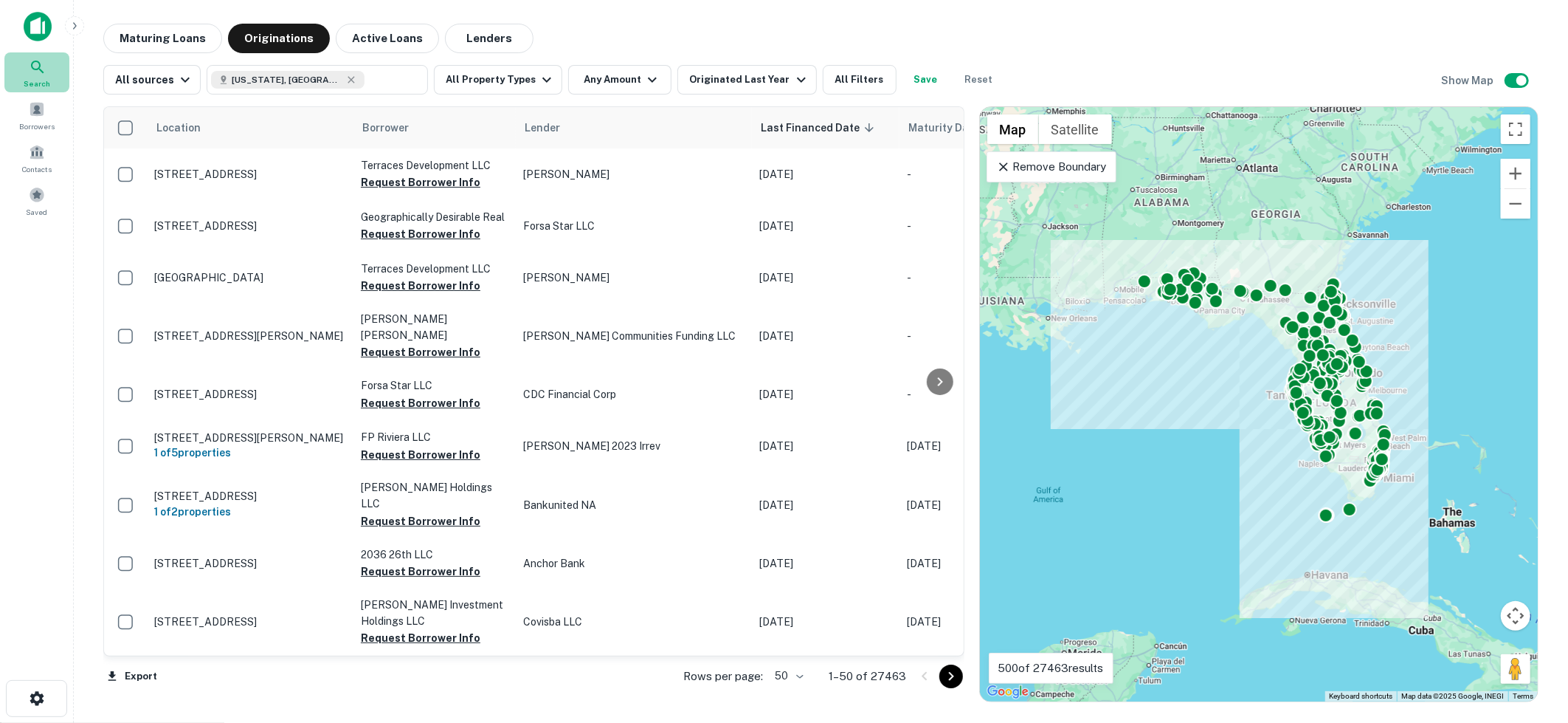
click at [29, 59] on icon at bounding box center [37, 66] width 17 height 17
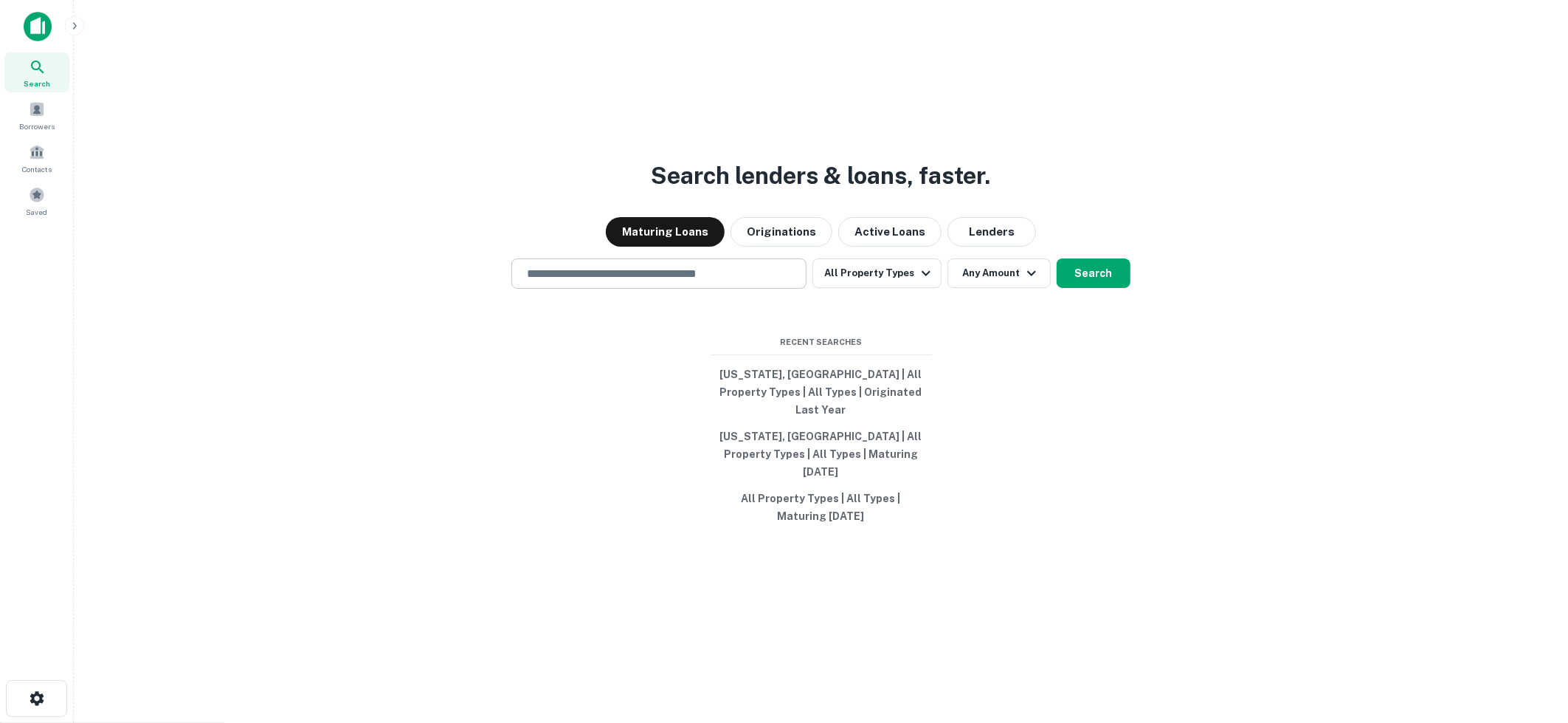
click at [686, 282] on input "text" at bounding box center [659, 274] width 282 height 17
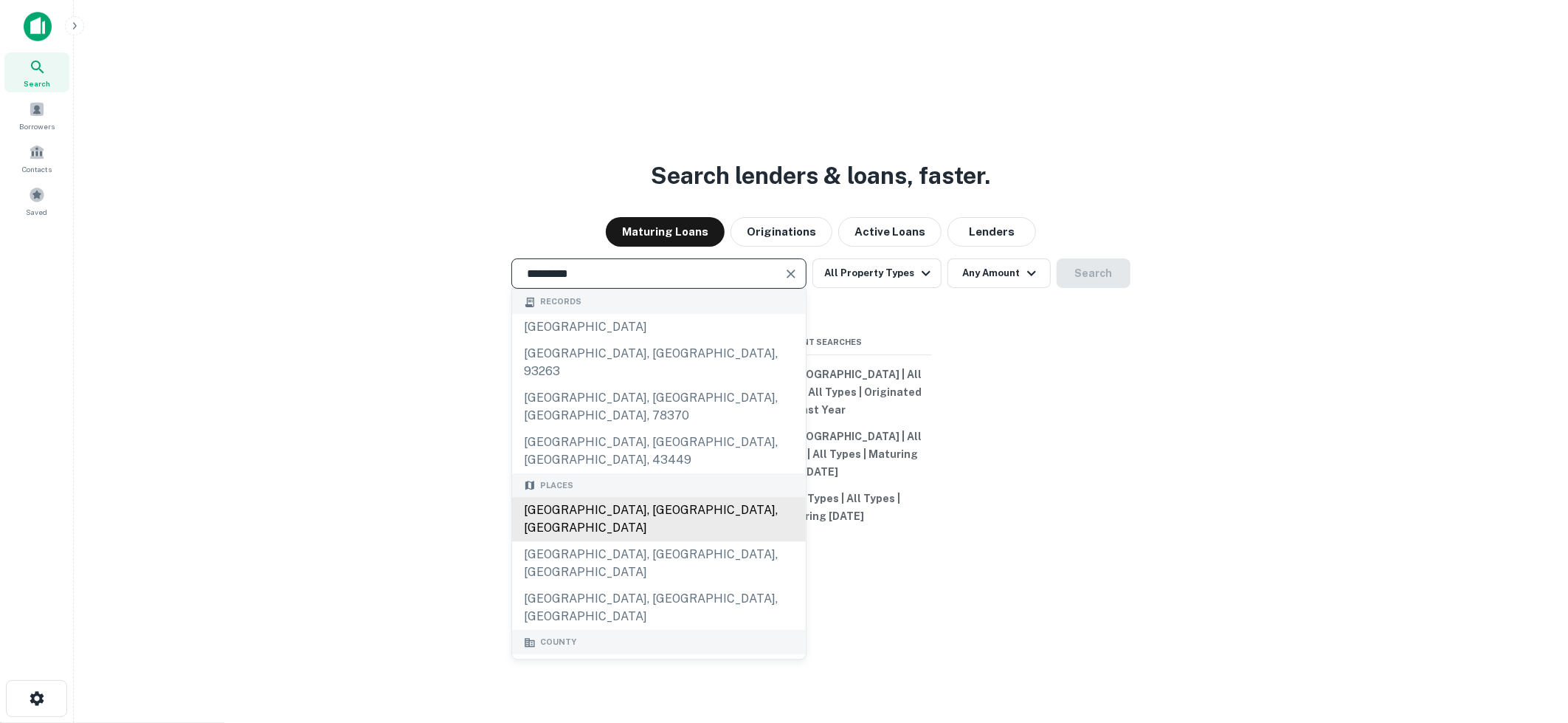
click at [637, 497] on div "[GEOGRAPHIC_DATA], [GEOGRAPHIC_DATA], [GEOGRAPHIC_DATA]" at bounding box center [658, 519] width 294 height 44
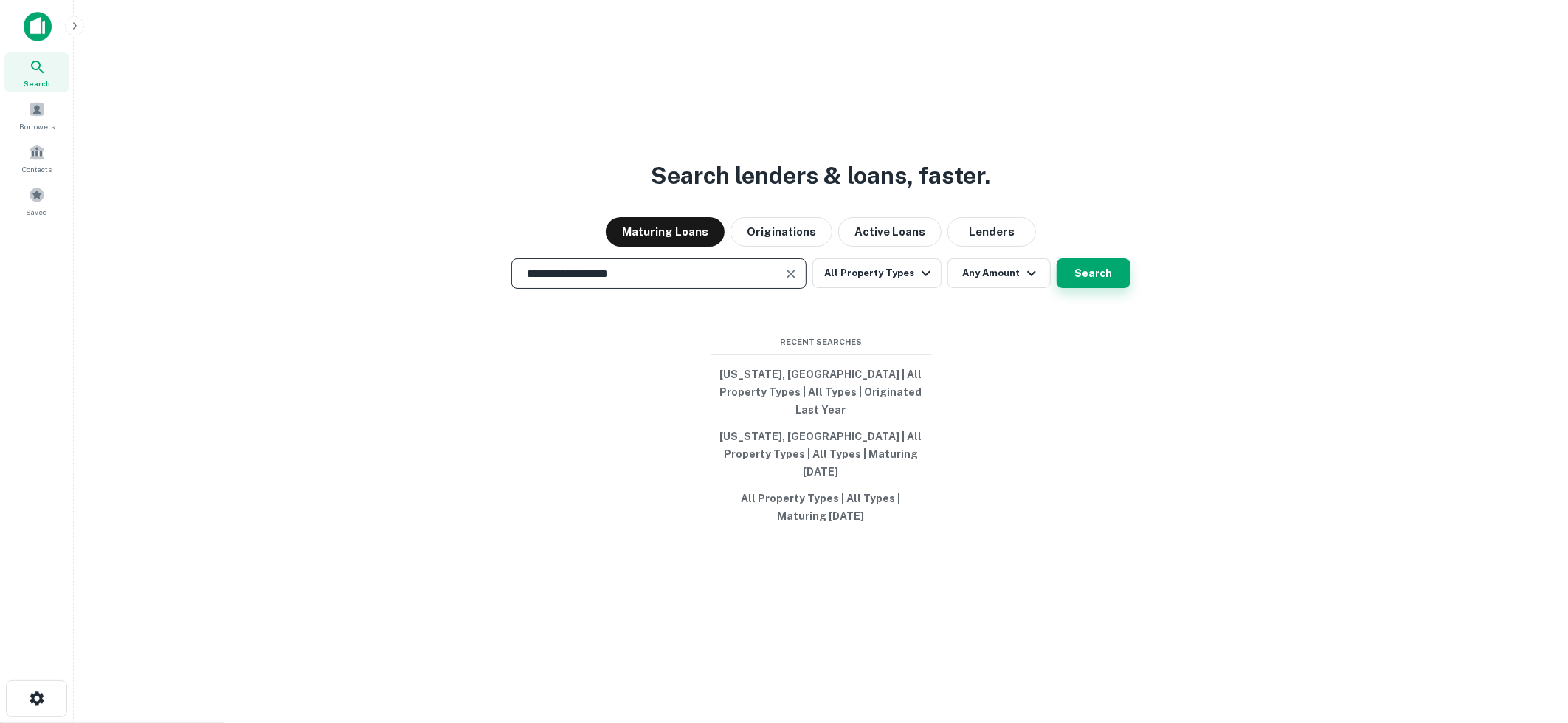
type input "**********"
click at [1098, 288] on button "Search" at bounding box center [1094, 274] width 74 height 29
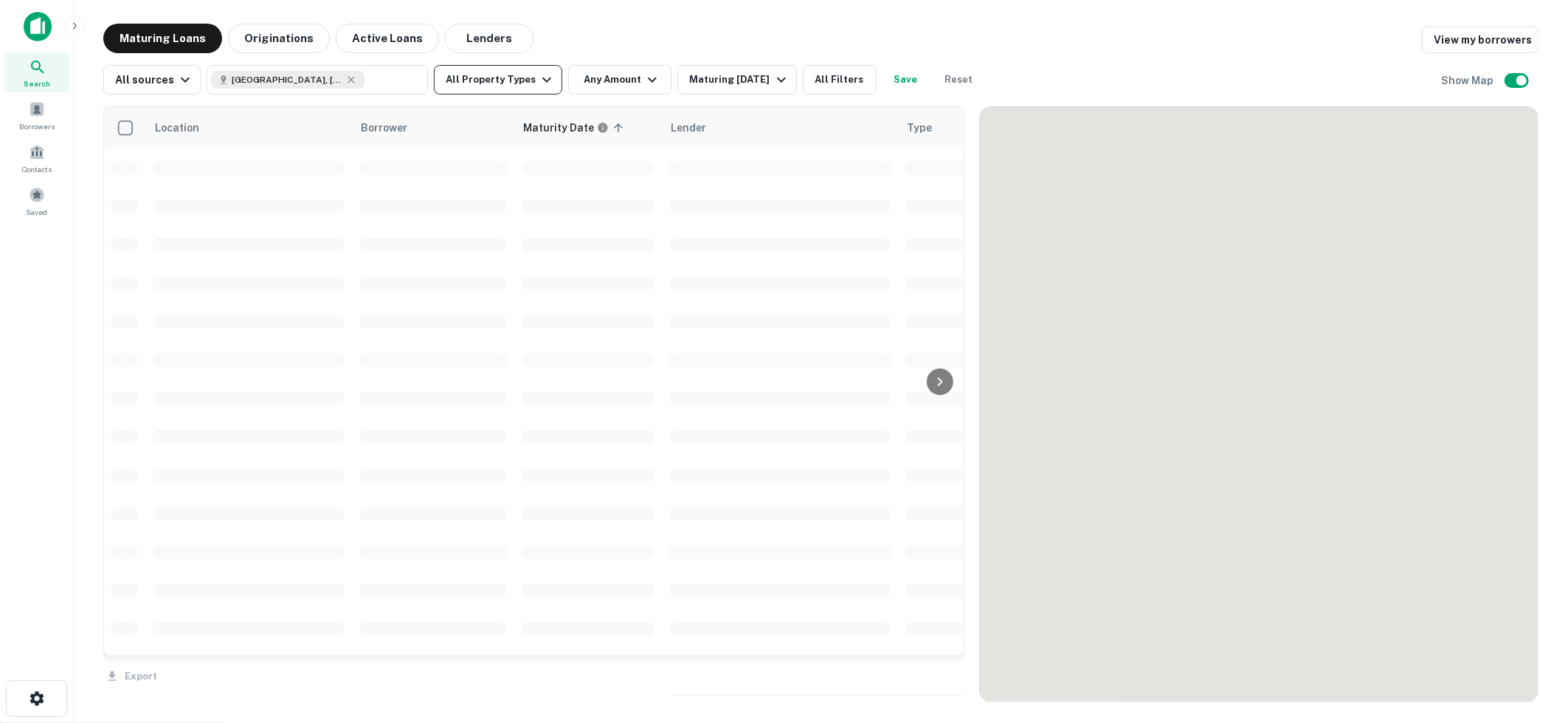
click at [540, 76] on icon "button" at bounding box center [546, 79] width 17 height 17
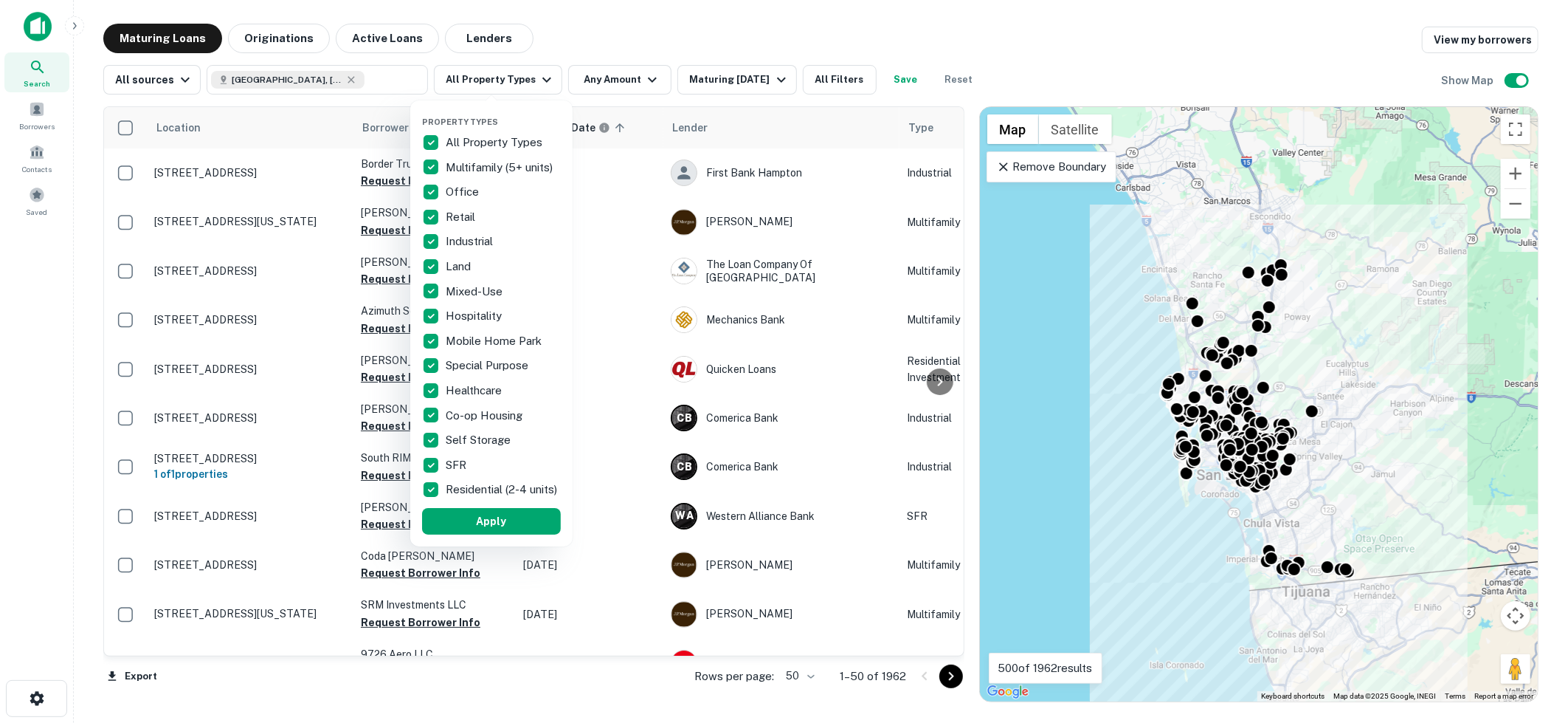
click at [867, 44] on div at bounding box center [784, 361] width 1568 height 723
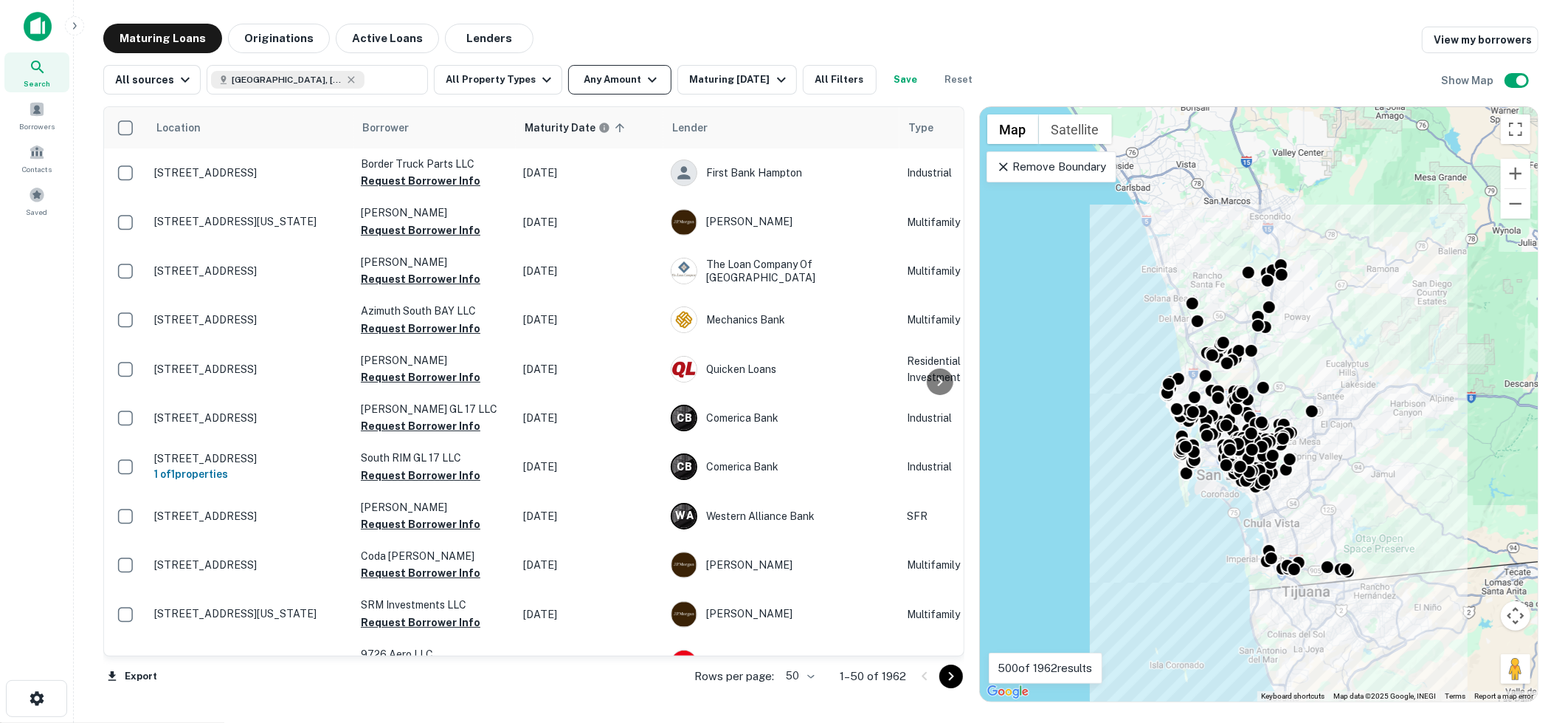
click at [647, 86] on icon "button" at bounding box center [652, 79] width 17 height 17
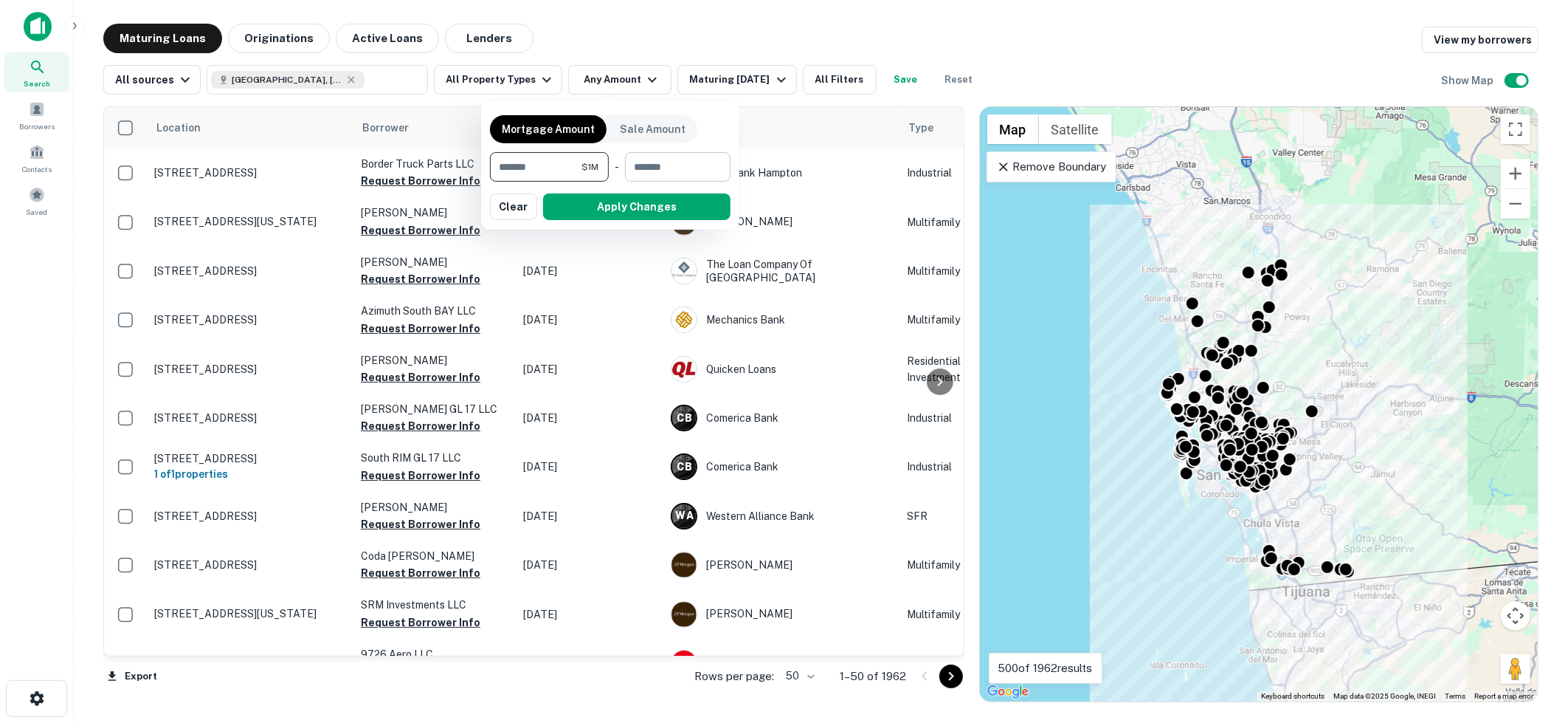
type input "*******"
click at [685, 162] on input "number" at bounding box center [672, 167] width 95 height 29
type input "********"
click at [540, 167] on input "*******" at bounding box center [530, 167] width 82 height 29
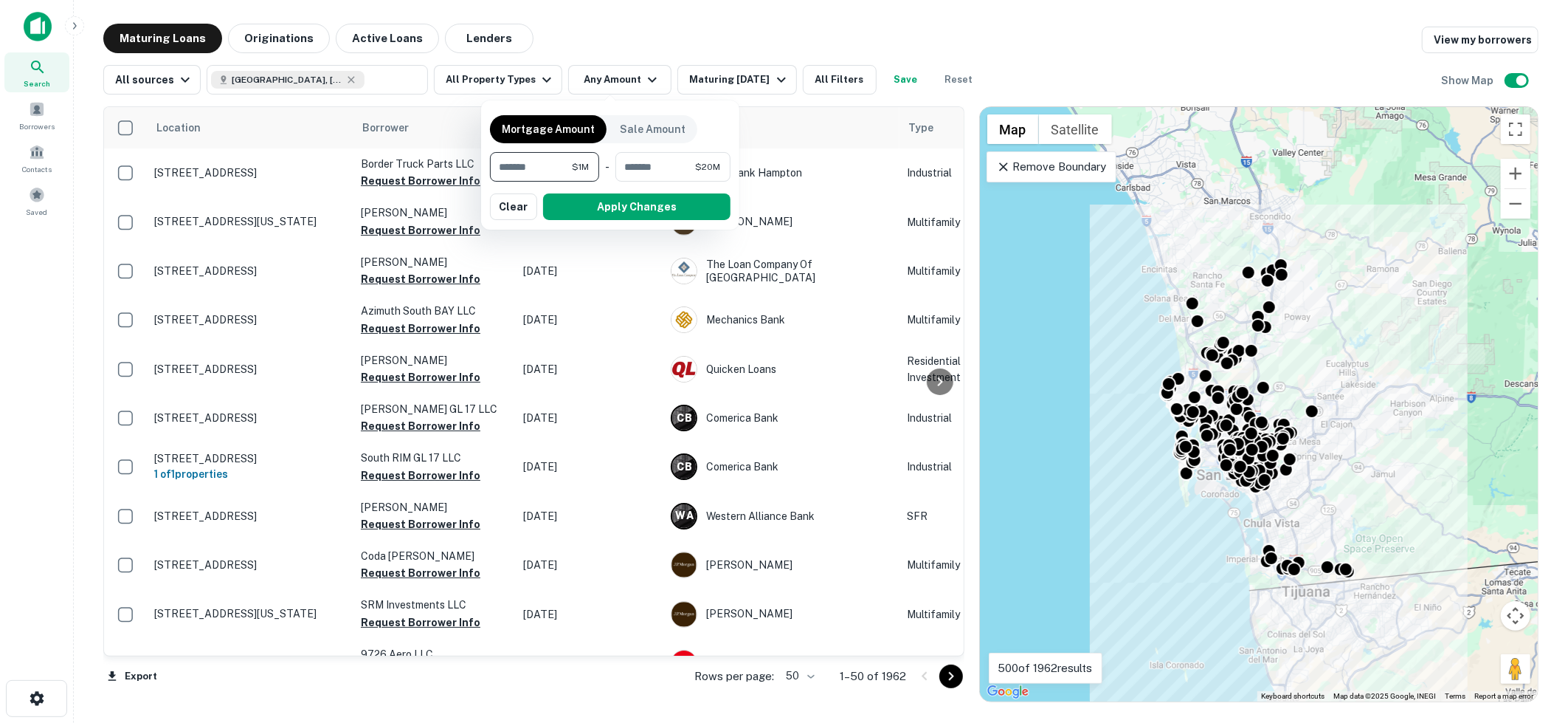
click at [540, 167] on input "*******" at bounding box center [530, 167] width 82 height 29
type input "******"
click at [614, 220] on button "button" at bounding box center [610, 220] width 240 height 1
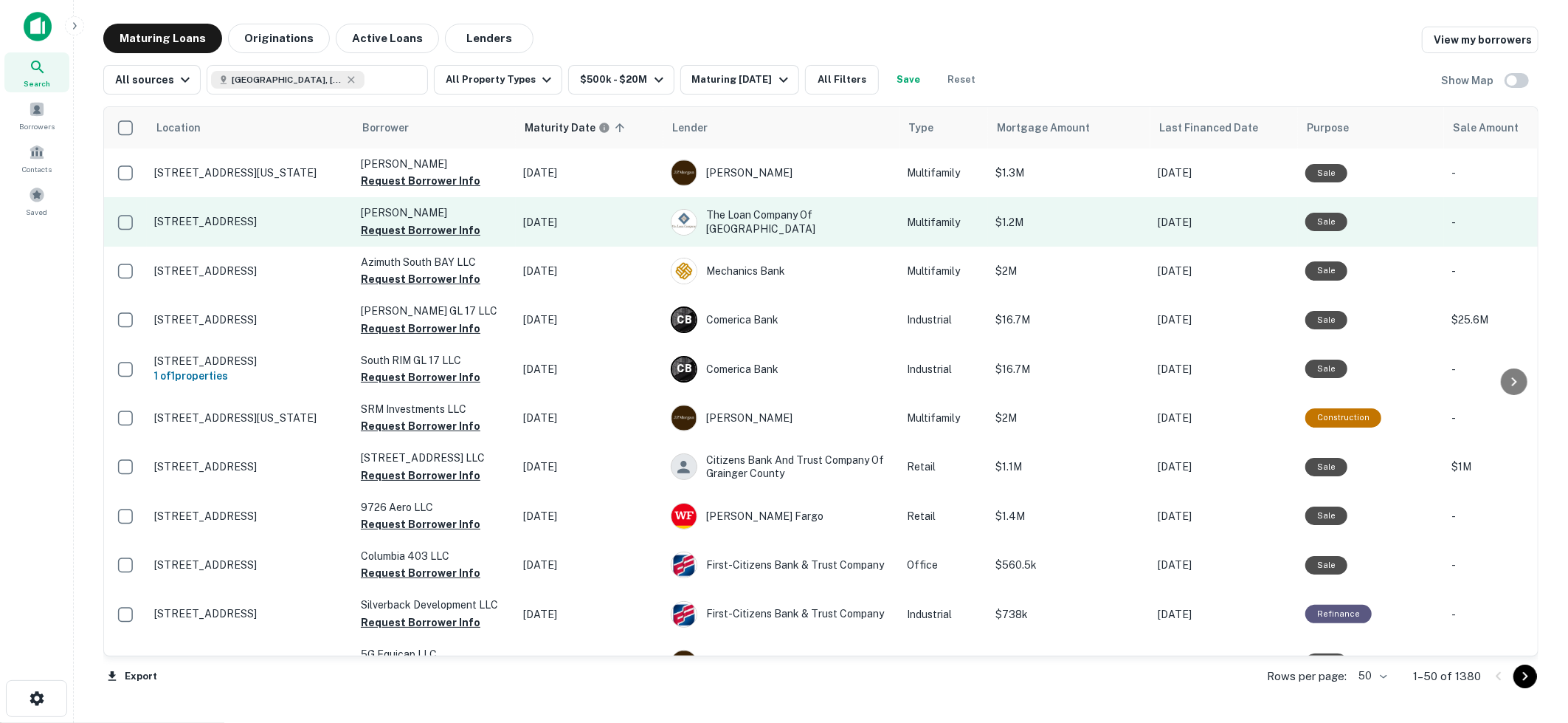
click at [238, 217] on p "3237 45th St San Diego, CA92105" at bounding box center [250, 221] width 192 height 13
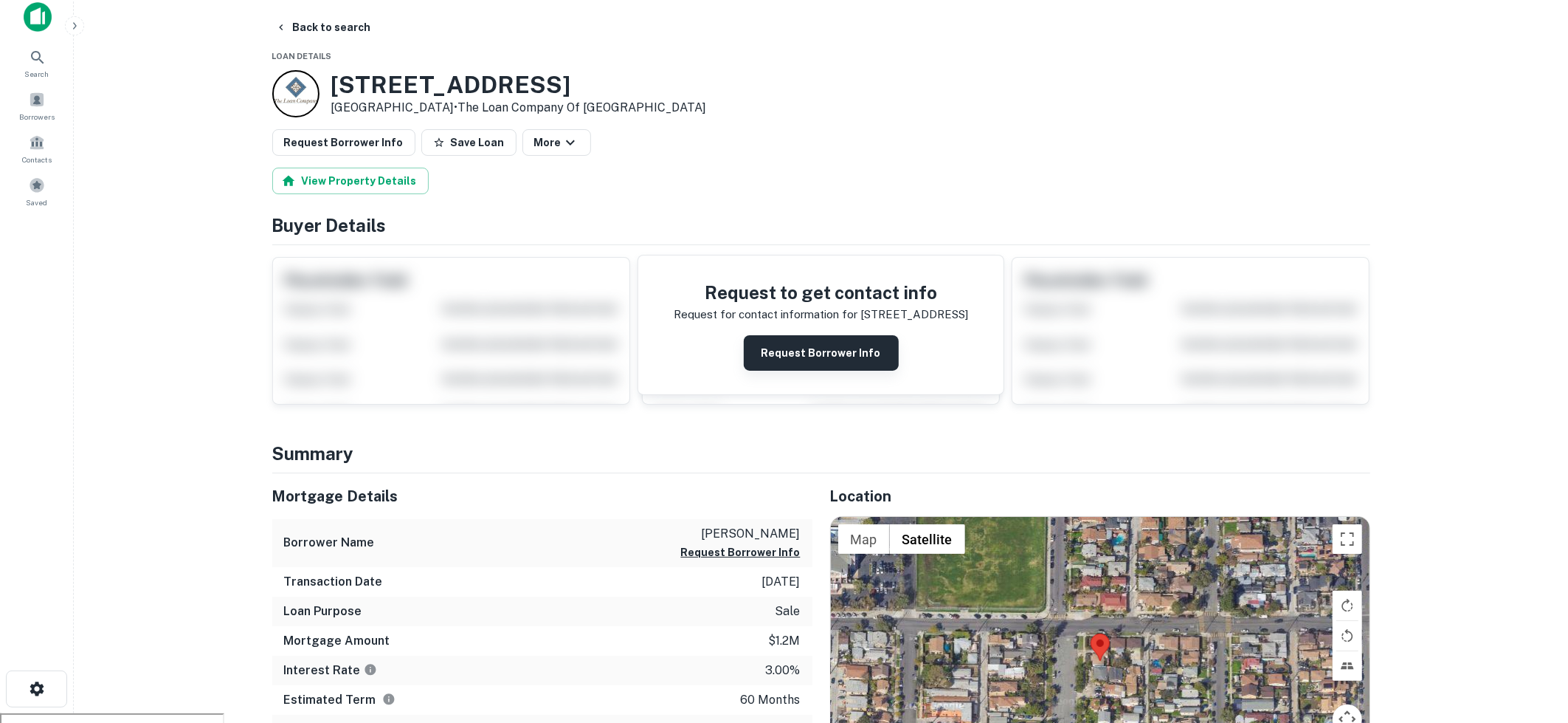
scroll to position [9, 0]
click at [807, 344] on button "Request Borrower Info" at bounding box center [821, 354] width 155 height 35
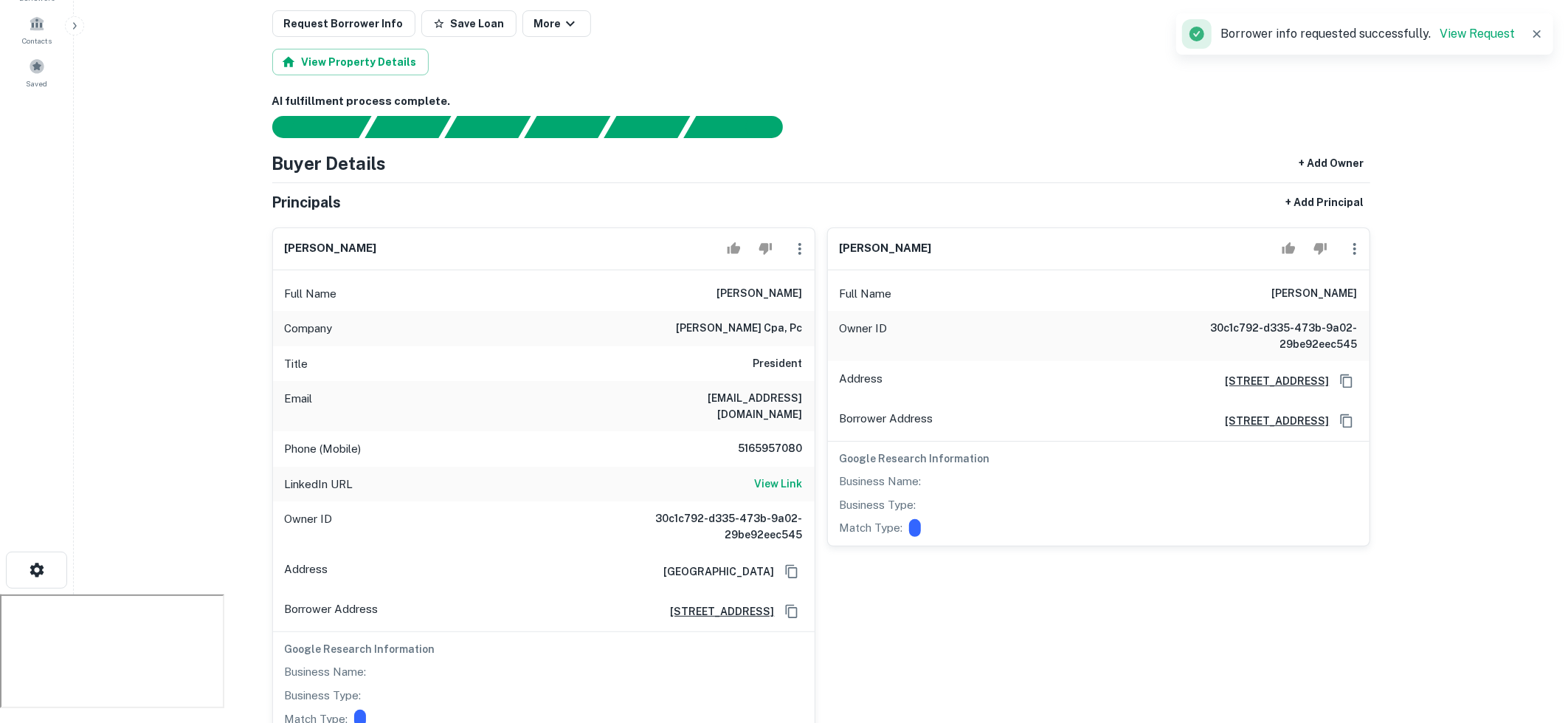
scroll to position [195, 0]
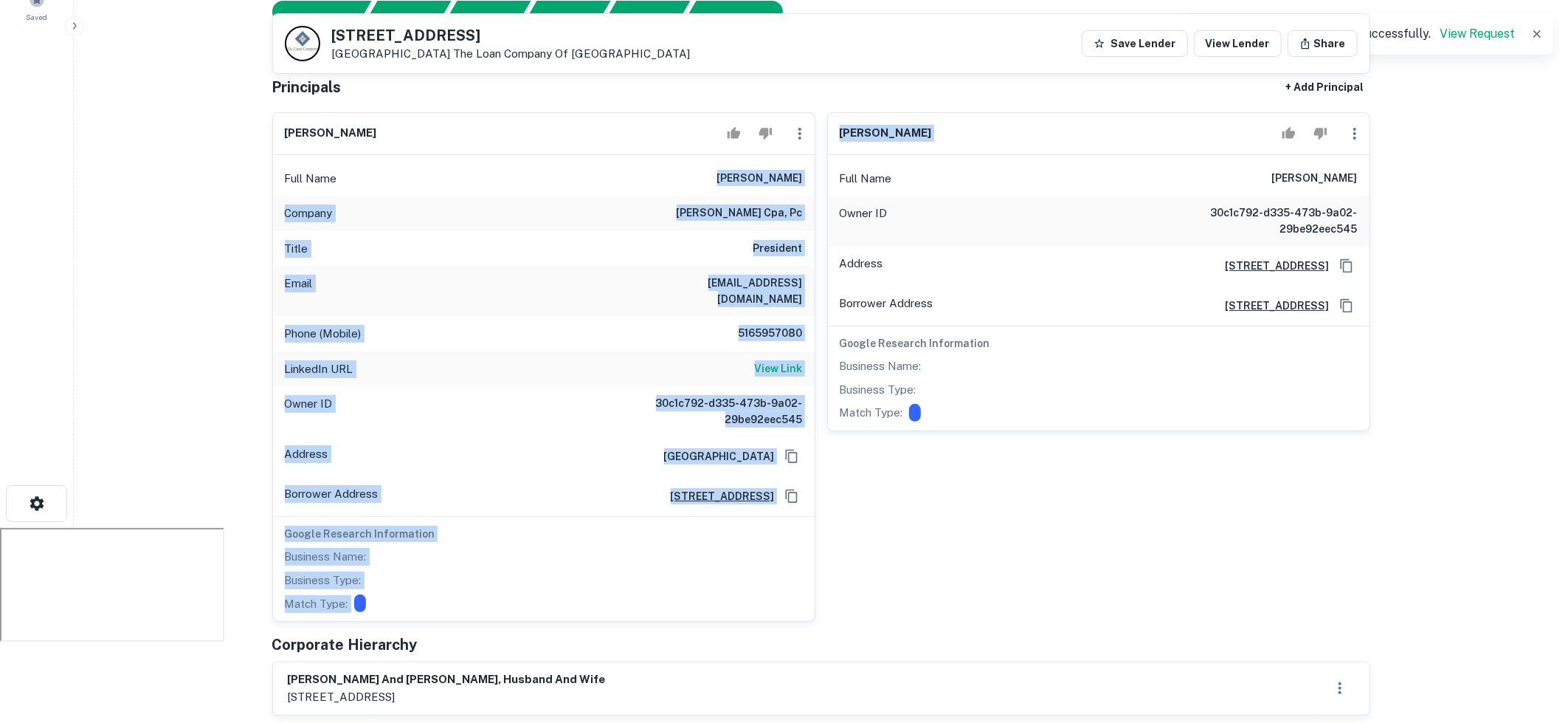
drag, startPoint x: 744, startPoint y: 179, endPoint x: 824, endPoint y: 177, distance: 80.0
click at [824, 177] on div "gary topple Full Name gary topple Company gary topple cpa, pc Title President E…" at bounding box center [816, 361] width 1110 height 522
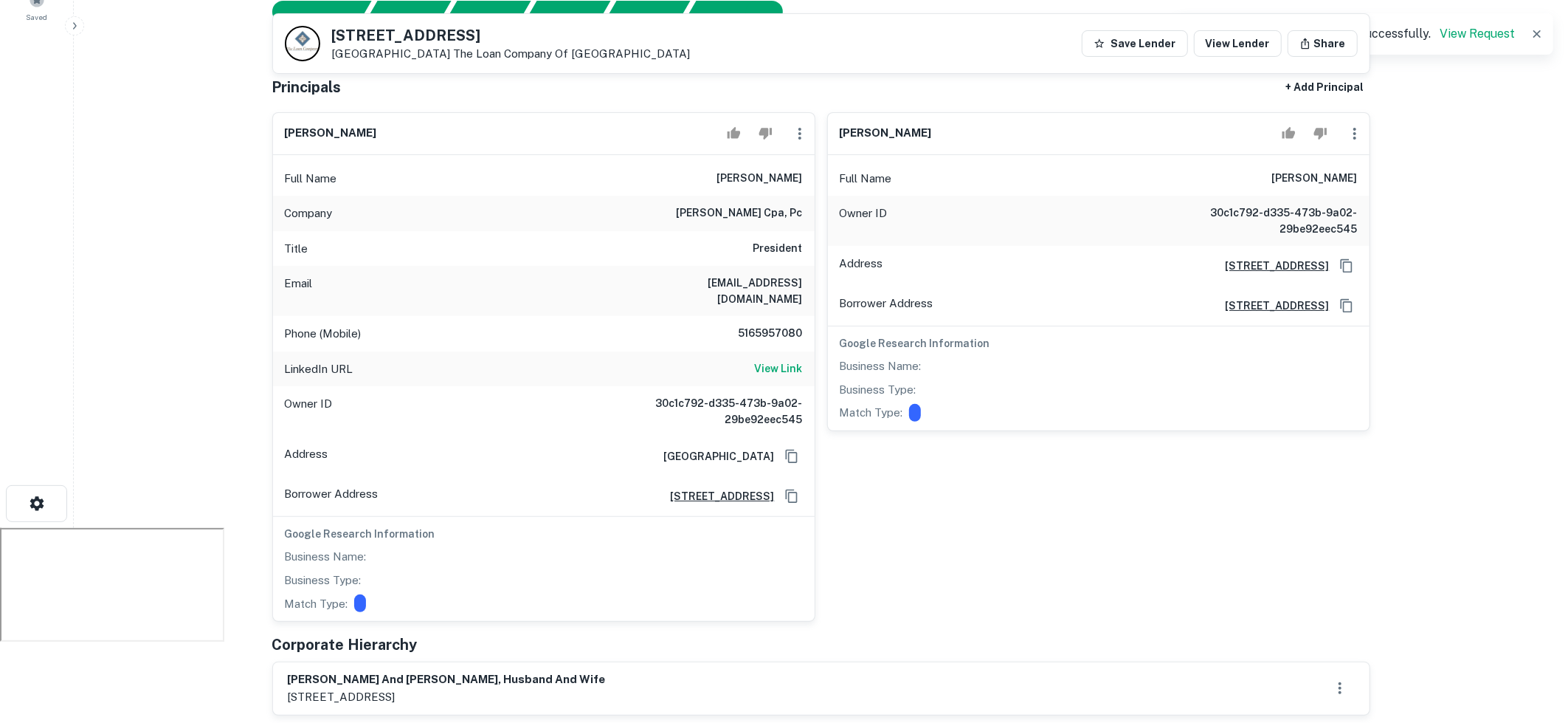
click at [793, 184] on div "Full Name gary topple" at bounding box center [544, 179] width 541 height 35
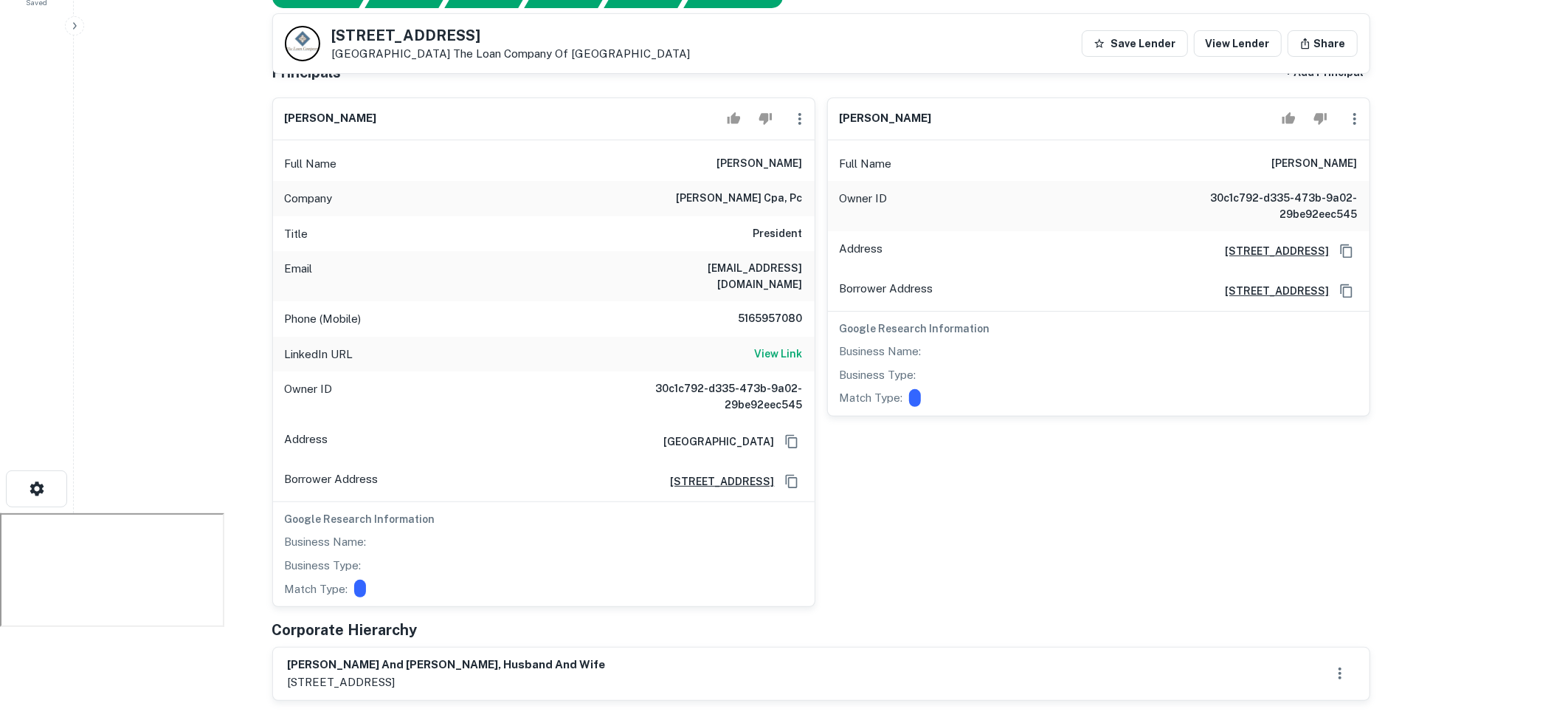
scroll to position [389, 0]
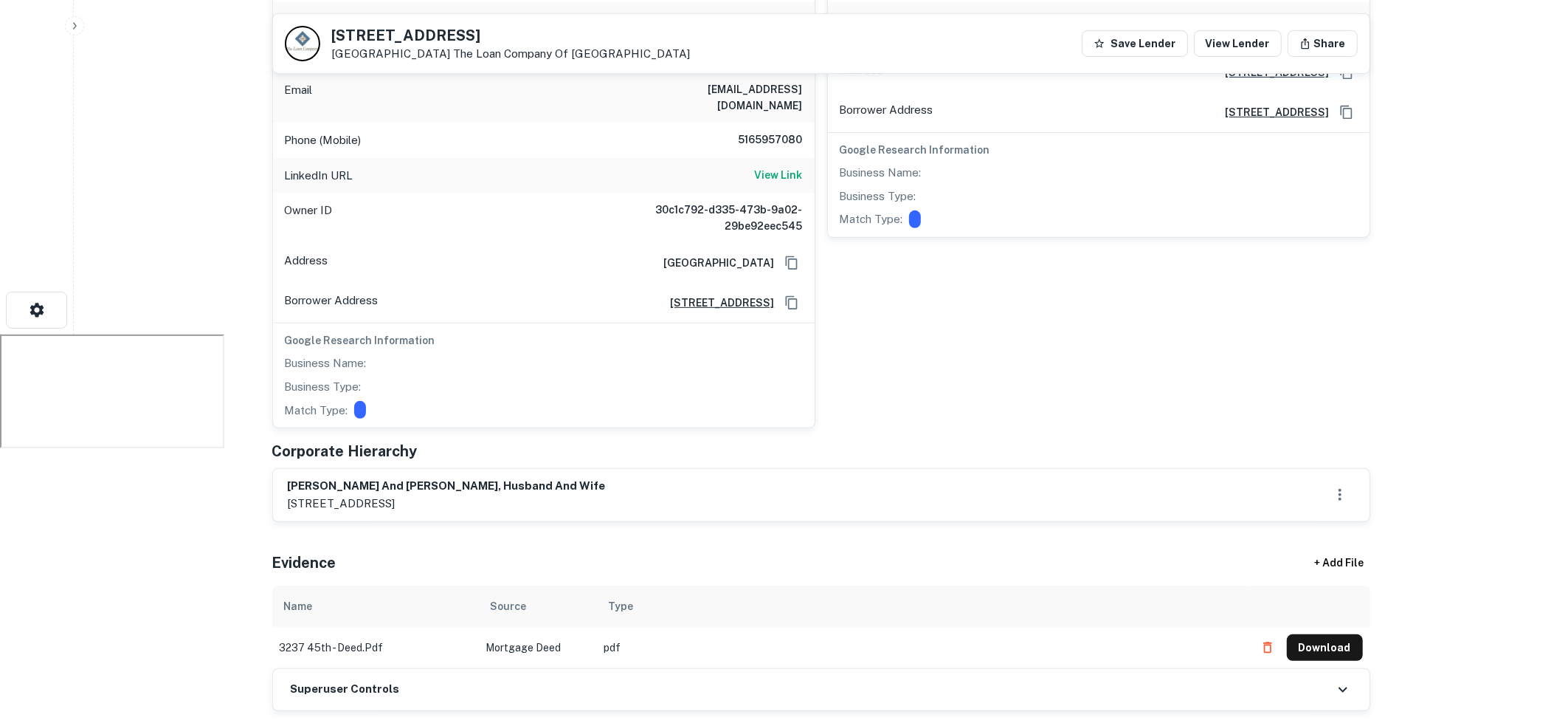
click at [517, 629] on td "Mortgage Deed" at bounding box center [538, 647] width 118 height 41
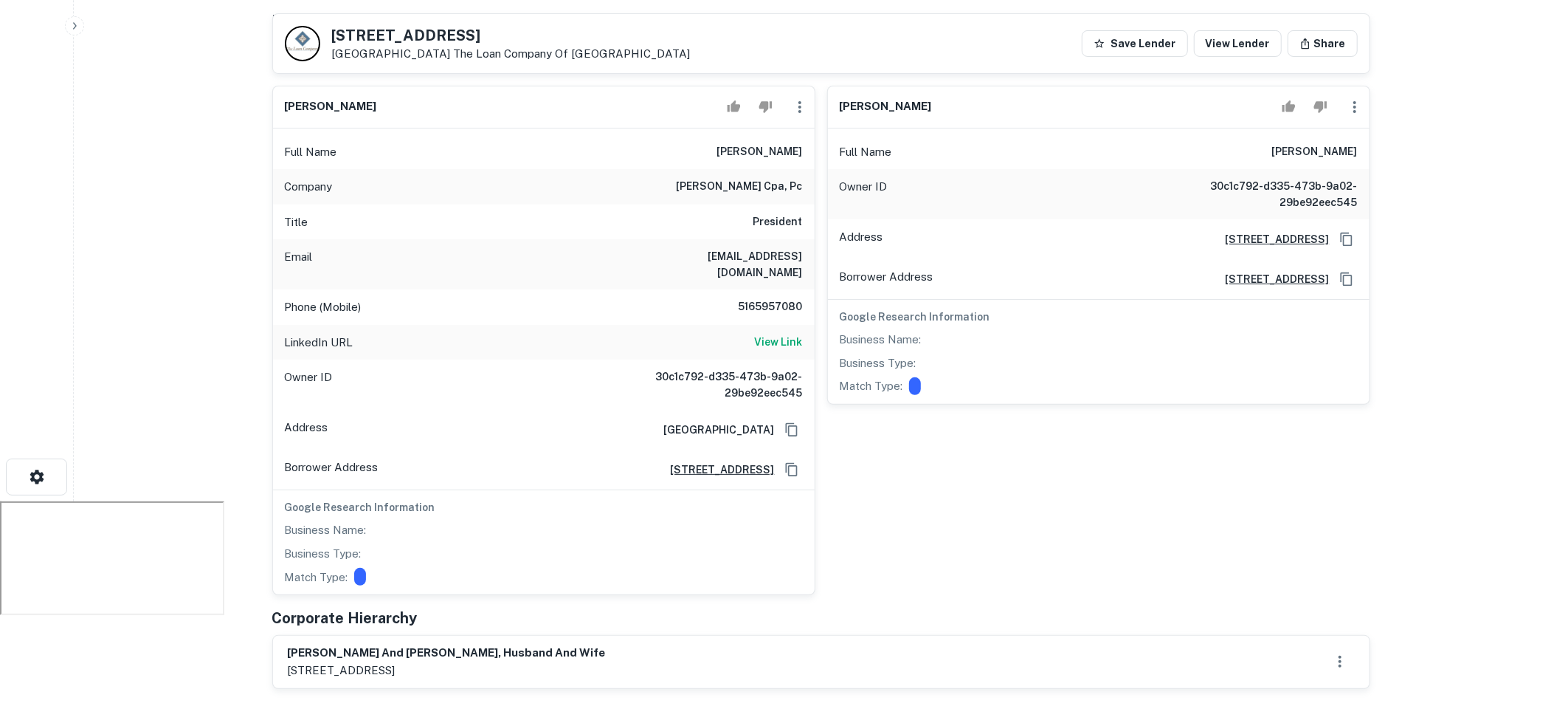
scroll to position [220, 0]
click at [775, 335] on h6 "View Link" at bounding box center [779, 344] width 48 height 17
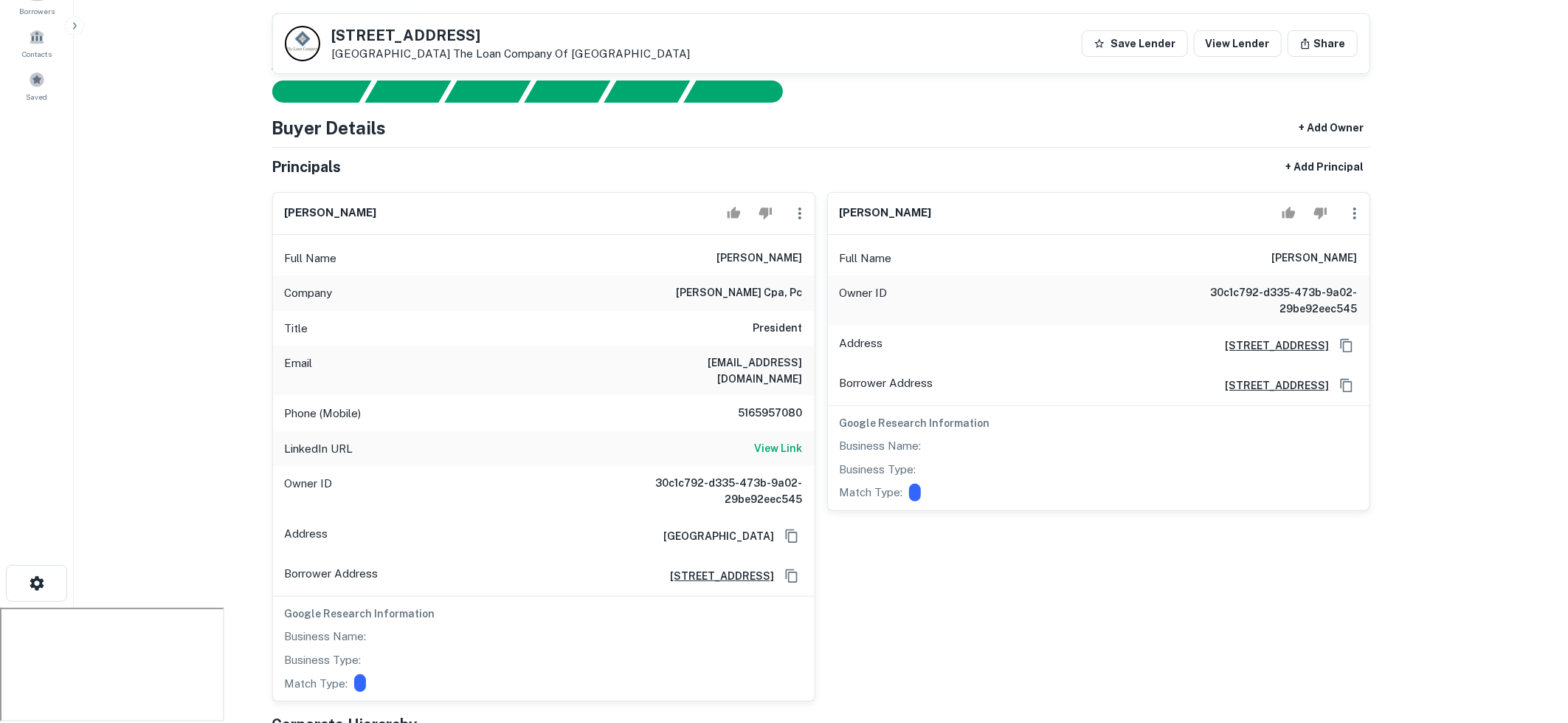
scroll to position [0, 0]
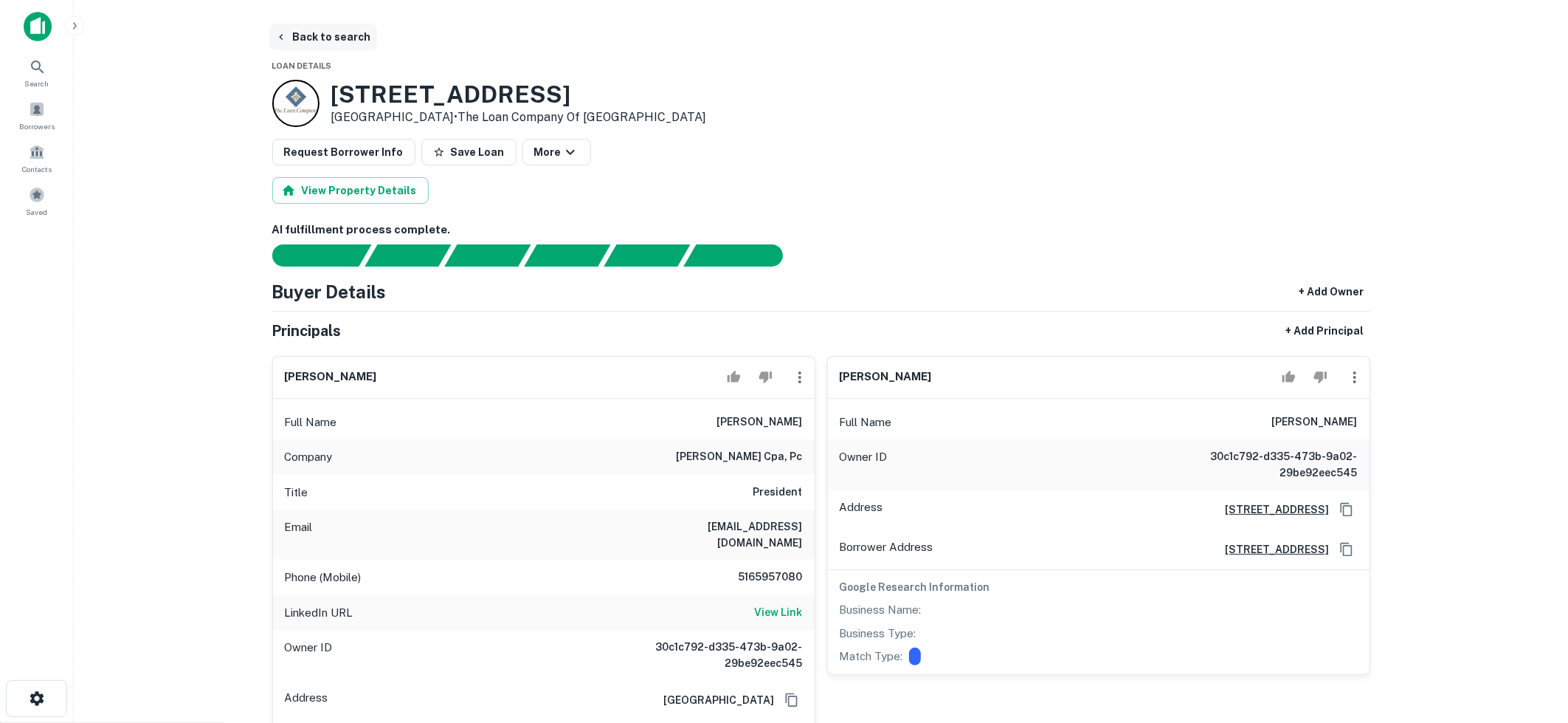
click at [337, 34] on button "Back to search" at bounding box center [323, 37] width 108 height 27
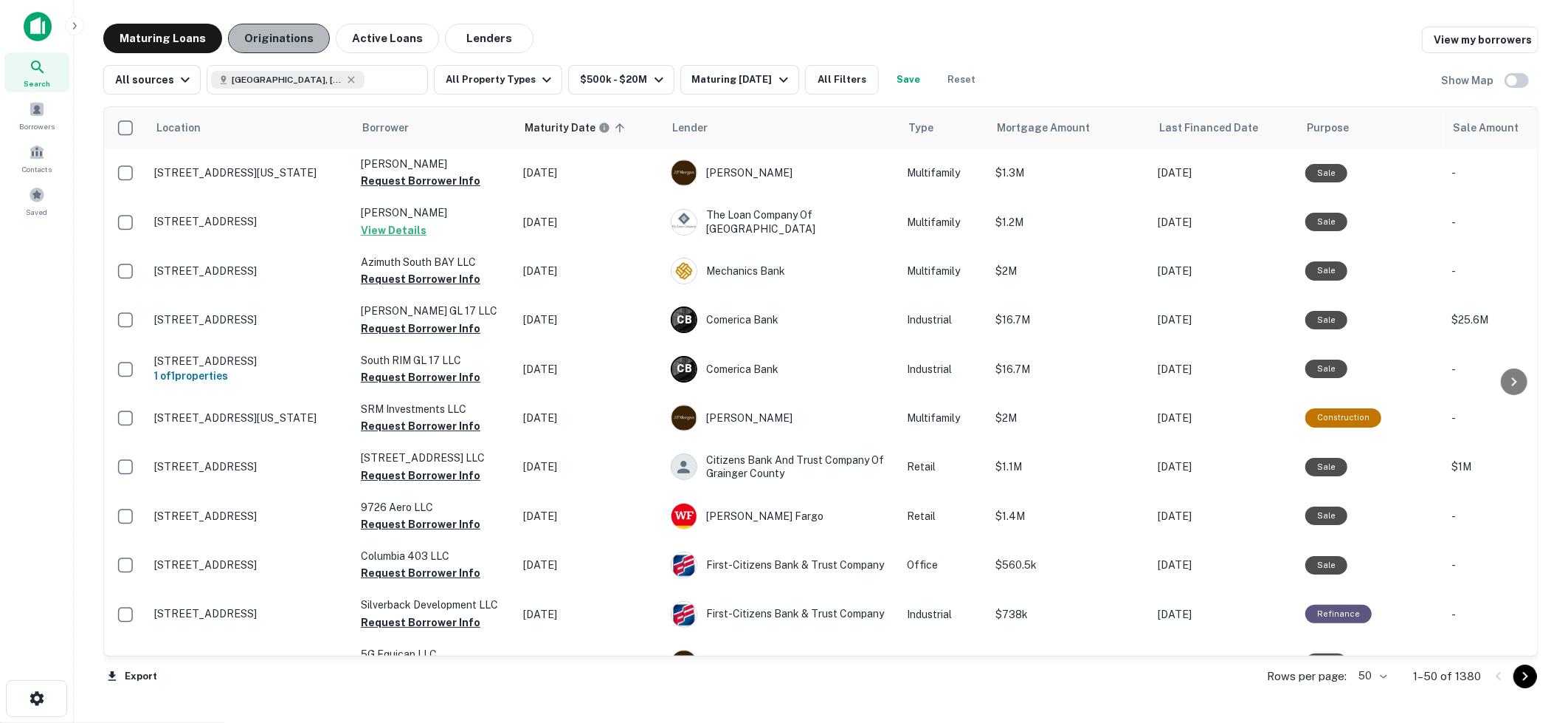
click at [275, 47] on button "Originations" at bounding box center [279, 39] width 102 height 29
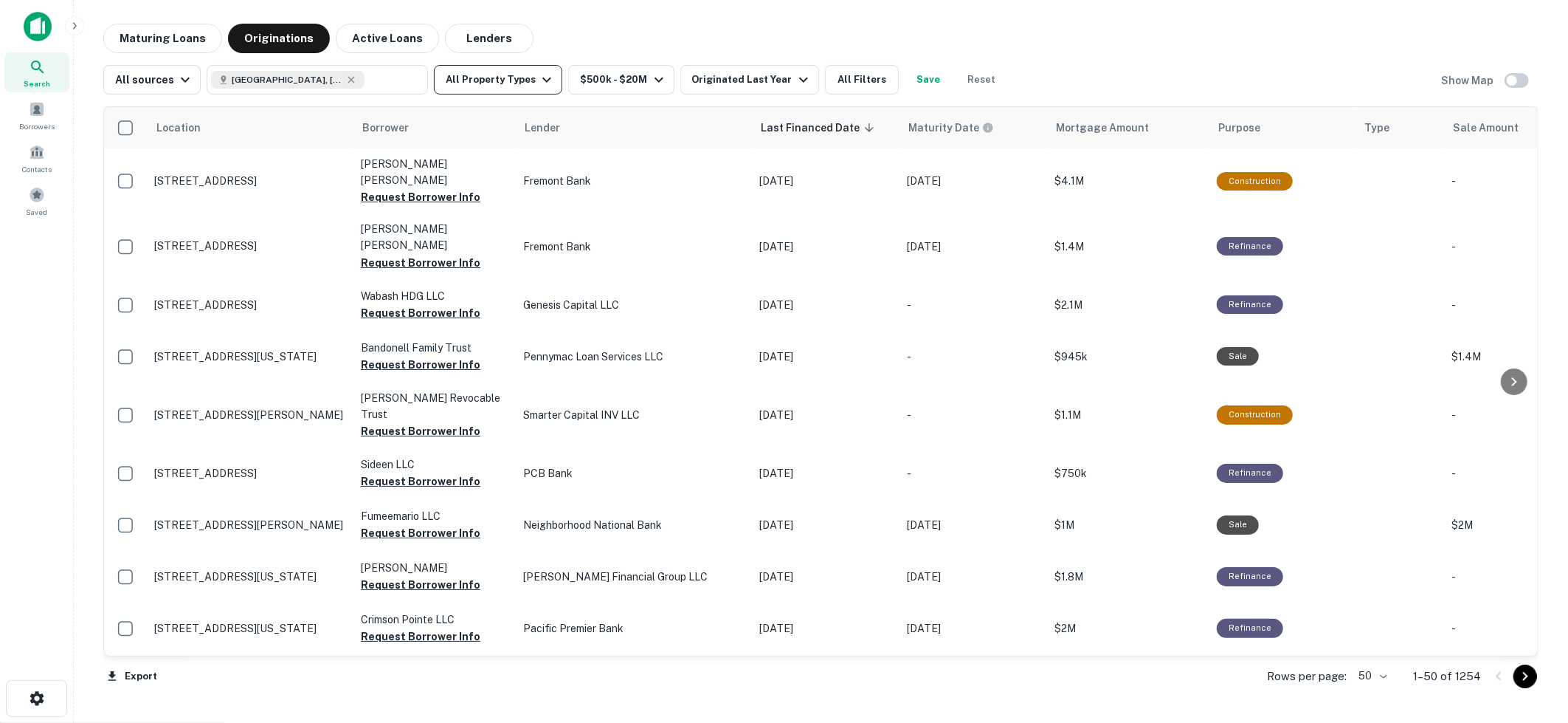
click at [542, 80] on icon "button" at bounding box center [547, 80] width 9 height 6
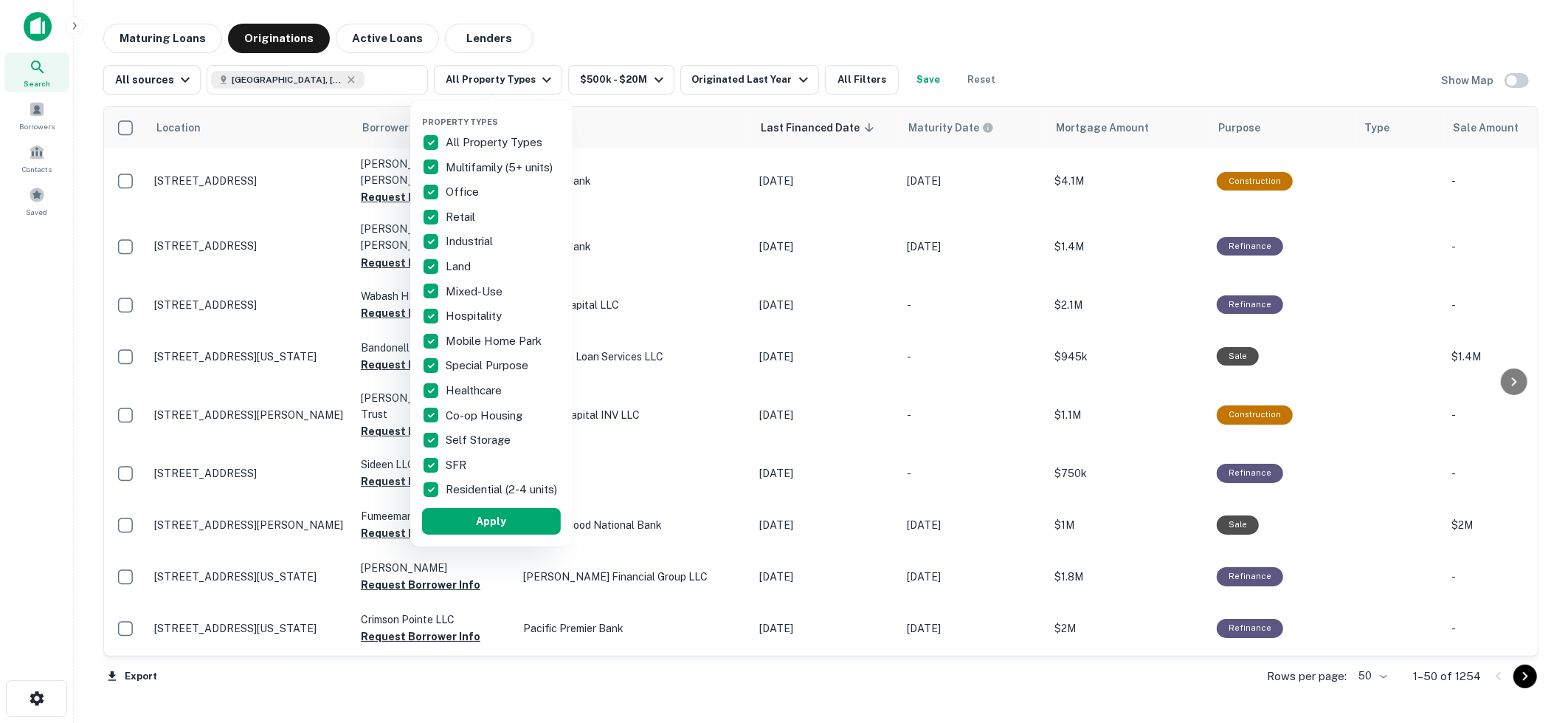
click at [645, 80] on div at bounding box center [784, 361] width 1568 height 723
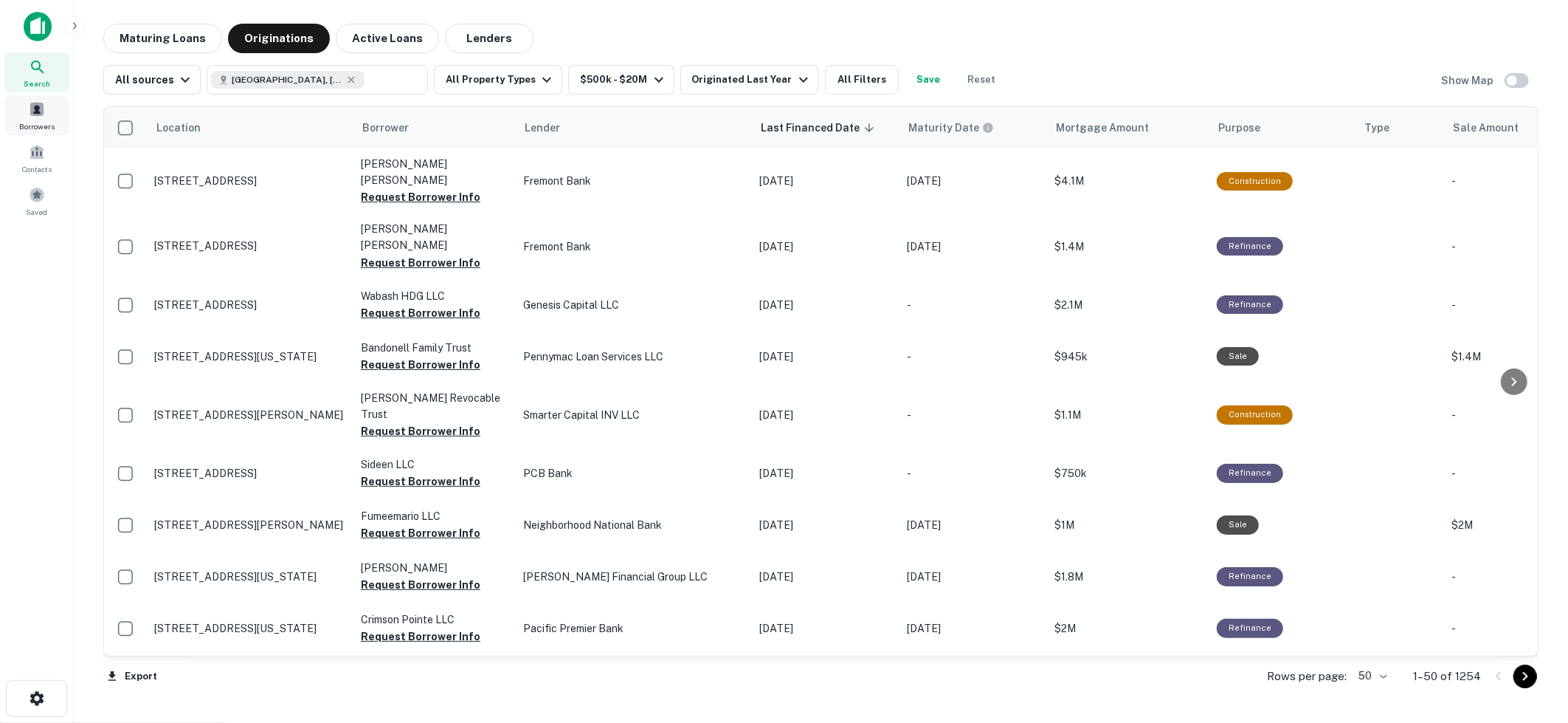
click at [46, 121] on span "Borrowers" at bounding box center [37, 126] width 35 height 12
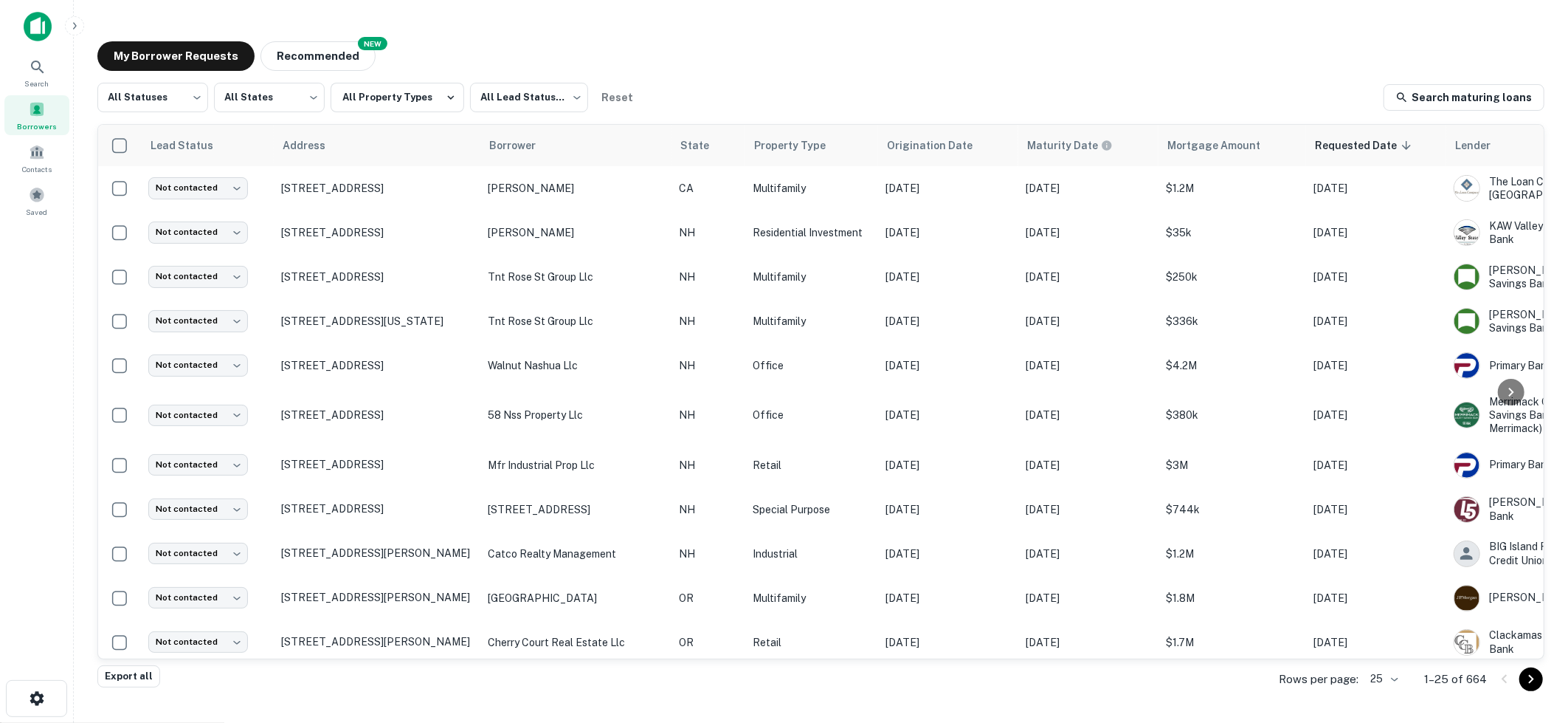
scroll to position [0, 139]
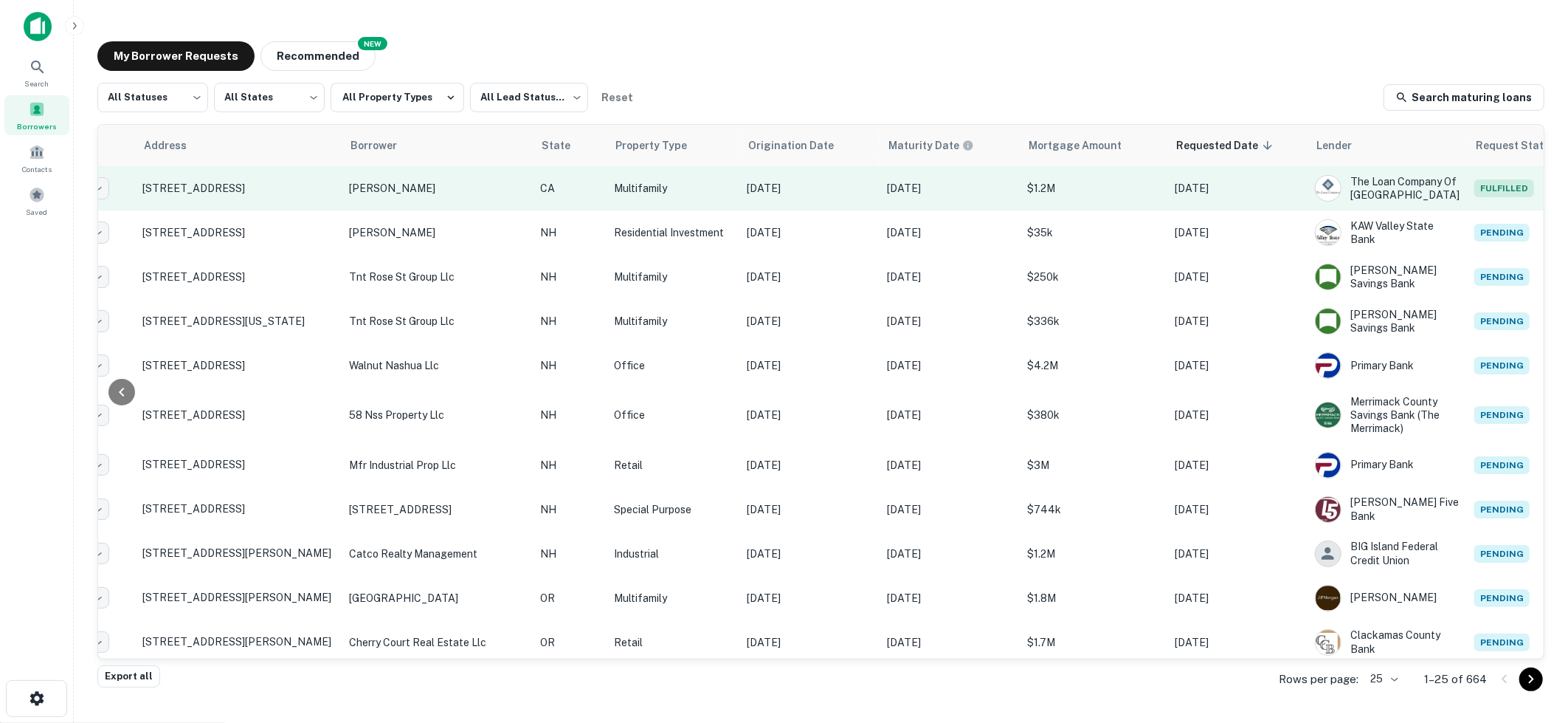
click at [939, 192] on p "[DATE]" at bounding box center [950, 189] width 125 height 17
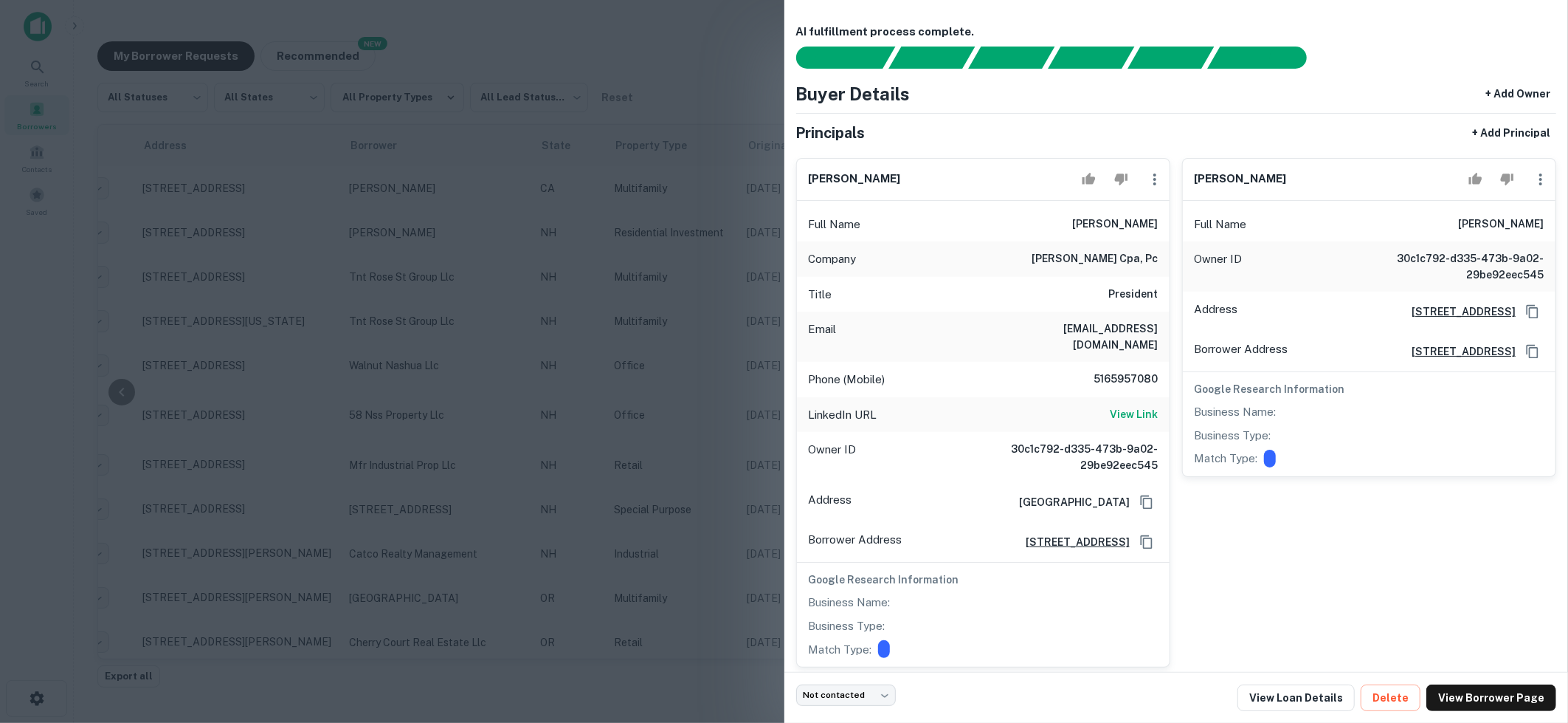
click at [714, 341] on div at bounding box center [784, 361] width 1568 height 723
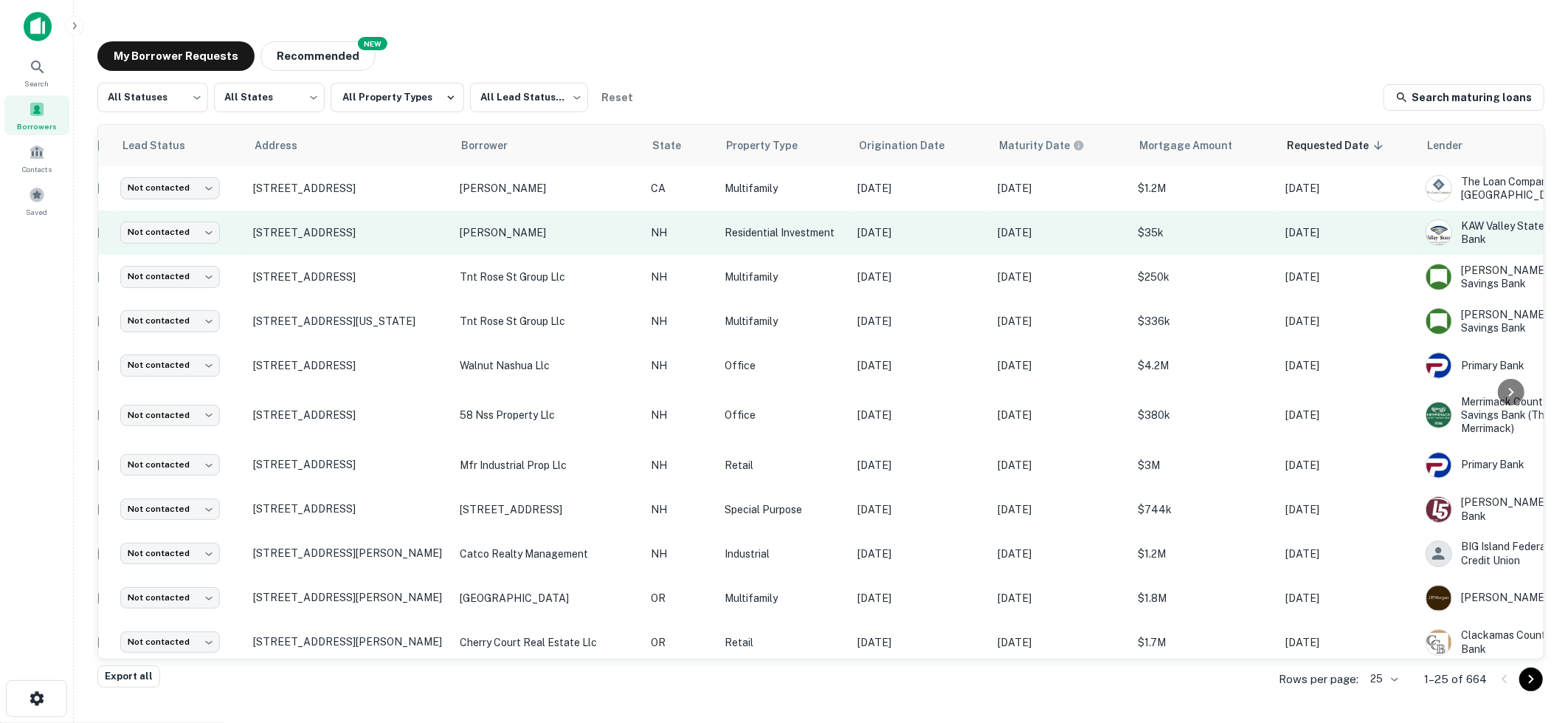
scroll to position [0, 0]
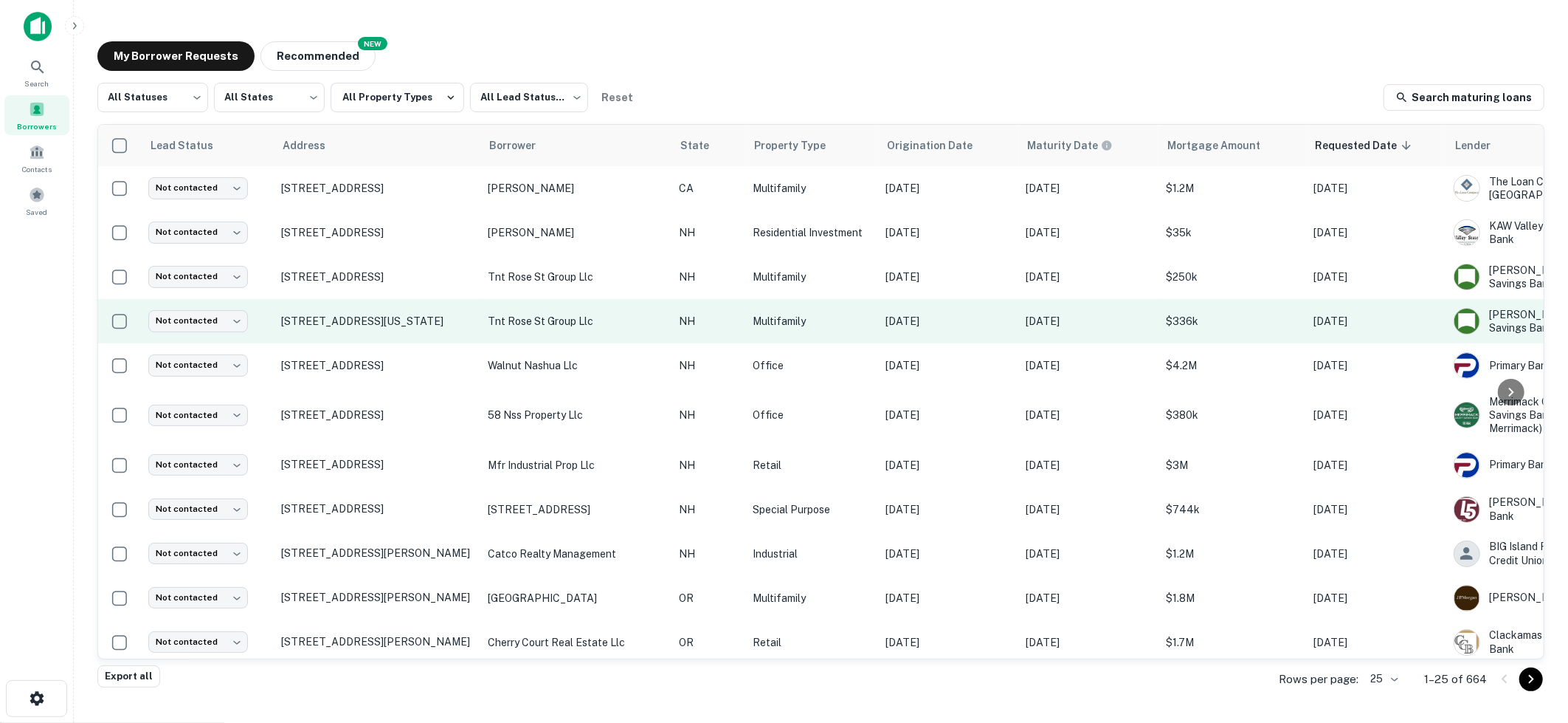
click at [679, 325] on p "NH" at bounding box center [708, 321] width 59 height 17
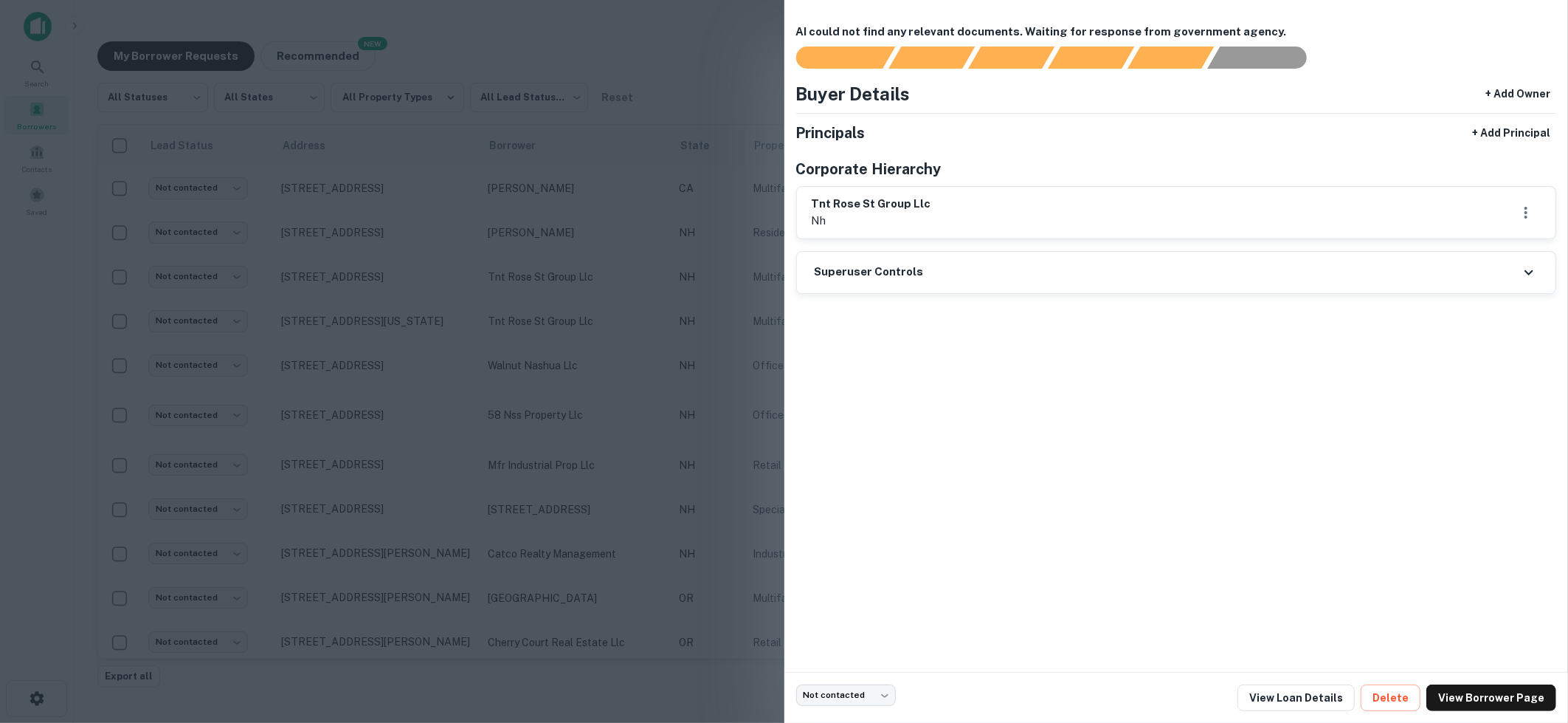
click at [436, 232] on div at bounding box center [784, 361] width 1568 height 723
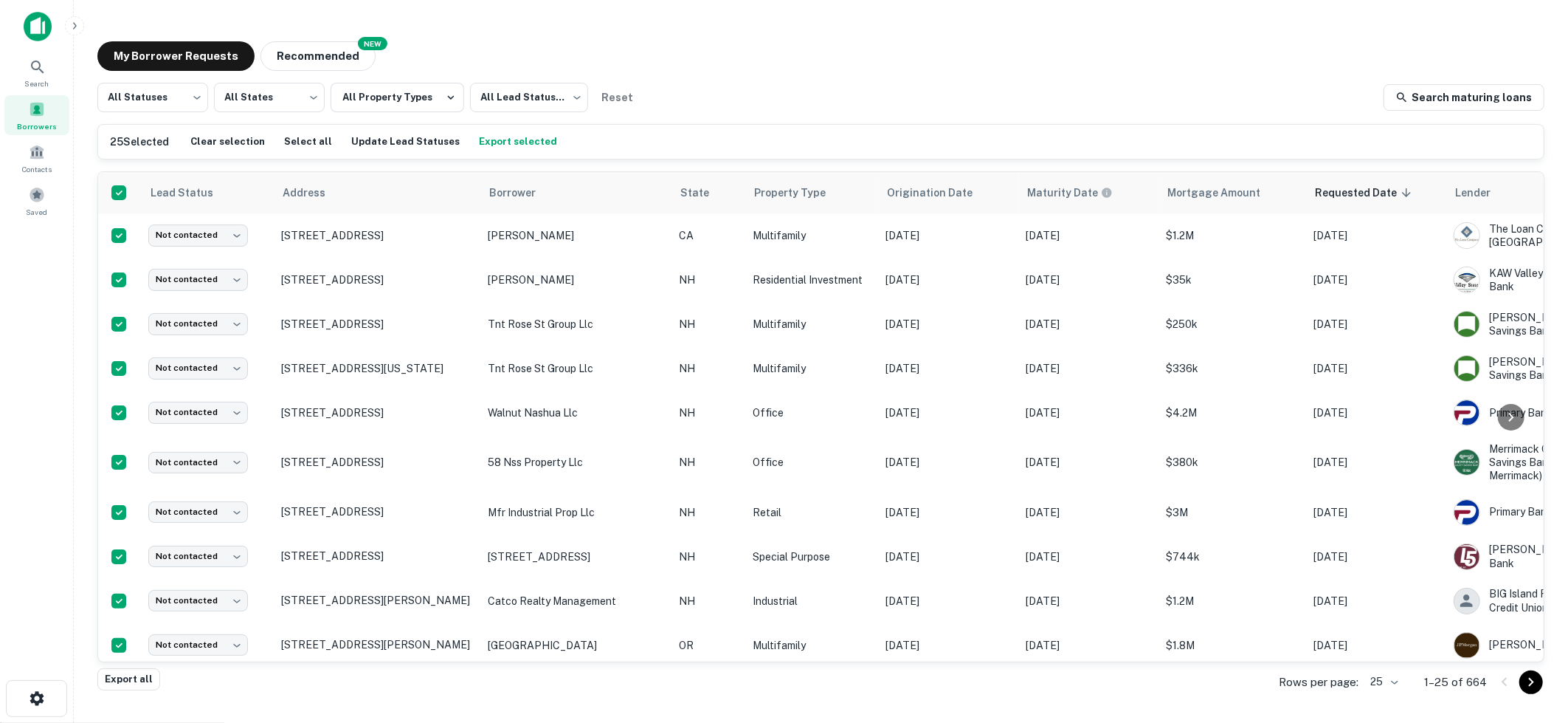
click at [782, 110] on div "All Statuses *** ​ All States *** ​ All Property Types All Lead Statuses *** ​ …" at bounding box center [821, 98] width 1447 height 29
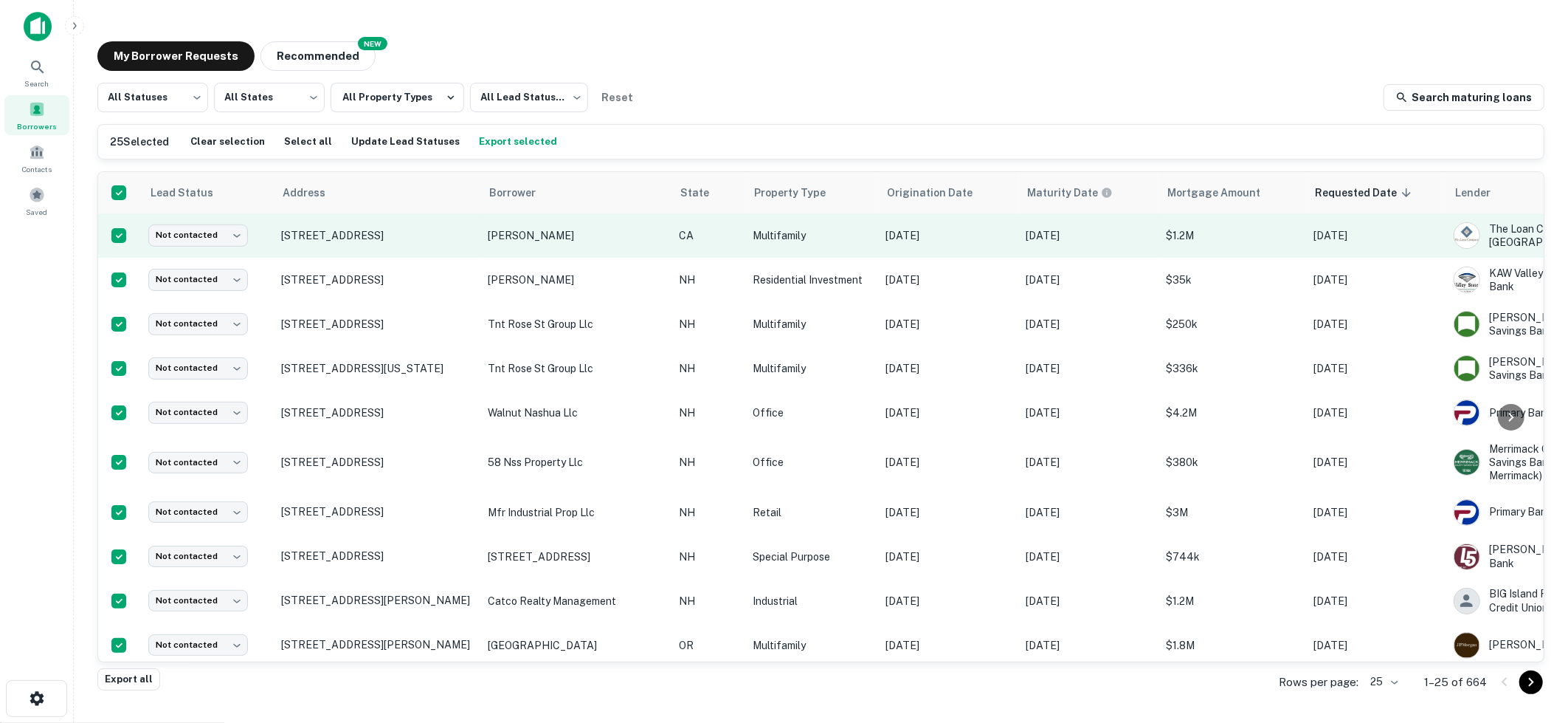
click at [683, 237] on p "CA" at bounding box center [708, 236] width 59 height 17
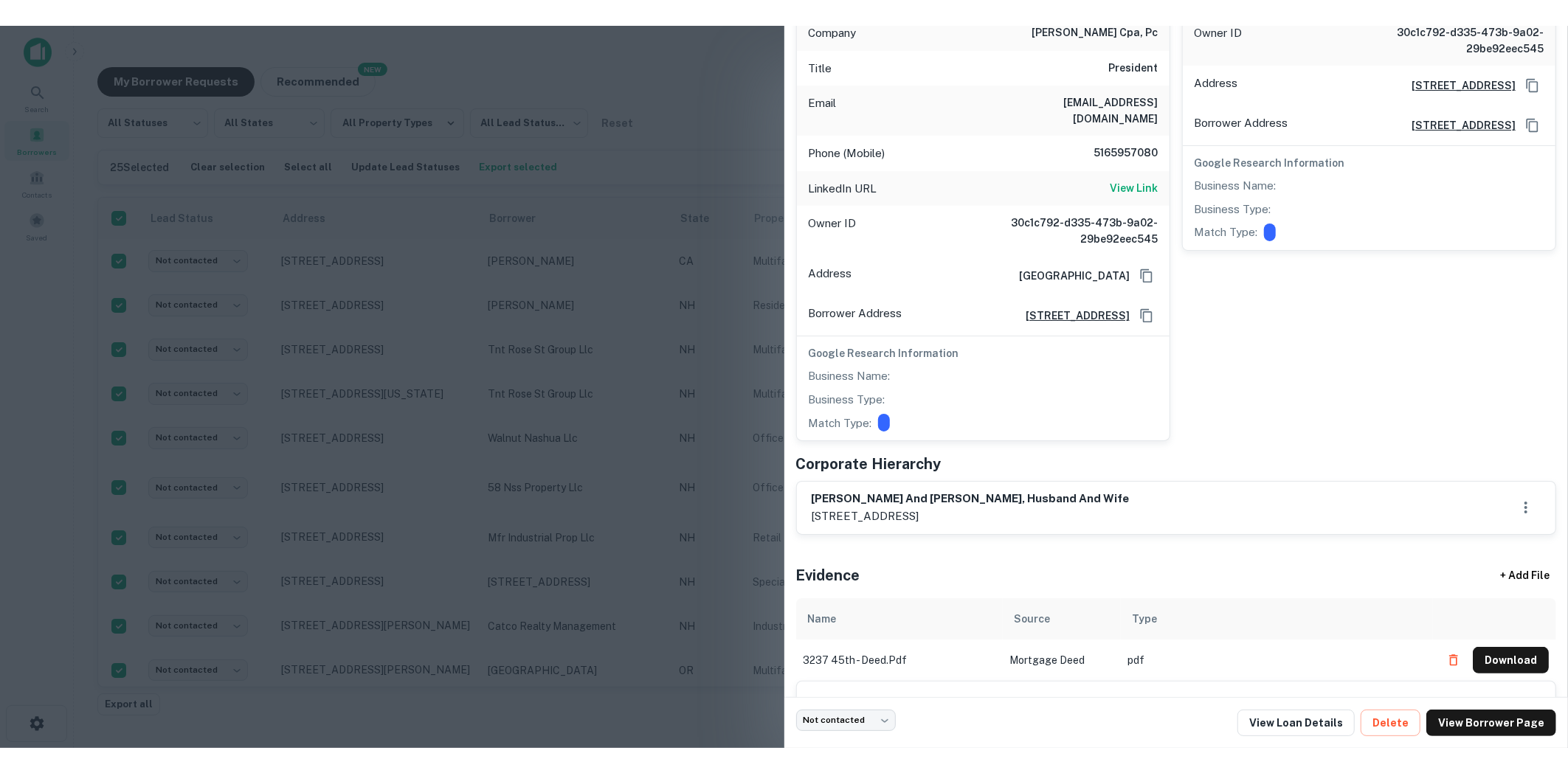
scroll to position [296, 0]
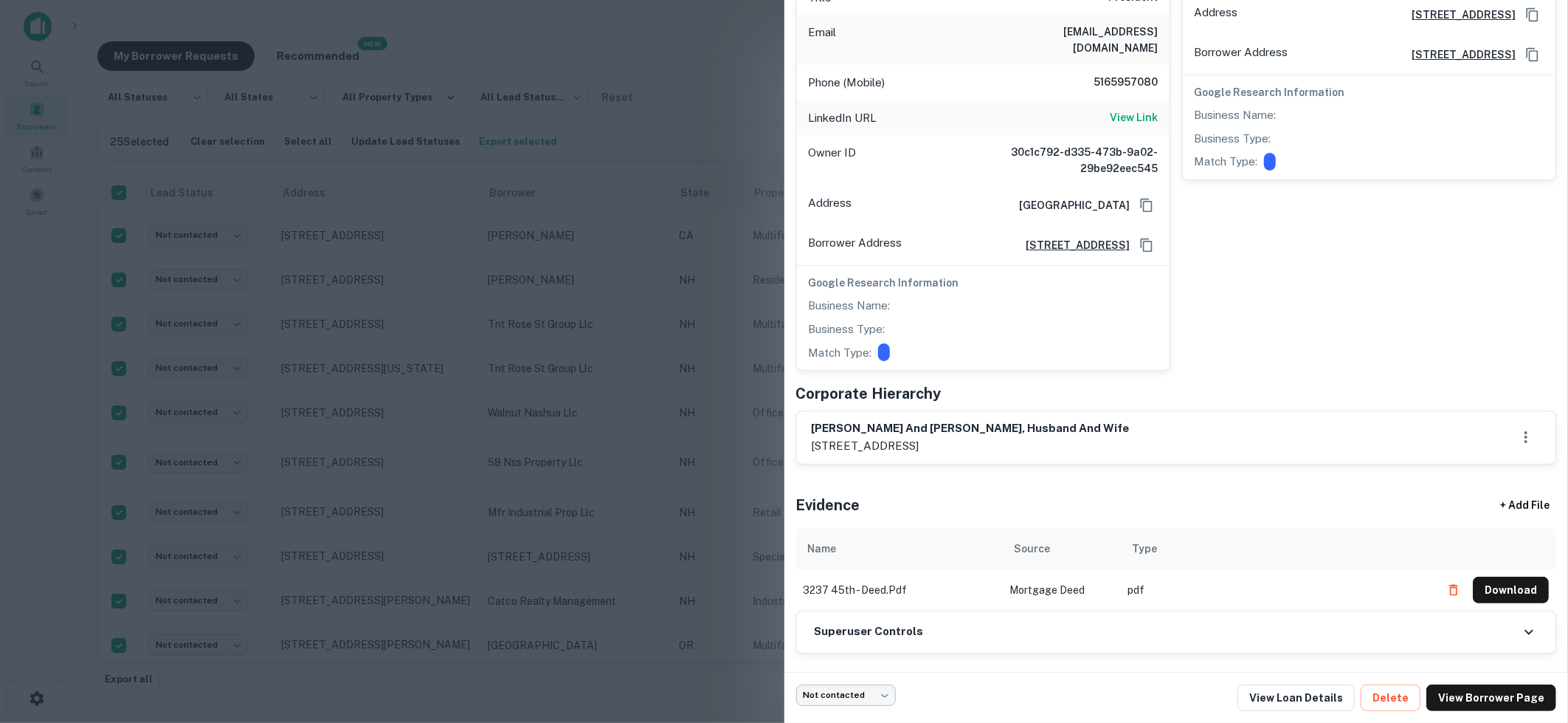
click at [879, 686] on body "Search Borrowers Contacts Saved My Borrower Requests NEW Recommended All Status…" at bounding box center [784, 361] width 1568 height 723
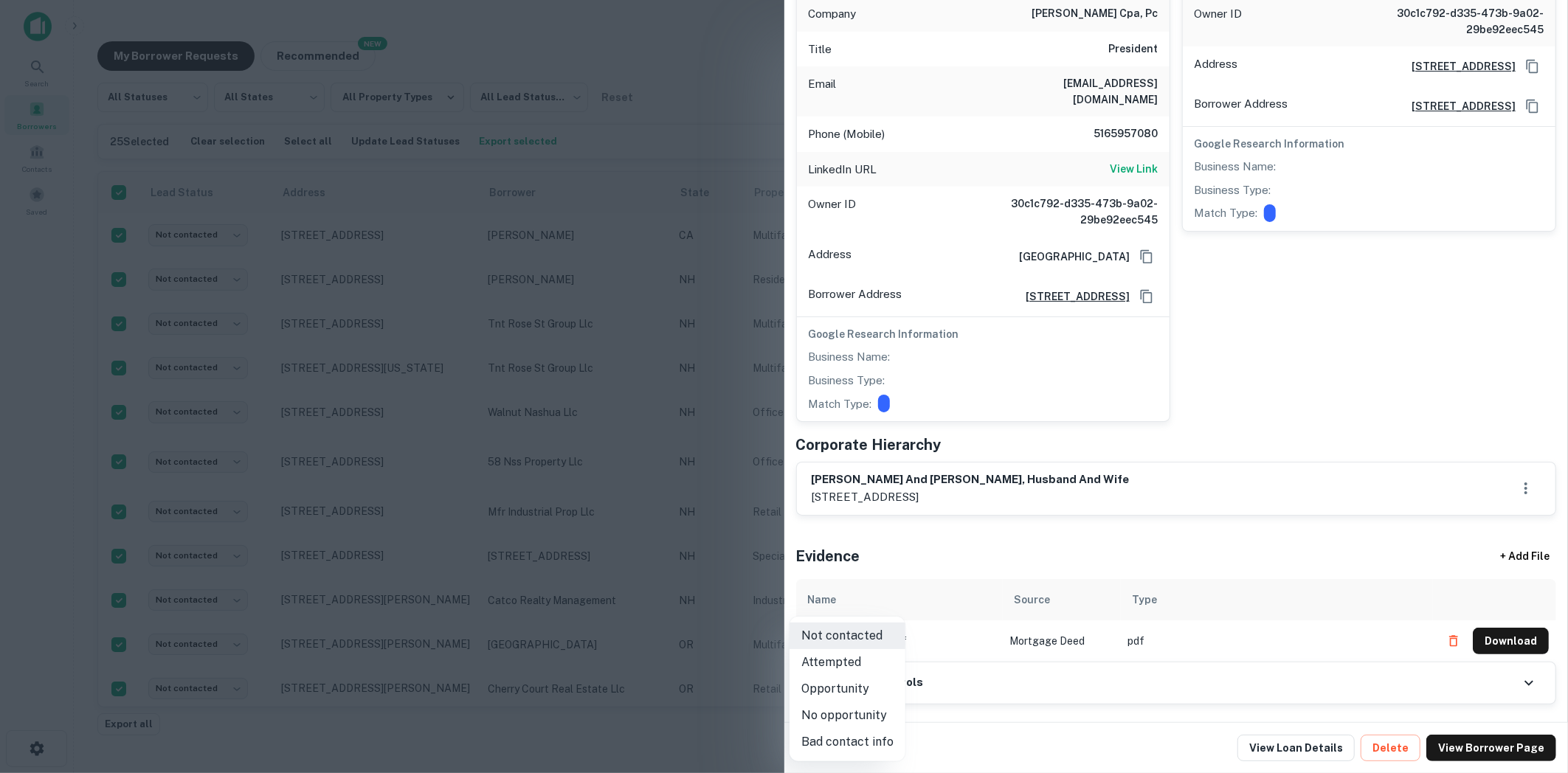
click at [700, 121] on div at bounding box center [784, 386] width 1568 height 773
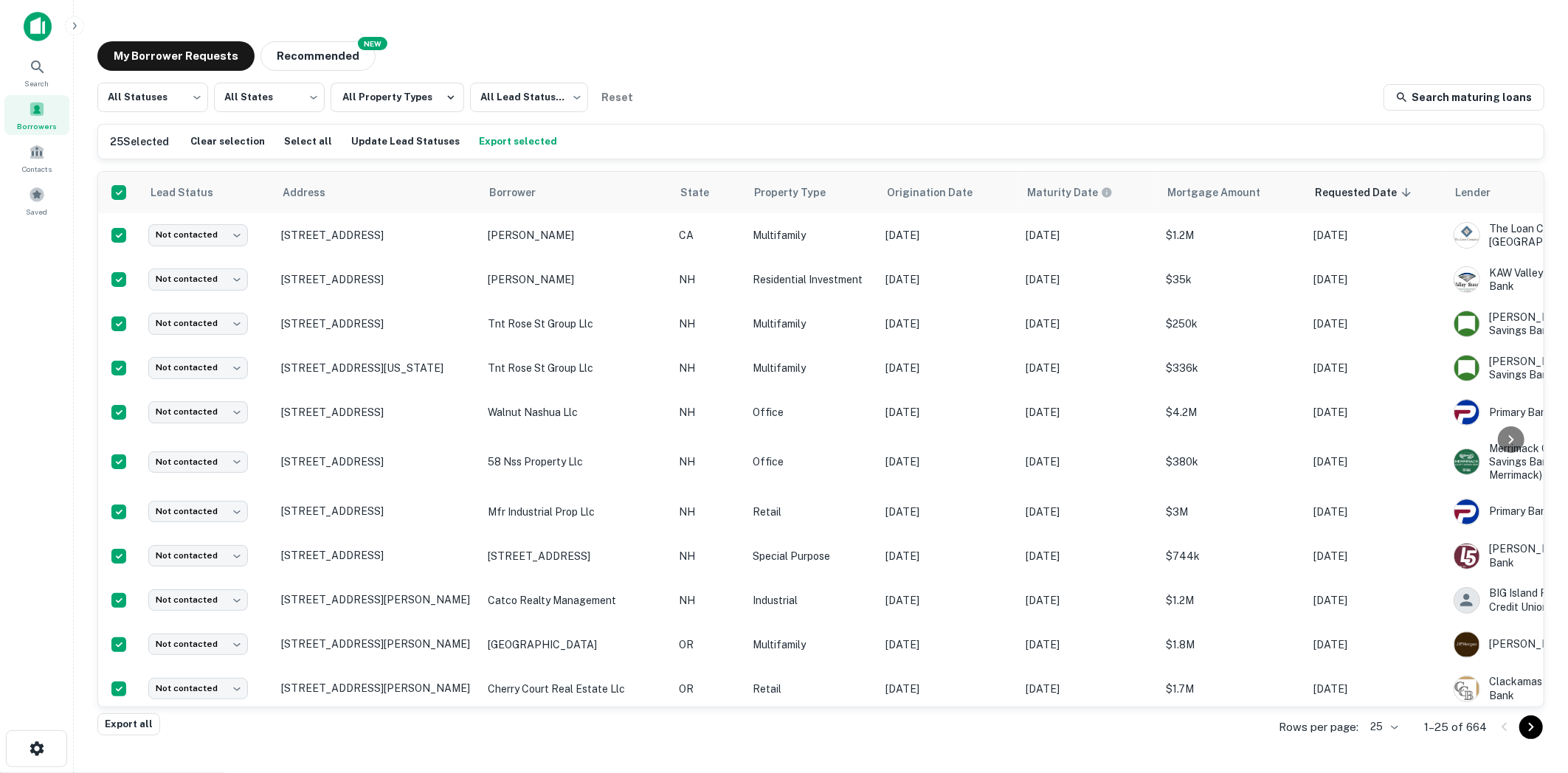
click at [527, 25] on main "My Borrower Requests NEW Recommended All Statuses *** ​ All States *** ​ All Pr…" at bounding box center [820, 386] width 1494 height 773
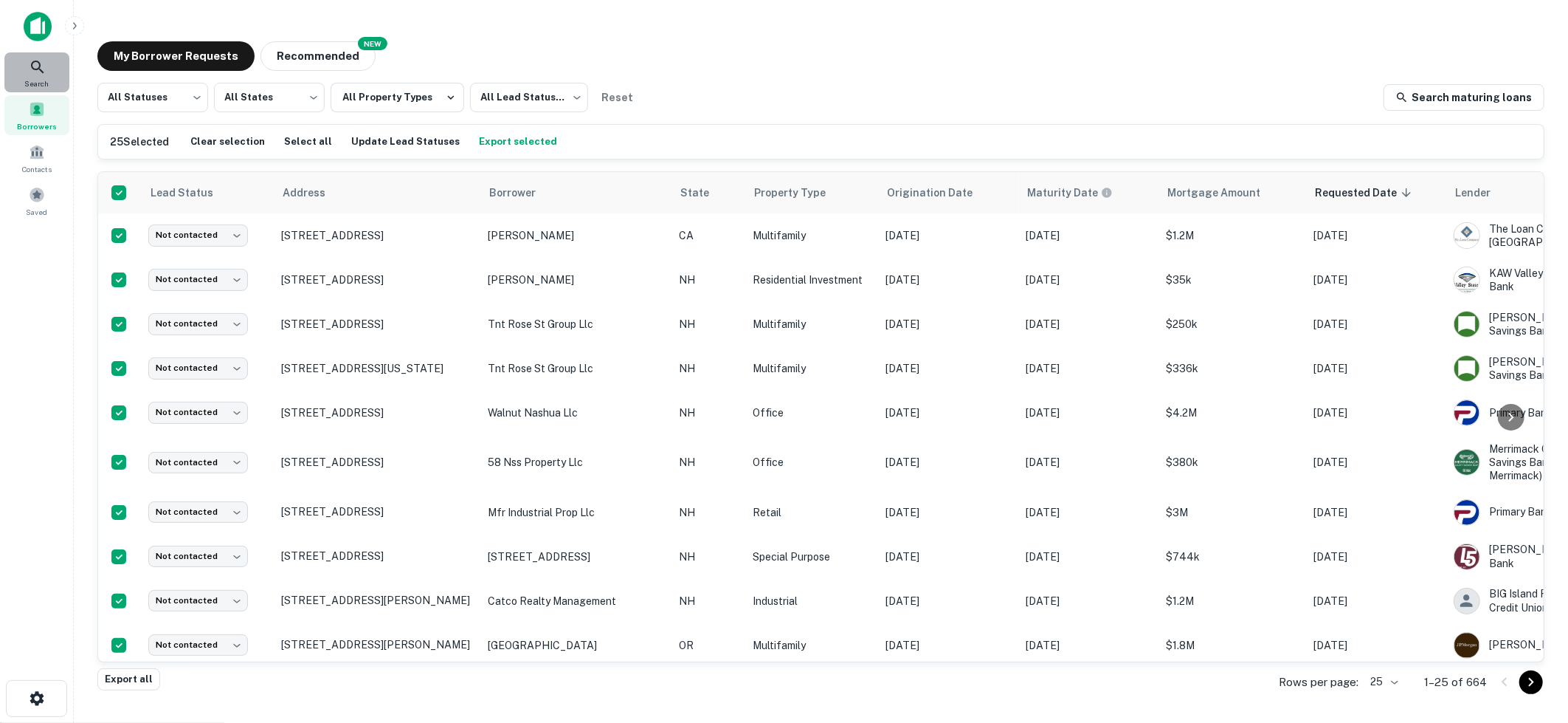
click at [46, 66] on icon at bounding box center [37, 66] width 17 height 17
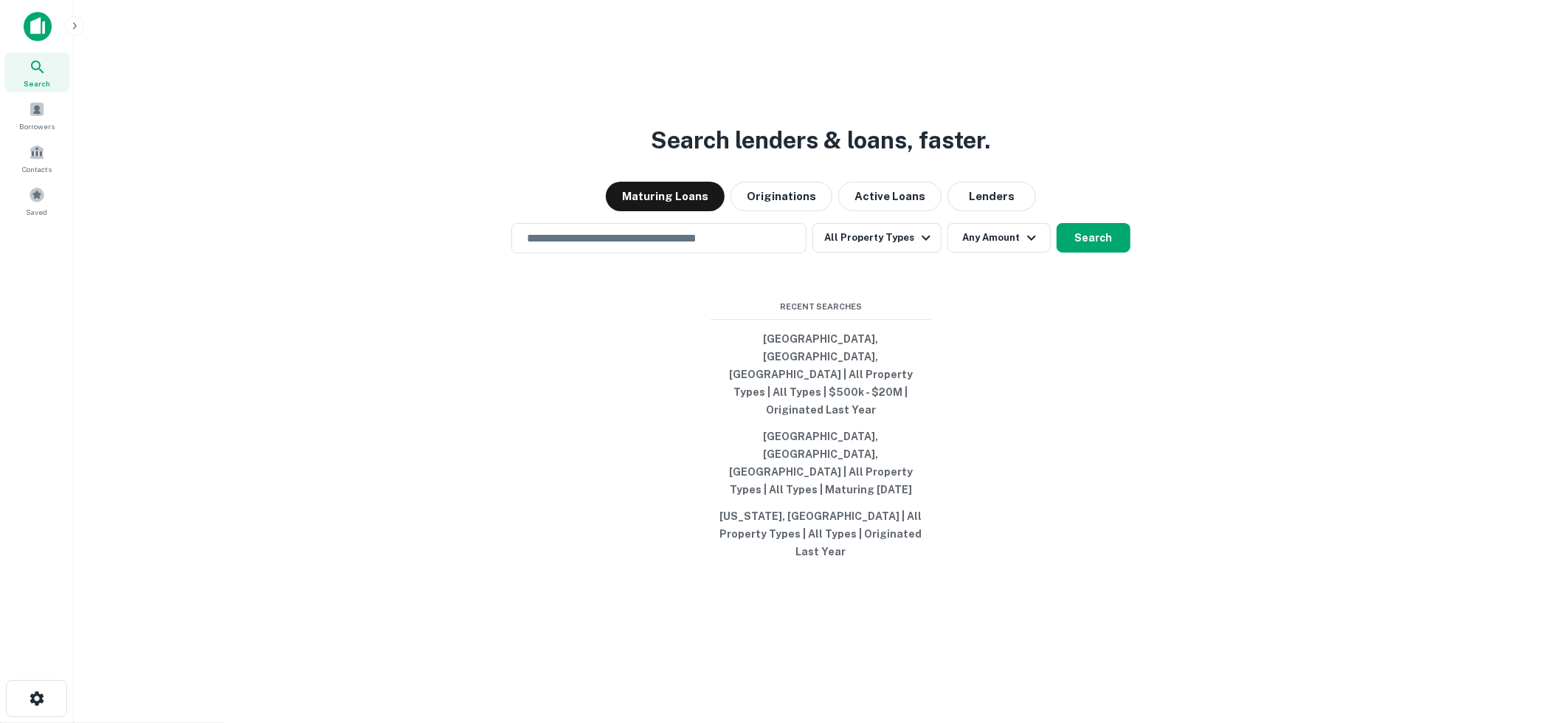
click at [711, 253] on div "​" at bounding box center [658, 238] width 296 height 30
click at [571, 409] on div "Search lenders & loans, faster. Maturing Loans Originations Active Loans Lender…" at bounding box center [821, 396] width 1471 height 723
click at [787, 247] on input "text" at bounding box center [659, 238] width 282 height 17
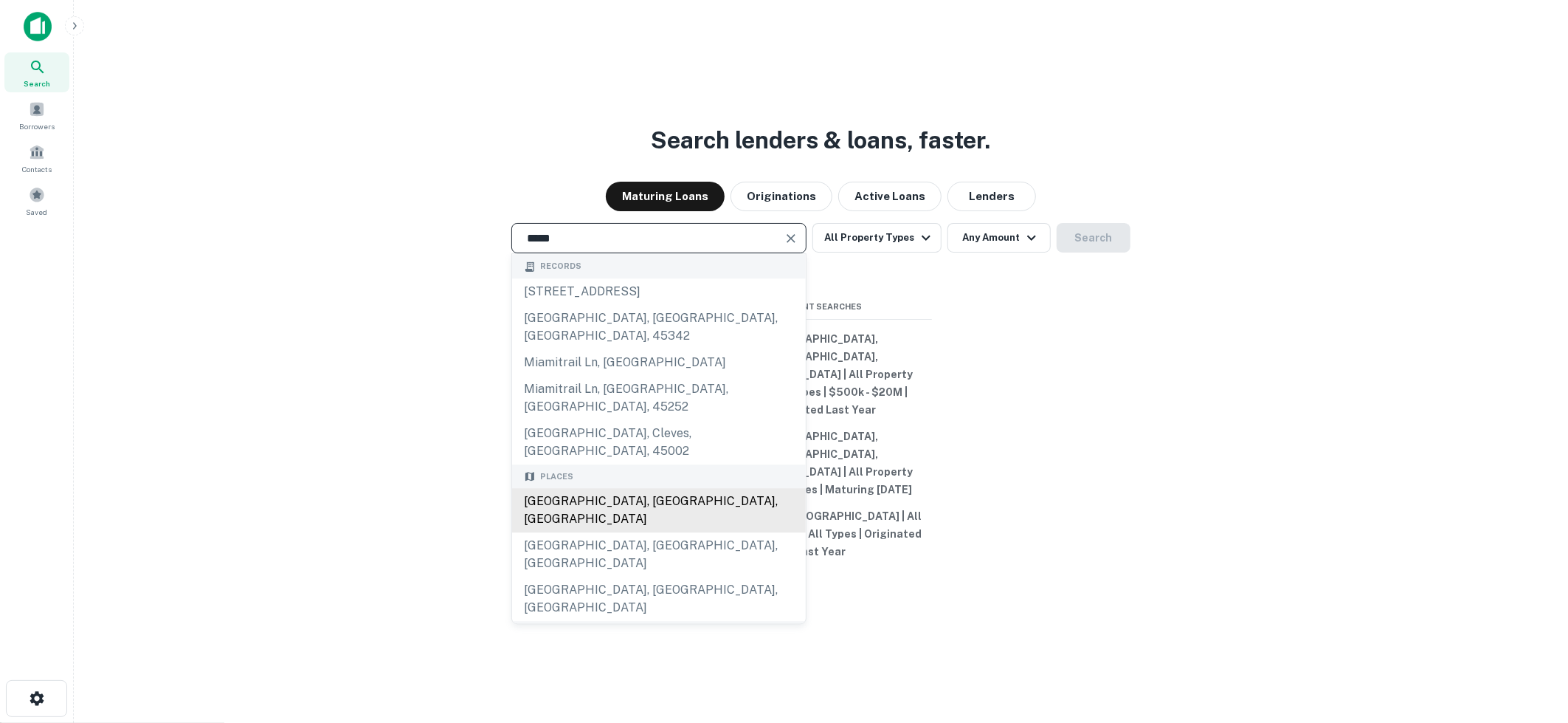
click at [697, 507] on div "[GEOGRAPHIC_DATA], [GEOGRAPHIC_DATA], [GEOGRAPHIC_DATA]" at bounding box center [658, 511] width 294 height 44
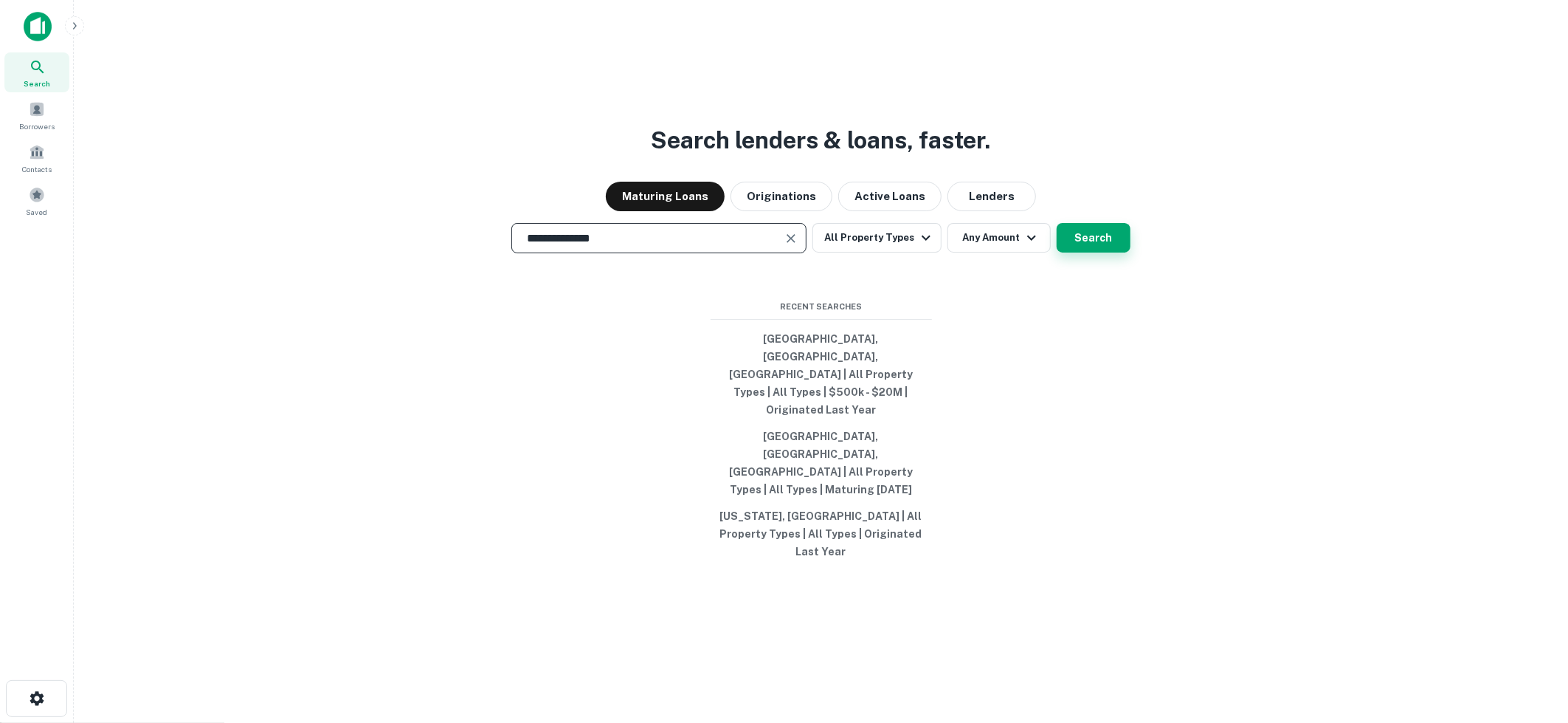
type input "**********"
click at [1105, 252] on button "Search" at bounding box center [1094, 238] width 74 height 29
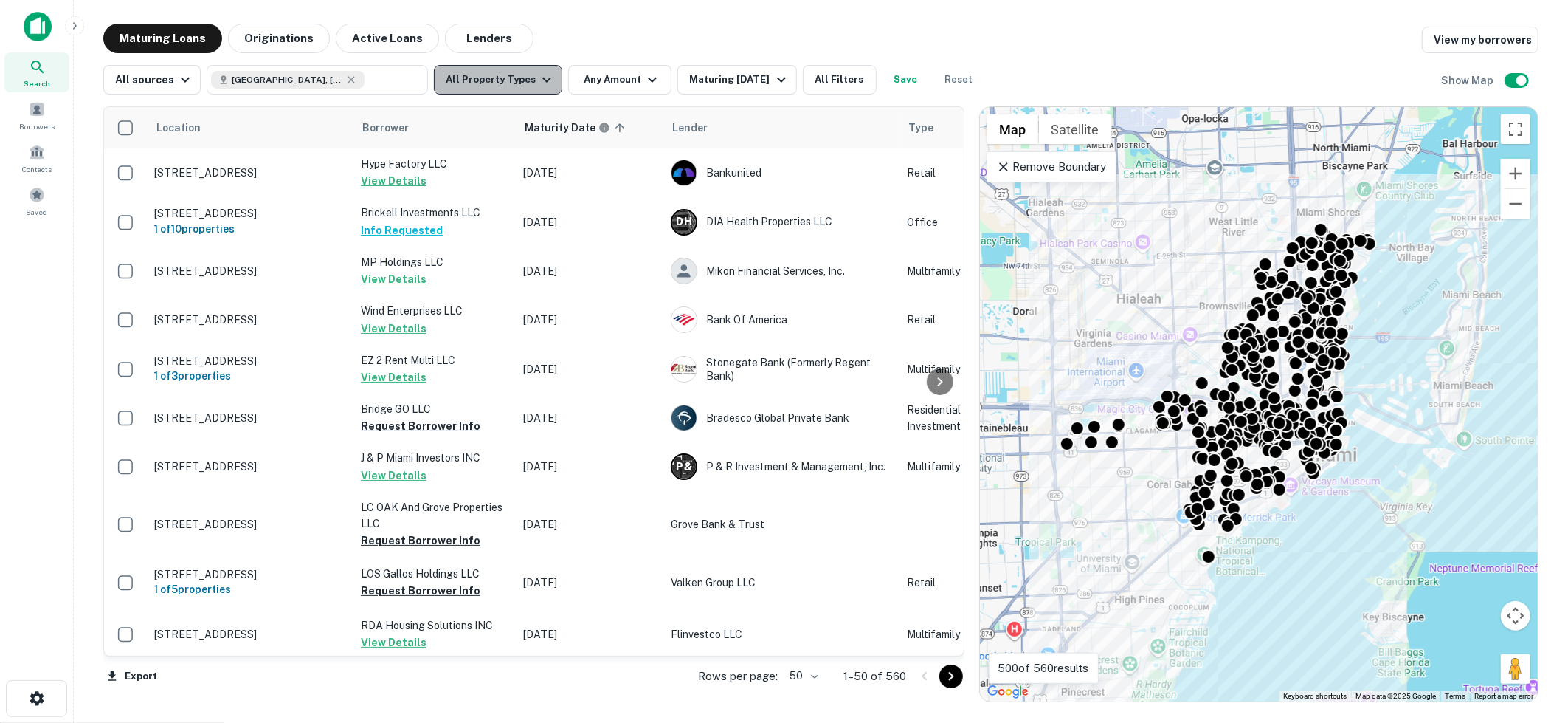
click at [538, 86] on icon "button" at bounding box center [546, 79] width 17 height 17
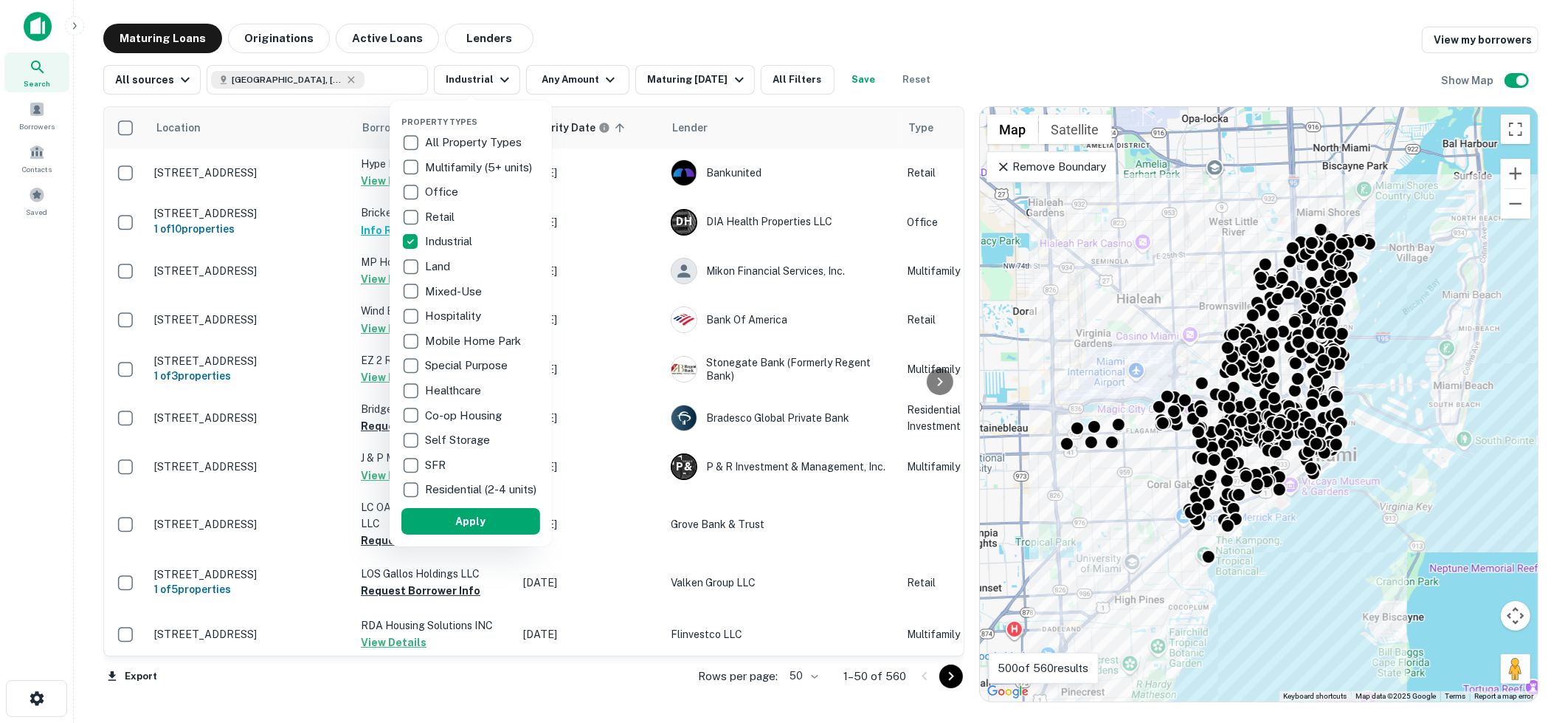
click at [436, 216] on p "Retail" at bounding box center [441, 216] width 32 height 17
click at [464, 523] on button "Apply" at bounding box center [466, 520] width 139 height 27
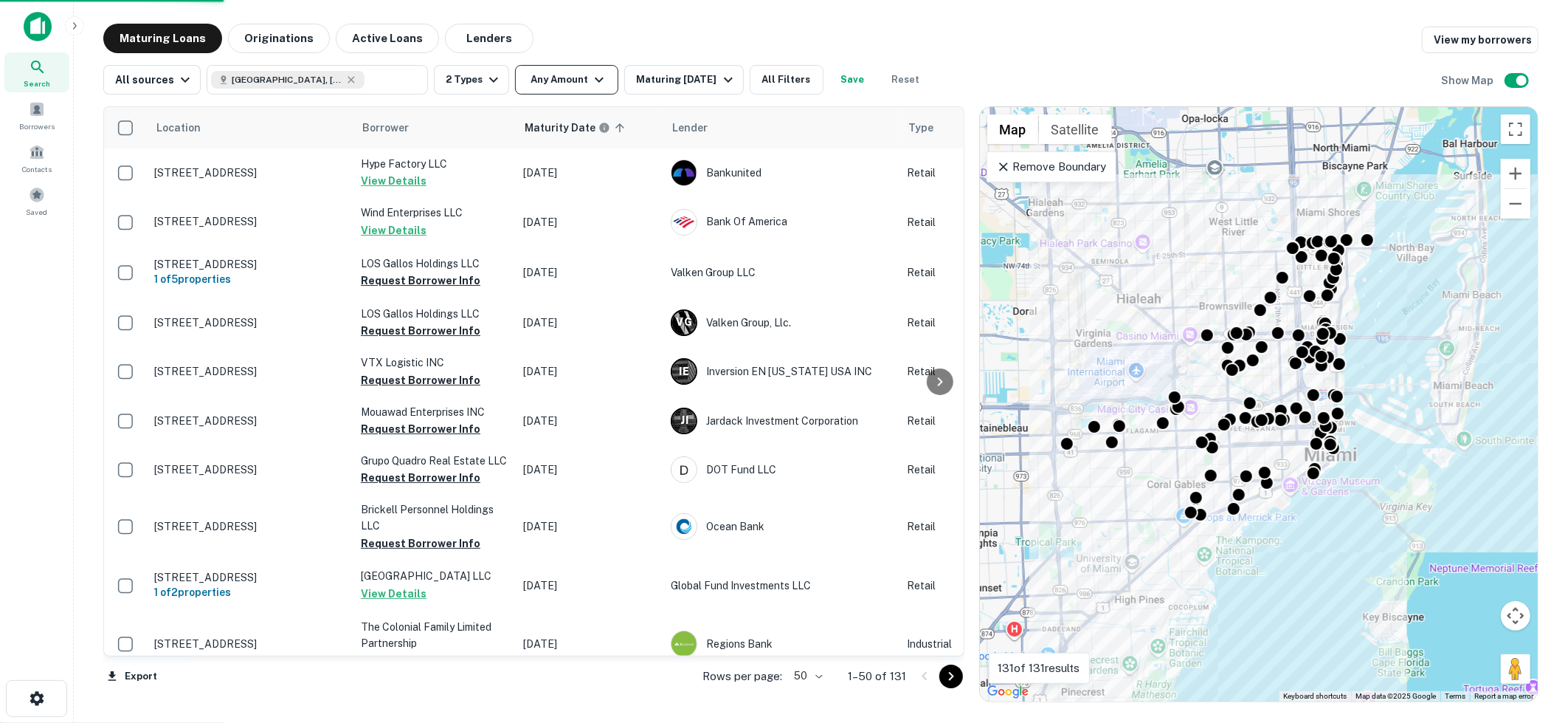
click at [596, 75] on icon "button" at bounding box center [598, 79] width 17 height 17
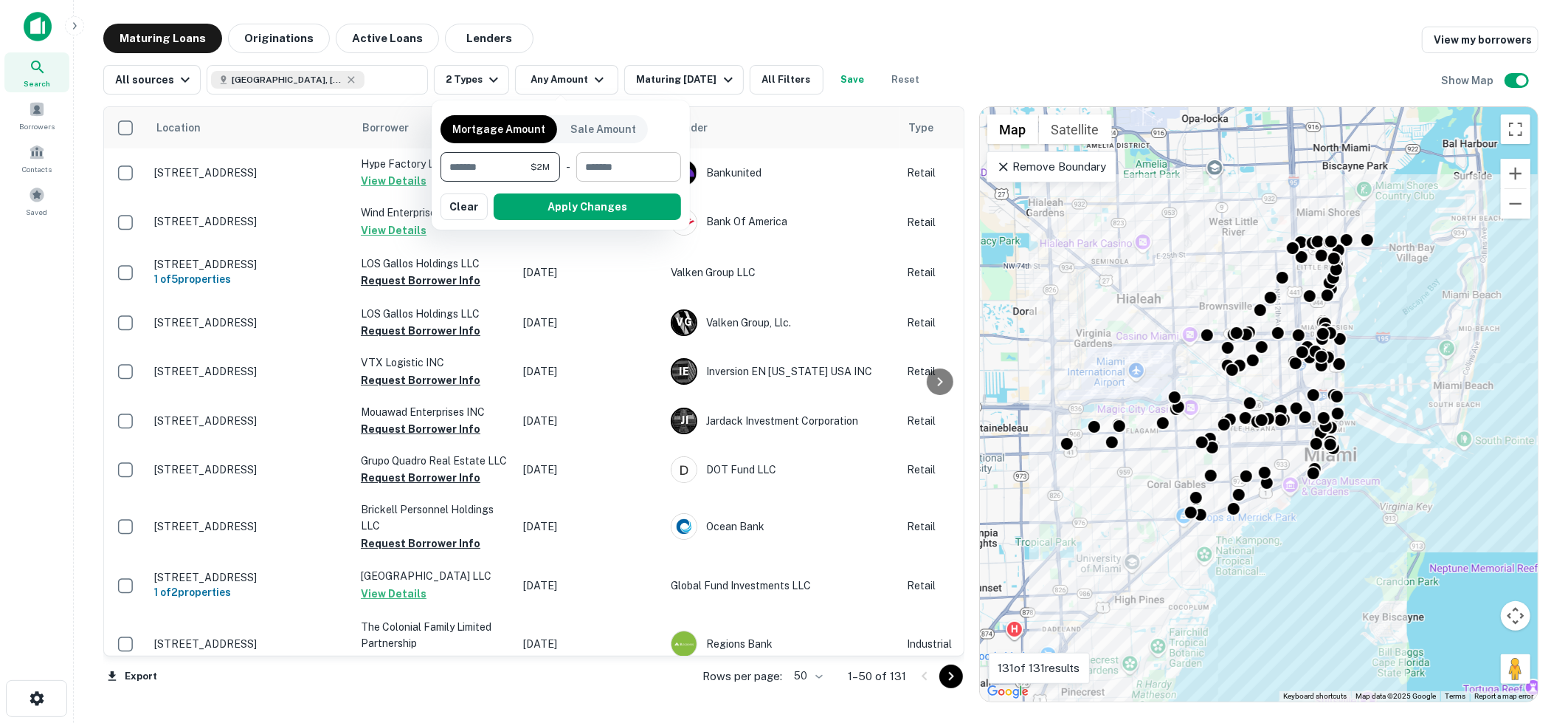
type input "*******"
click at [600, 163] on input "number" at bounding box center [623, 167] width 95 height 29
type input "********"
click at [551, 213] on button "Apply Changes" at bounding box center [587, 206] width 188 height 27
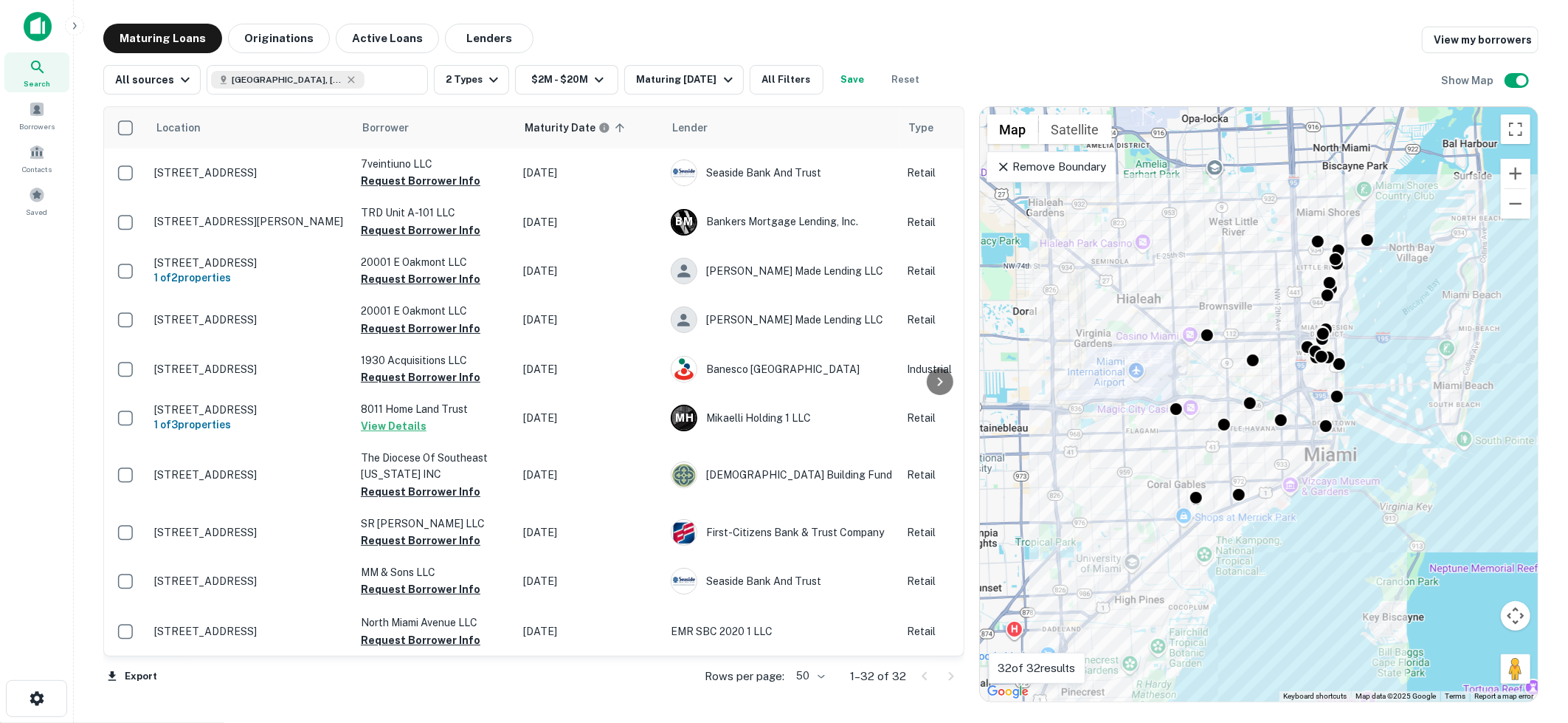
click at [1005, 168] on icon at bounding box center [1004, 167] width 9 height 9
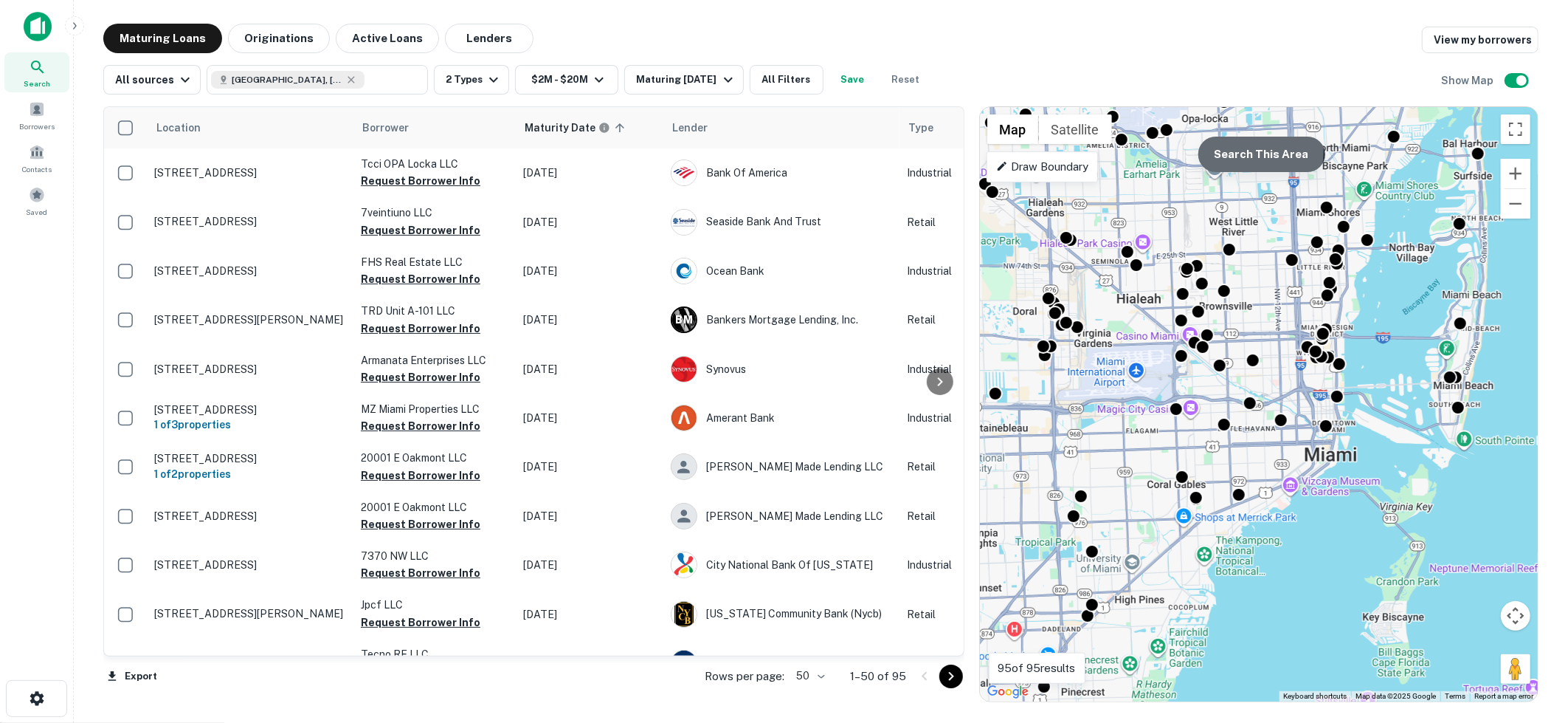
click at [1241, 151] on button "Search This Area" at bounding box center [1262, 154] width 127 height 35
click at [1513, 207] on button "Zoom out" at bounding box center [1516, 204] width 29 height 29
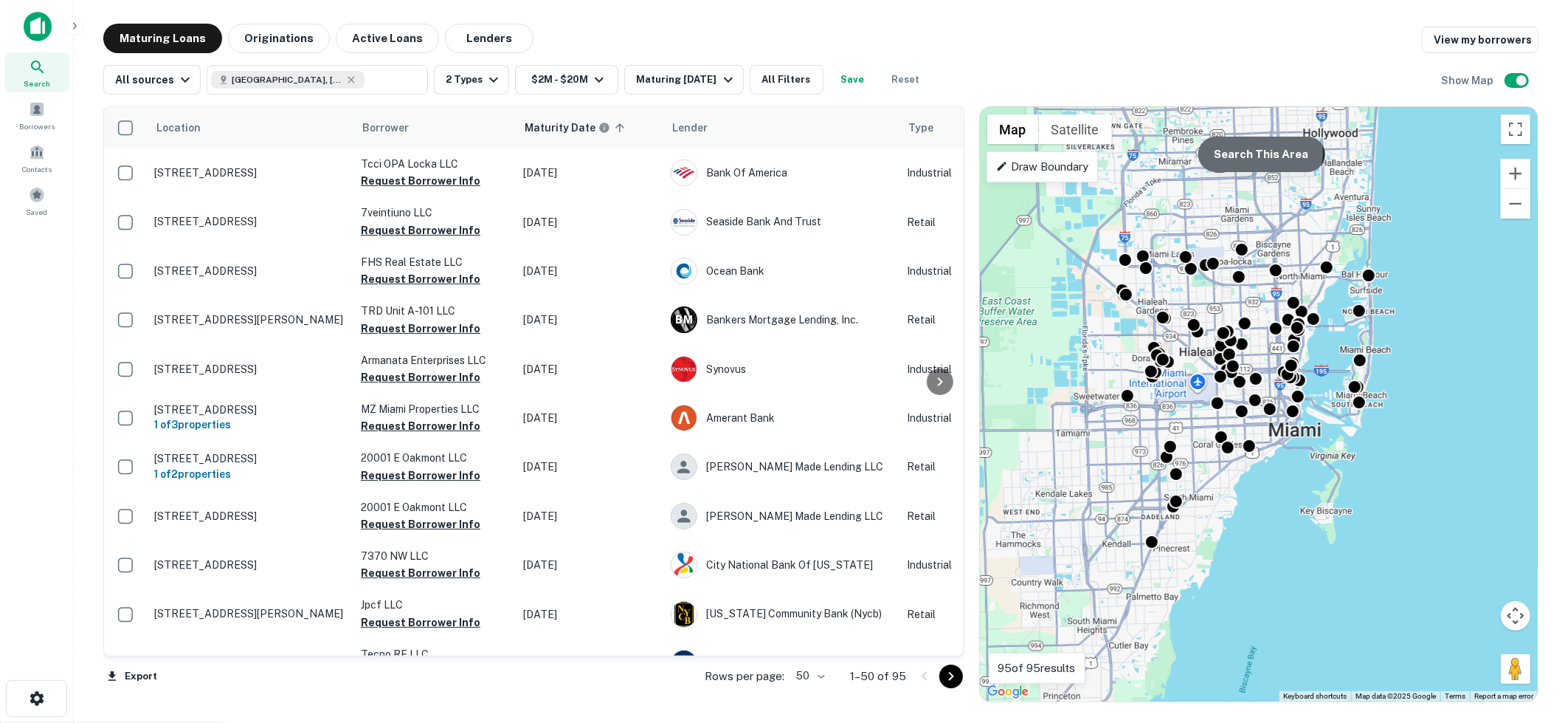
click at [1239, 151] on button "Search This Area" at bounding box center [1262, 154] width 127 height 35
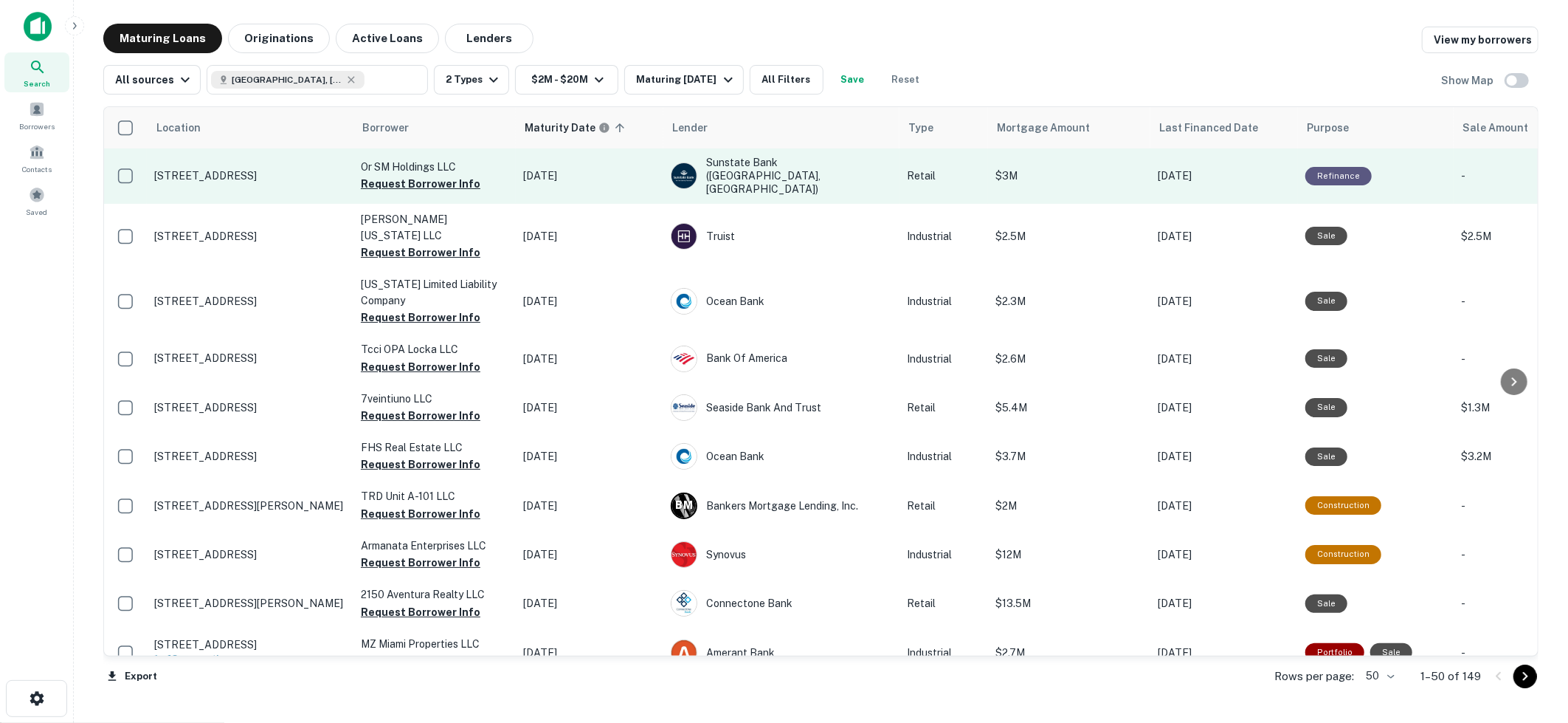
click at [270, 181] on td "[STREET_ADDRESS]" at bounding box center [250, 176] width 206 height 55
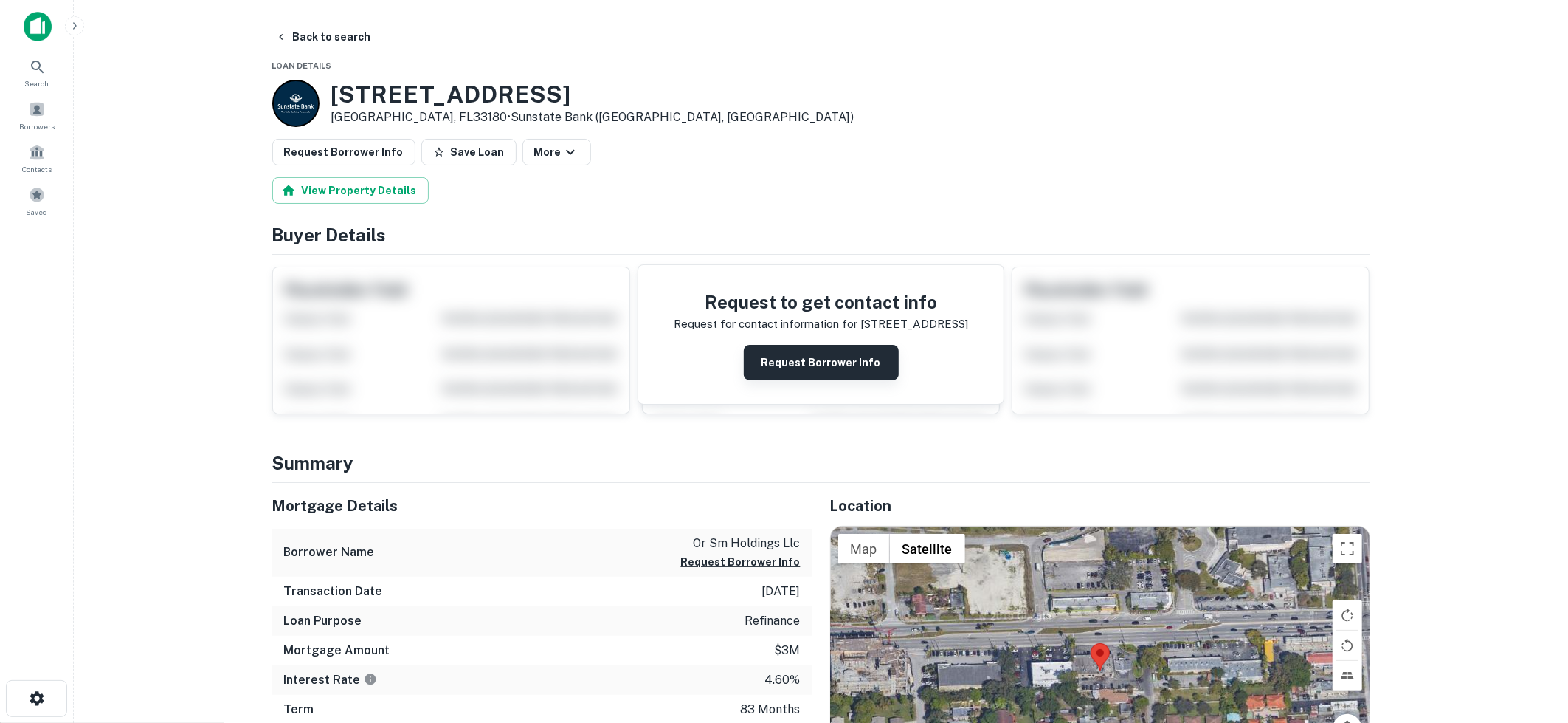
click at [768, 363] on button "Request Borrower Info" at bounding box center [821, 362] width 155 height 35
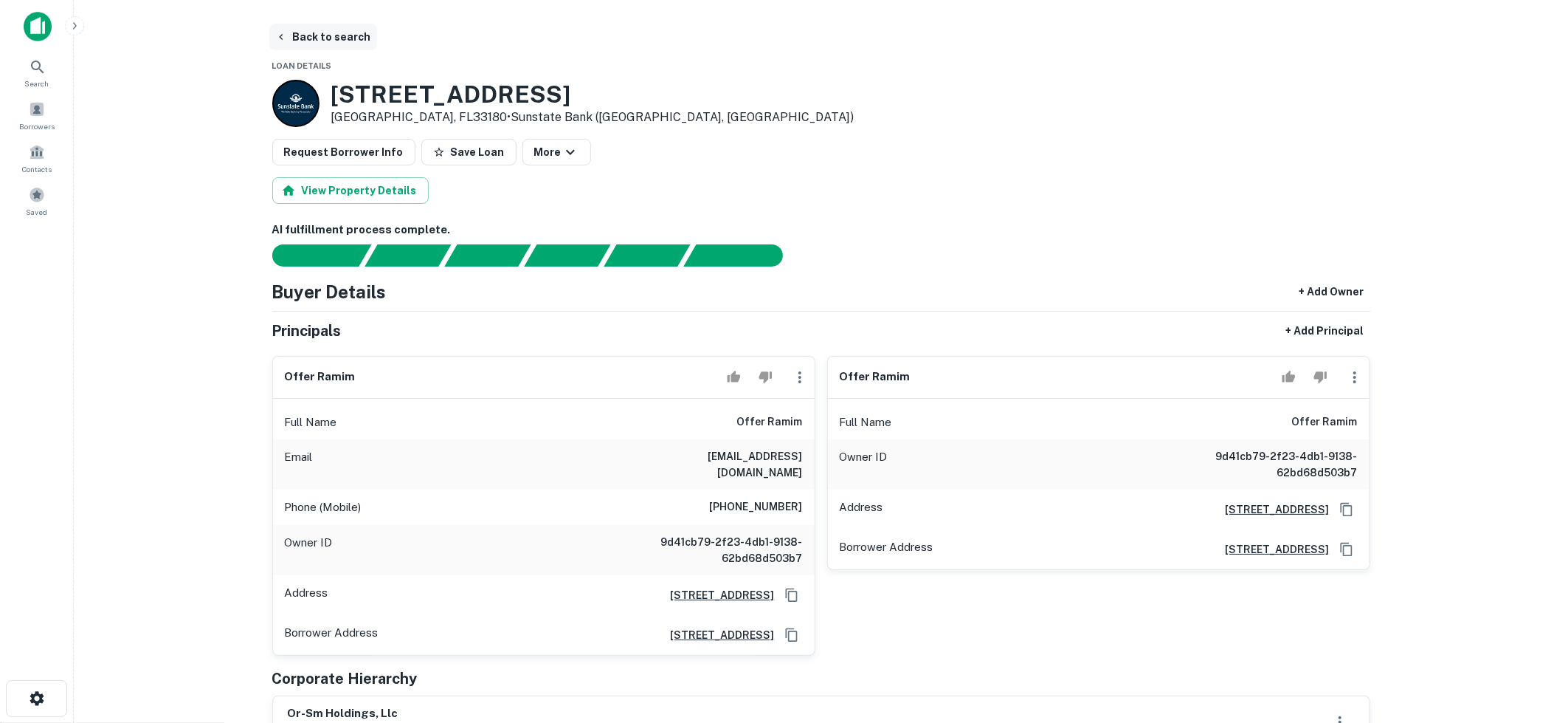
click at [321, 34] on button "Back to search" at bounding box center [323, 37] width 108 height 27
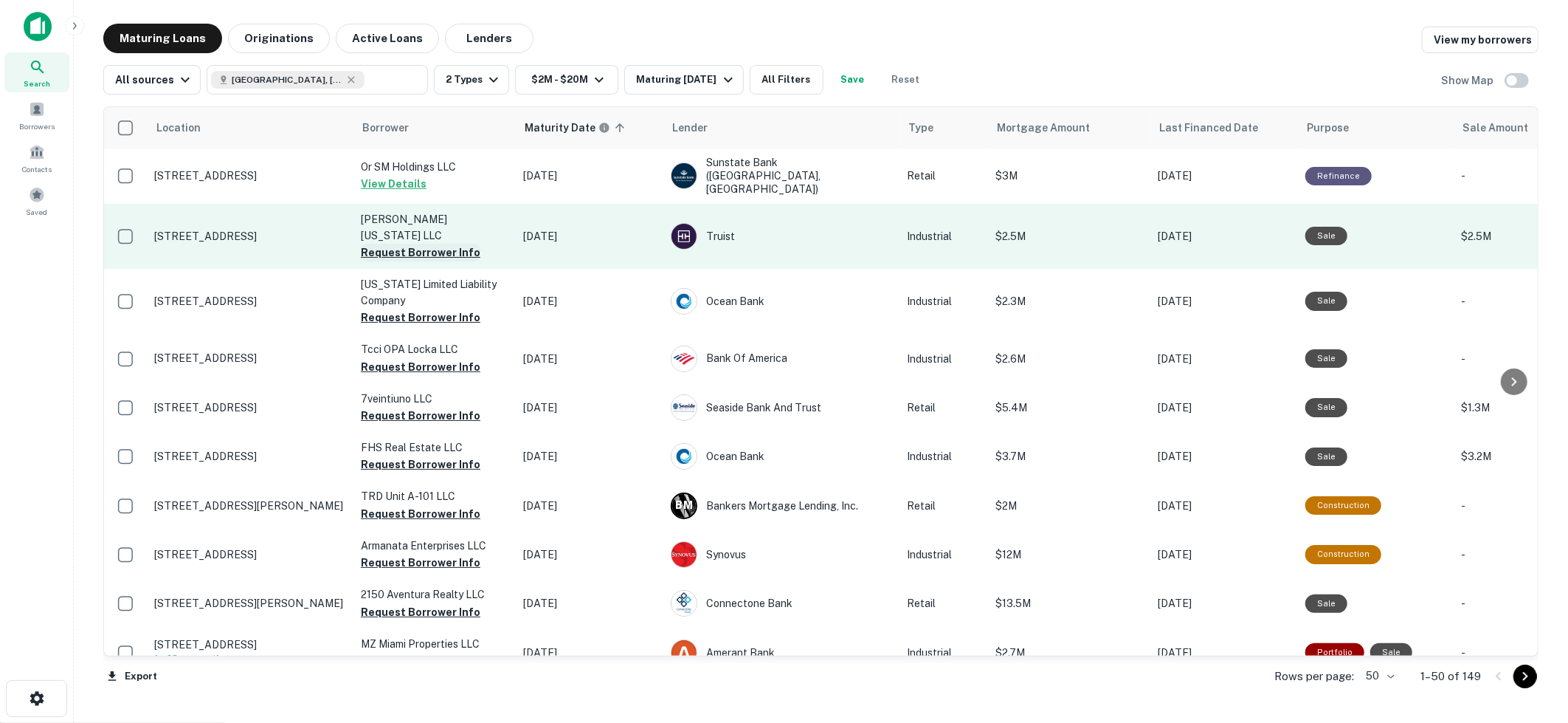
click at [447, 244] on button "Request Borrower Info" at bounding box center [421, 252] width 120 height 17
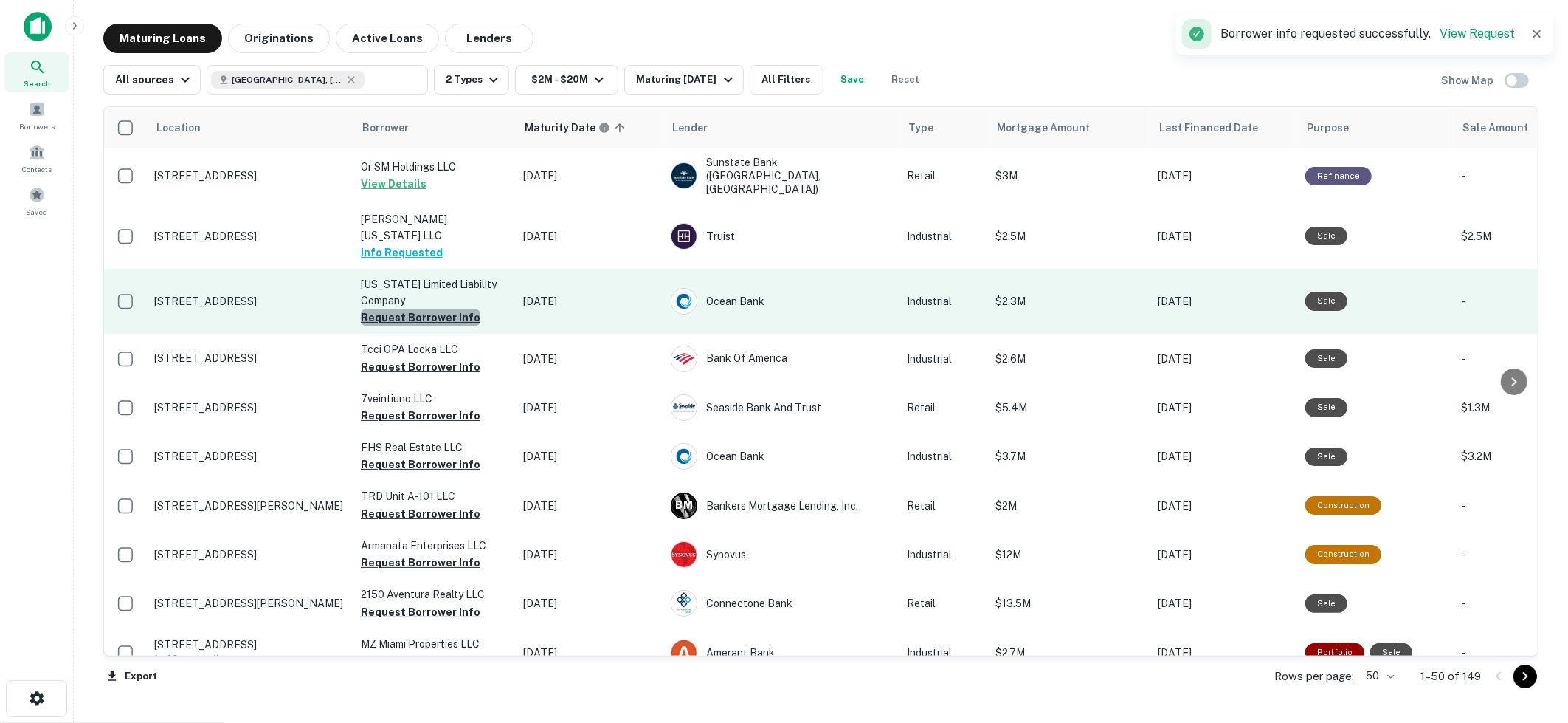
click at [437, 309] on button "Request Borrower Info" at bounding box center [421, 317] width 120 height 17
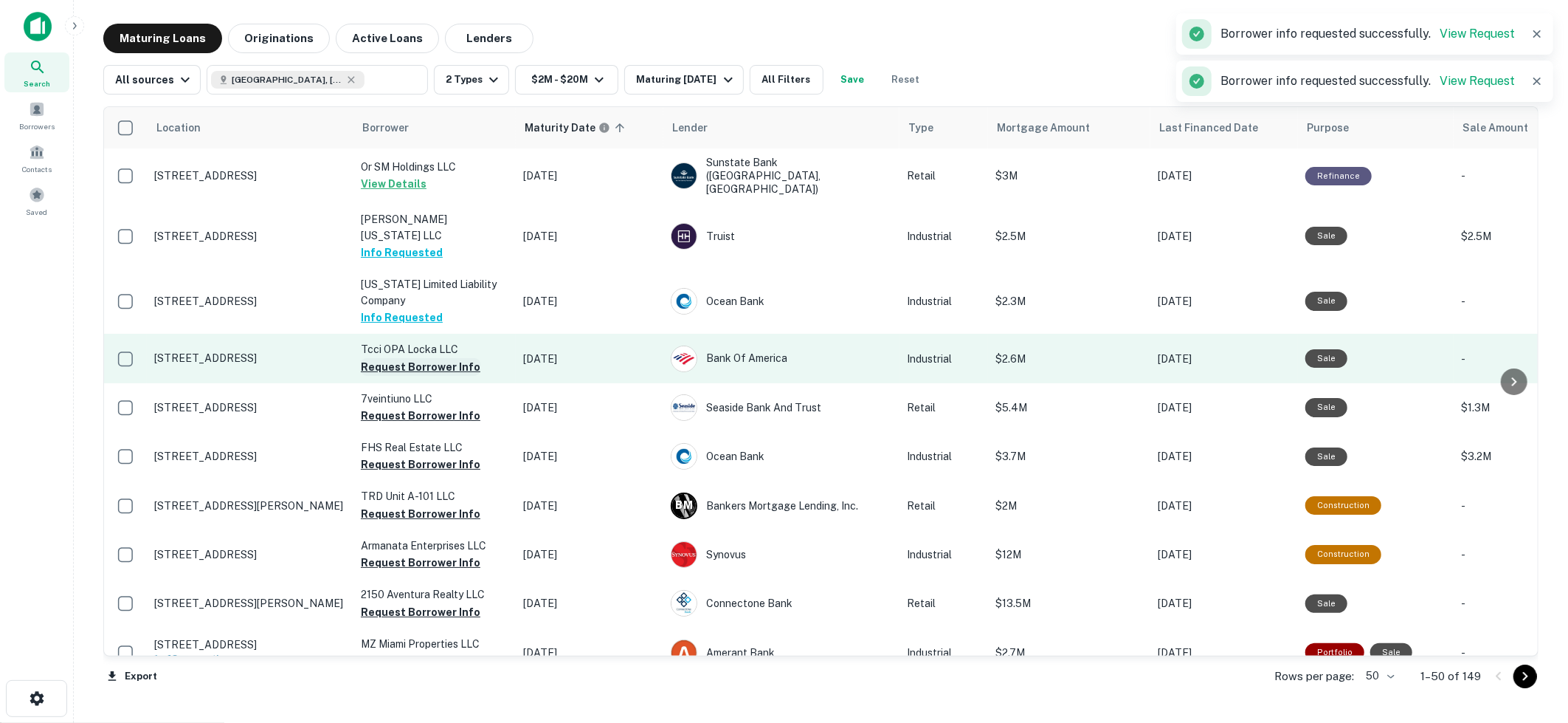
click at [440, 358] on button "Request Borrower Info" at bounding box center [421, 367] width 120 height 17
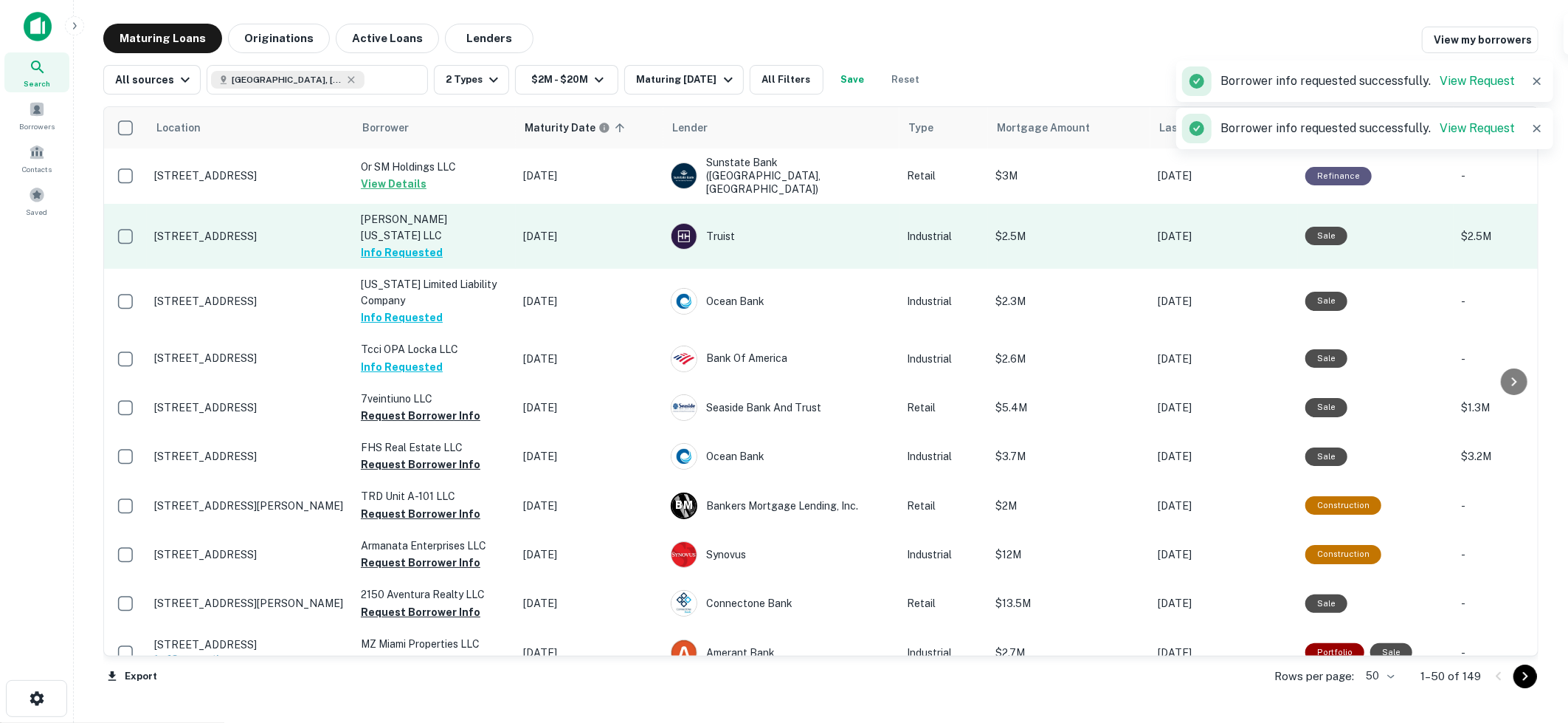
click at [468, 228] on td "Huang Florida LLC Info Requested" at bounding box center [435, 236] width 162 height 65
click at [261, 232] on td "12650 Nw 107th Ave Medley, FL33178" at bounding box center [250, 236] width 206 height 65
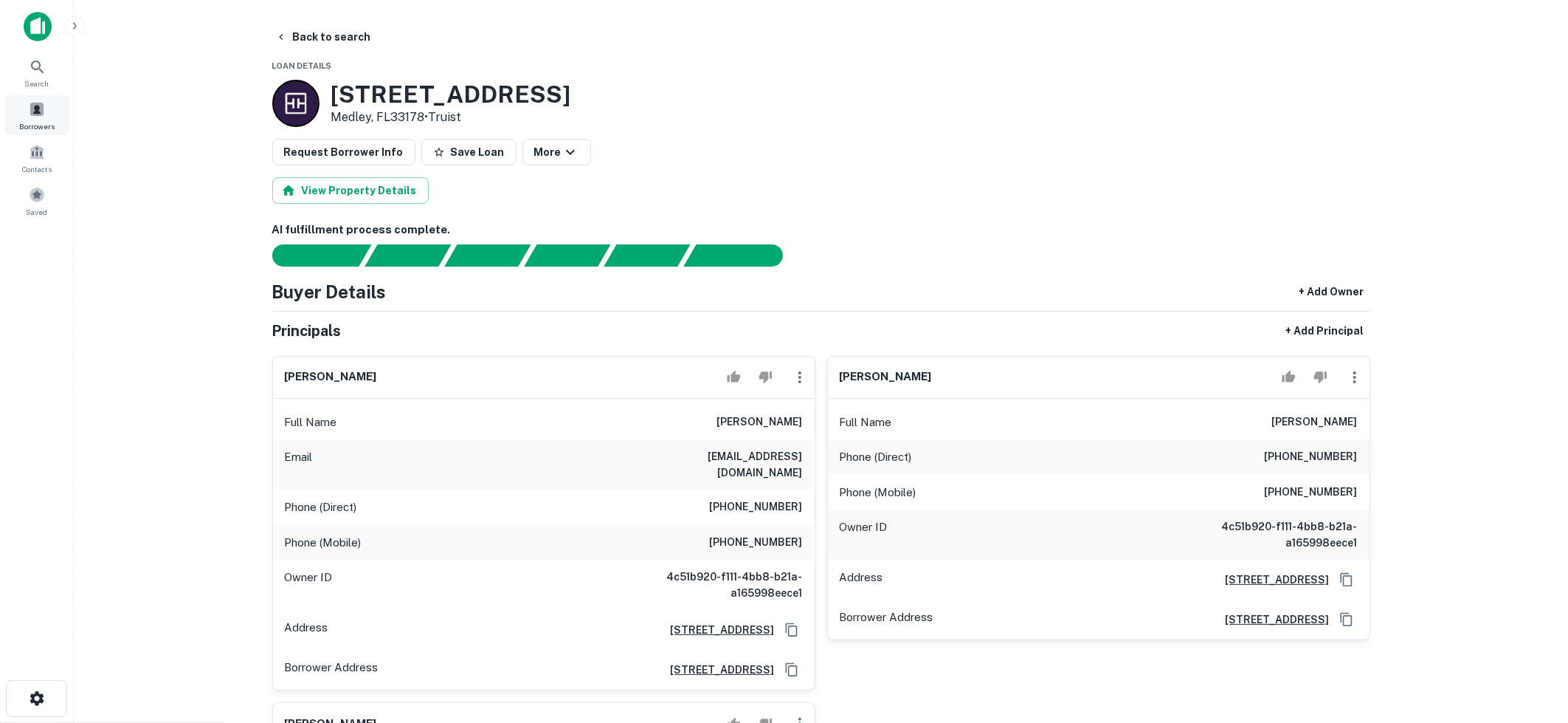
click at [42, 113] on span at bounding box center [37, 110] width 17 height 17
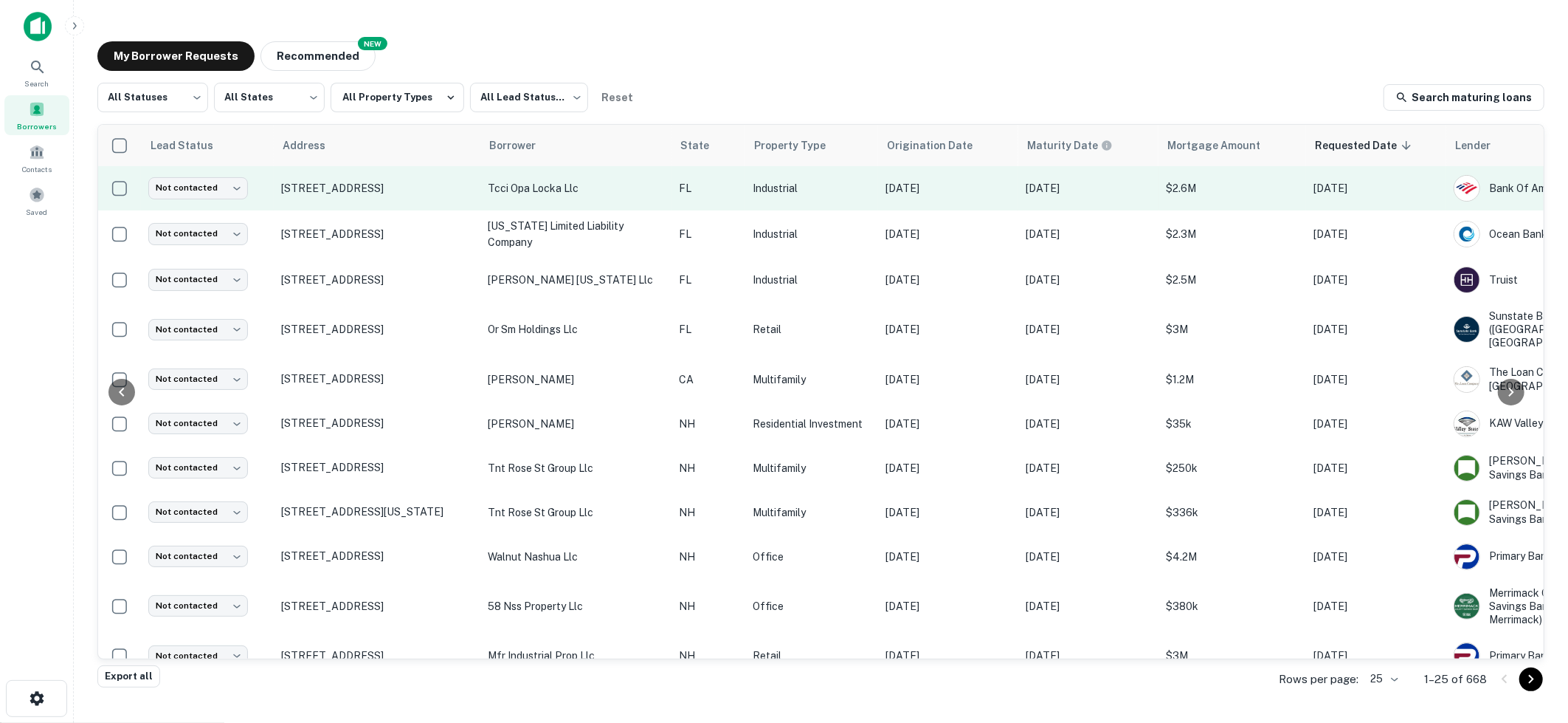
scroll to position [0, 139]
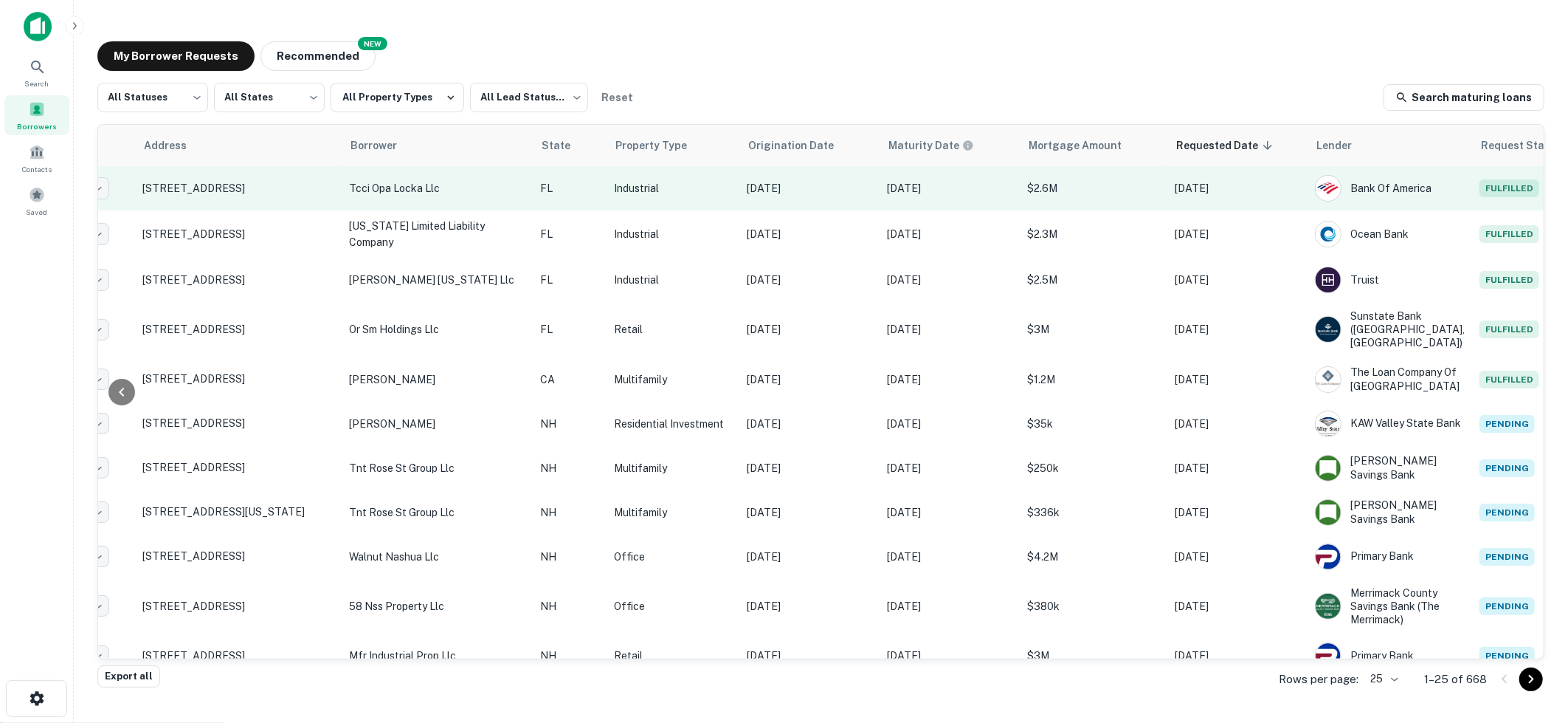
click at [1236, 195] on td "[DATE]" at bounding box center [1237, 188] width 140 height 44
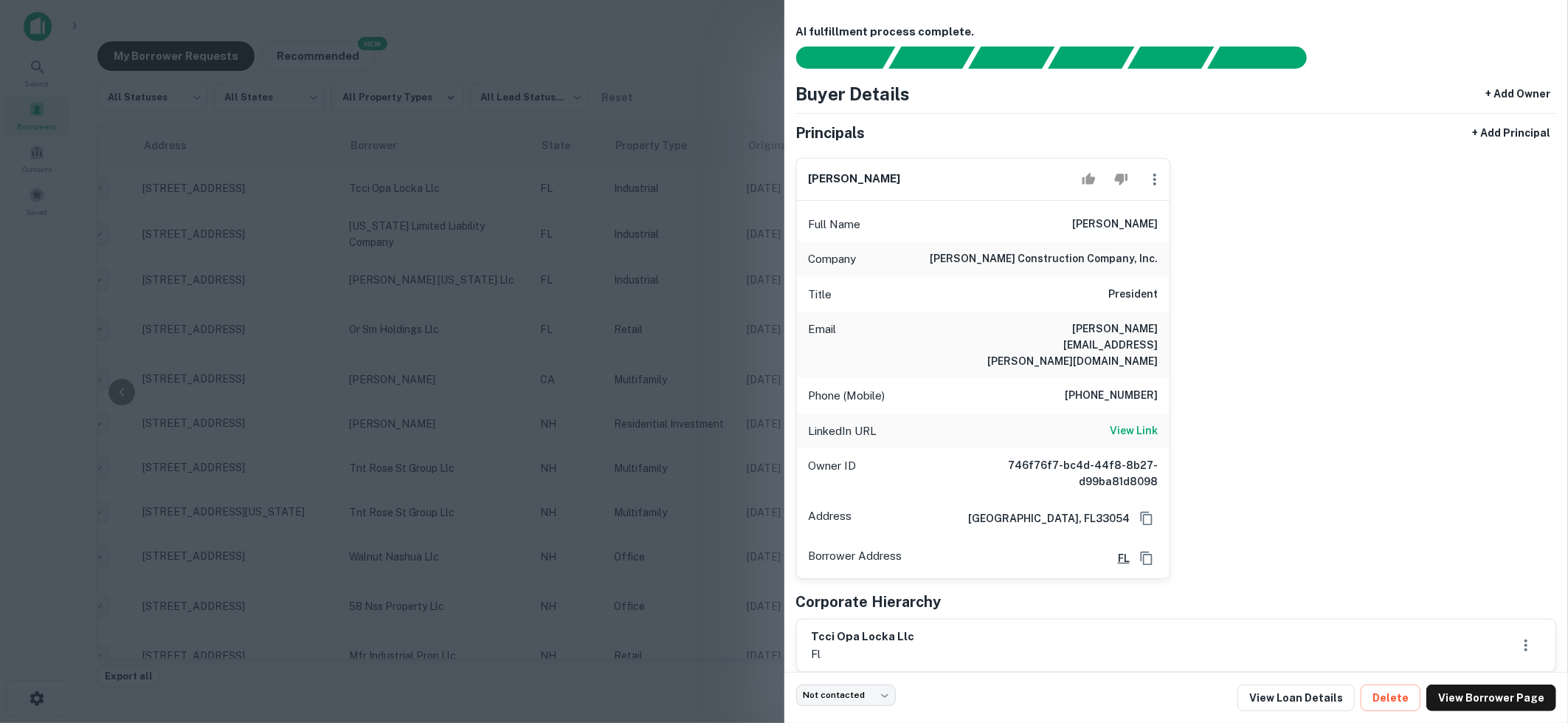
scroll to position [45, 0]
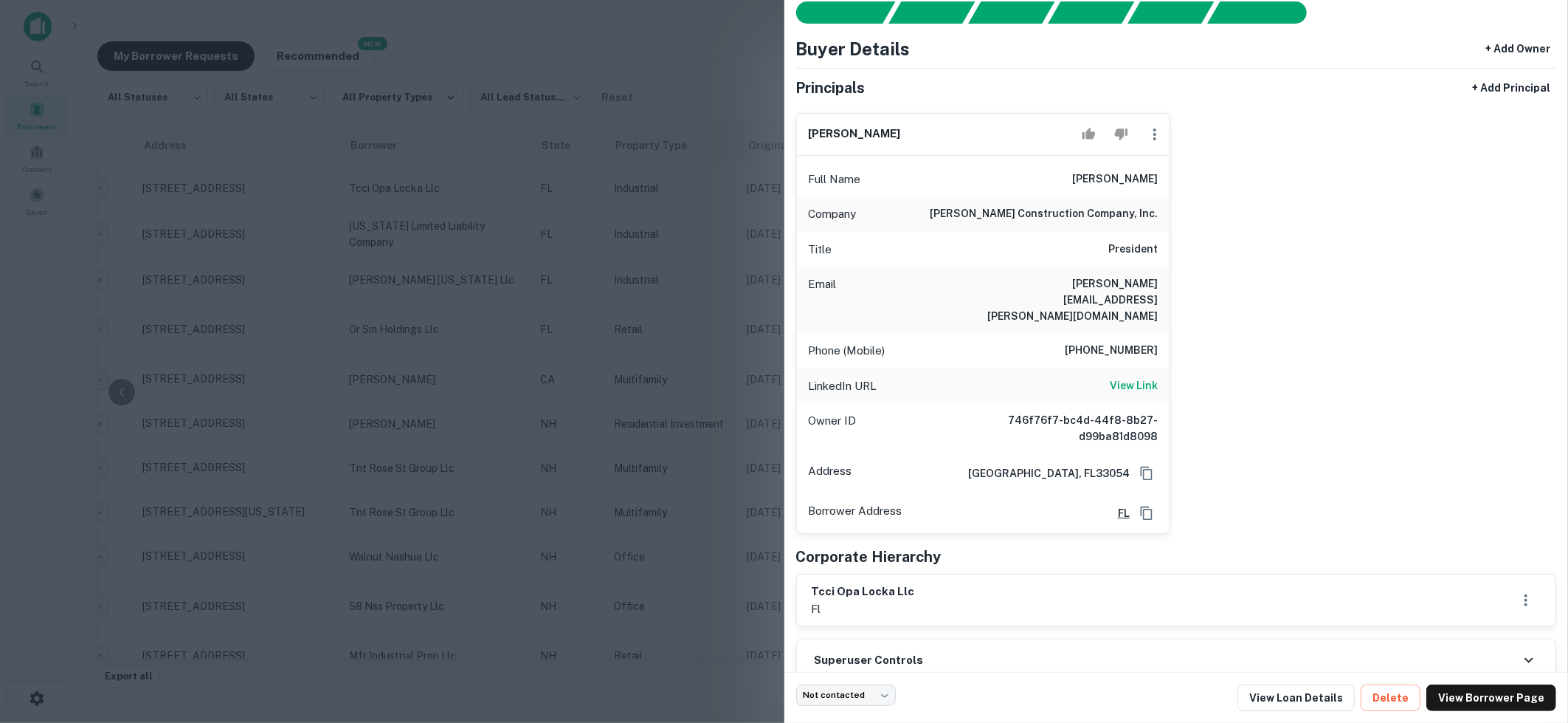
click at [763, 346] on div at bounding box center [784, 361] width 1568 height 723
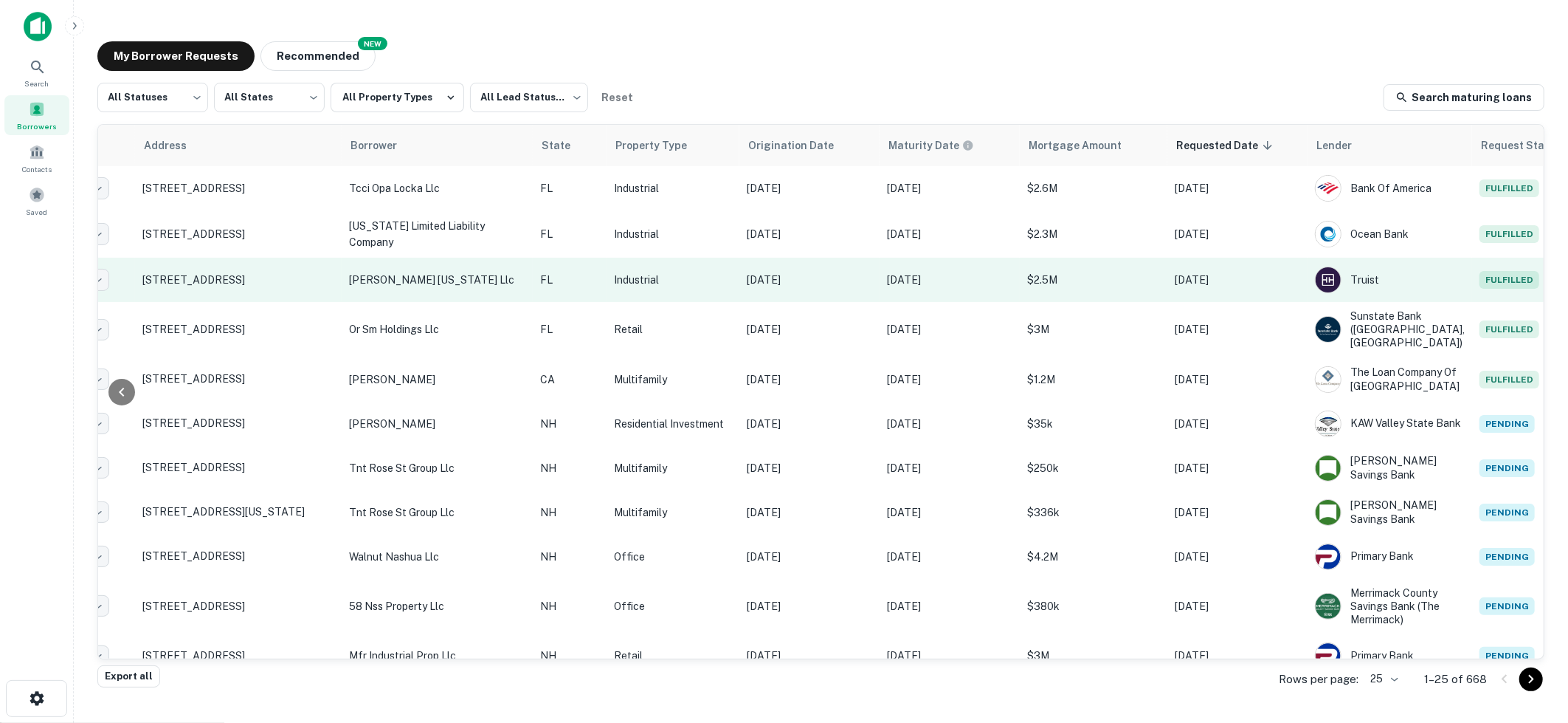
scroll to position [0, 0]
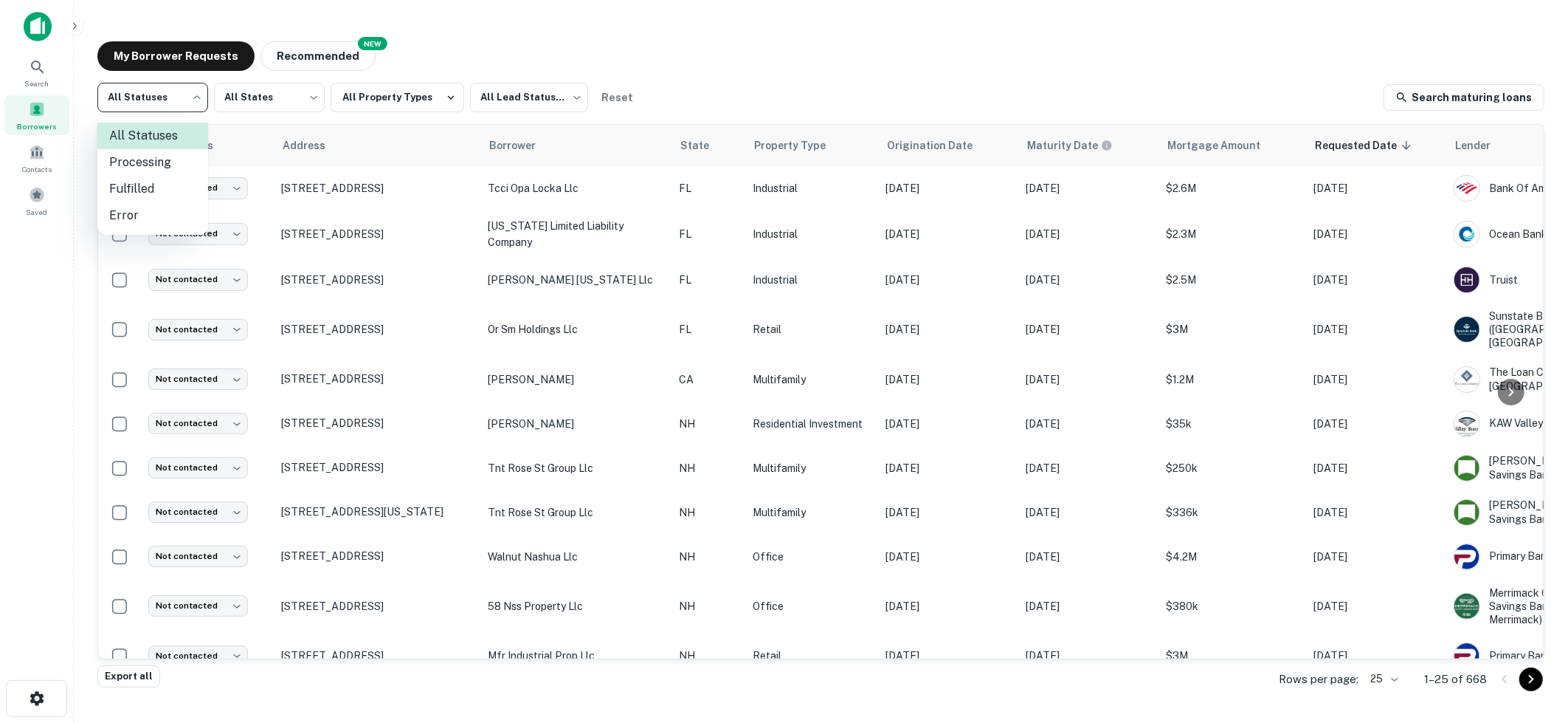
click at [198, 102] on body "Search Borrowers Contacts Saved My Borrower Requests NEW Recommended All Status…" at bounding box center [784, 361] width 1568 height 723
click at [153, 184] on li "Fulfilled" at bounding box center [153, 189] width 110 height 27
type input "*********"
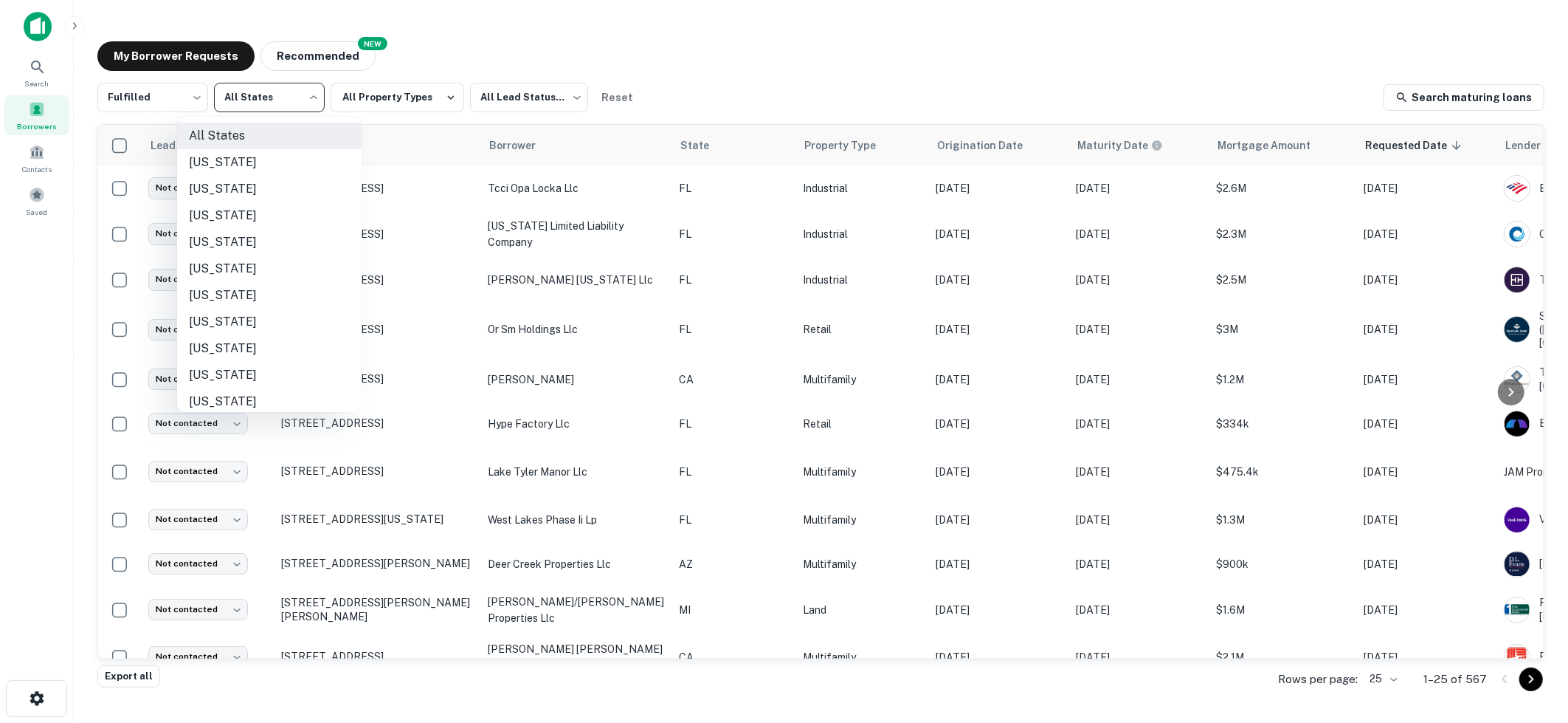
click at [312, 99] on body "Search Borrowers Contacts Saved My Borrower Requests NEW Recommended Fulfilled …" at bounding box center [784, 361] width 1568 height 723
click at [529, 46] on div at bounding box center [784, 361] width 1568 height 723
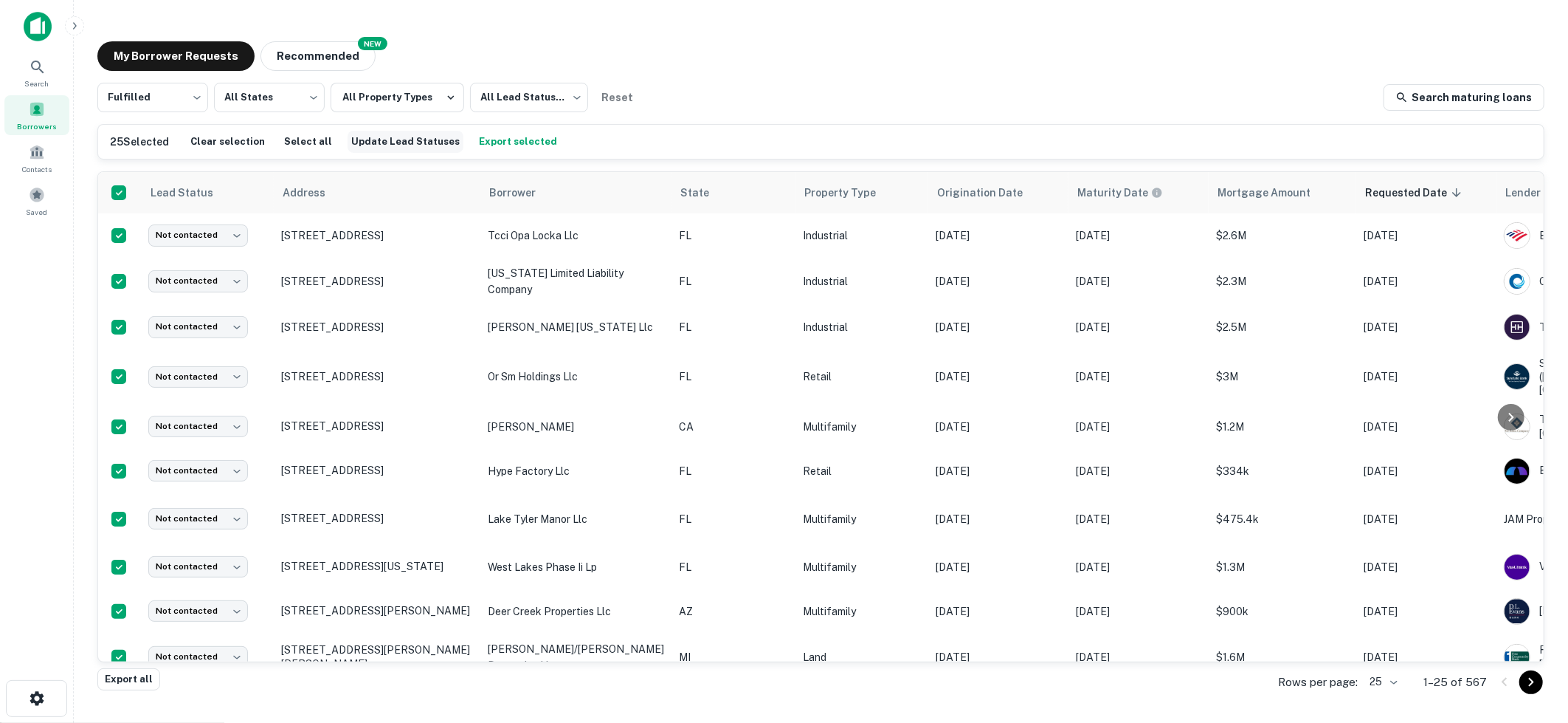
click at [407, 139] on button "Update Lead Statuses" at bounding box center [406, 142] width 116 height 22
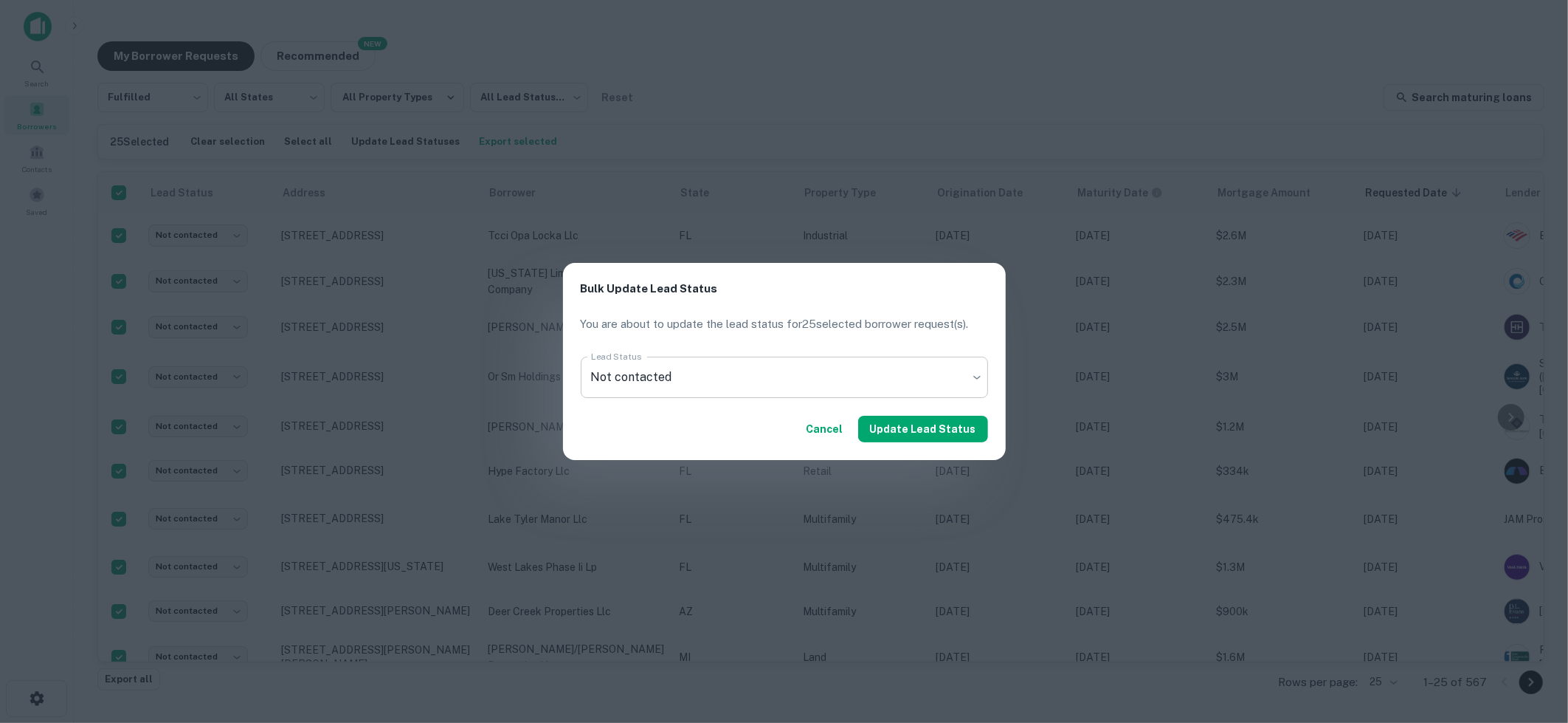
click at [856, 376] on body "Search Borrowers Contacts Saved My Borrower Requests NEW Recommended Fulfilled …" at bounding box center [784, 361] width 1568 height 723
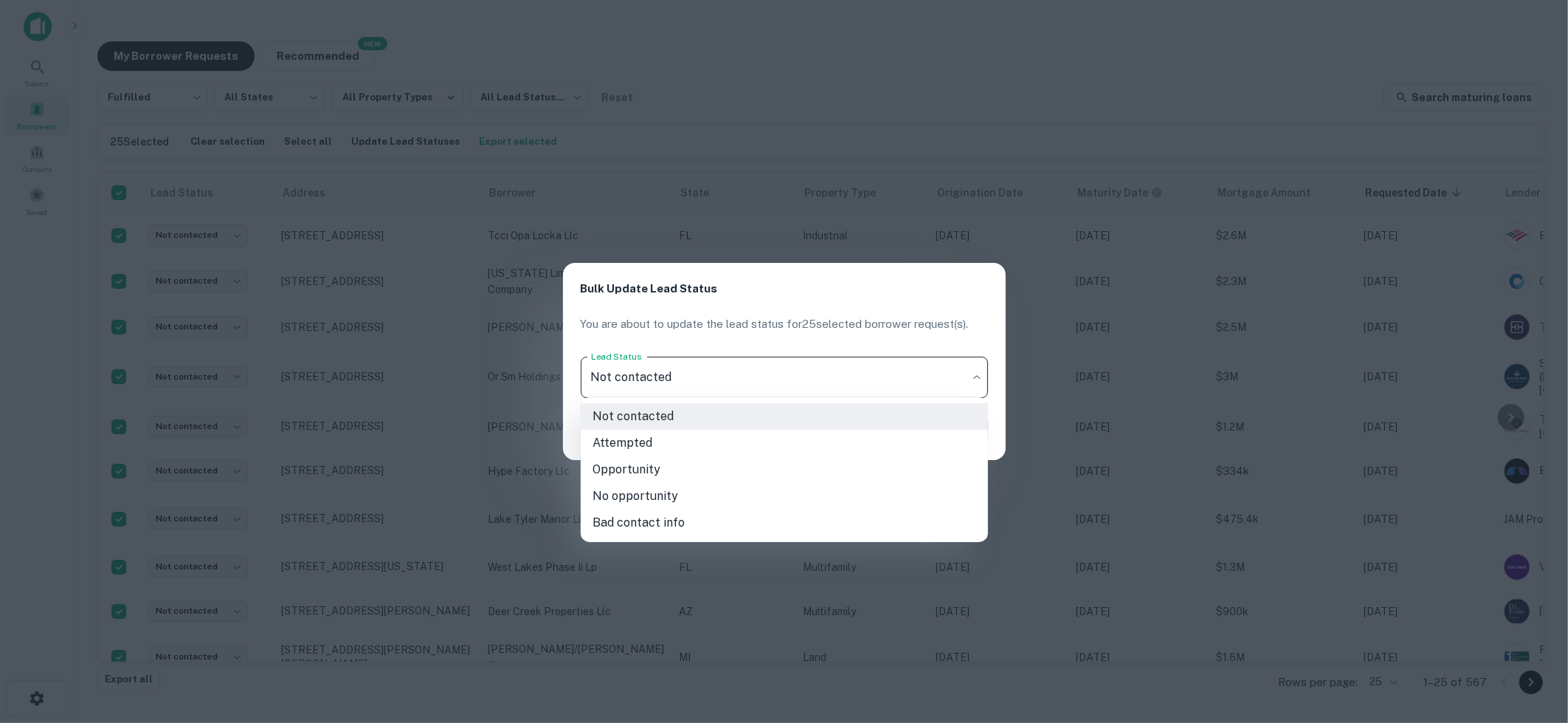
click at [691, 449] on li "Attempted" at bounding box center [784, 443] width 407 height 27
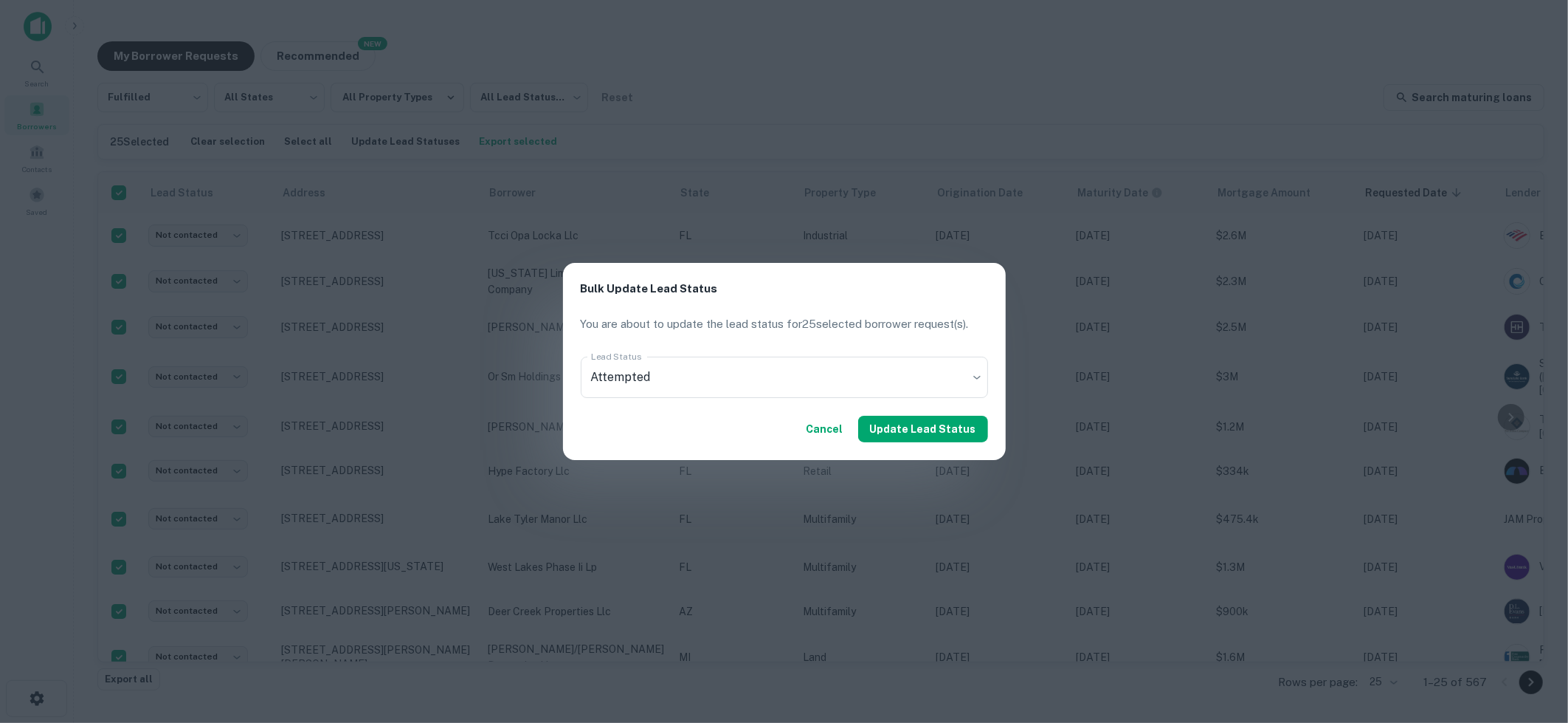
click at [875, 95] on div "Bulk Update Lead Status You are about to update the lead status for 25 selected…" at bounding box center [784, 361] width 1568 height 723
type input "****"
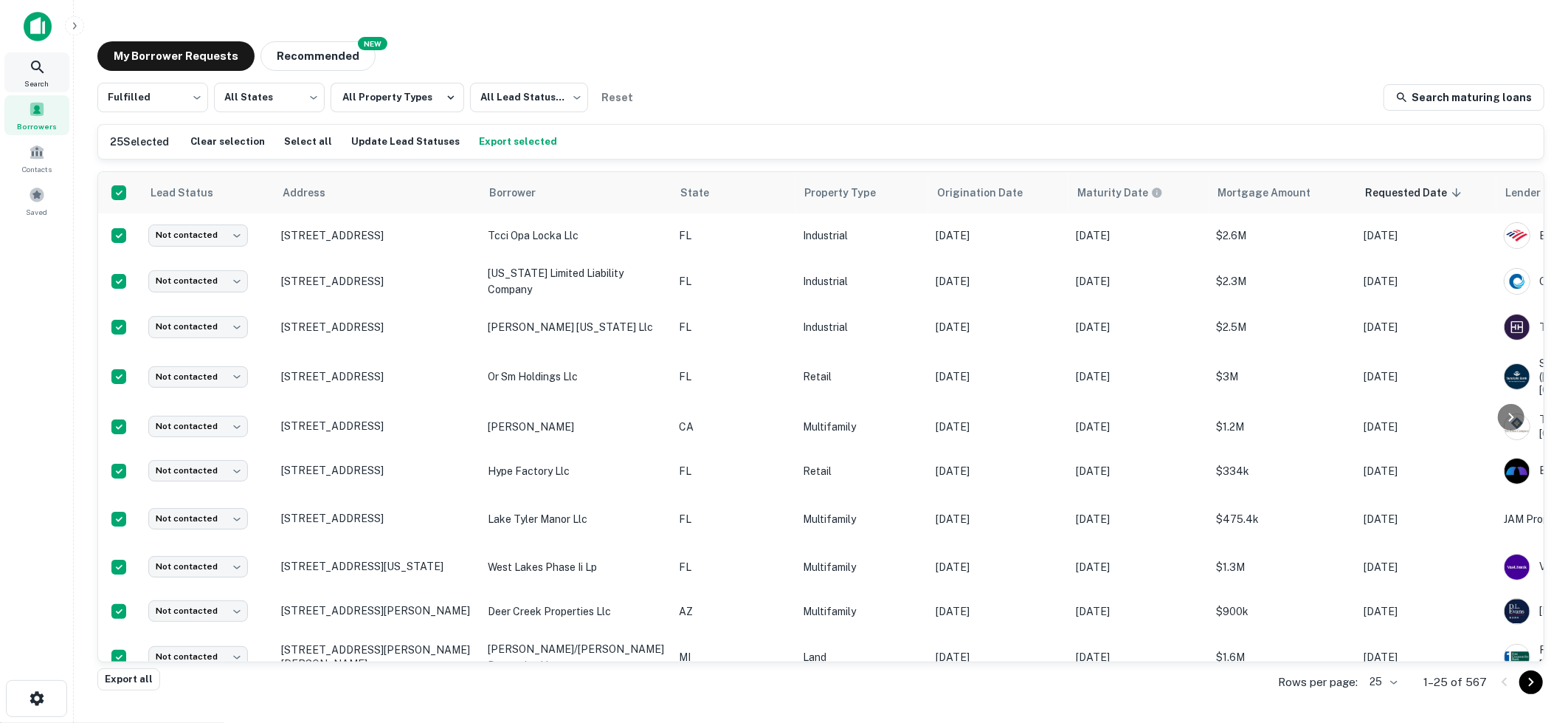
click at [40, 56] on div "Search" at bounding box center [37, 72] width 65 height 40
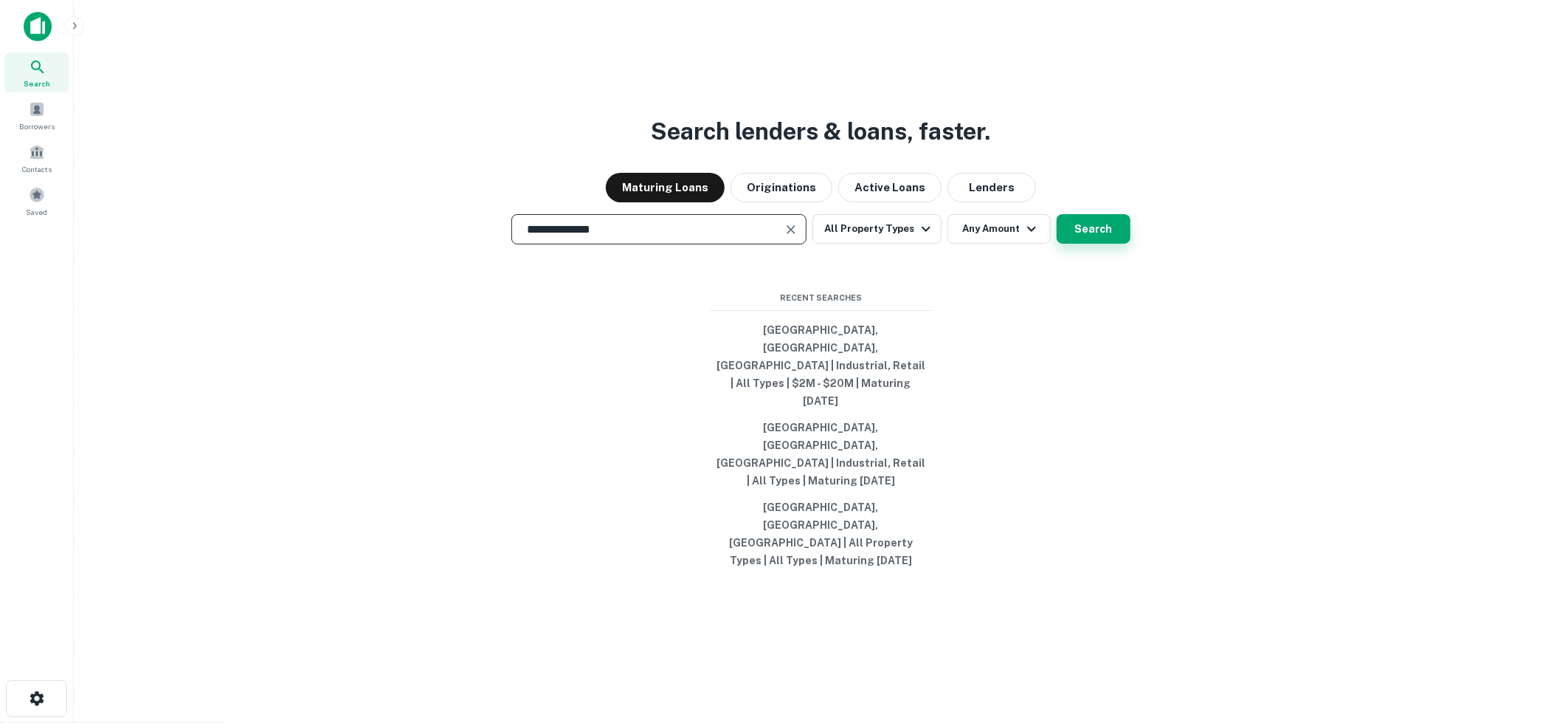
type input "**********"
click at [1074, 244] on button "Search" at bounding box center [1094, 228] width 74 height 29
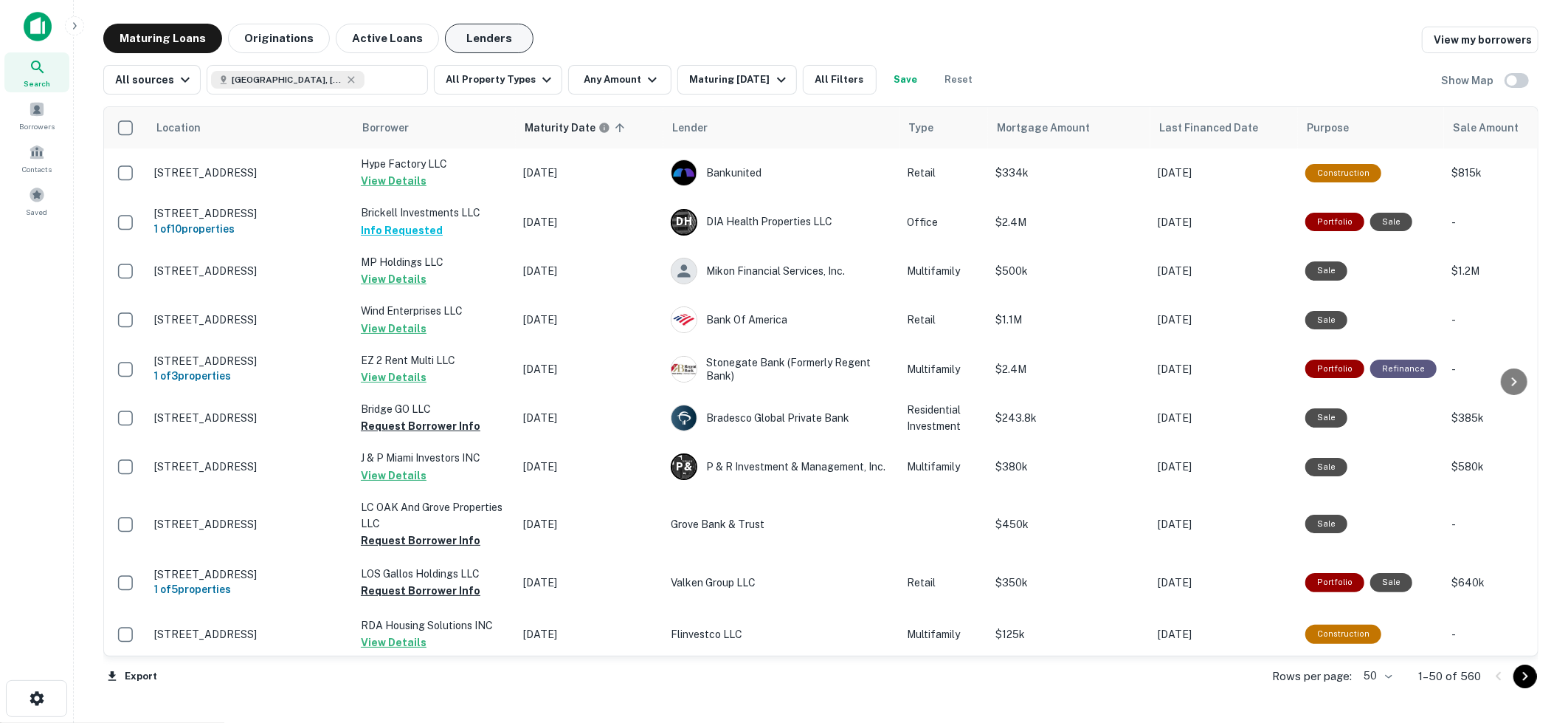
click at [470, 51] on button "Lenders" at bounding box center [489, 39] width 88 height 29
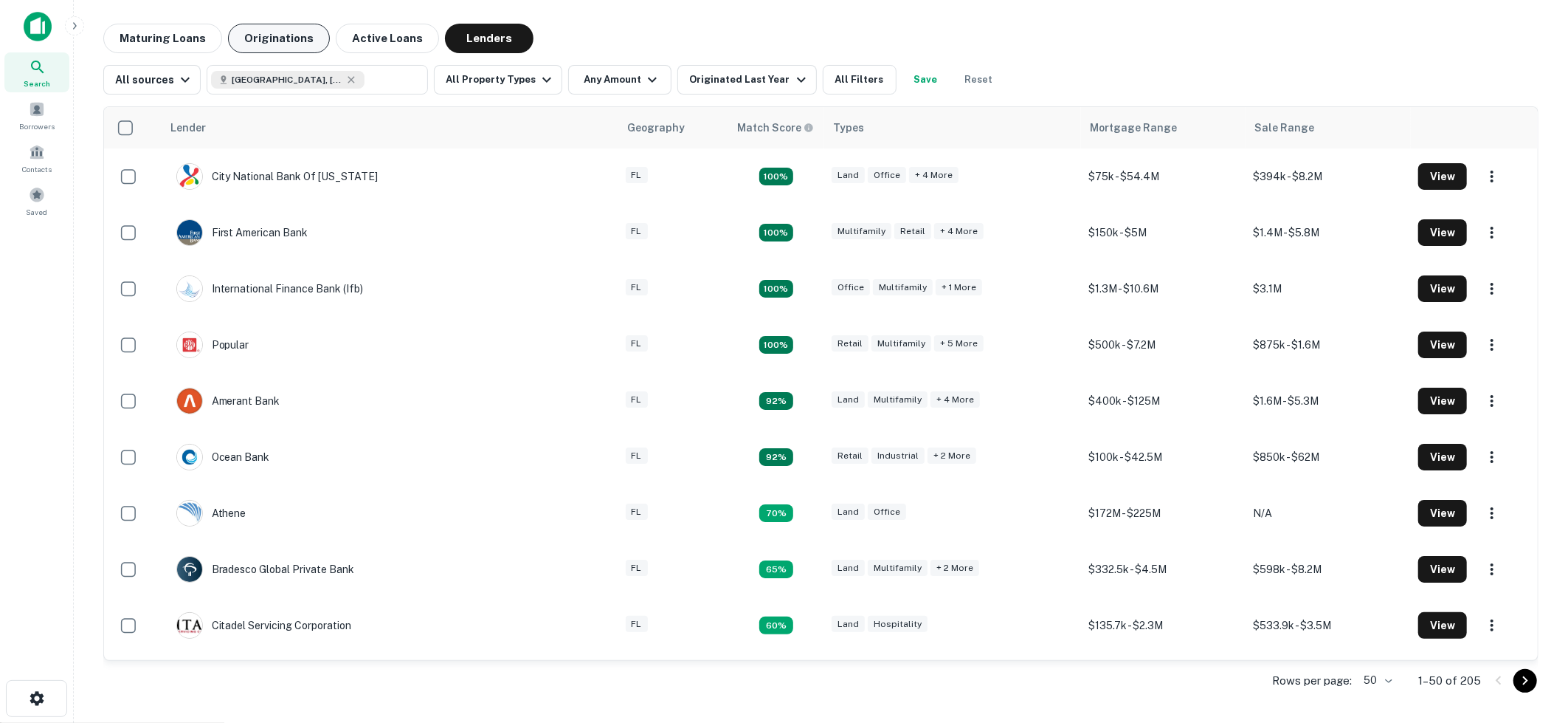
click at [275, 38] on button "Originations" at bounding box center [279, 39] width 102 height 29
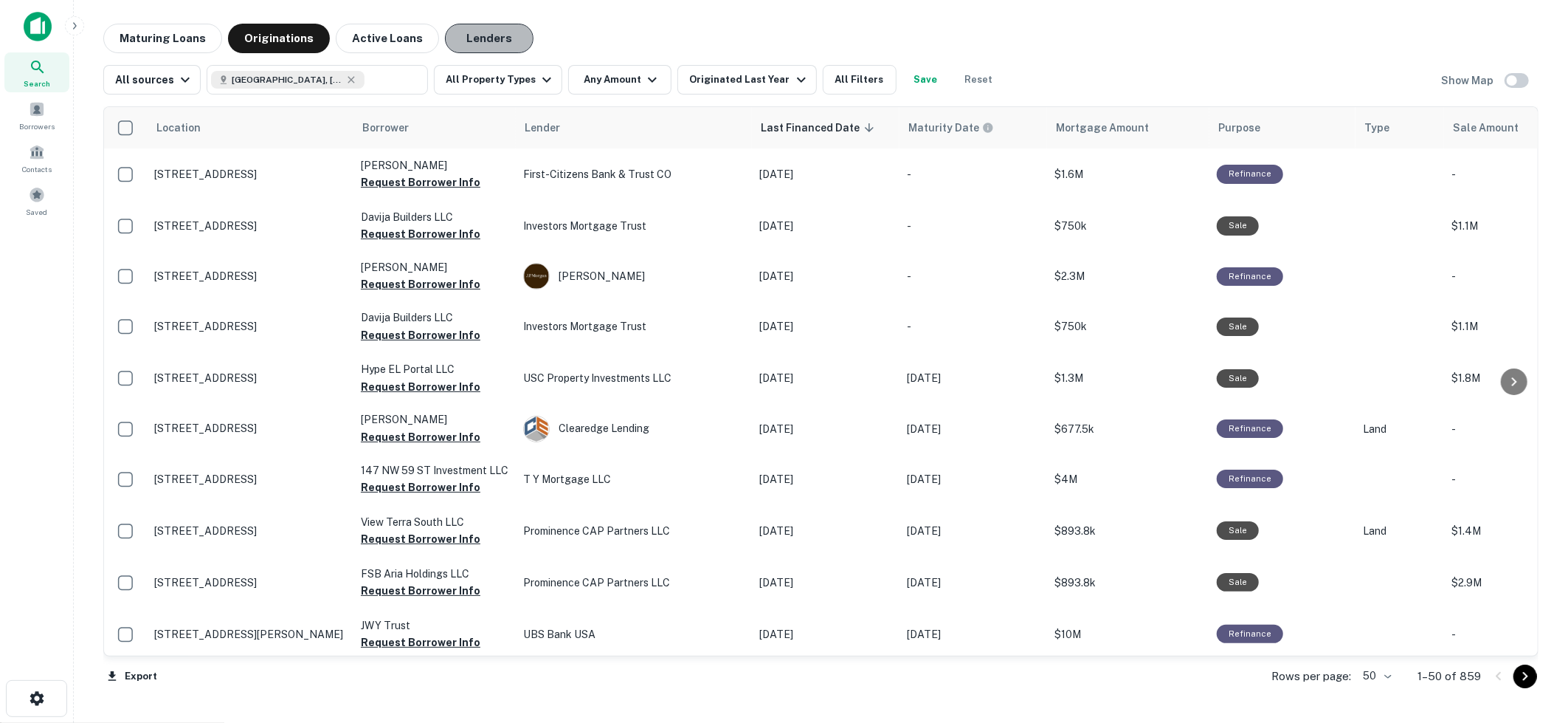
click at [473, 31] on button "Lenders" at bounding box center [489, 39] width 88 height 29
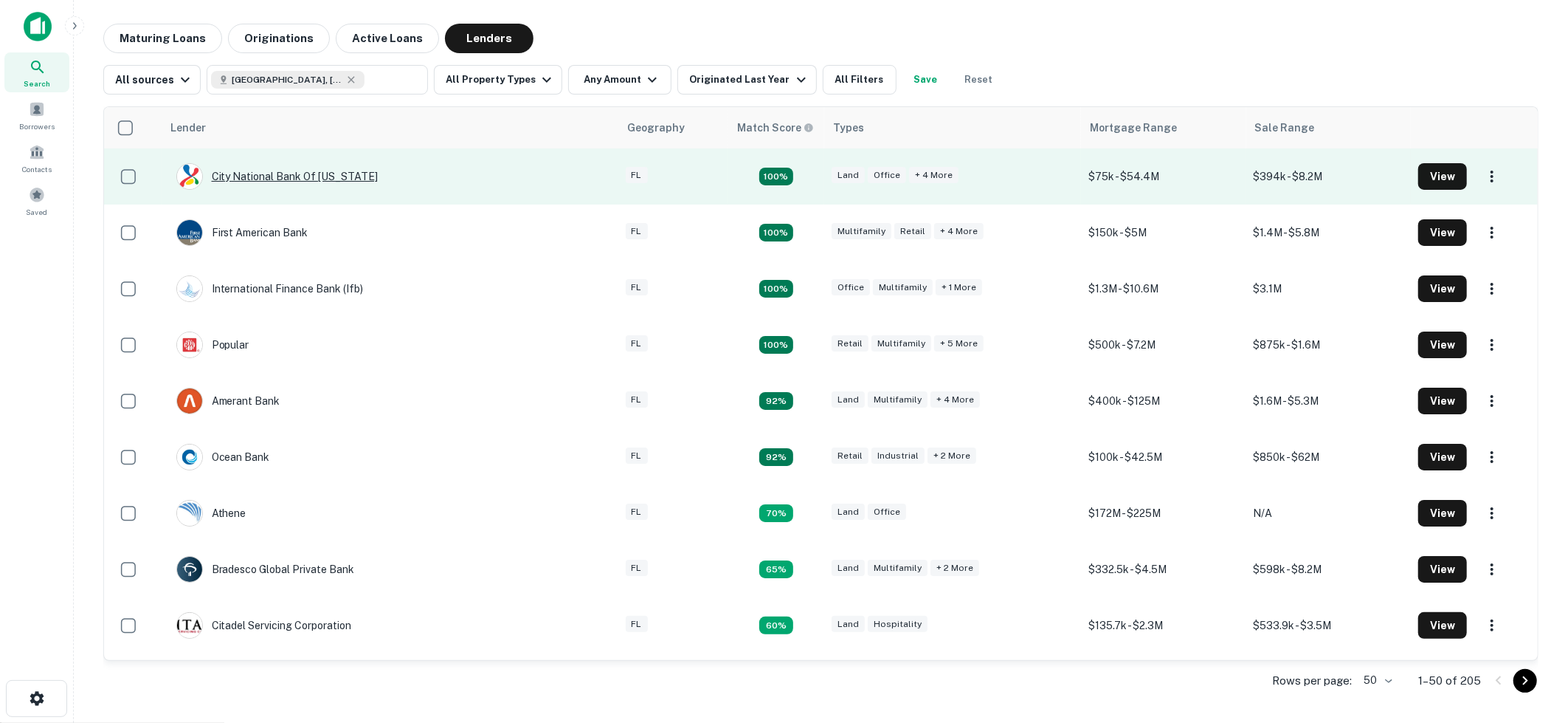
click at [336, 179] on div "City National Bank Of [US_STATE]" at bounding box center [278, 176] width 203 height 27
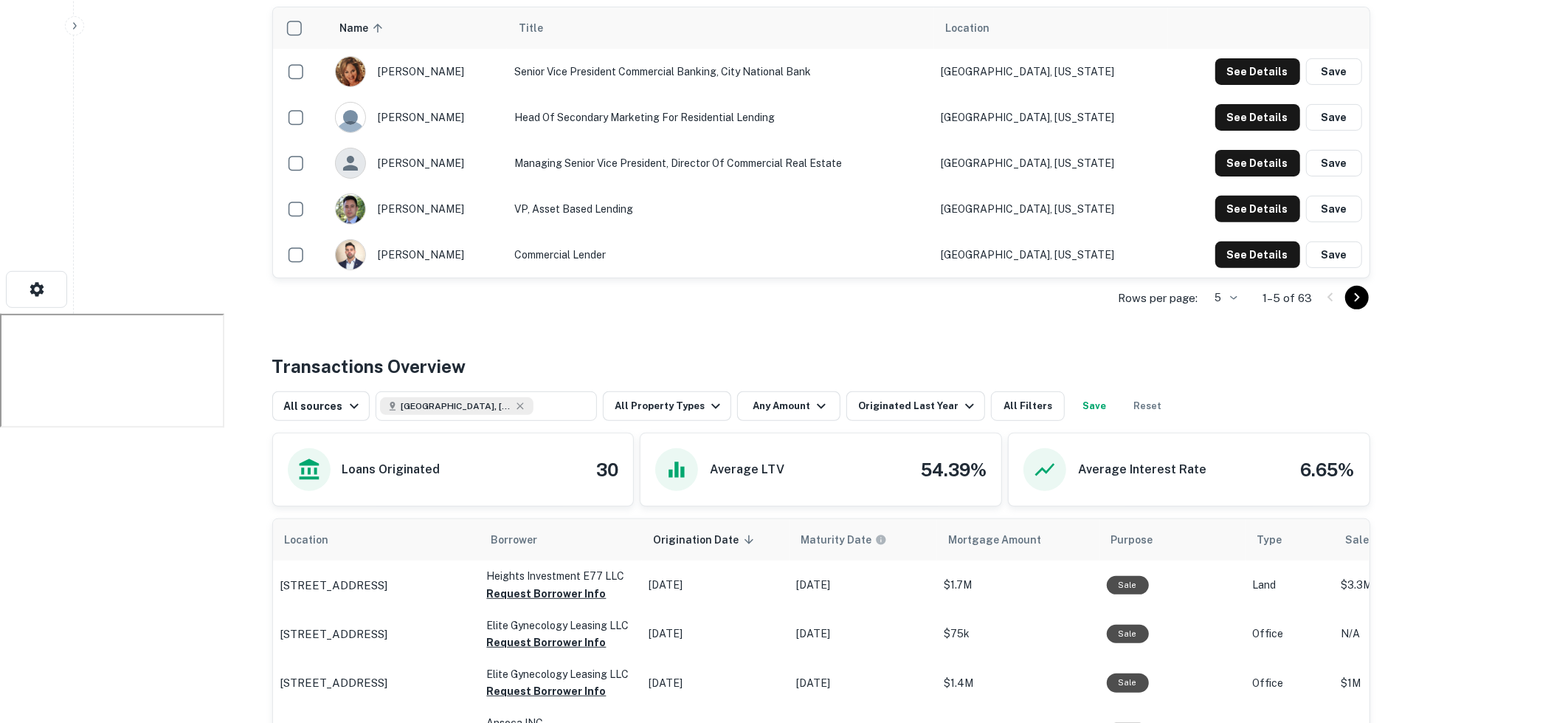
scroll to position [403, 0]
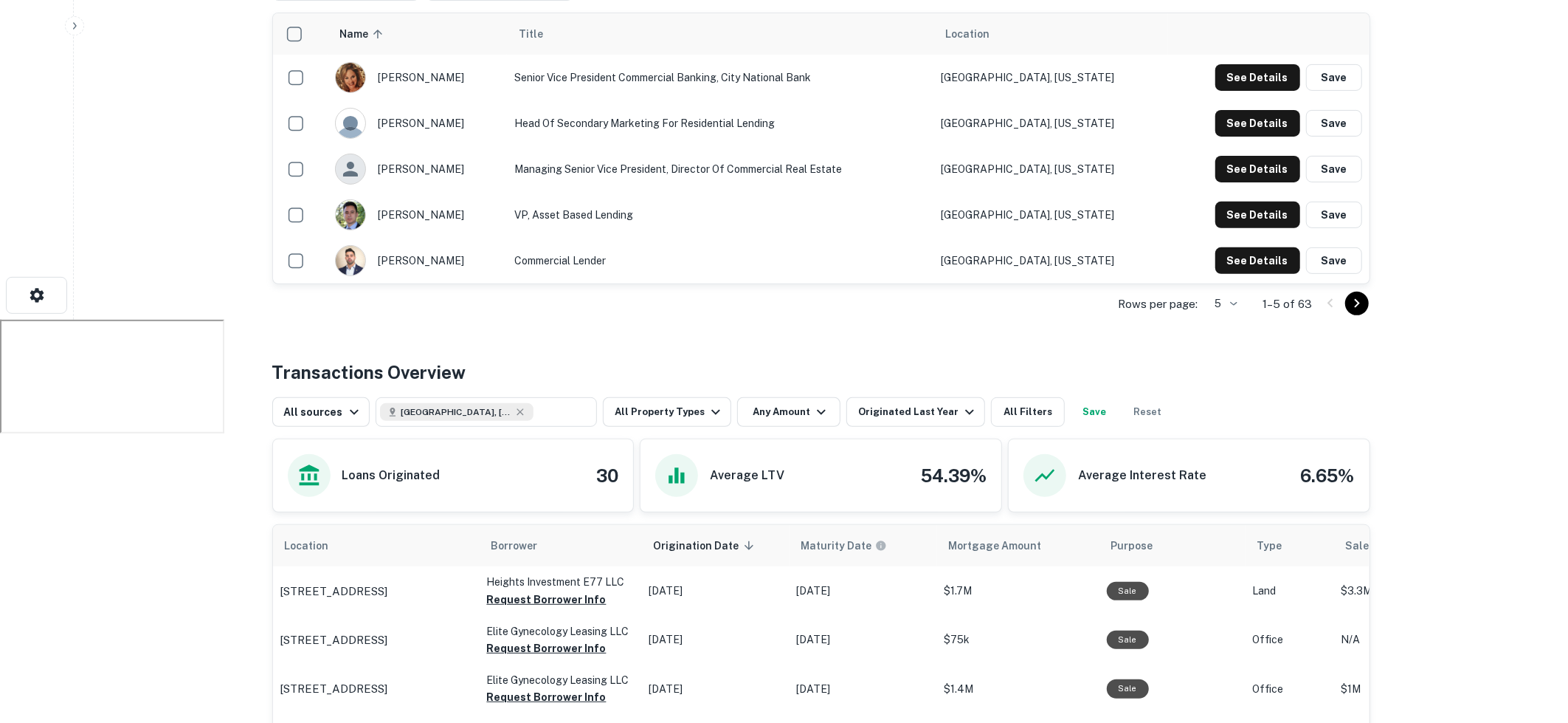
click at [429, 76] on div "ela rivero-prieto" at bounding box center [417, 77] width 165 height 31
click at [1253, 192] on td "See Details Save" at bounding box center [1269, 215] width 202 height 46
click at [1253, 91] on button "See Details" at bounding box center [1258, 77] width 85 height 27
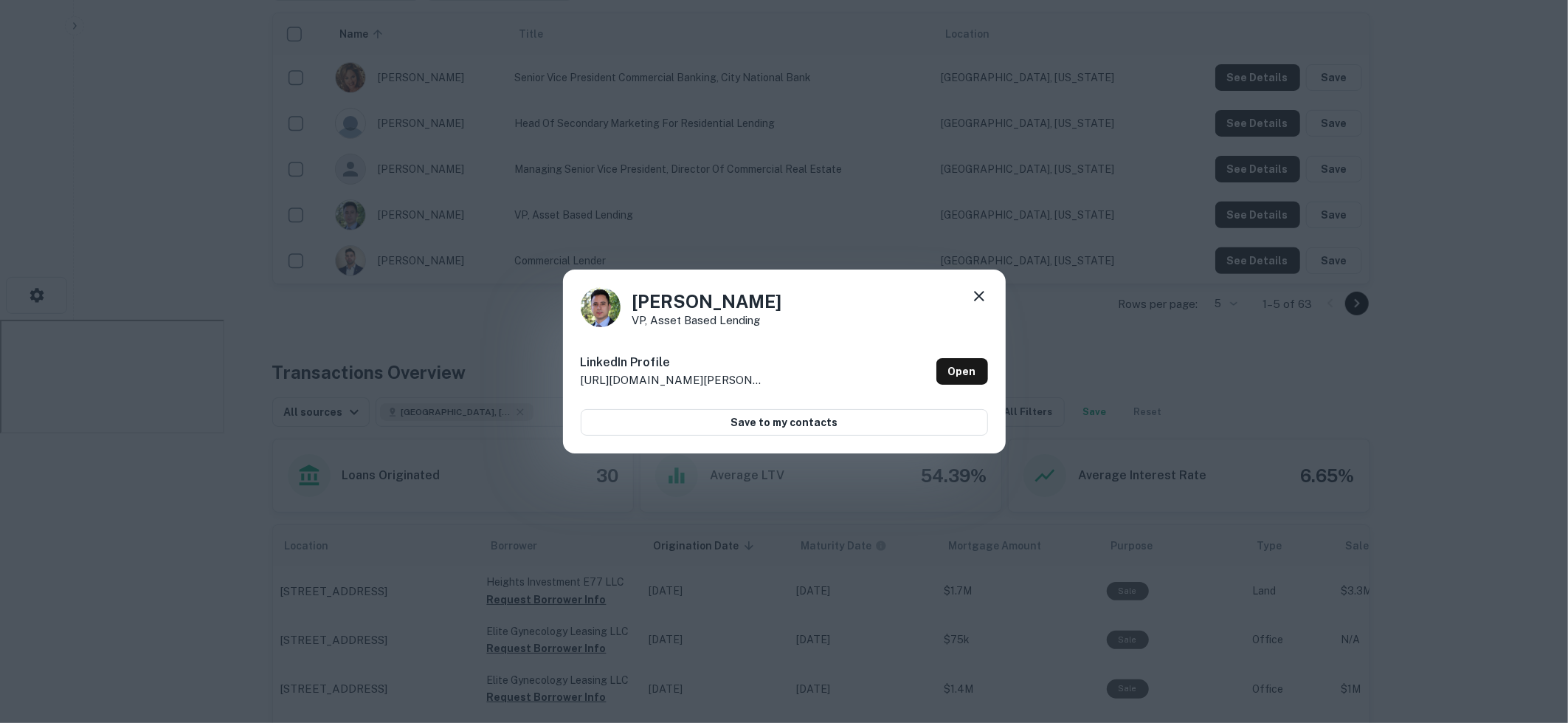
click at [951, 174] on div "Juan Cervantes VP, Asset Based Lending LinkedIn Profile http://www.linkedin.com…" at bounding box center [784, 361] width 1568 height 723
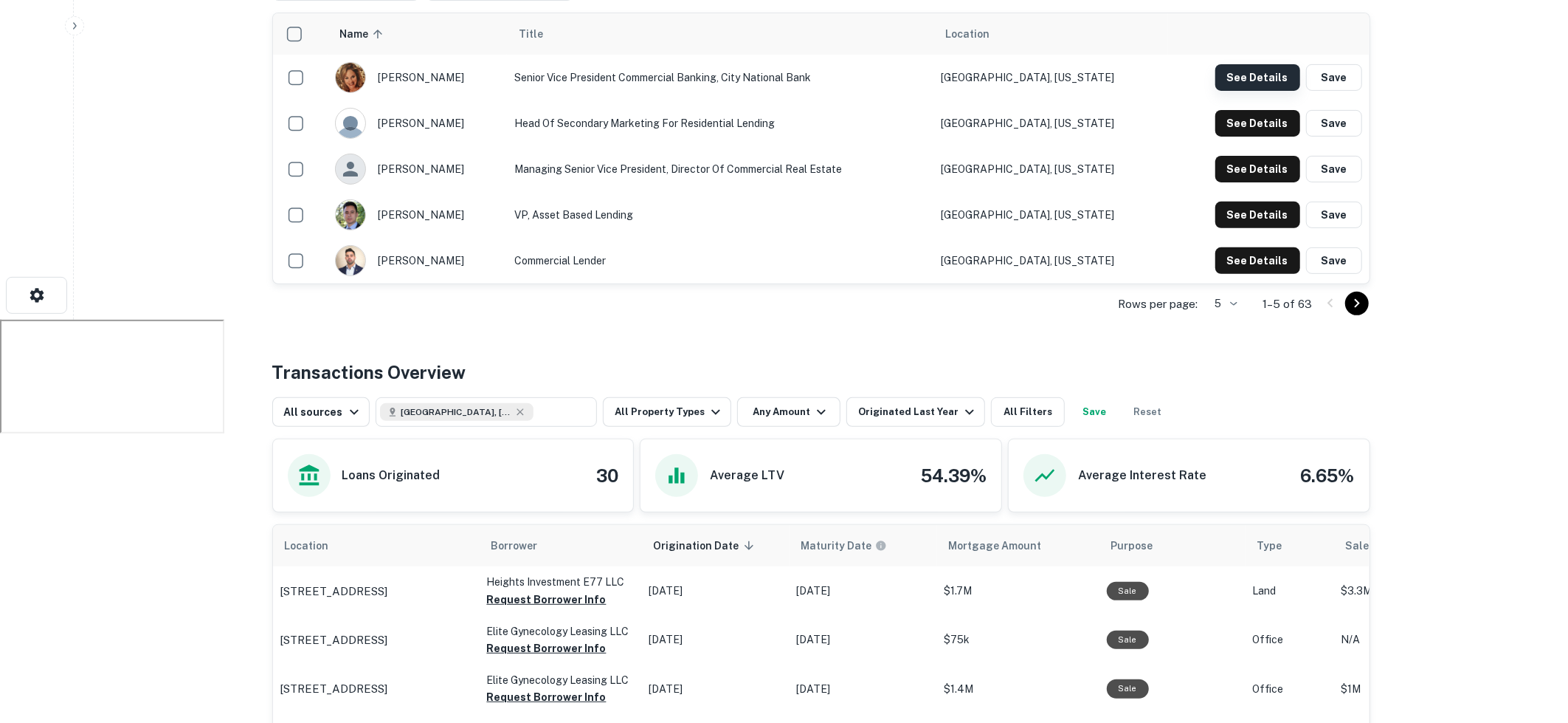
click at [1258, 74] on button "See Details" at bounding box center [1258, 77] width 85 height 27
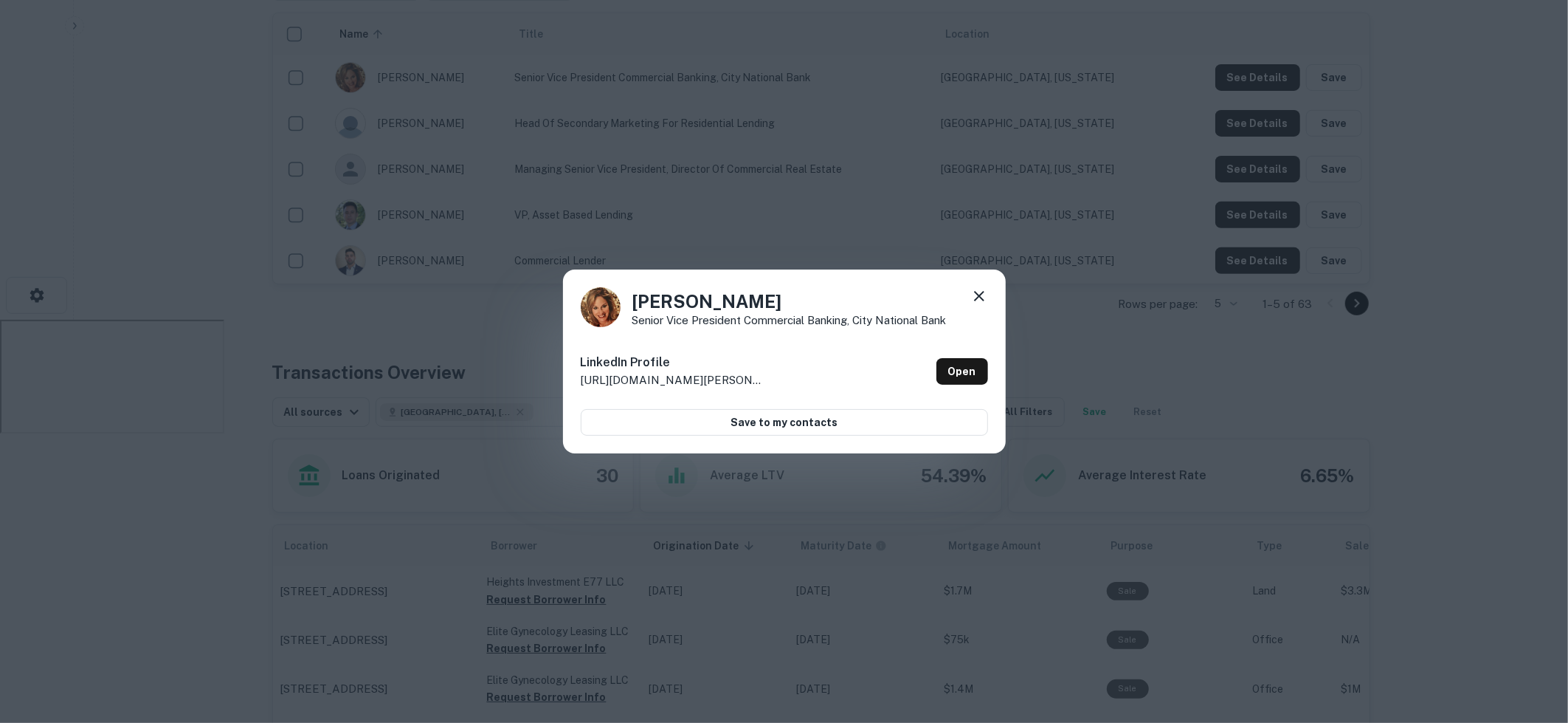
click at [890, 232] on div "Ela Rivero-Prieto Senior Vice President Commercial Banking, City National Bank …" at bounding box center [784, 361] width 1568 height 723
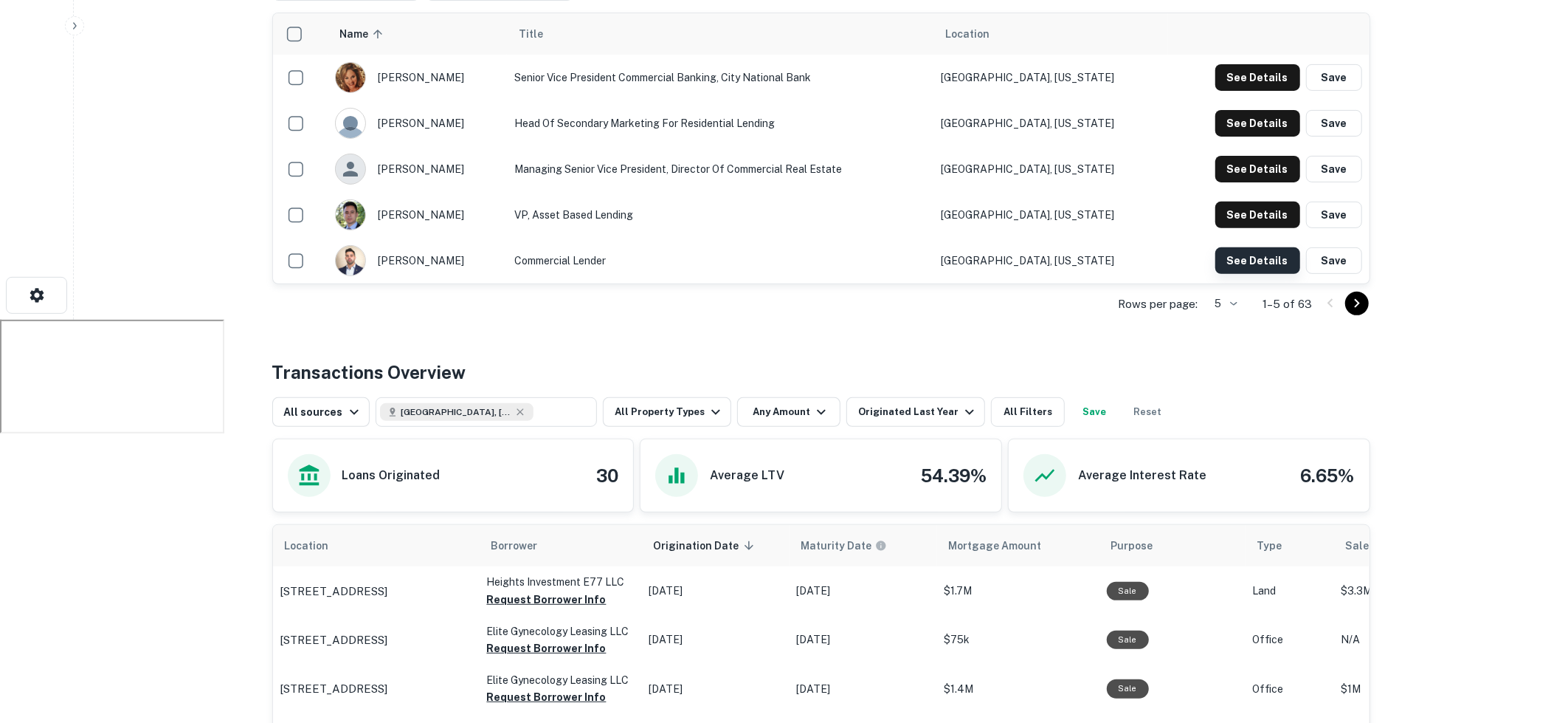
click at [1262, 91] on button "See Details" at bounding box center [1258, 77] width 85 height 27
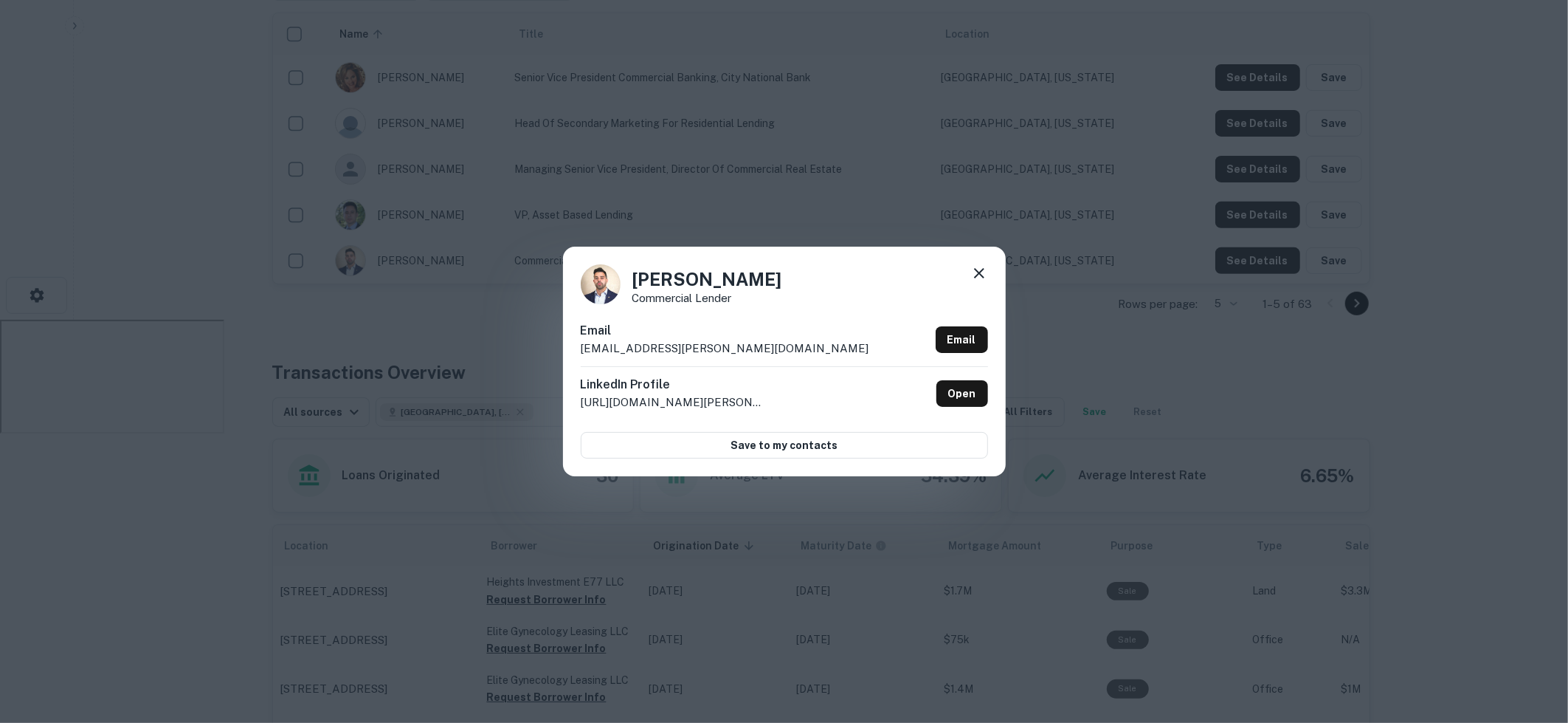
click at [658, 155] on div "Angel Ortiz Commercial Lender Email angel.ortiz@citynational.com Email LinkedIn…" at bounding box center [784, 361] width 1568 height 723
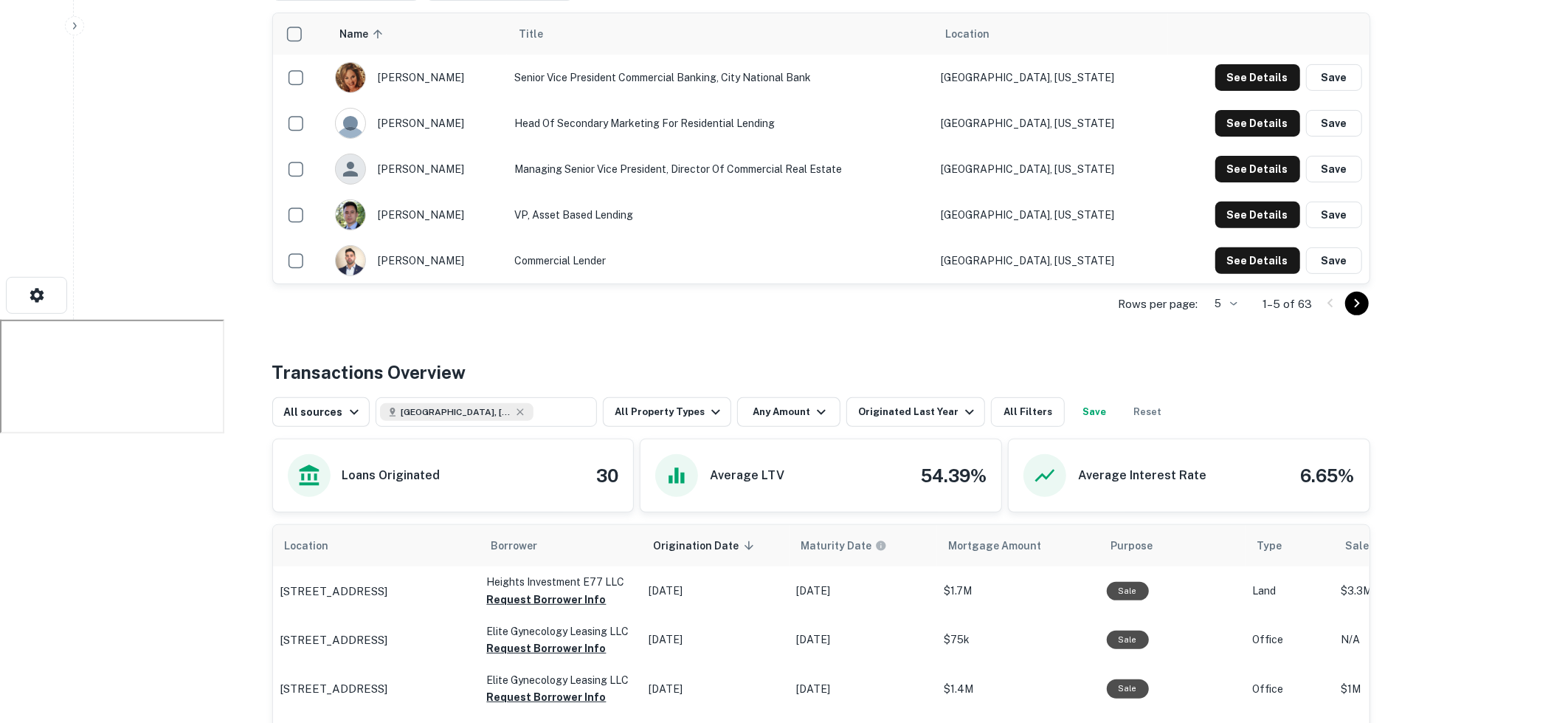
scroll to position [0, 0]
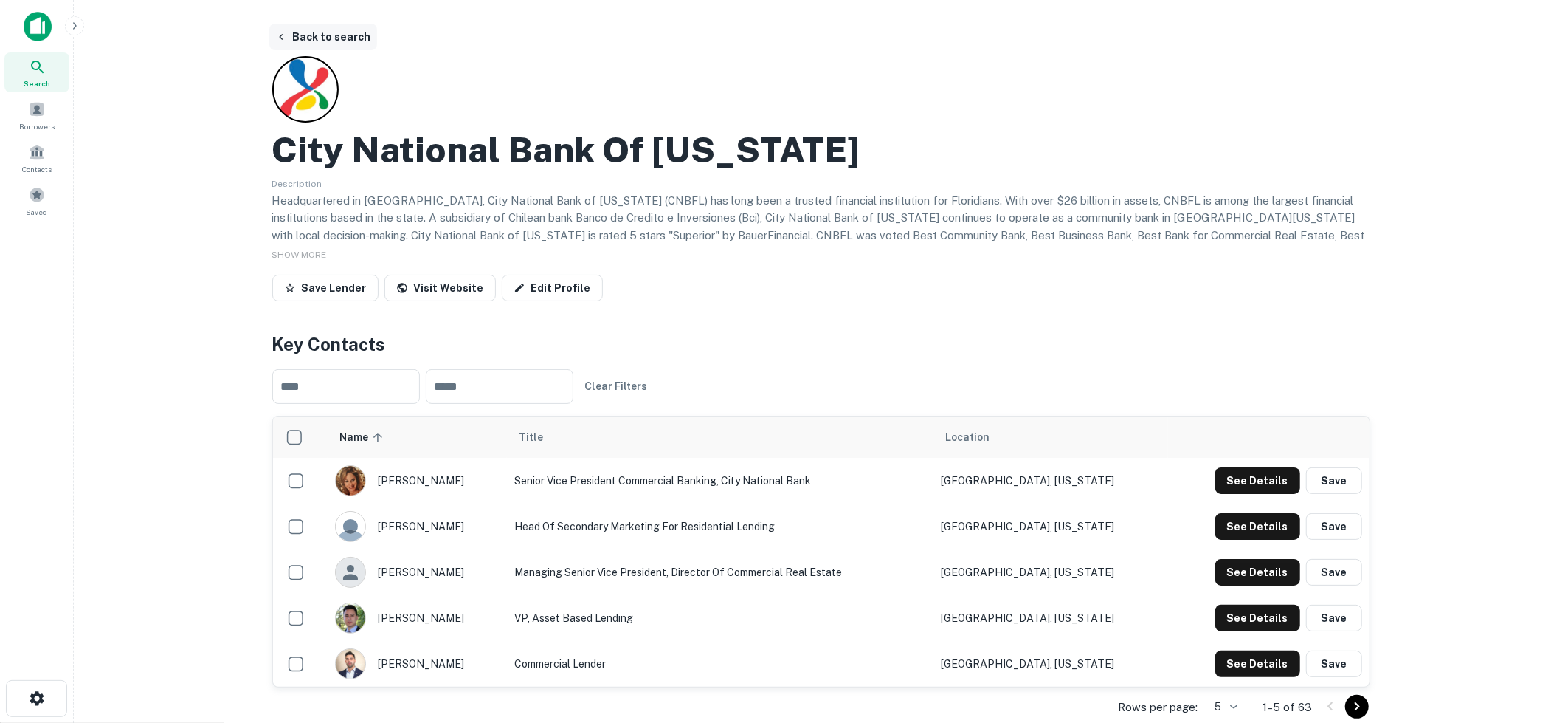
click at [338, 50] on button "Back to search" at bounding box center [323, 37] width 108 height 27
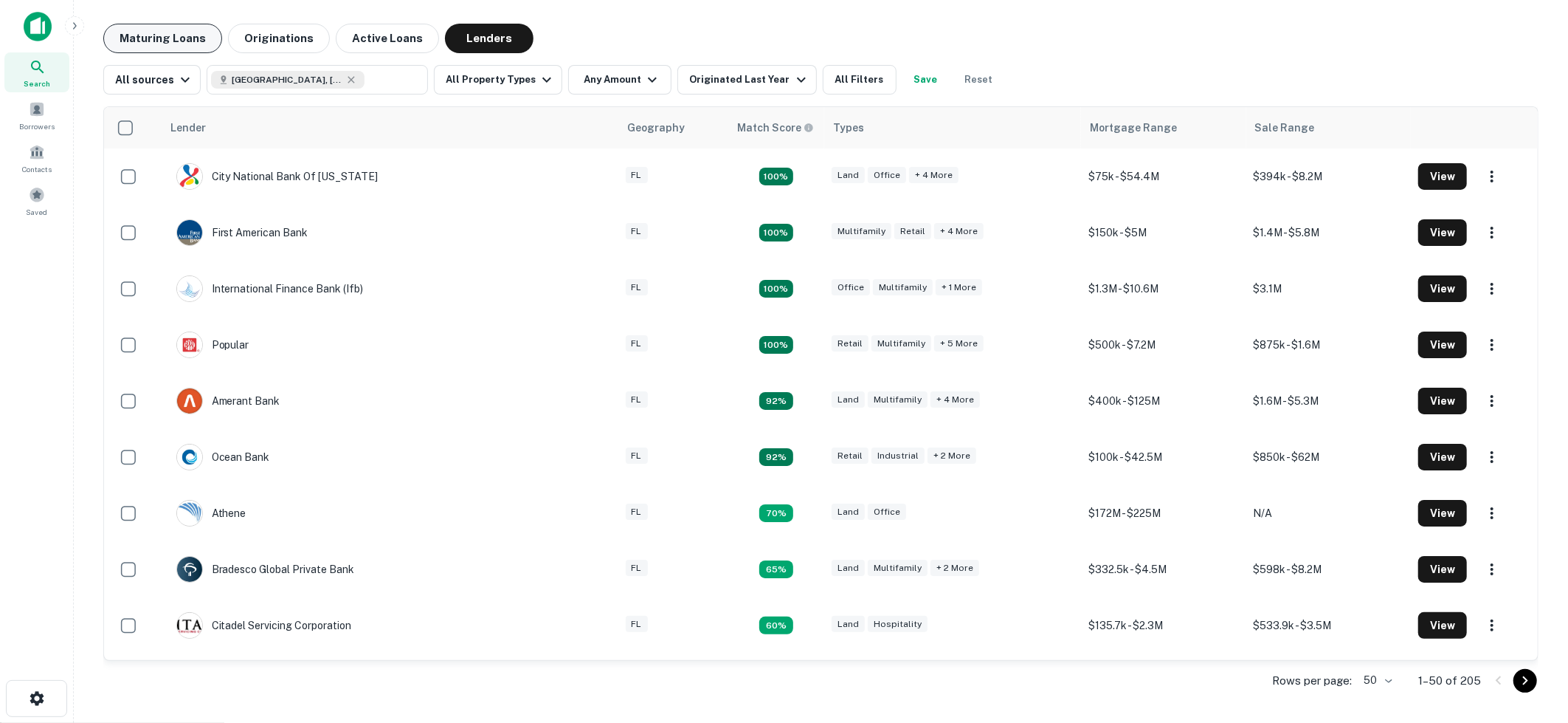
click at [181, 41] on button "Maturing Loans" at bounding box center [162, 39] width 119 height 29
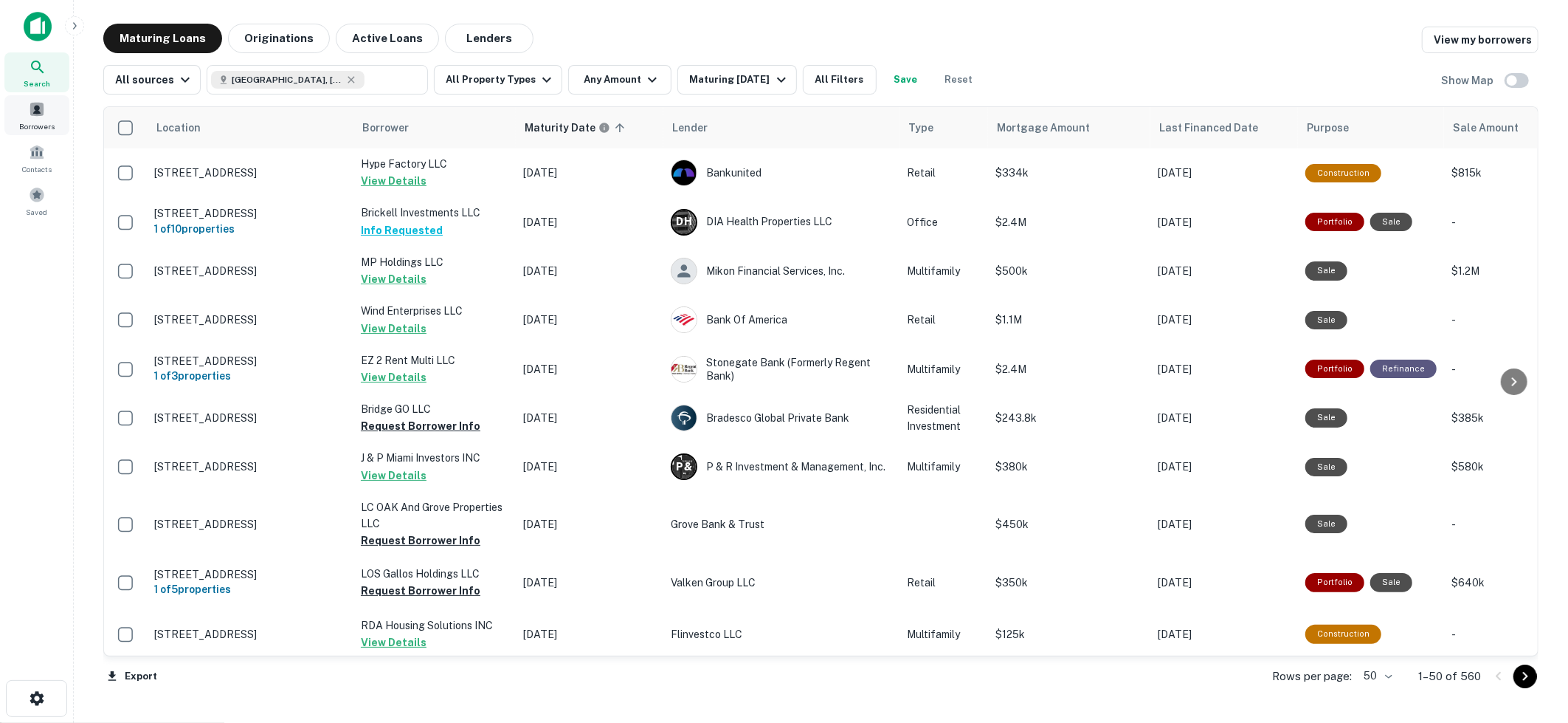
click at [41, 128] on span "Borrowers" at bounding box center [37, 126] width 35 height 12
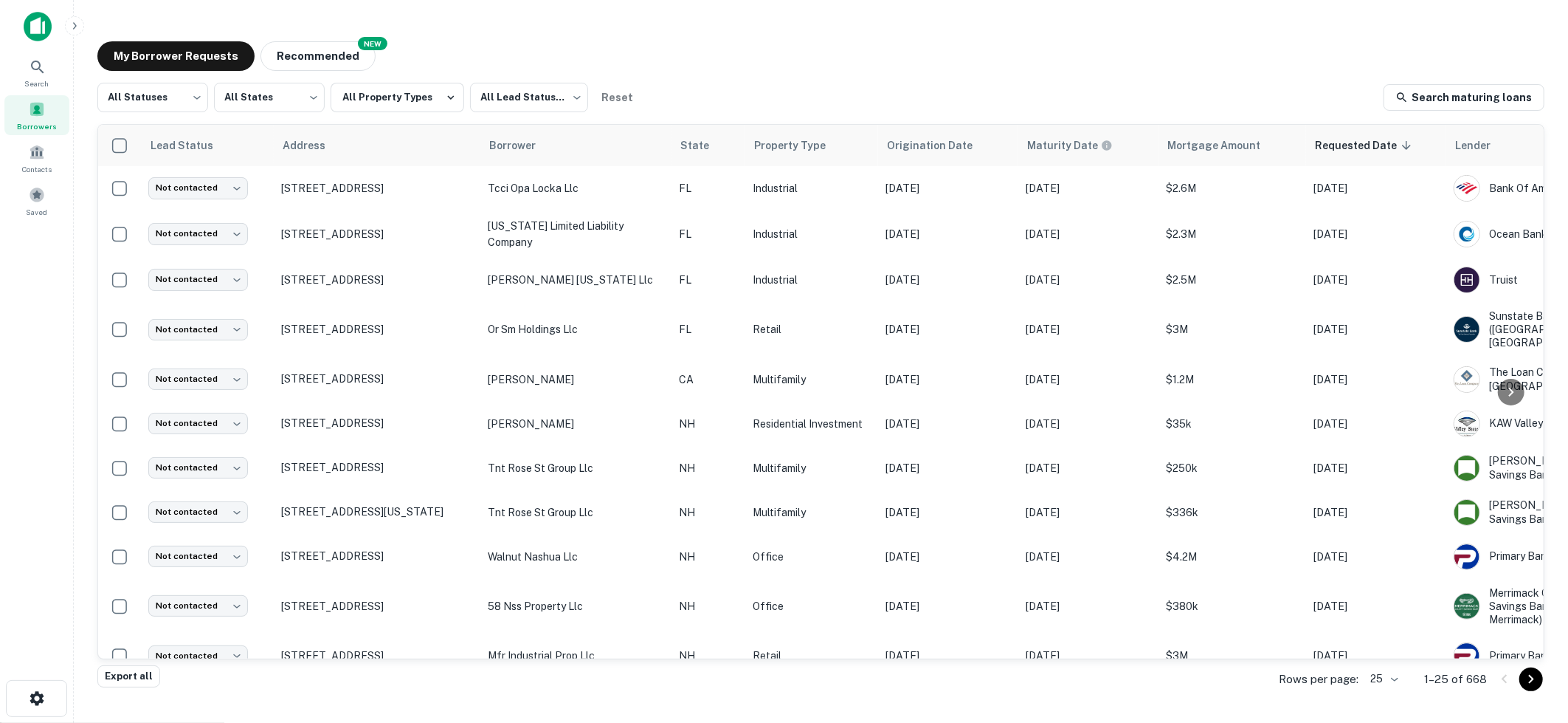
click at [69, 29] on icon "button" at bounding box center [75, 26] width 12 height 12
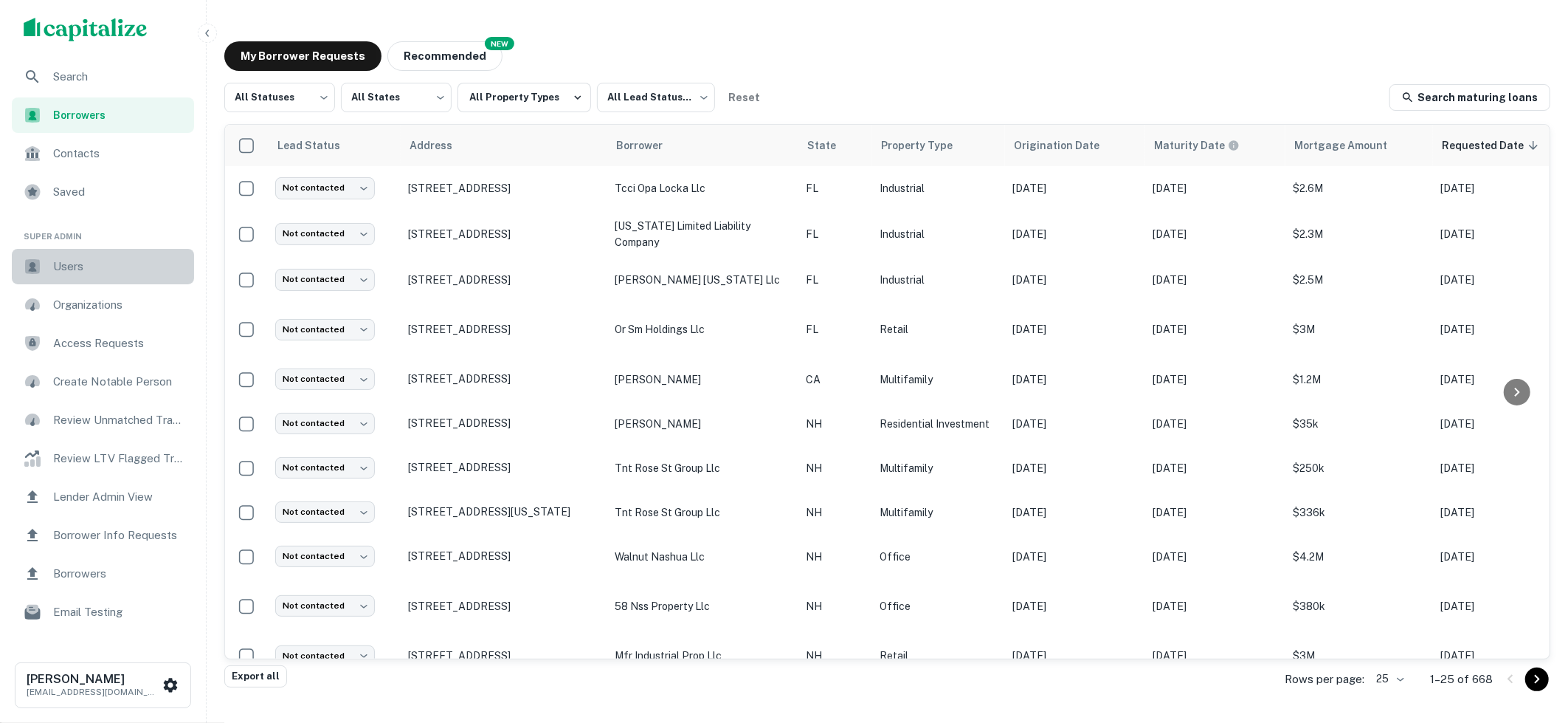
click at [85, 259] on span "Users" at bounding box center [119, 266] width 132 height 17
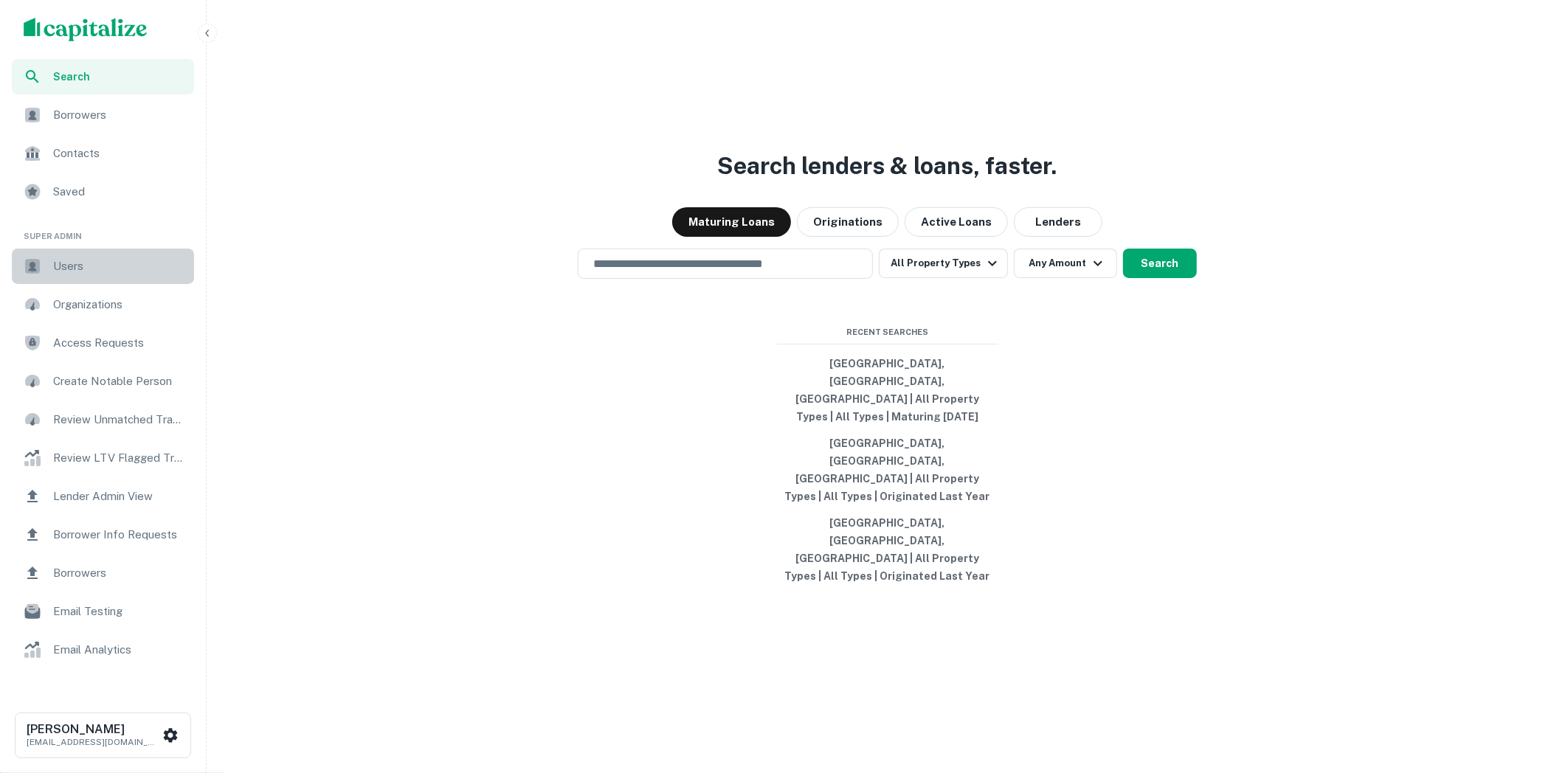
click at [135, 264] on span "Users" at bounding box center [119, 266] width 132 height 17
click at [150, 732] on h6 "[PERSON_NAME]" at bounding box center [93, 729] width 133 height 12
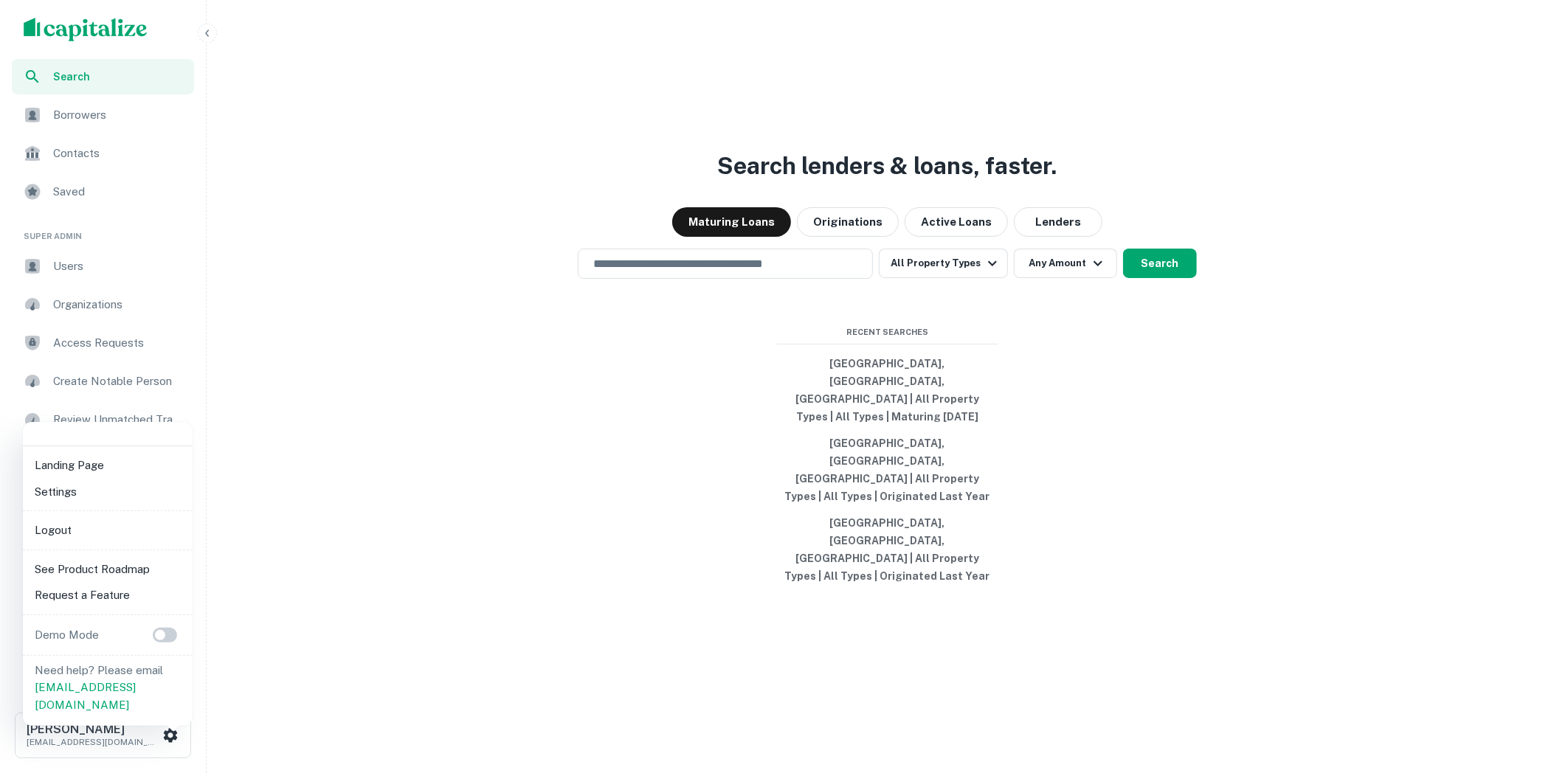
click at [101, 526] on li "Logout" at bounding box center [108, 530] width 158 height 27
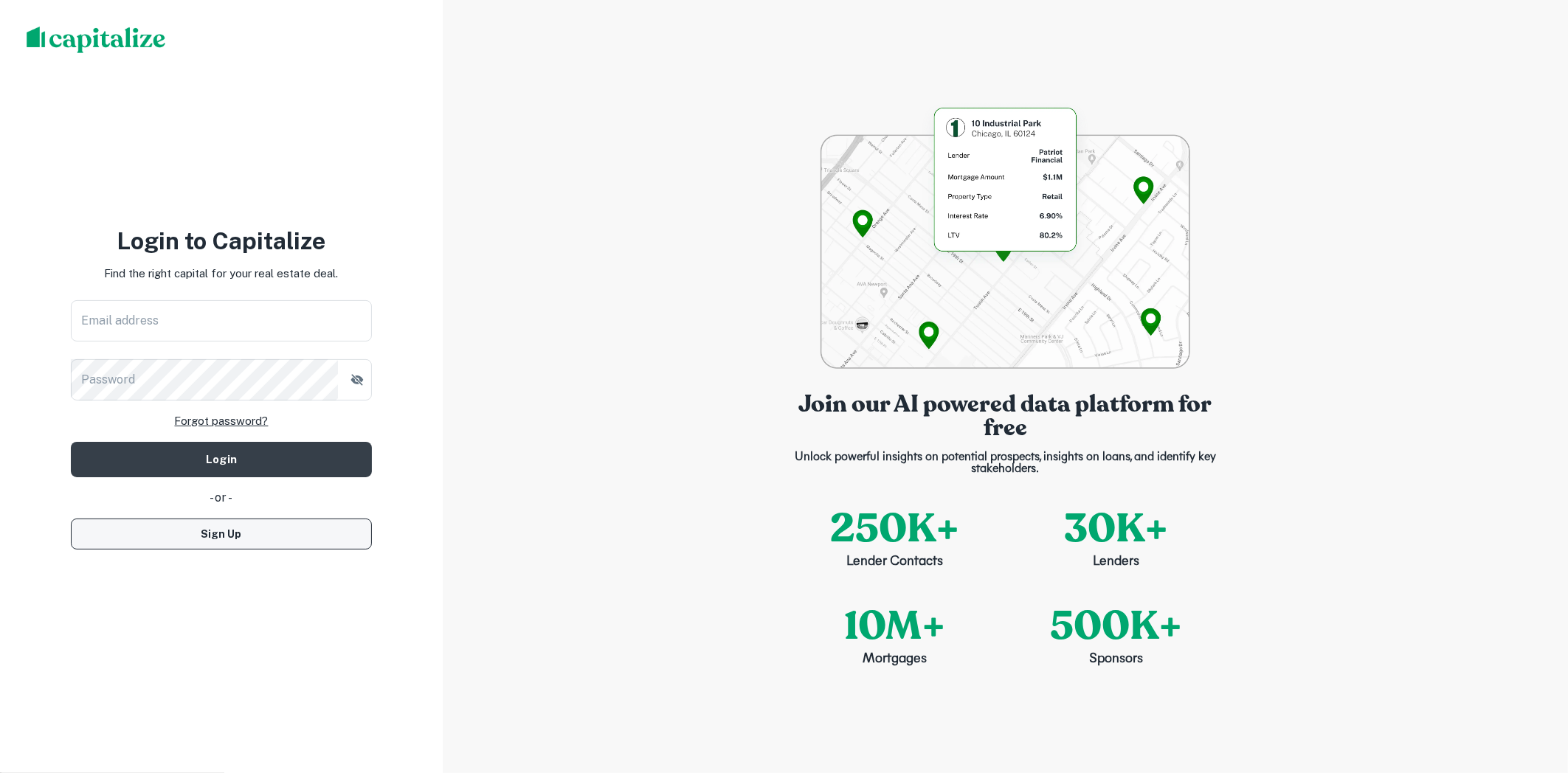
click at [299, 539] on button "Sign Up" at bounding box center [221, 535] width 301 height 31
select select "**"
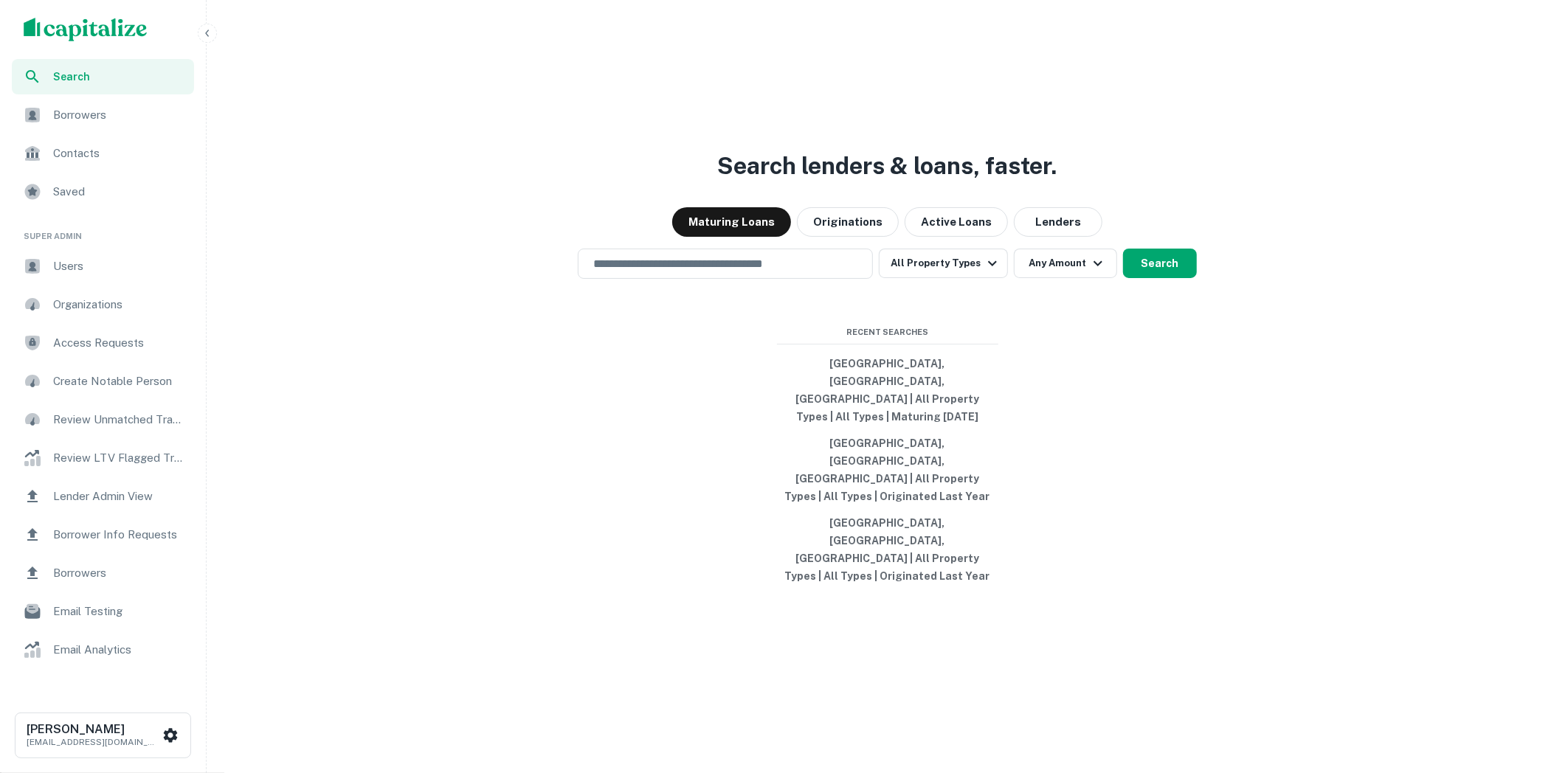
click at [106, 255] on div "Users" at bounding box center [103, 266] width 182 height 35
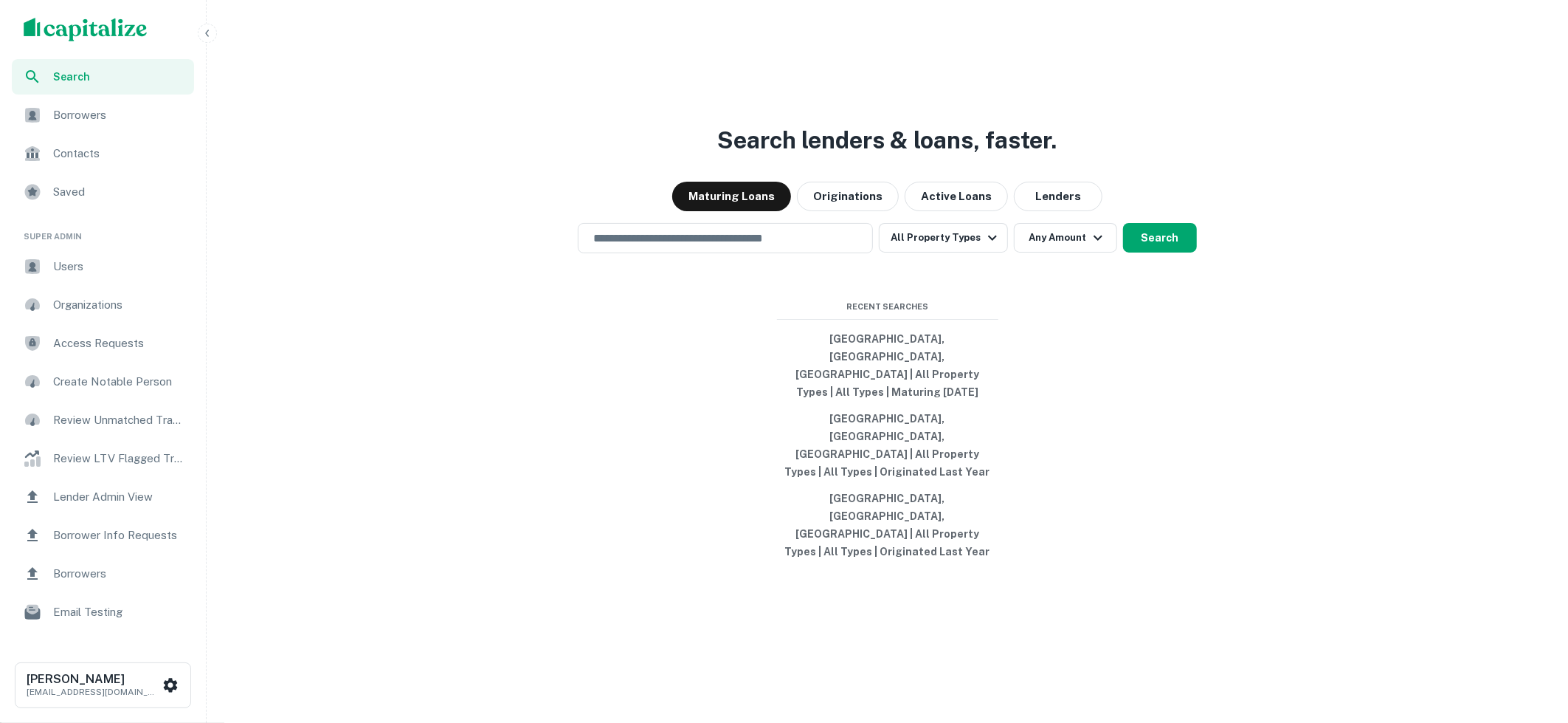
click at [211, 38] on icon "button" at bounding box center [207, 33] width 12 height 12
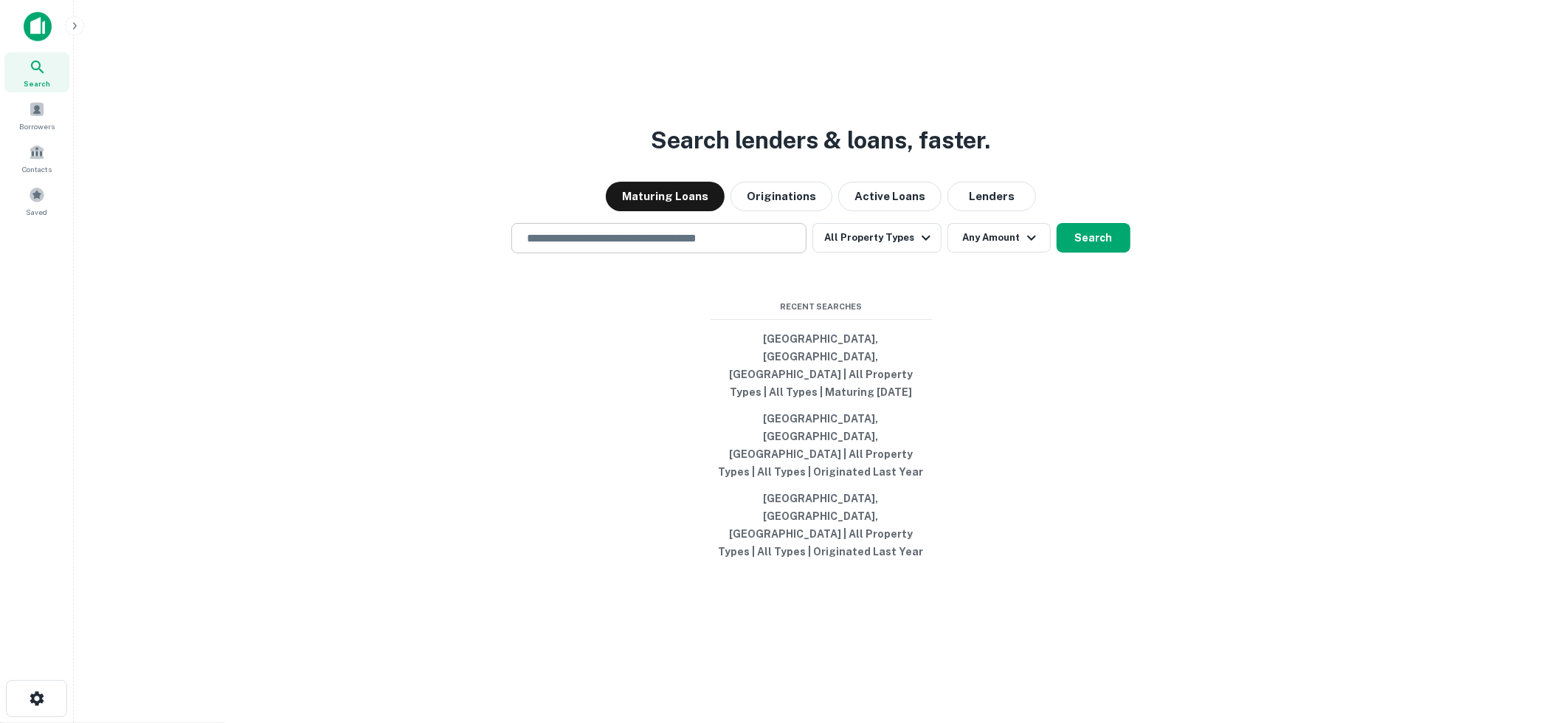
click at [675, 247] on input "text" at bounding box center [659, 238] width 282 height 17
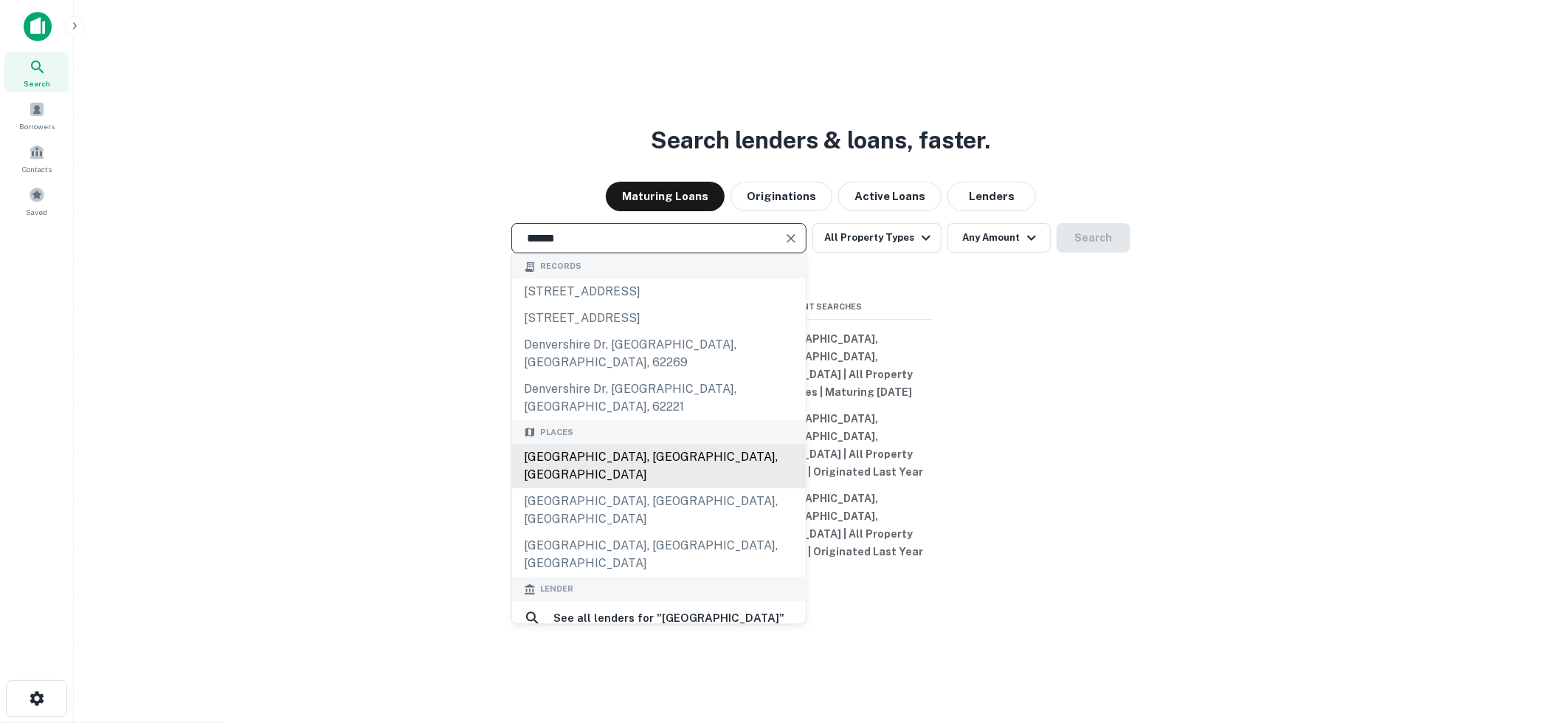
click at [625, 465] on div "[GEOGRAPHIC_DATA], [GEOGRAPHIC_DATA], [GEOGRAPHIC_DATA]" at bounding box center [658, 467] width 294 height 44
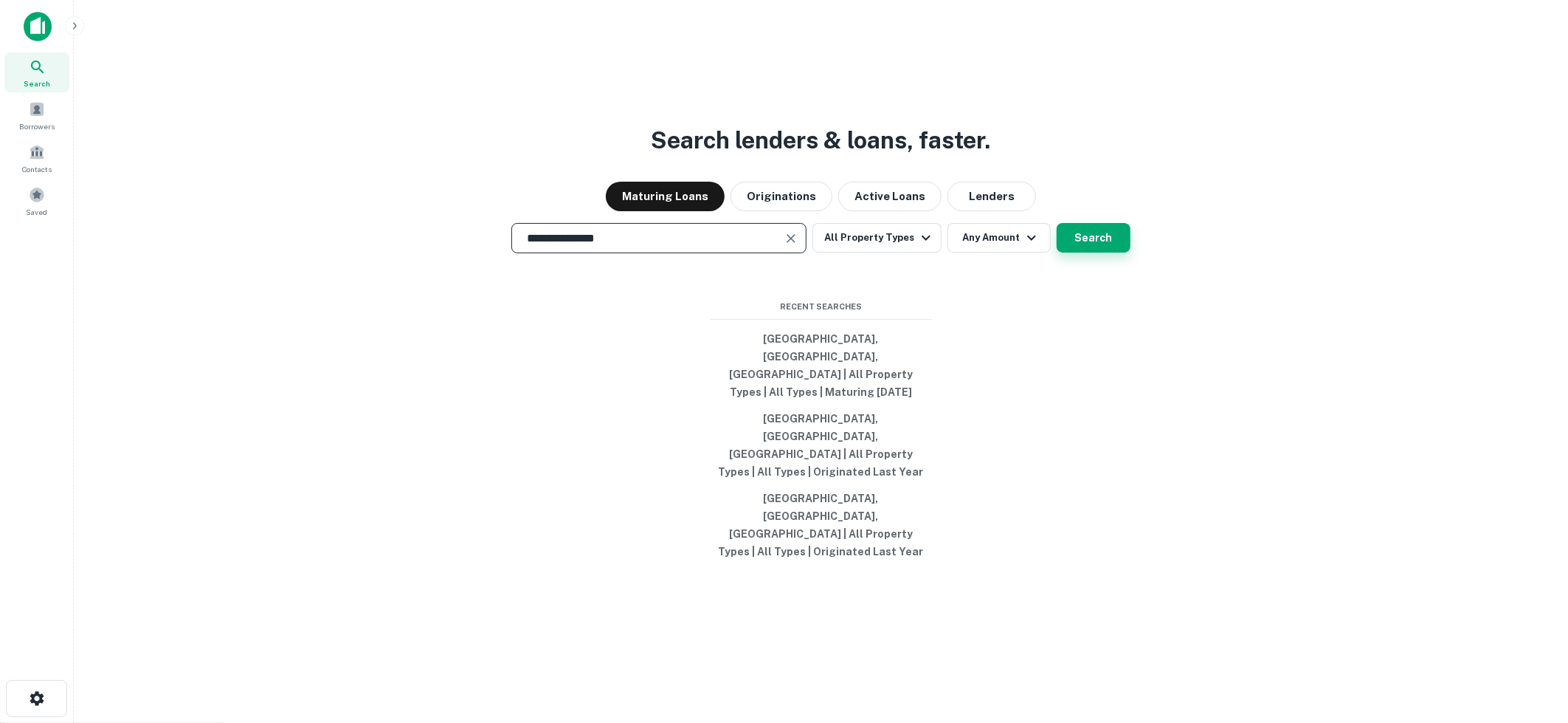
type input "**********"
click at [1099, 252] on button "Search" at bounding box center [1094, 238] width 74 height 29
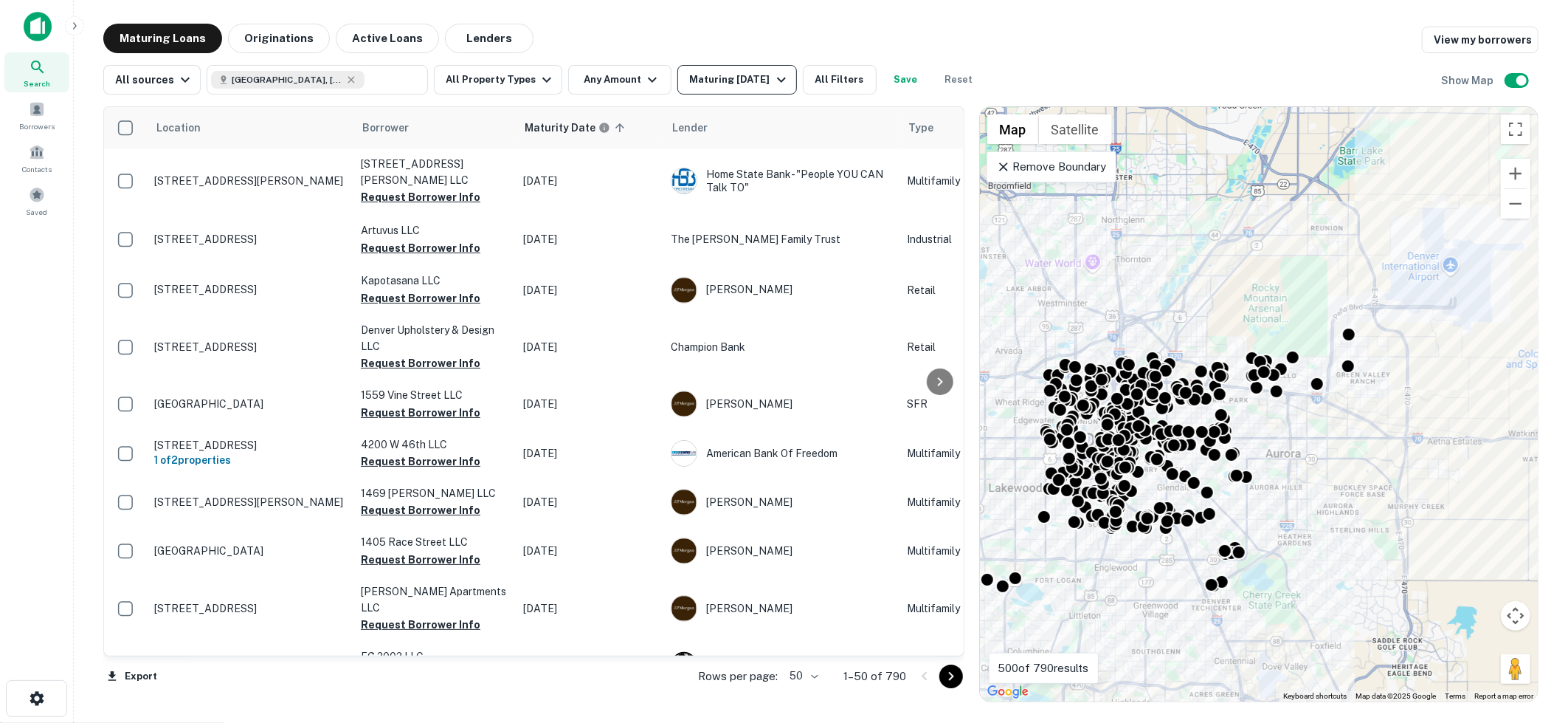
click at [730, 77] on div "Maturing [DATE]" at bounding box center [739, 79] width 100 height 17
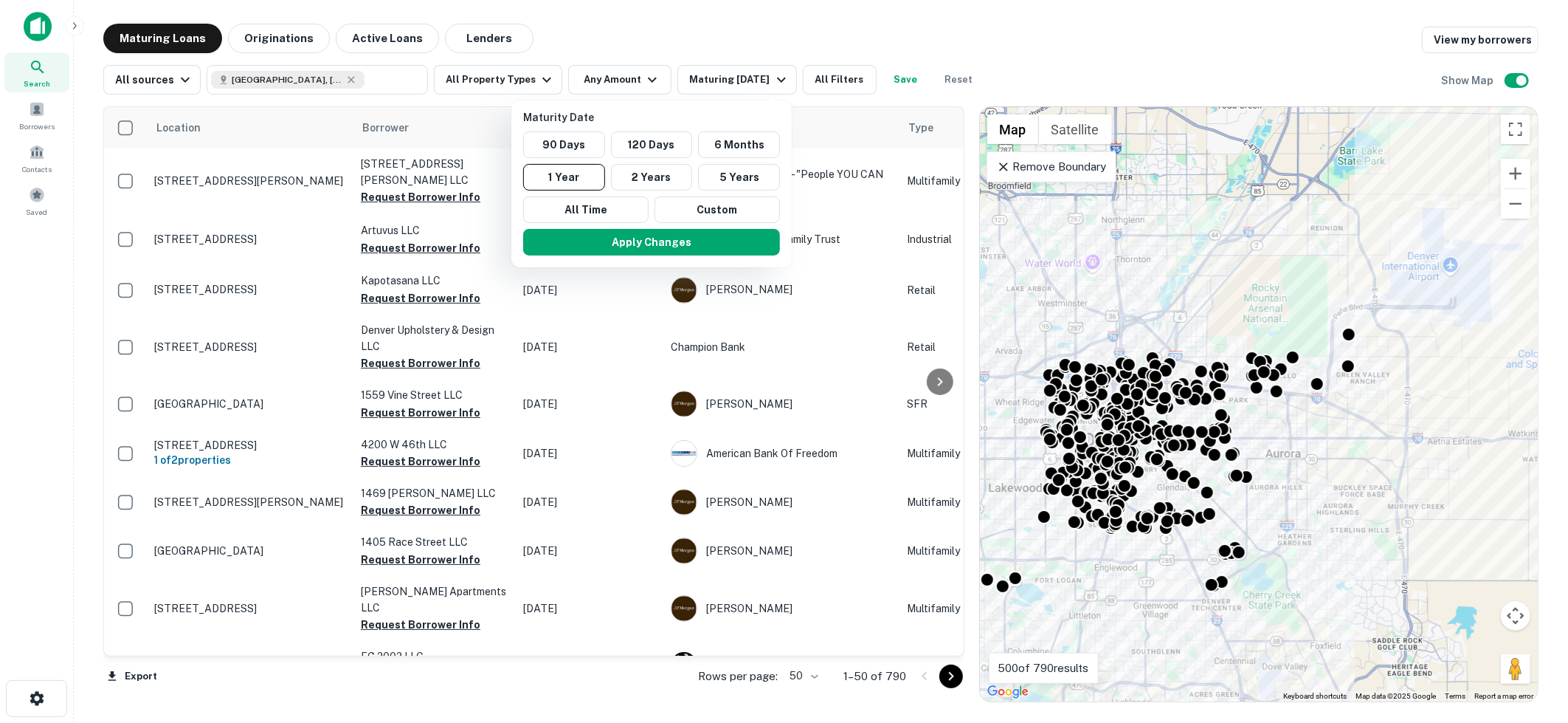
click at [755, 47] on div at bounding box center [784, 361] width 1568 height 723
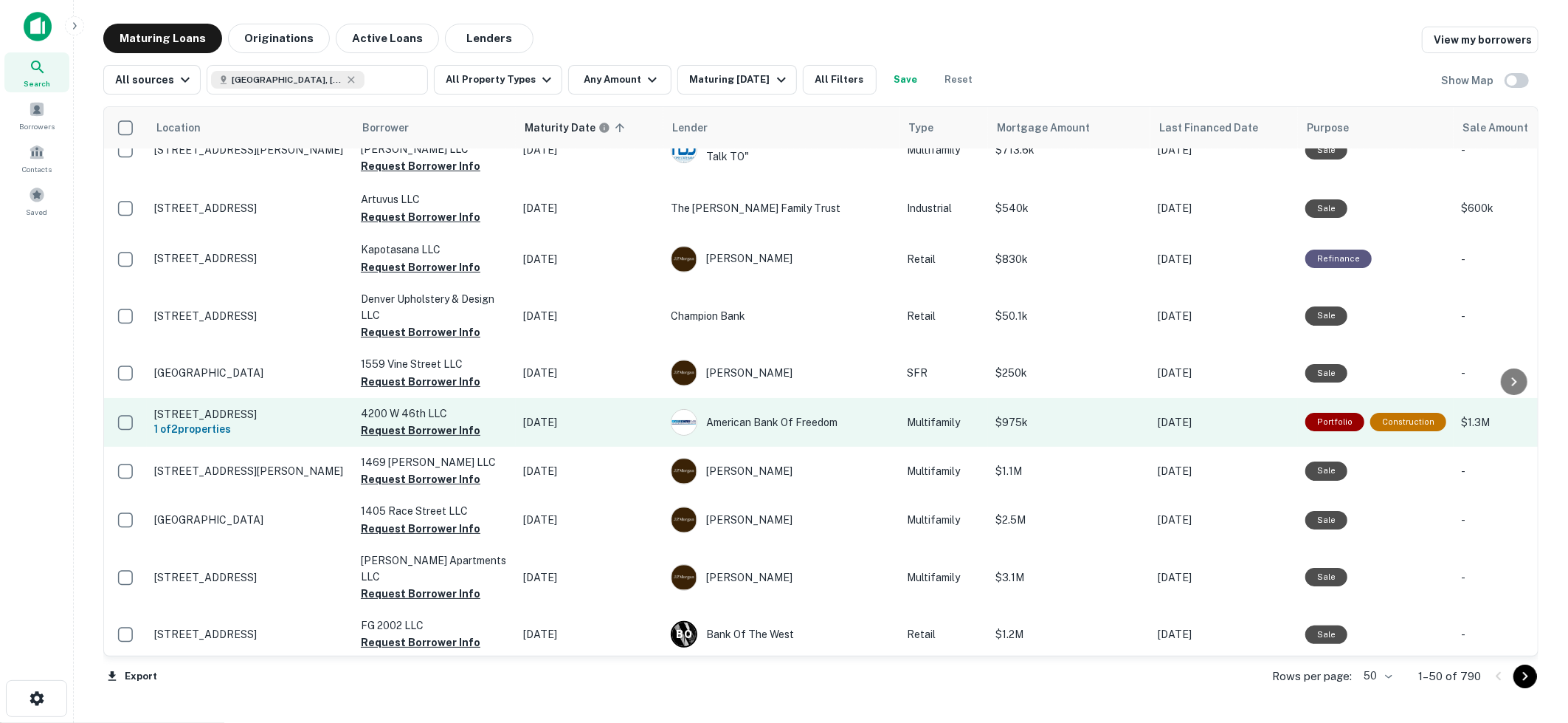
scroll to position [25, 0]
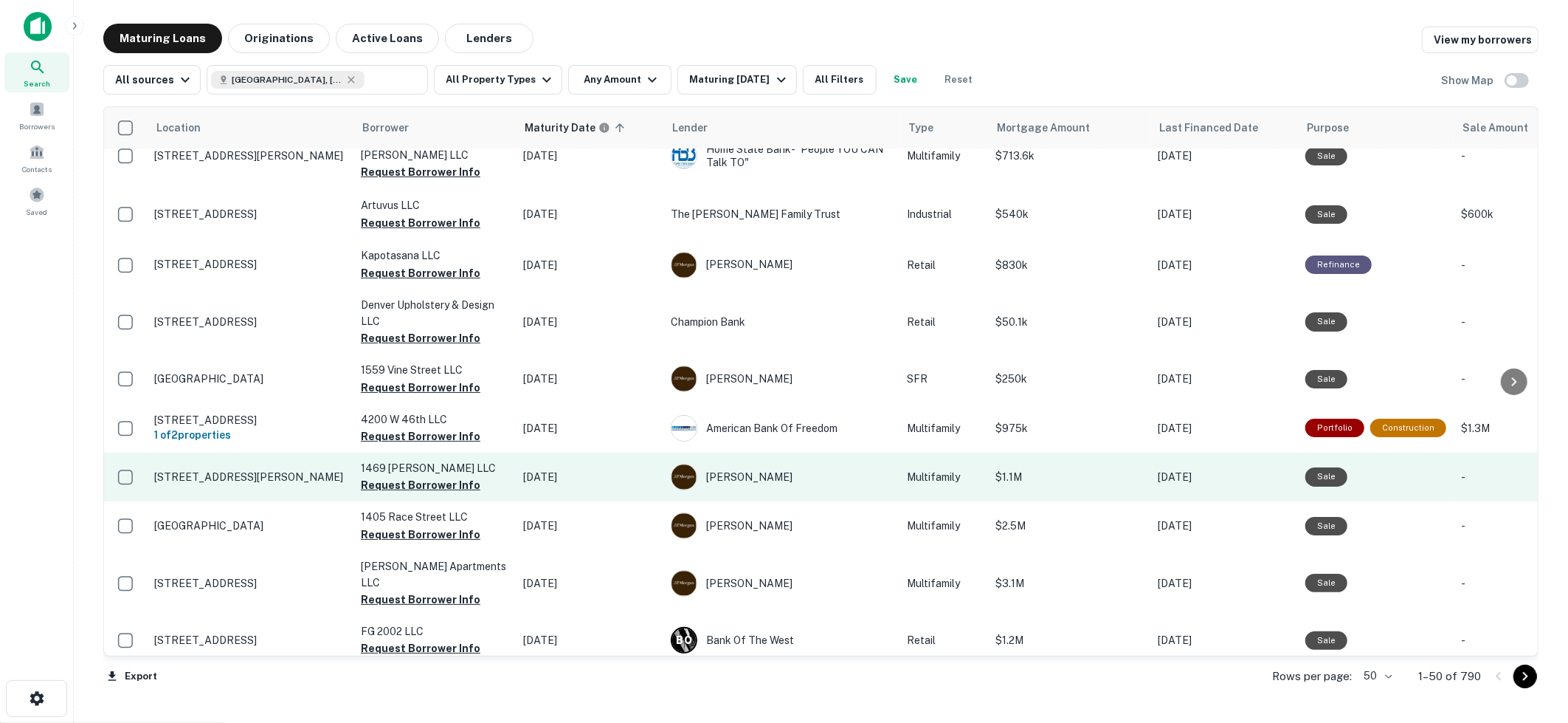
click at [270, 471] on p "[STREET_ADDRESS][PERSON_NAME]" at bounding box center [250, 477] width 192 height 13
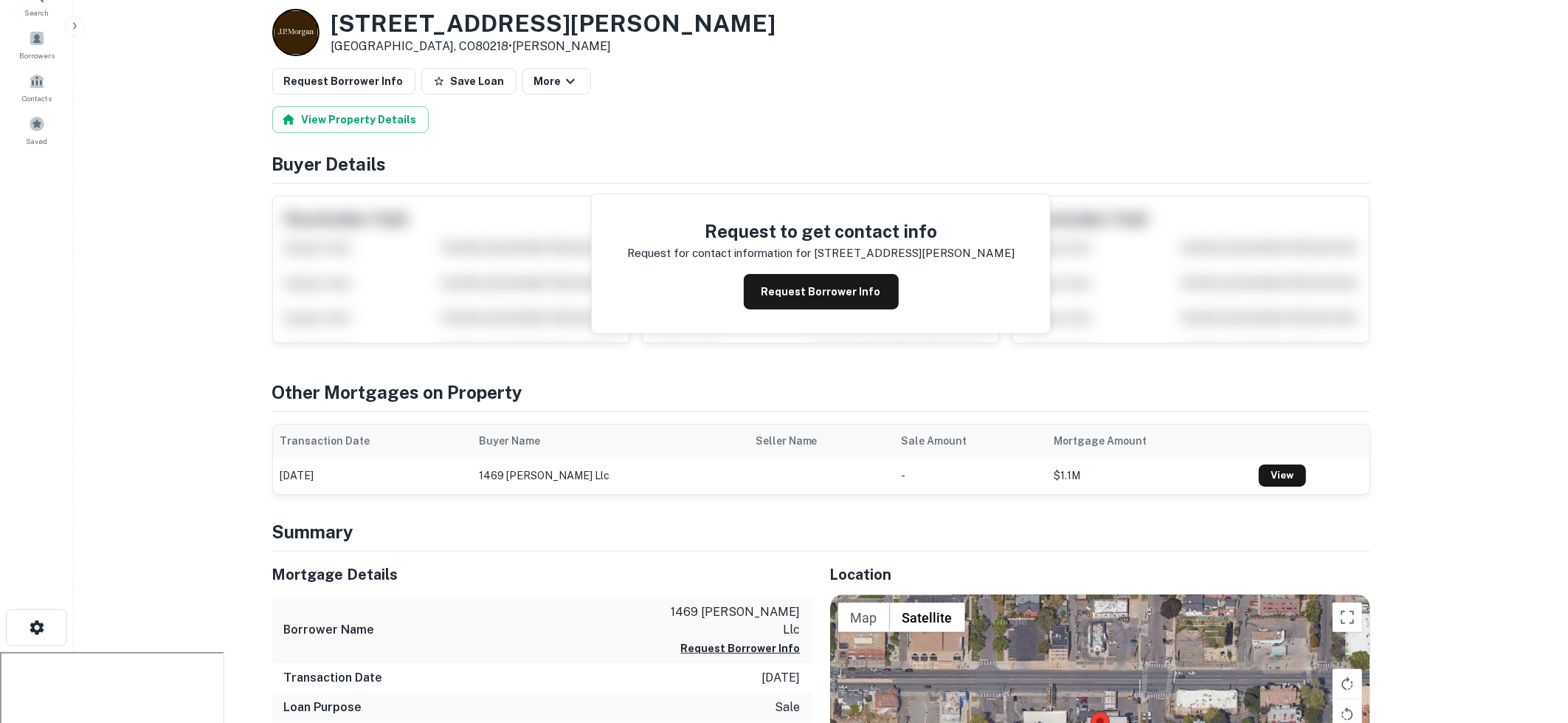
scroll to position [63, 0]
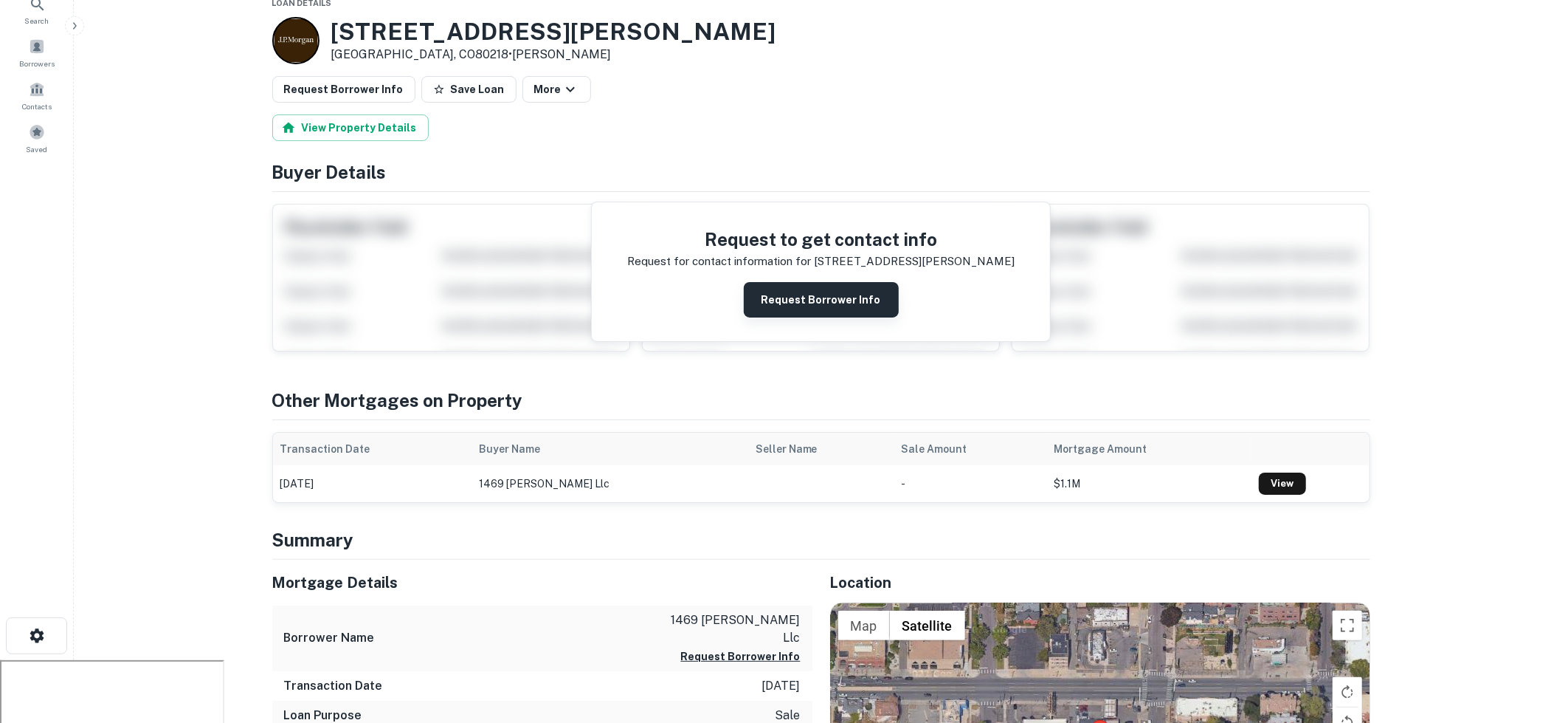
click at [798, 306] on button "Request Borrower Info" at bounding box center [821, 299] width 155 height 35
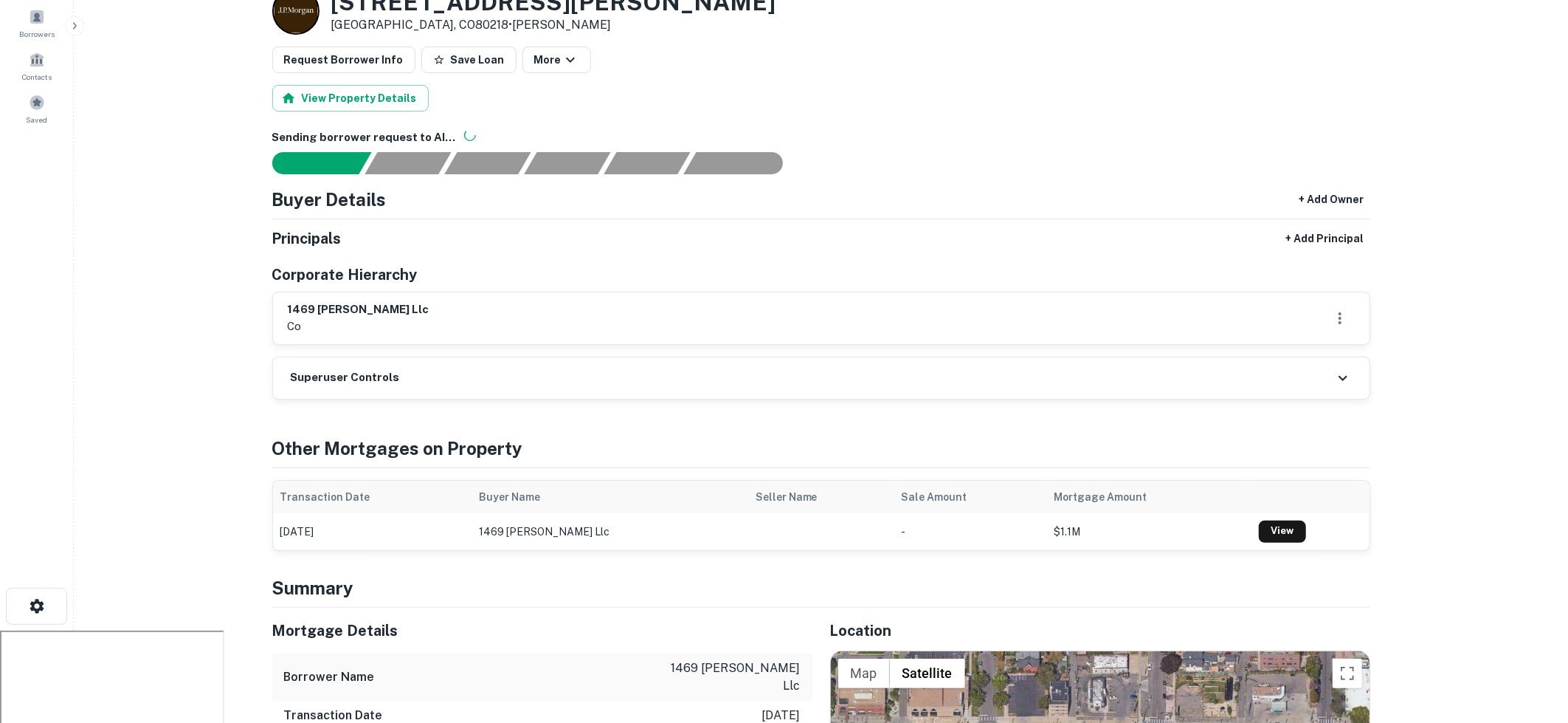
scroll to position [0, 0]
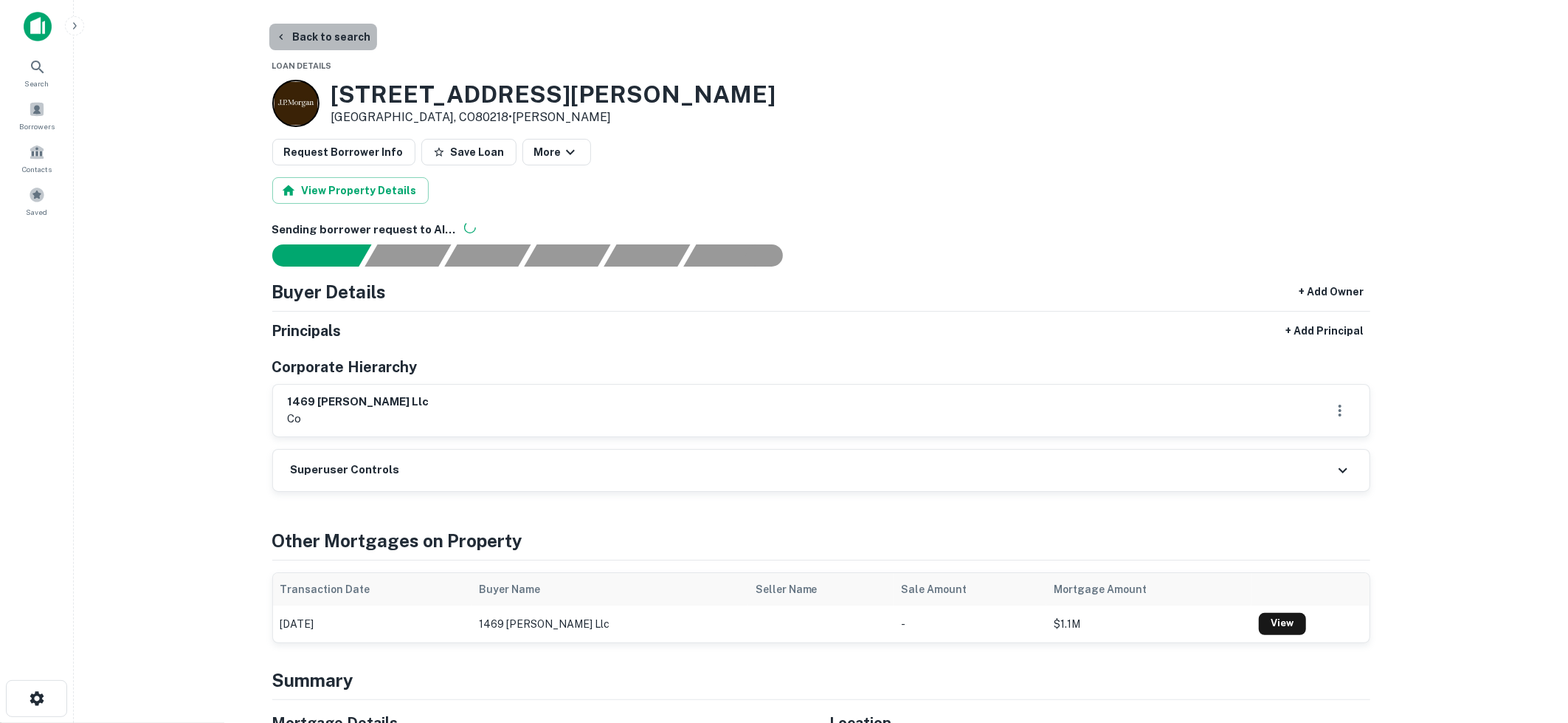
click at [342, 40] on button "Back to search" at bounding box center [323, 37] width 108 height 27
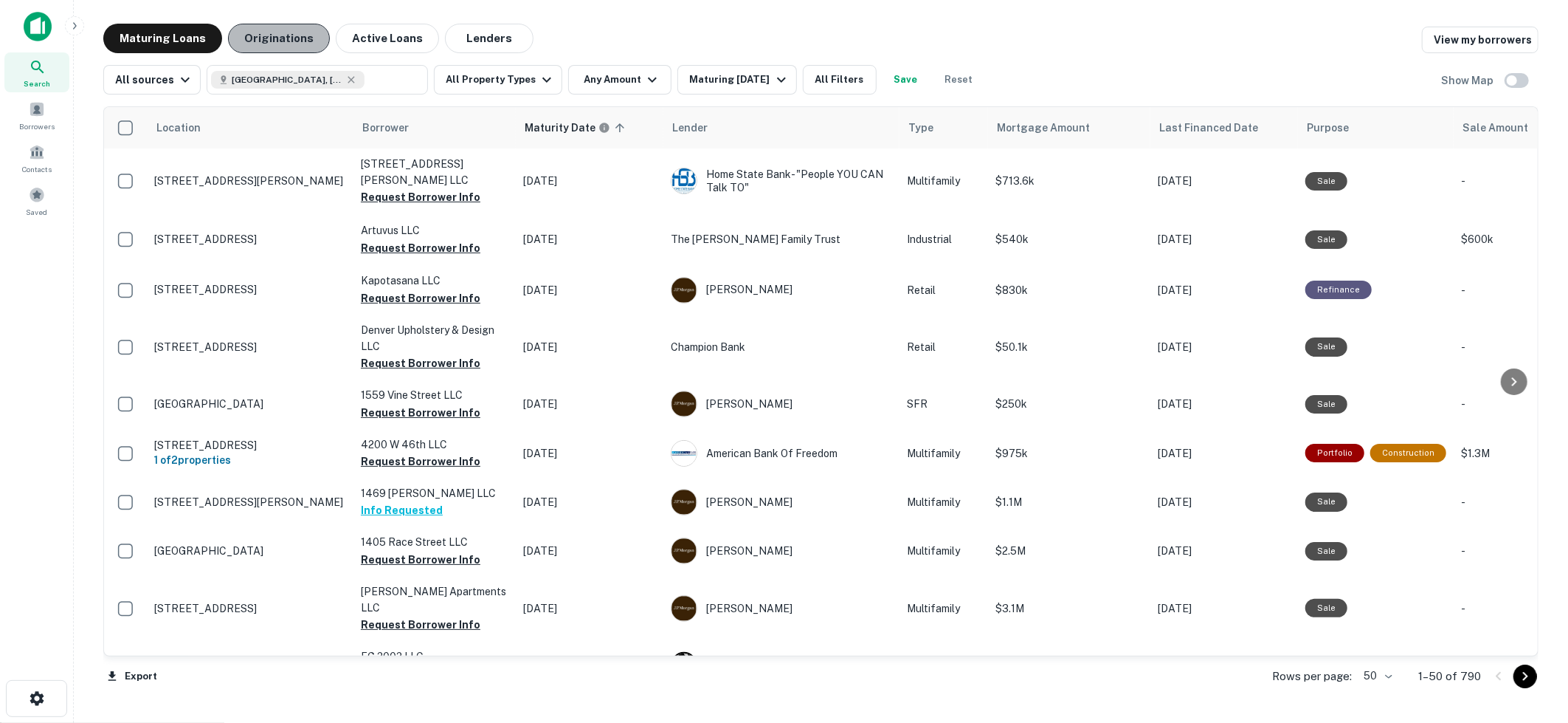
click at [283, 46] on button "Originations" at bounding box center [279, 39] width 102 height 29
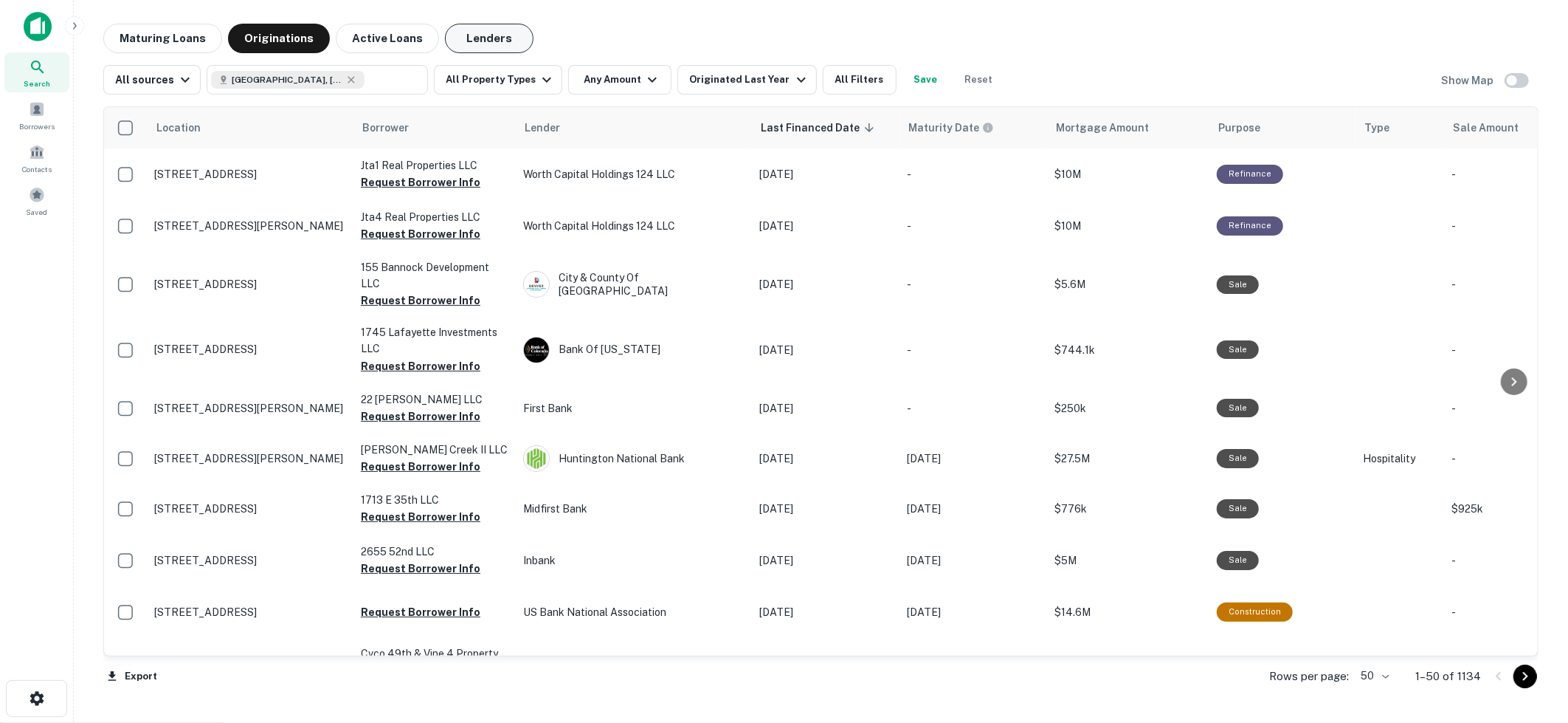
click at [481, 42] on button "Lenders" at bounding box center [489, 39] width 88 height 29
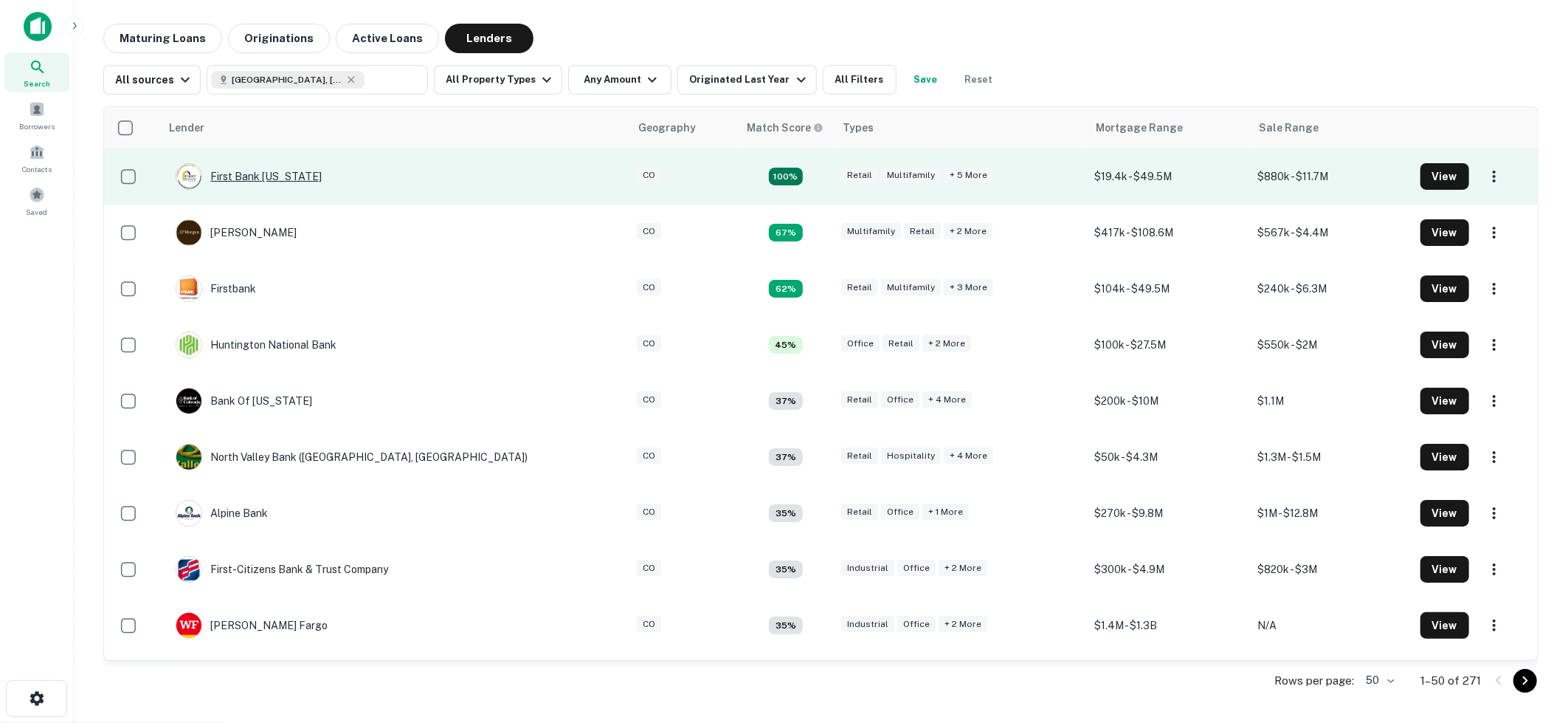
click at [274, 180] on div "First Bank [US_STATE]" at bounding box center [250, 176] width 147 height 27
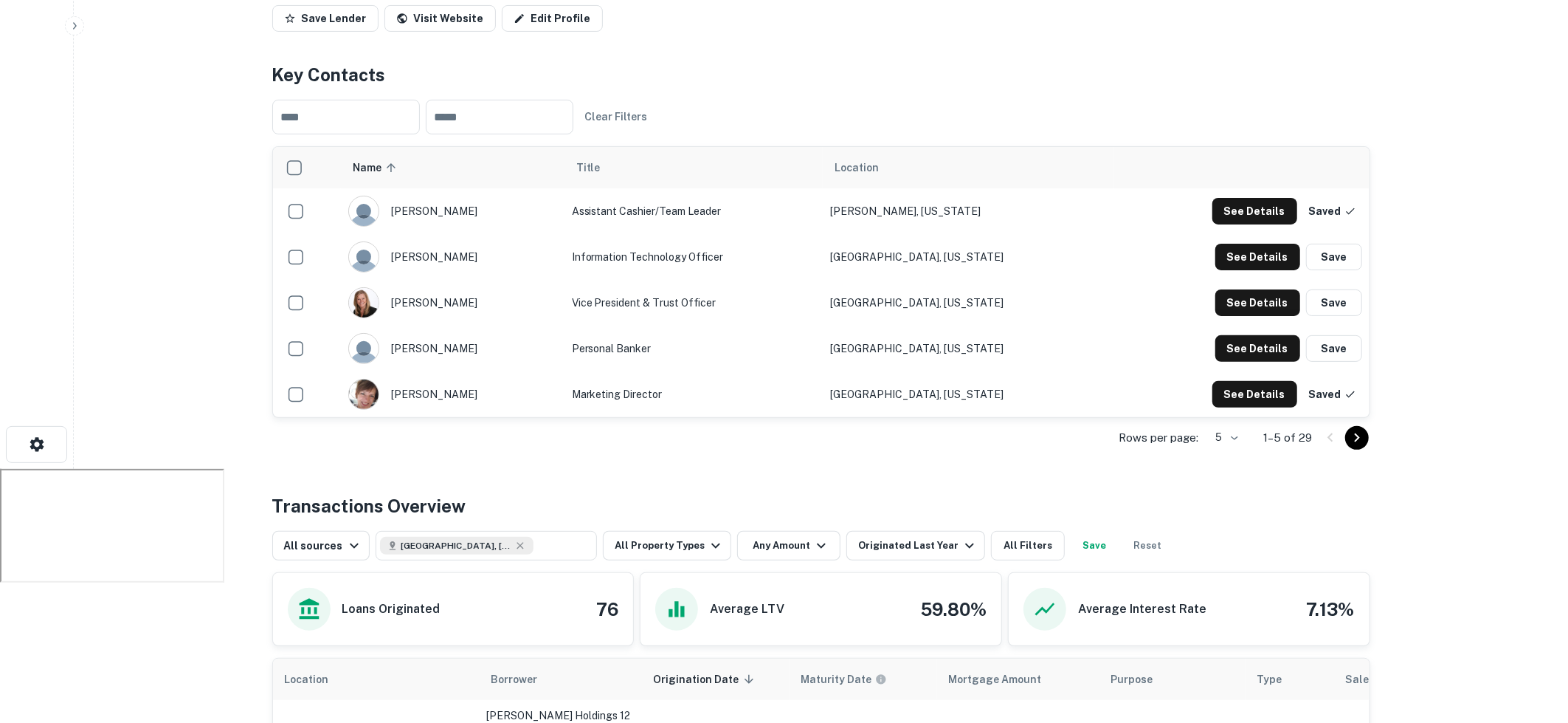
scroll to position [234, 0]
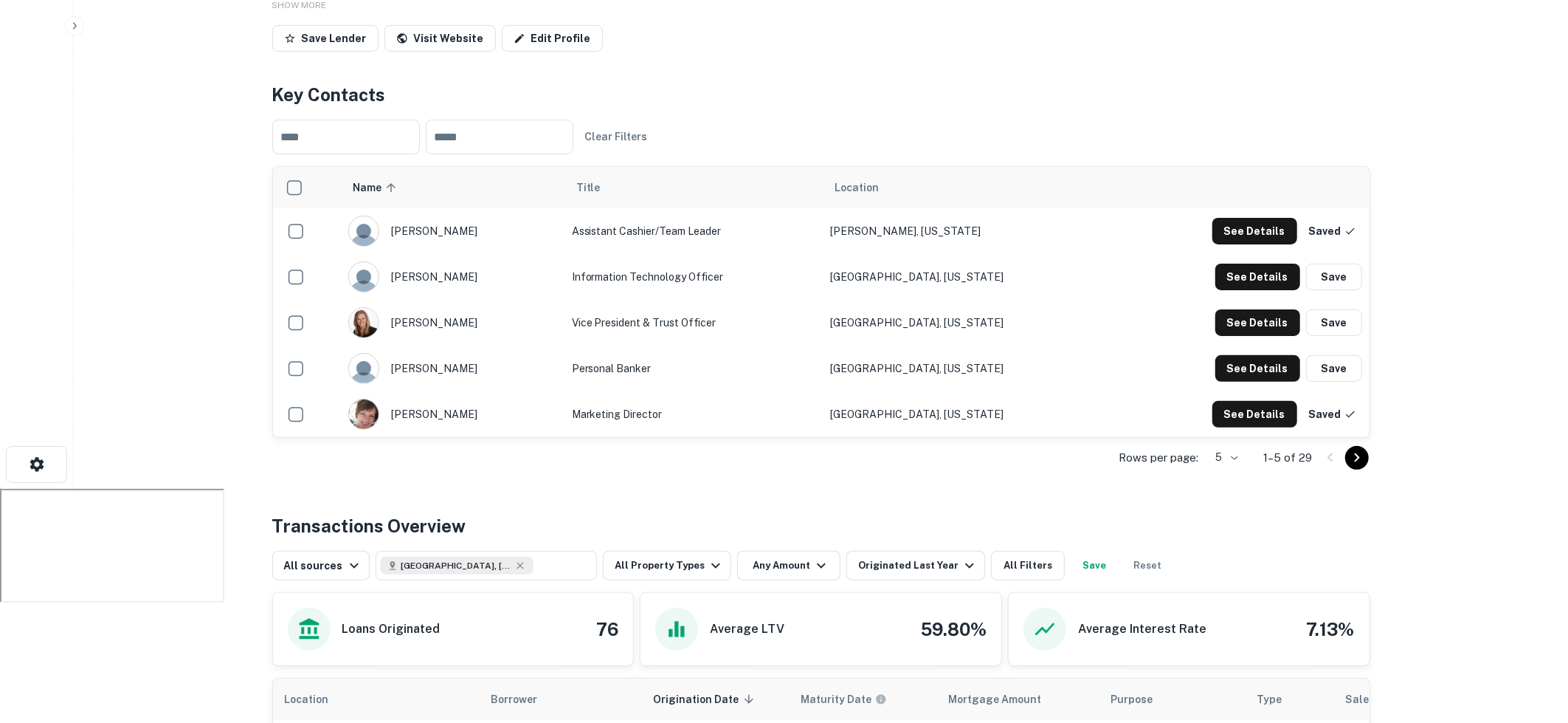
click at [706, 475] on div "Rows per page: 5 * 1–5 of 29" at bounding box center [821, 457] width 1098 height 40
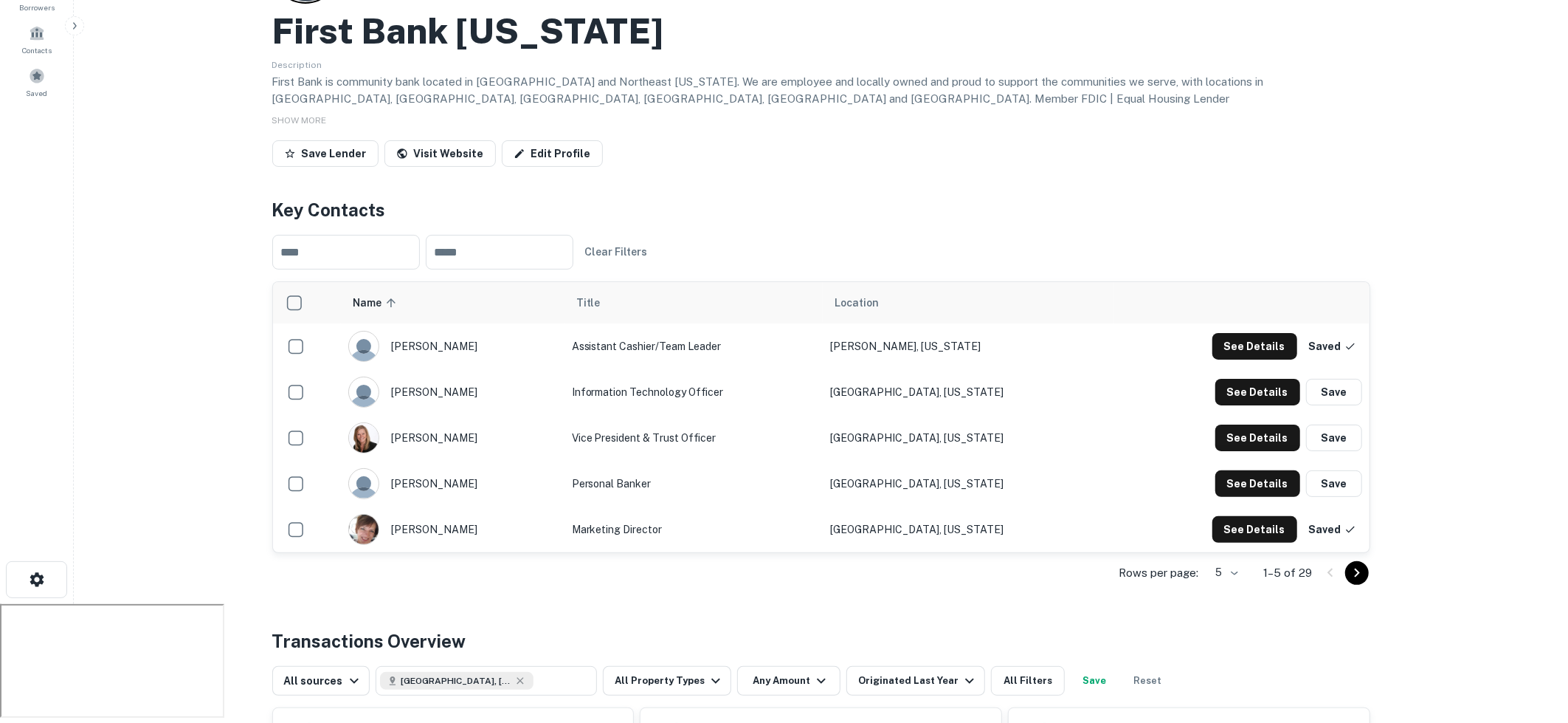
scroll to position [0, 0]
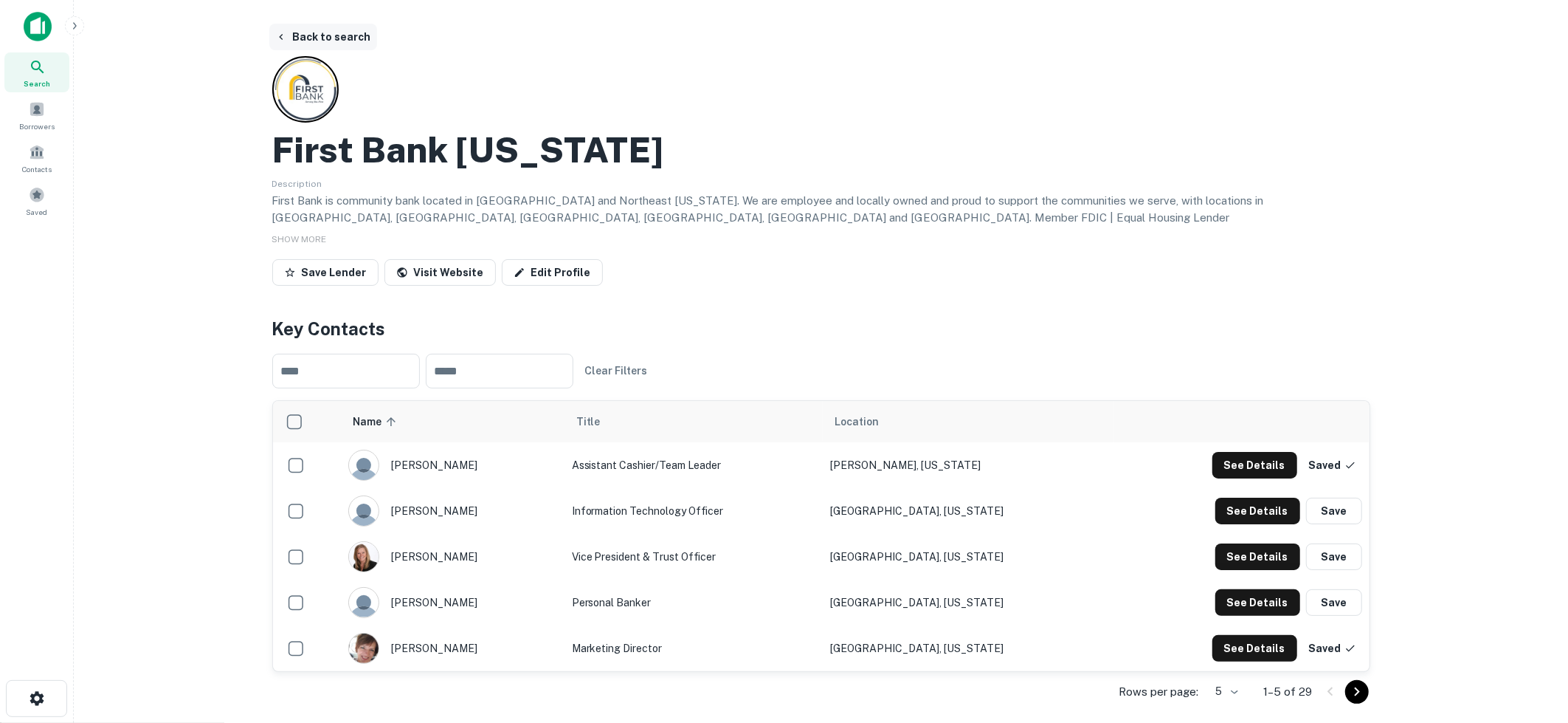
click at [327, 31] on button "Back to search" at bounding box center [323, 37] width 108 height 27
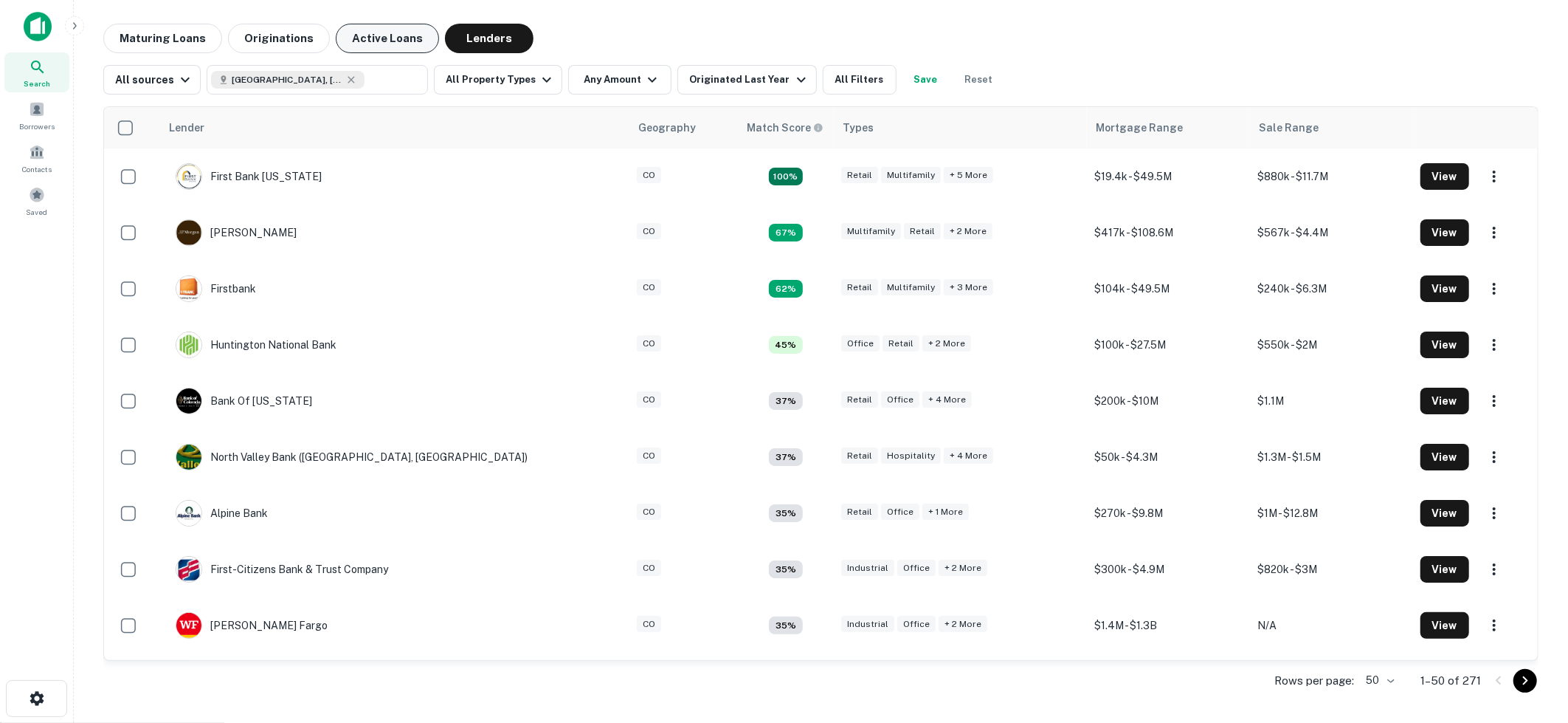
click at [391, 43] on button "Active Loans" at bounding box center [388, 39] width 103 height 29
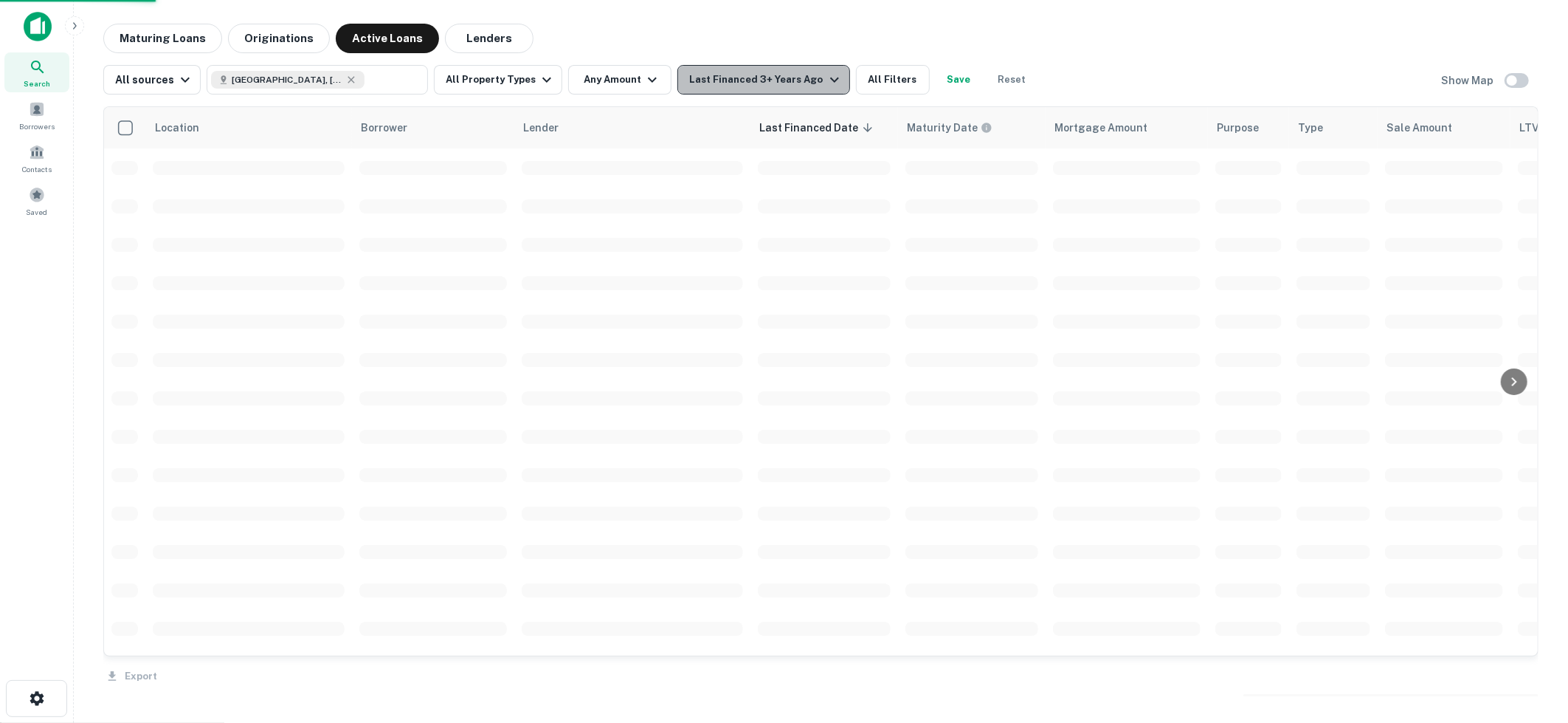
click at [826, 84] on icon "button" at bounding box center [834, 79] width 17 height 17
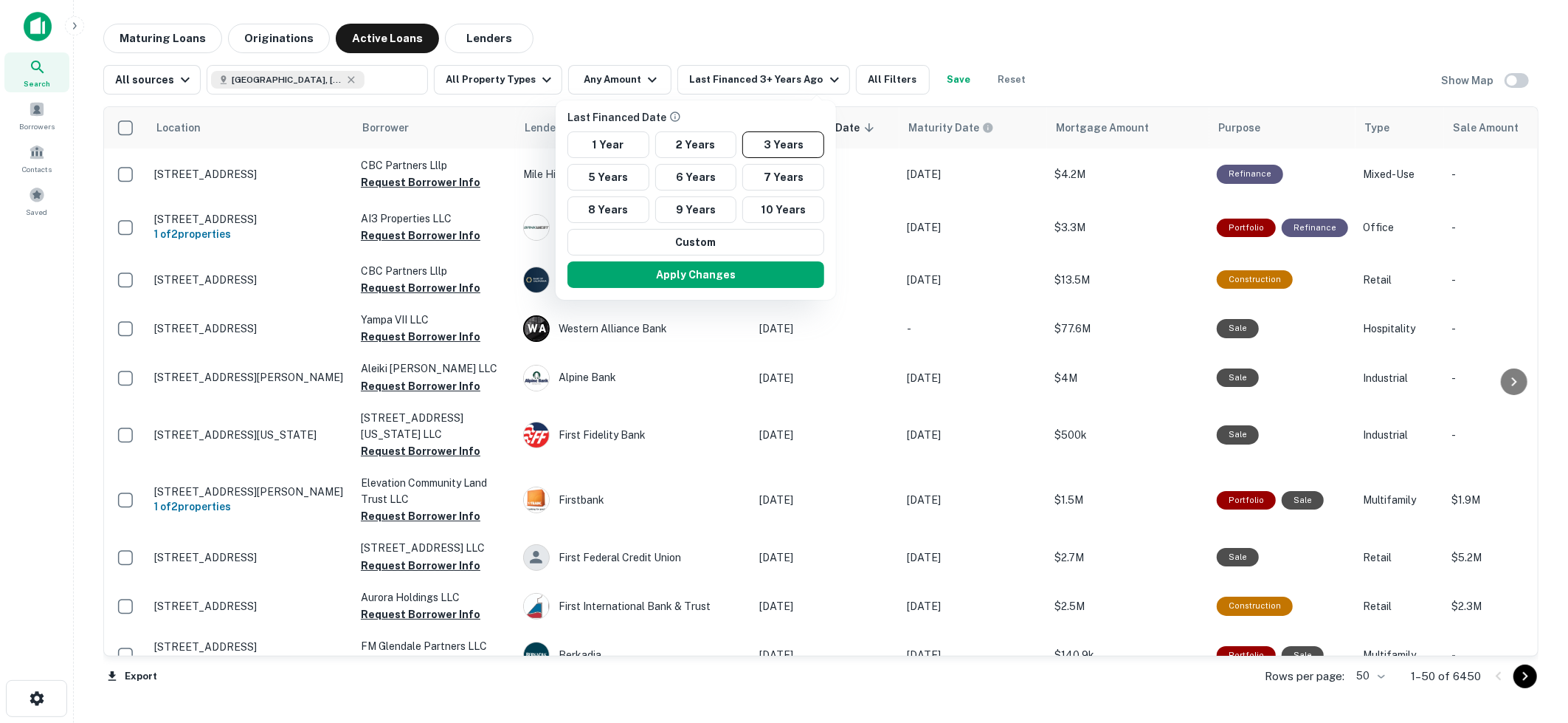
click at [1515, 68] on div at bounding box center [784, 361] width 1568 height 723
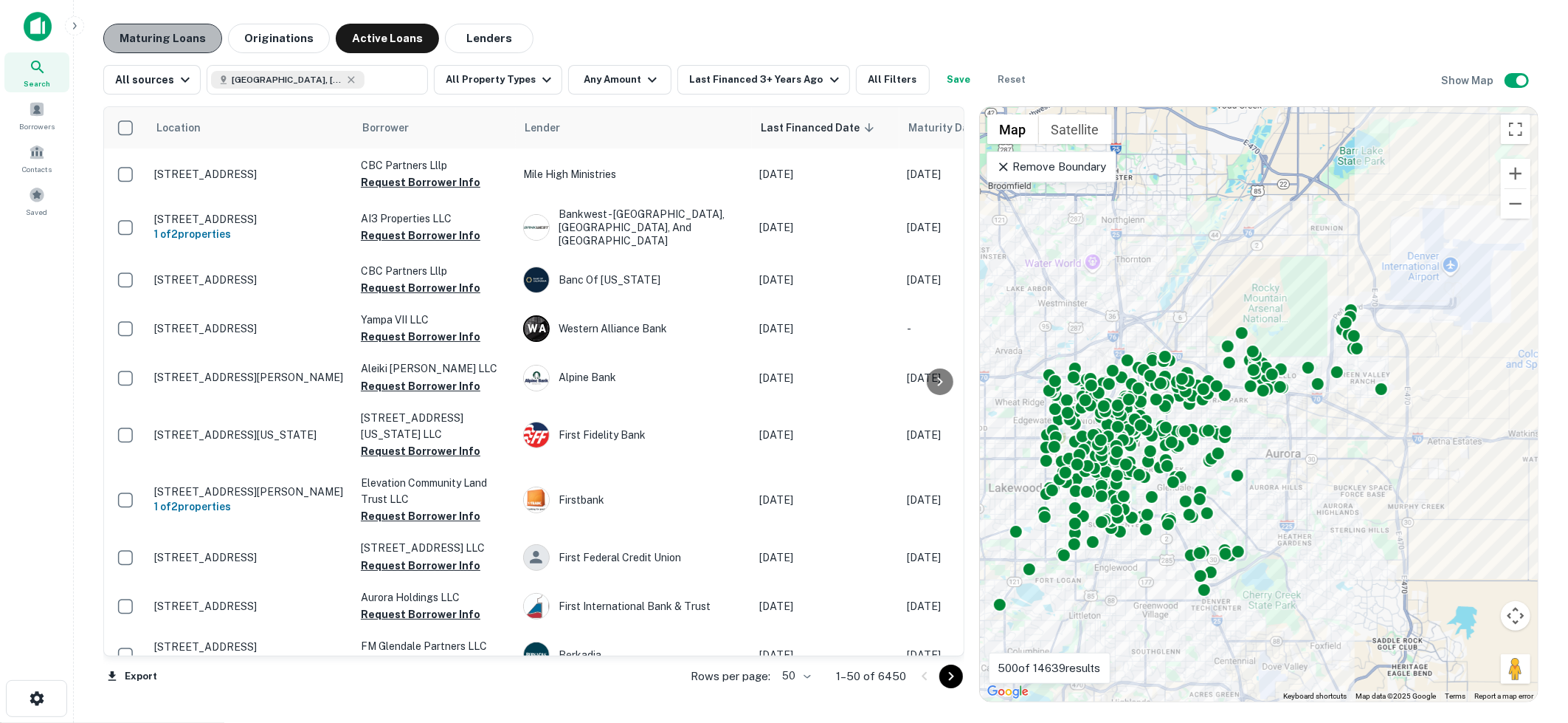
click at [192, 41] on button "Maturing Loans" at bounding box center [162, 39] width 119 height 29
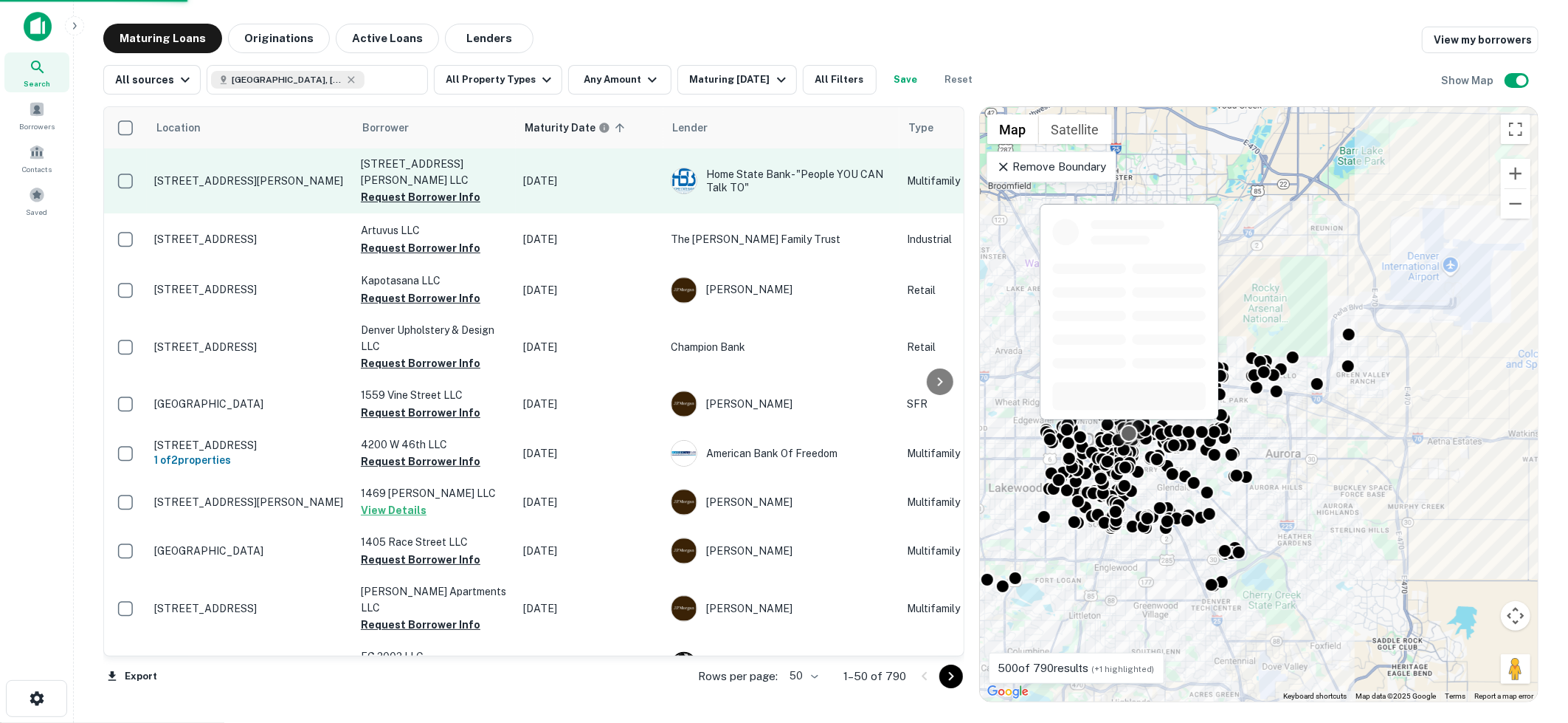
click at [286, 174] on p "[STREET_ADDRESS][PERSON_NAME]" at bounding box center [250, 181] width 192 height 13
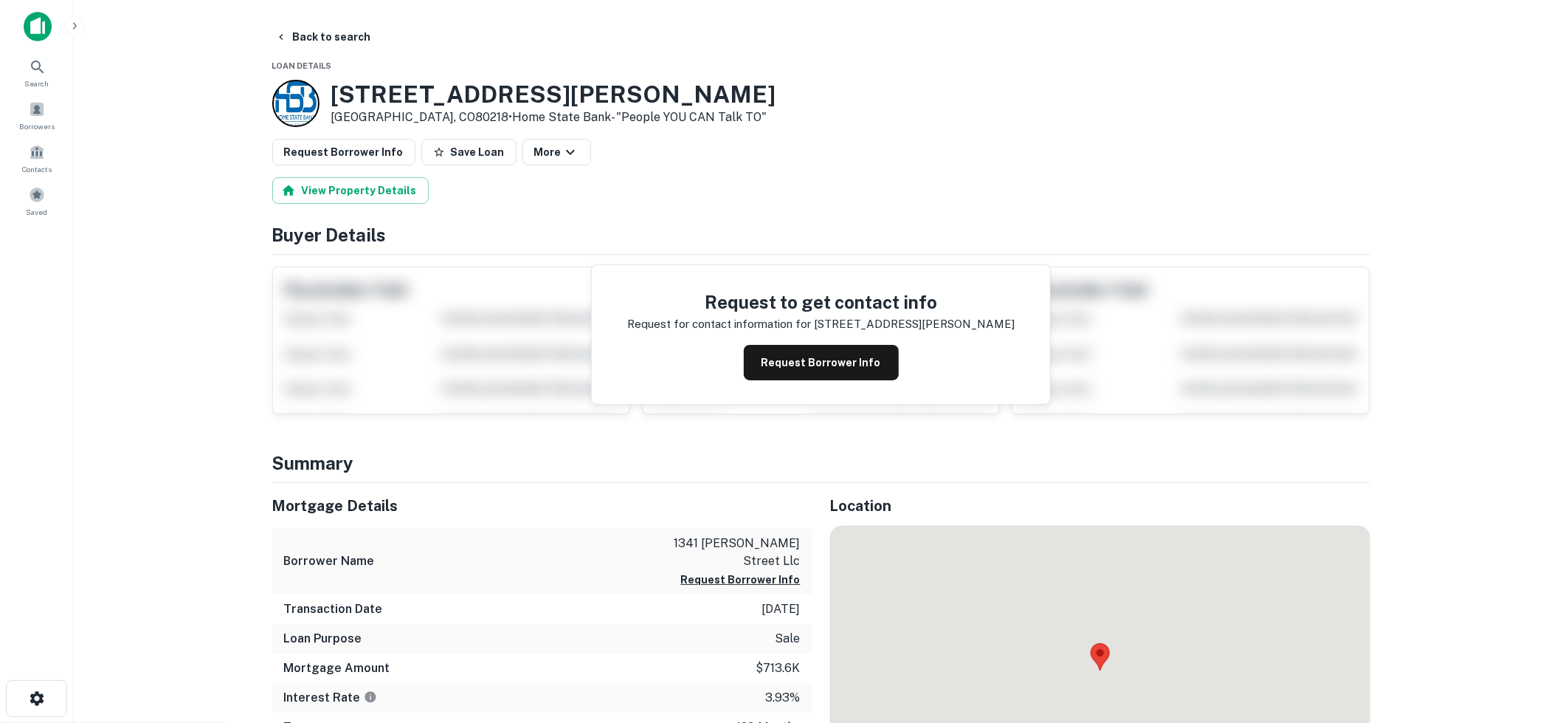
scroll to position [69, 0]
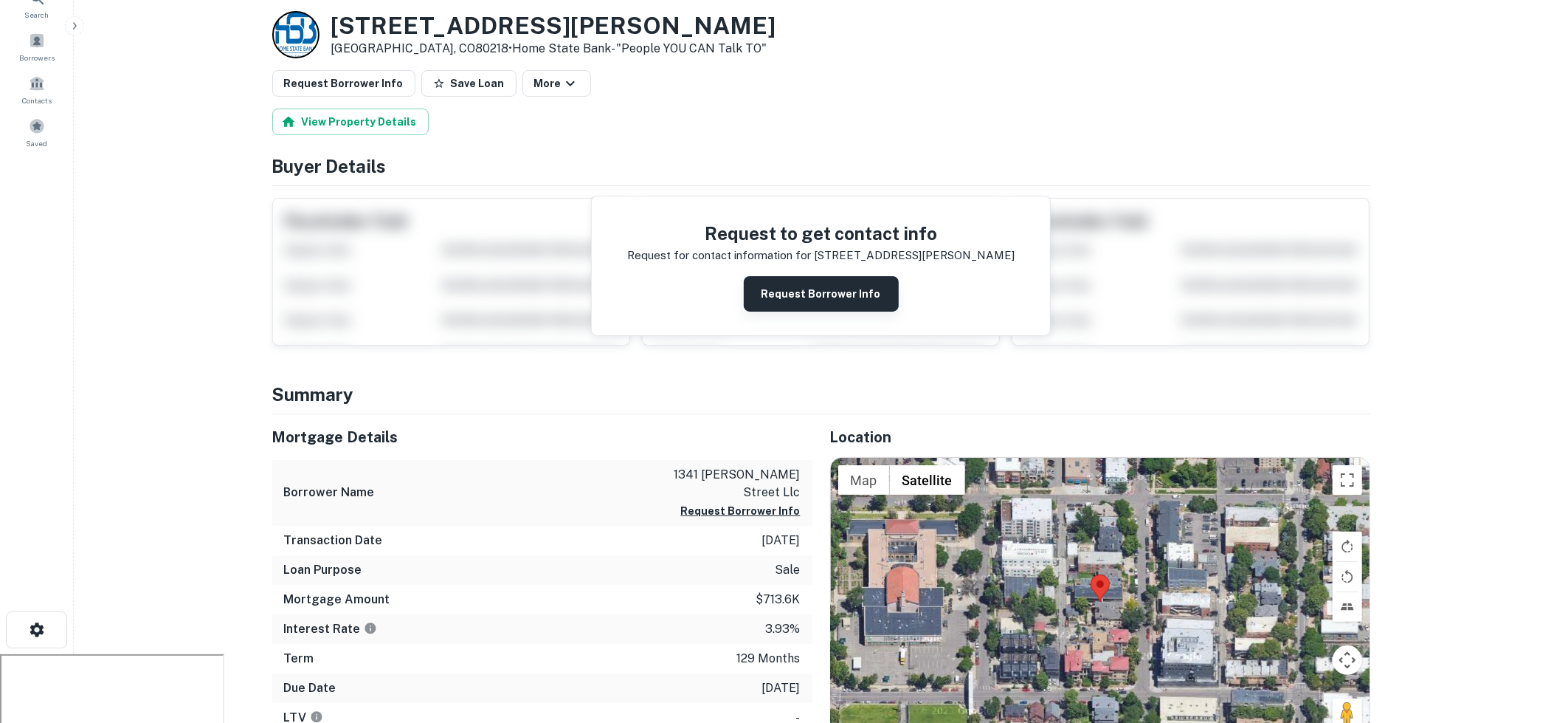
click at [803, 281] on button "Request Borrower Info" at bounding box center [821, 294] width 155 height 35
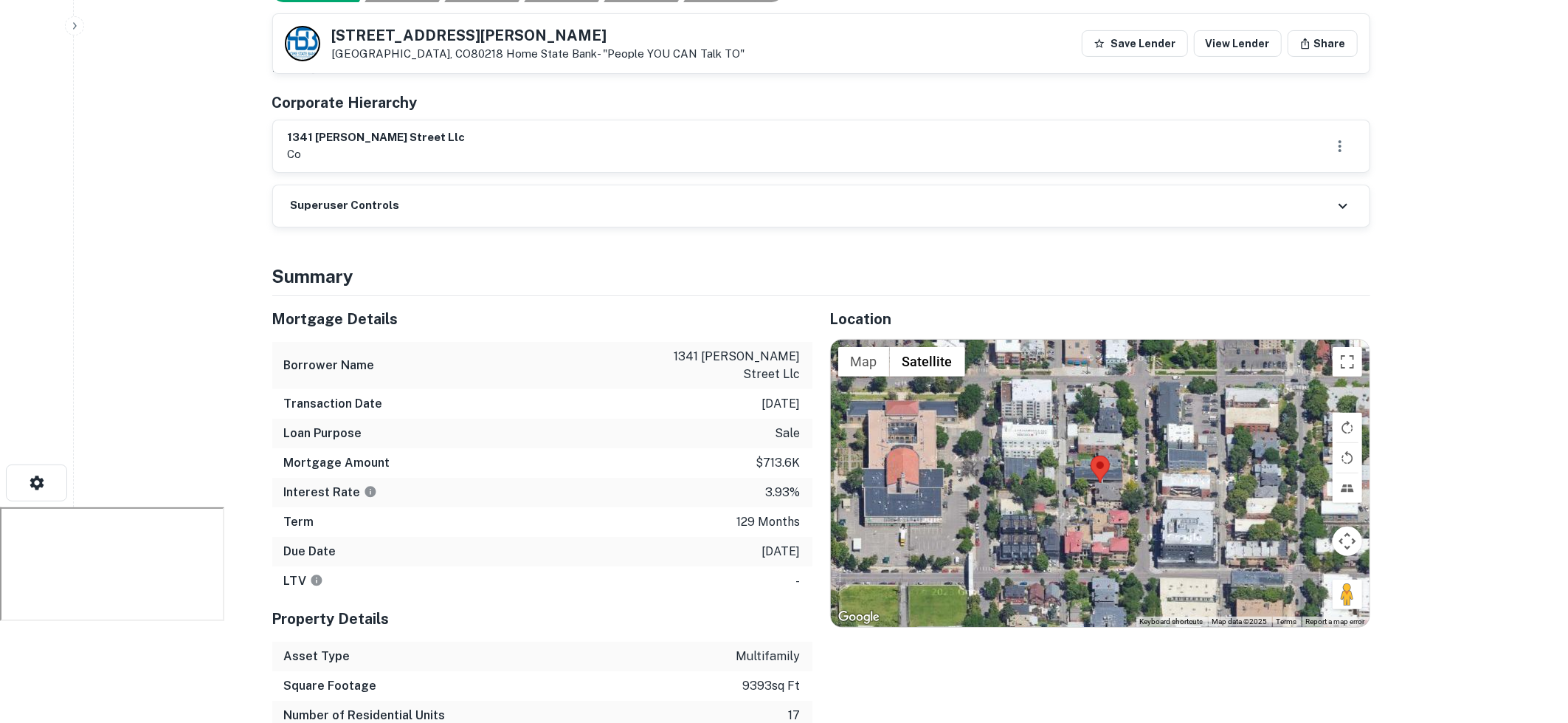
scroll to position [0, 0]
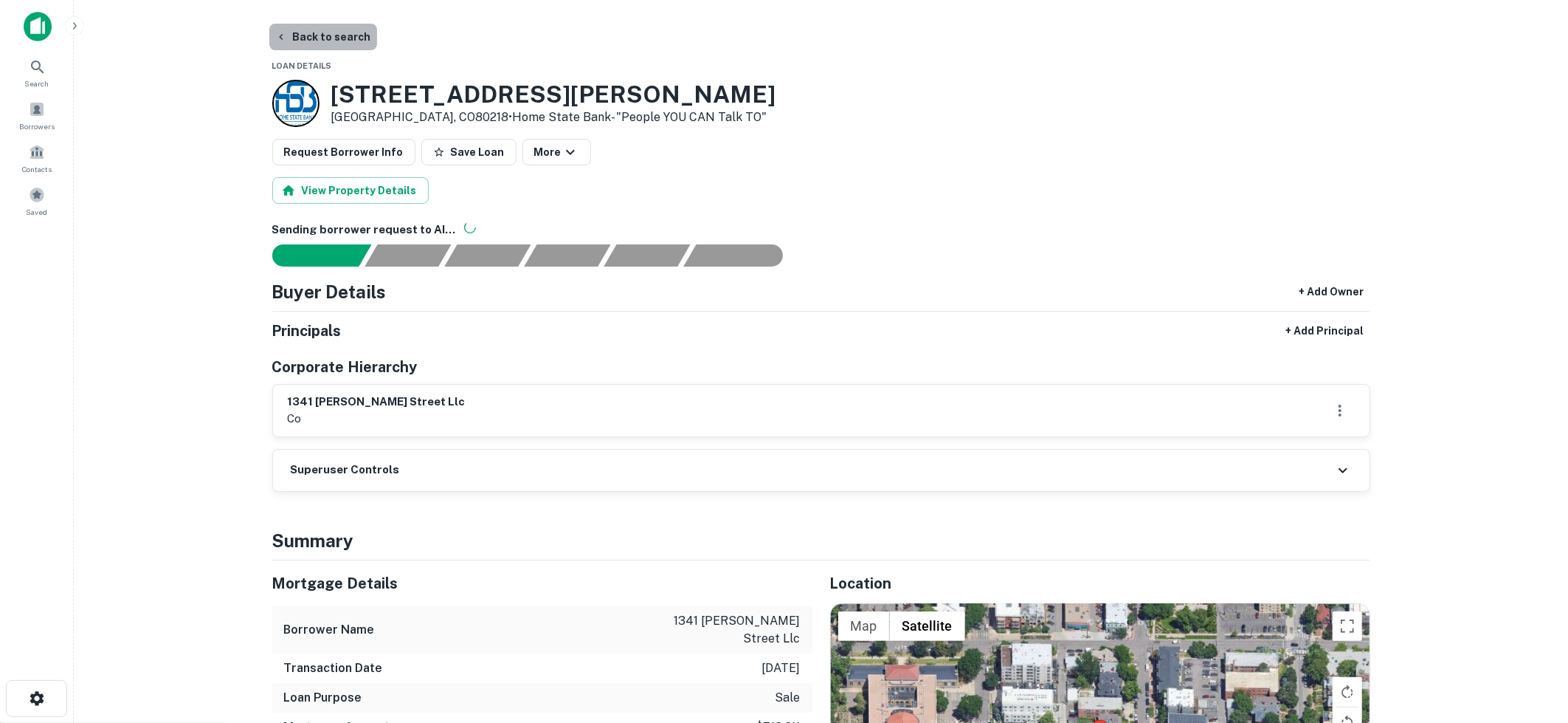
click at [334, 41] on button "Back to search" at bounding box center [323, 37] width 108 height 27
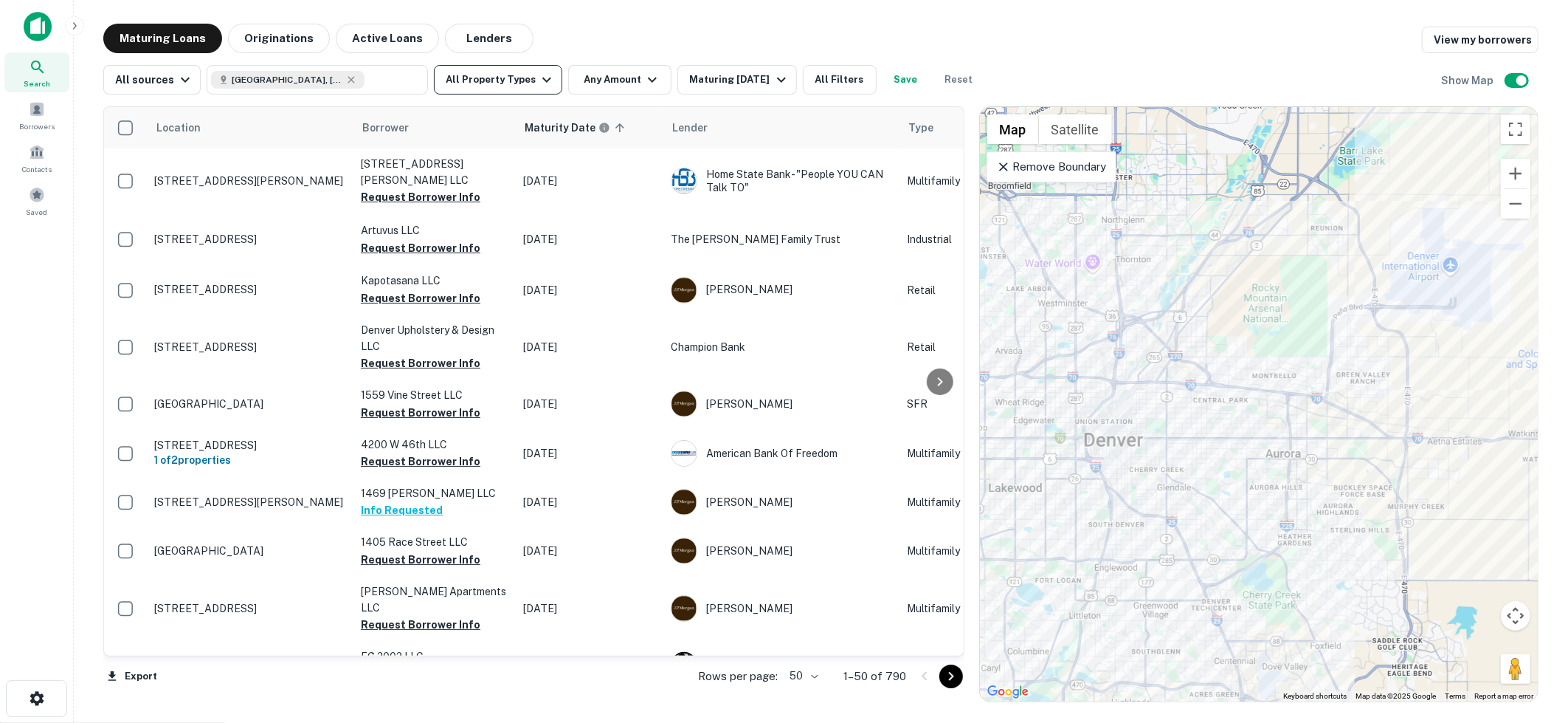
click at [538, 80] on icon "button" at bounding box center [546, 79] width 17 height 17
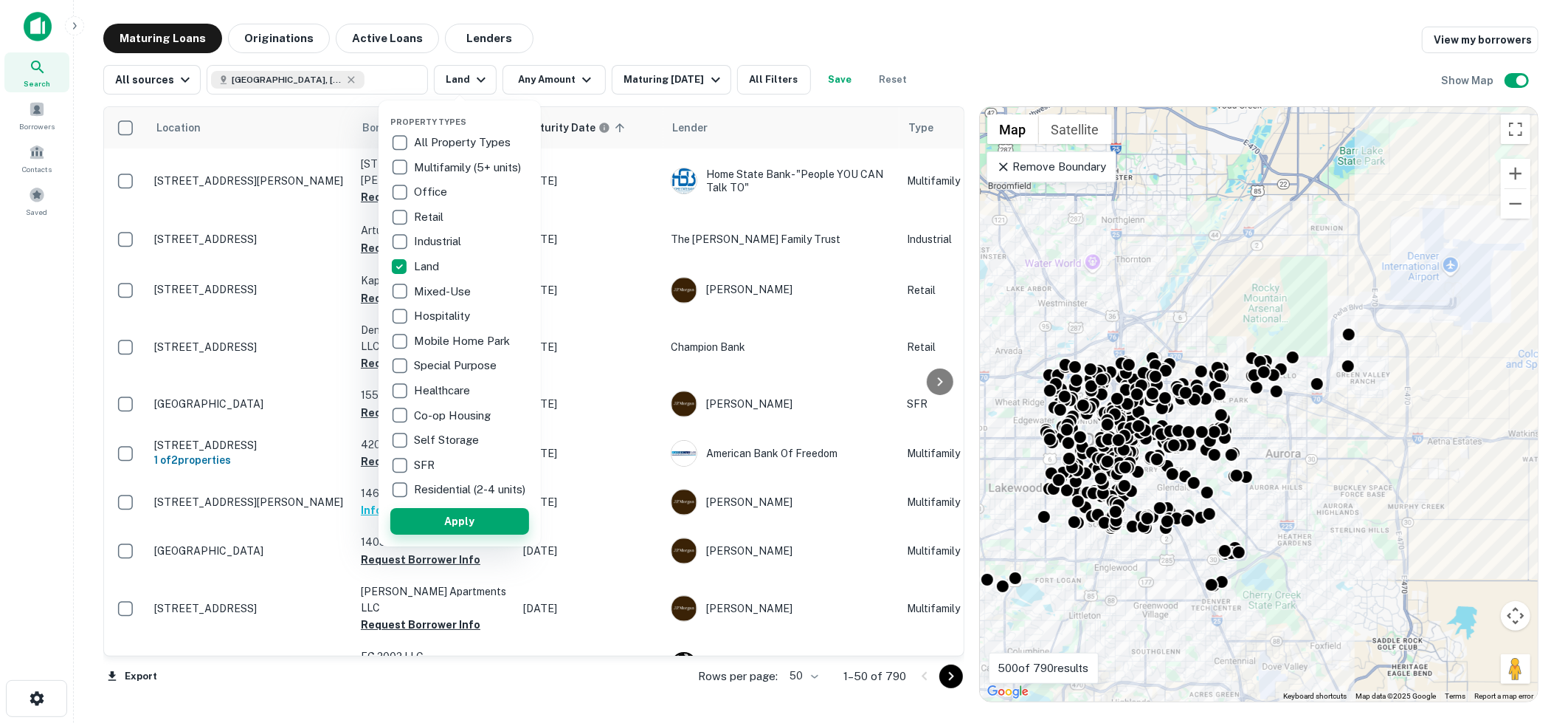
click at [461, 531] on button "Apply" at bounding box center [459, 520] width 139 height 27
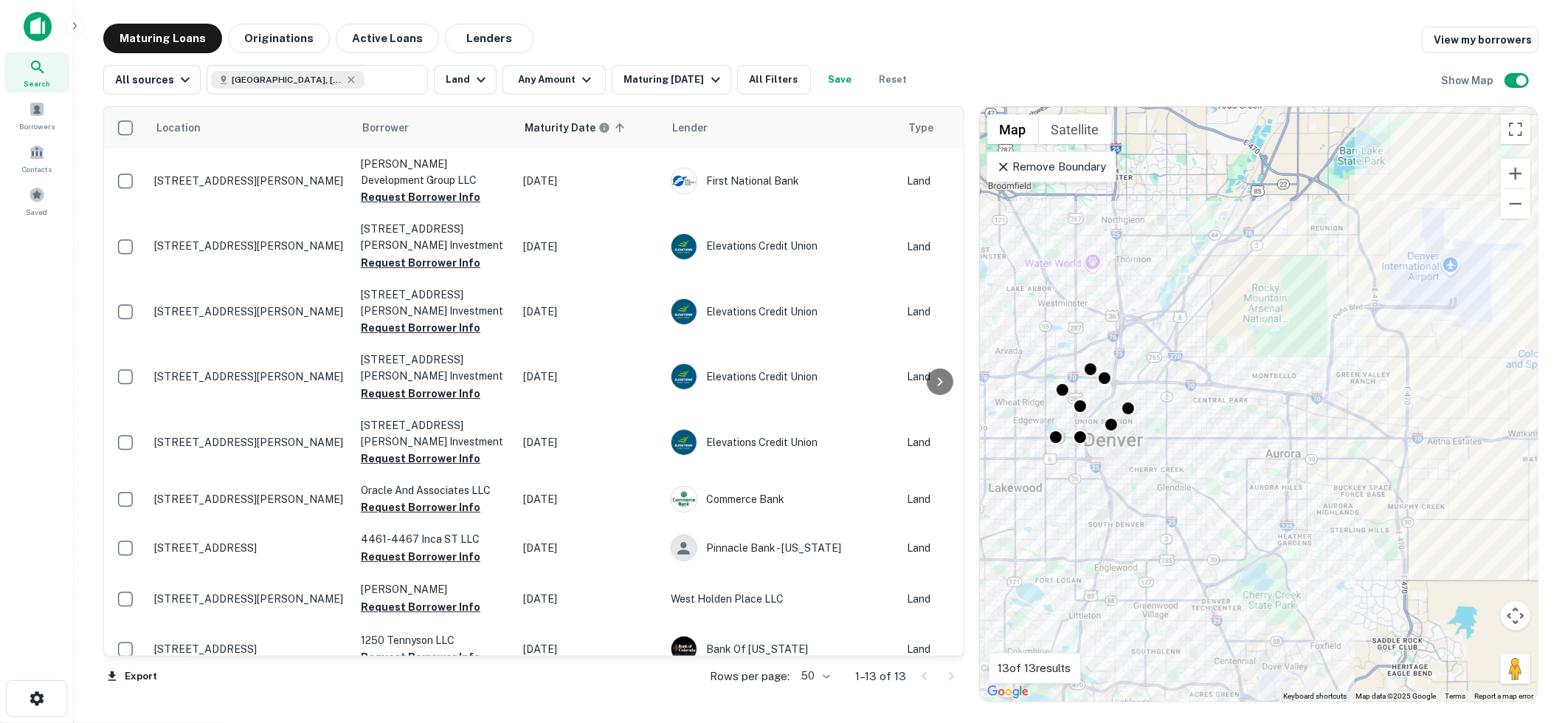
click at [1005, 167] on icon at bounding box center [1004, 167] width 9 height 9
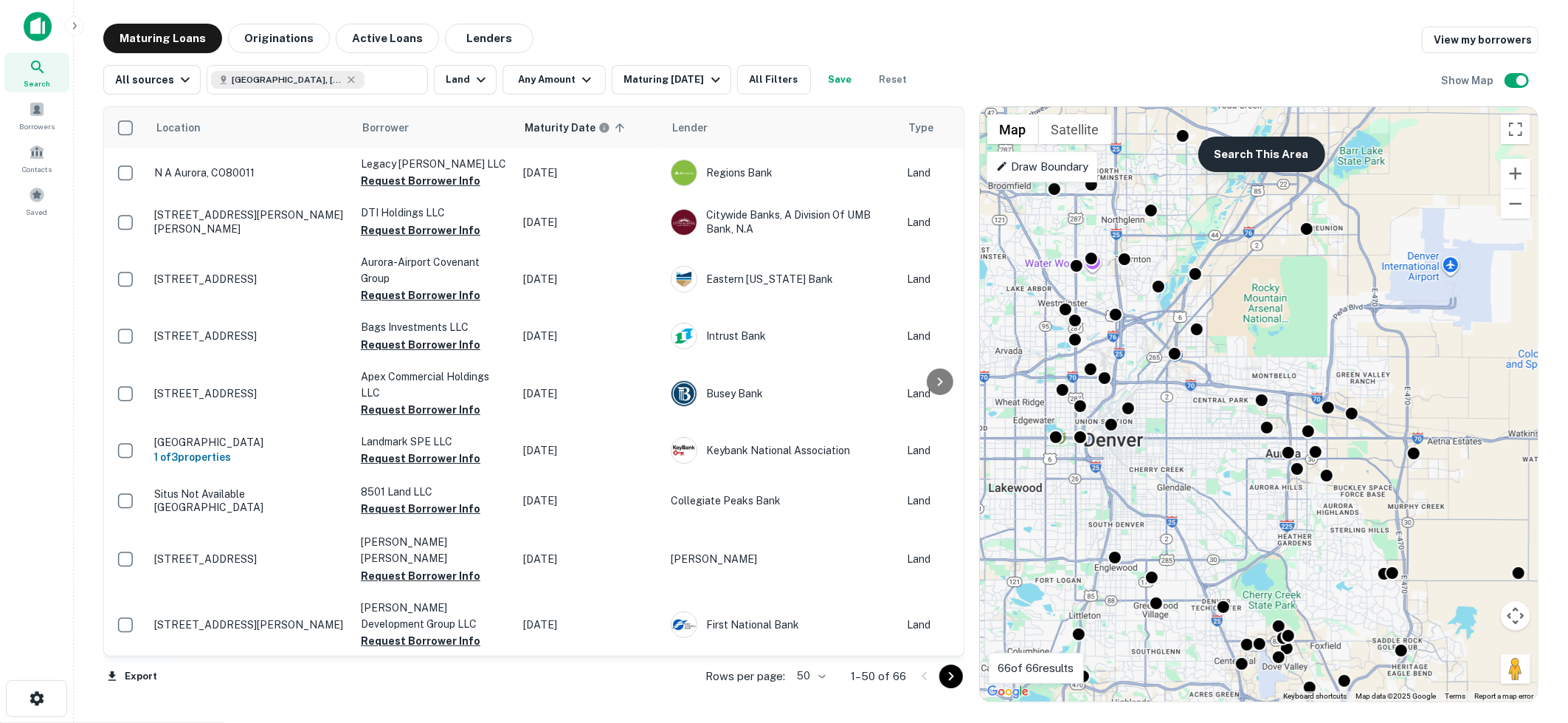
click at [1293, 154] on button "Search This Area" at bounding box center [1262, 154] width 127 height 35
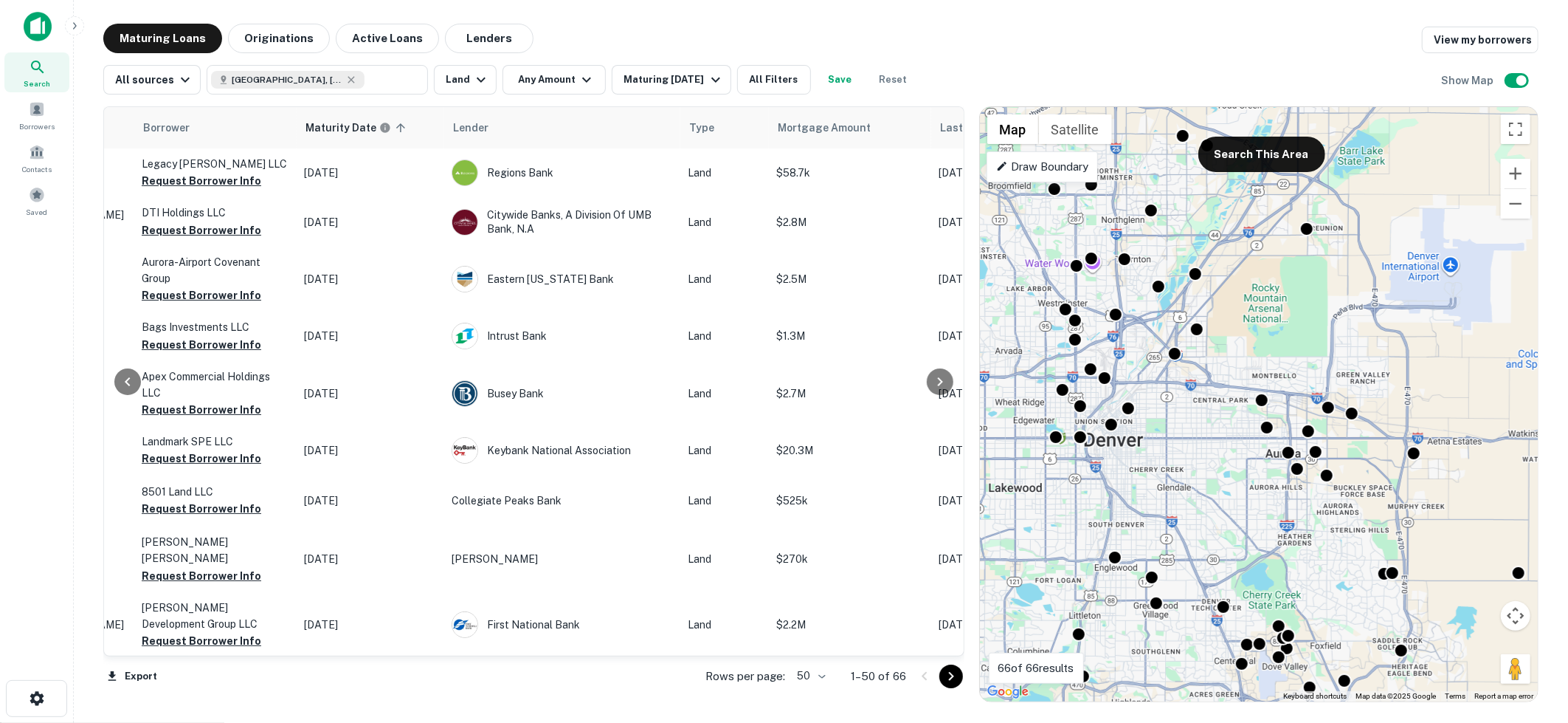
scroll to position [0, 192]
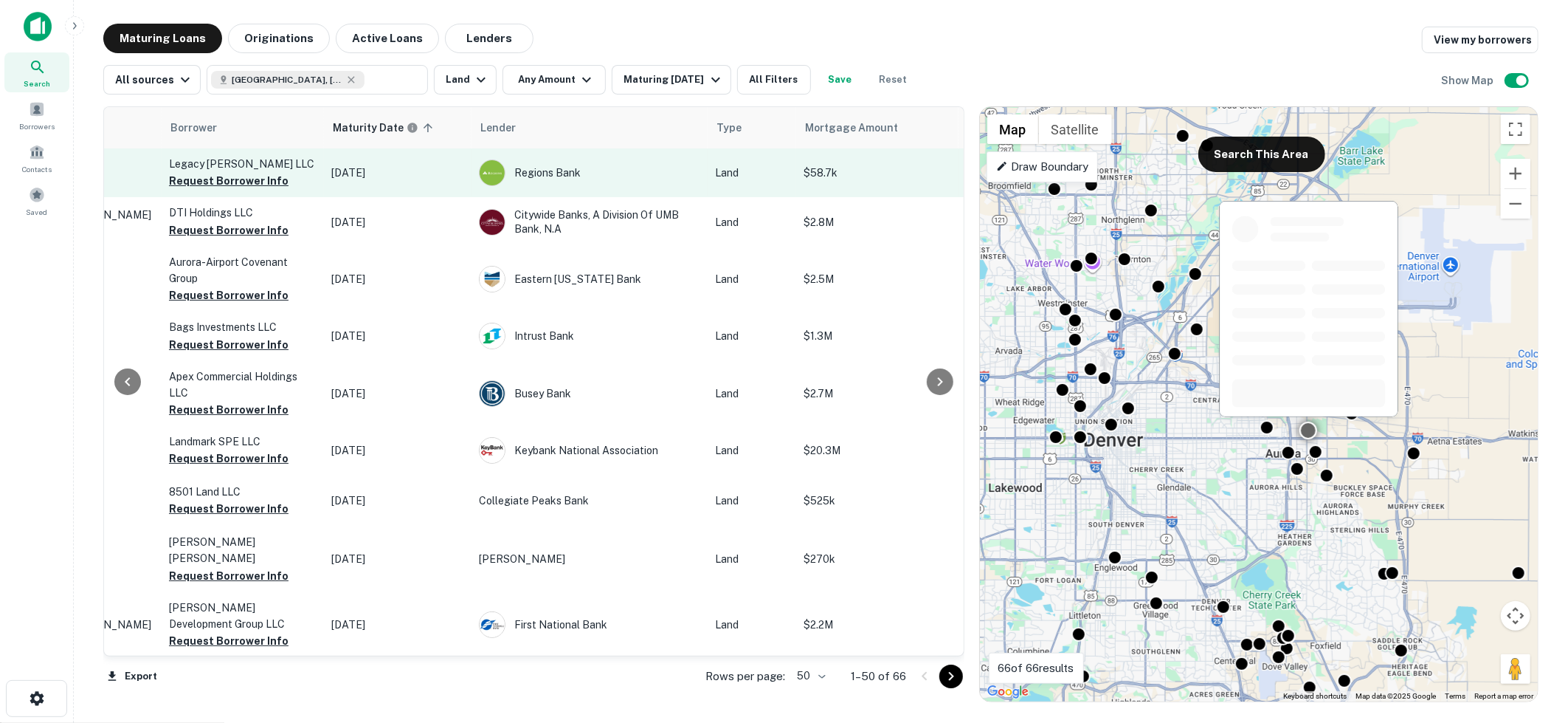
click at [303, 174] on td "Legacy [PERSON_NAME] LLC Request Borrower Info" at bounding box center [243, 172] width 162 height 49
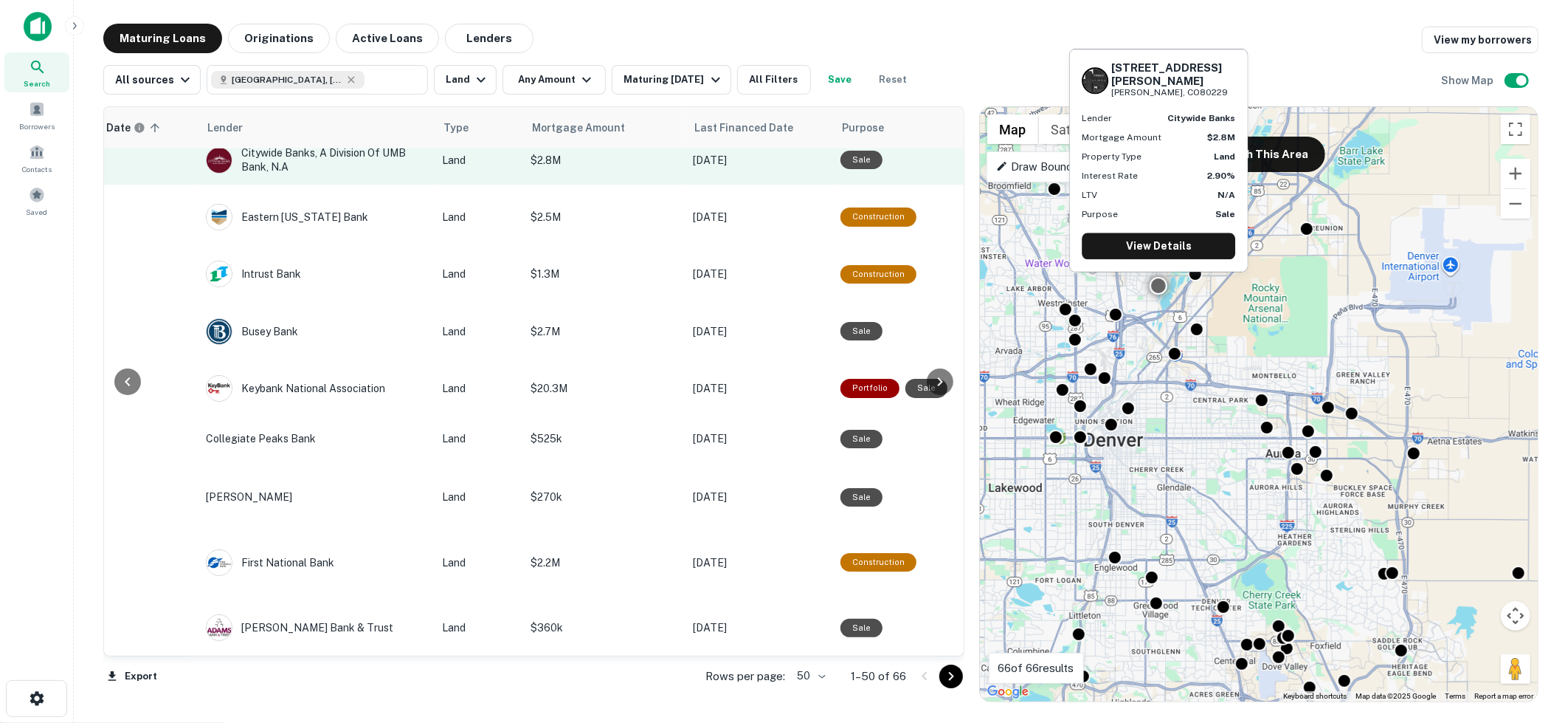
scroll to position [61, 465]
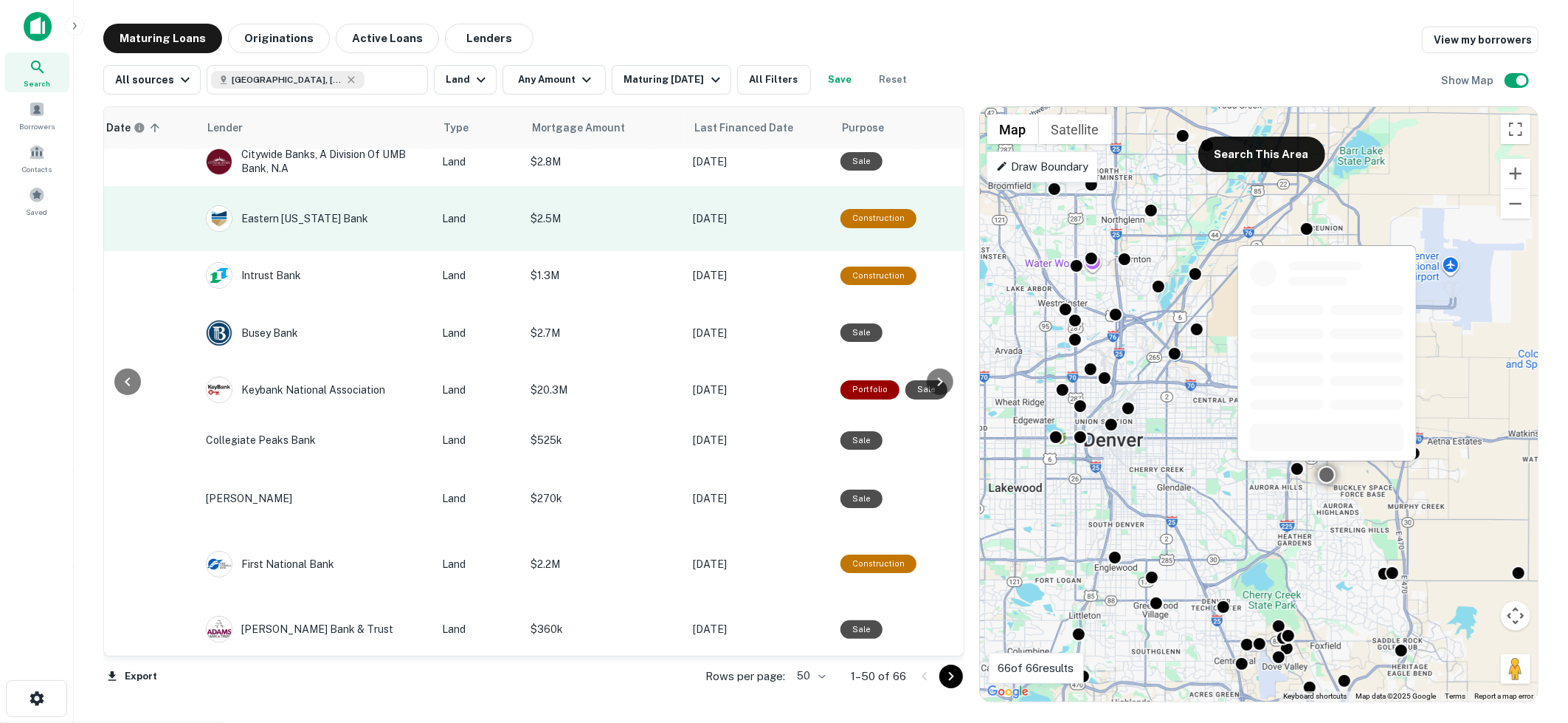
click at [633, 218] on p "$2.5M" at bounding box center [604, 218] width 147 height 17
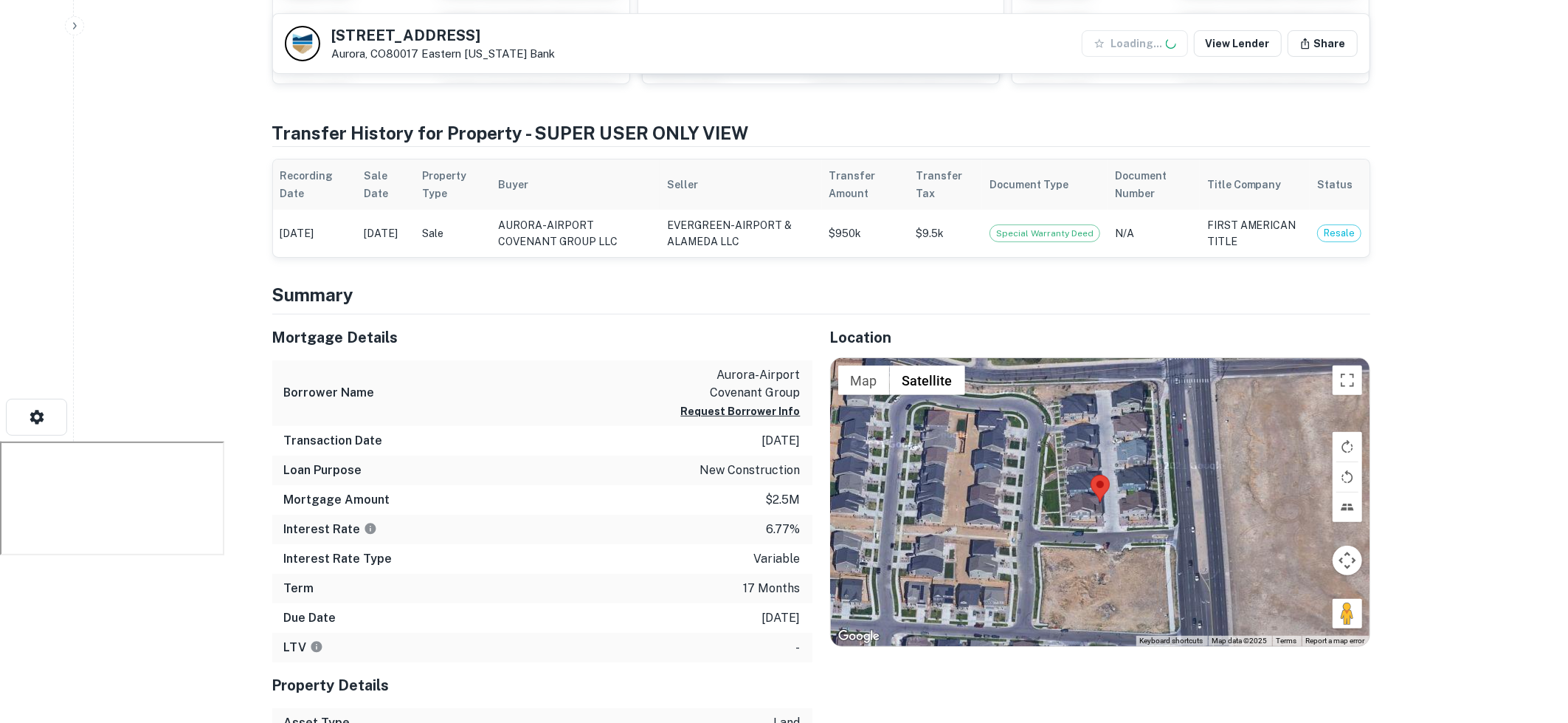
scroll to position [362, 0]
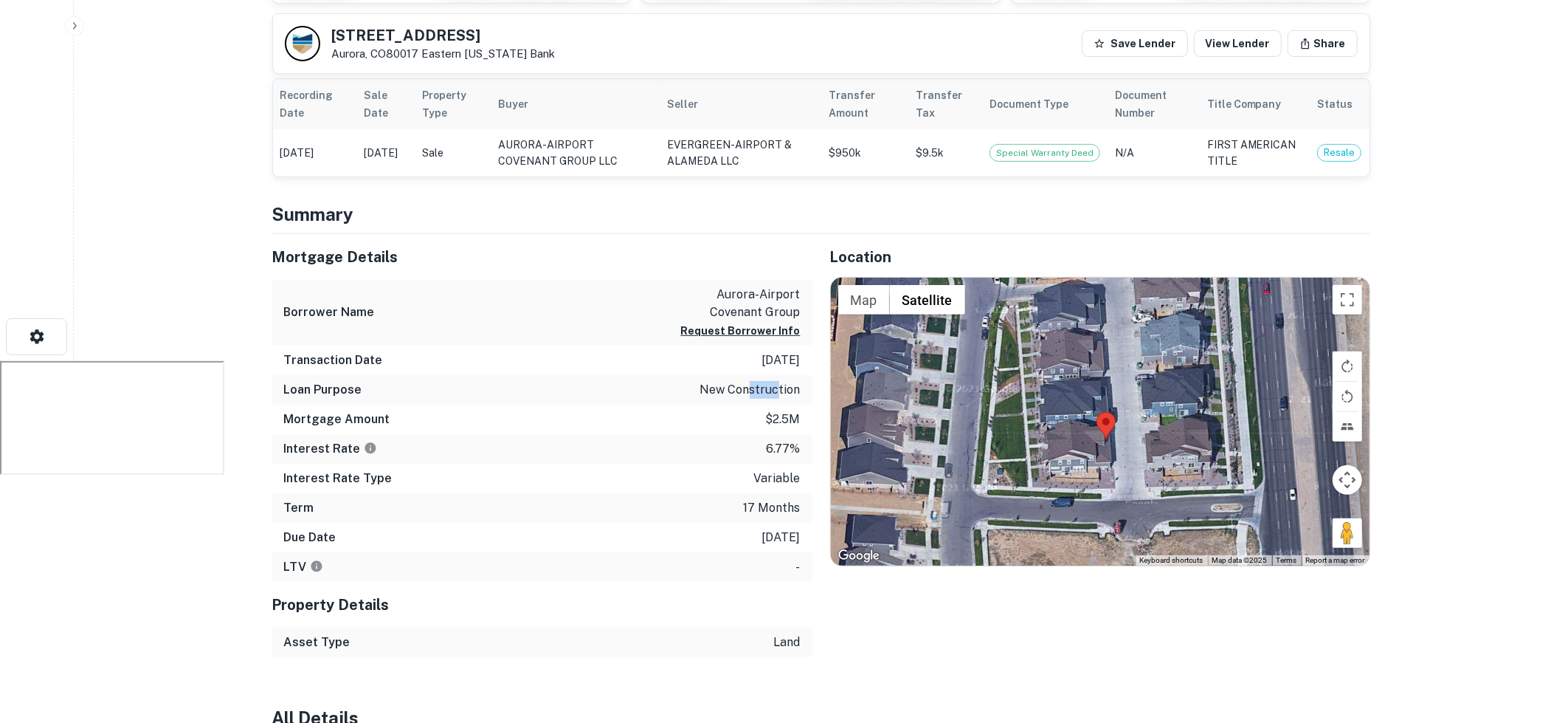
drag, startPoint x: 751, startPoint y: 386, endPoint x: 781, endPoint y: 386, distance: 30.0
click at [781, 386] on p "new construction" at bounding box center [750, 390] width 100 height 17
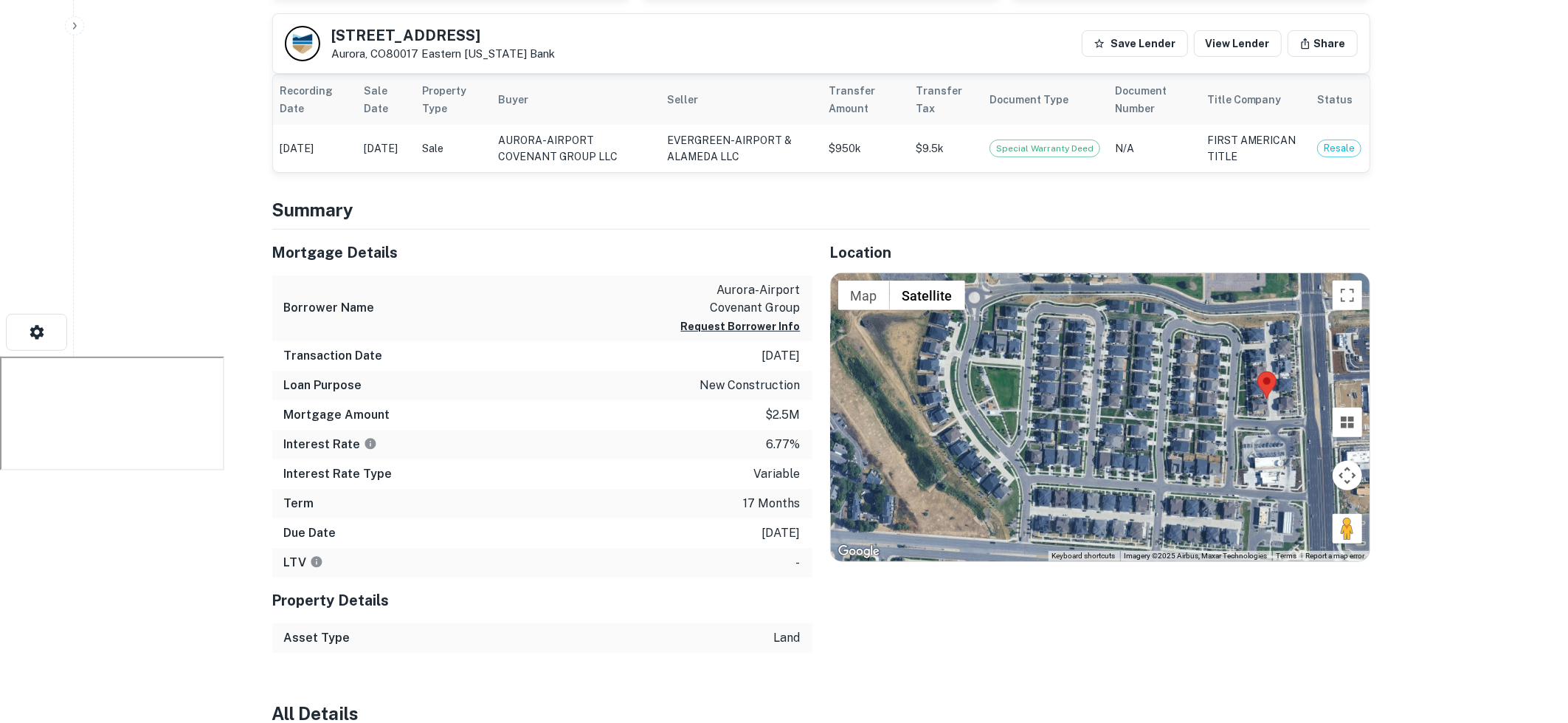
drag, startPoint x: 967, startPoint y: 387, endPoint x: 1191, endPoint y: 392, distance: 224.1
click at [1192, 392] on div at bounding box center [1100, 417] width 539 height 288
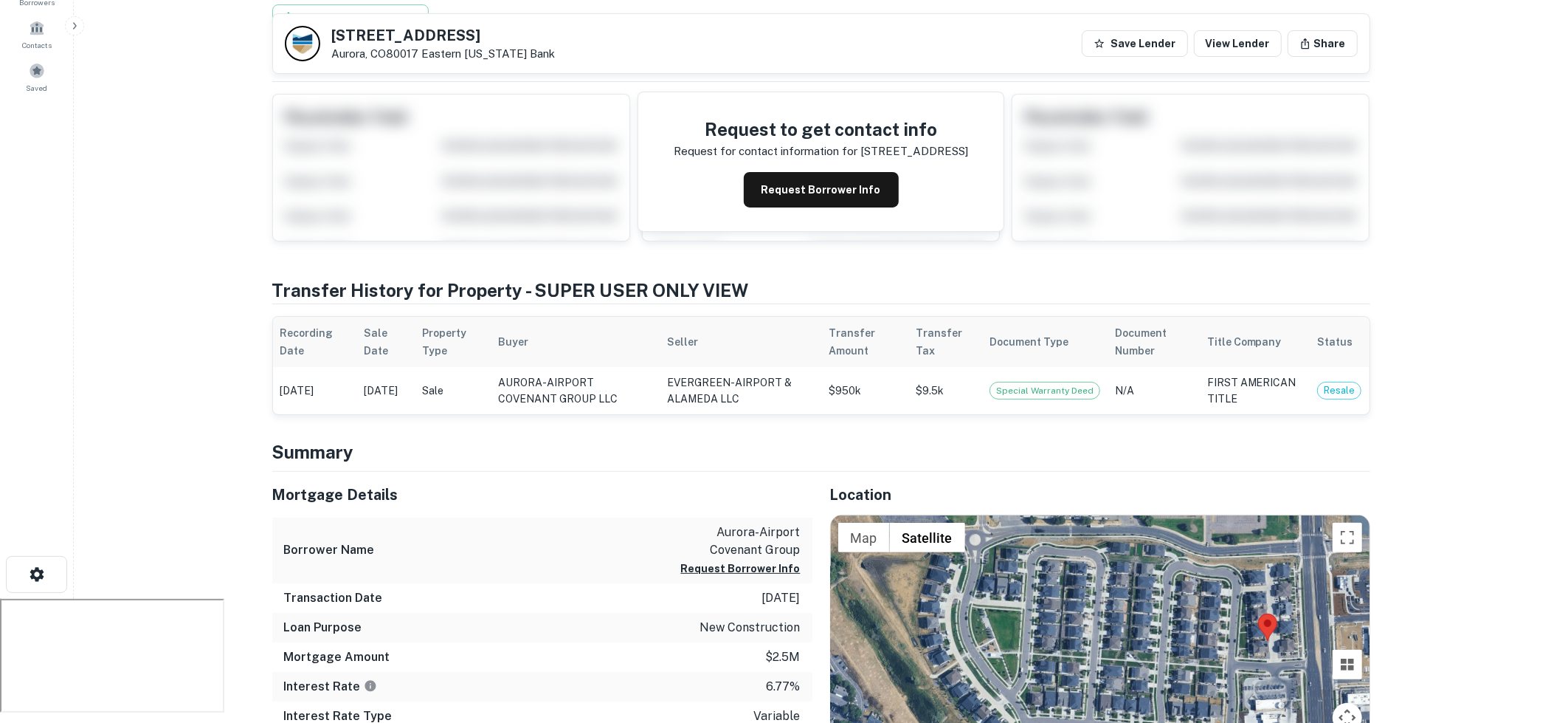
scroll to position [0, 0]
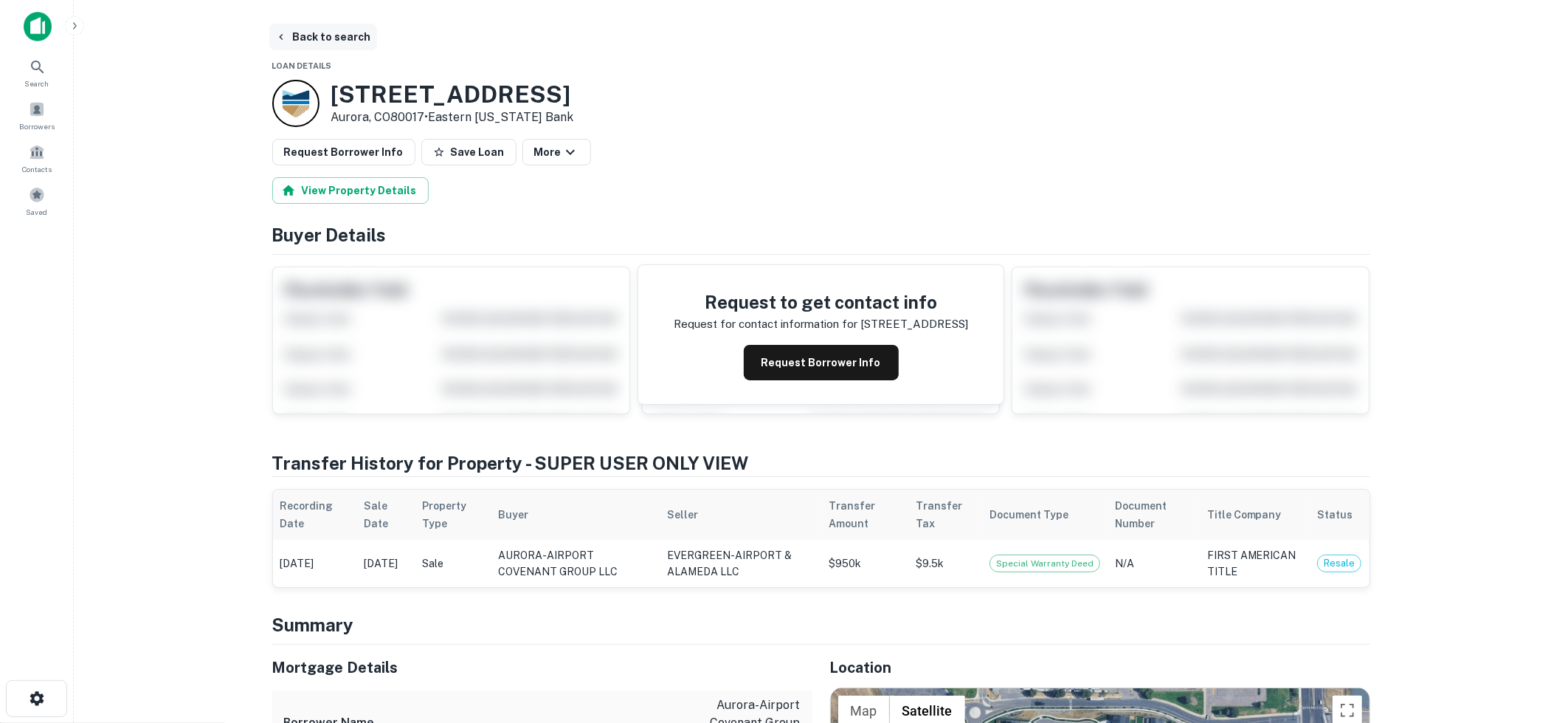
click at [348, 30] on button "Back to search" at bounding box center [323, 37] width 108 height 27
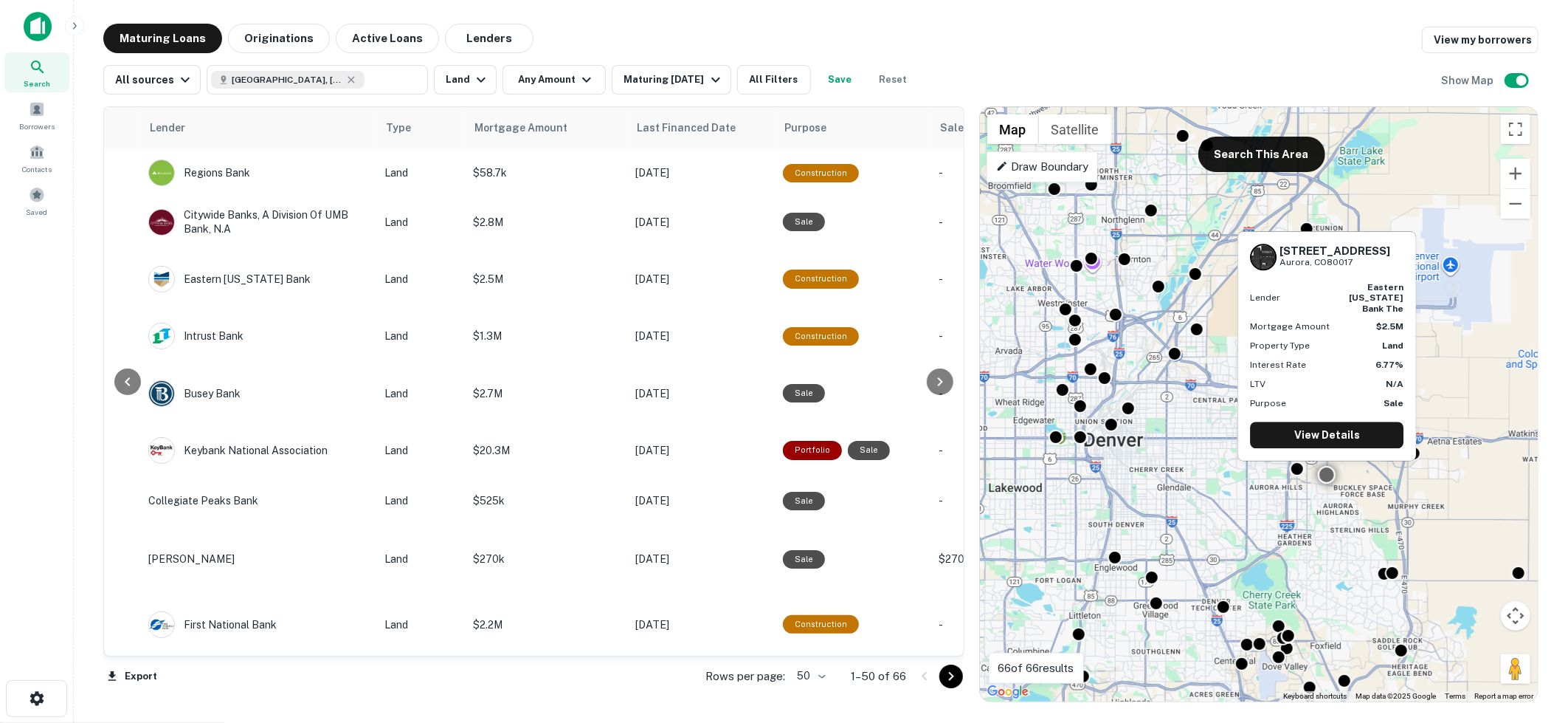
scroll to position [0, 551]
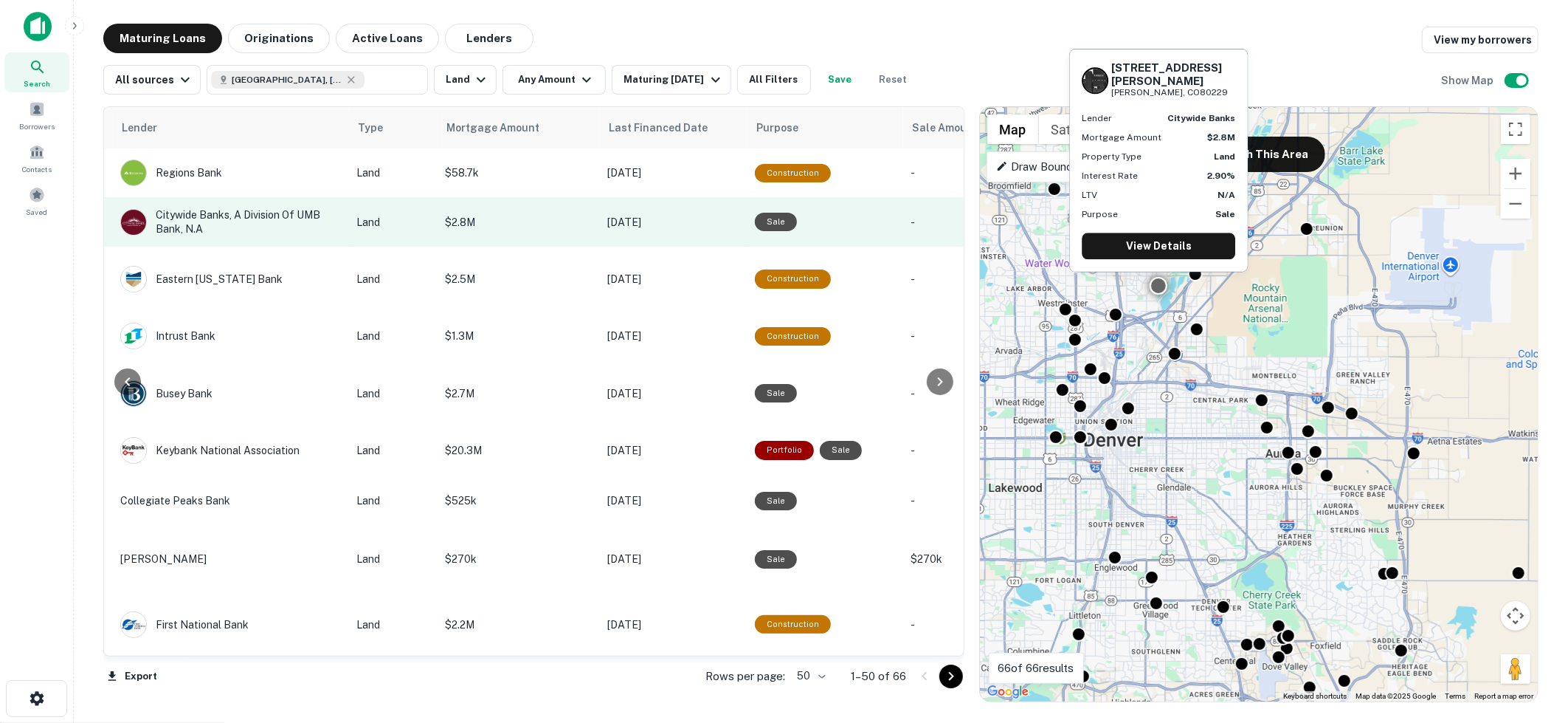
click at [571, 228] on p "$2.8M" at bounding box center [518, 222] width 147 height 17
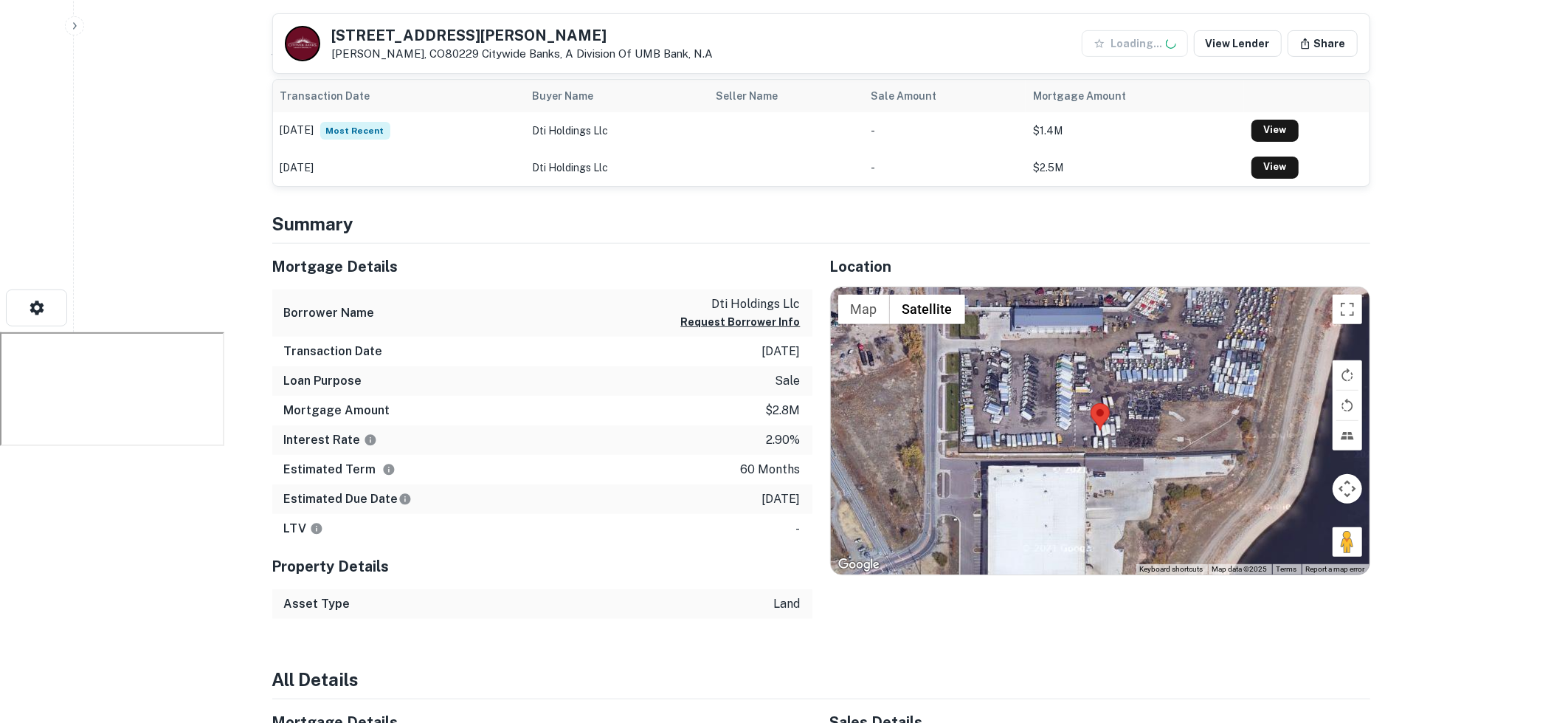
scroll to position [391, 0]
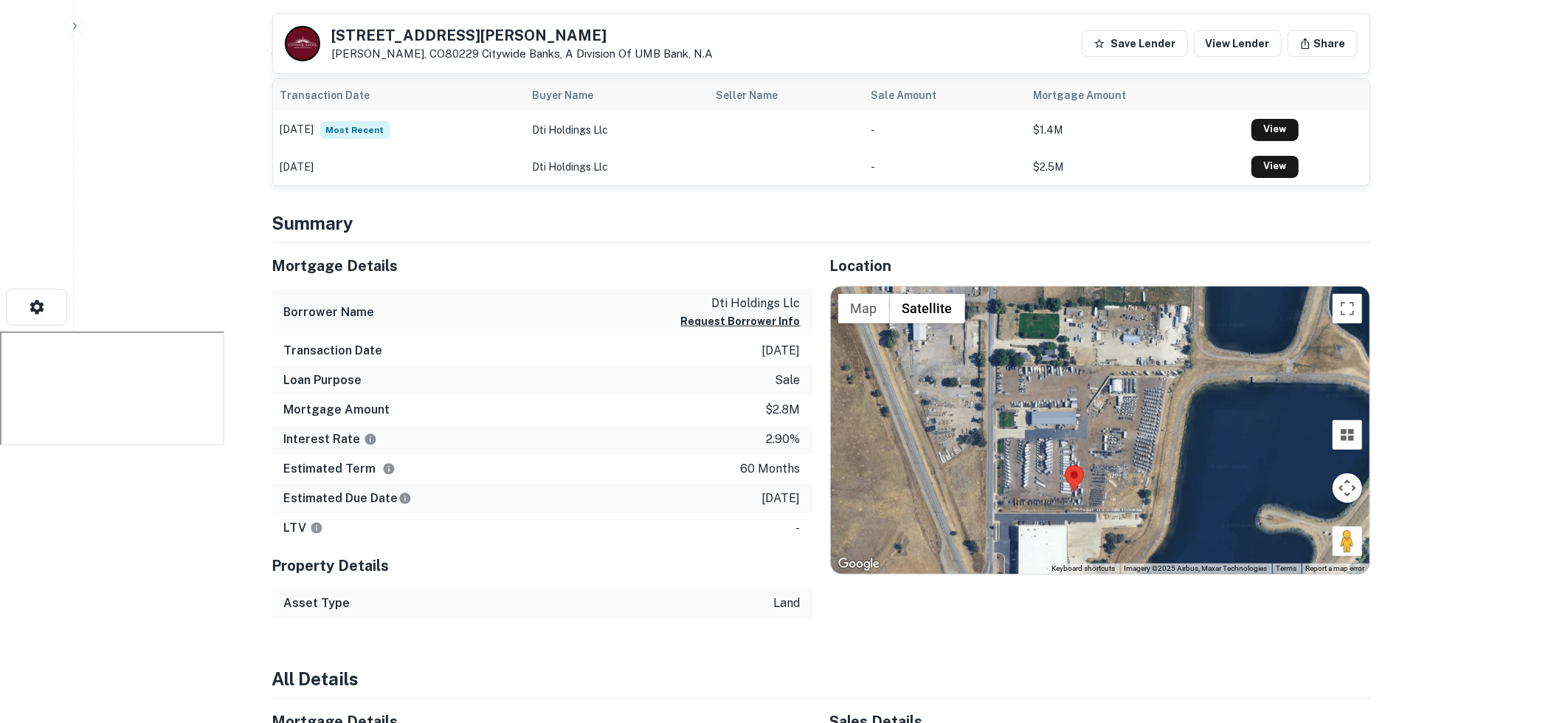
drag, startPoint x: 1133, startPoint y: 392, endPoint x: 1090, endPoint y: 490, distance: 107.0
click at [1090, 490] on div at bounding box center [1100, 430] width 539 height 288
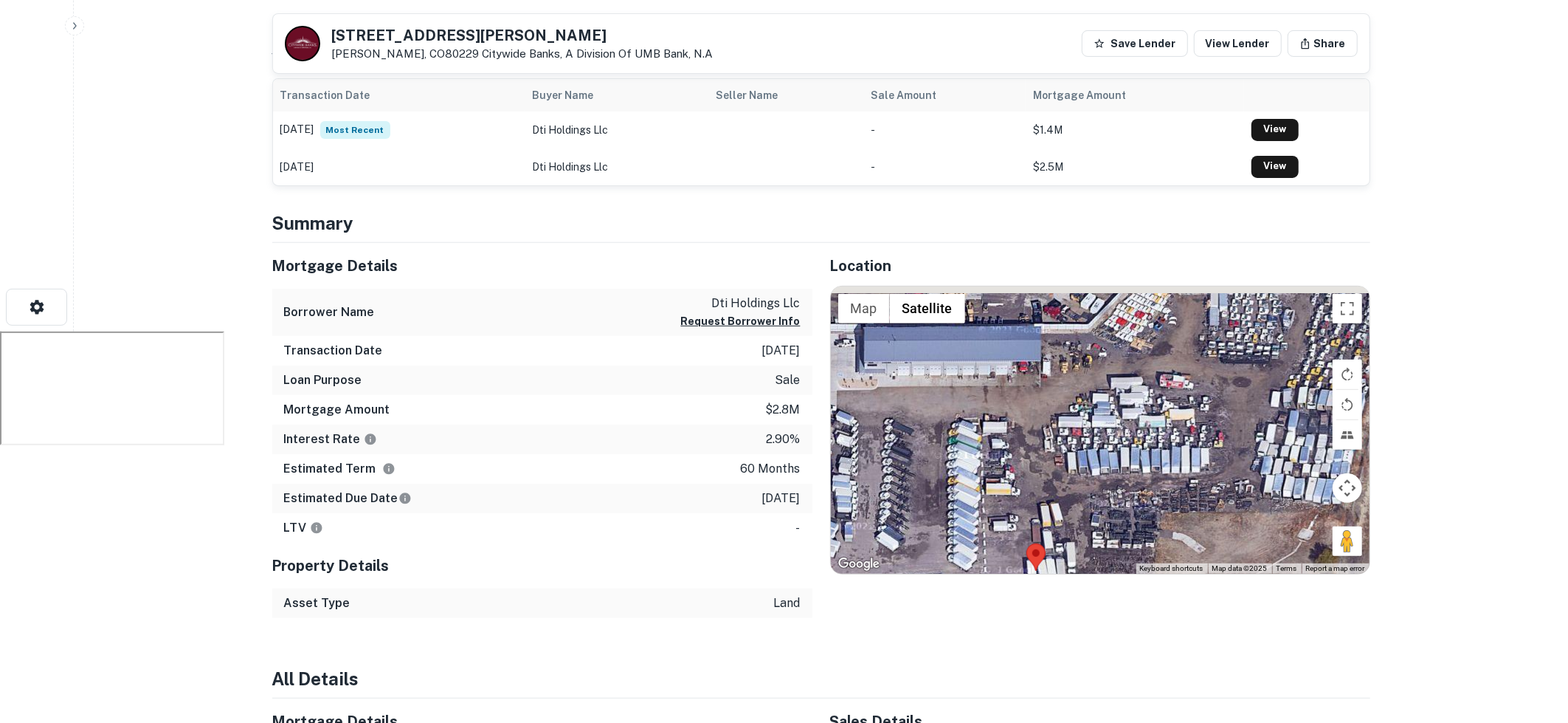
drag, startPoint x: 1096, startPoint y: 441, endPoint x: 1182, endPoint y: 488, distance: 98.0
click at [1182, 488] on div at bounding box center [1100, 430] width 539 height 288
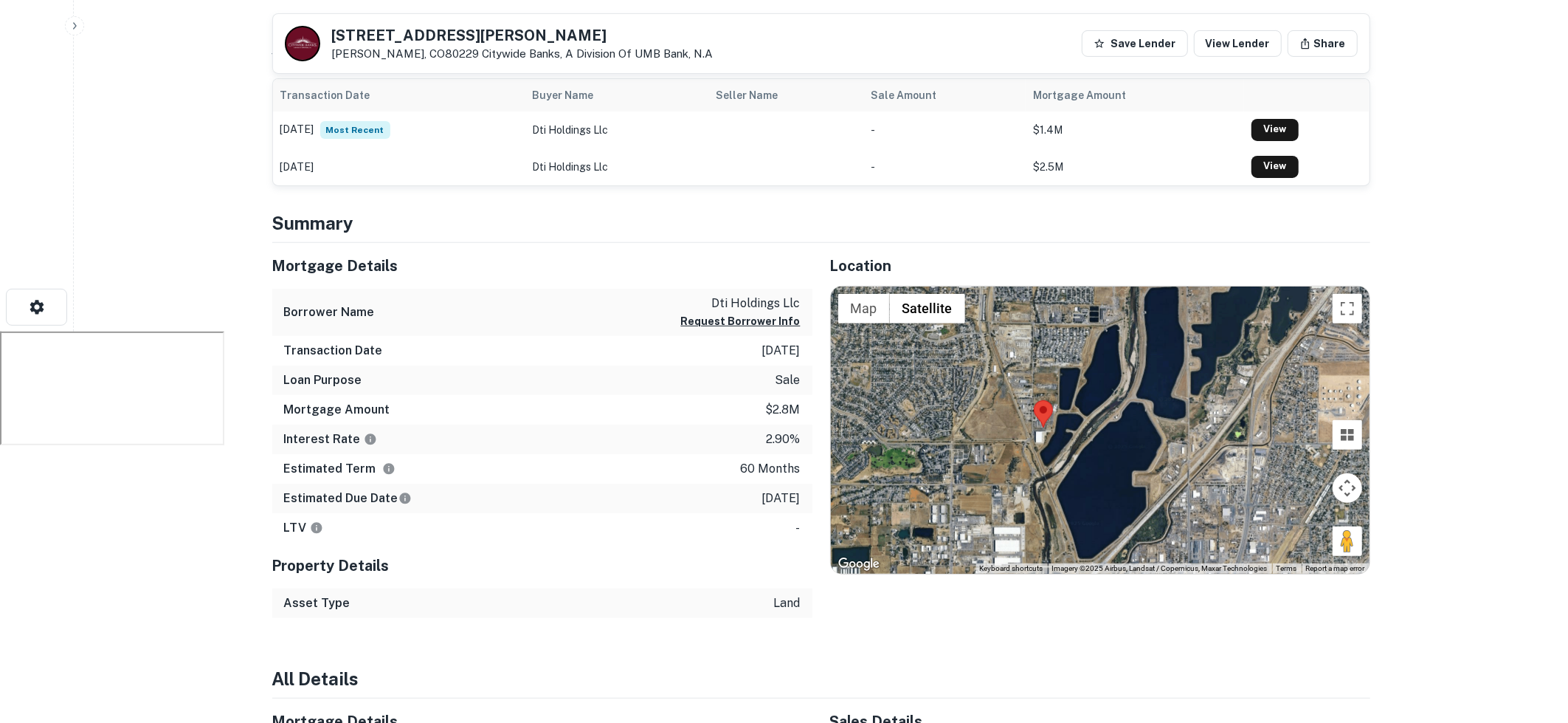
click at [876, 321] on div at bounding box center [1100, 430] width 539 height 288
click at [868, 307] on button "Map" at bounding box center [865, 309] width 52 height 29
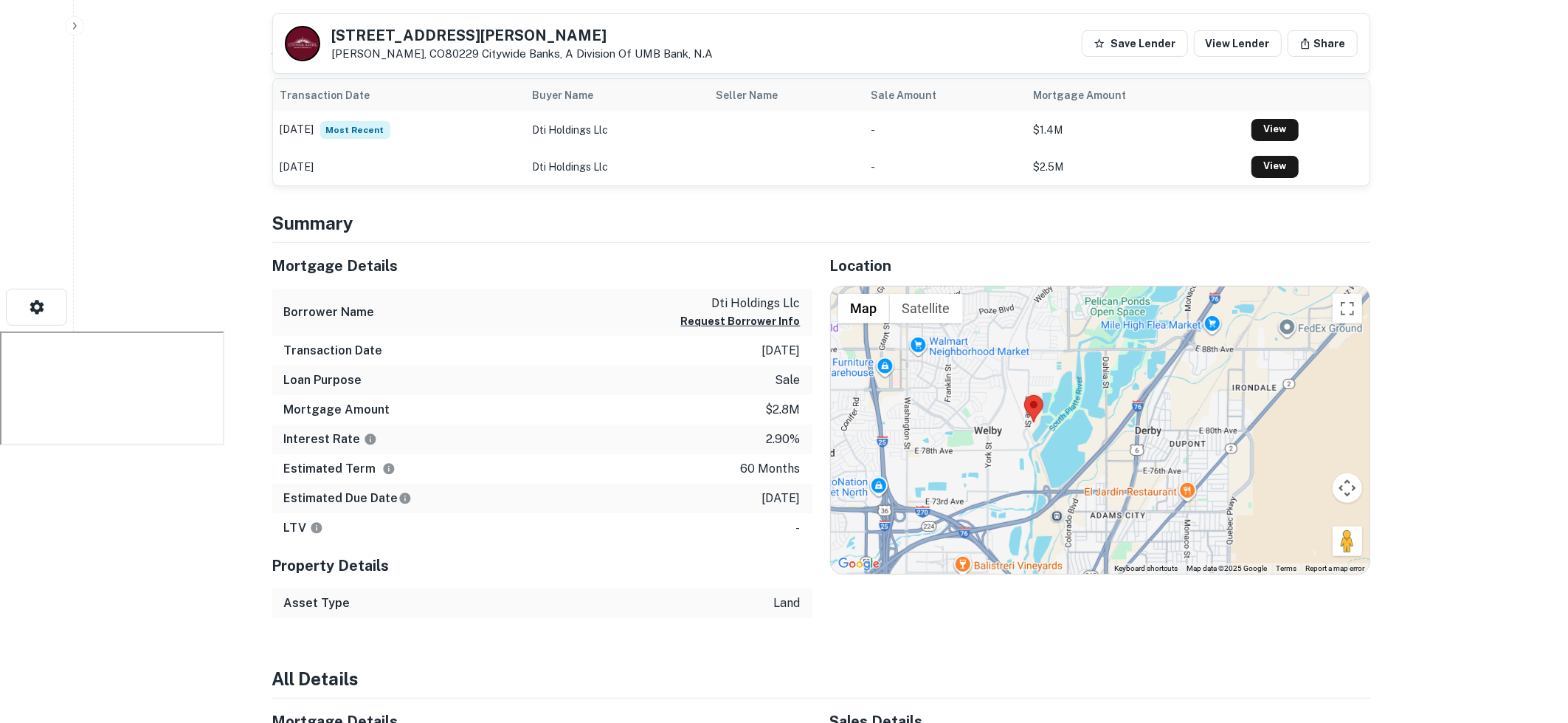
click at [770, 604] on div "Asset Type land" at bounding box center [542, 603] width 540 height 29
drag, startPoint x: 767, startPoint y: 604, endPoint x: 795, endPoint y: 601, distance: 28.2
click at [795, 601] on div "Asset Type land" at bounding box center [542, 603] width 540 height 29
click at [795, 601] on p "land" at bounding box center [787, 602] width 27 height 17
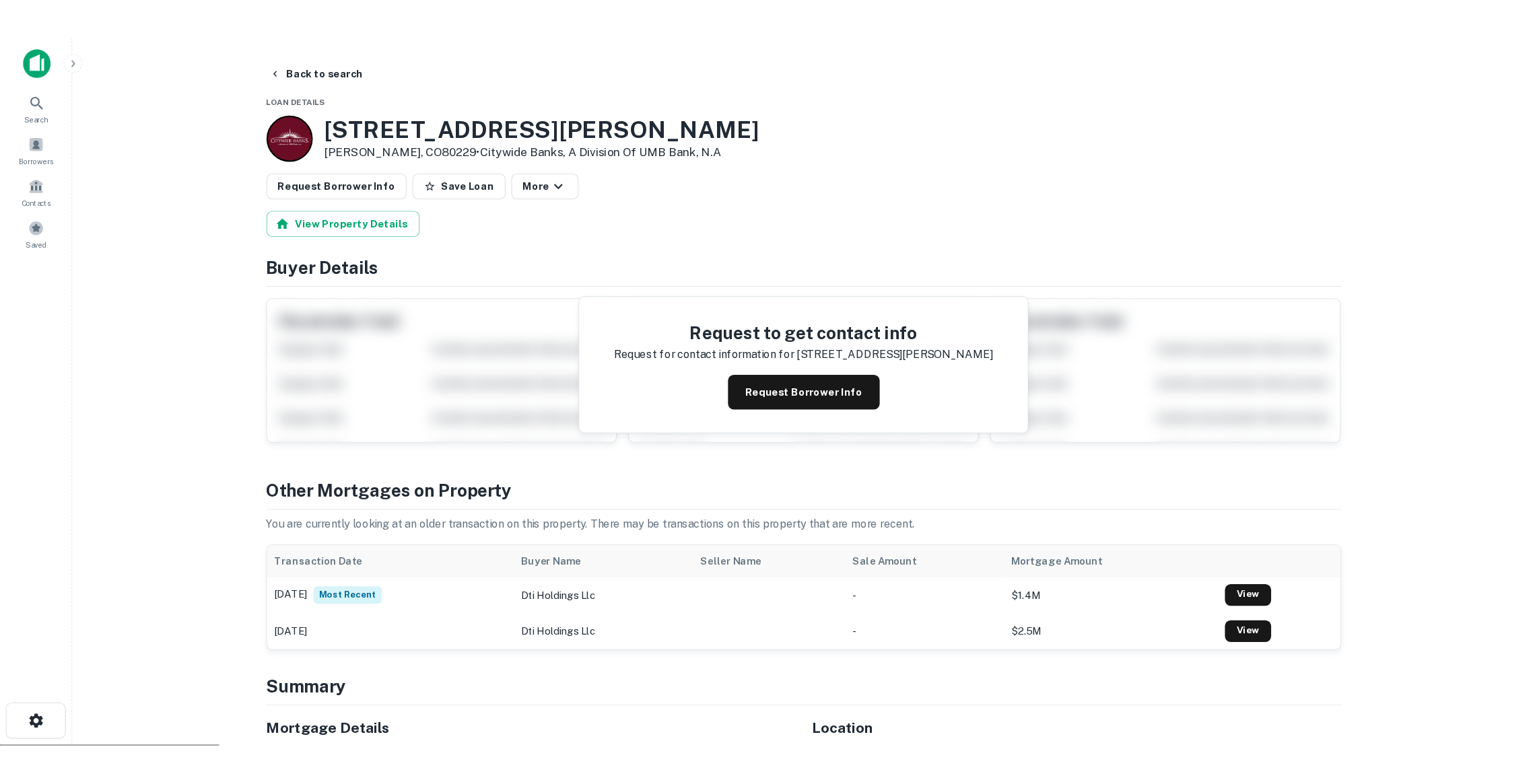
scroll to position [0, 0]
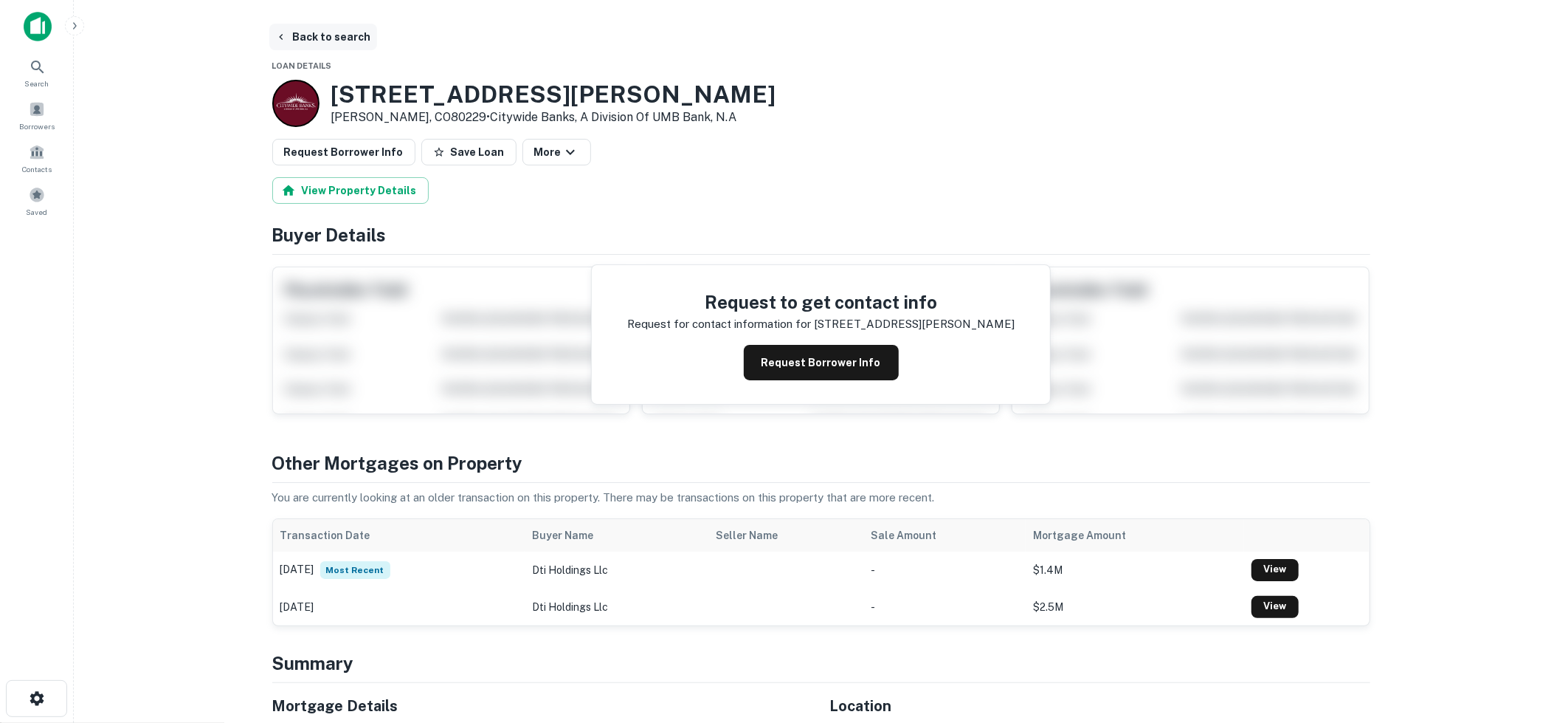
click at [343, 39] on button "Back to search" at bounding box center [323, 37] width 108 height 27
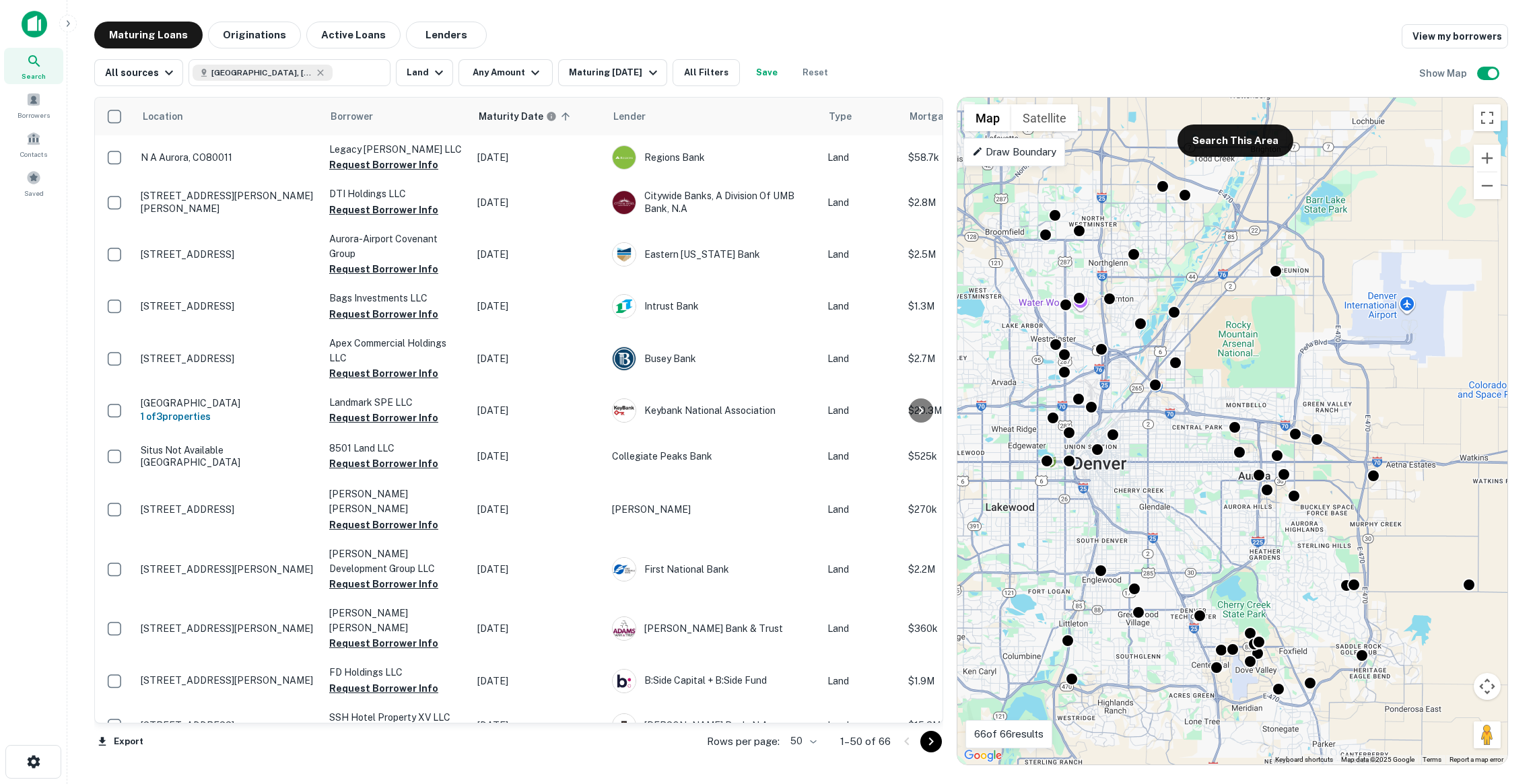
click at [69, 22] on icon "button" at bounding box center [68, 24] width 11 height 11
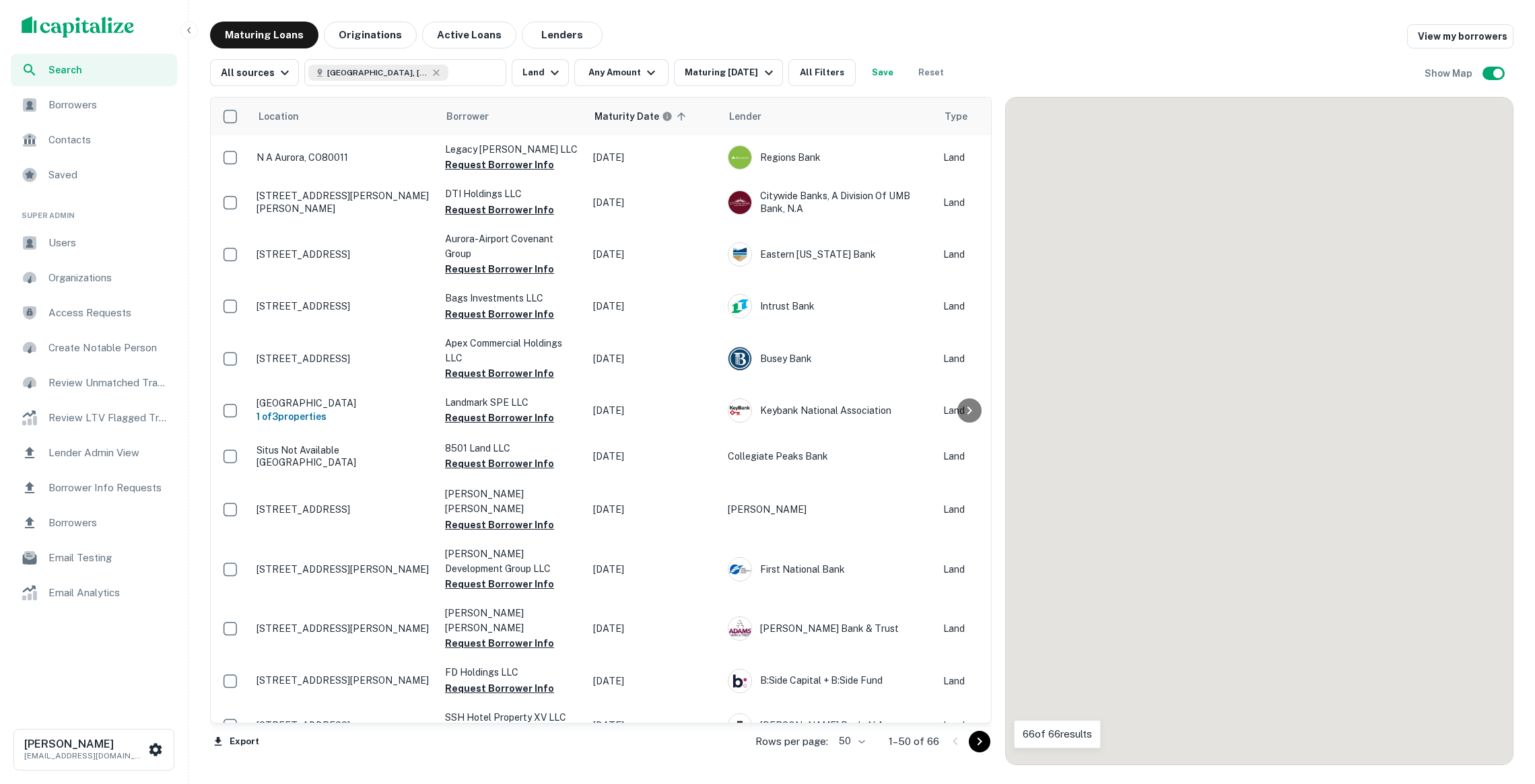
click at [102, 238] on span "Users" at bounding box center [108, 243] width 120 height 16
